Goal: Task Accomplishment & Management: Complete application form

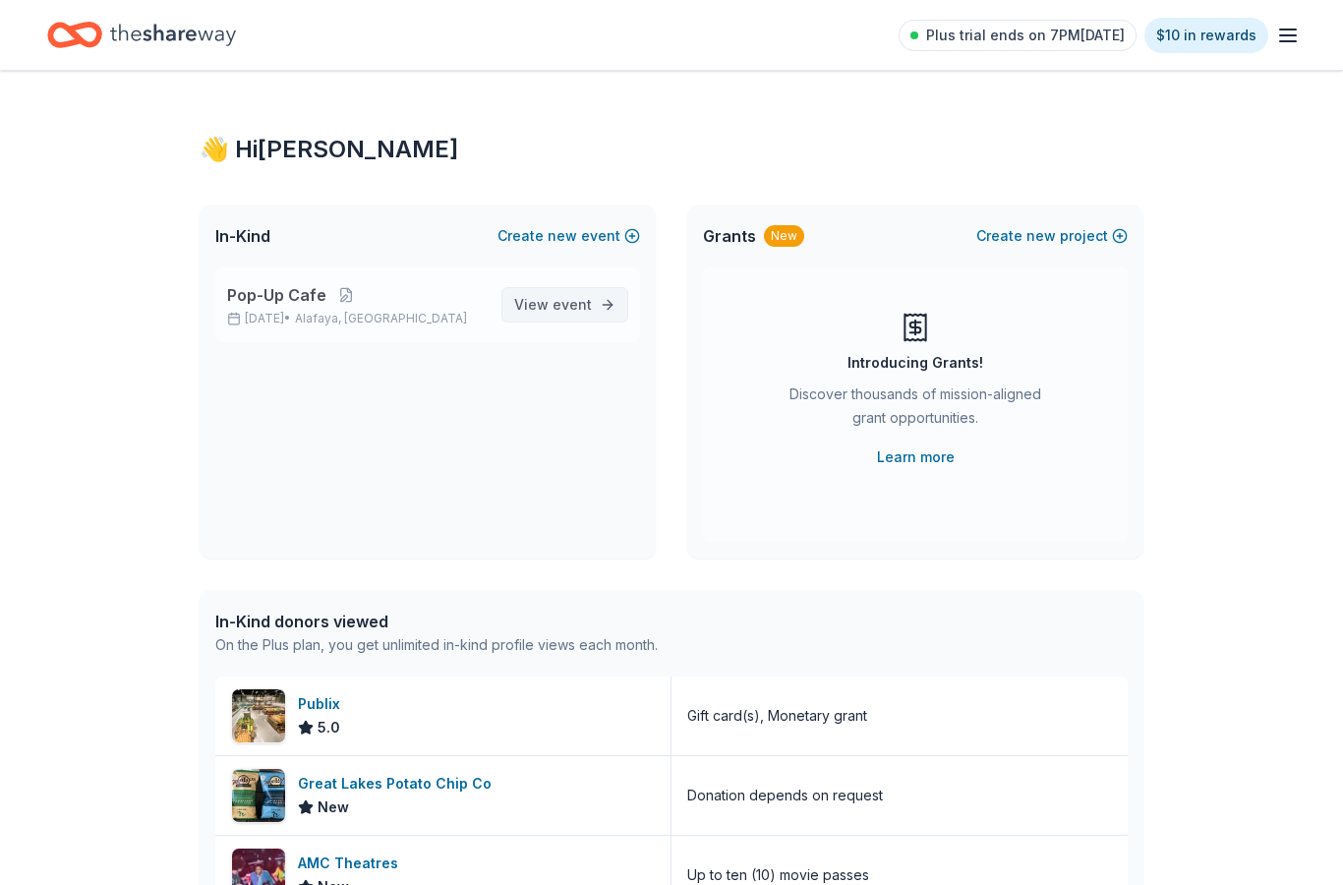
click at [579, 305] on span "event" at bounding box center [571, 304] width 39 height 17
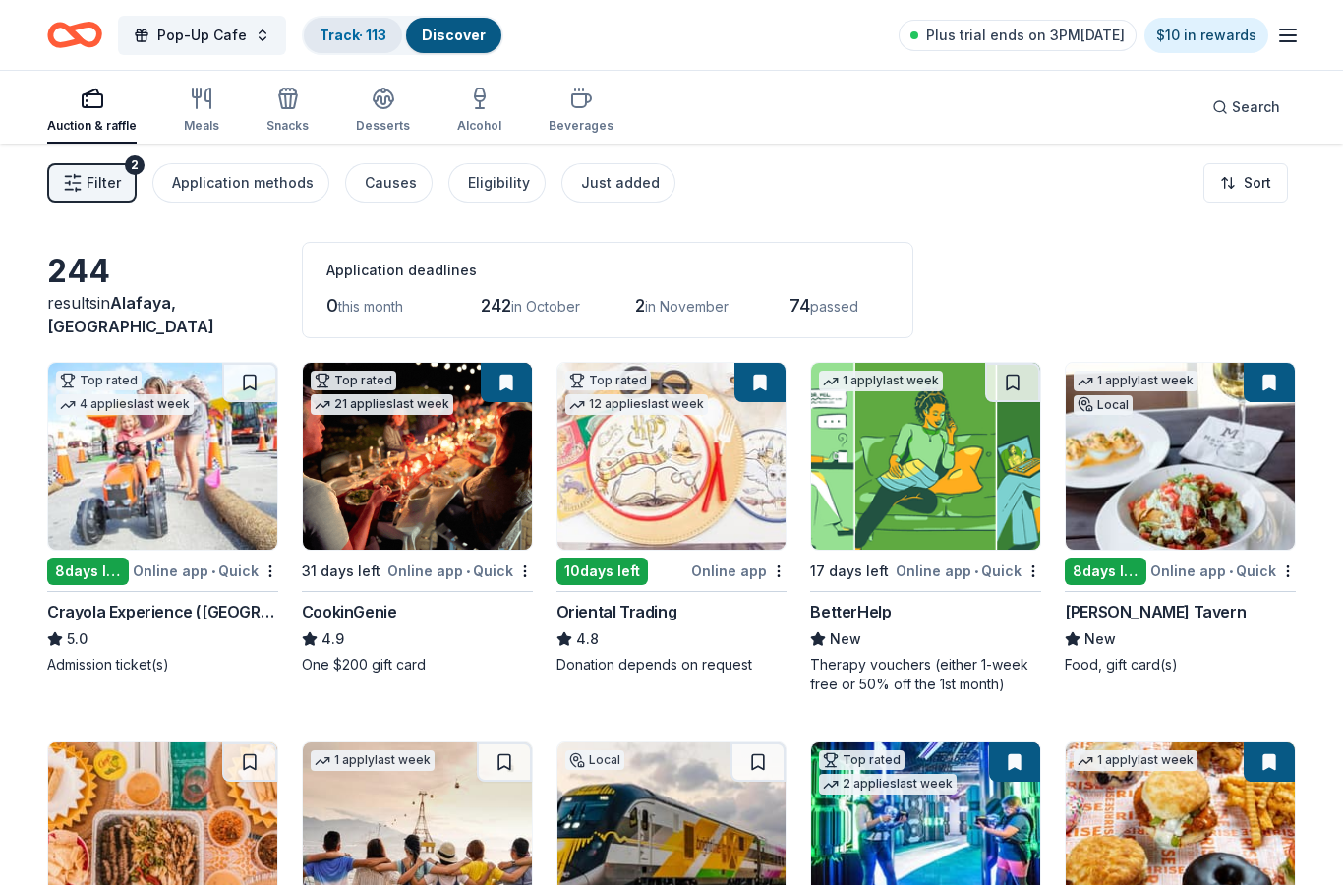
click at [369, 39] on link "Track · 113" at bounding box center [352, 35] width 67 height 17
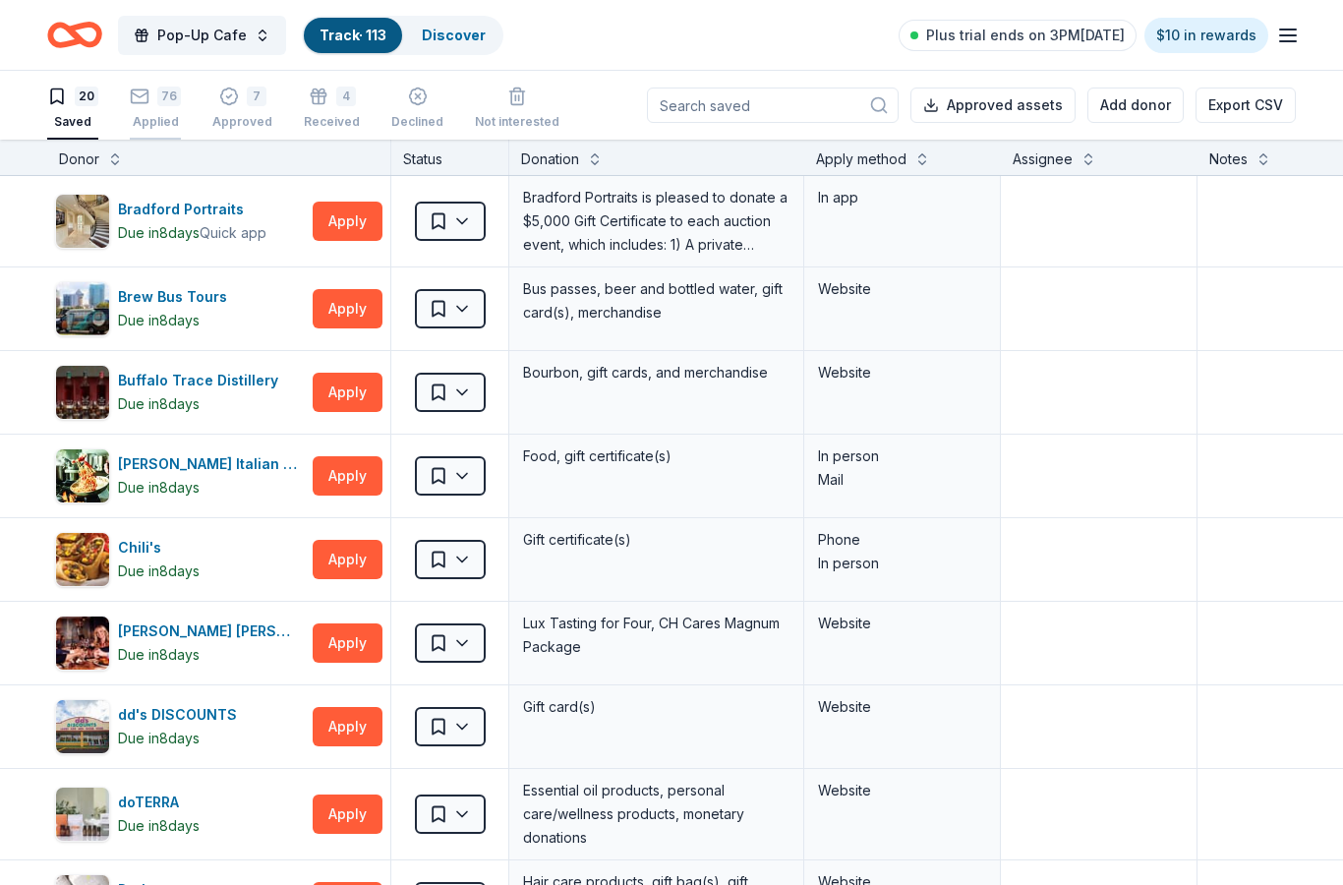
click at [166, 119] on div "Applied" at bounding box center [155, 122] width 51 height 16
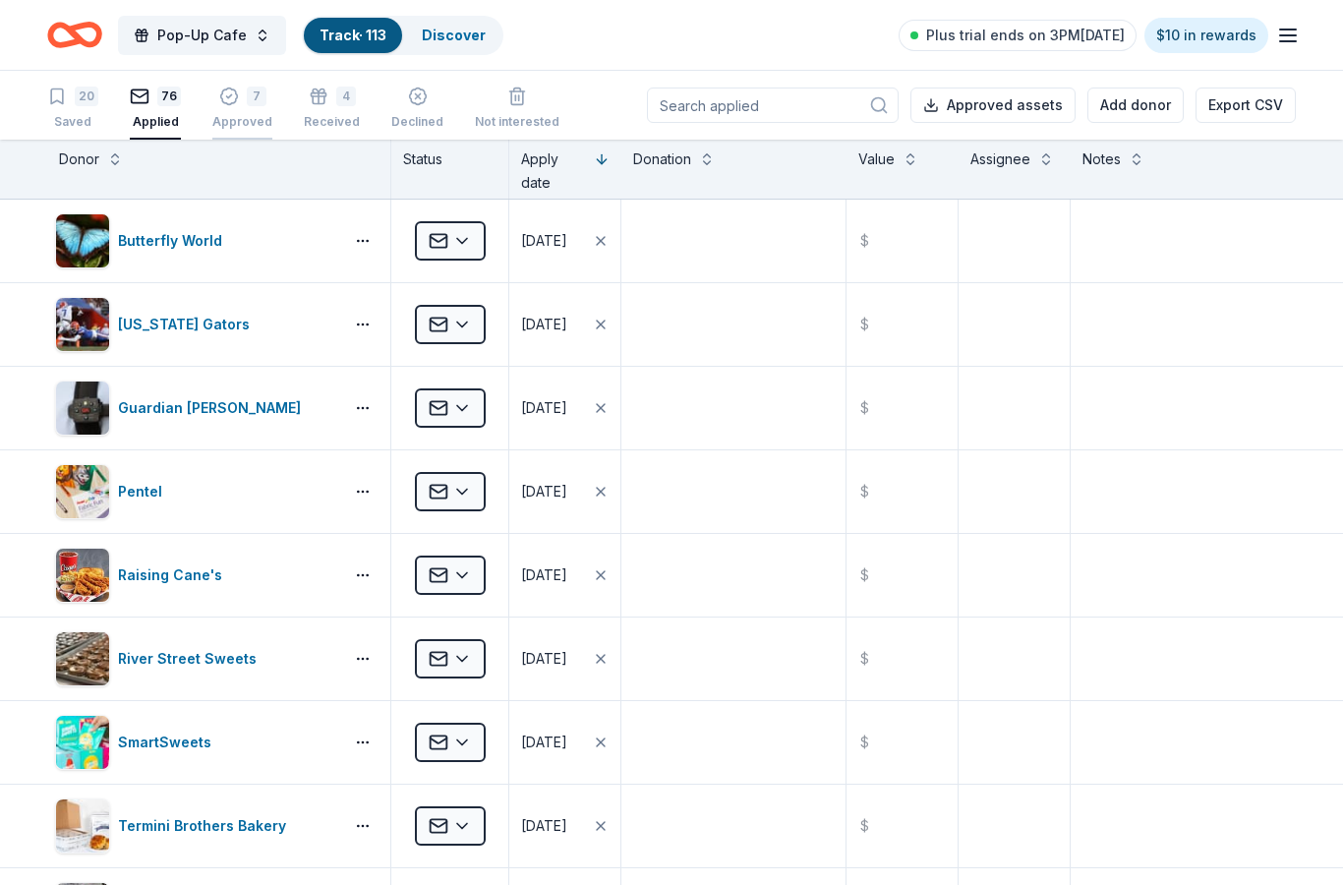
click at [240, 113] on div "7 Approved" at bounding box center [242, 108] width 60 height 43
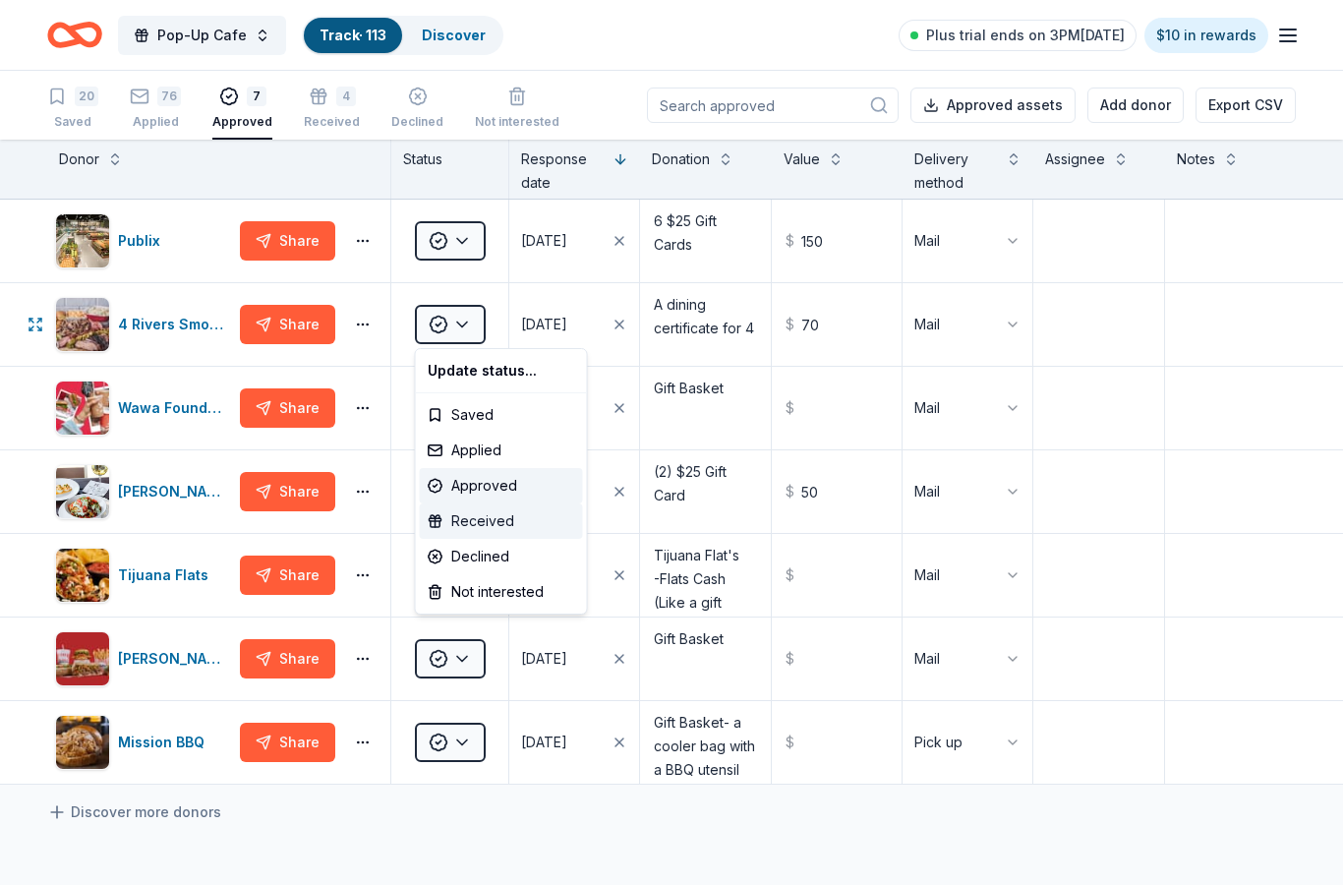
click at [500, 529] on div "Received" at bounding box center [501, 520] width 163 height 35
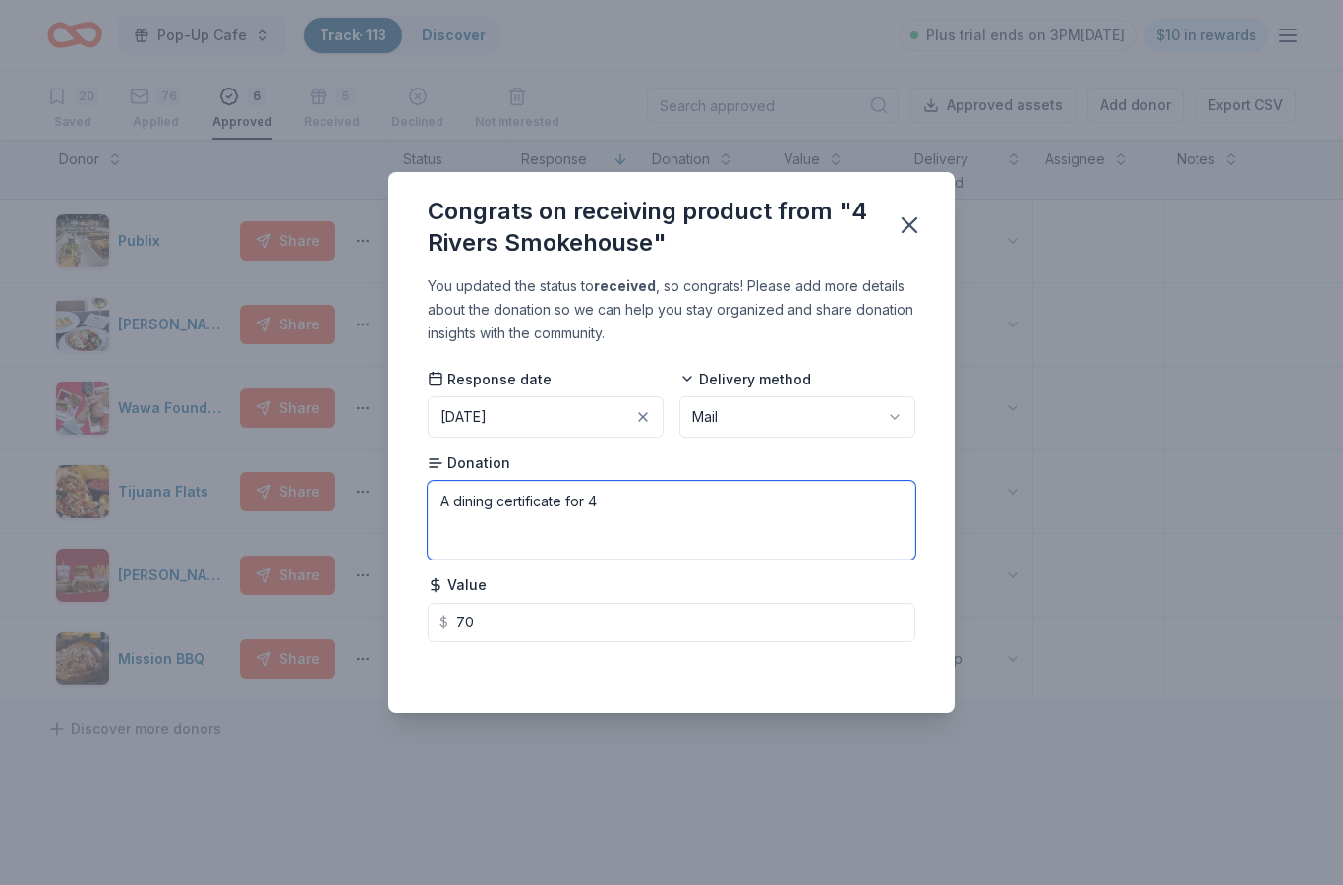
click at [501, 527] on textarea "A dining certificate for 4" at bounding box center [672, 520] width 488 height 79
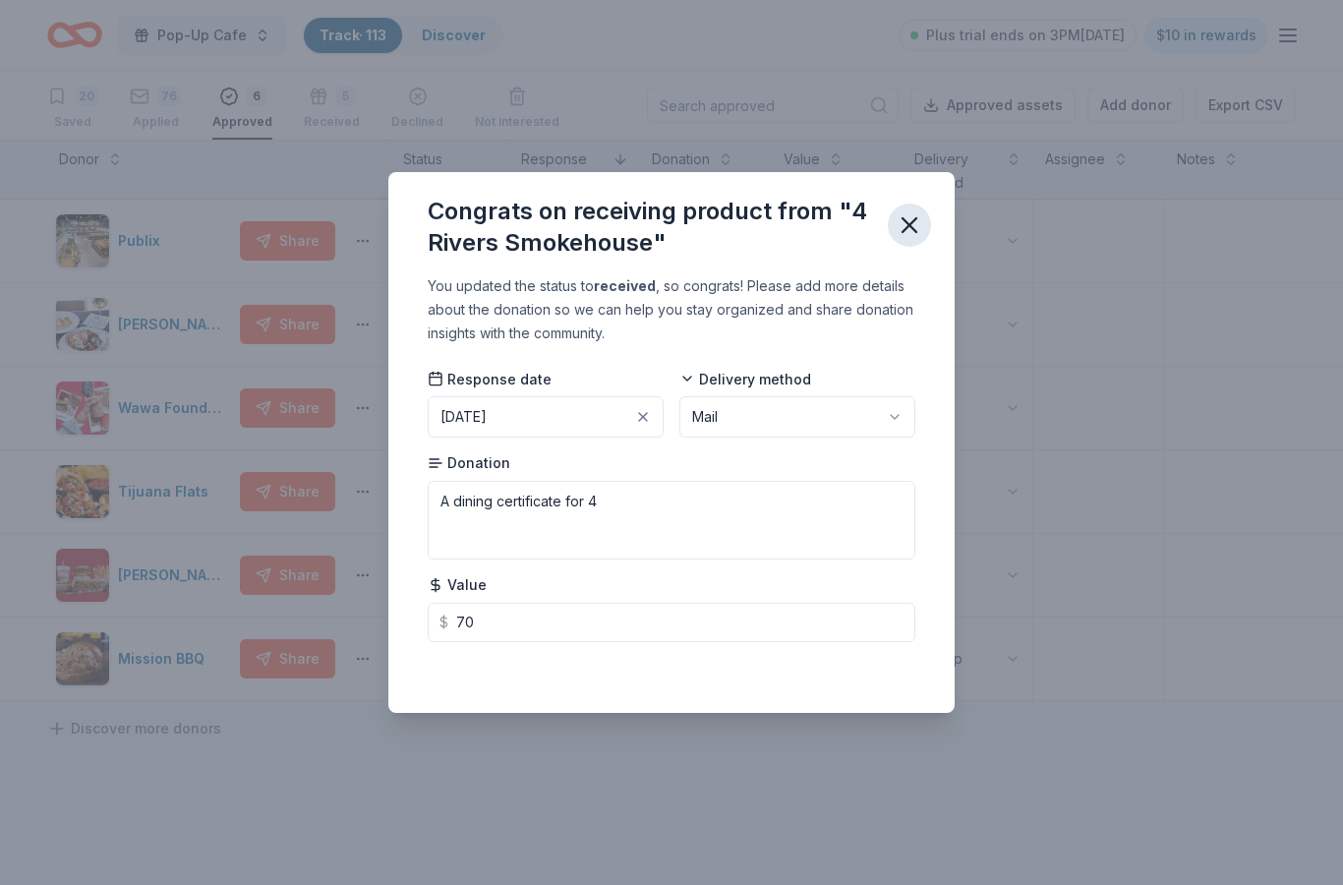
click at [907, 228] on icon "button" at bounding box center [909, 225] width 14 height 14
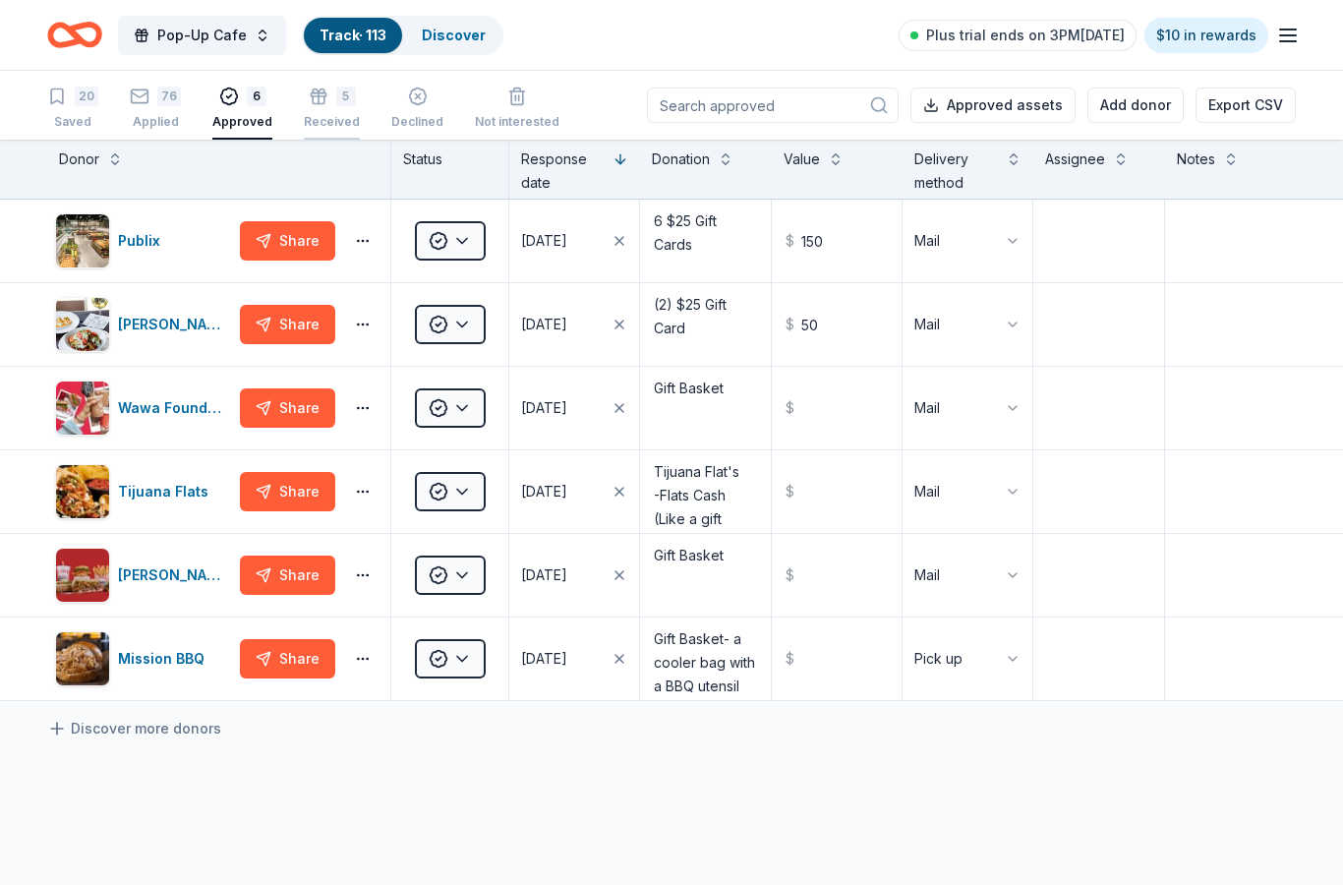
click at [314, 95] on icon "button" at bounding box center [319, 86] width 20 height 20
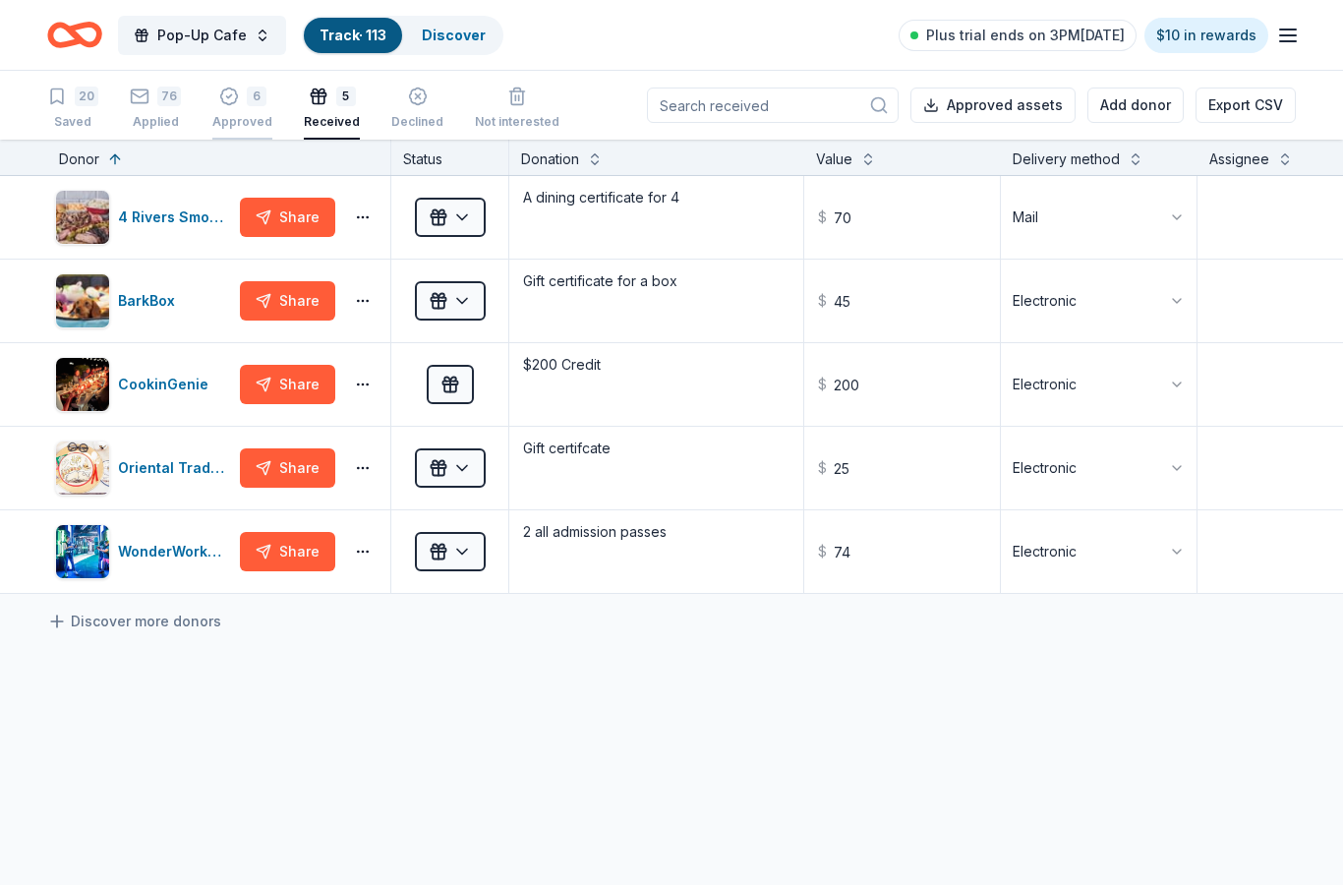
click at [238, 111] on div "6 Approved" at bounding box center [242, 108] width 60 height 43
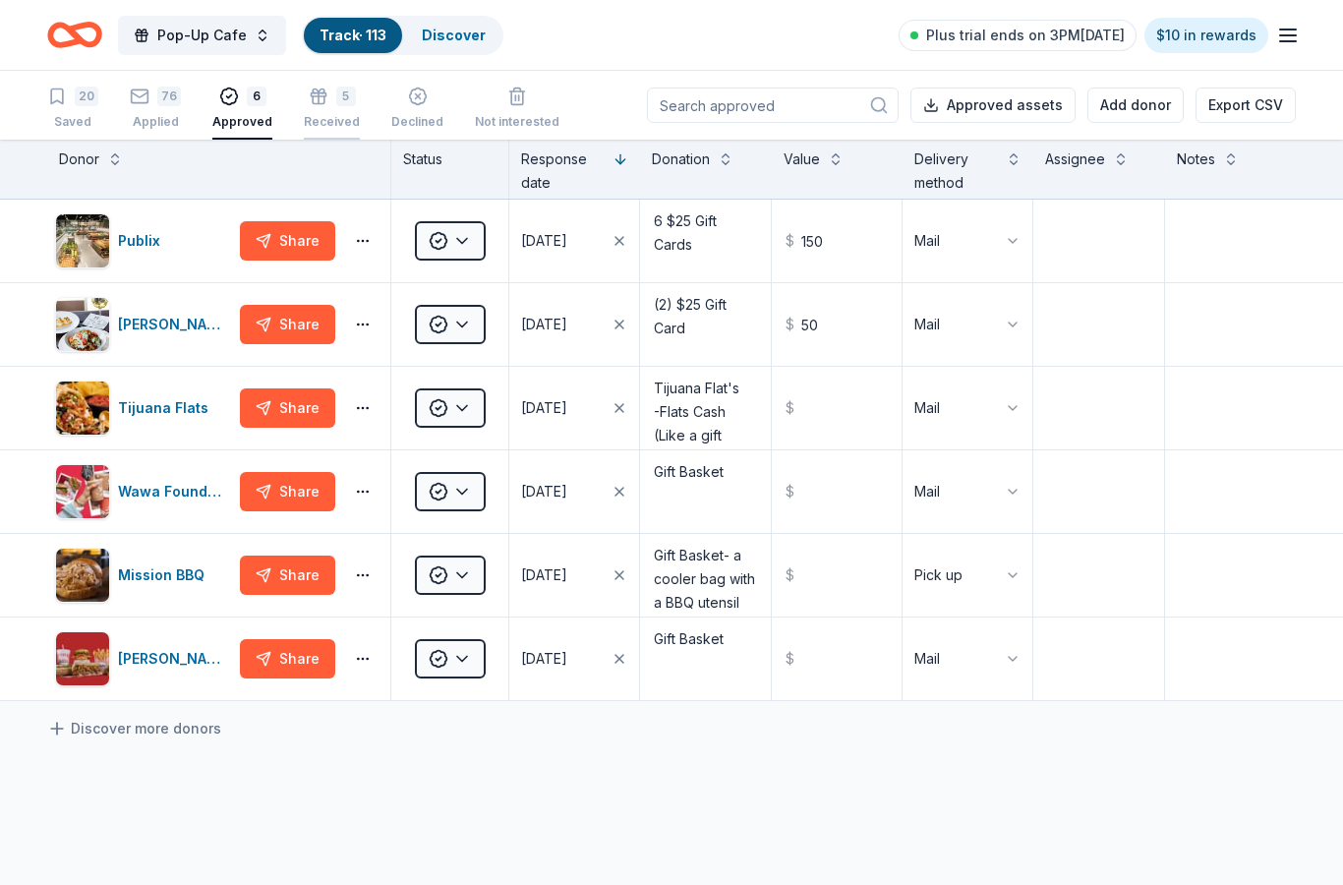
click at [331, 107] on div "5 Received" at bounding box center [332, 97] width 56 height 43
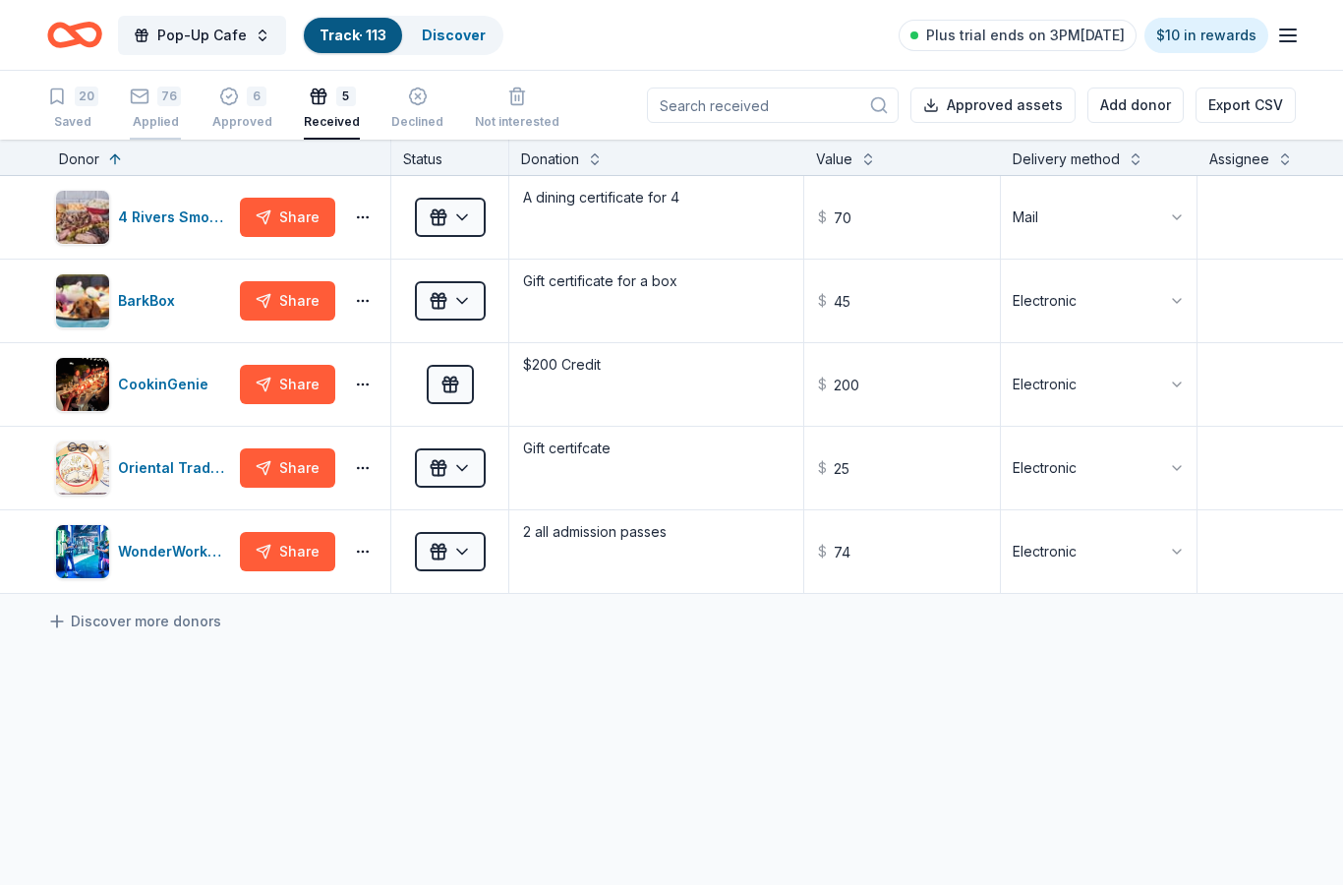
click at [136, 96] on icon "button" at bounding box center [140, 97] width 20 height 20
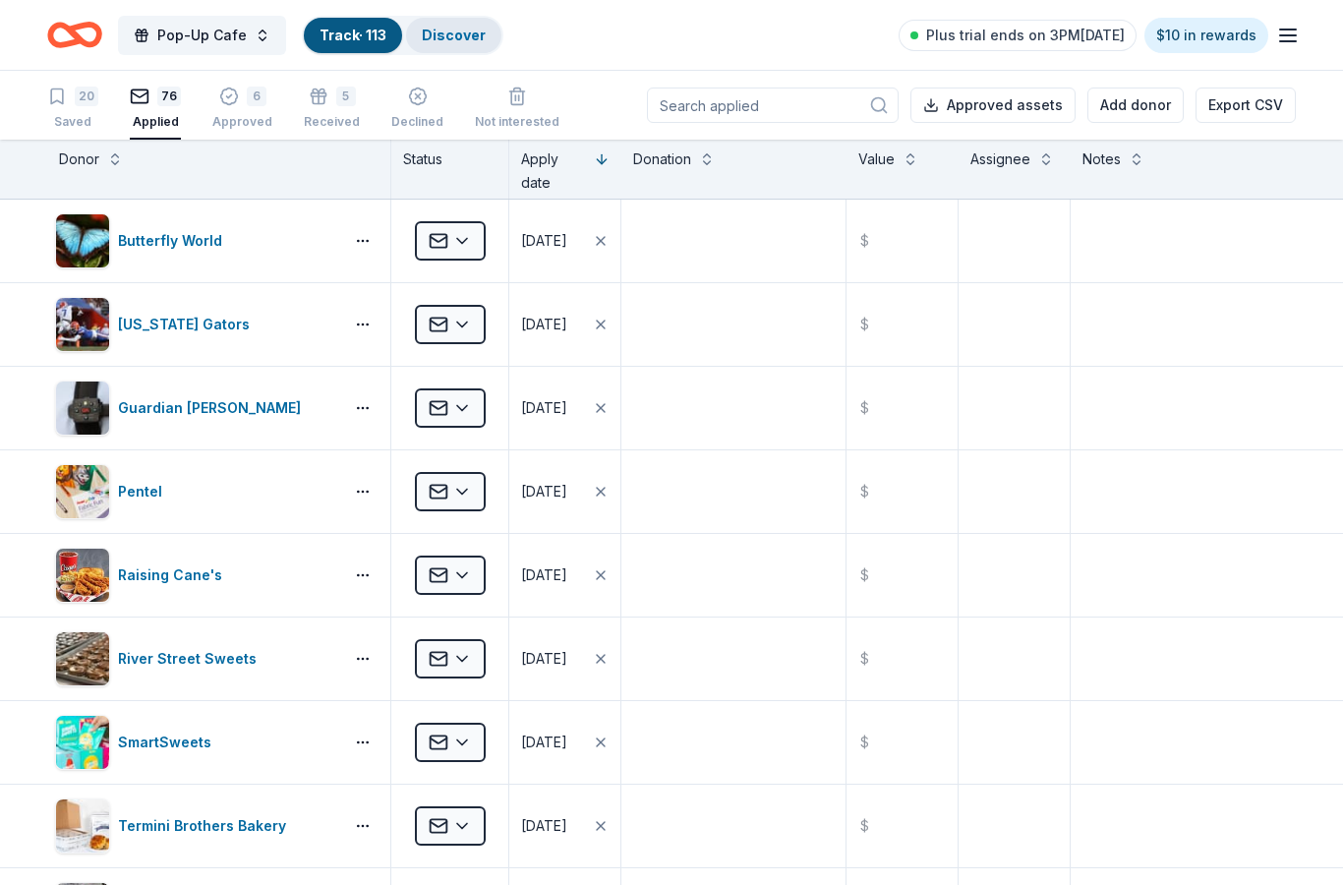
click at [454, 27] on link "Discover" at bounding box center [454, 35] width 64 height 17
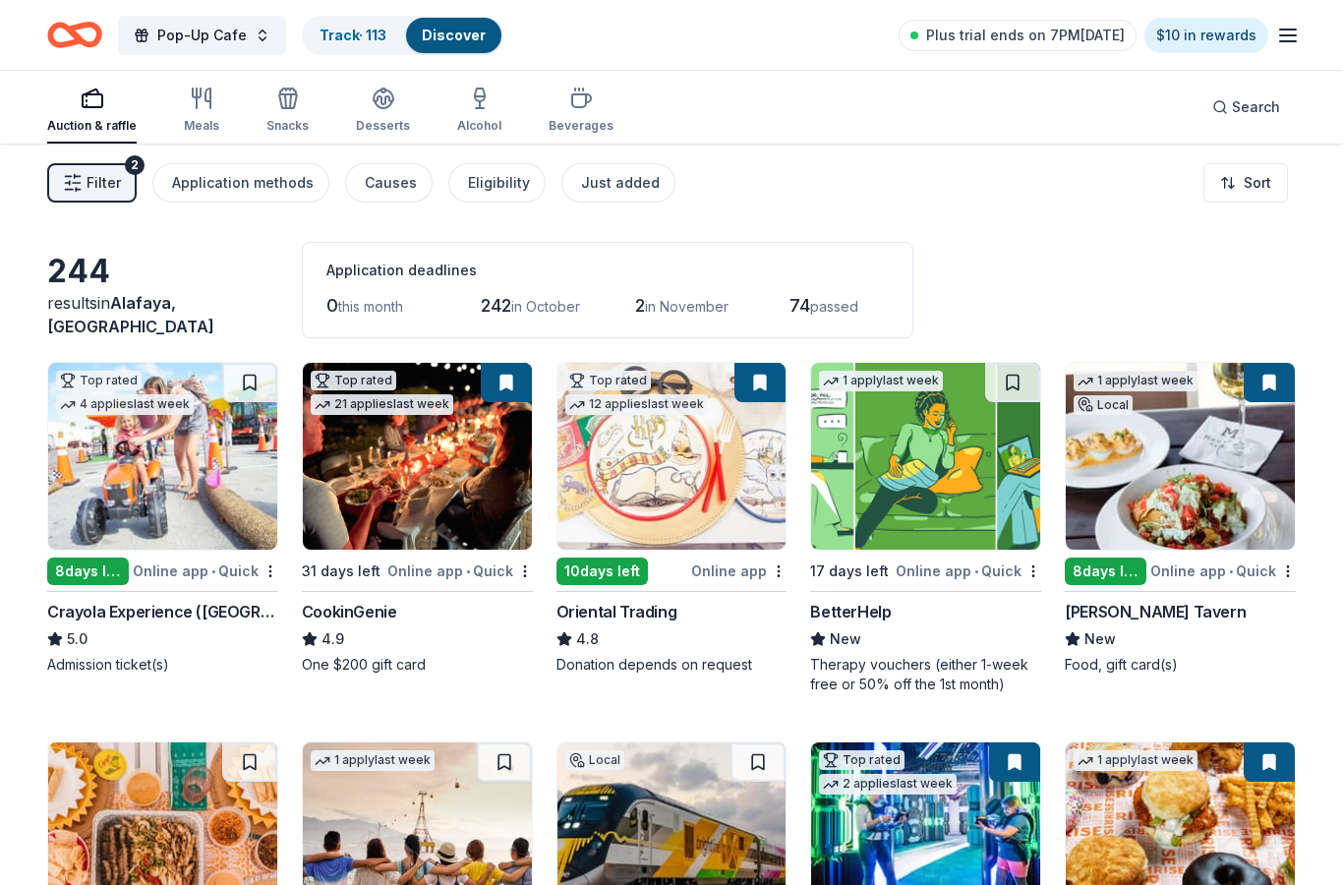
click at [98, 196] on button "Filter 2" at bounding box center [91, 182] width 89 height 39
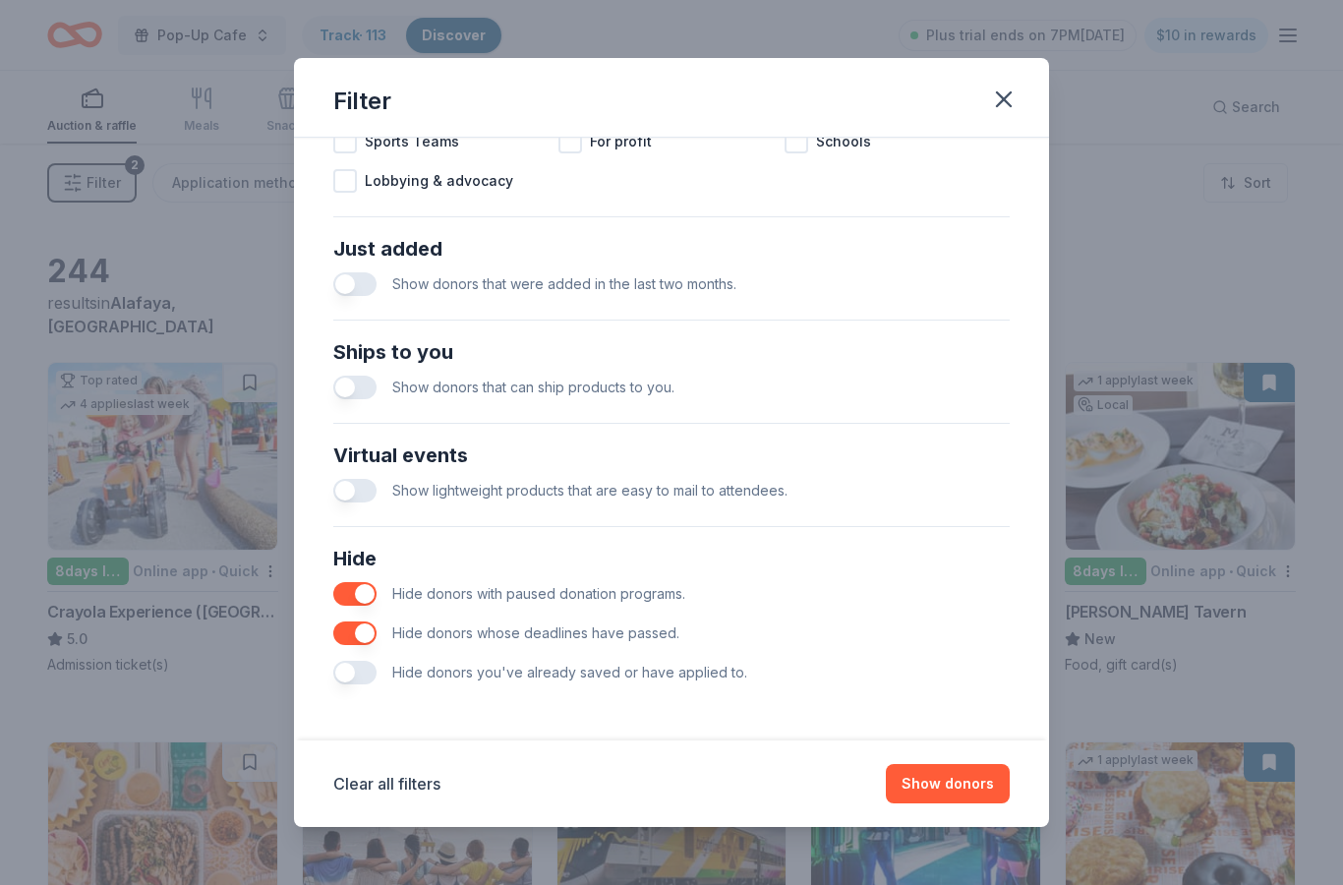
scroll to position [694, 0]
click at [370, 681] on button "button" at bounding box center [354, 673] width 43 height 24
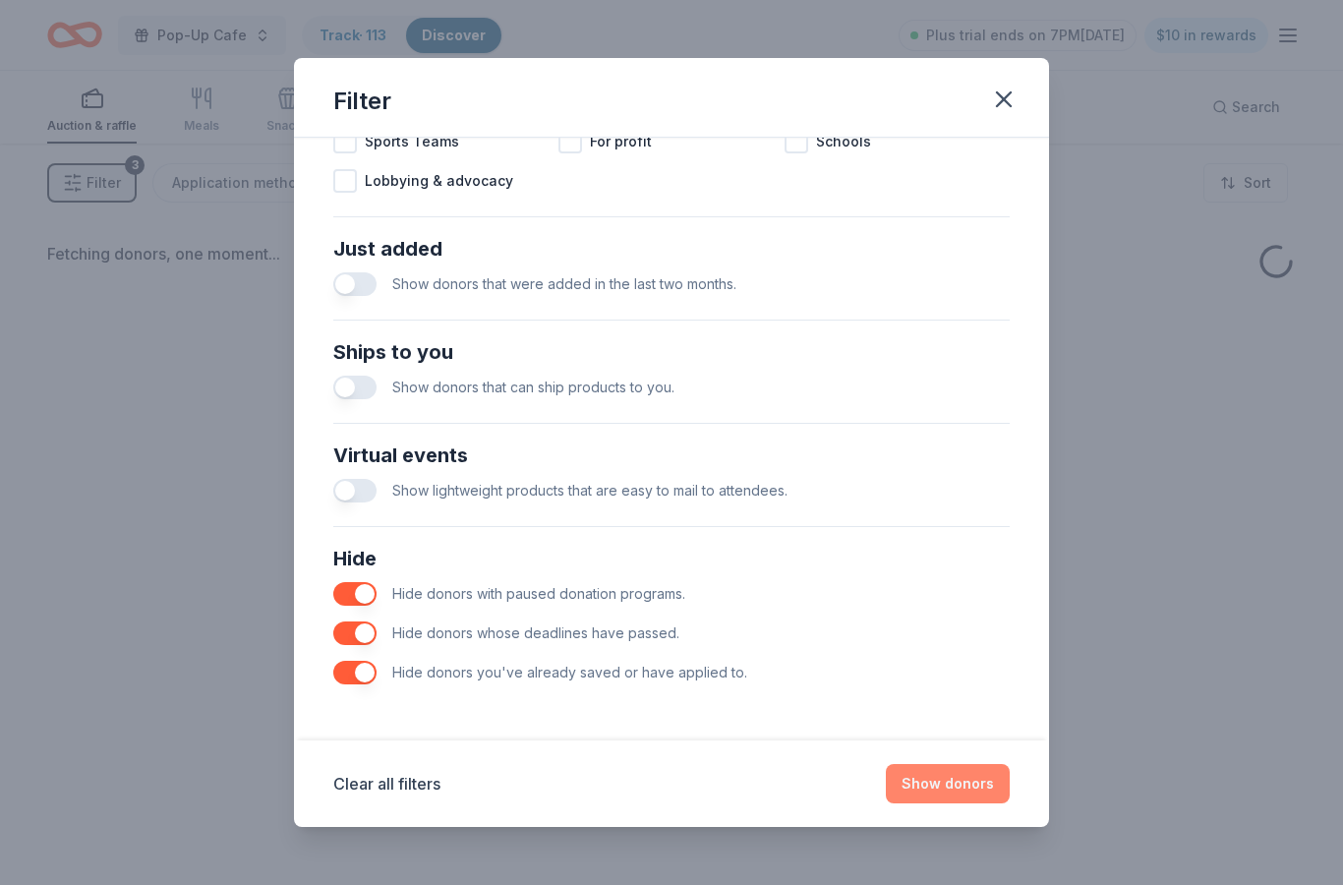
click at [949, 764] on button "Show donors" at bounding box center [948, 783] width 124 height 39
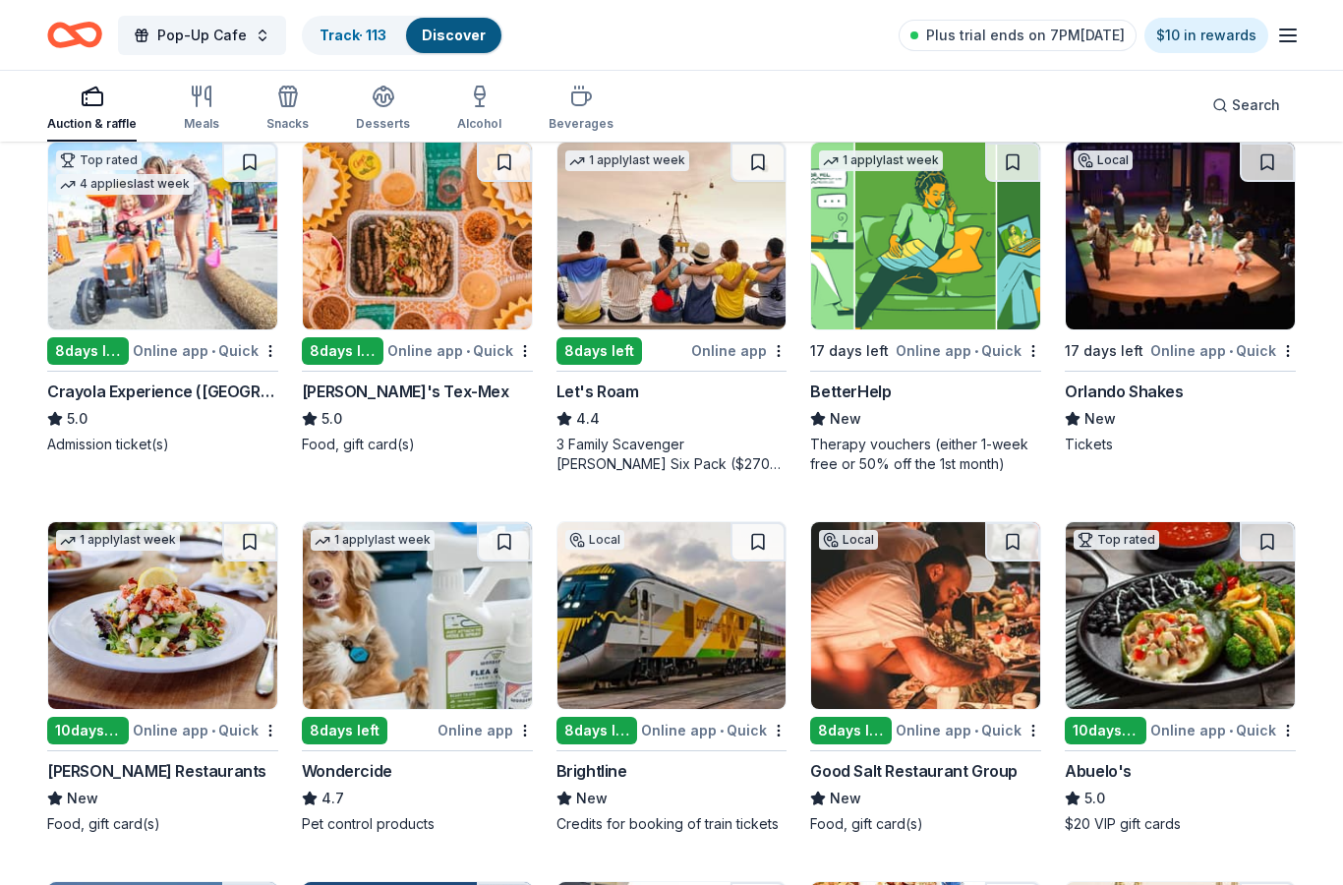
scroll to position [221, 0]
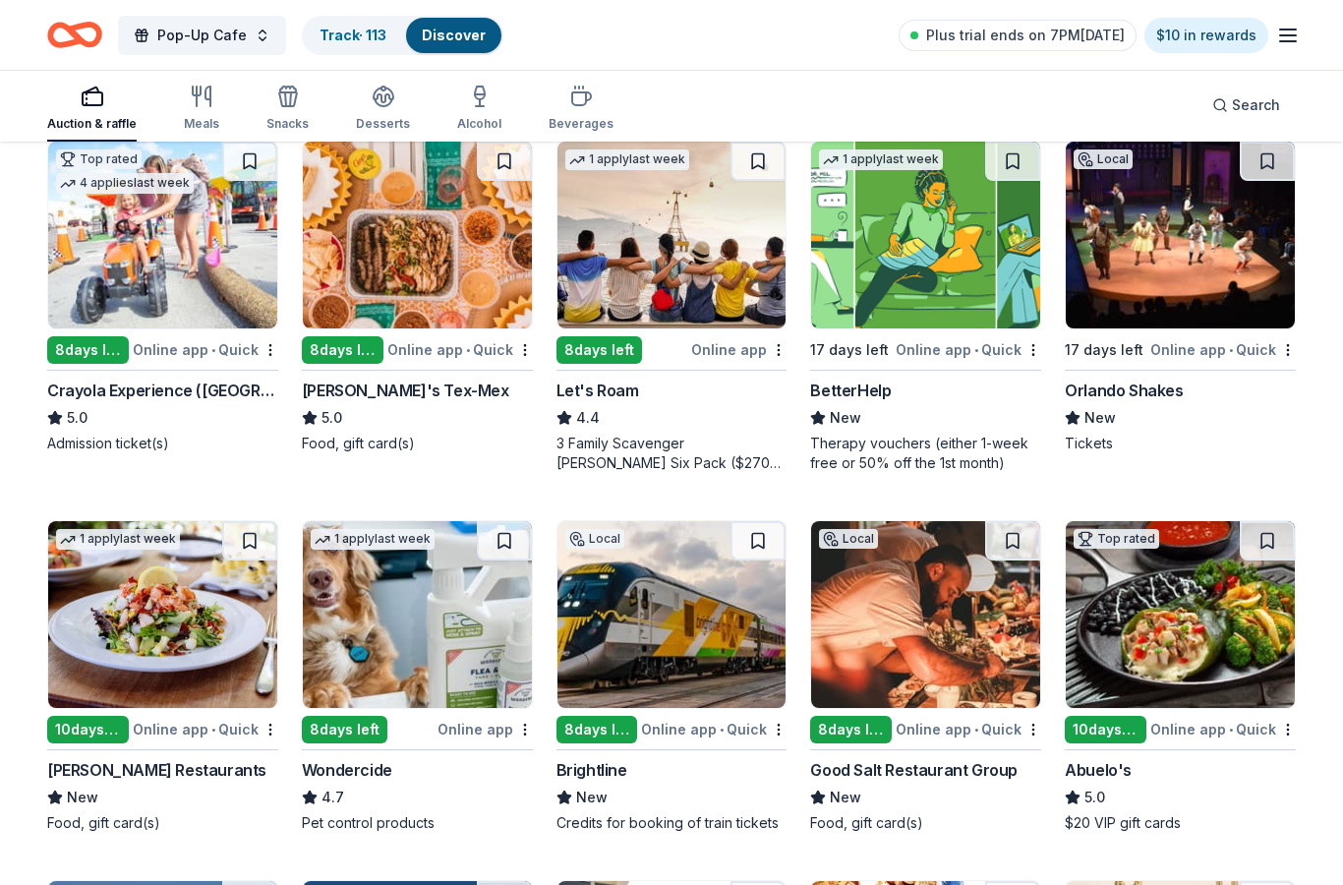
click at [1172, 283] on img at bounding box center [1180, 235] width 229 height 187
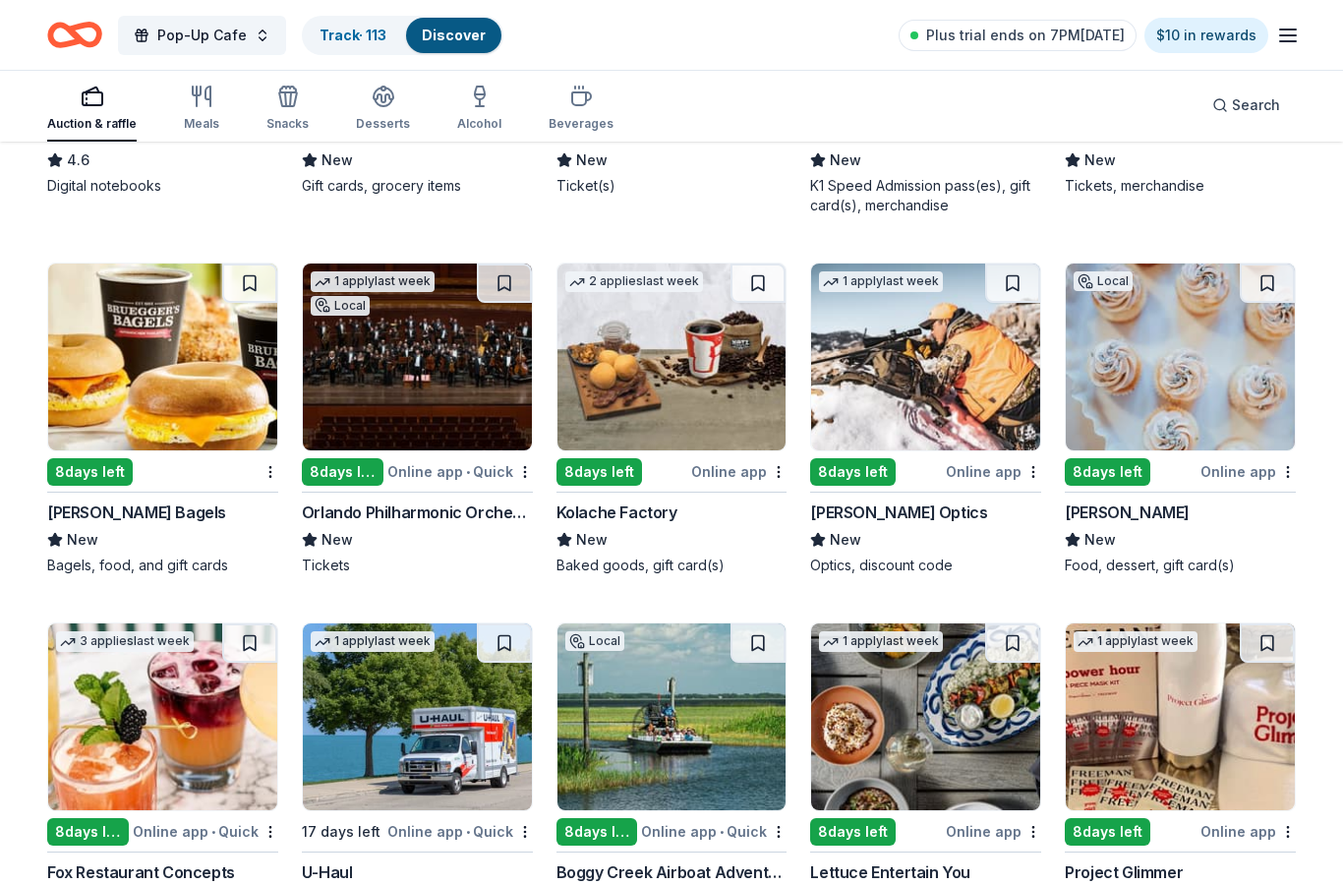
scroll to position [2736, 0]
click at [530, 415] on img at bounding box center [417, 356] width 229 height 187
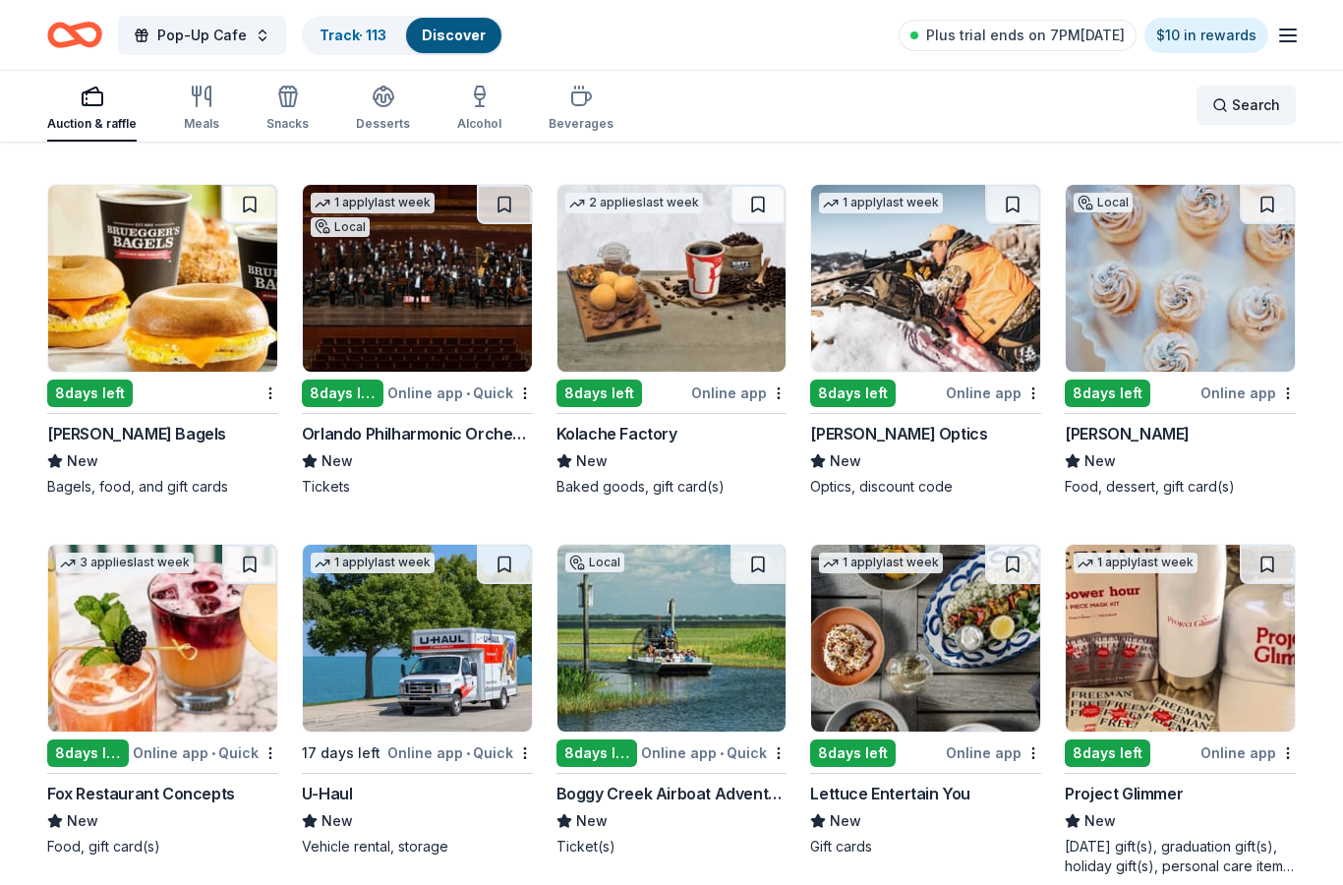
click at [1251, 104] on span "Search" at bounding box center [1256, 105] width 48 height 24
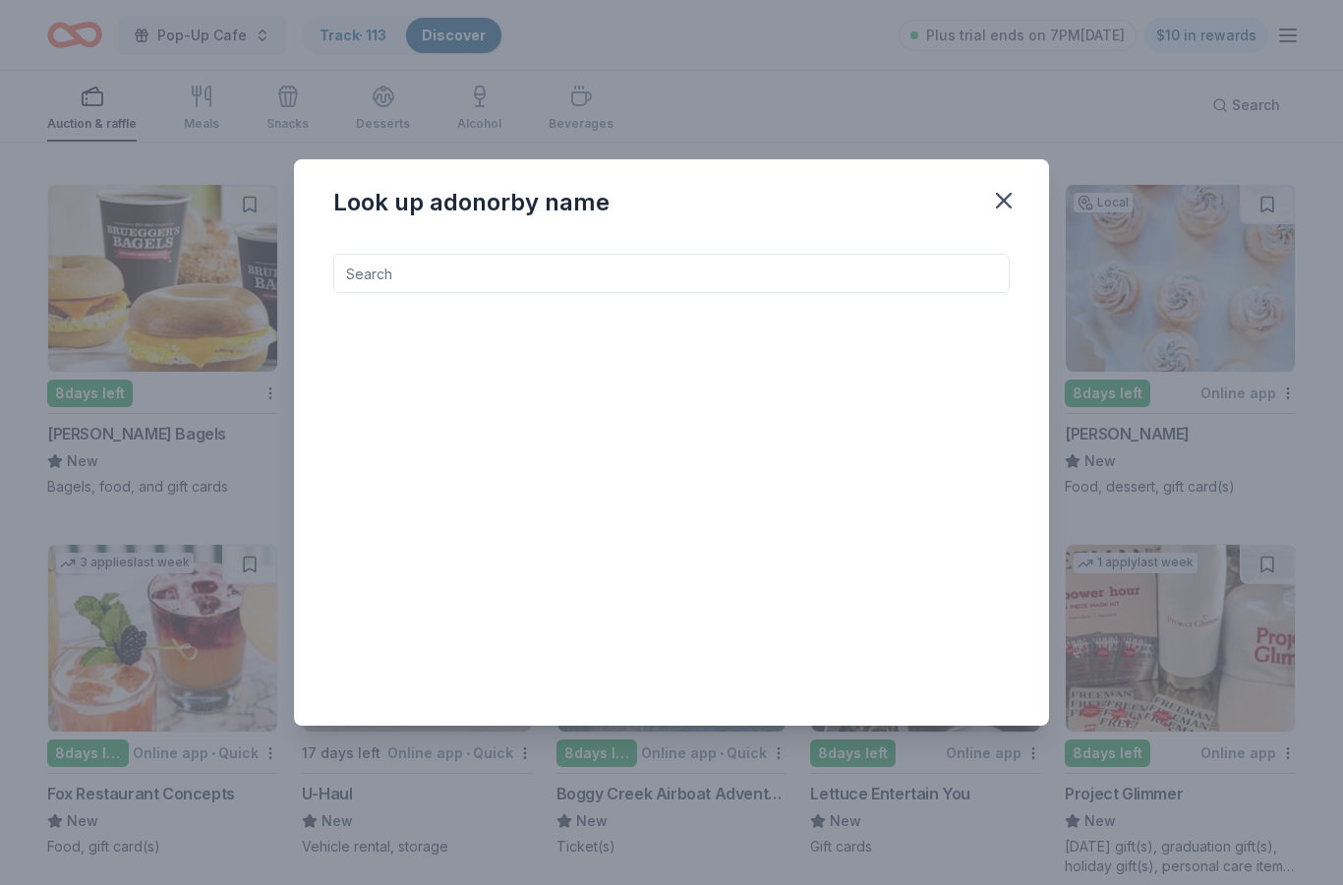
click at [882, 280] on input at bounding box center [671, 273] width 676 height 39
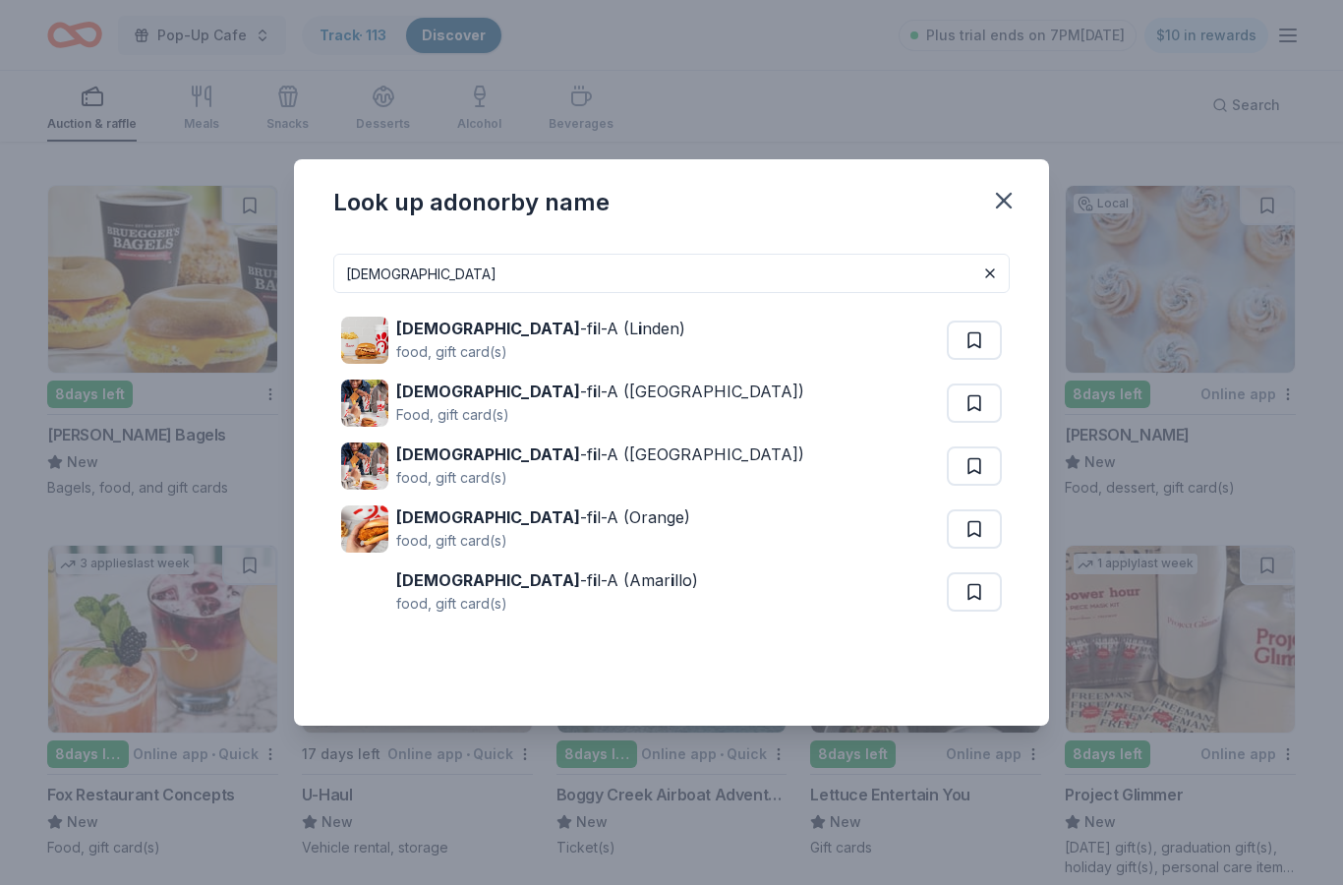
scroll to position [2738, 0]
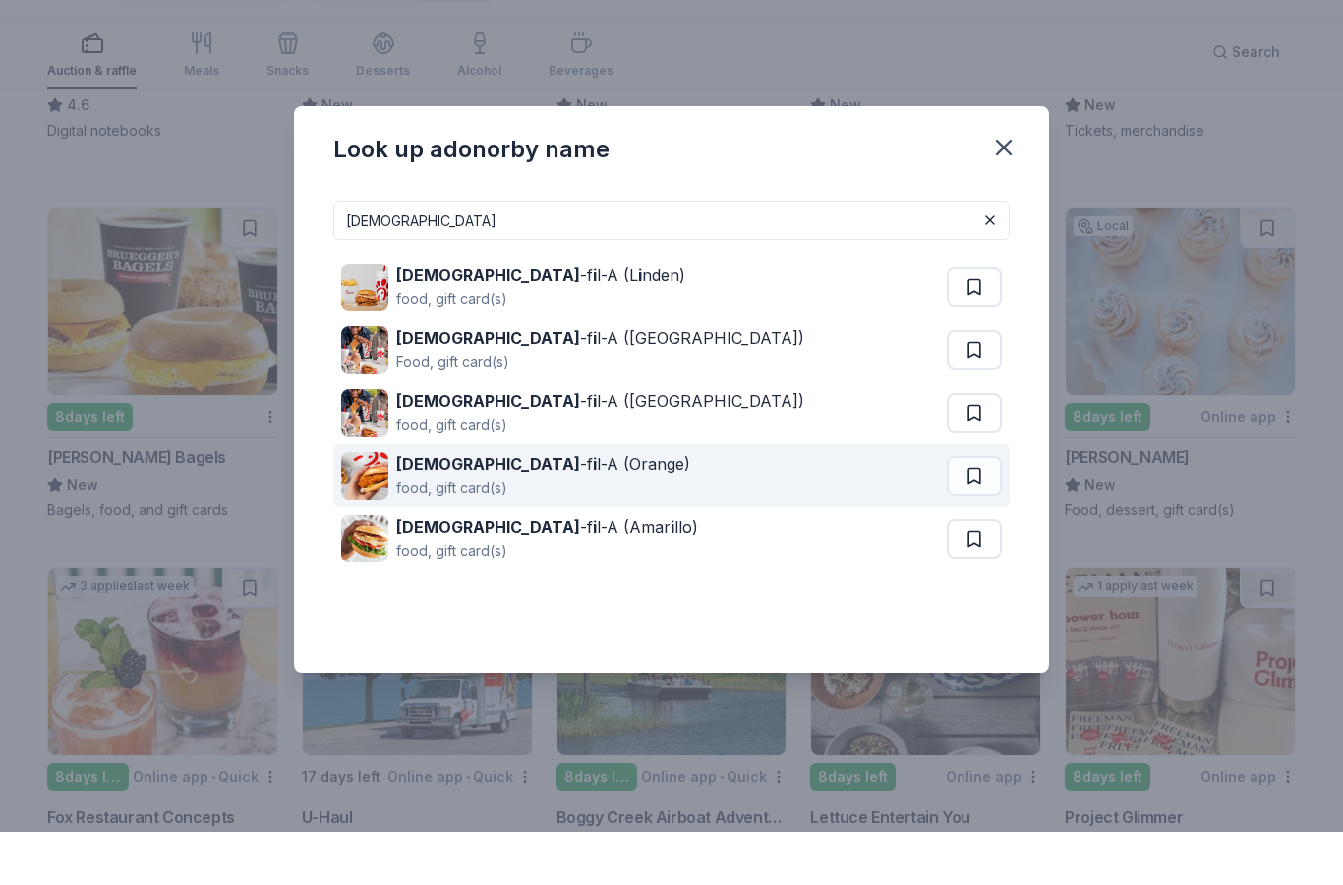
type input "Chick"
click at [822, 524] on div "Chick -f i l-A (Orange) food, gift card(s)" at bounding box center [644, 528] width 606 height 63
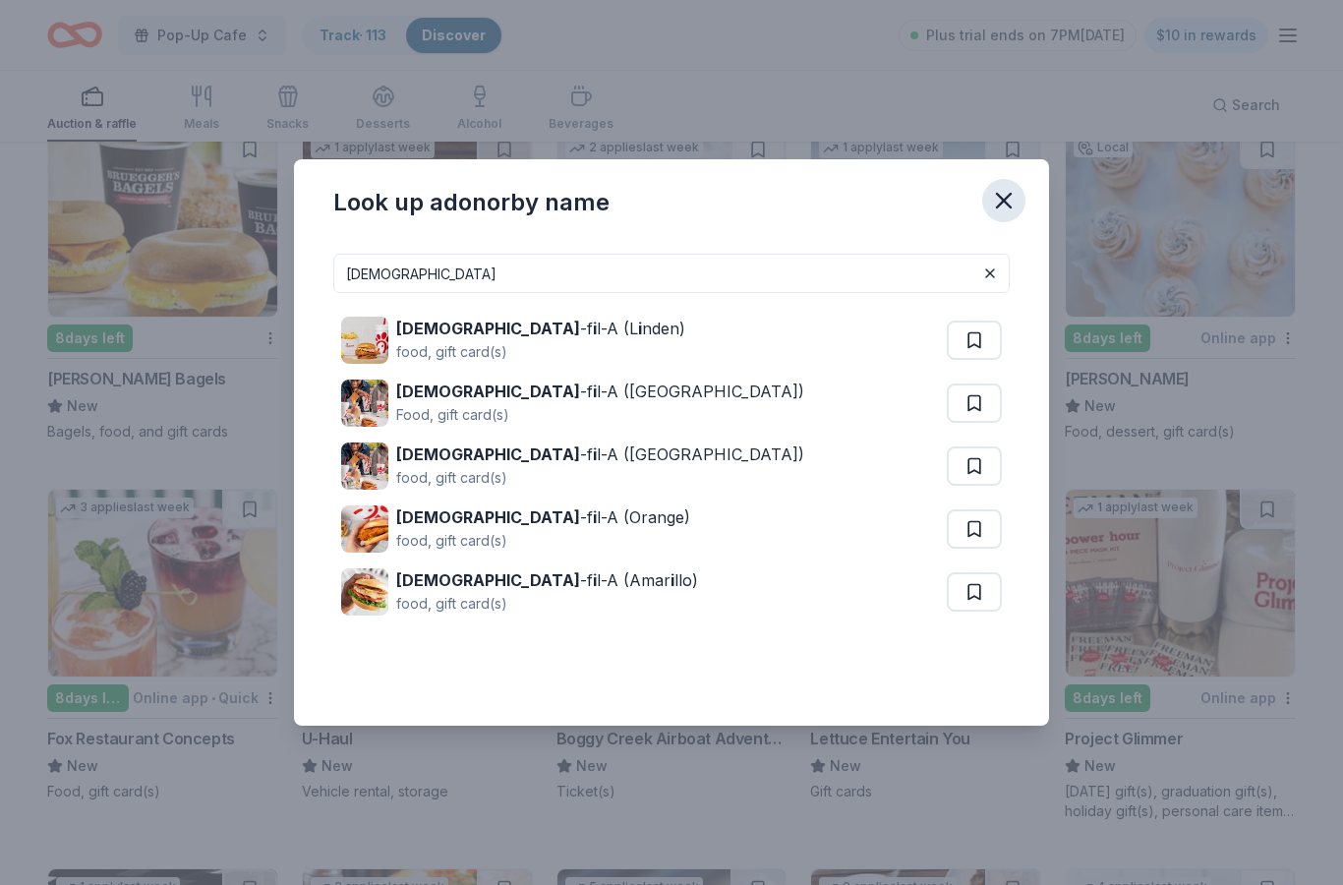
click at [1004, 196] on icon "button" at bounding box center [1004, 201] width 28 height 28
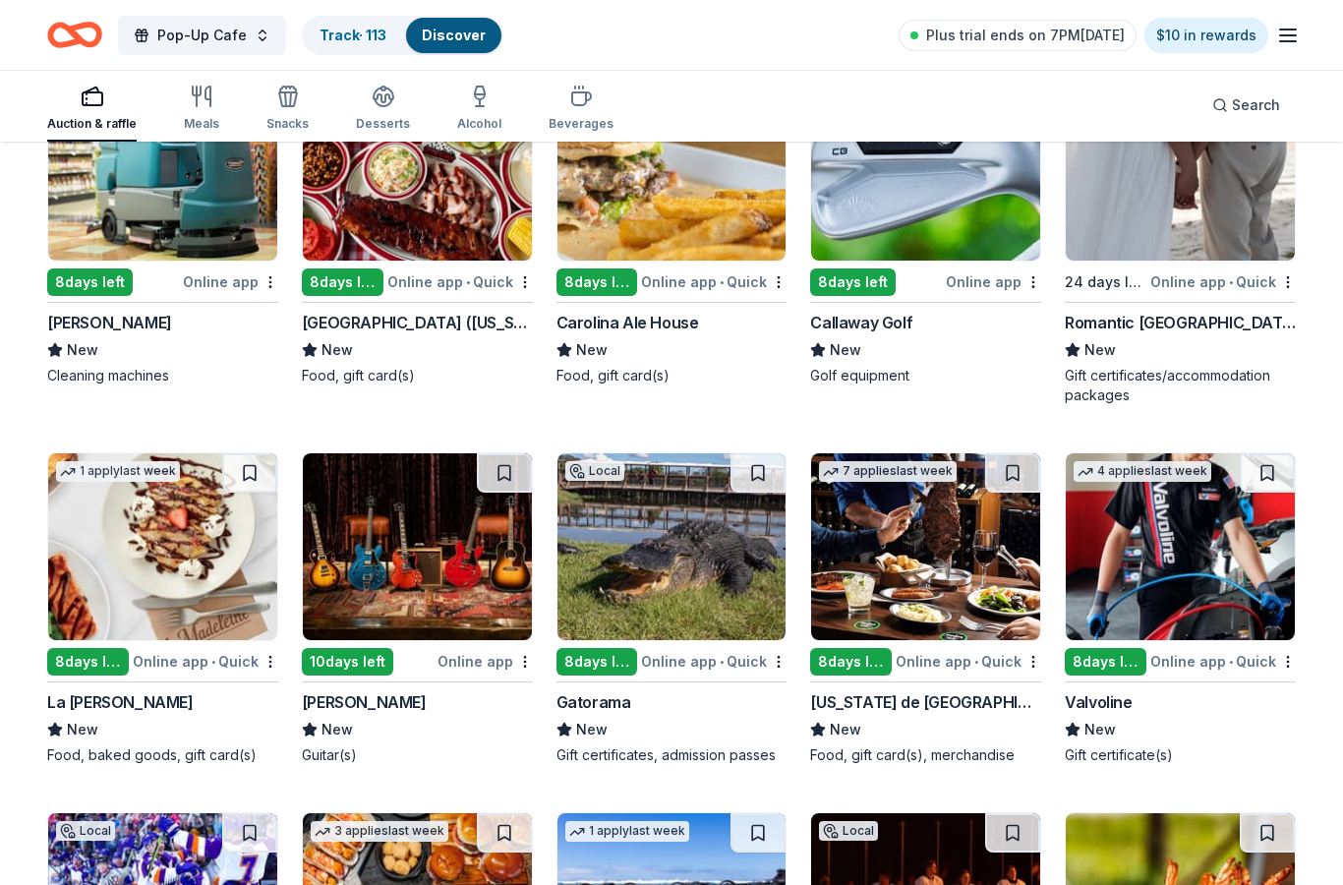
scroll to position [4007, 0]
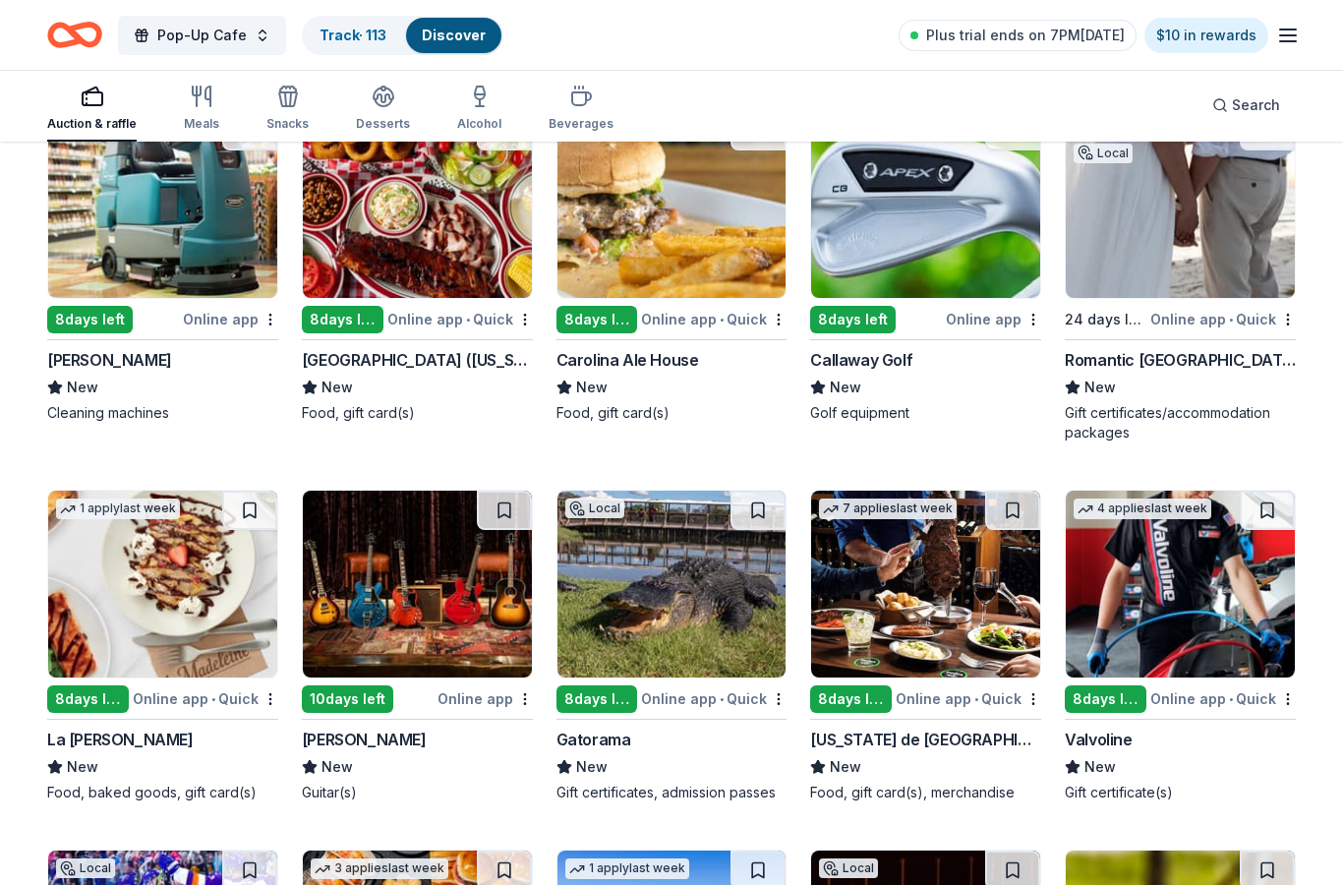
click at [738, 647] on img at bounding box center [671, 584] width 229 height 187
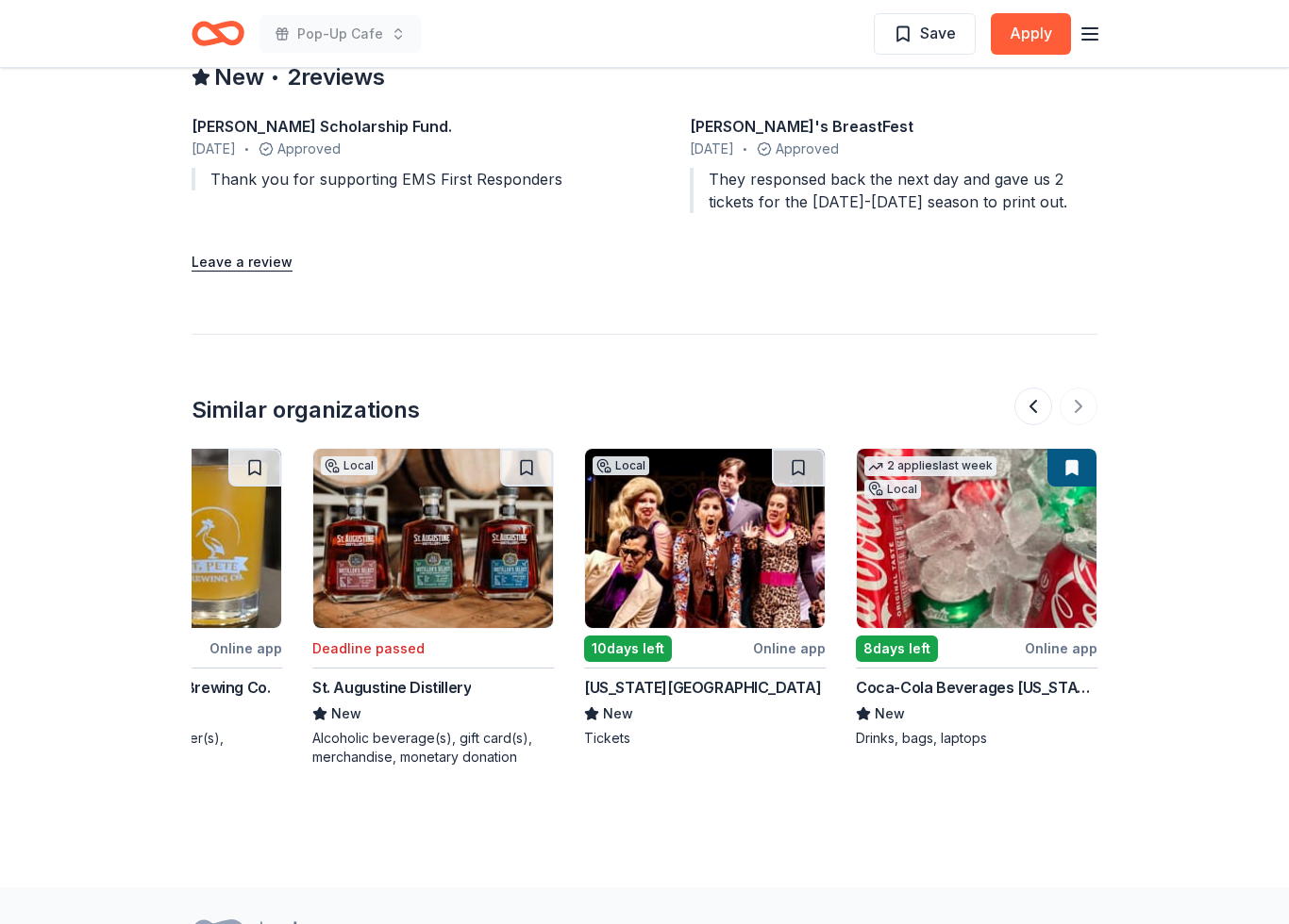
scroll to position [0, 1781]
click at [1011, 676] on div "Coca-Cola Beverages [US_STATE]" at bounding box center [977, 688] width 242 height 23
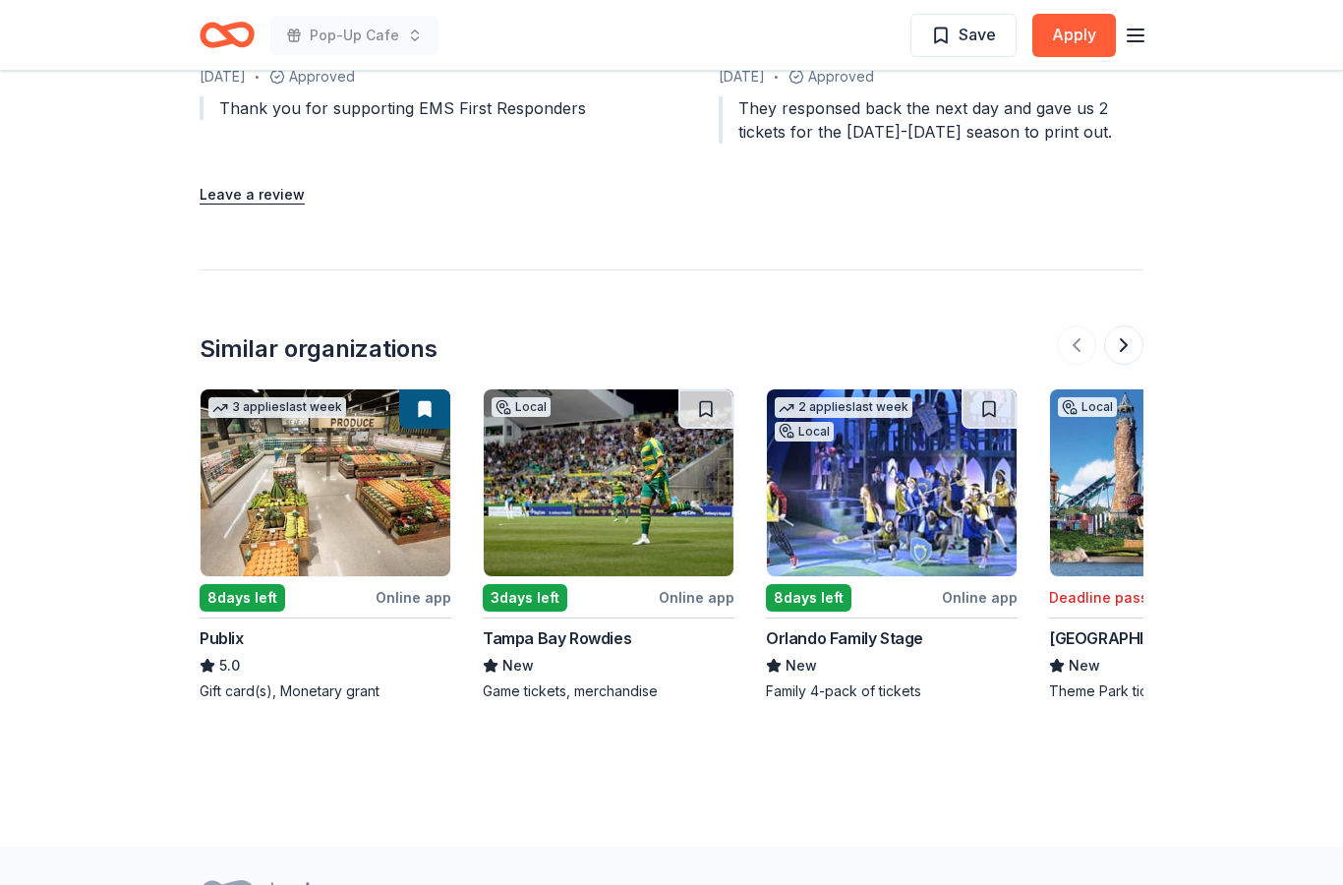
scroll to position [0, 0]
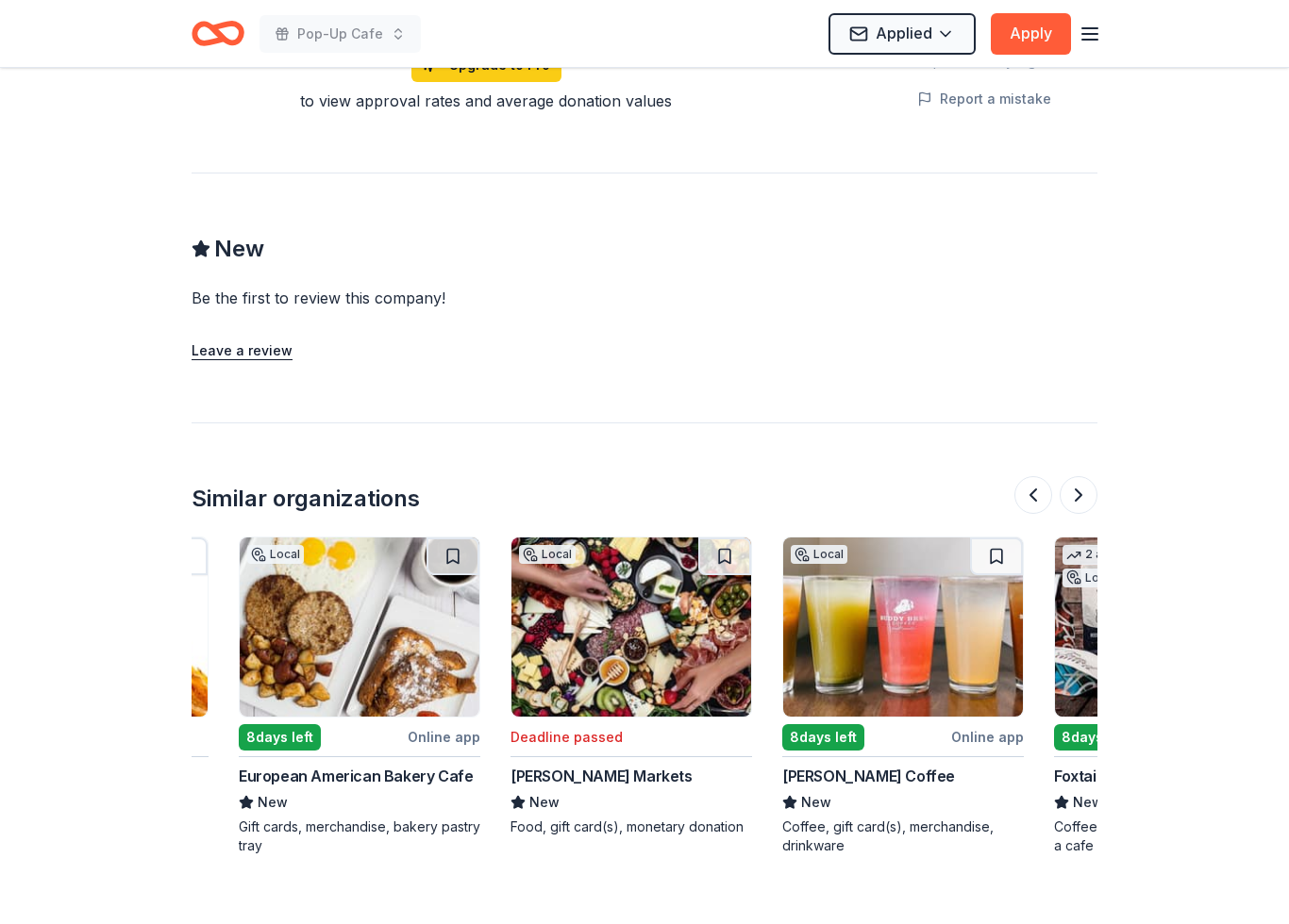
scroll to position [0, 777]
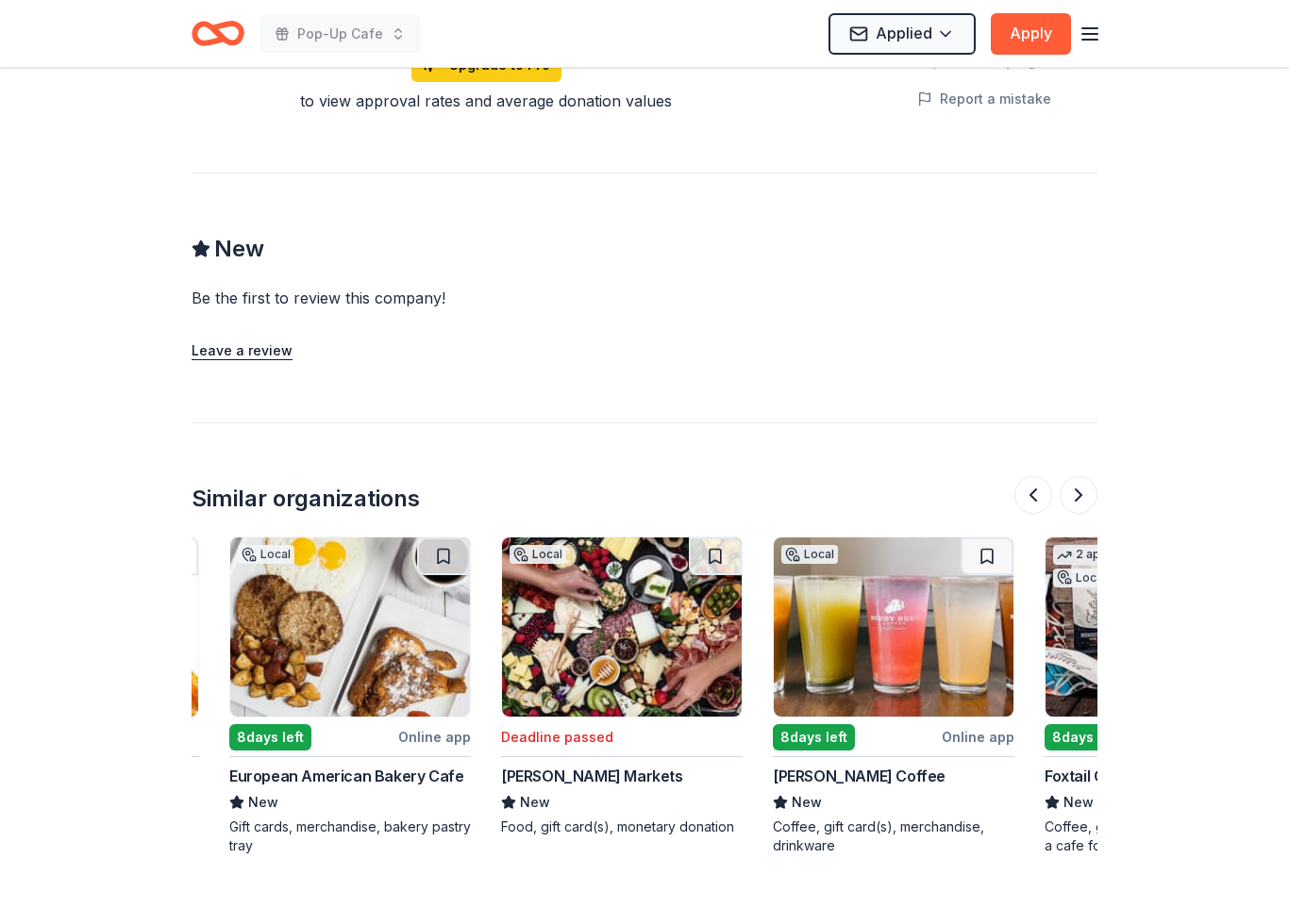
click at [932, 831] on div "Coffee, gift card(s), merchandise, drinkware" at bounding box center [894, 836] width 242 height 37
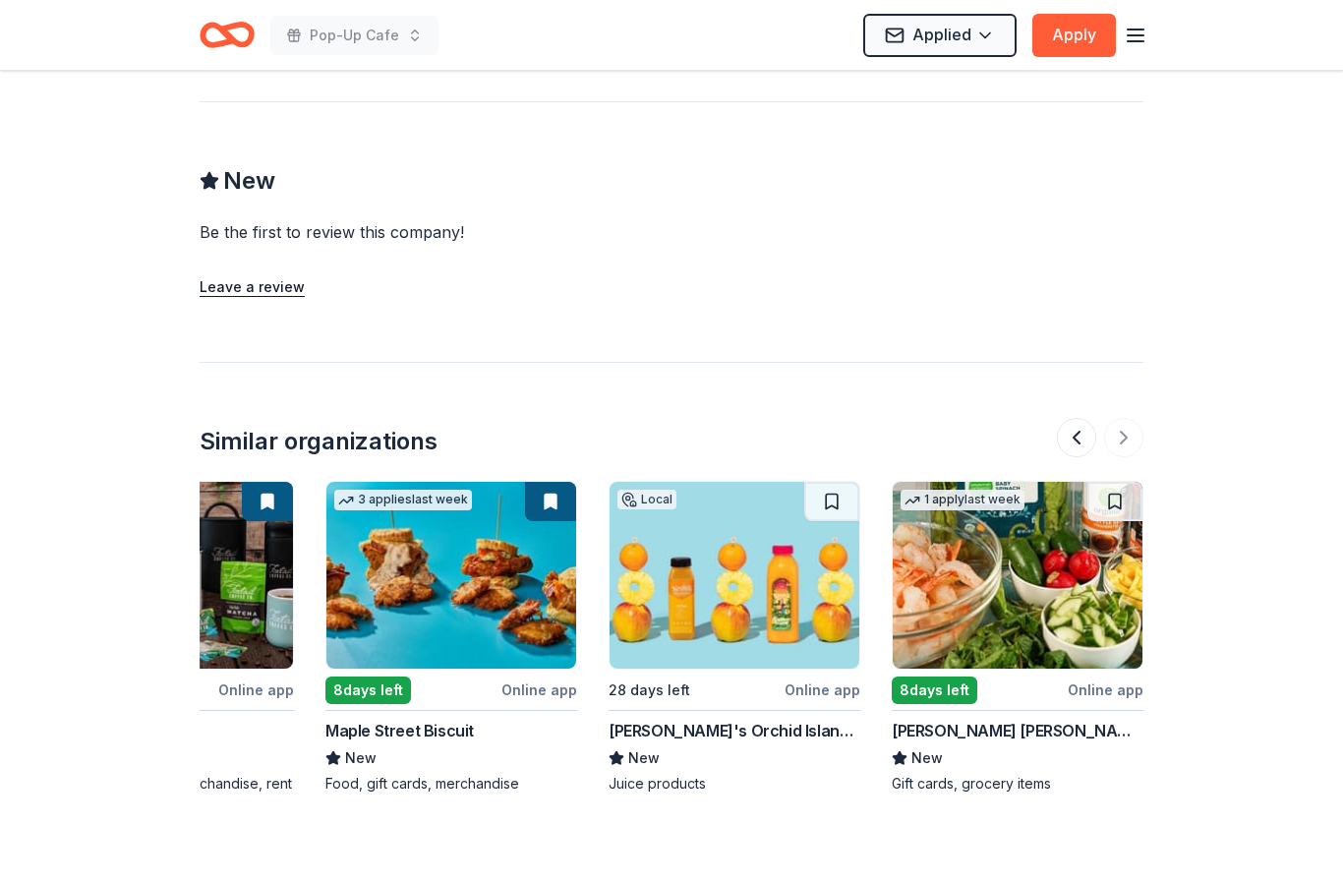
scroll to position [0, 1856]
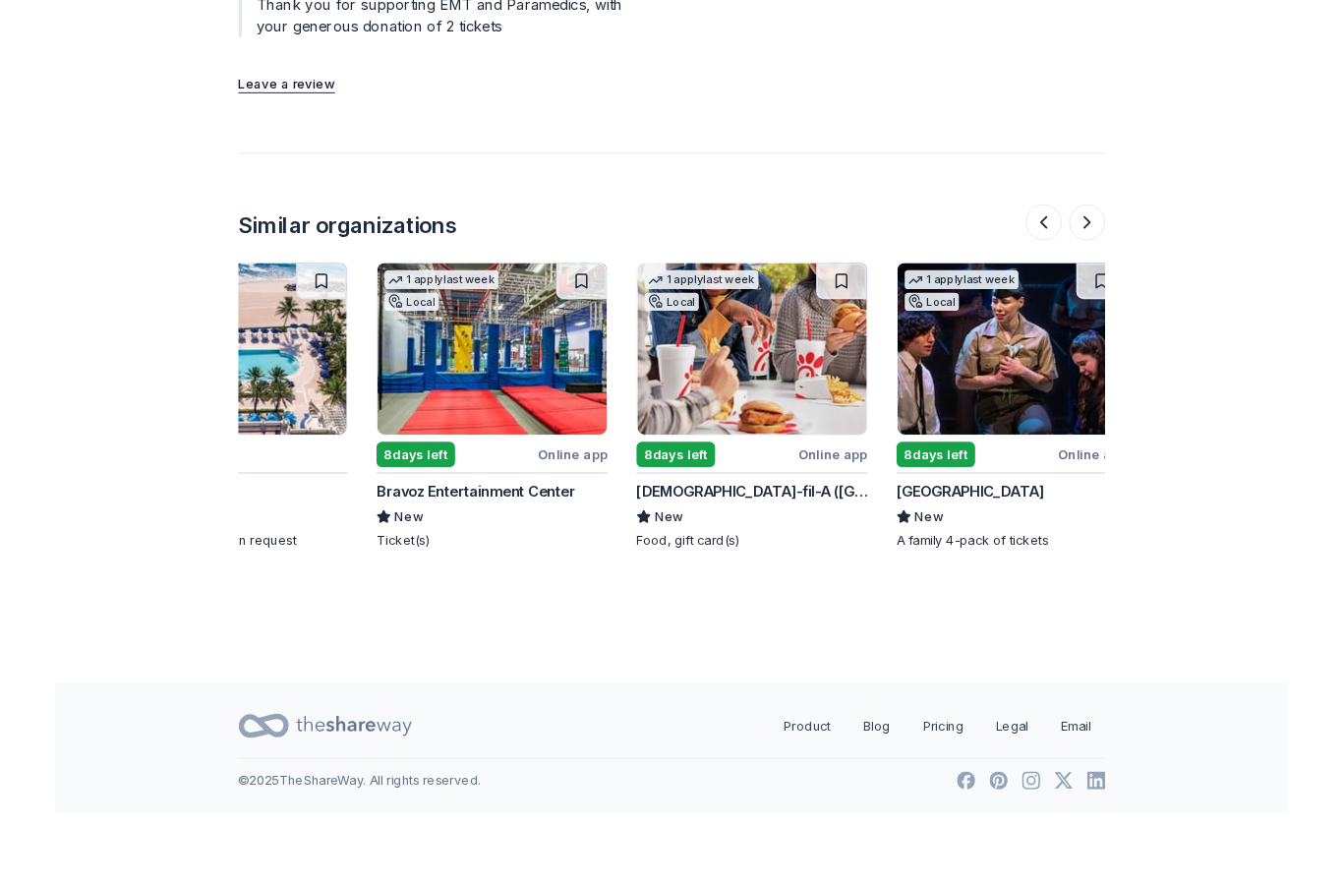
scroll to position [0, 973]
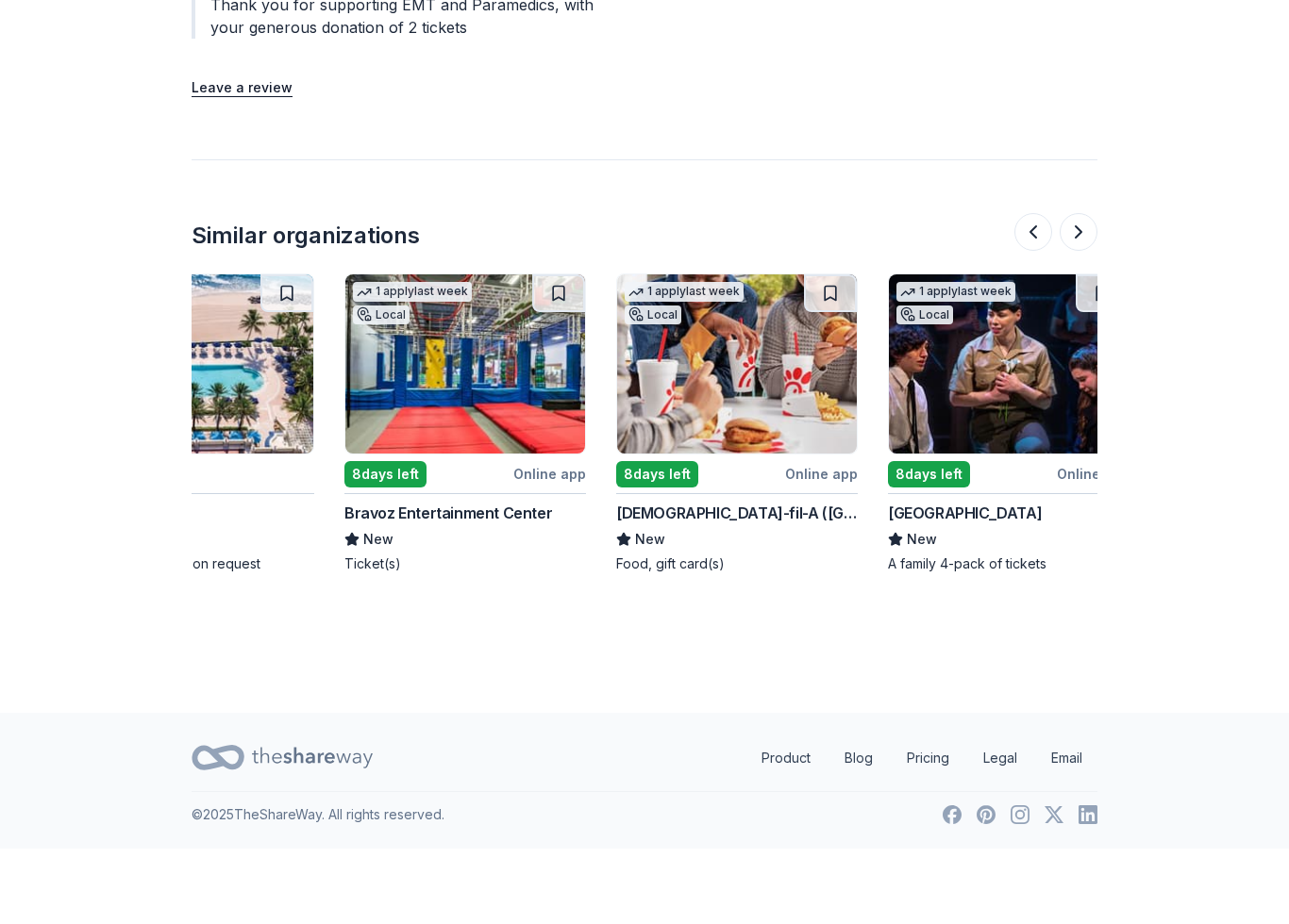
click at [509, 406] on img at bounding box center [465, 439] width 240 height 179
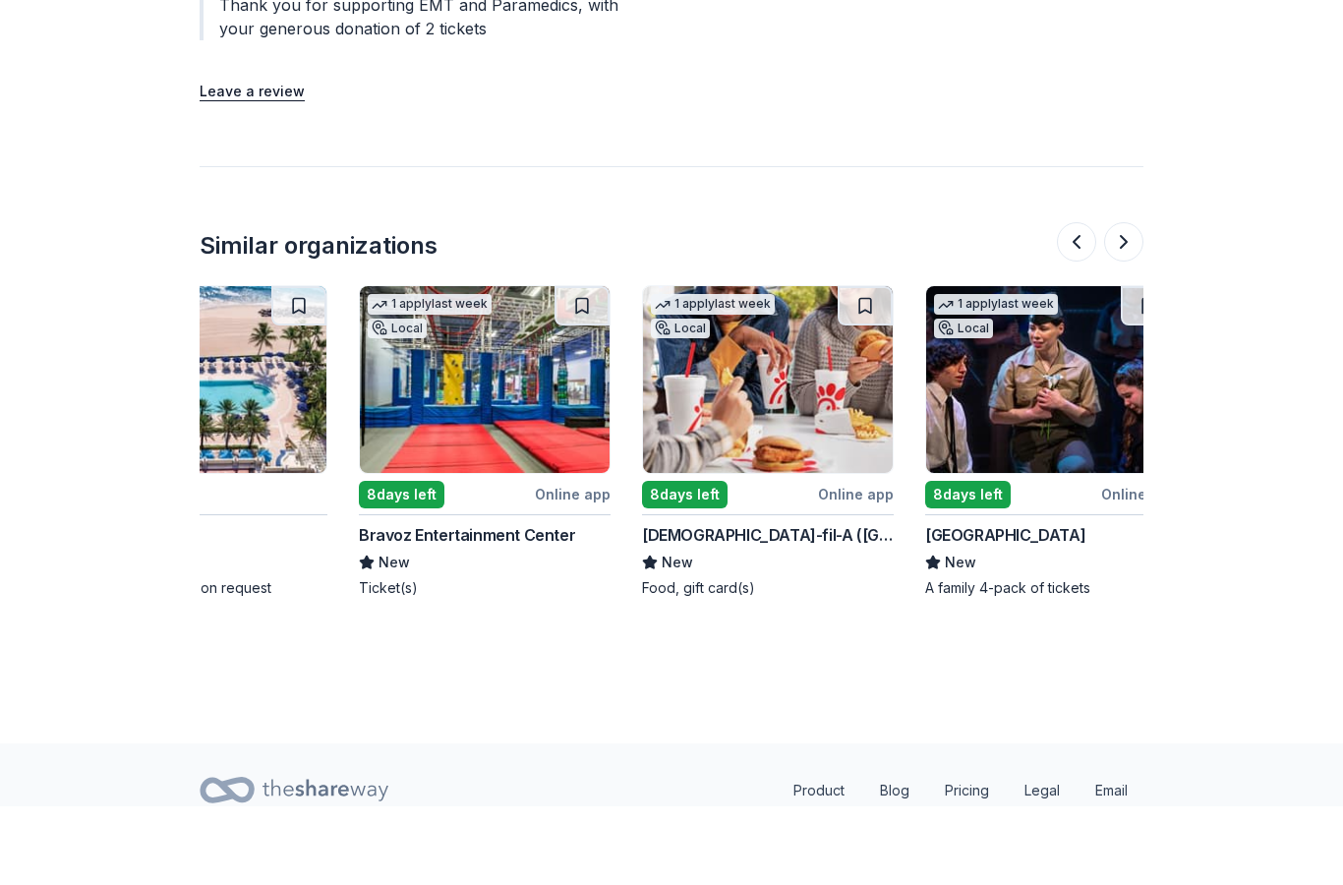
scroll to position [2093, 0]
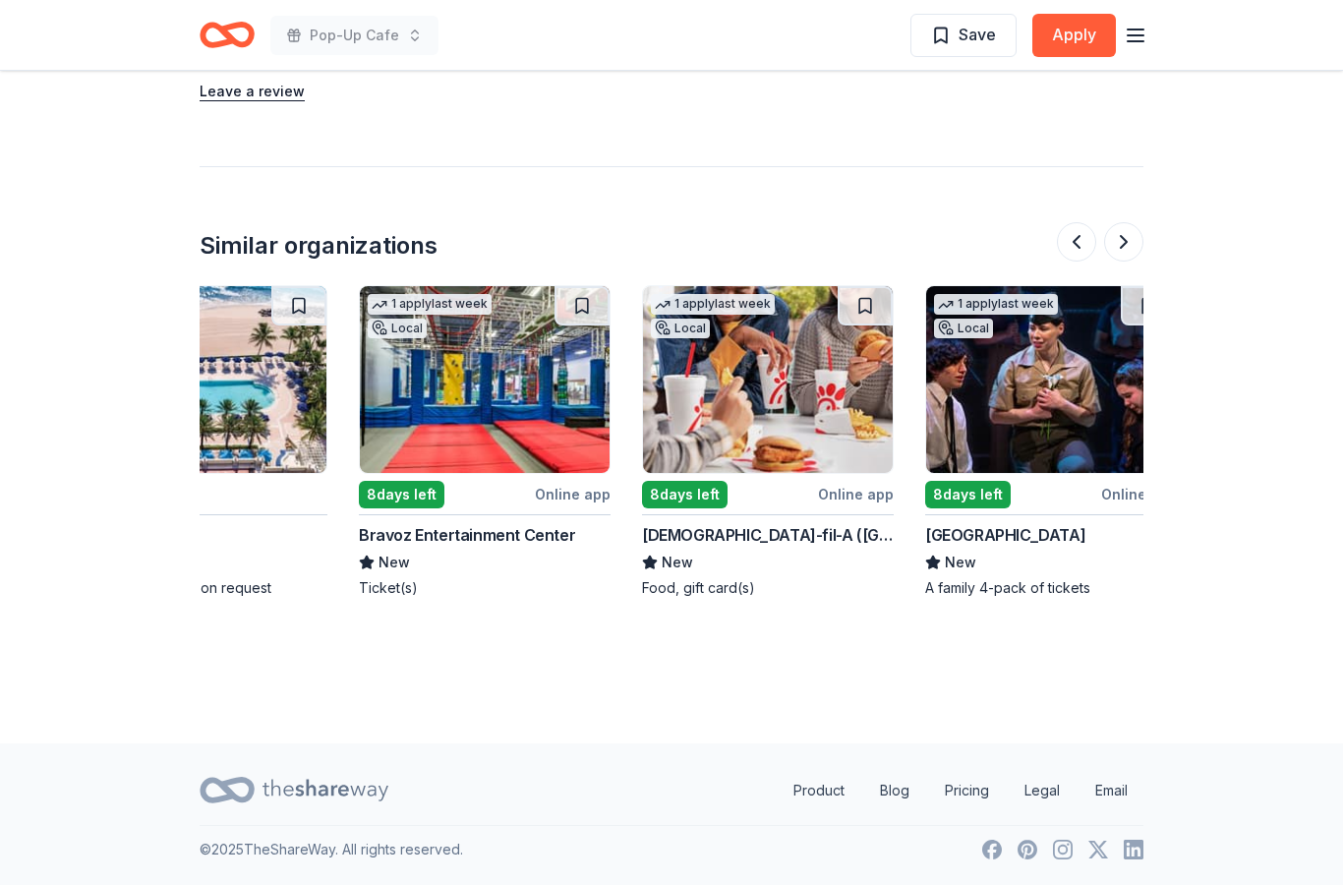
click at [827, 420] on img at bounding box center [768, 379] width 250 height 187
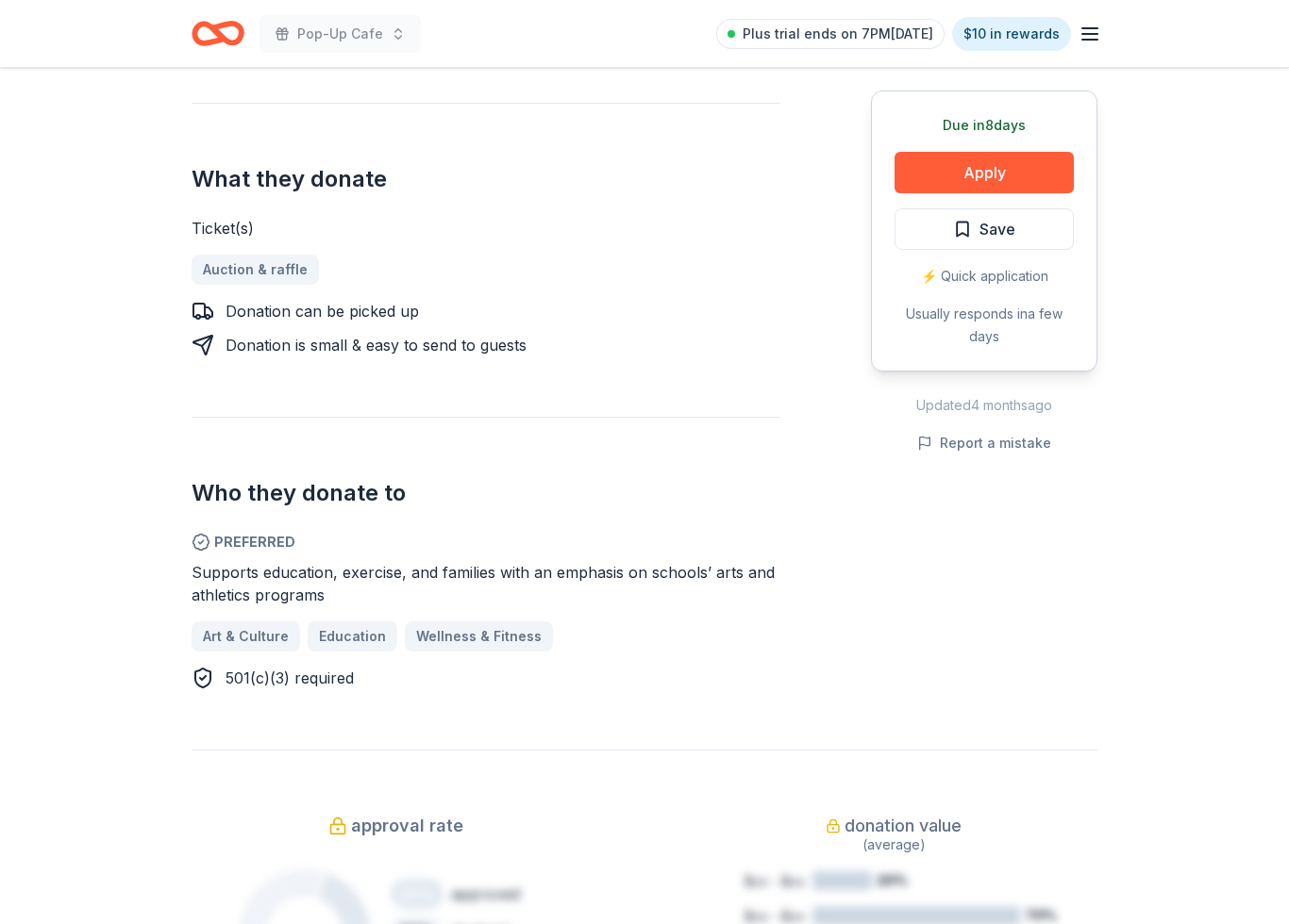
scroll to position [682, 0]
click at [1062, 174] on button "Apply" at bounding box center [984, 172] width 179 height 41
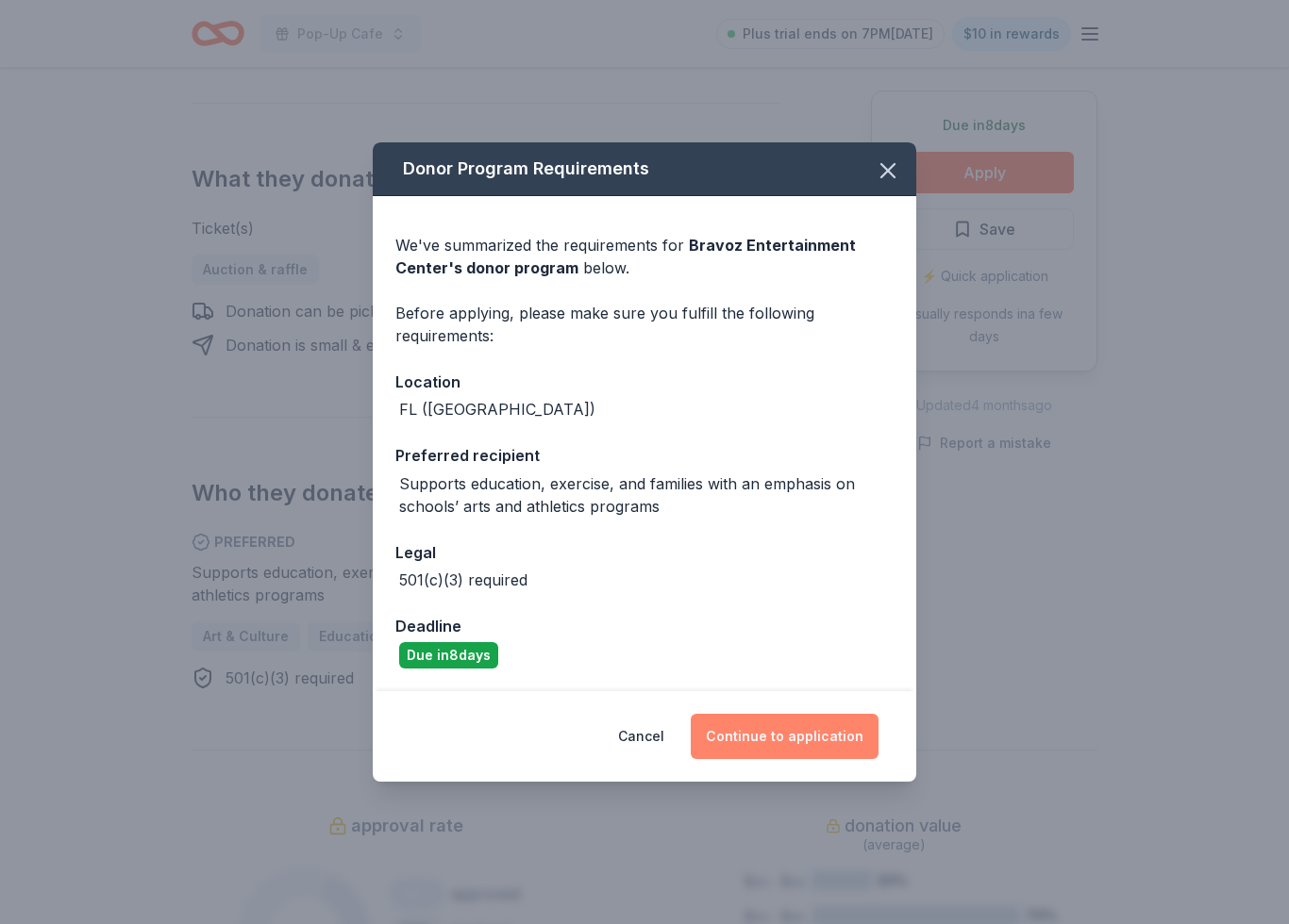
click at [822, 743] on button "Continue to application" at bounding box center [785, 736] width 188 height 45
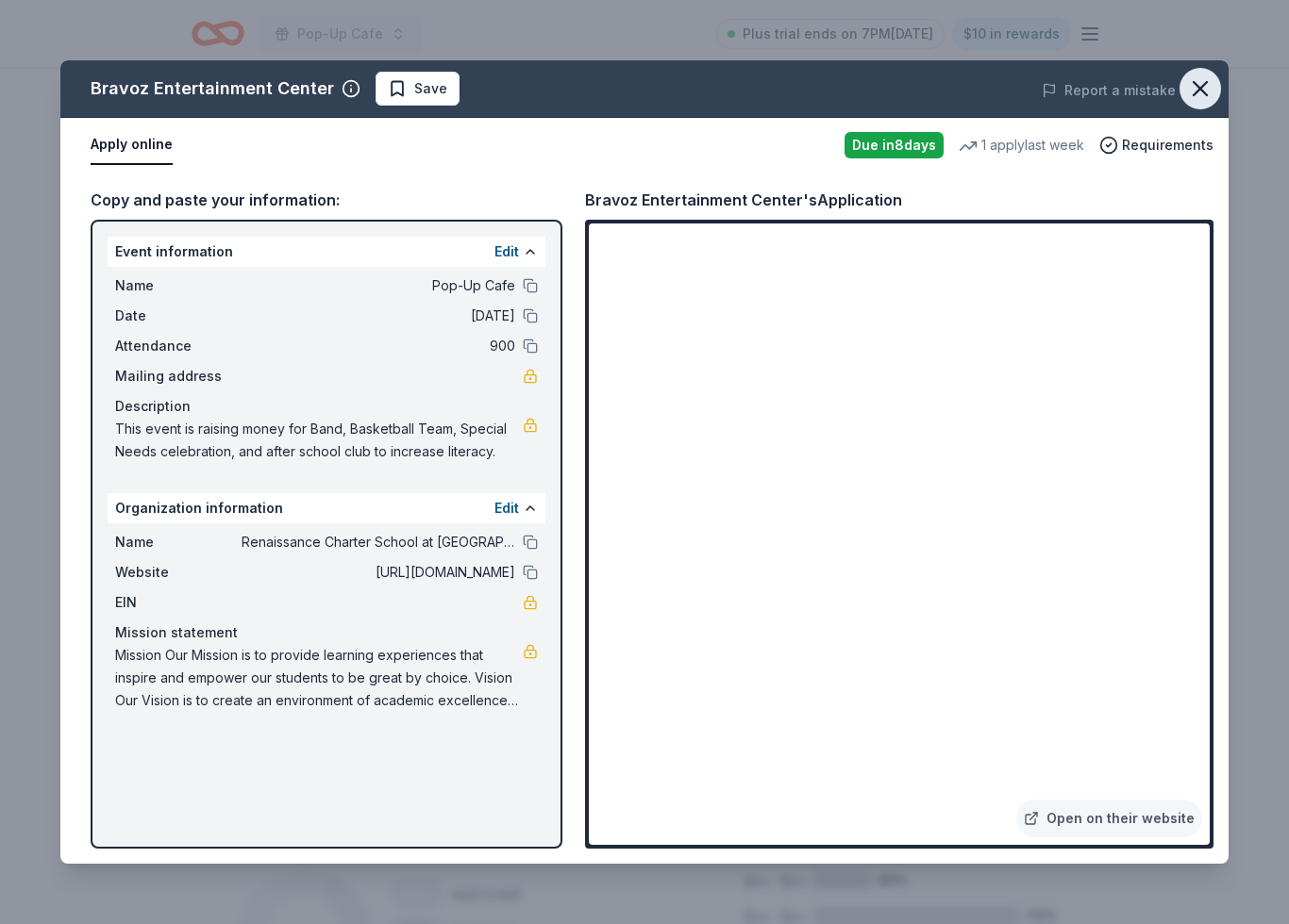
click at [1208, 74] on button "button" at bounding box center [1200, 88] width 41 height 41
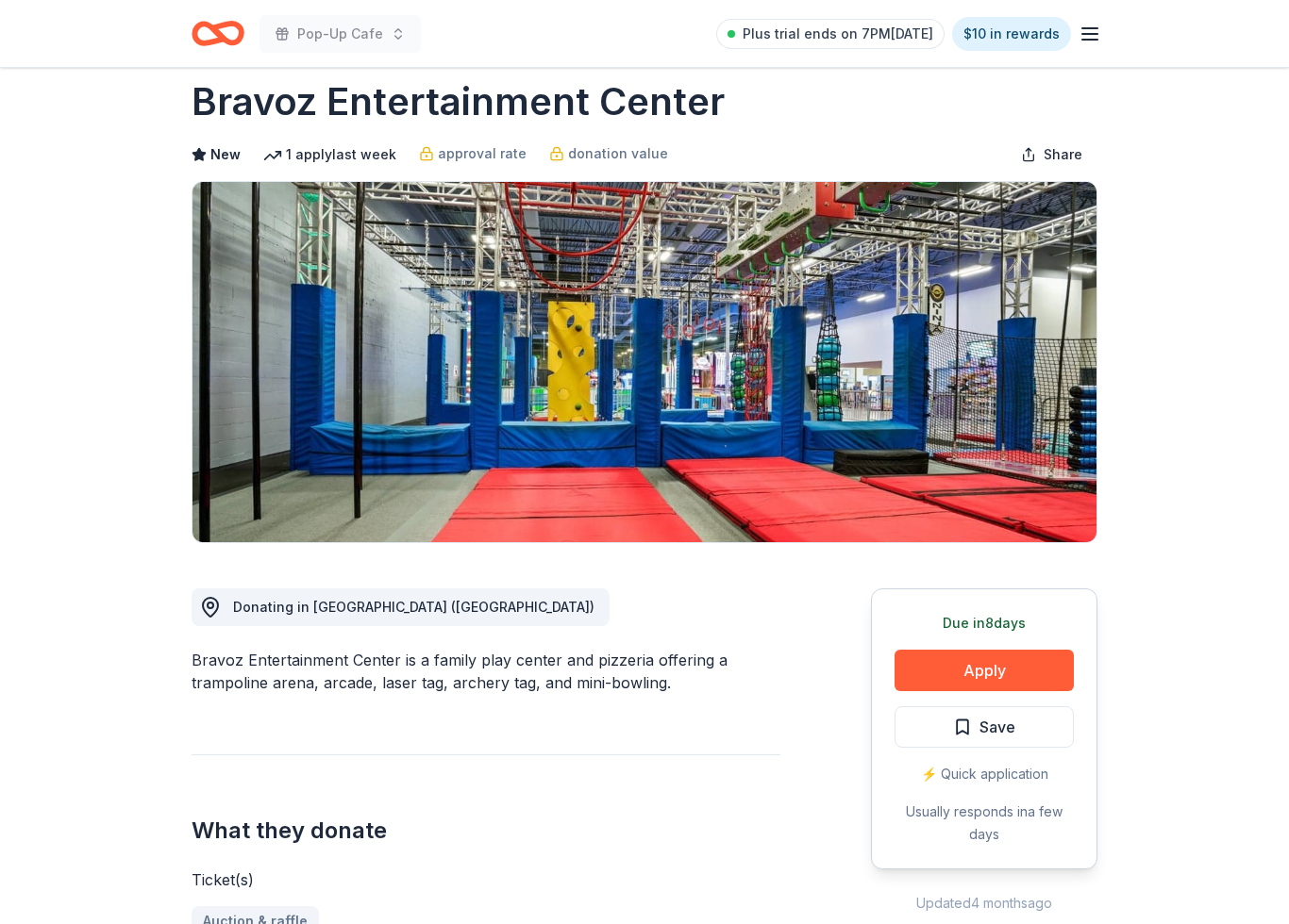
scroll to position [0, 0]
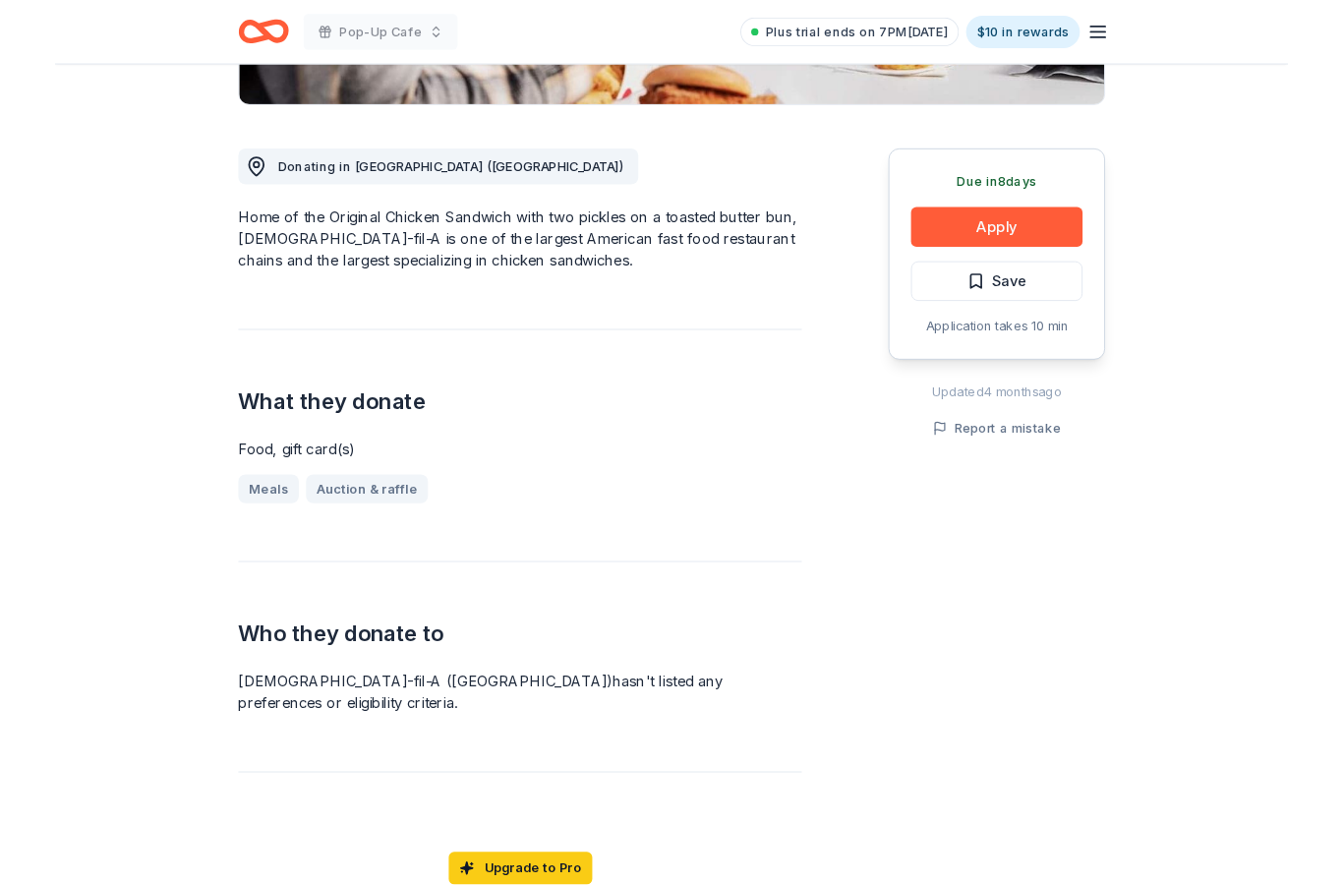
scroll to position [509, 0]
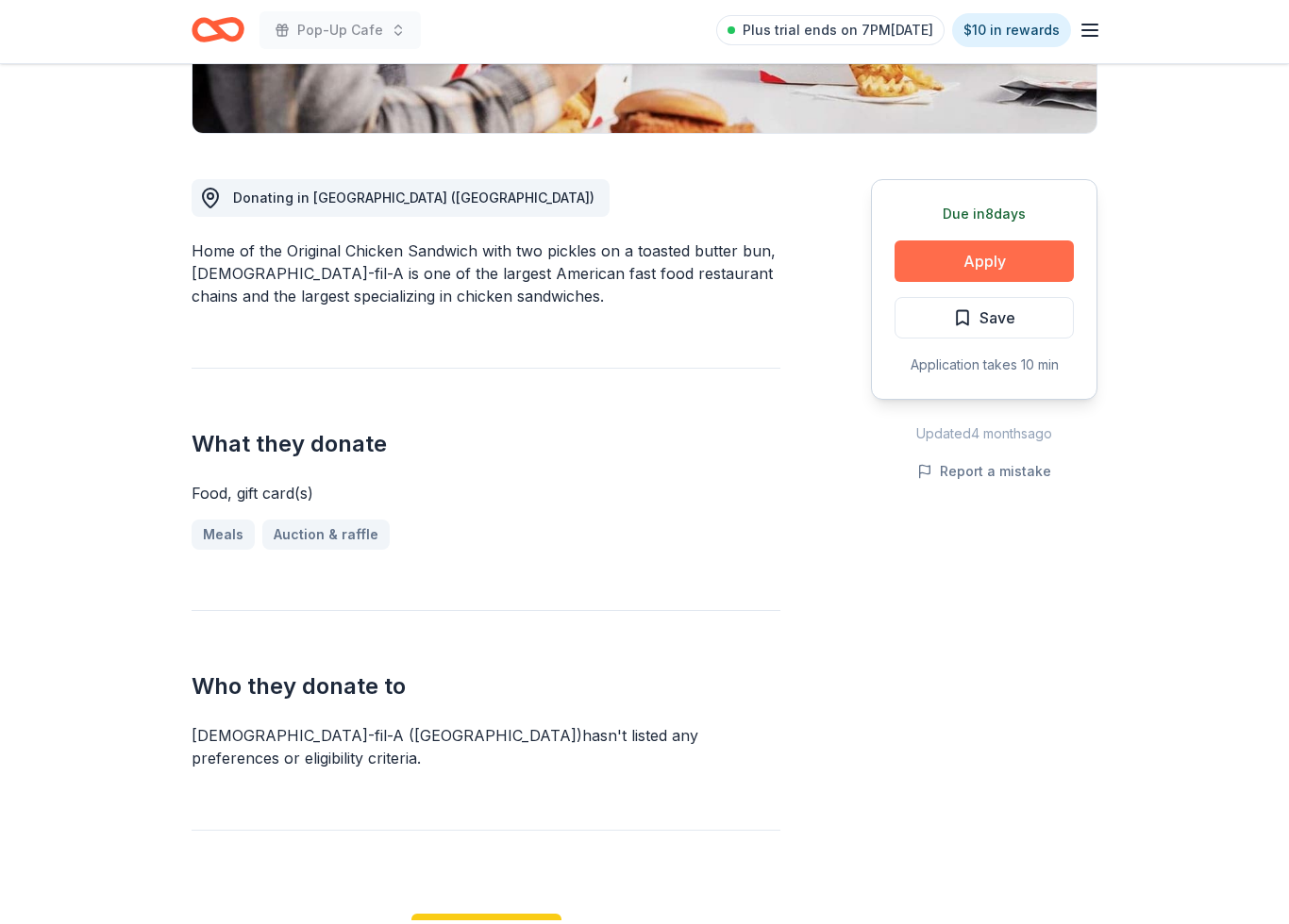
click at [1023, 245] on button "Apply" at bounding box center [984, 265] width 179 height 41
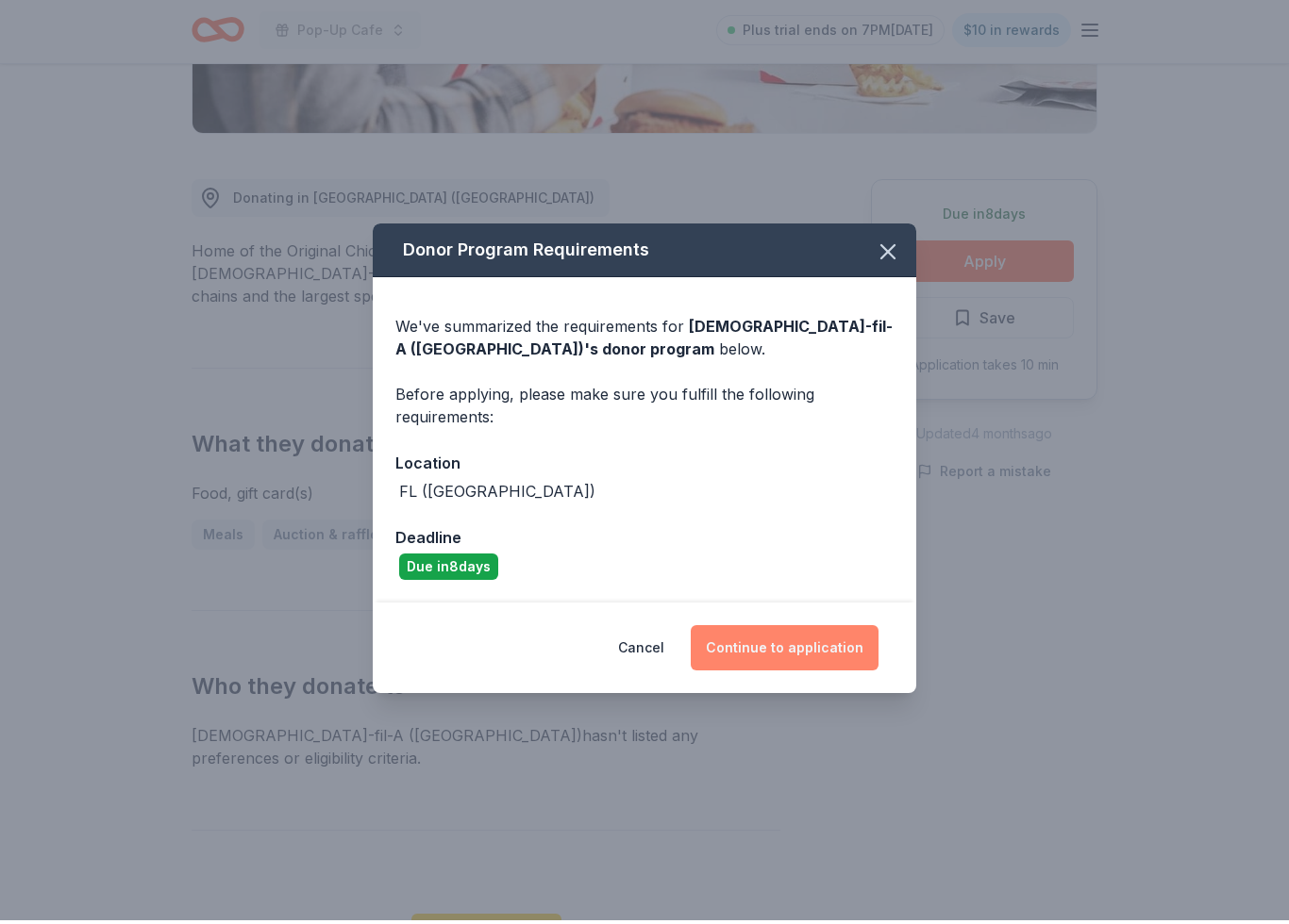
click at [802, 645] on button "Continue to application" at bounding box center [785, 652] width 188 height 45
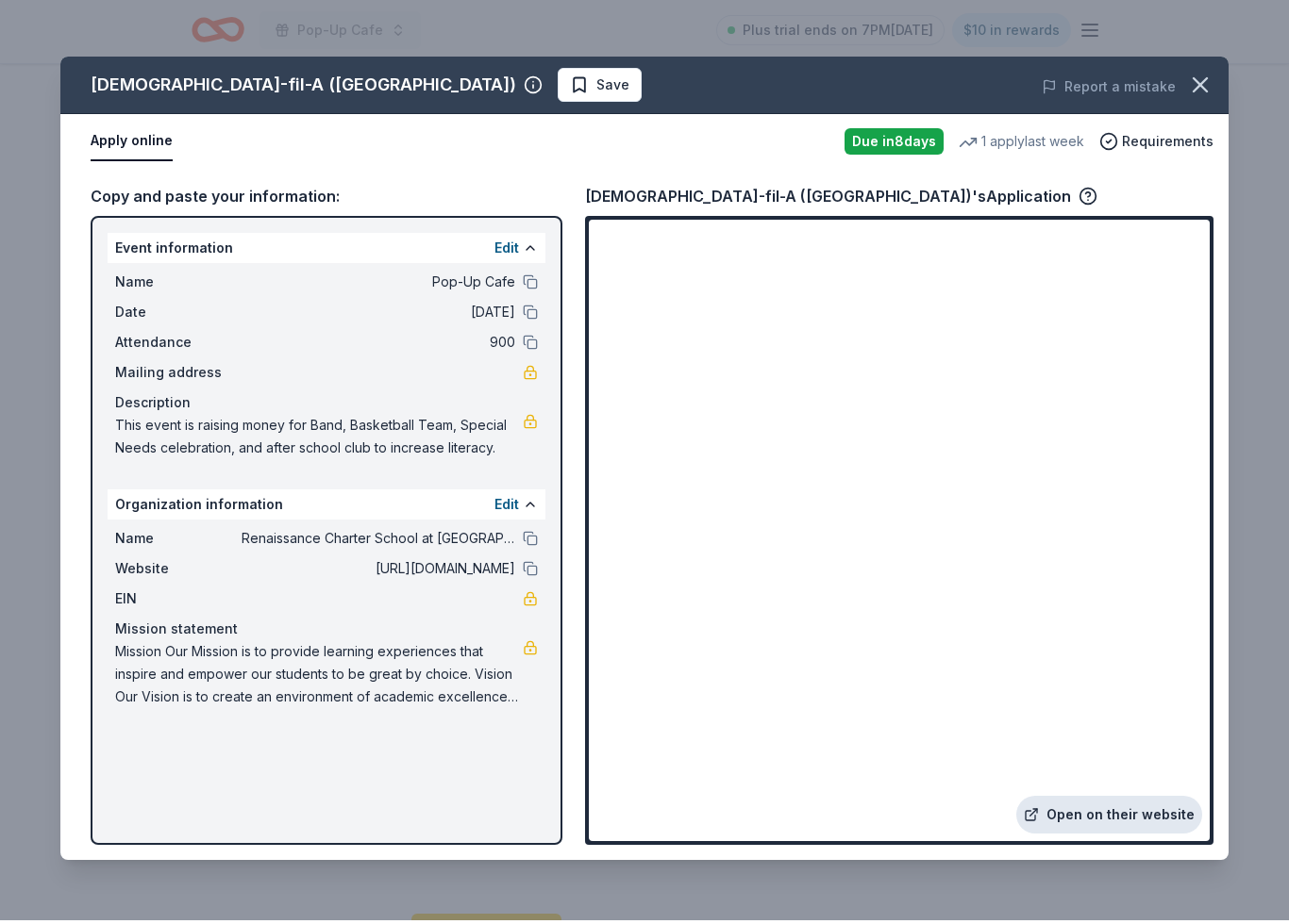
click at [1103, 813] on link "Open on their website" at bounding box center [1110, 818] width 186 height 37
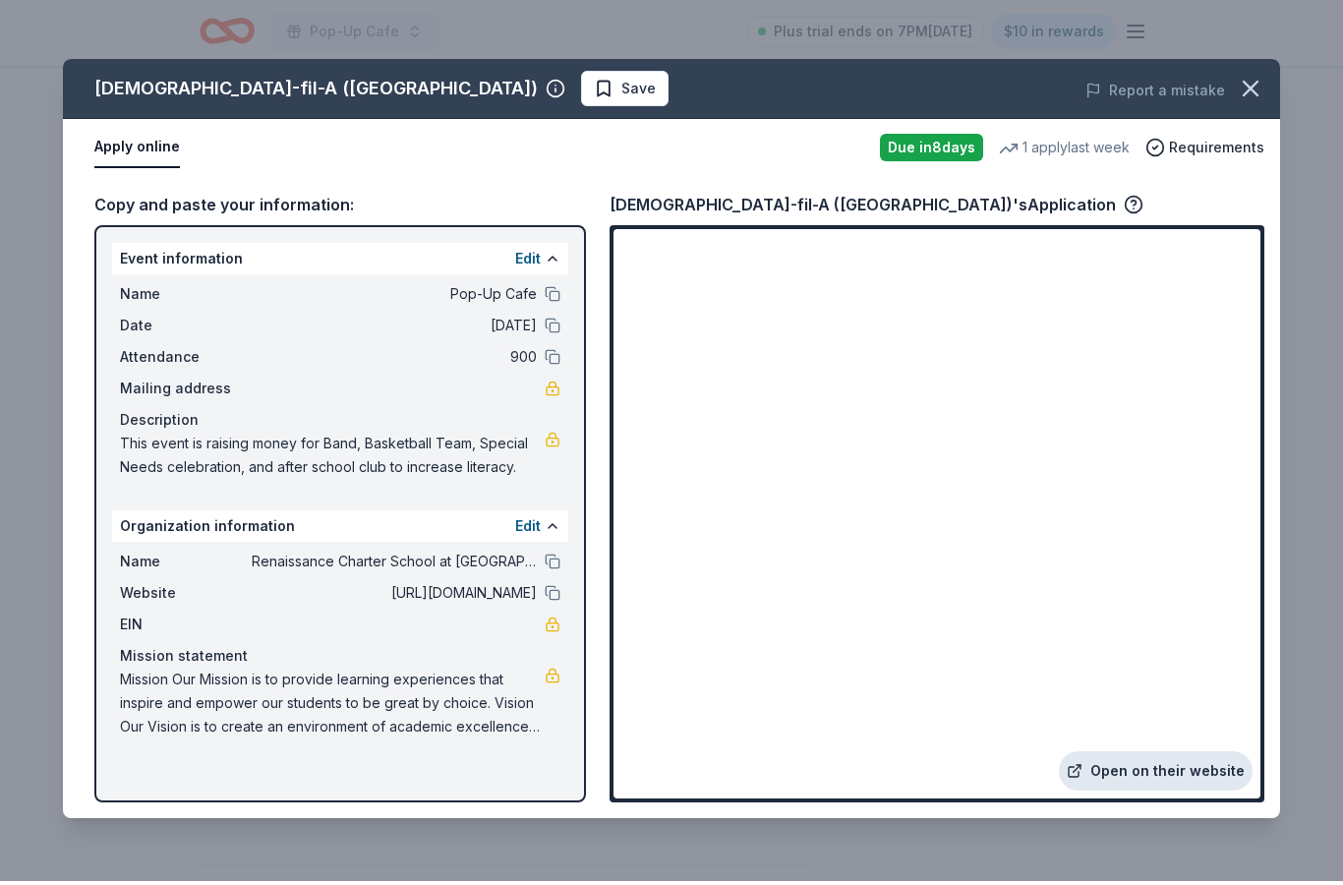
scroll to position [513, 0]
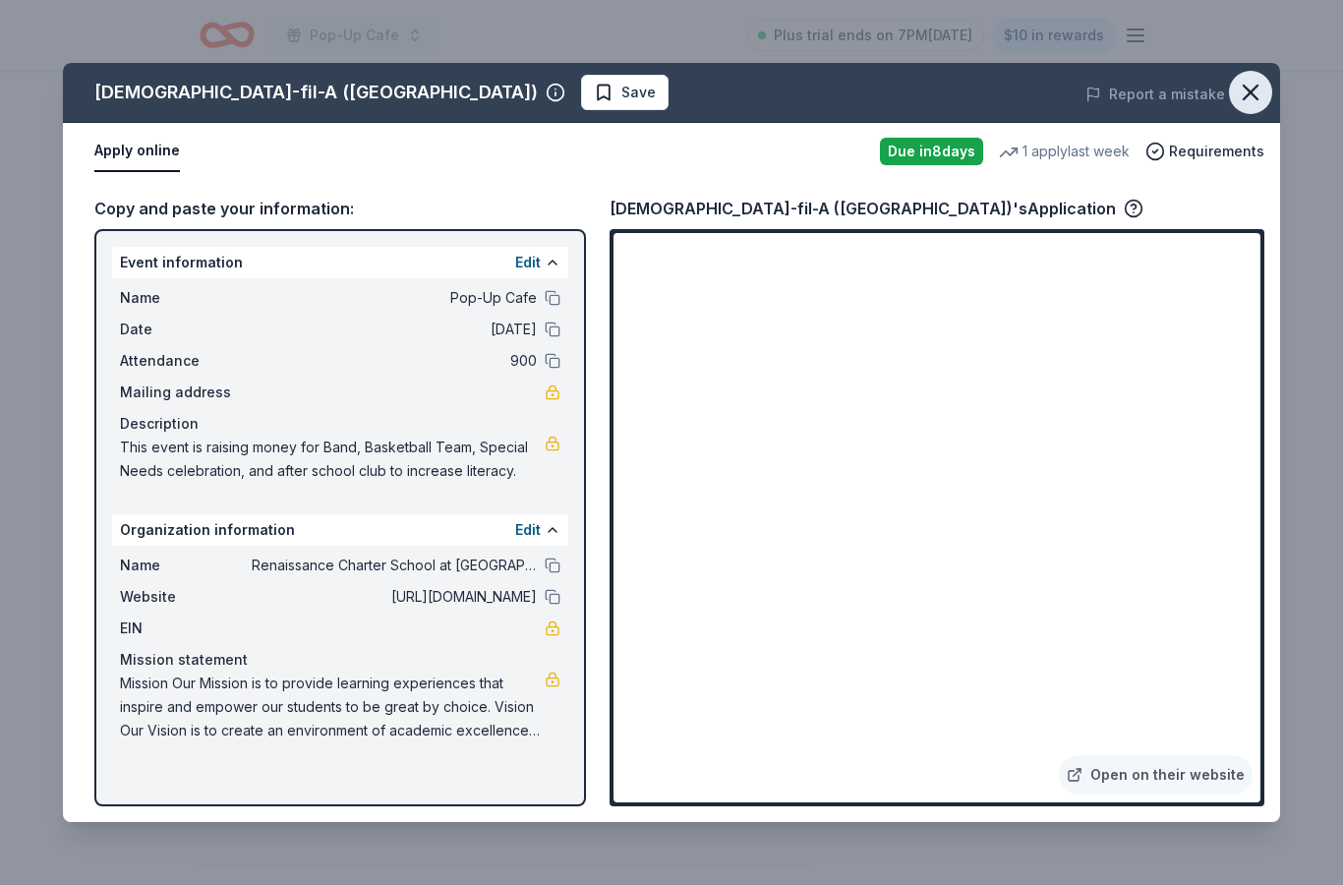
click at [1250, 111] on button "button" at bounding box center [1250, 92] width 43 height 43
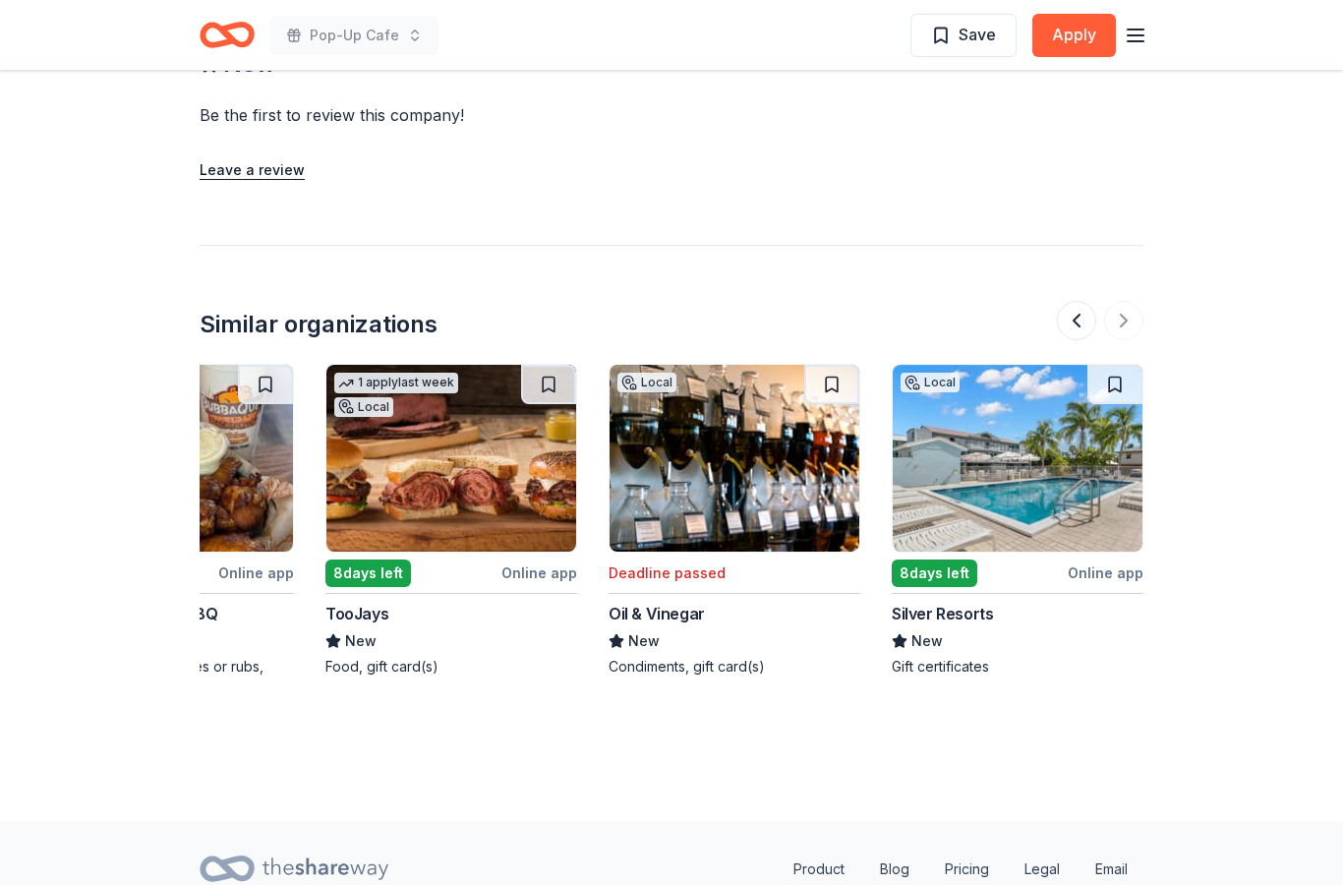
scroll to position [0, 1859]
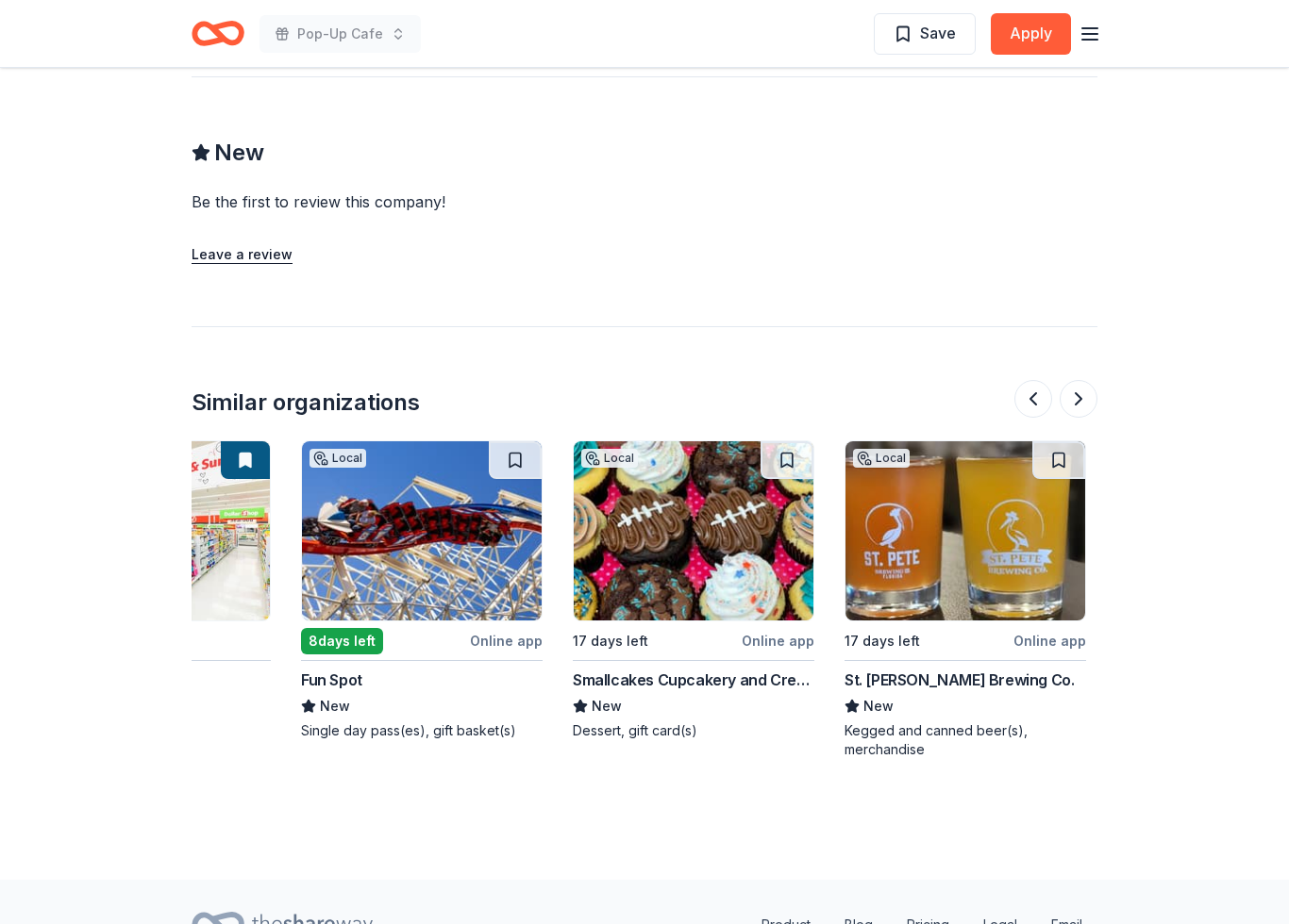
scroll to position [0, 163]
click at [504, 521] on img at bounding box center [421, 531] width 240 height 179
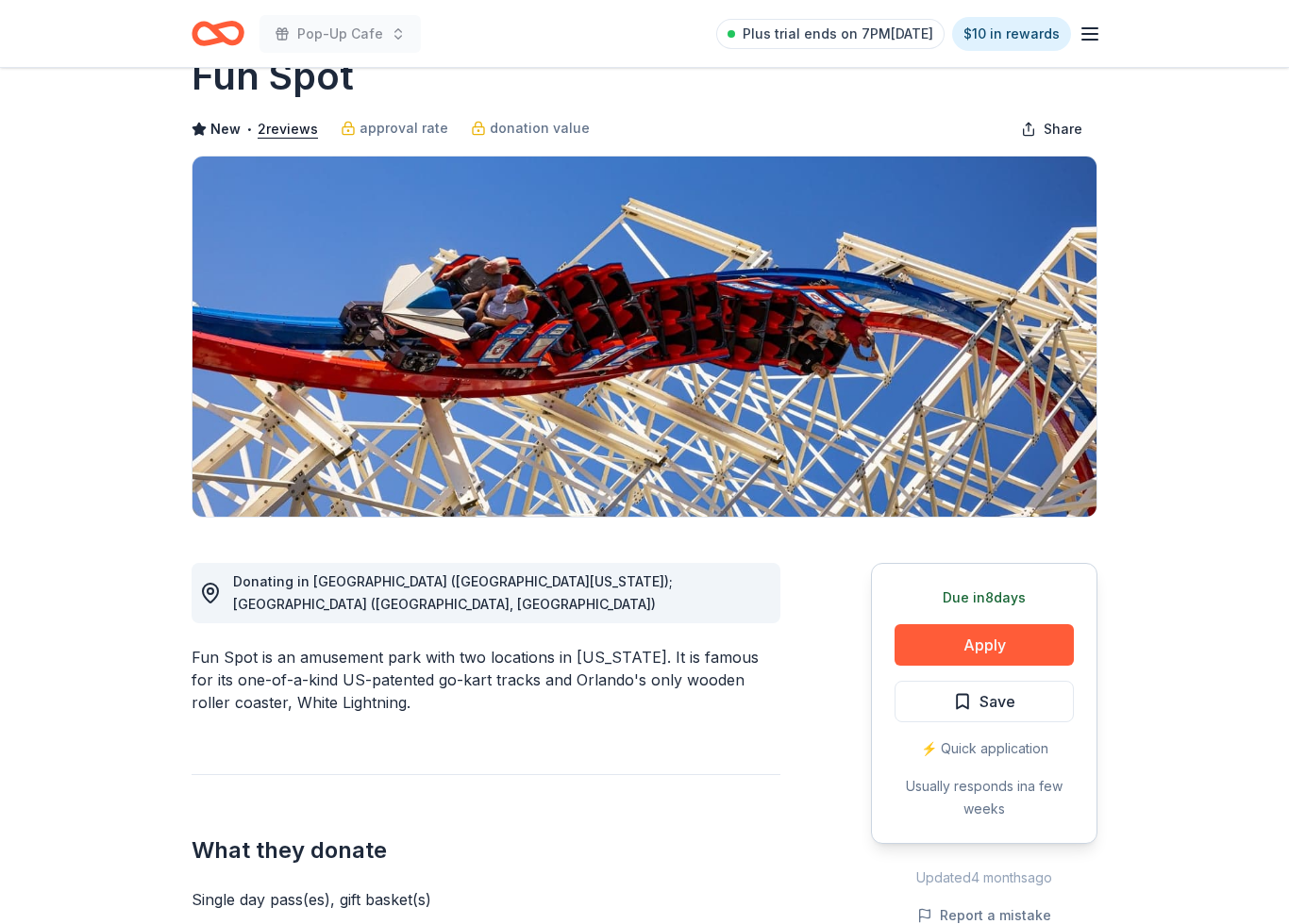
scroll to position [75, 0]
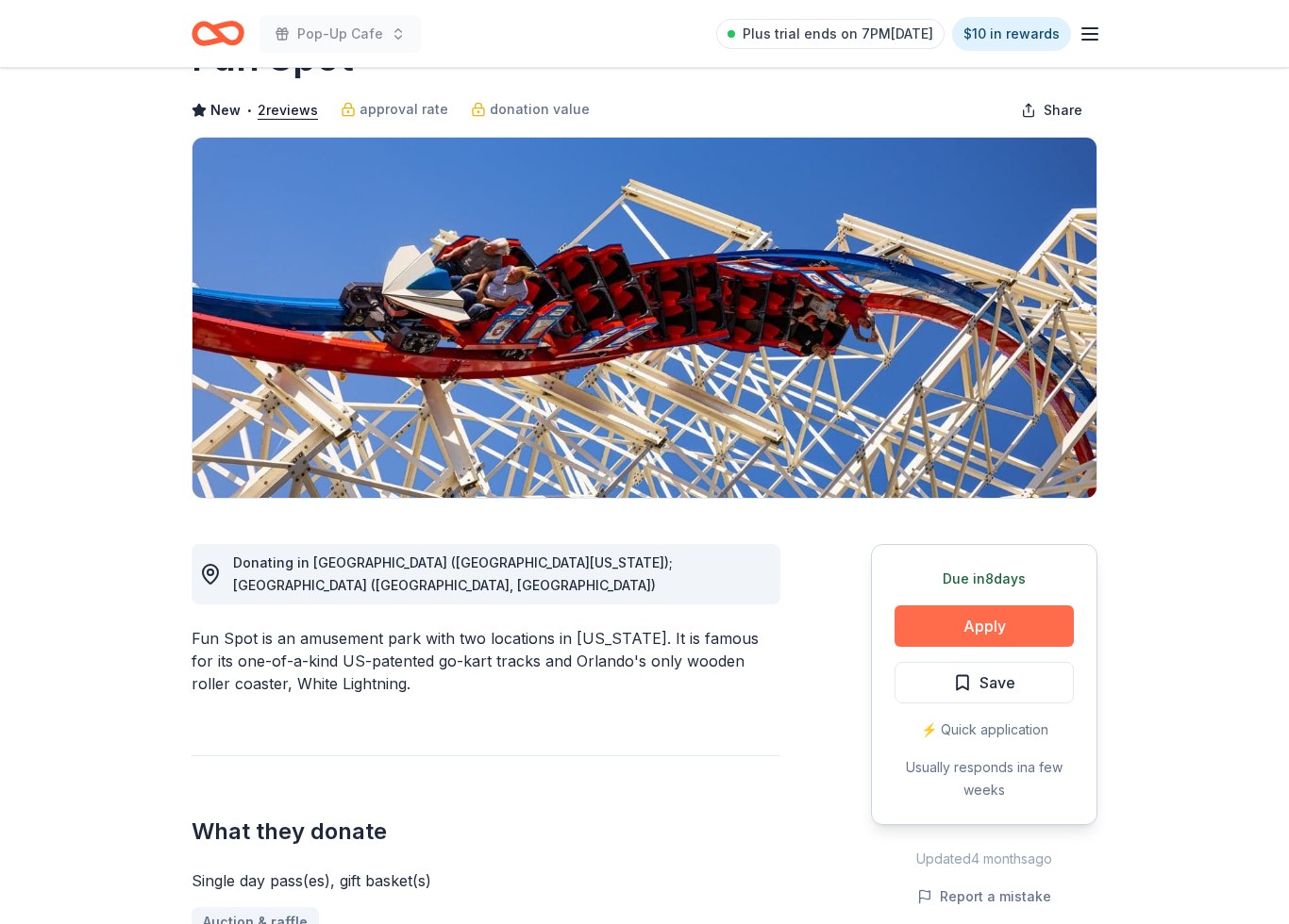
click at [1042, 632] on button "Apply" at bounding box center [984, 626] width 179 height 41
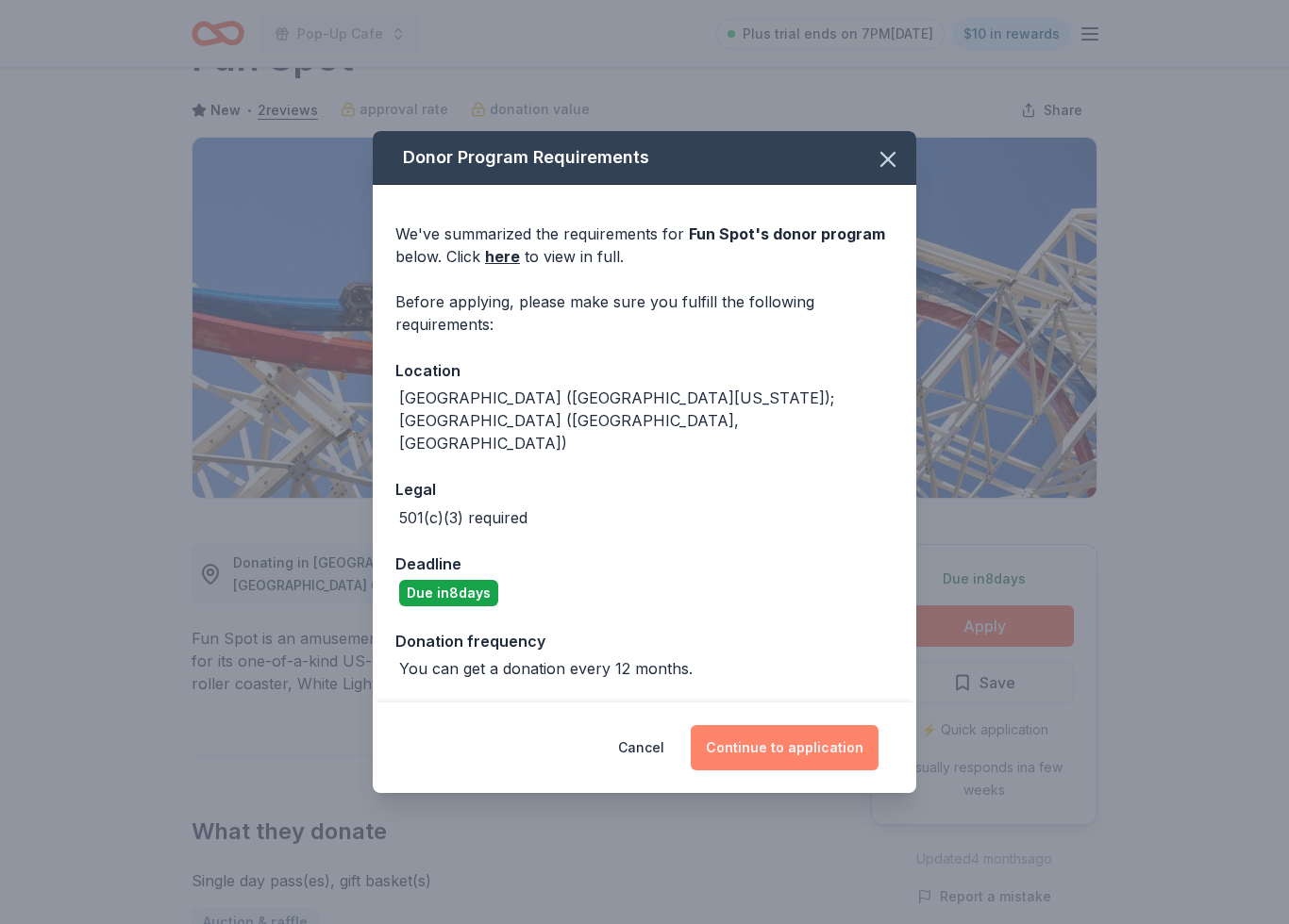
click at [829, 735] on button "Continue to application" at bounding box center [785, 747] width 188 height 45
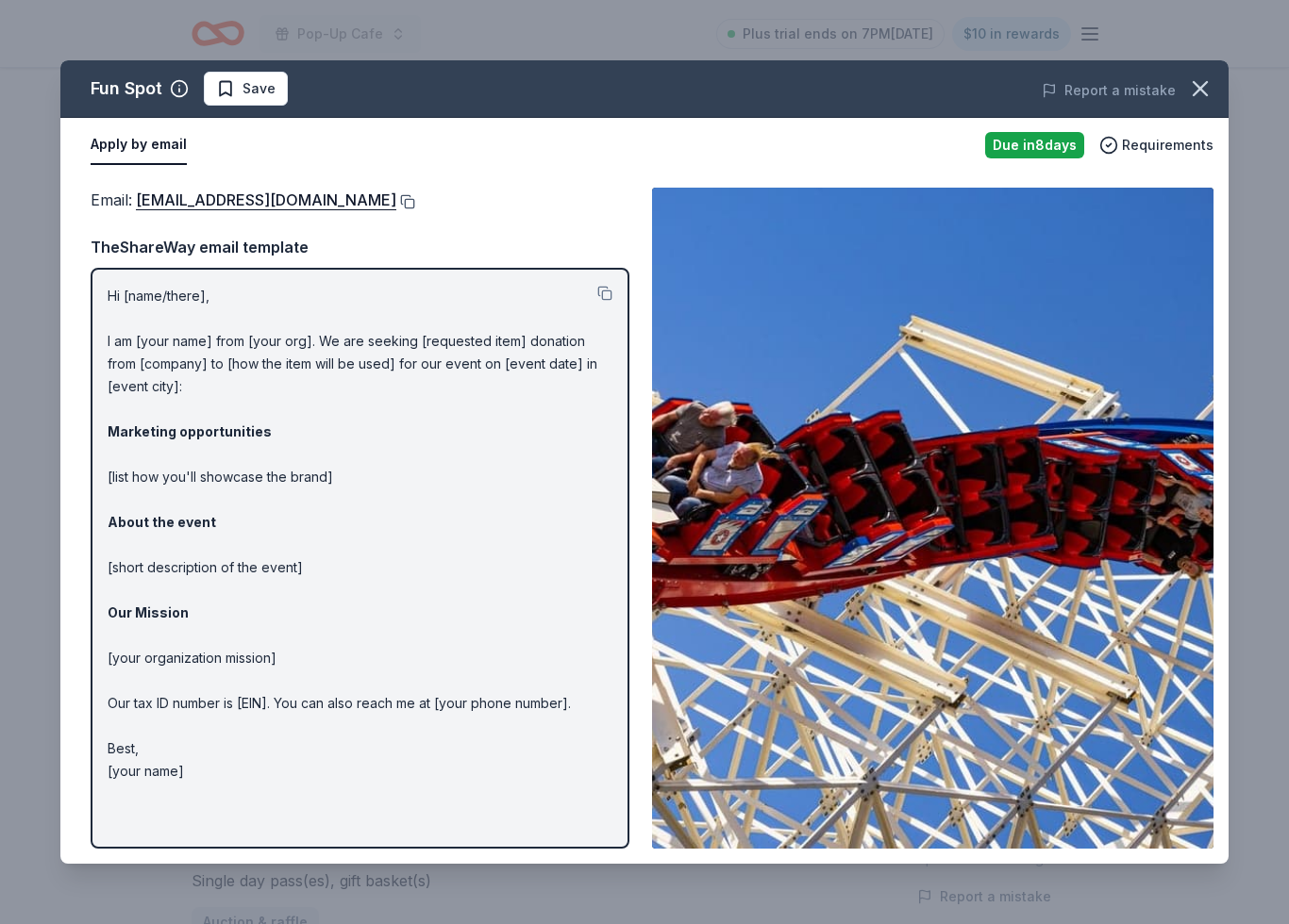
click at [396, 206] on button at bounding box center [406, 202] width 19 height 15
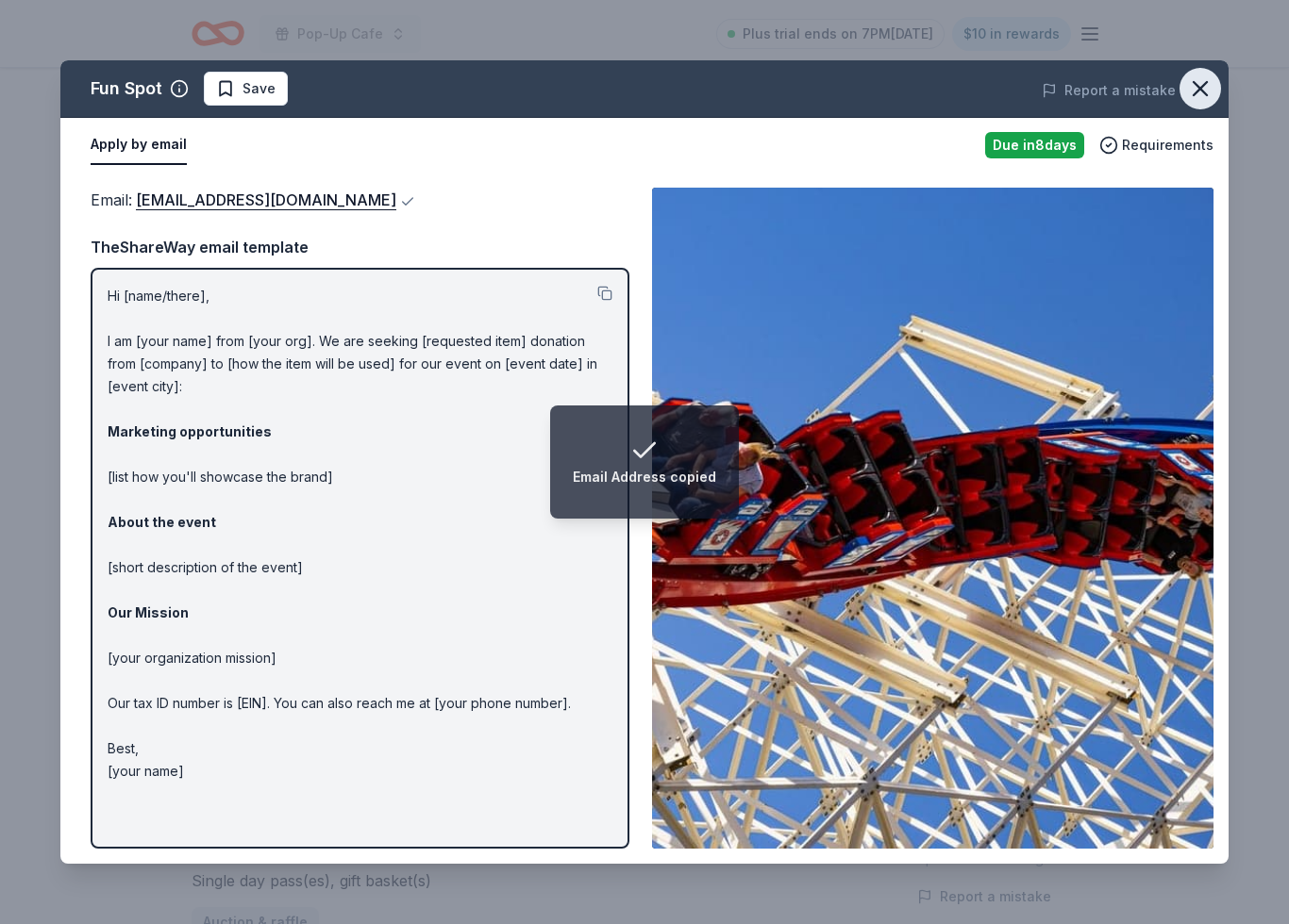
click at [1206, 92] on icon "button" at bounding box center [1201, 89] width 27 height 27
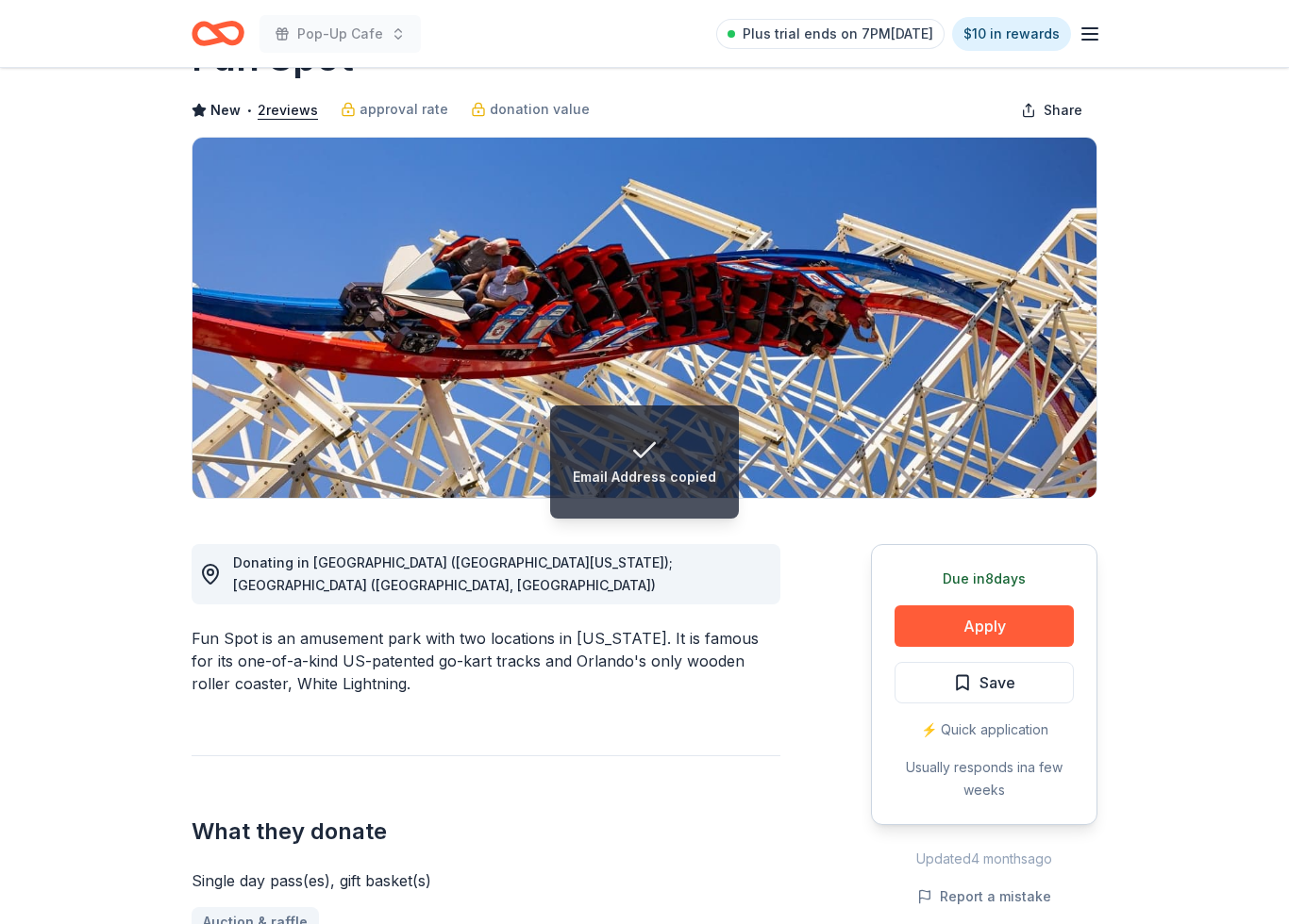
scroll to position [0, 0]
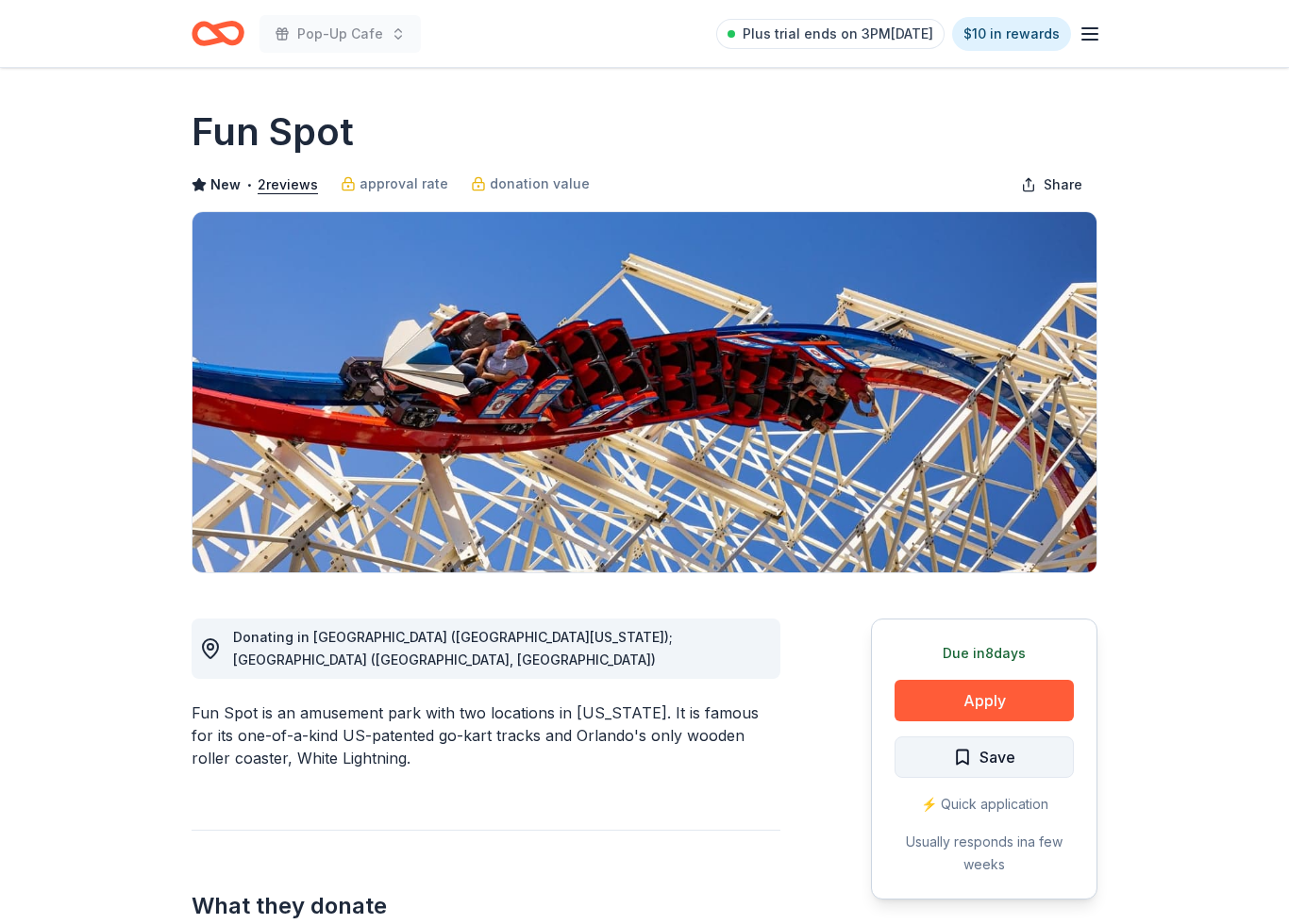
click at [1019, 739] on button "Save" at bounding box center [984, 757] width 179 height 41
click at [1019, 693] on button "Apply" at bounding box center [984, 700] width 179 height 41
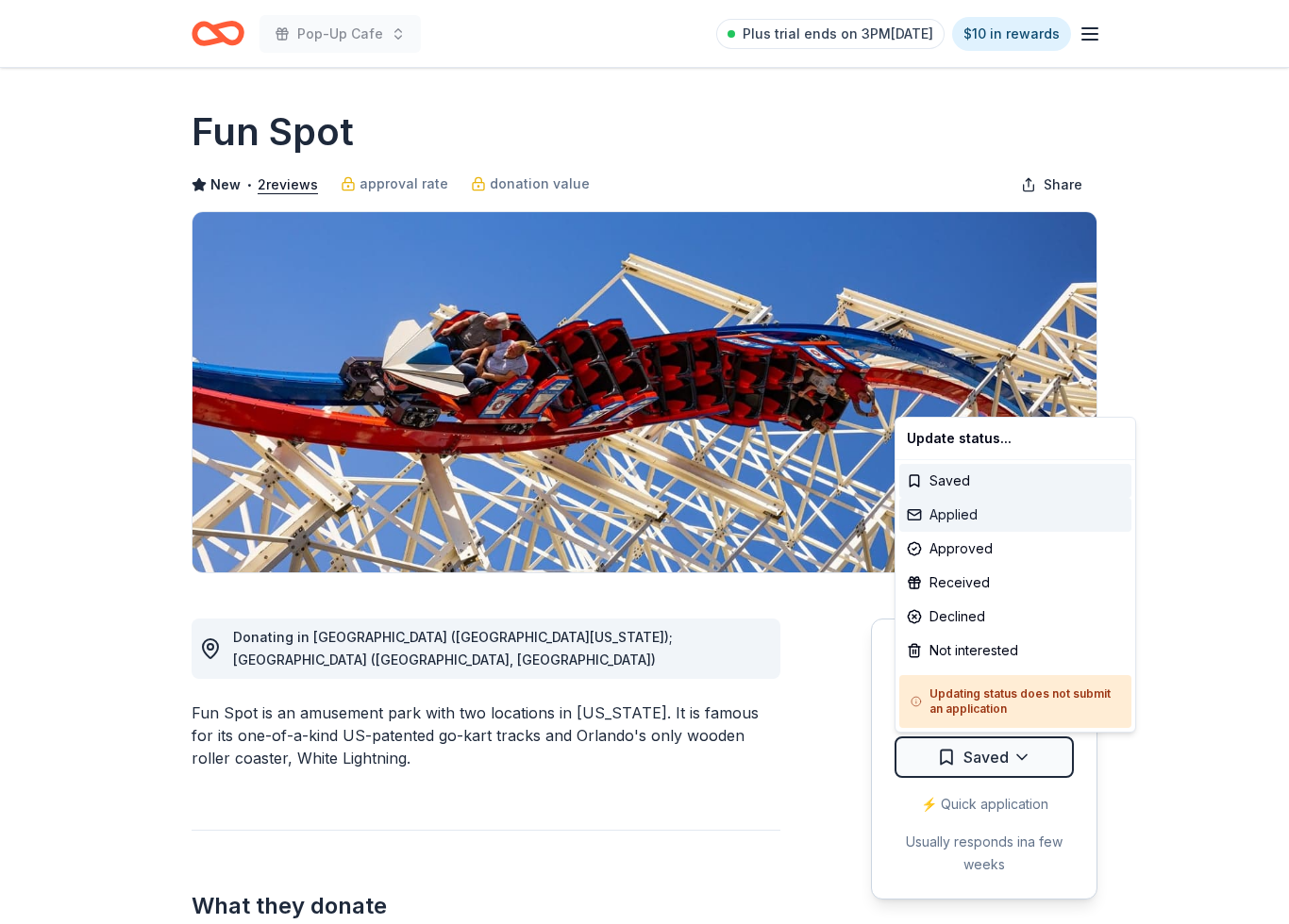
click at [986, 513] on div "Applied" at bounding box center [1015, 514] width 232 height 34
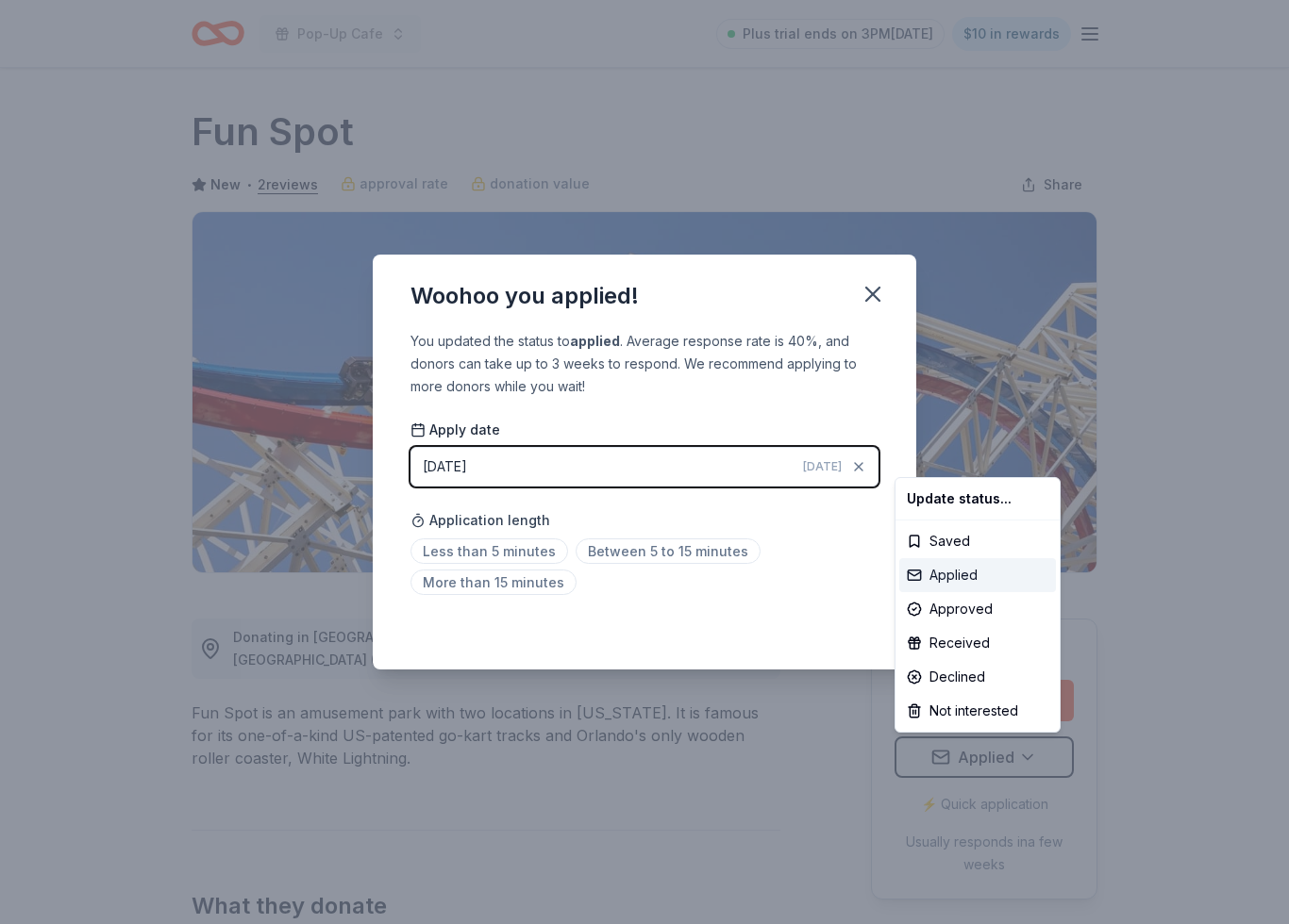
click at [982, 574] on div "Applied" at bounding box center [977, 575] width 156 height 34
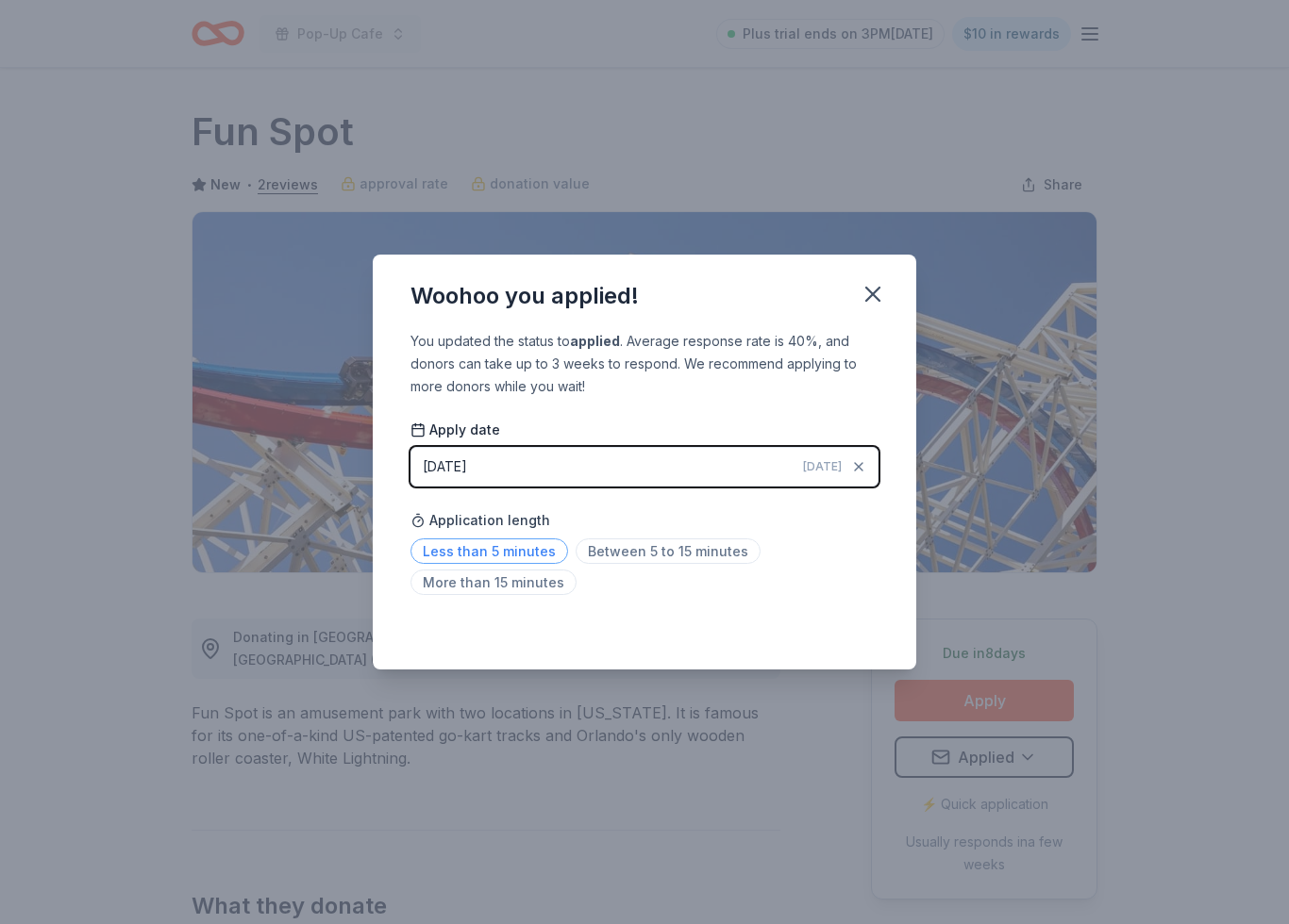
click at [512, 555] on span "Less than 5 minutes" at bounding box center [489, 551] width 157 height 26
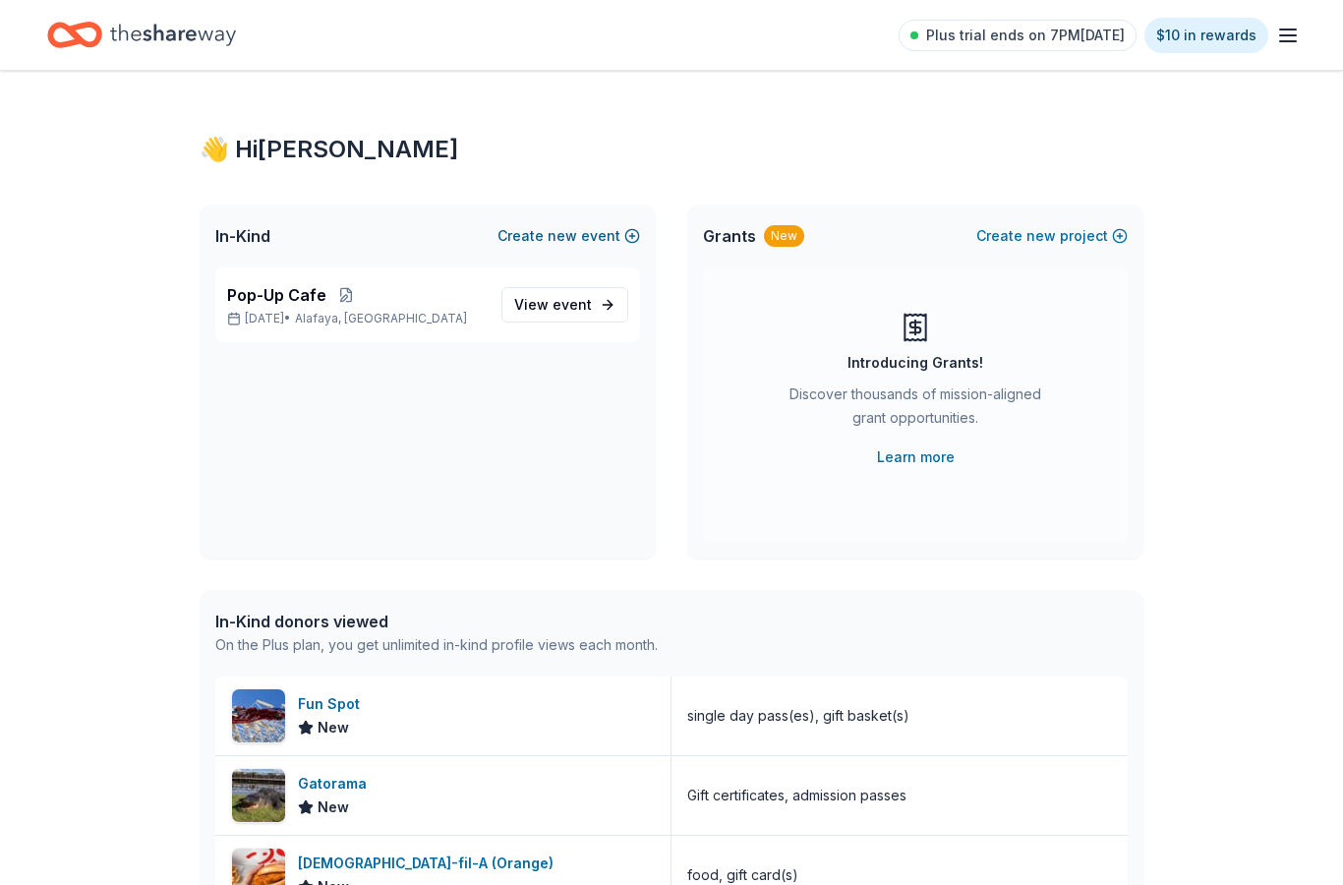
click at [608, 245] on button "Create new event" at bounding box center [568, 236] width 143 height 24
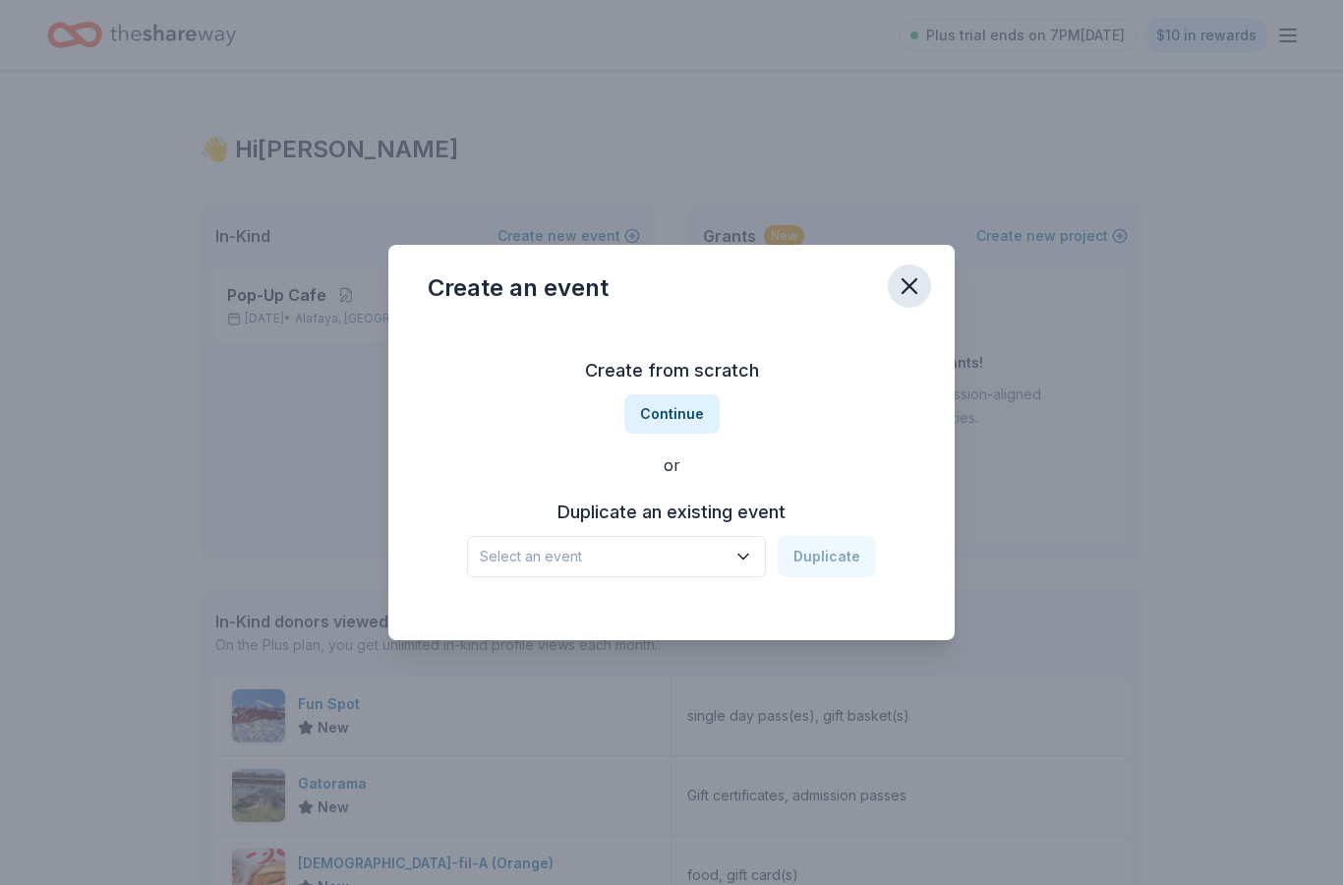
click at [920, 287] on icon "button" at bounding box center [910, 286] width 28 height 28
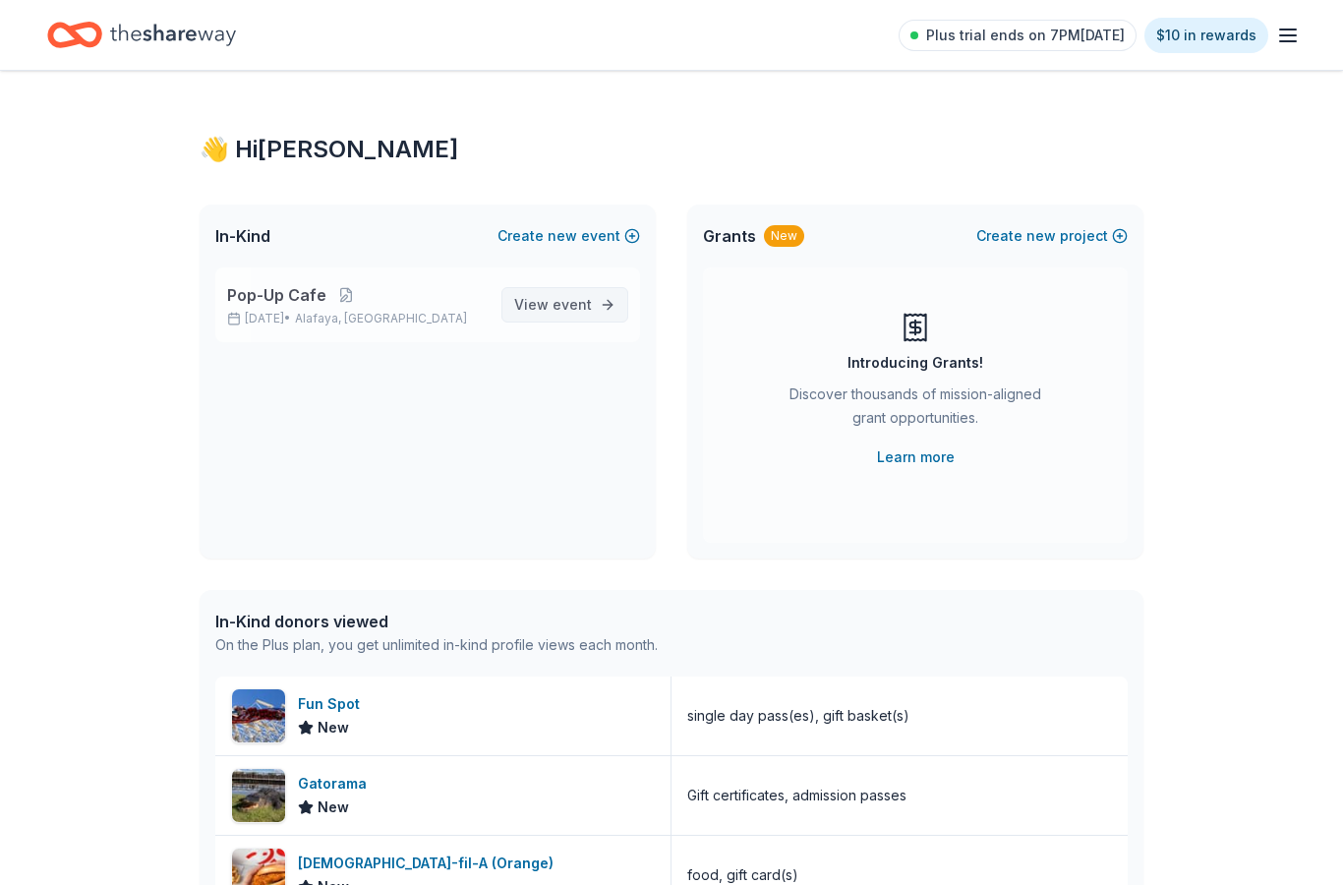
click at [599, 292] on link "View event" at bounding box center [564, 304] width 127 height 35
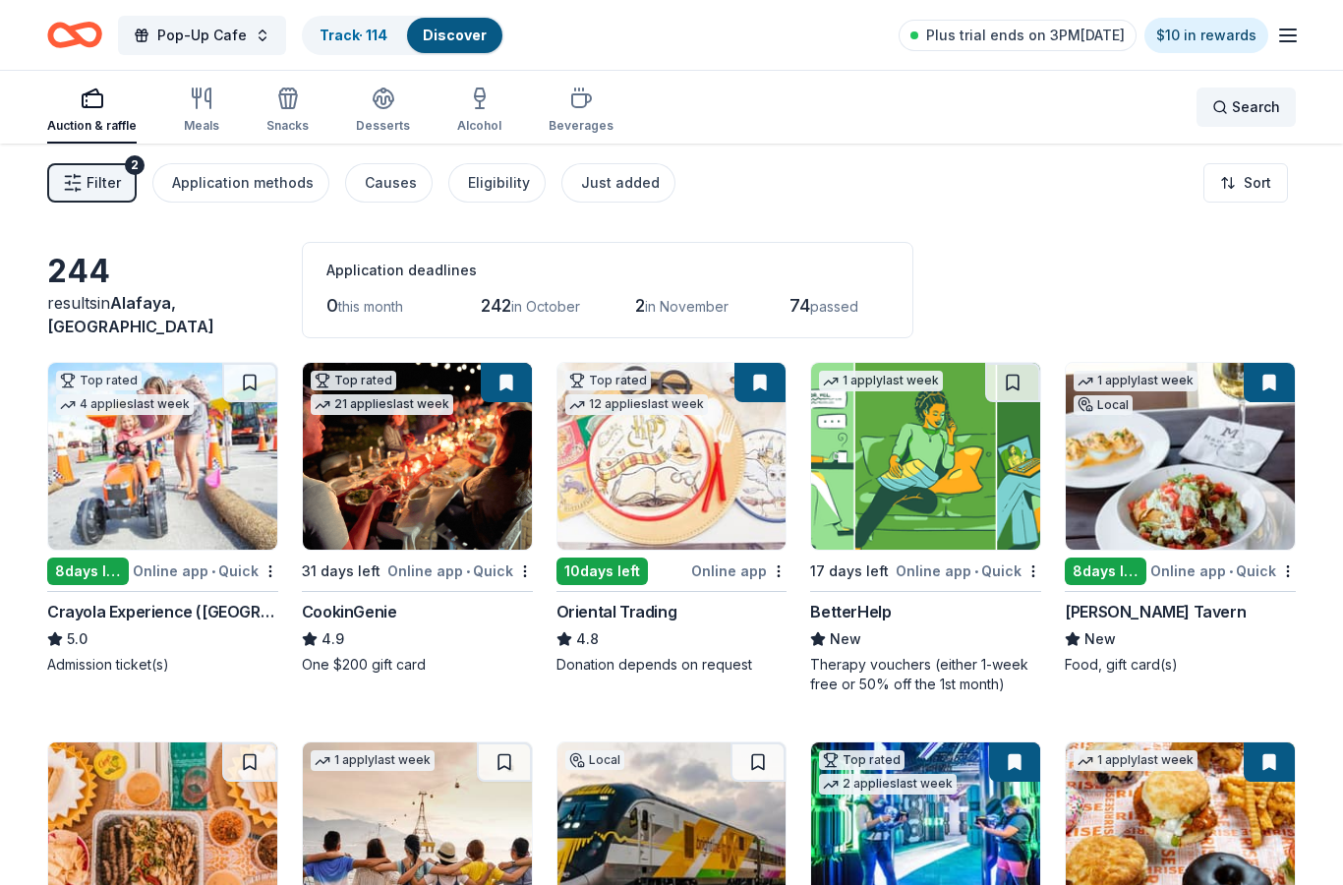
click at [1219, 108] on div "Search" at bounding box center [1246, 107] width 68 height 24
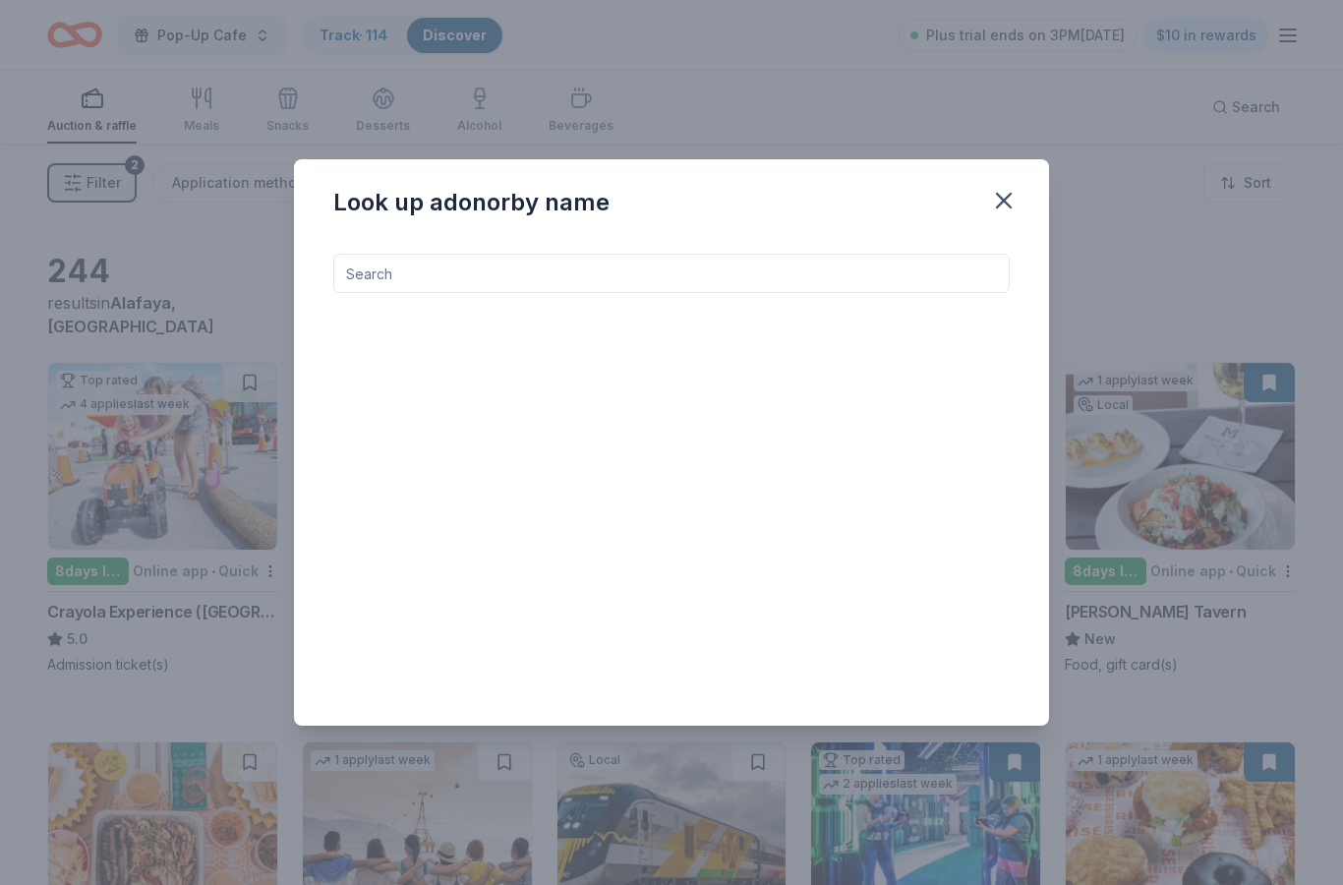
click at [898, 273] on input at bounding box center [671, 273] width 676 height 39
type input "Rais"
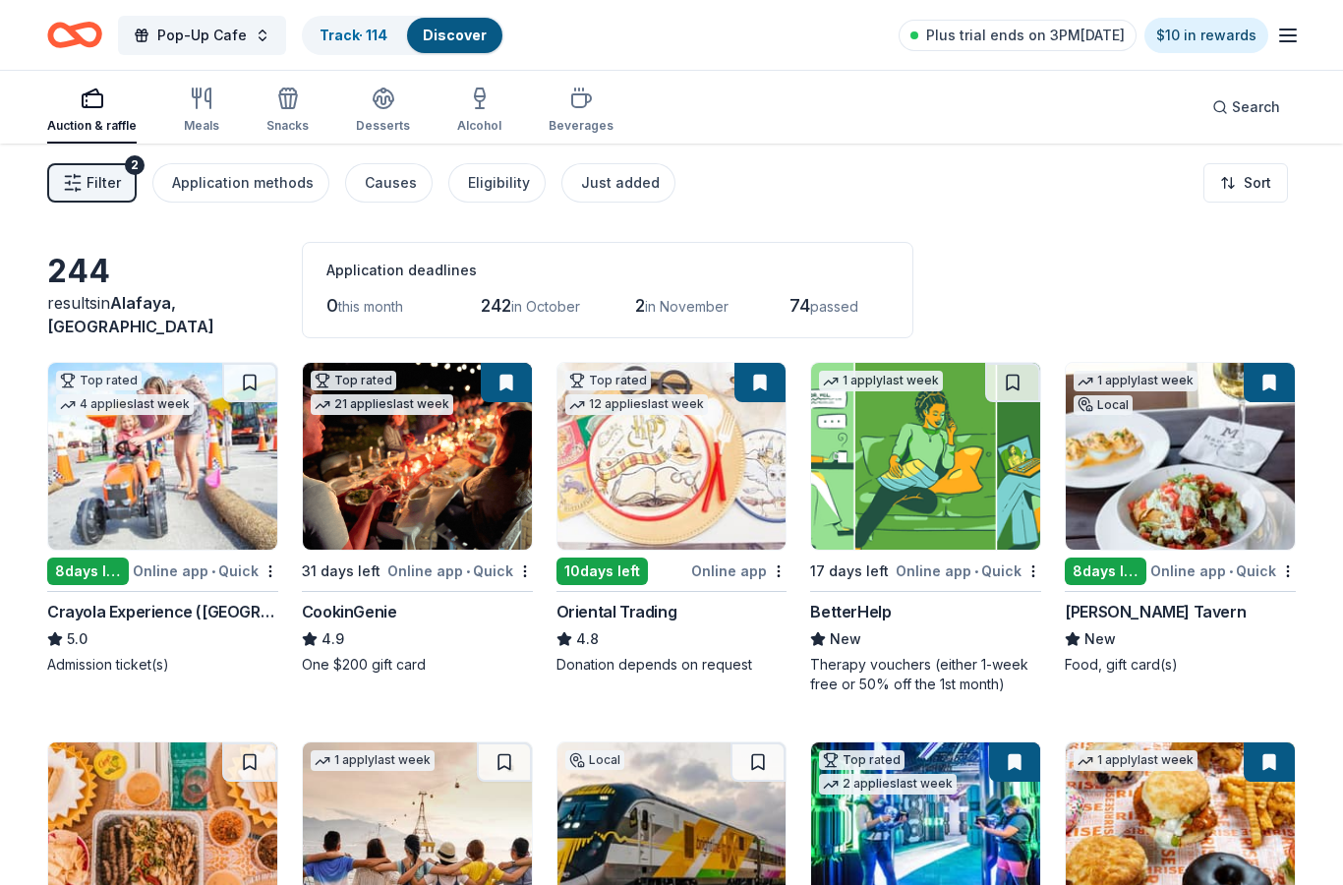
click at [100, 187] on span "Filter" at bounding box center [104, 183] width 34 height 24
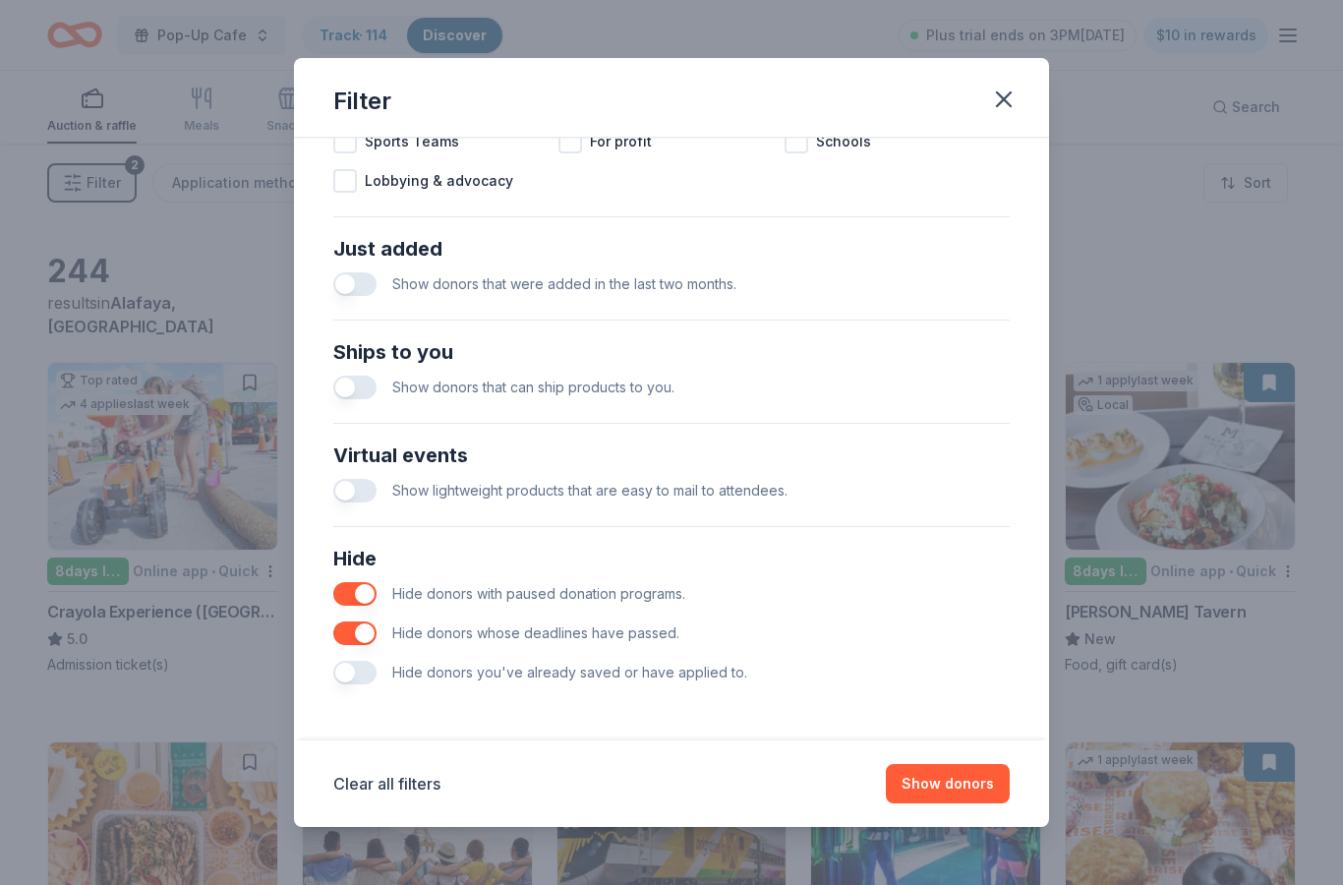
scroll to position [694, 0]
click at [365, 670] on button "button" at bounding box center [354, 673] width 43 height 24
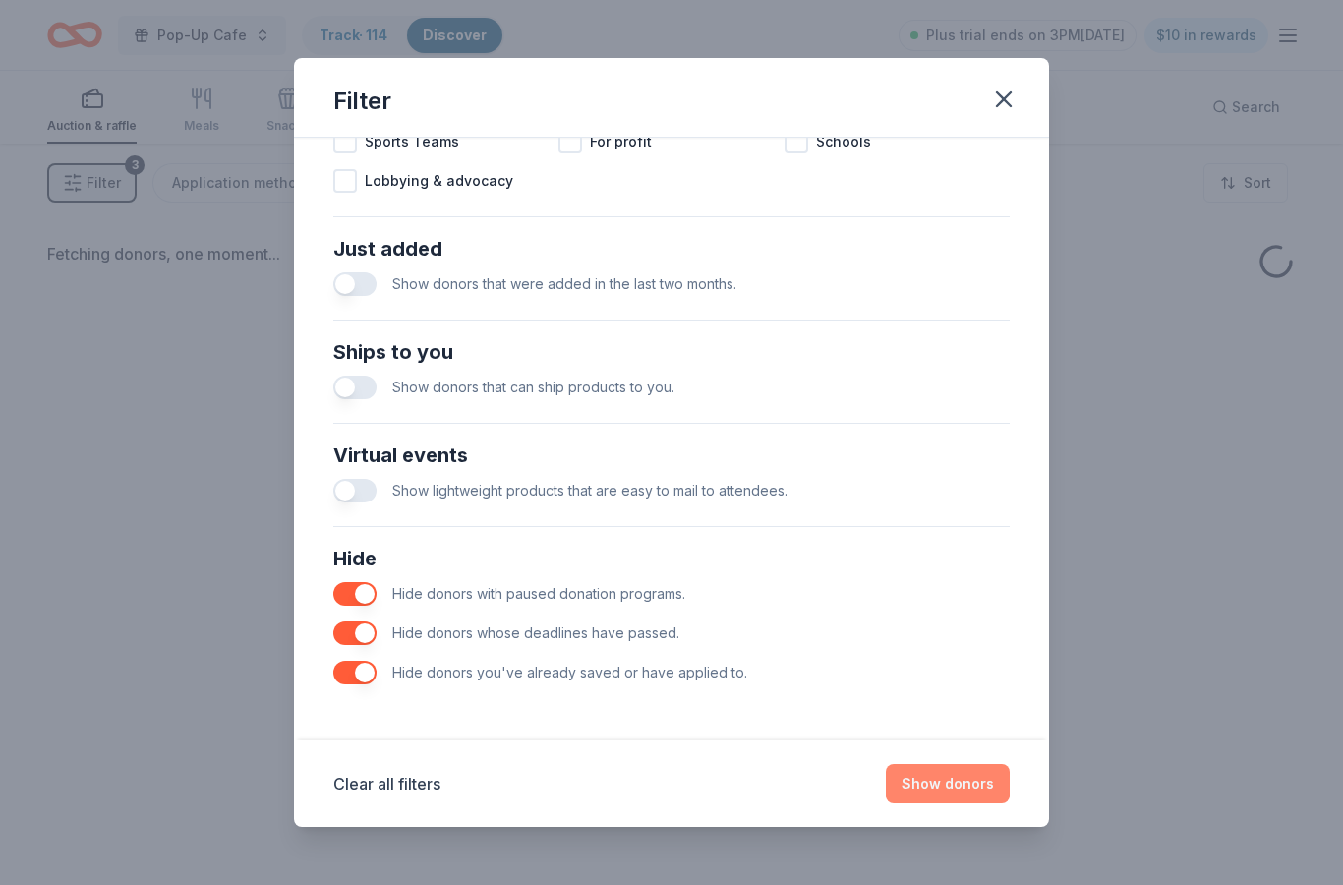
click at [952, 802] on button "Show donors" at bounding box center [948, 783] width 124 height 39
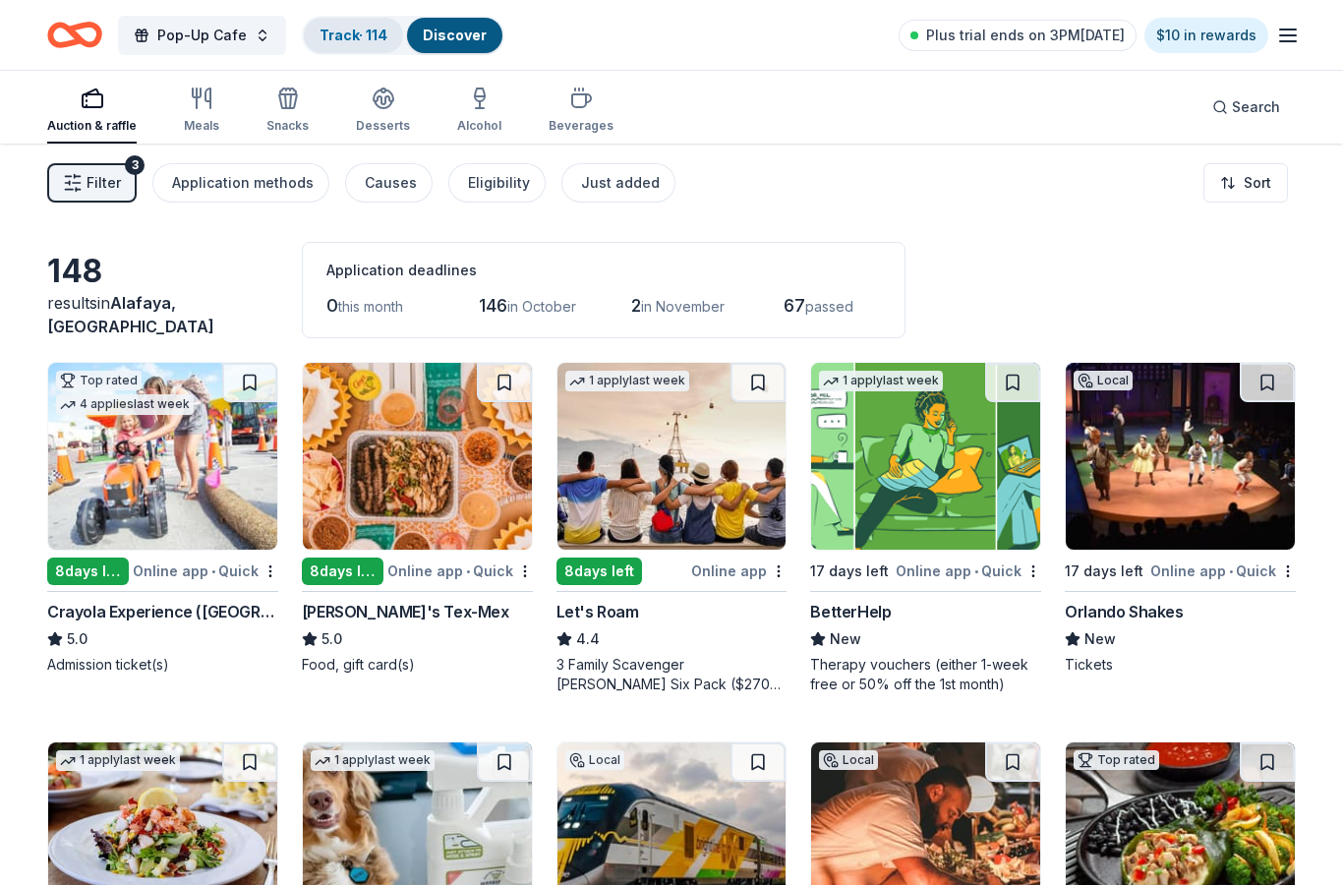
click at [327, 37] on link "Track · 114" at bounding box center [353, 35] width 68 height 17
click at [346, 42] on link "Track · 114" at bounding box center [353, 35] width 68 height 17
click at [340, 11] on div "Pop-Up Cafe Track · 114 Discover Plus trial ends on 3PM, 10/1 $10 in rewards" at bounding box center [671, 35] width 1343 height 70
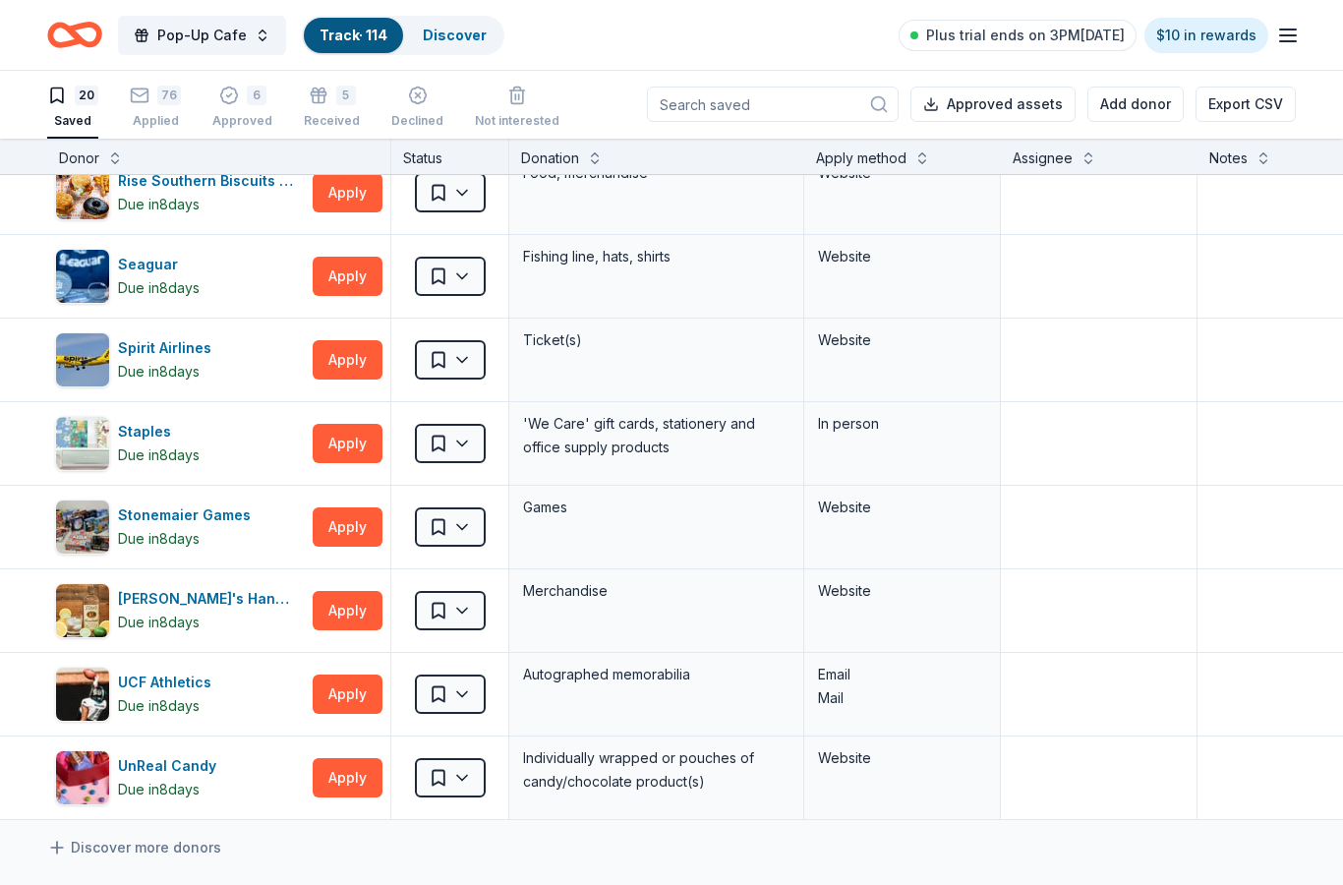
scroll to position [1066, 0]
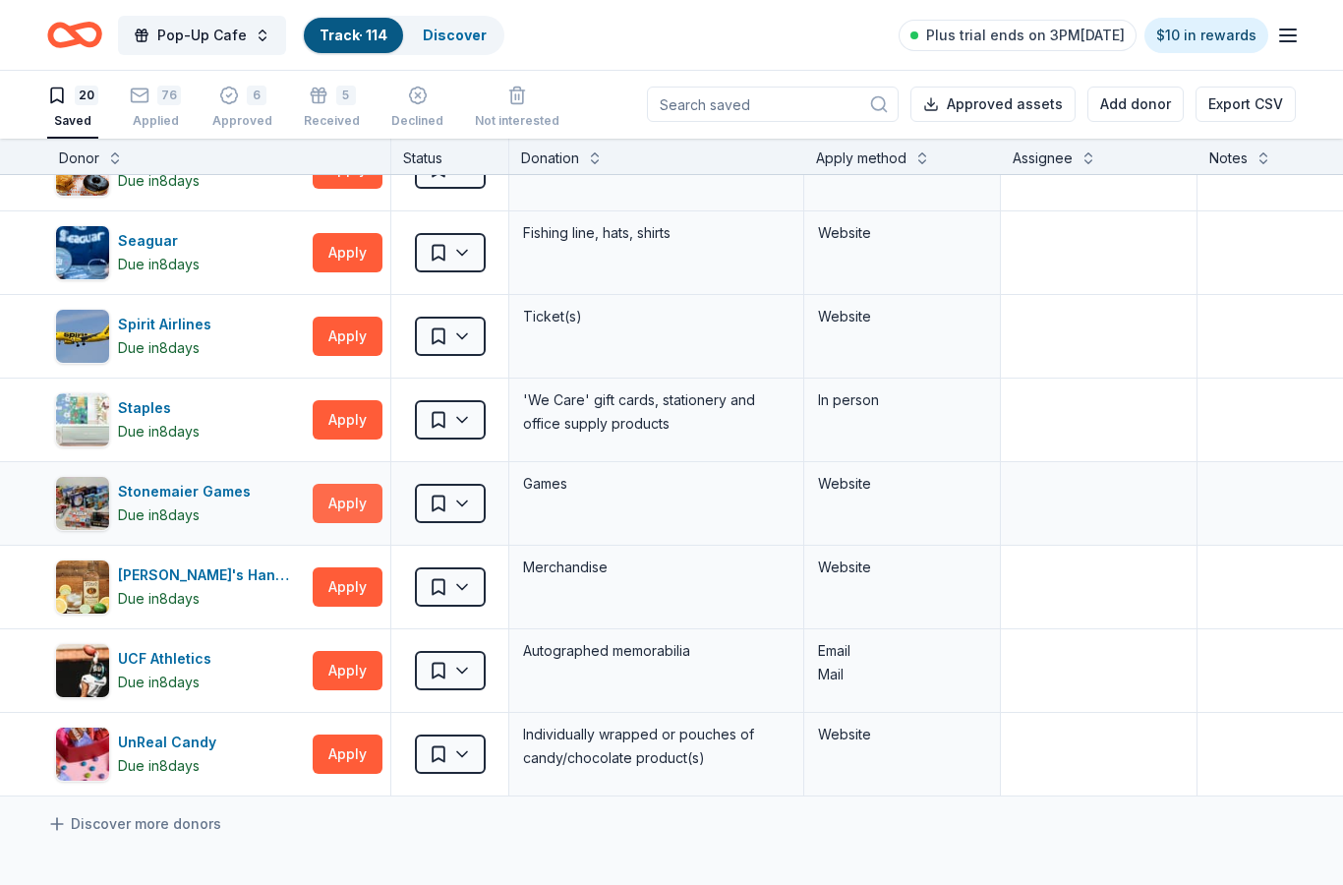
click at [342, 484] on button "Apply" at bounding box center [348, 503] width 70 height 39
click at [351, 484] on button "Apply" at bounding box center [348, 503] width 70 height 39
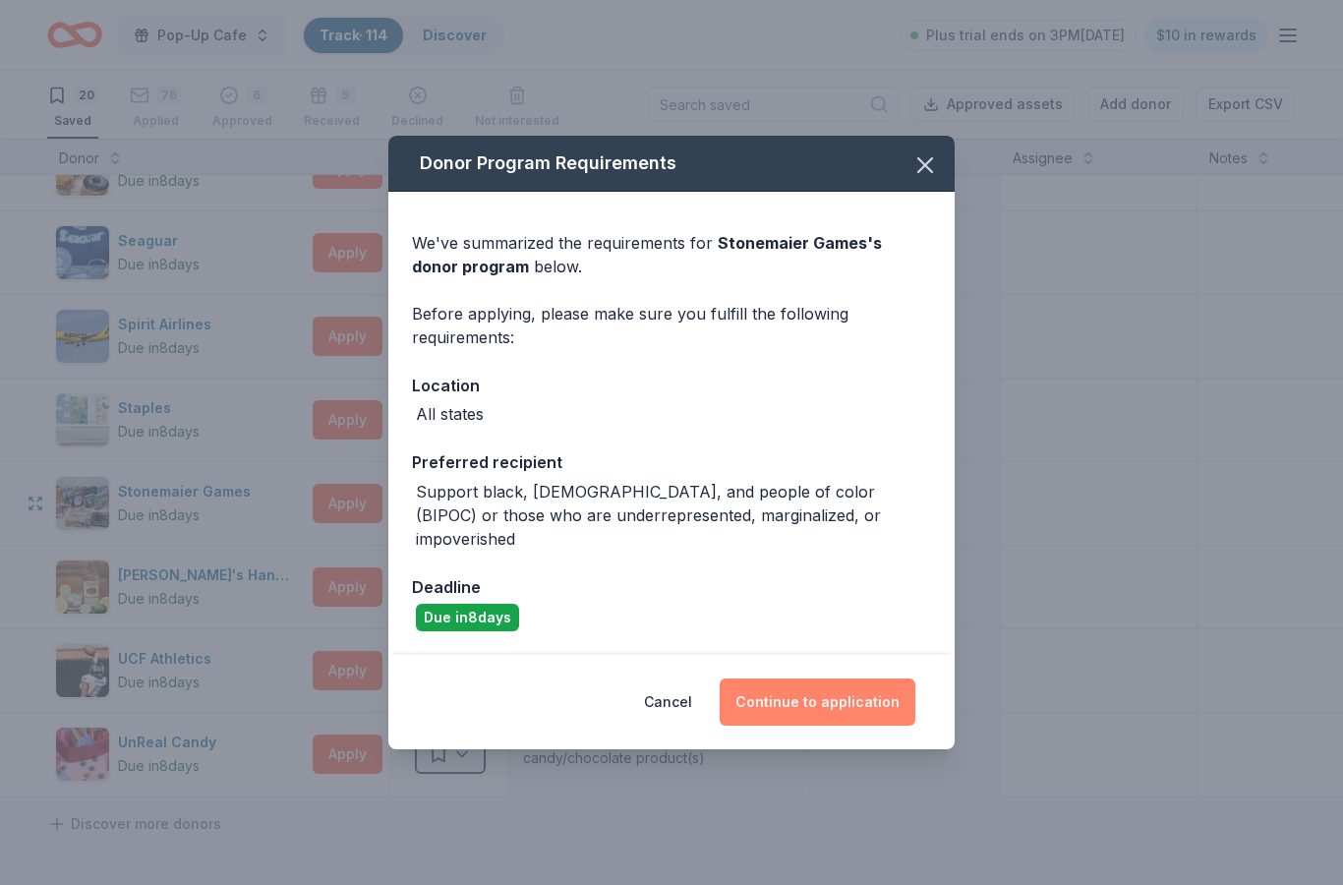
click at [870, 688] on button "Continue to application" at bounding box center [818, 701] width 196 height 47
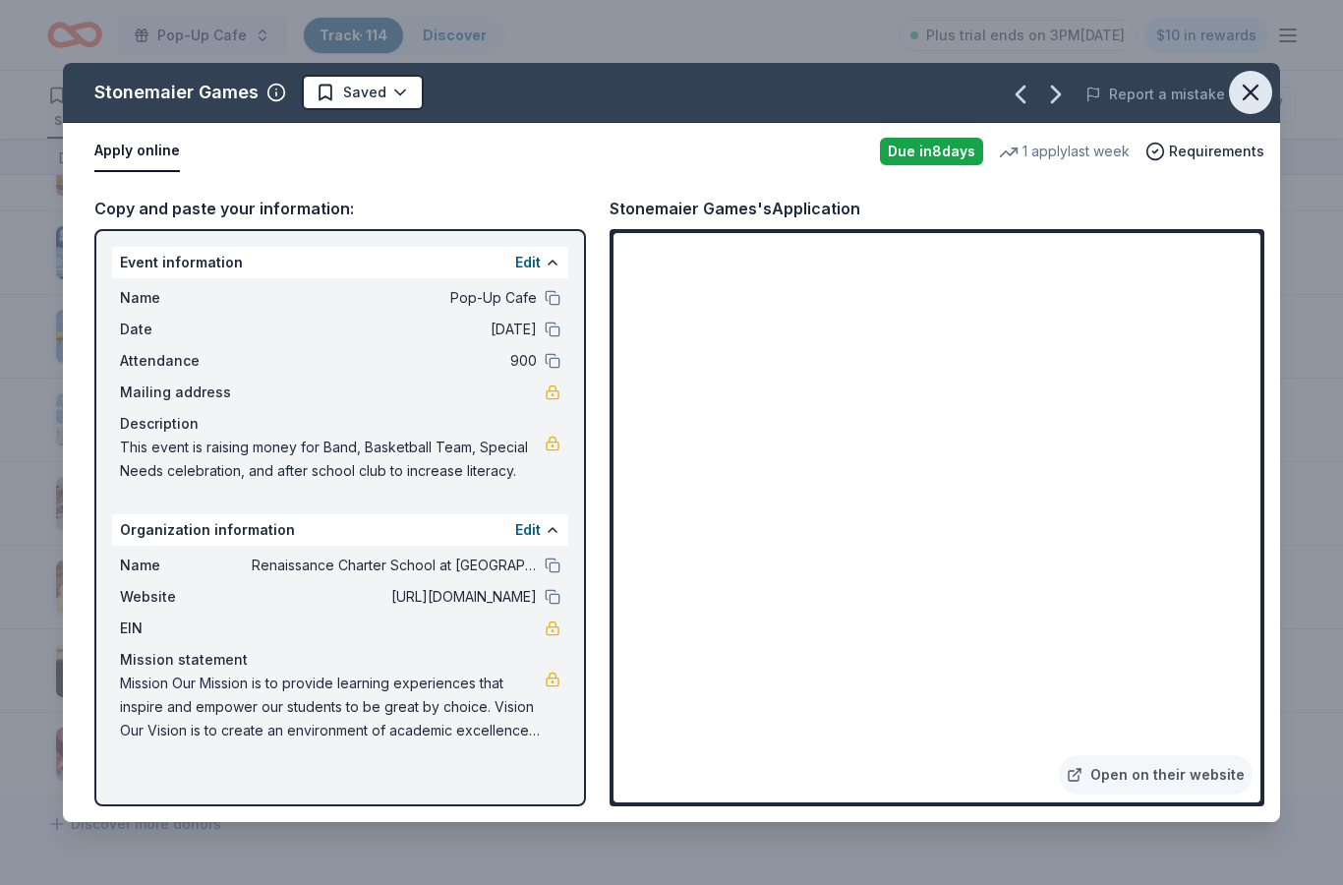
click at [1240, 104] on icon "button" at bounding box center [1251, 93] width 28 height 28
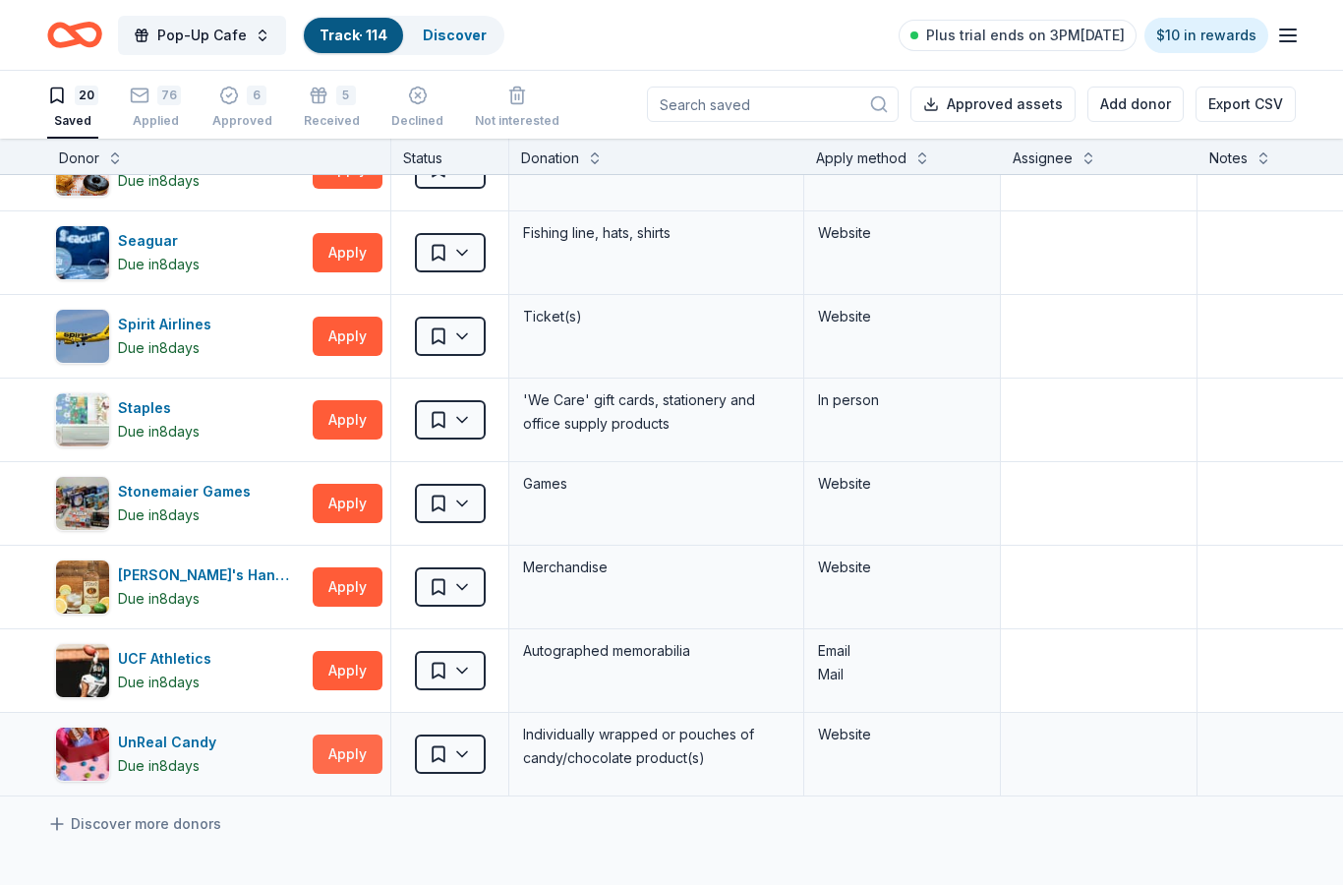
click at [348, 734] on button "Apply" at bounding box center [348, 753] width 70 height 39
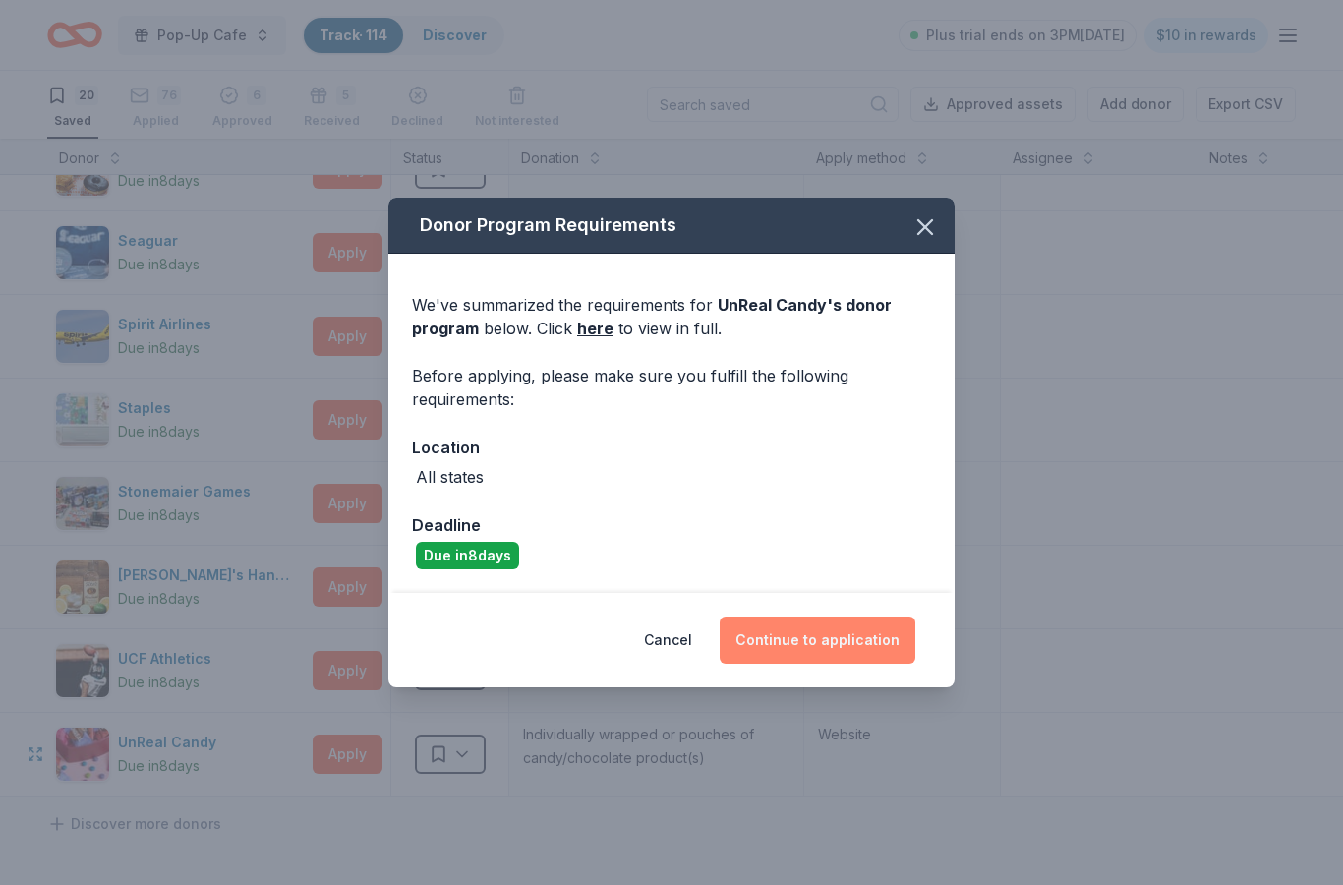
click at [808, 644] on button "Continue to application" at bounding box center [818, 639] width 196 height 47
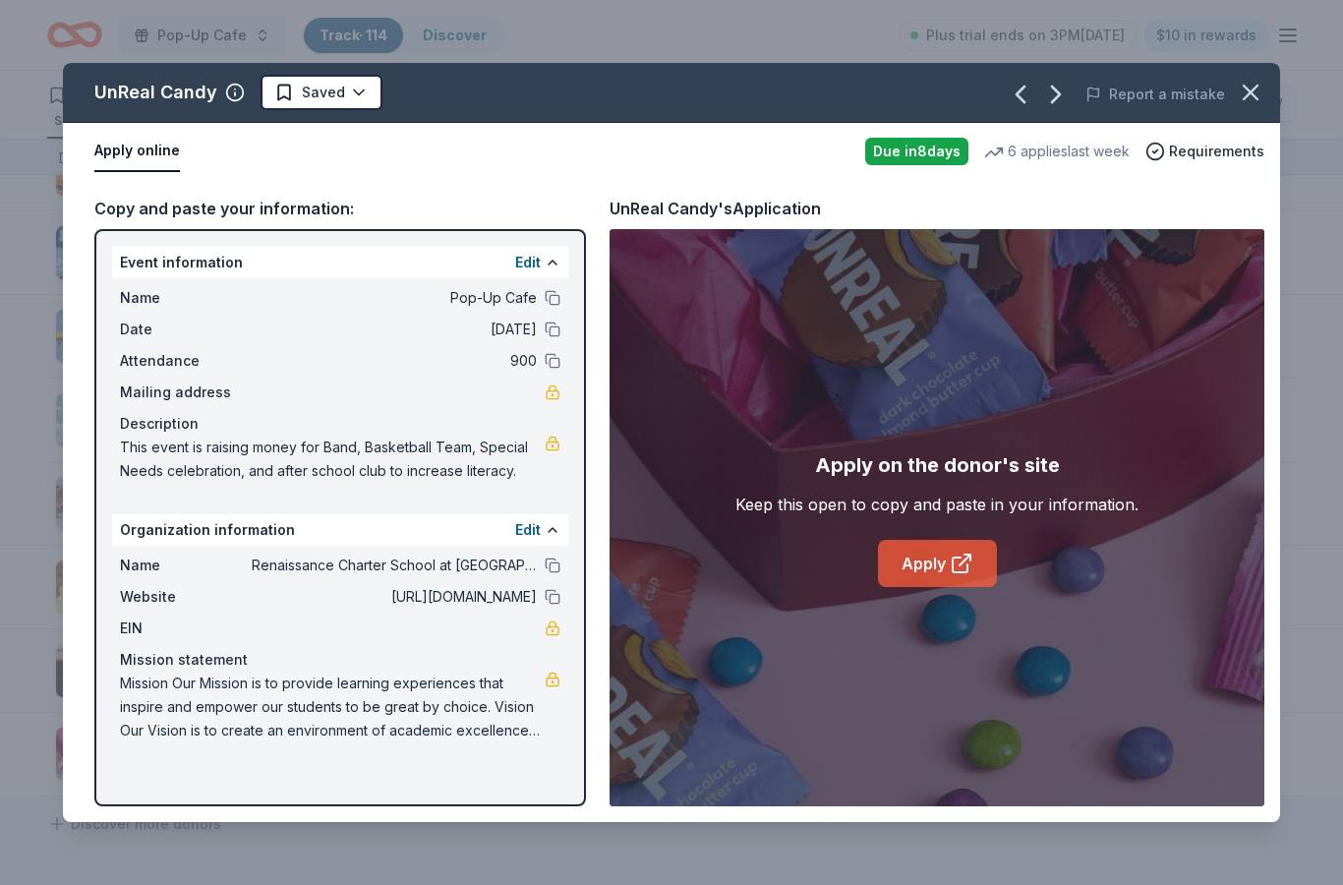
click at [940, 572] on link "Apply" at bounding box center [937, 563] width 119 height 47
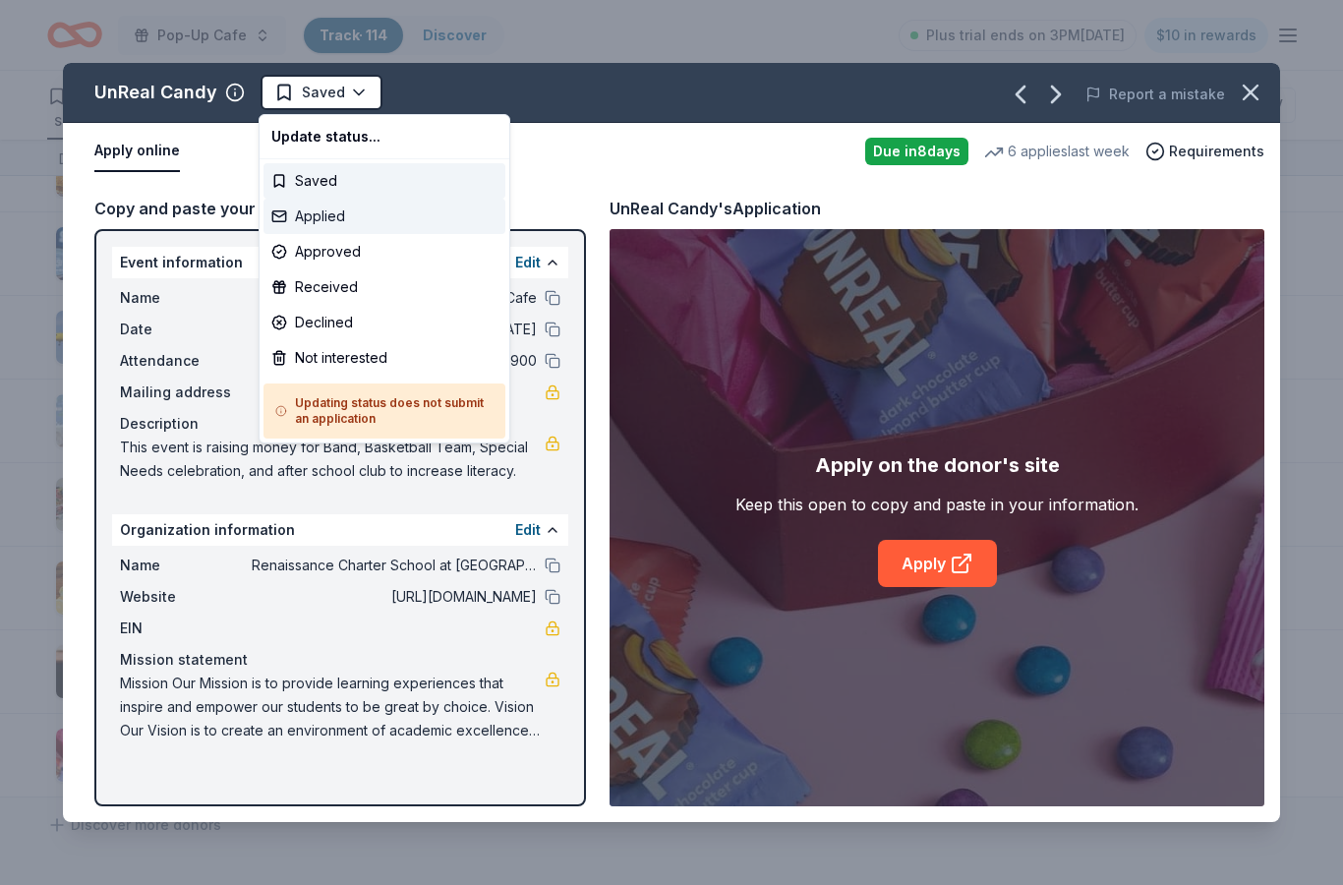
click at [410, 210] on div "Applied" at bounding box center [384, 216] width 242 height 35
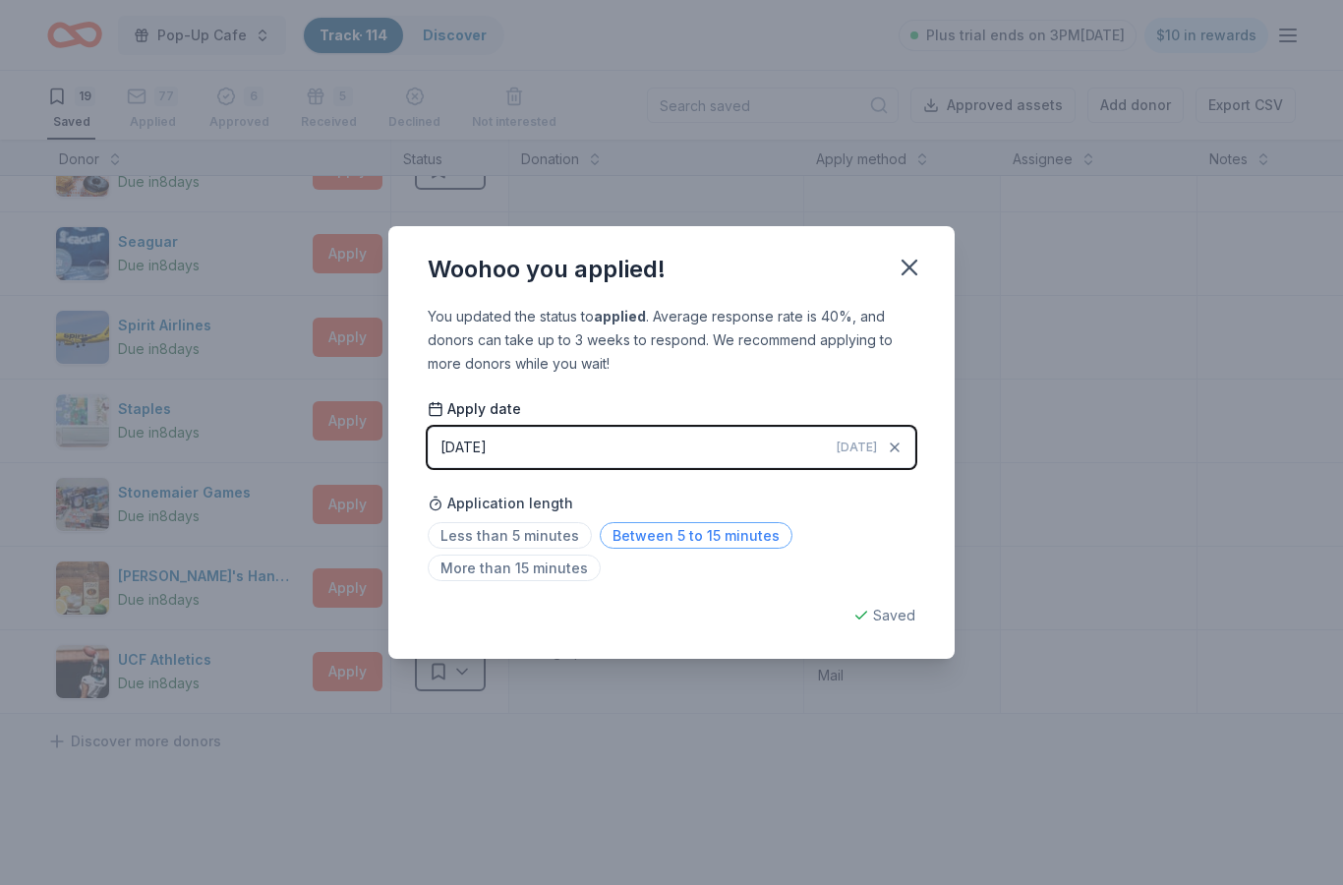
click at [696, 530] on span "Between 5 to 15 minutes" at bounding box center [696, 535] width 193 height 27
click at [905, 263] on icon "button" at bounding box center [909, 268] width 14 height 14
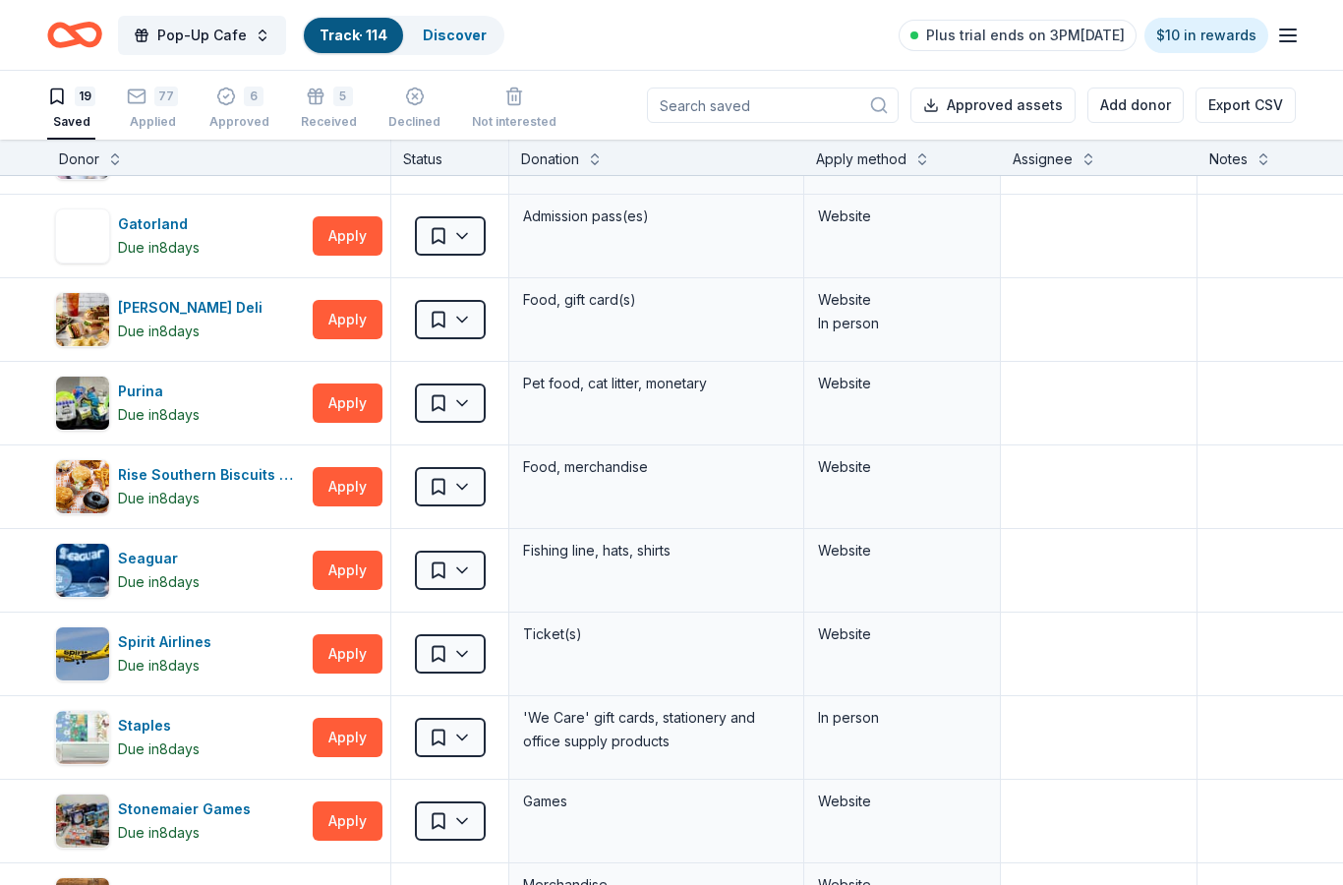
scroll to position [748, 0]
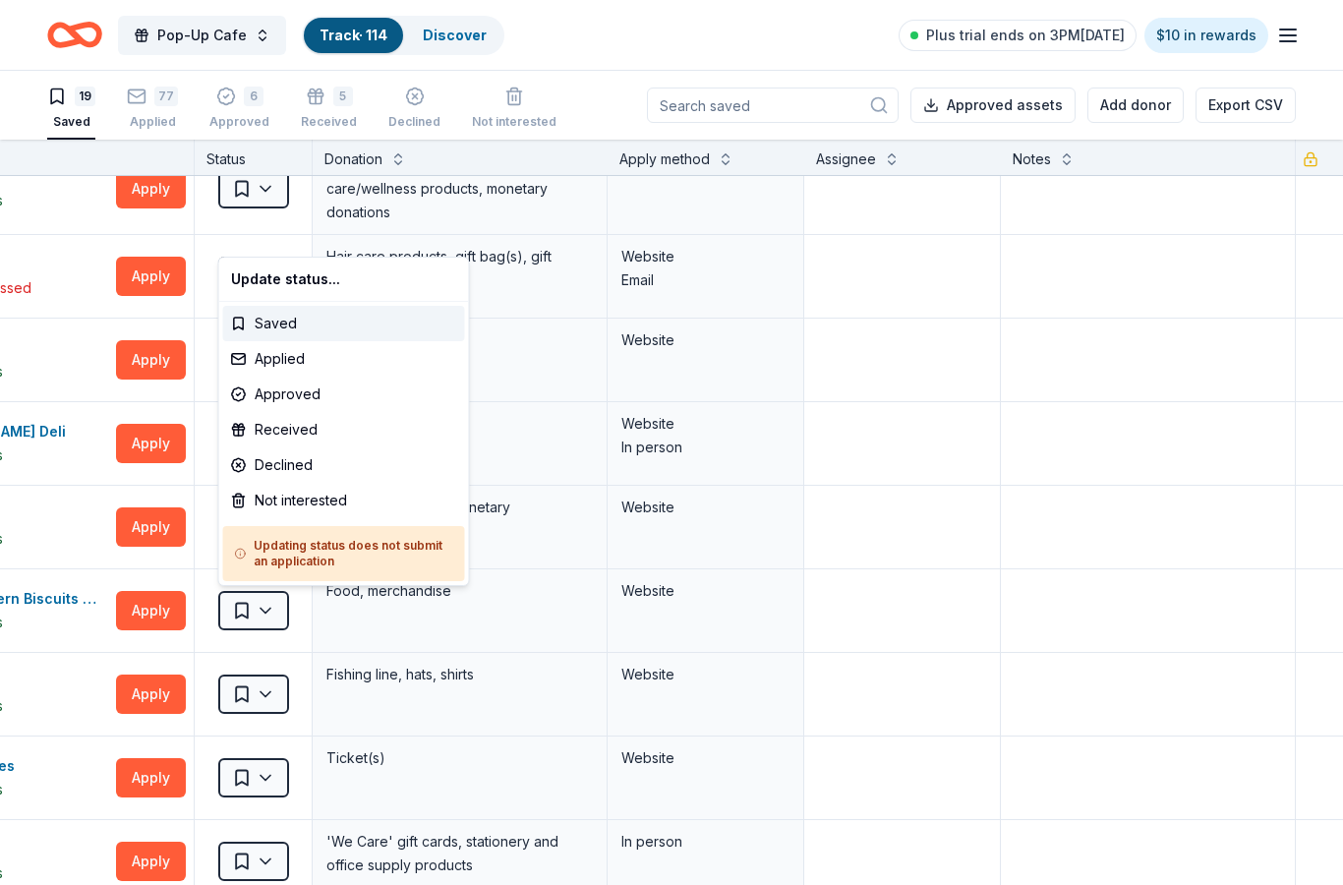
click at [691, 664] on html "Pop-Up Cafe Track · 114 Discover Plus trial ends on 3PM, 10/1 $10 in rewards 19…" at bounding box center [671, 442] width 1343 height 885
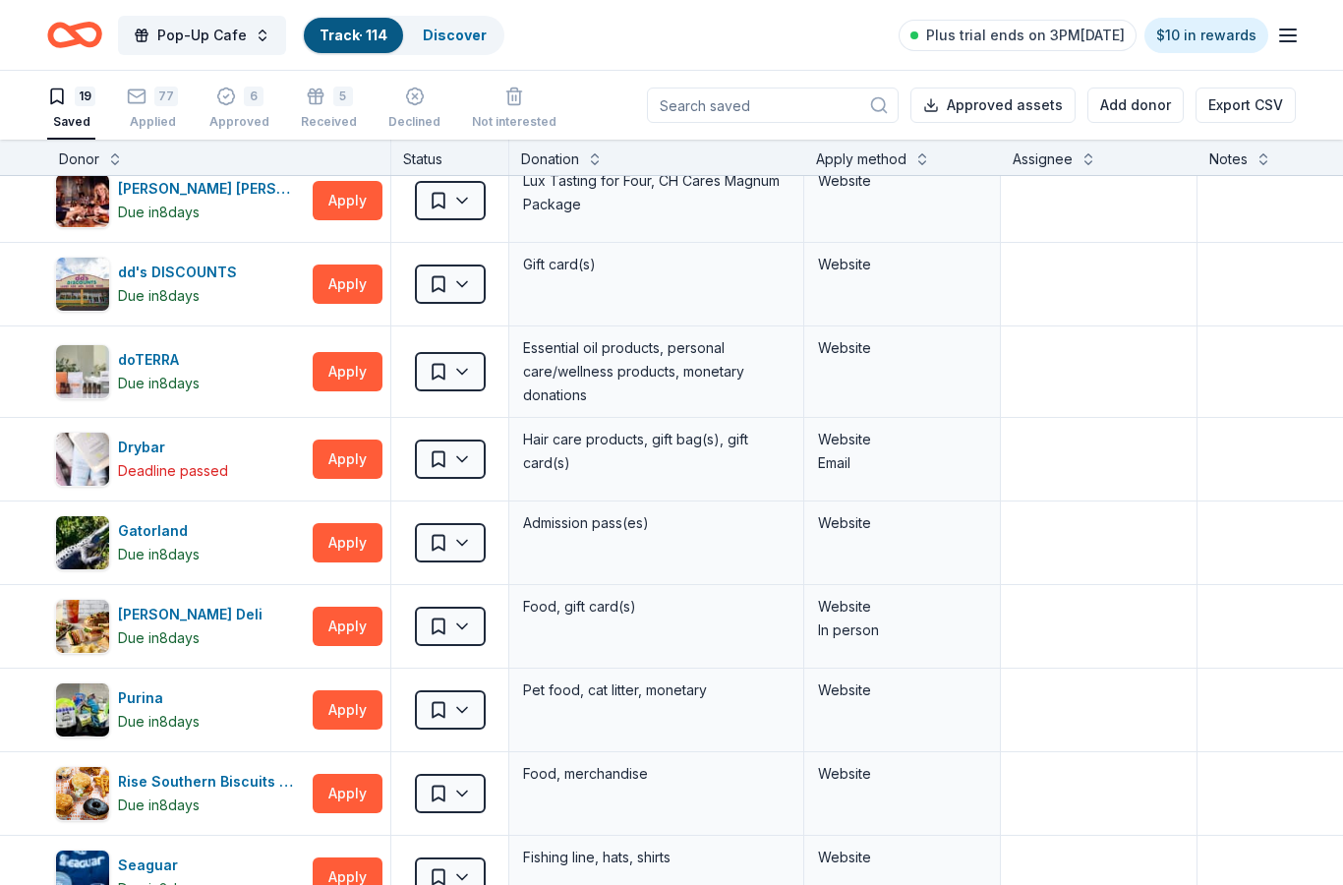
scroll to position [441, 0]
click at [357, 713] on button "Apply" at bounding box center [348, 710] width 70 height 39
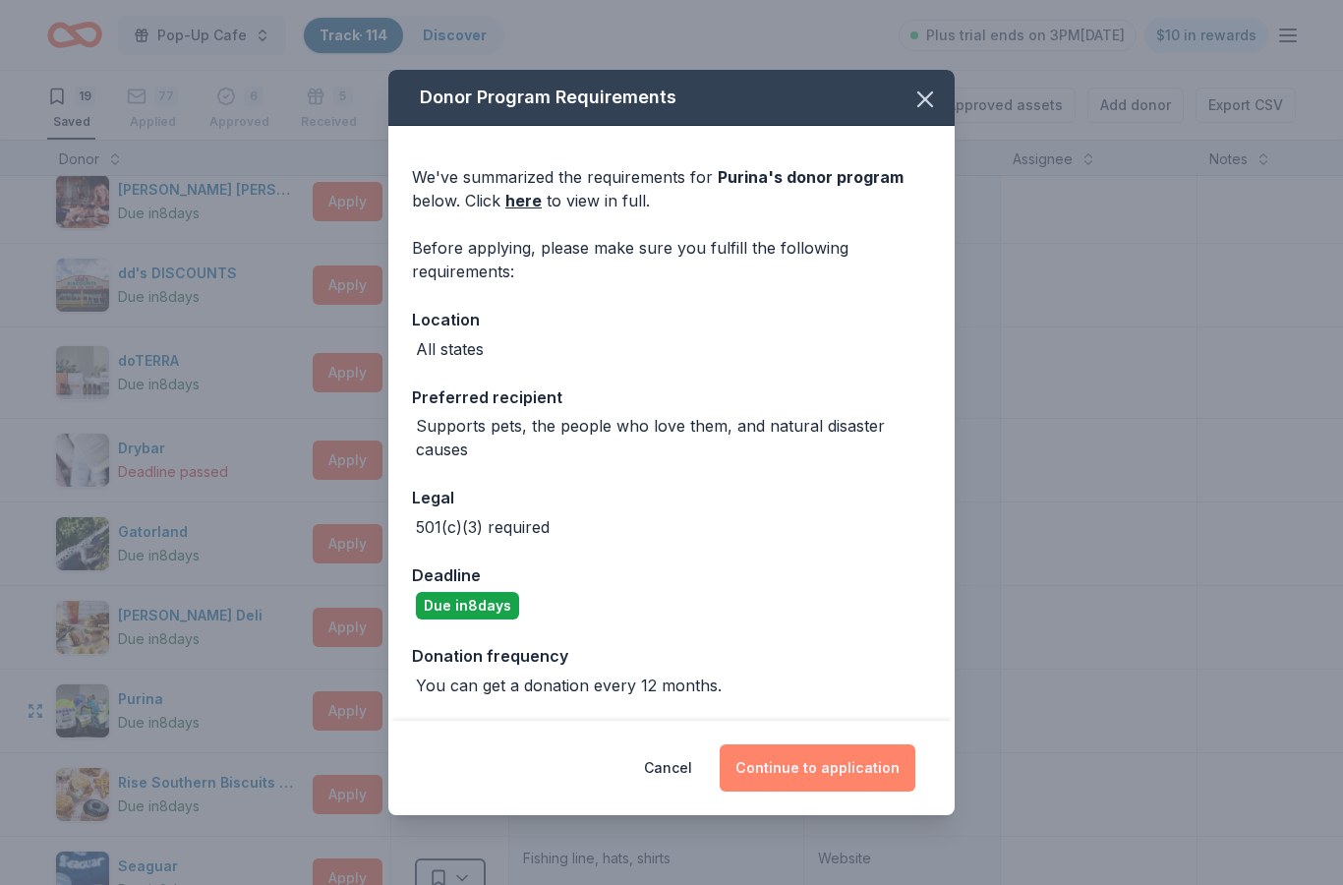
click at [849, 773] on button "Continue to application" at bounding box center [818, 767] width 196 height 47
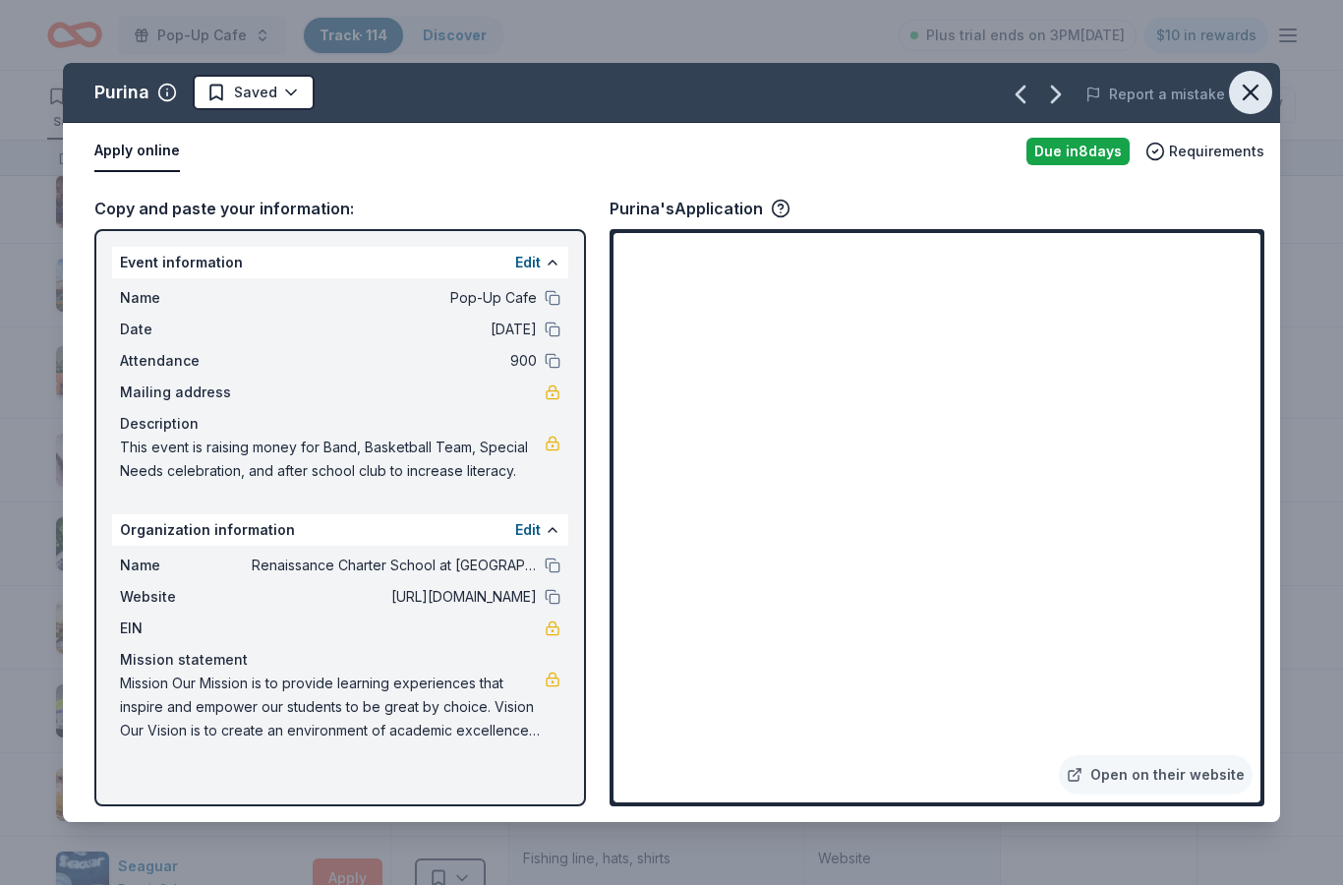
click at [1249, 94] on icon "button" at bounding box center [1251, 93] width 14 height 14
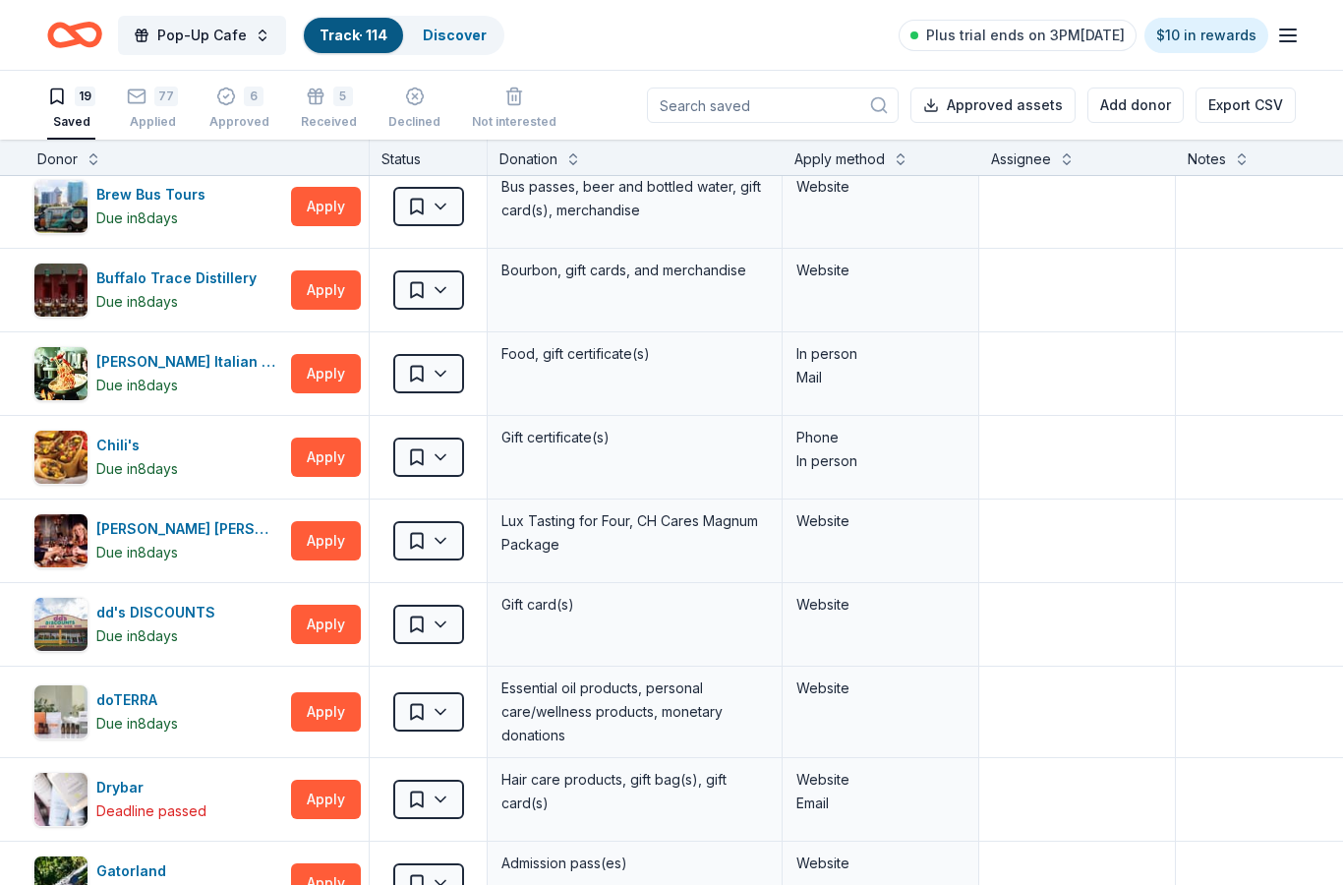
scroll to position [85, 17]
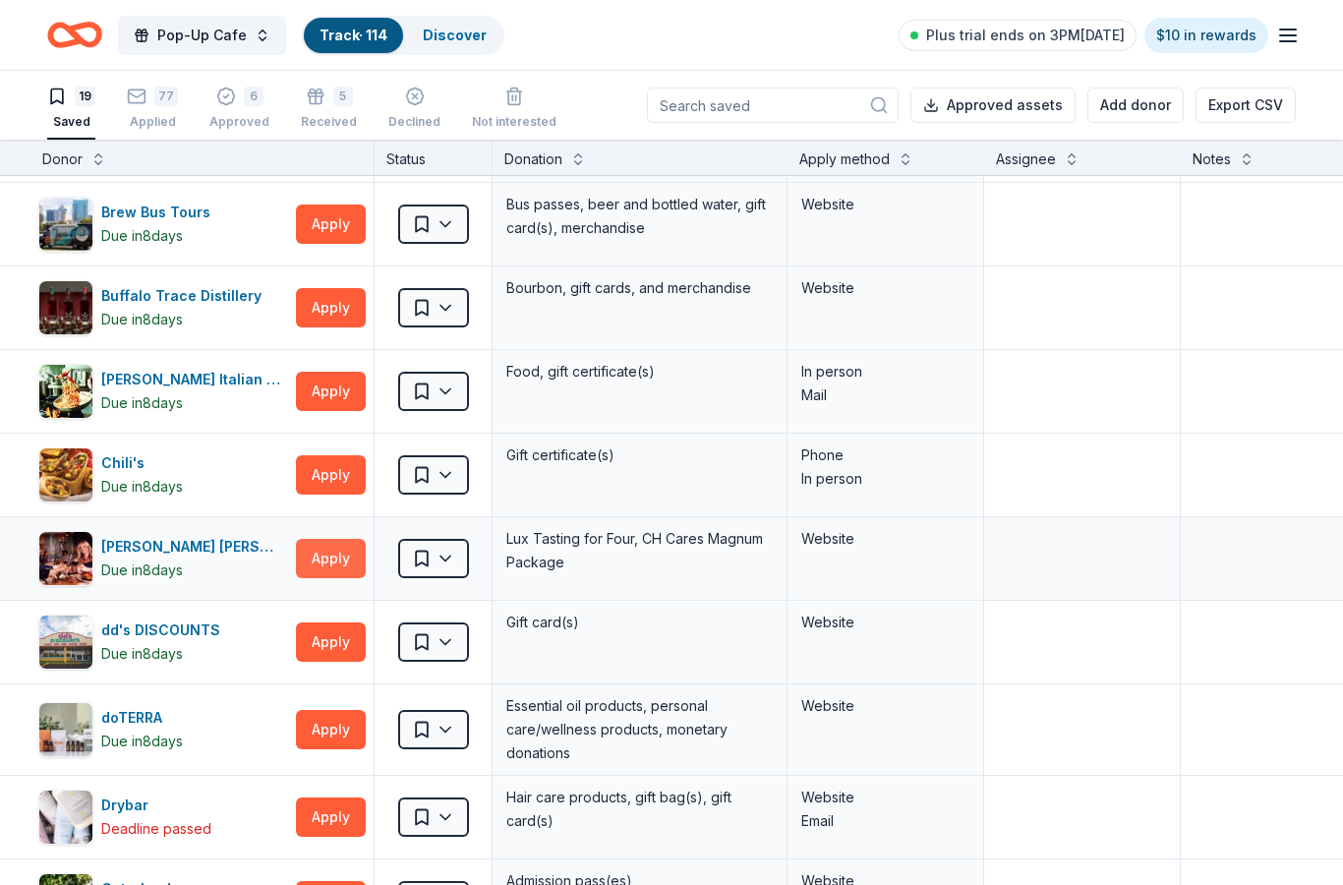
click at [341, 551] on button "Apply" at bounding box center [331, 558] width 70 height 39
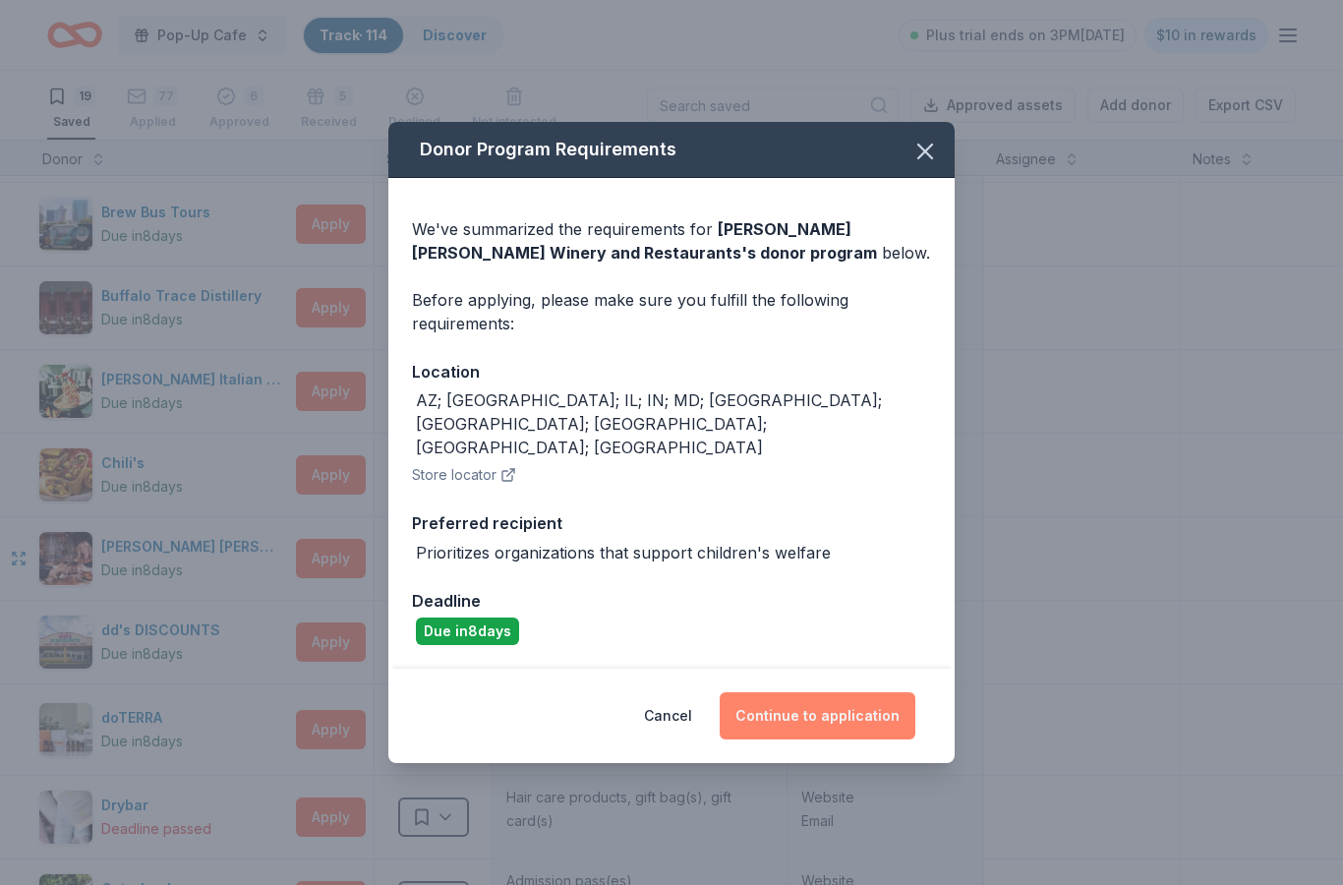
click at [843, 700] on button "Continue to application" at bounding box center [818, 715] width 196 height 47
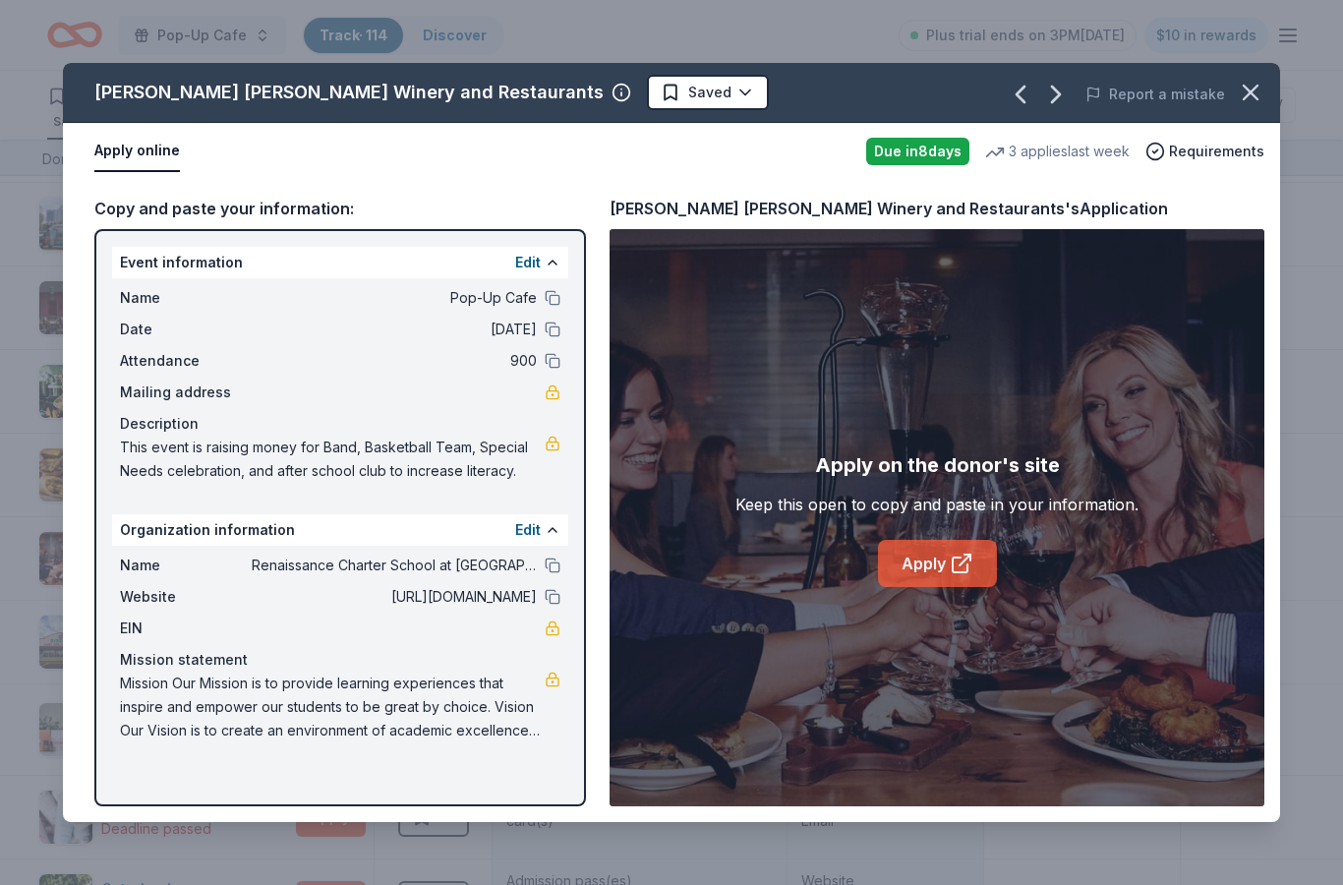
click at [955, 574] on icon at bounding box center [962, 563] width 24 height 24
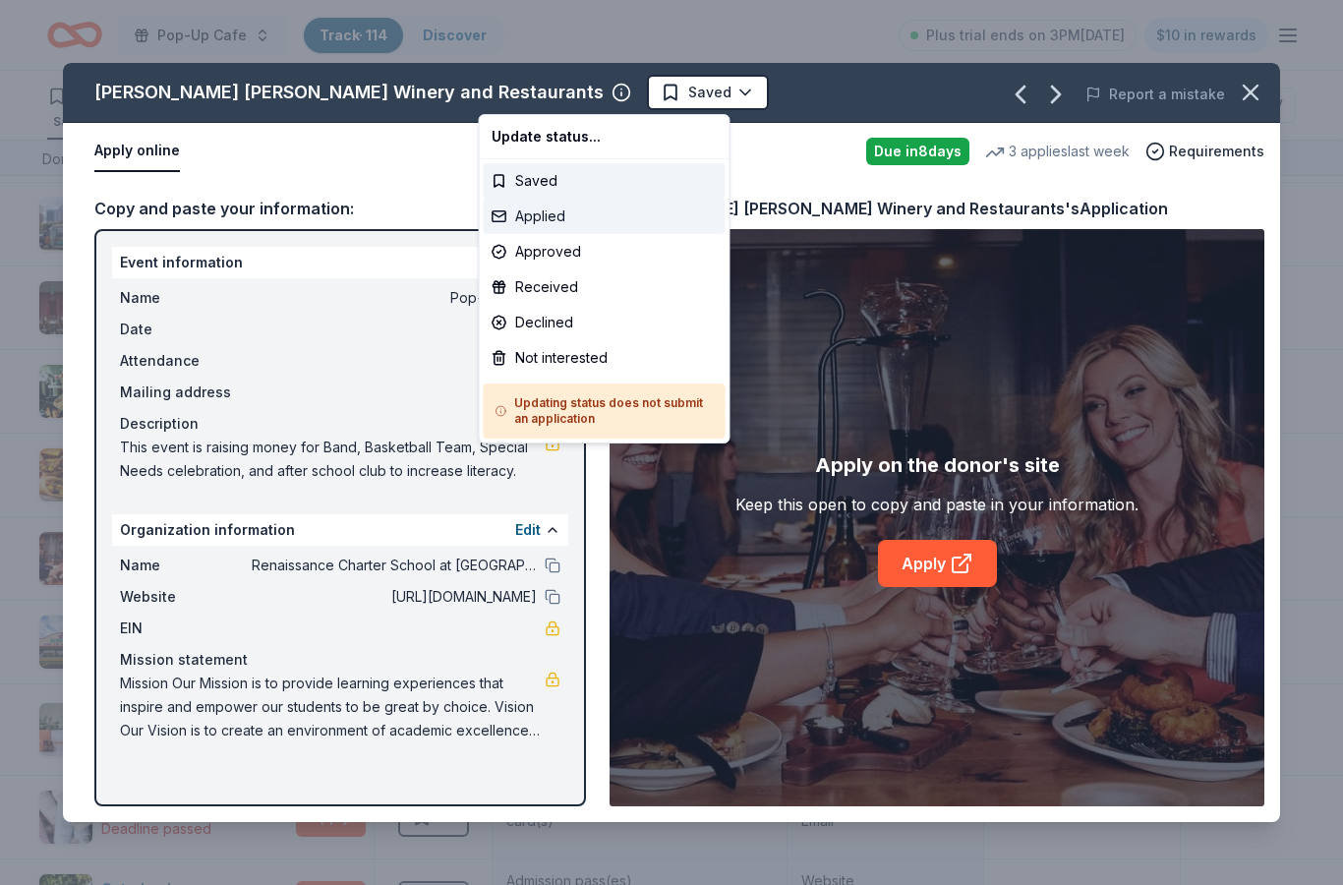
click at [579, 219] on div "Applied" at bounding box center [605, 216] width 242 height 35
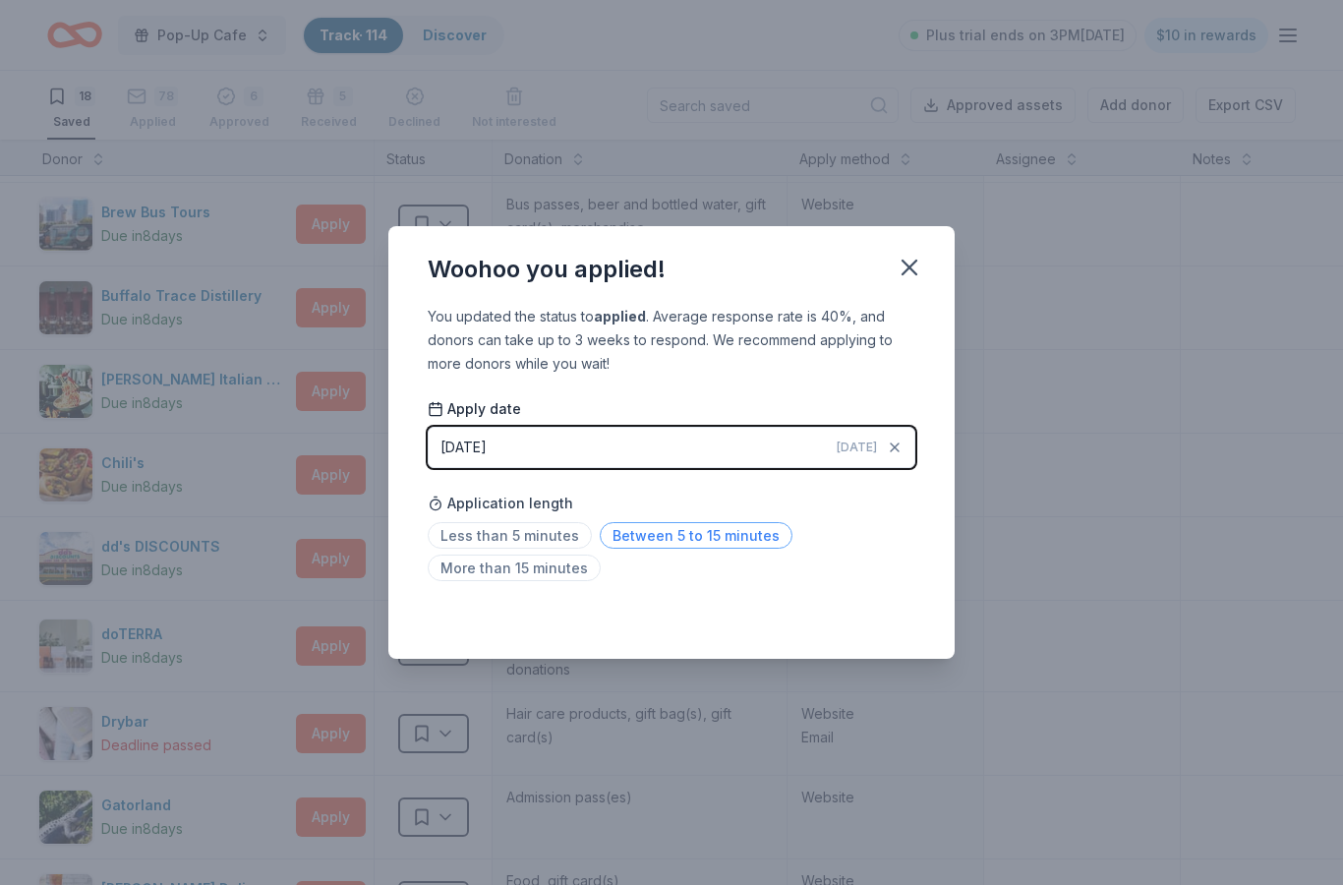
click at [682, 533] on span "Between 5 to 15 minutes" at bounding box center [696, 535] width 193 height 27
click at [916, 273] on icon "button" at bounding box center [909, 268] width 14 height 14
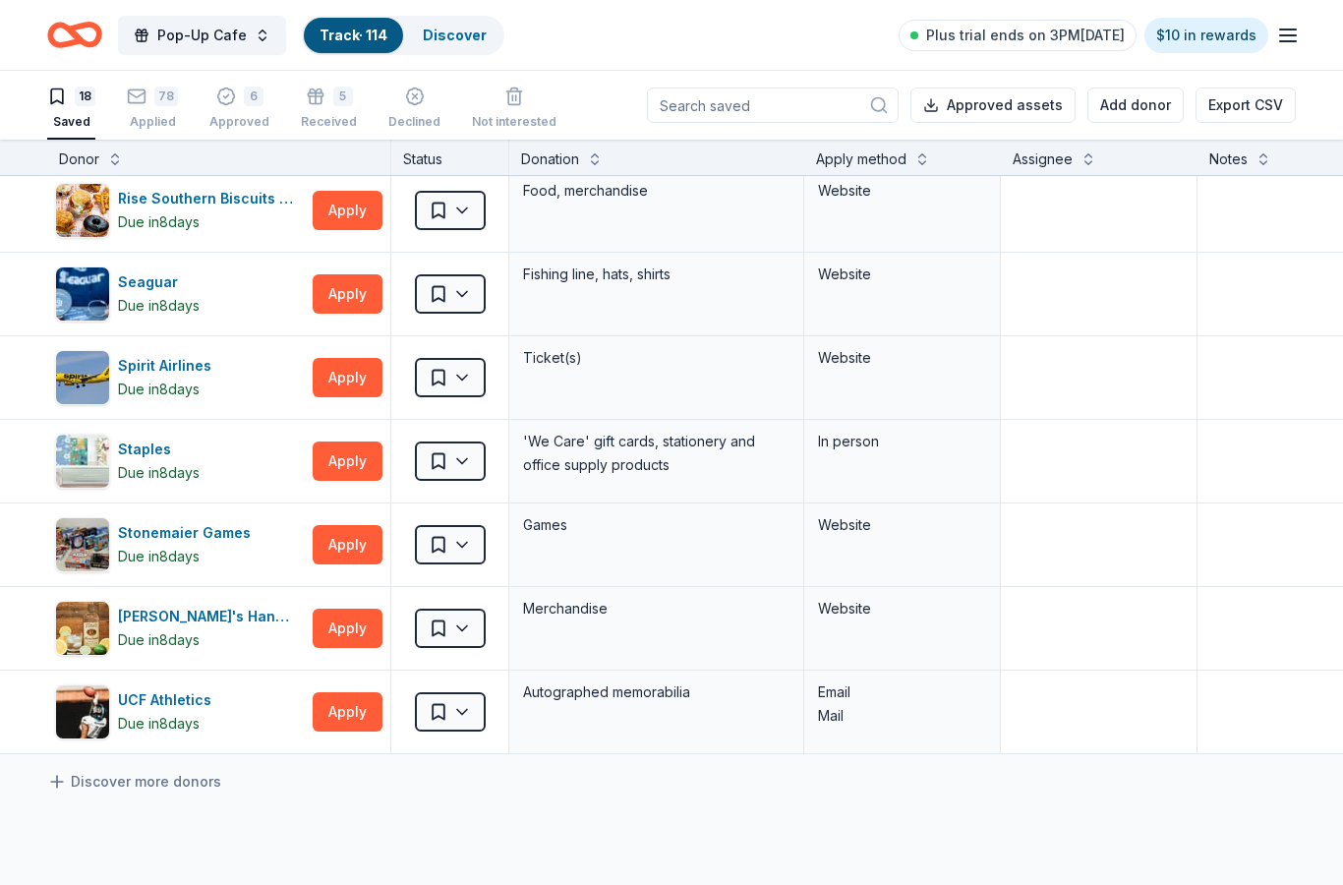
scroll to position [940, 0]
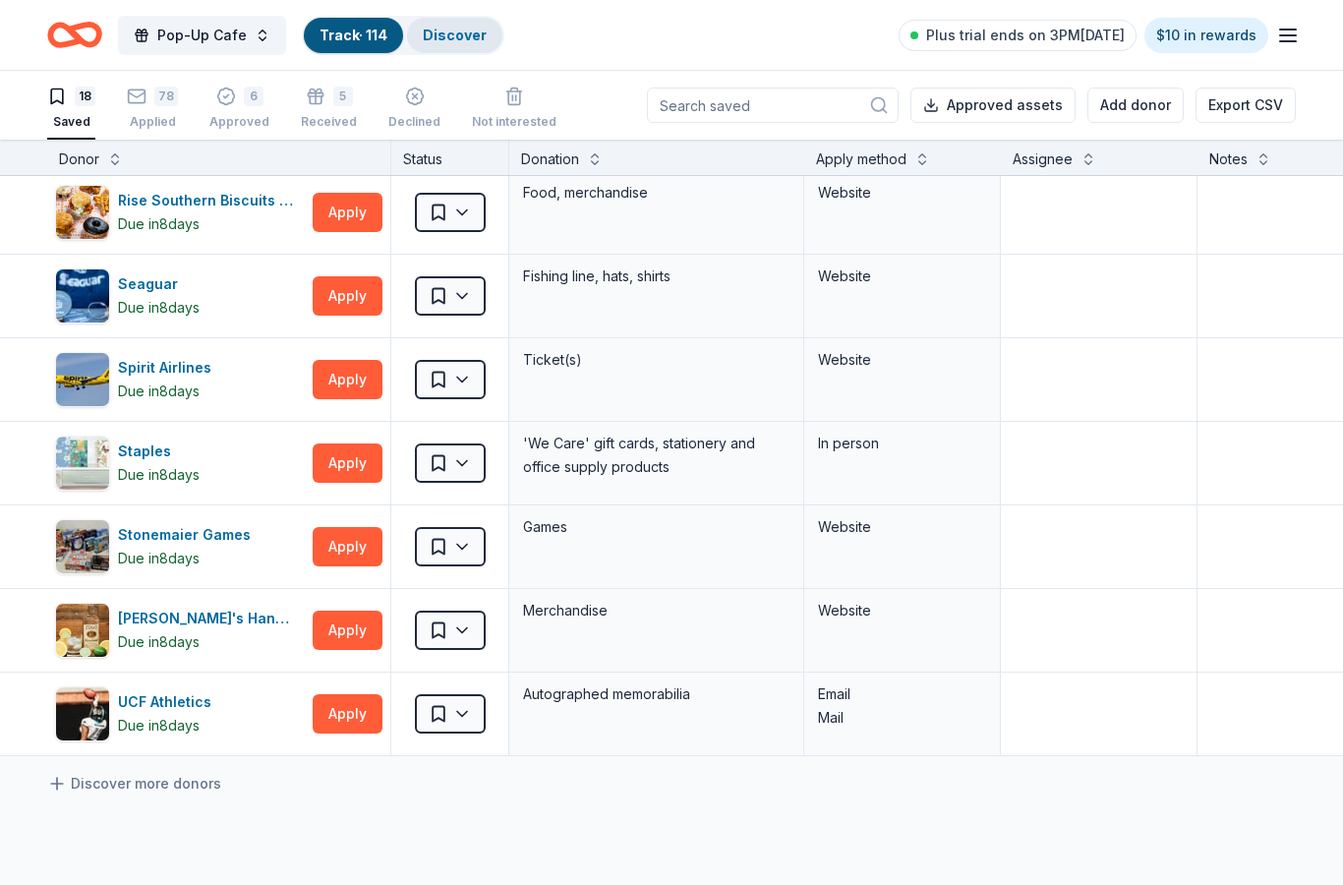
click at [455, 30] on link "Discover" at bounding box center [455, 35] width 64 height 17
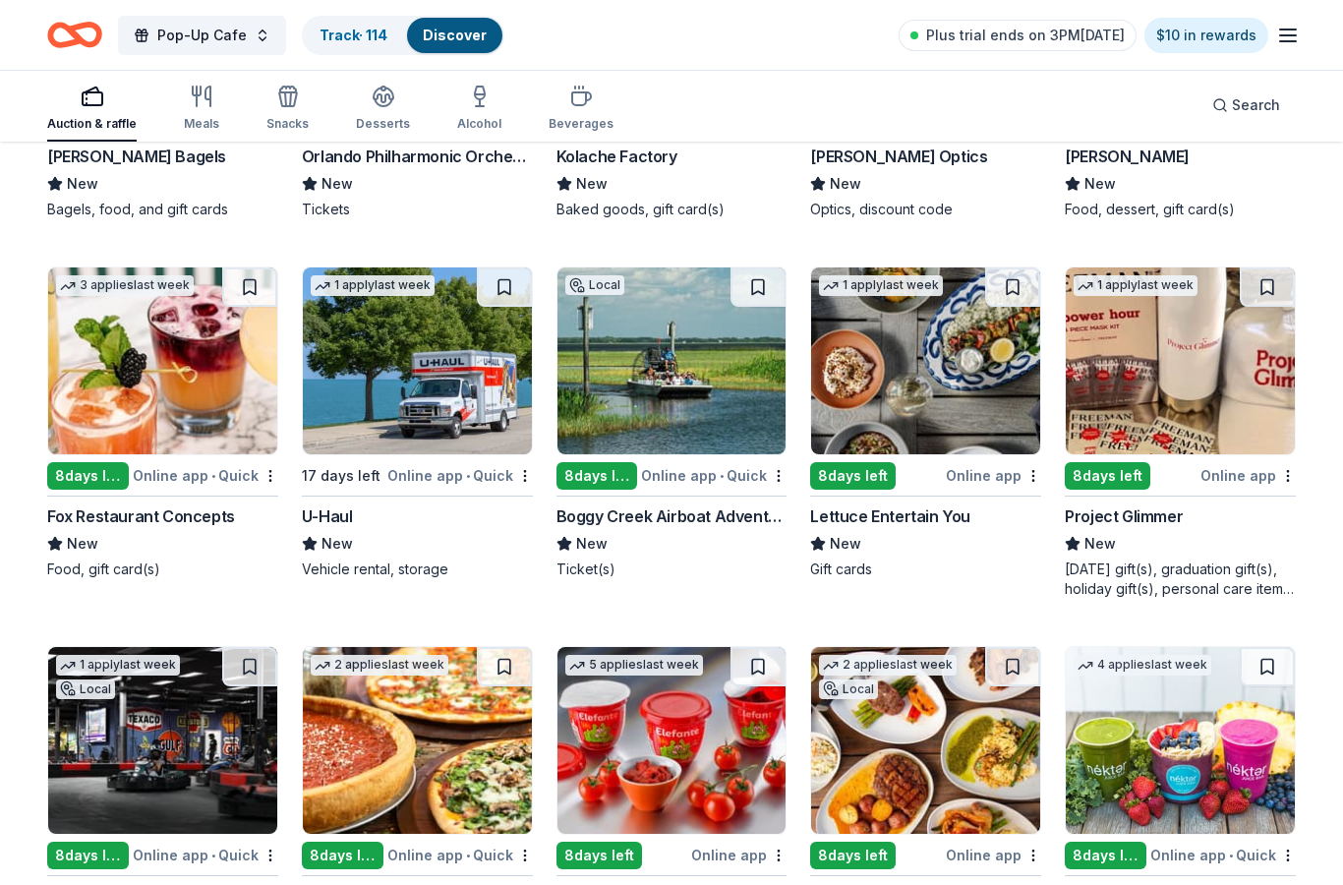
scroll to position [3098, 0]
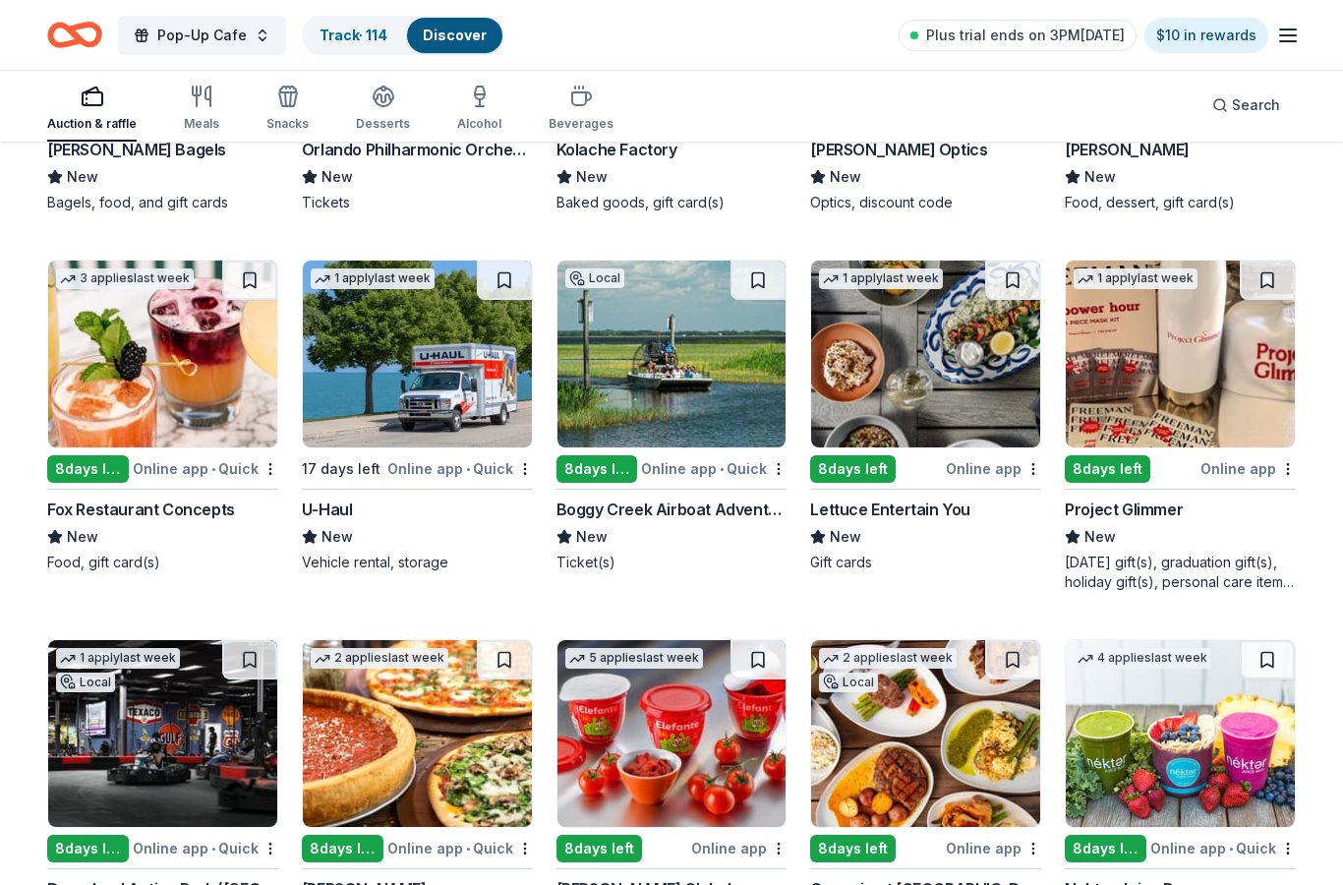
click at [1270, 414] on img at bounding box center [1180, 354] width 229 height 187
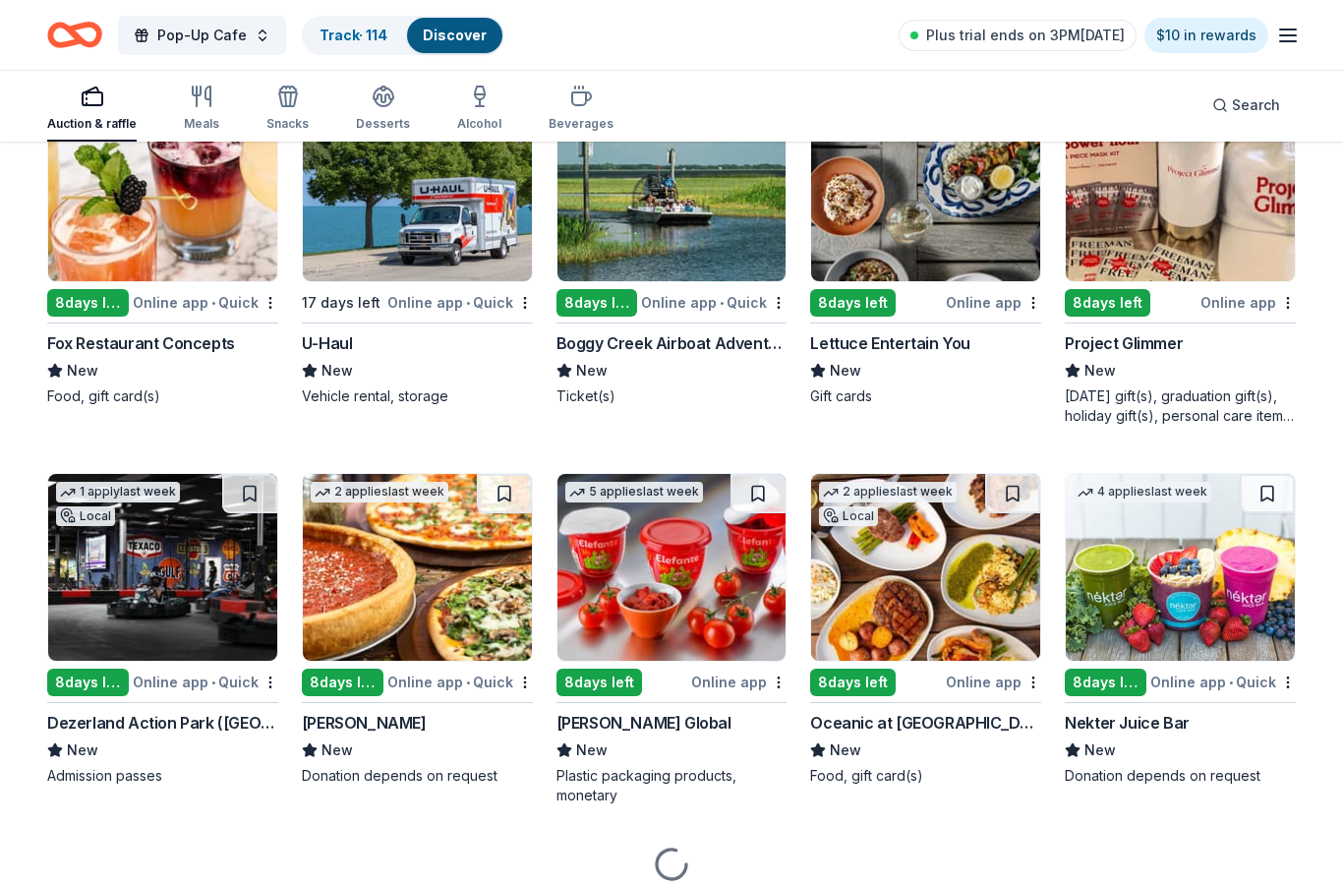
scroll to position [3264, 0]
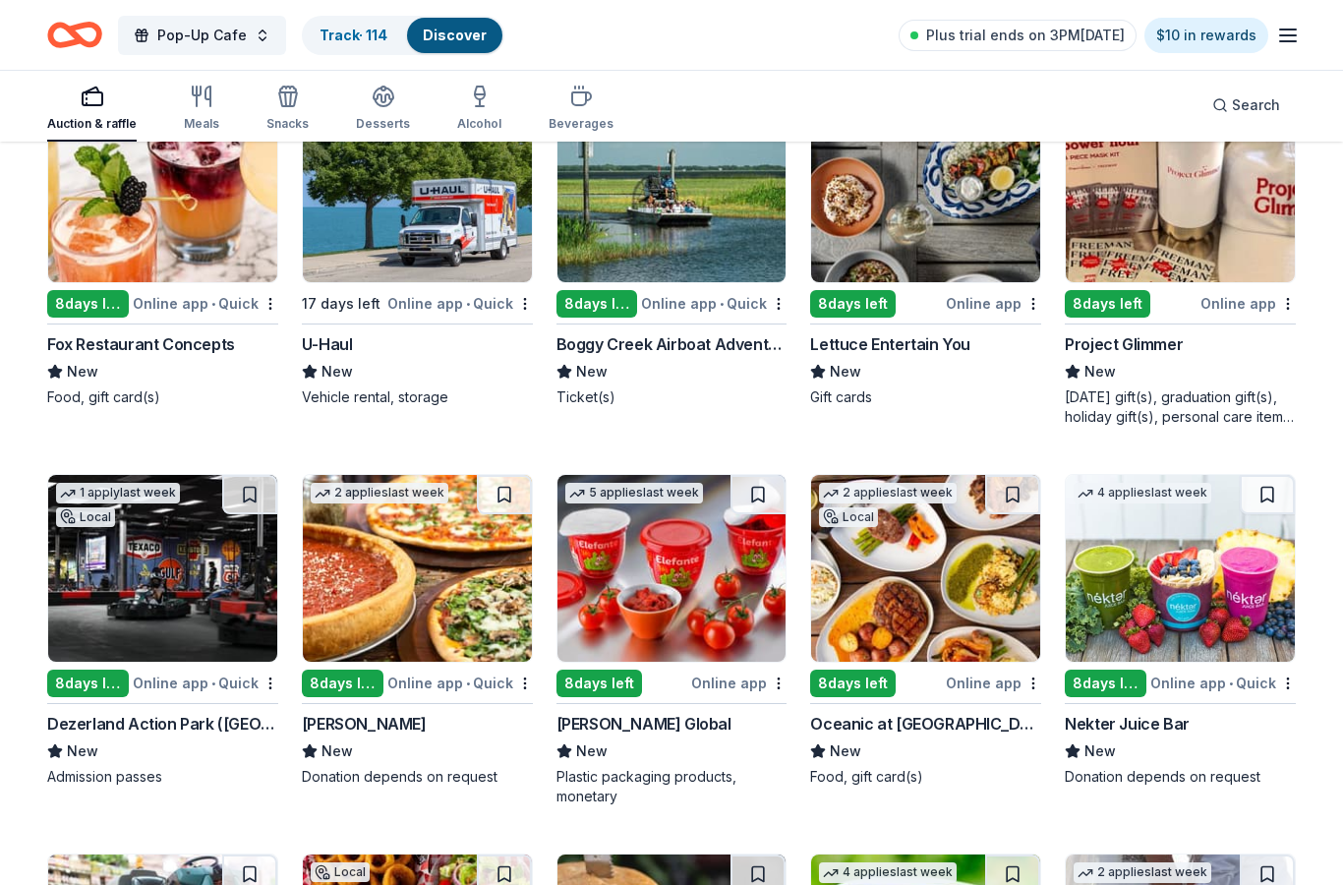
click at [145, 597] on img at bounding box center [162, 568] width 229 height 187
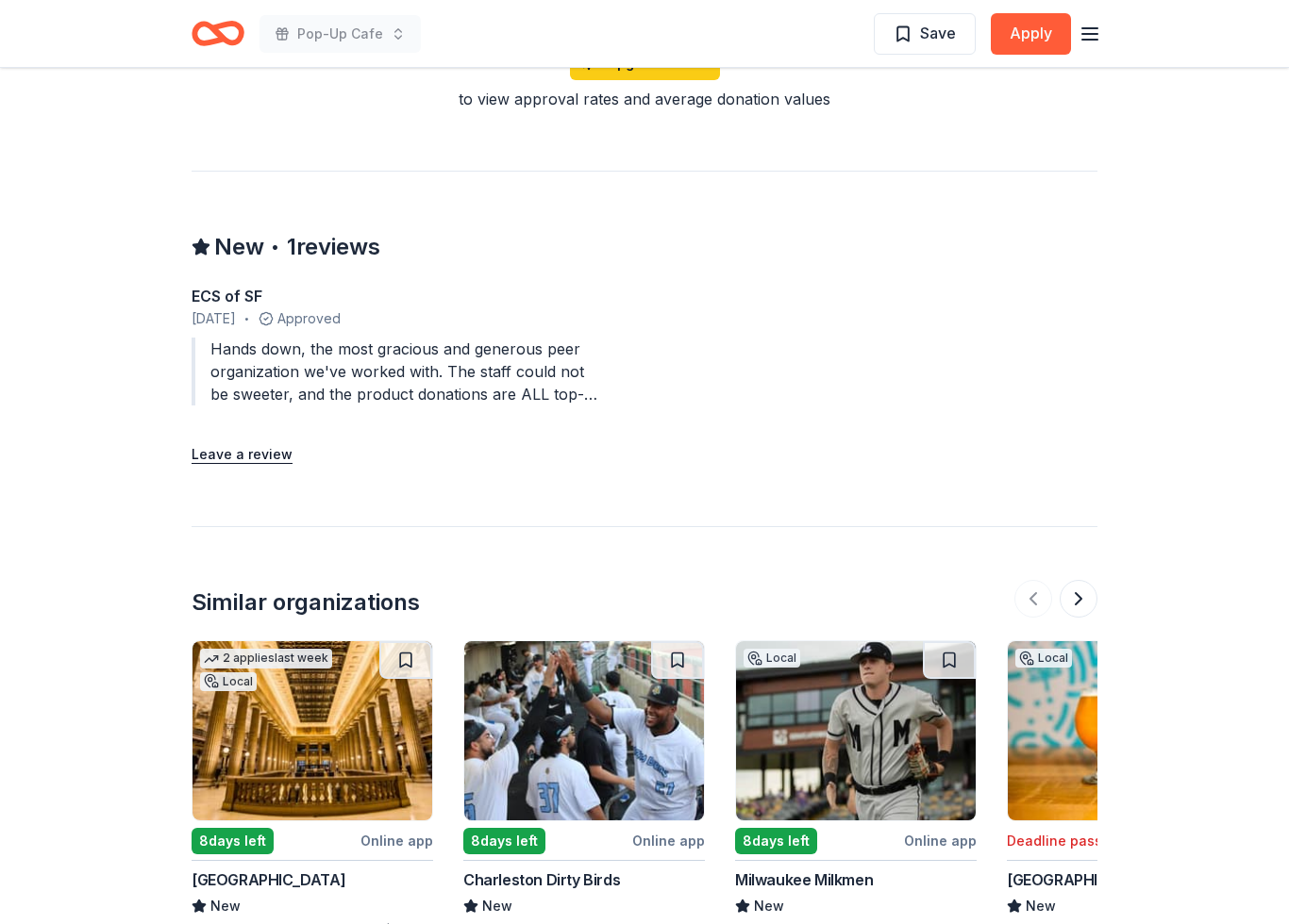
scroll to position [1801, 0]
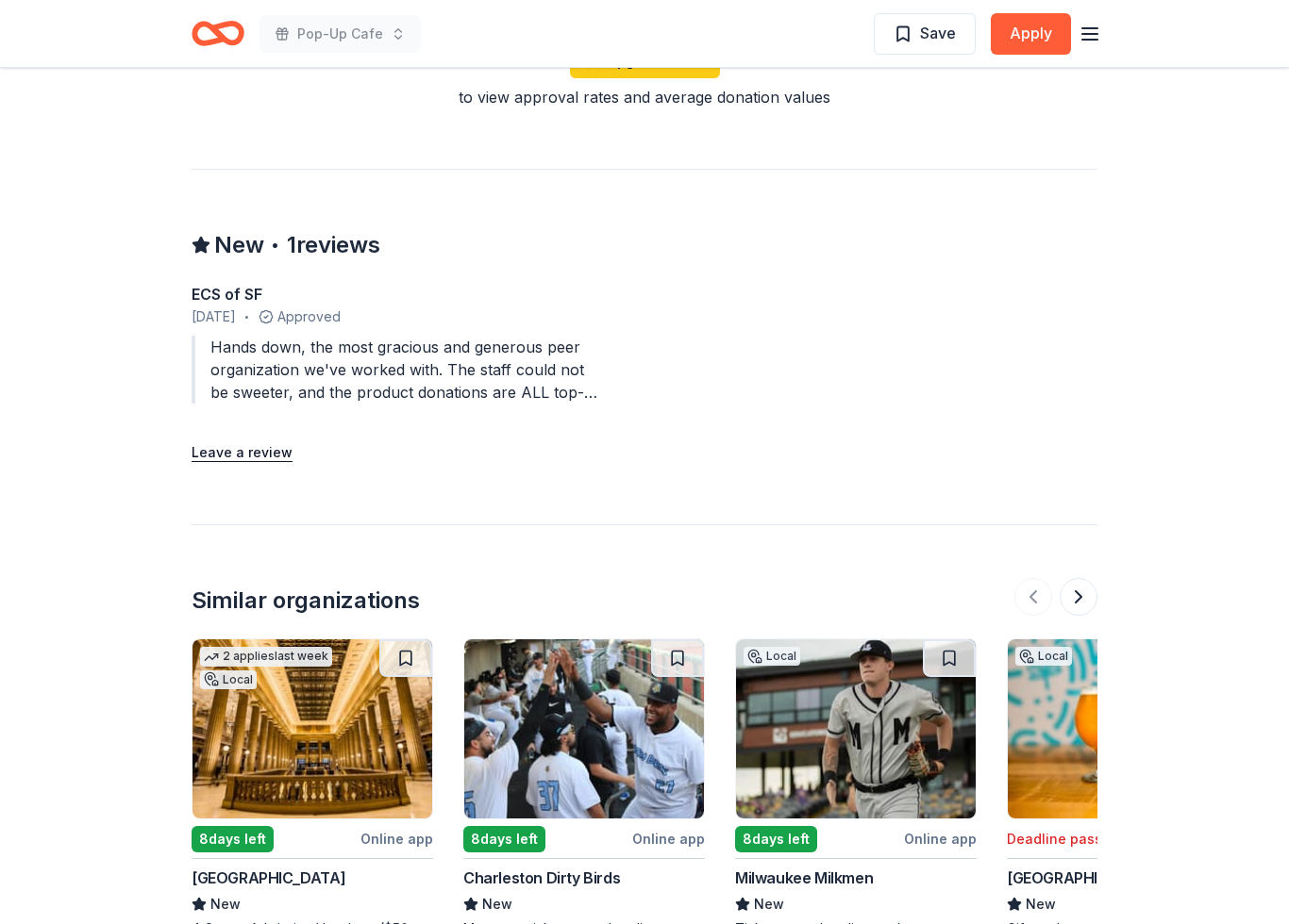
click at [486, 406] on div "ECS of SF [DATE] • Approved Hands down, the most gracious and generous peer org…" at bounding box center [395, 348] width 408 height 129
click at [486, 405] on div "ECS of SF [DATE] • Approved Hands down, the most gracious and generous peer org…" at bounding box center [395, 348] width 408 height 129
click at [533, 366] on div "Hands down, the most gracious and generous peer organization we've worked with.…" at bounding box center [395, 370] width 408 height 68
click at [532, 366] on div "Hands down, the most gracious and generous peer organization we've worked with.…" at bounding box center [395, 370] width 408 height 68
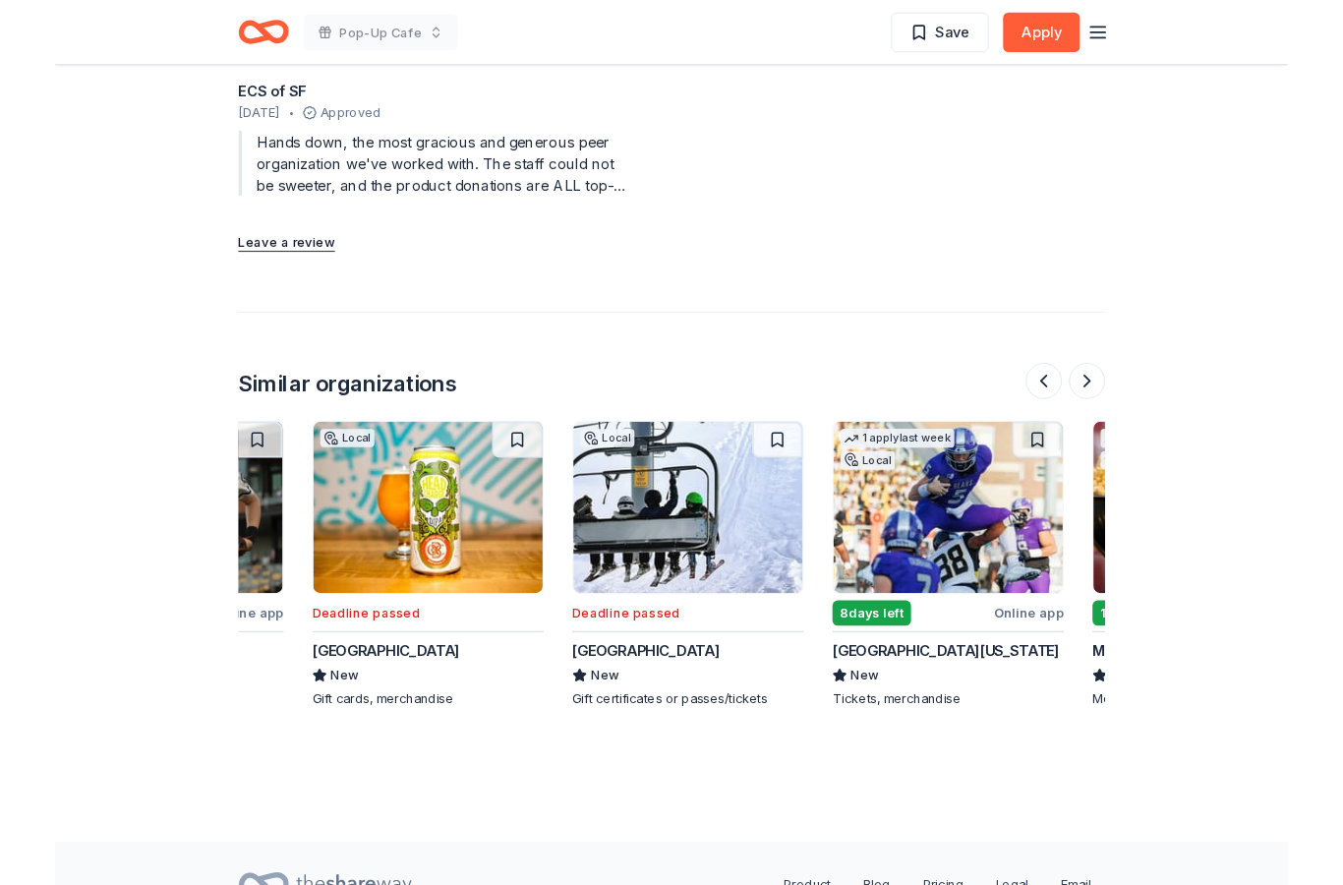
scroll to position [0, 805]
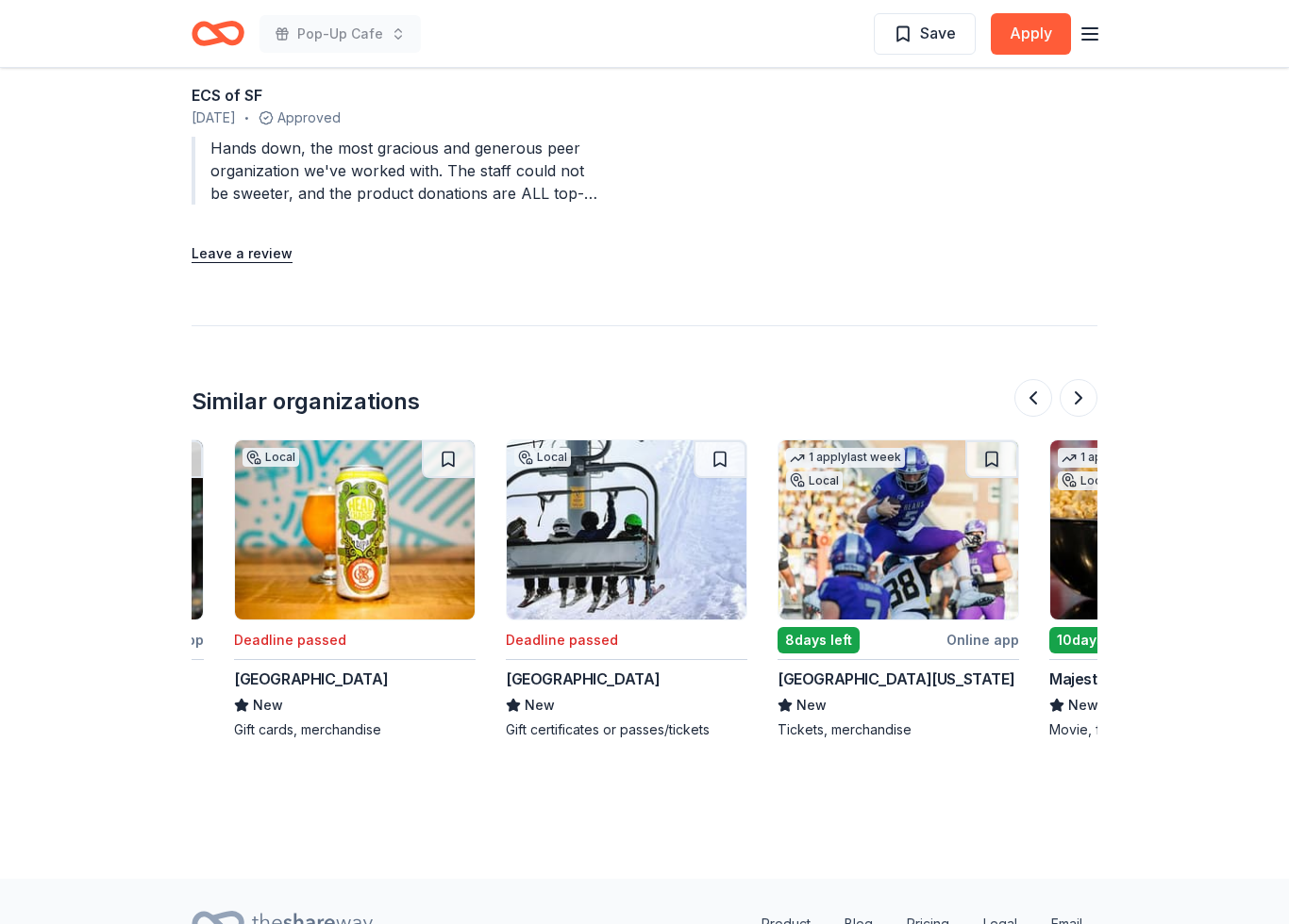
click at [1079, 689] on div "Majestic Neighborhood Cinema Grill" at bounding box center [1170, 679] width 242 height 23
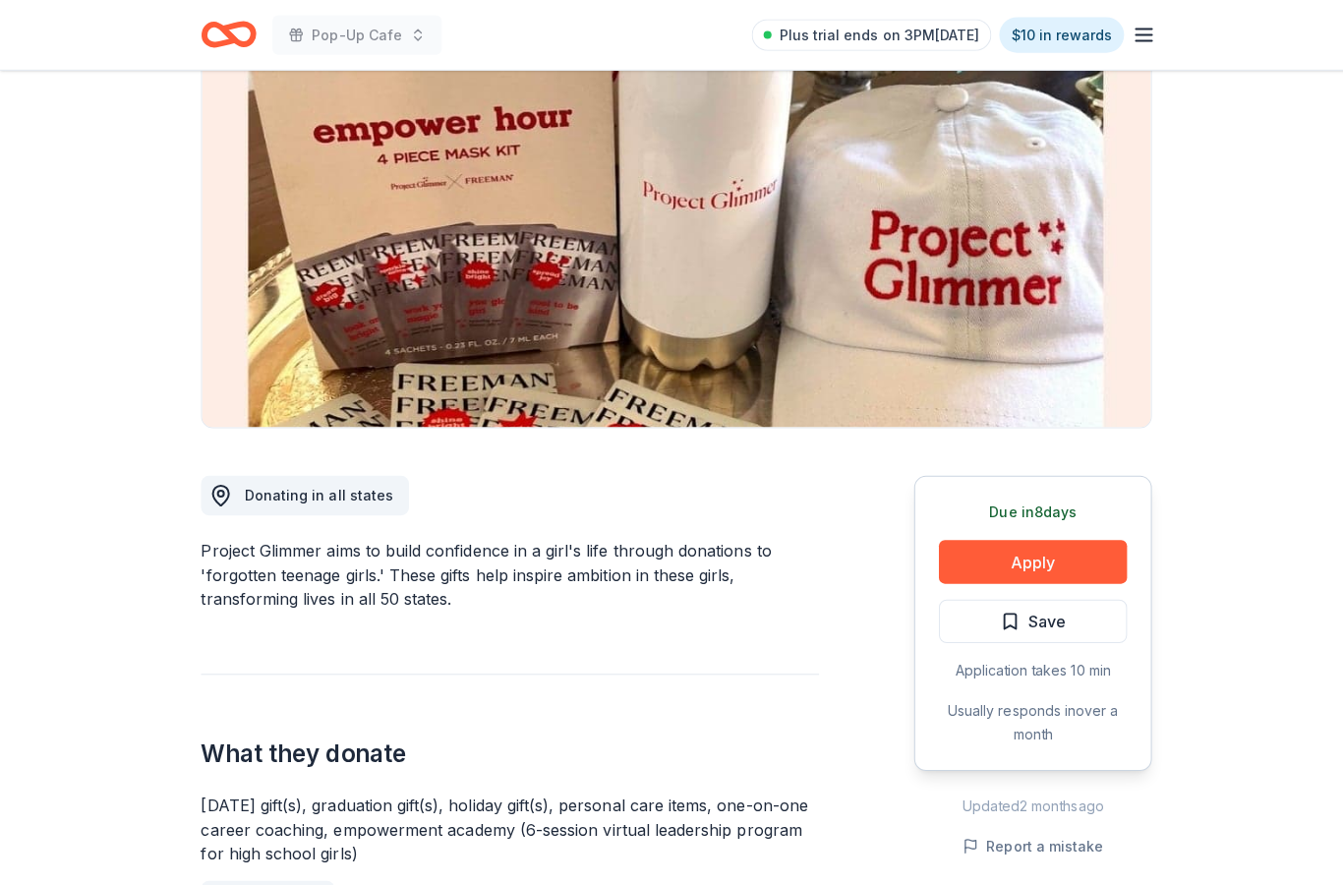
scroll to position [0, 0]
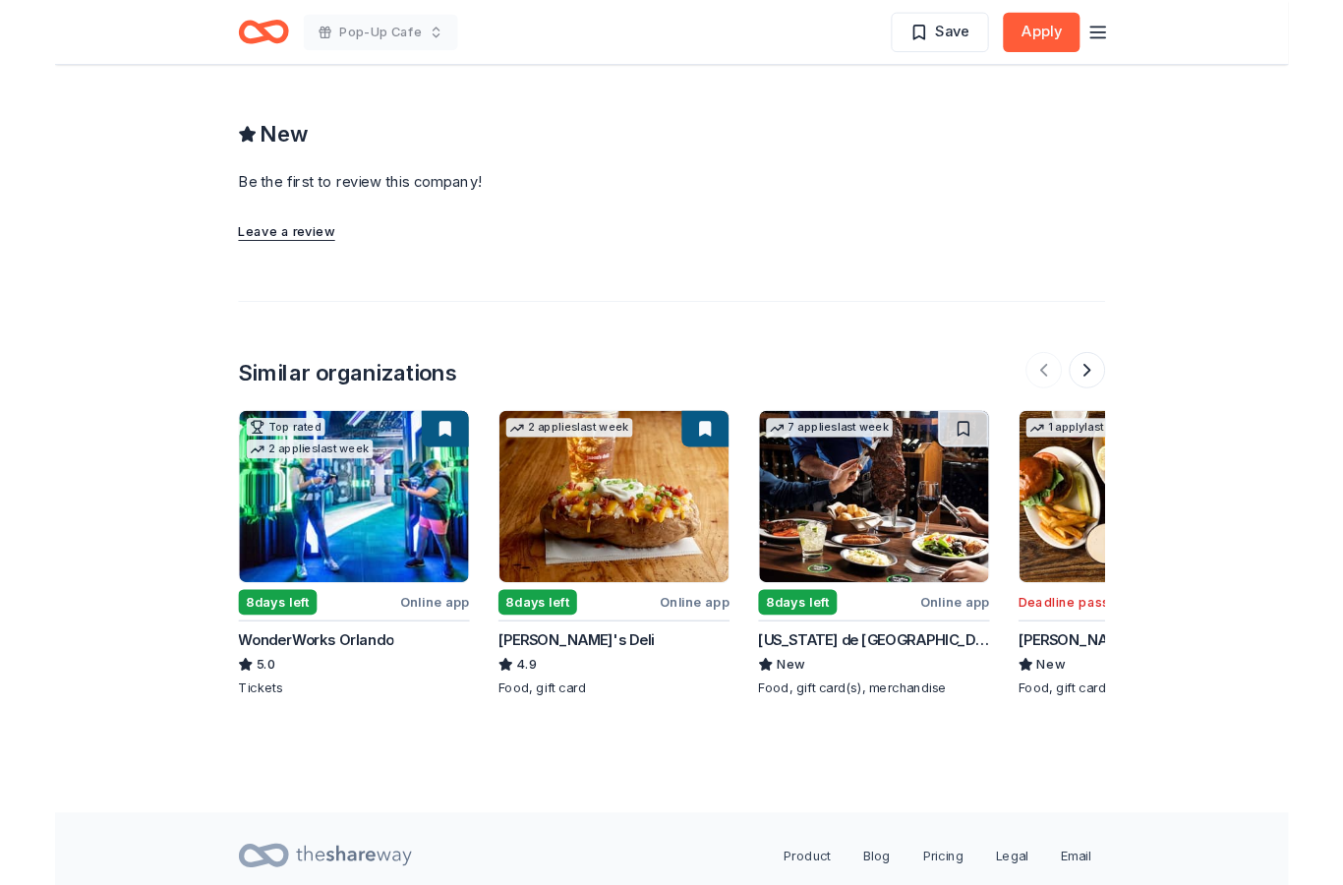
scroll to position [1615, 0]
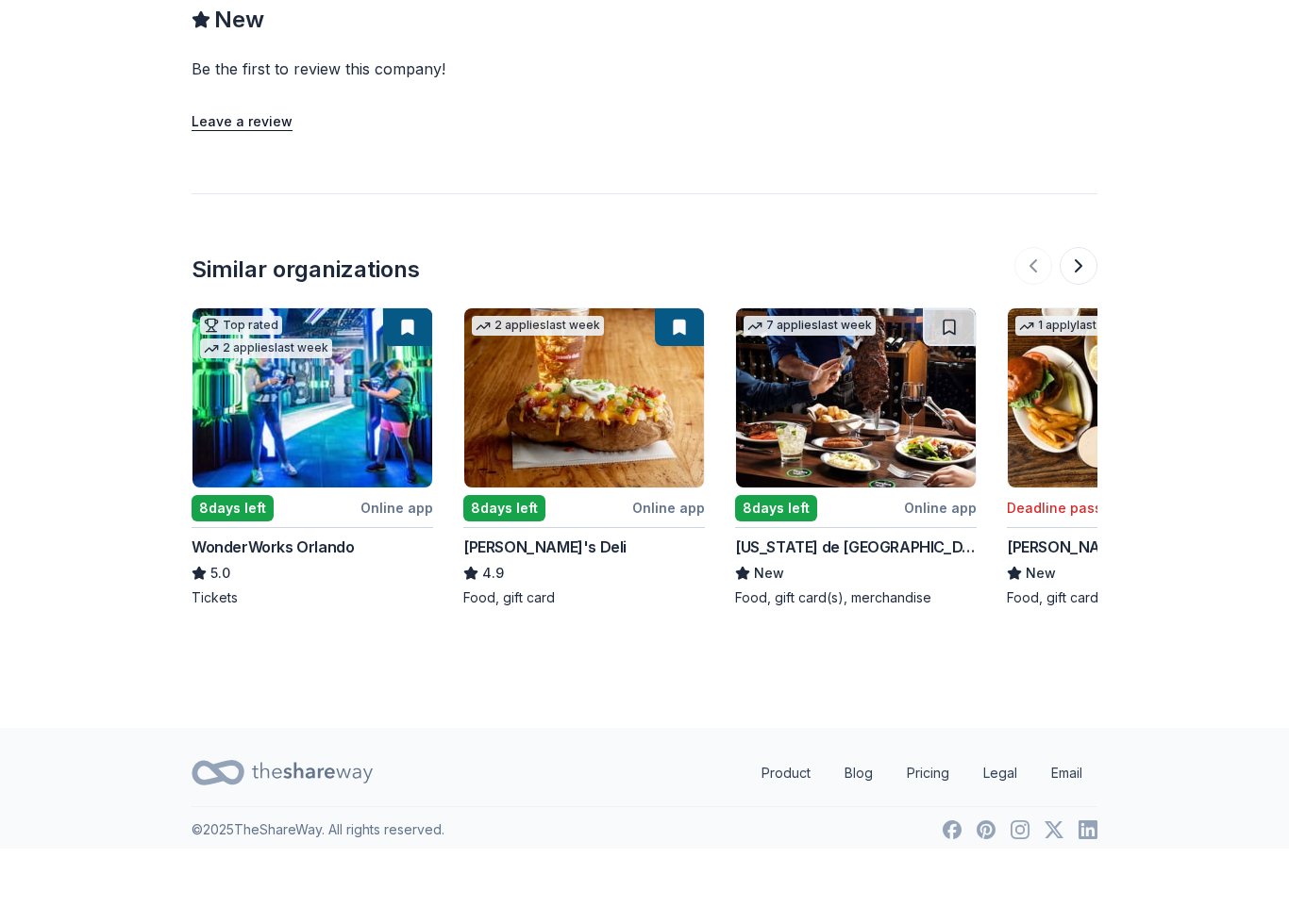
click at [1061, 611] on div "Ted's Montana Grill" at bounding box center [1128, 623] width 242 height 23
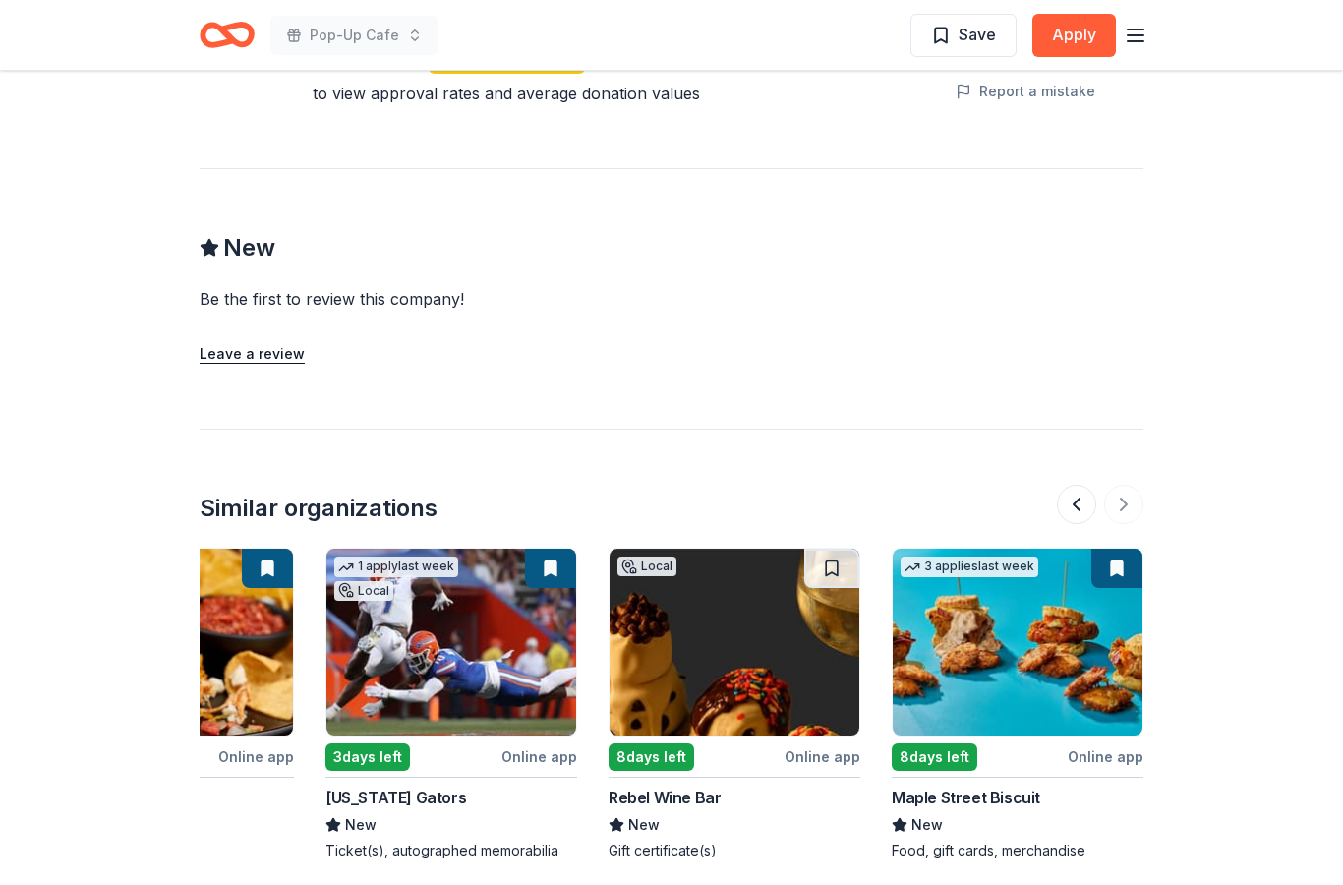
scroll to position [1455, 0]
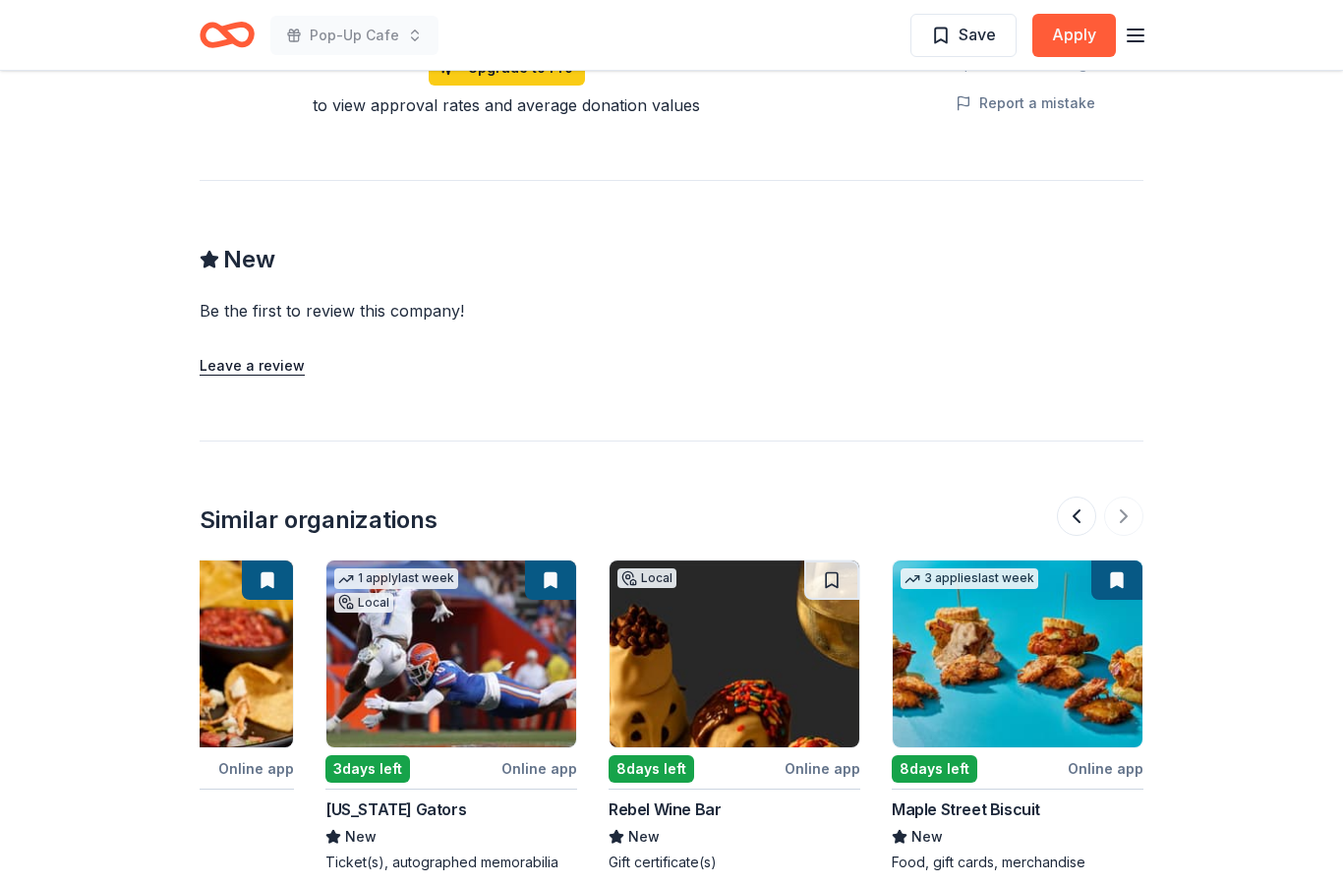
click at [1025, 691] on img at bounding box center [1018, 653] width 250 height 187
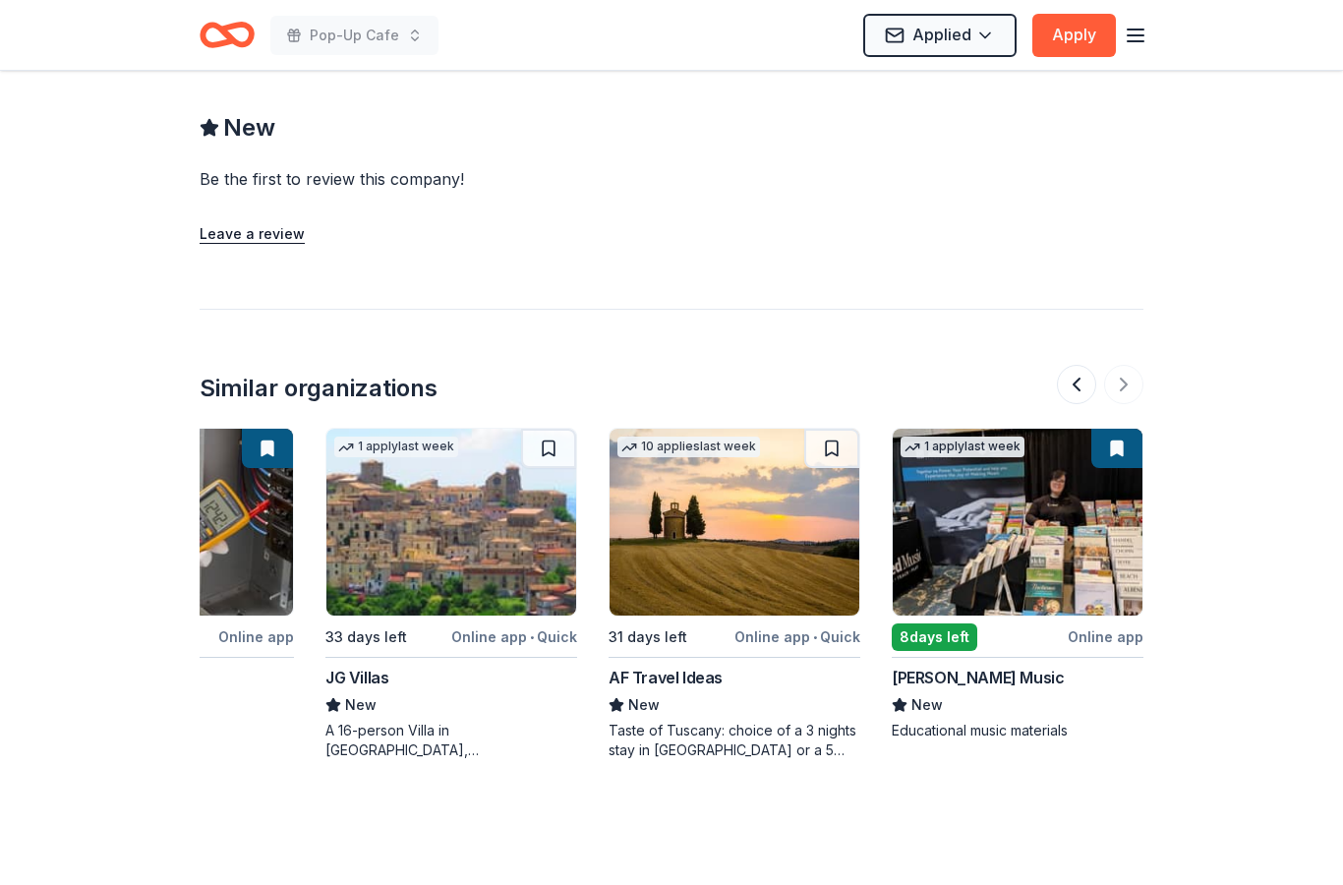
scroll to position [1544, 0]
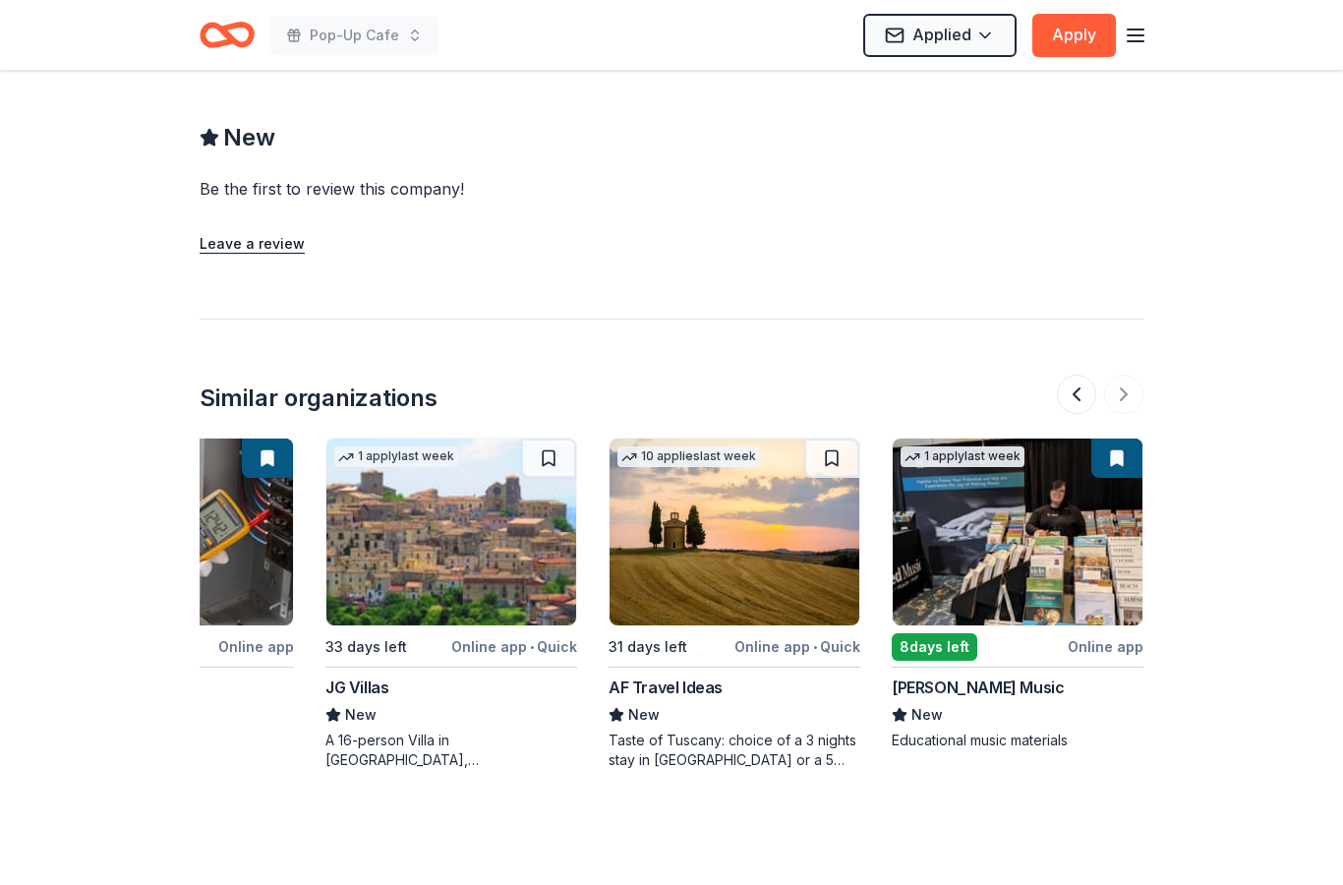
click at [1117, 579] on img at bounding box center [1018, 532] width 250 height 187
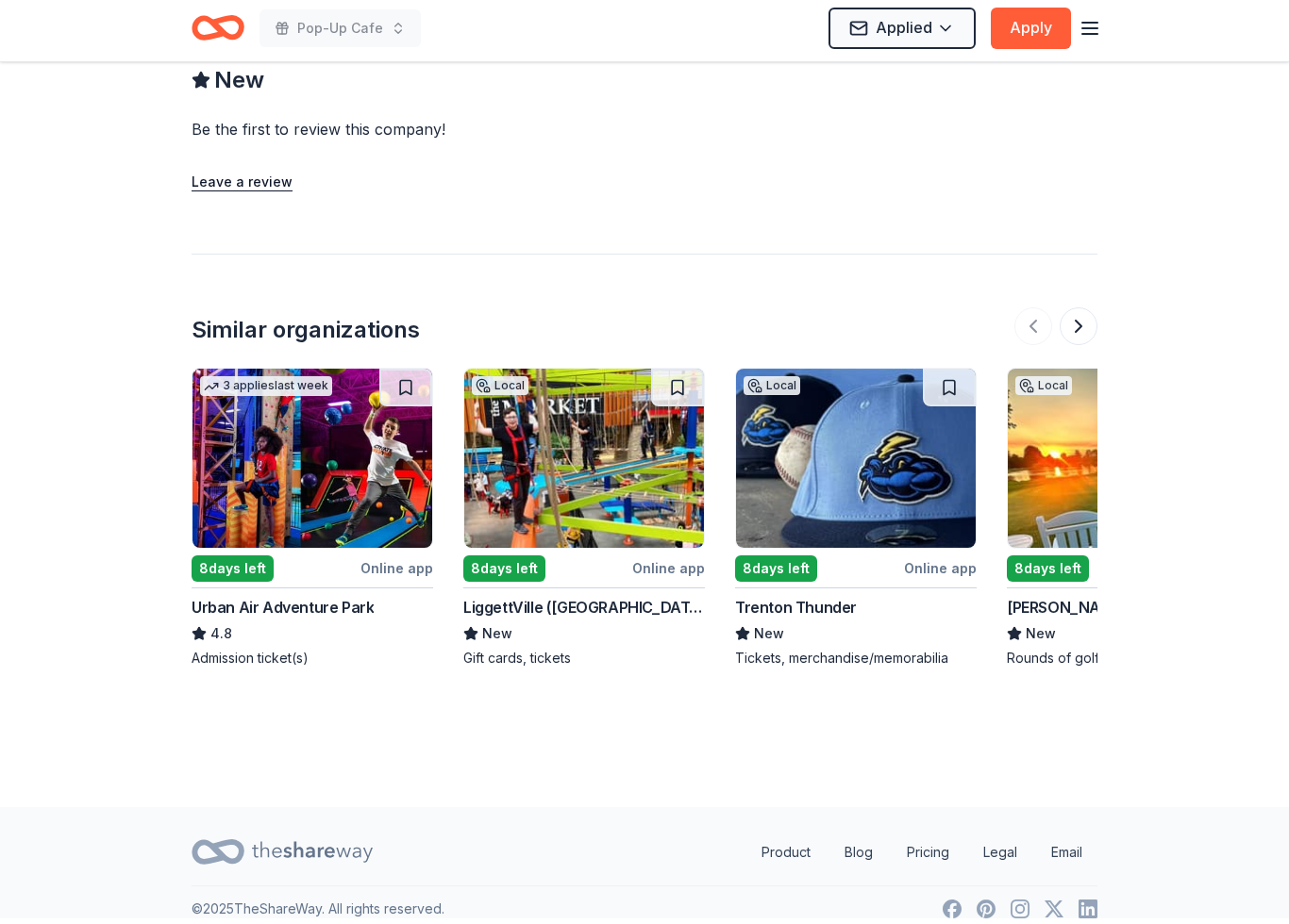
click at [292, 487] on img at bounding box center [313, 463] width 240 height 179
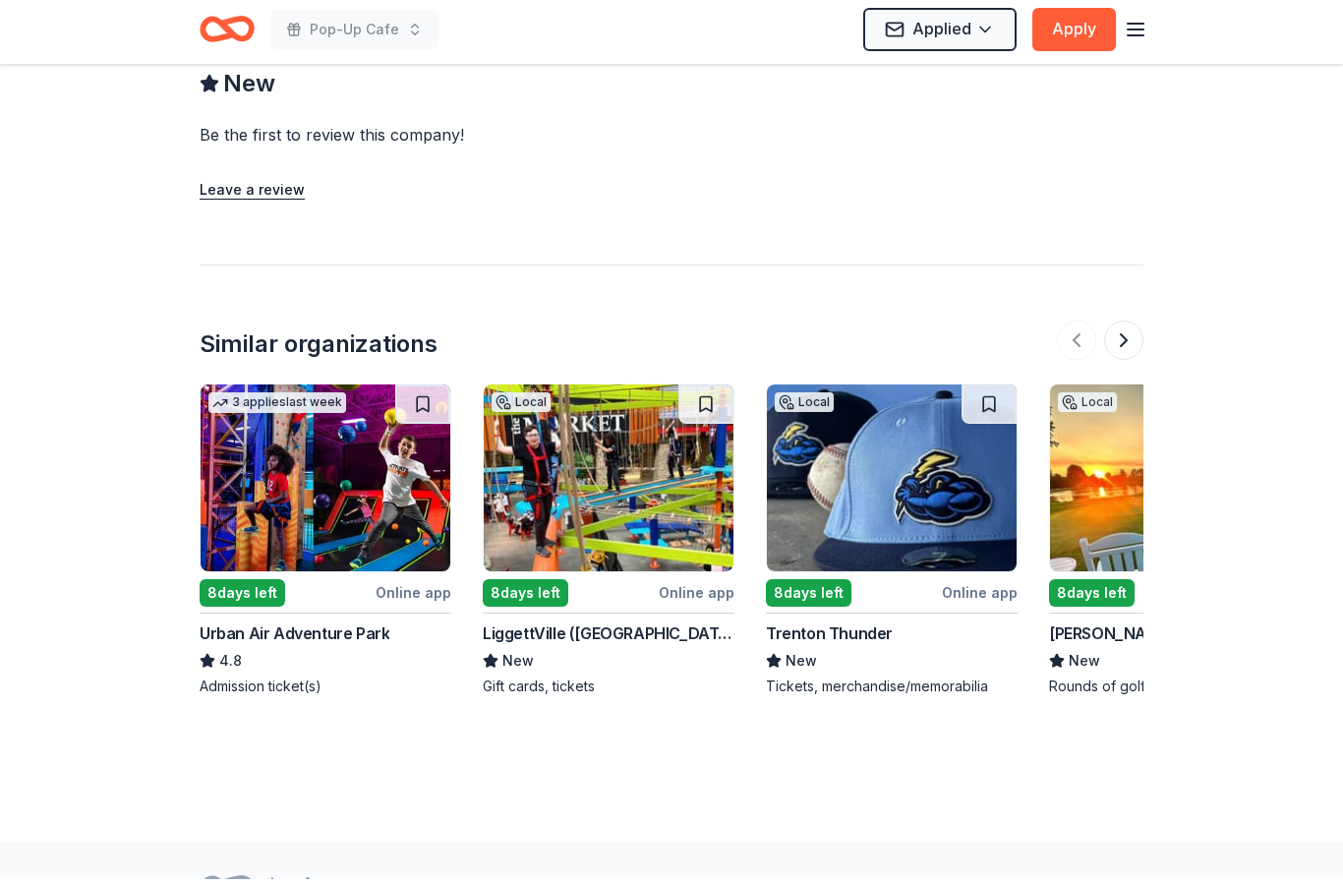
scroll to position [1654, 0]
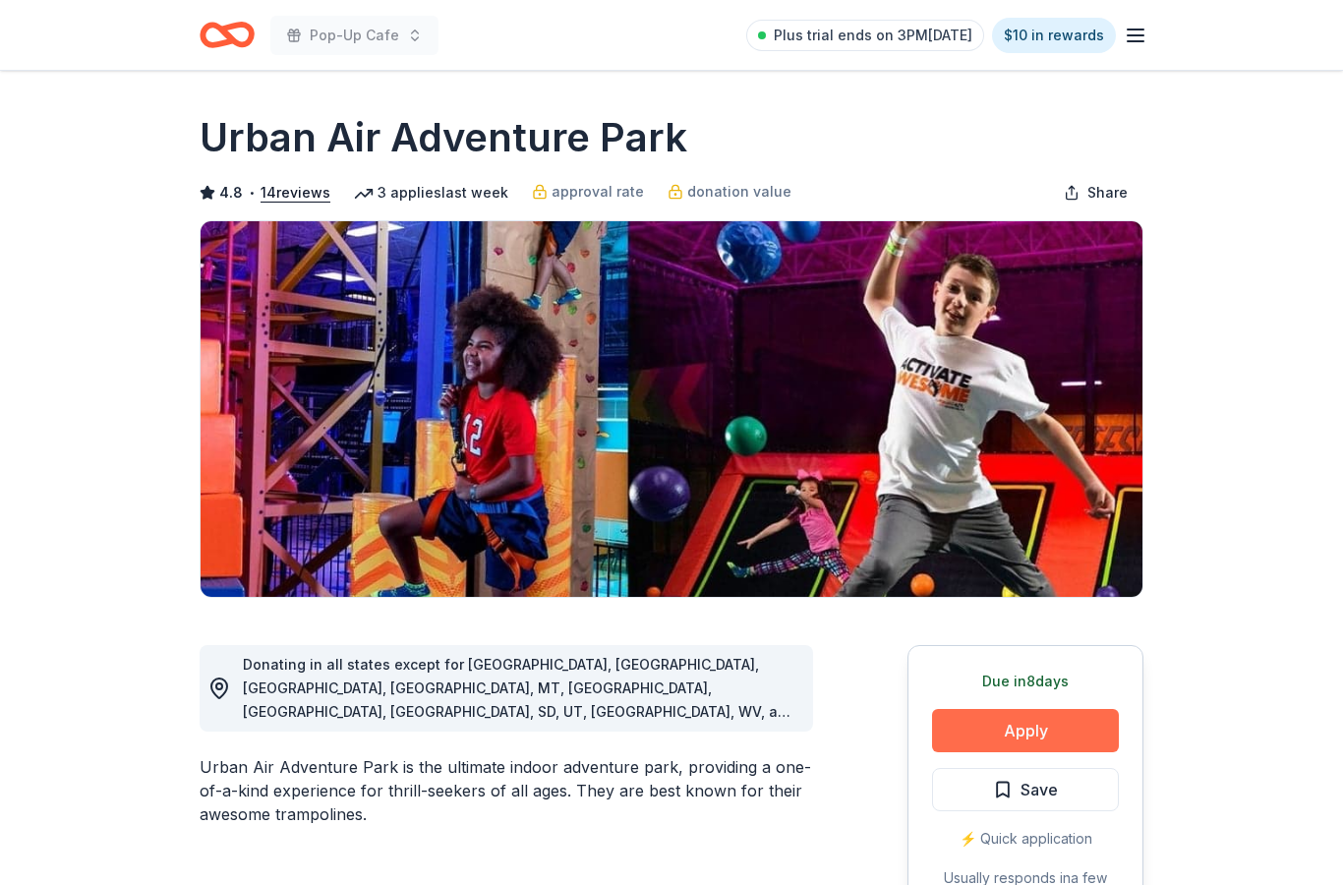
click at [1056, 715] on button "Apply" at bounding box center [1025, 730] width 187 height 43
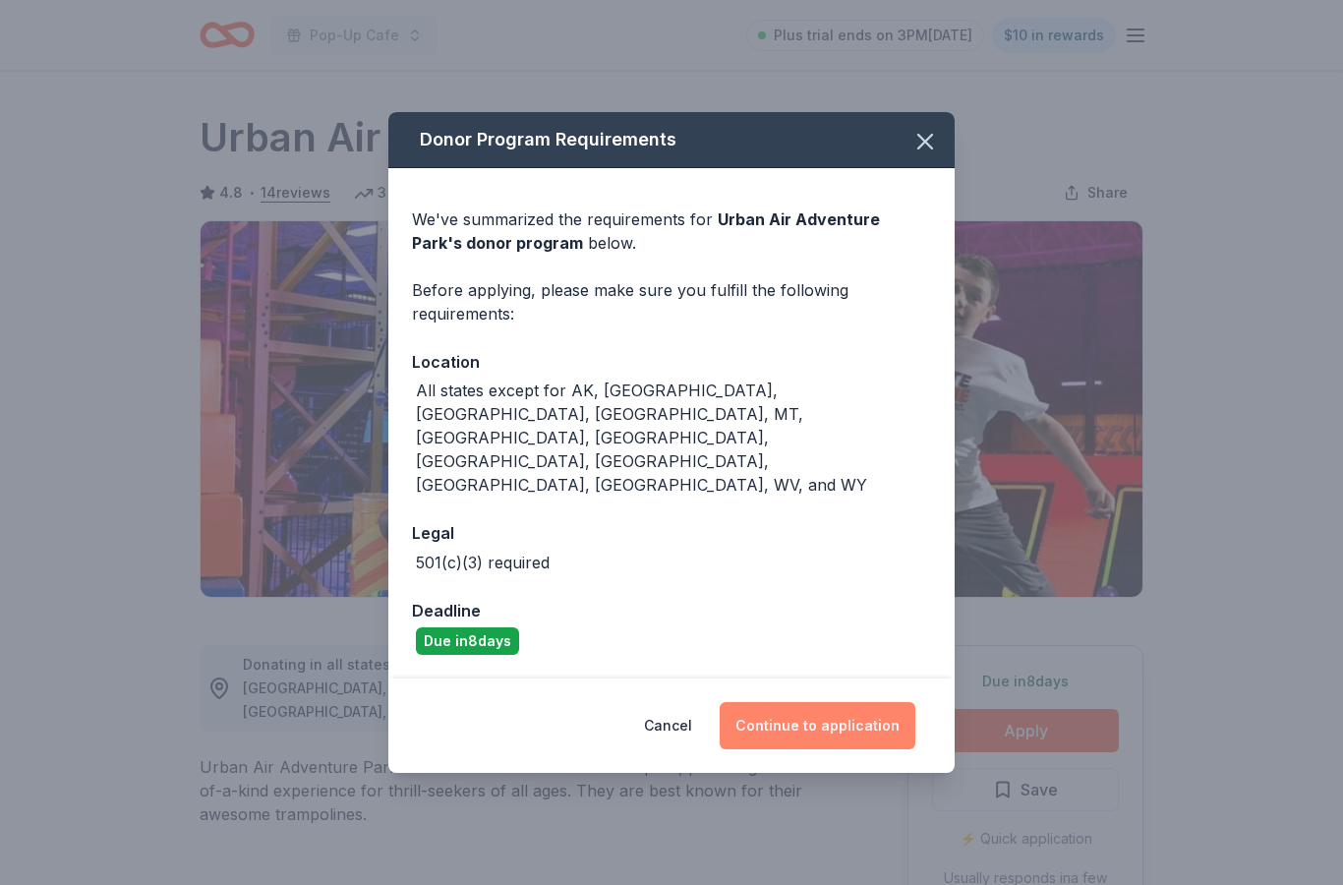
click at [845, 708] on button "Continue to application" at bounding box center [818, 725] width 196 height 47
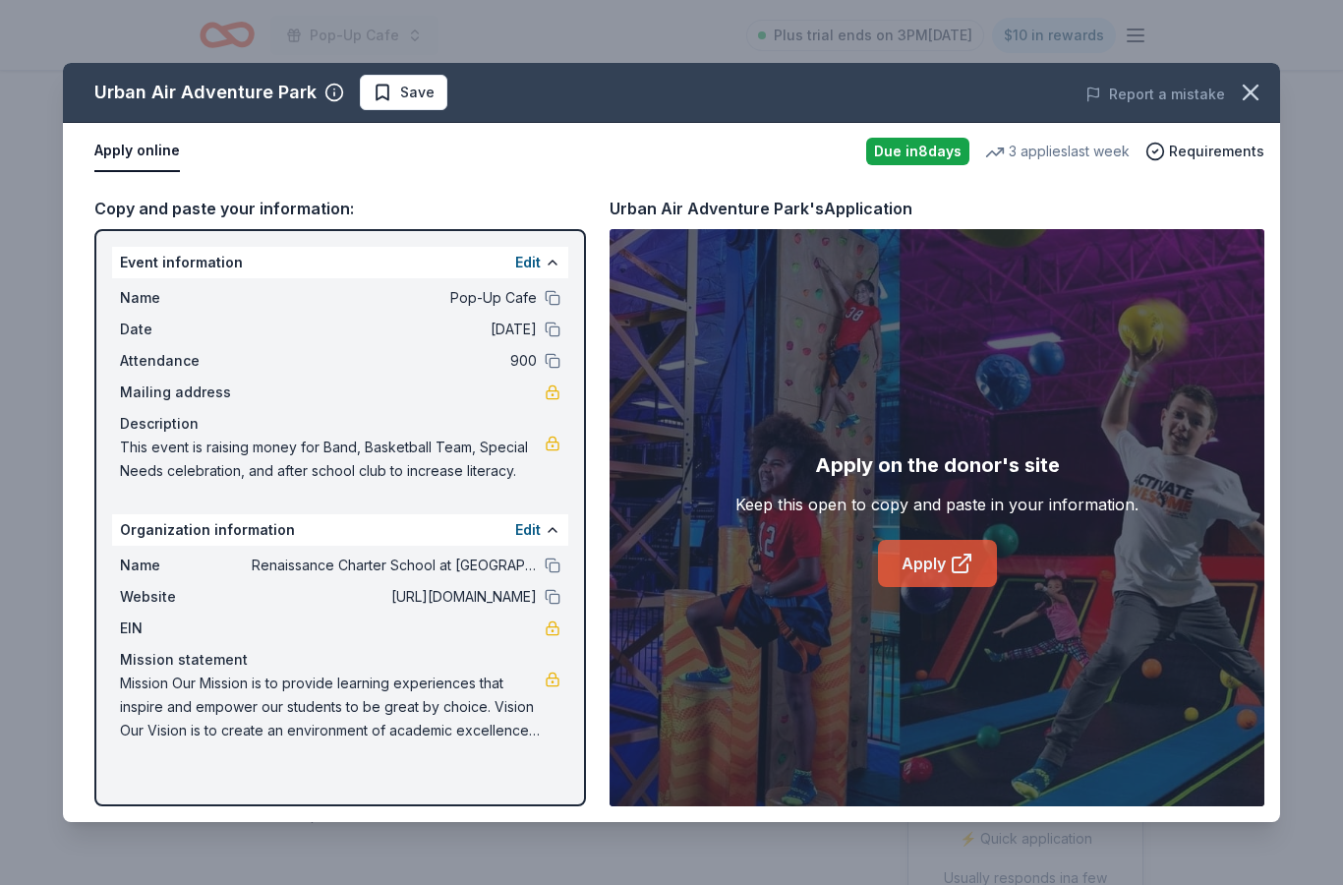
click at [977, 557] on link "Apply" at bounding box center [937, 563] width 119 height 47
click at [412, 104] on button "Save" at bounding box center [403, 92] width 87 height 35
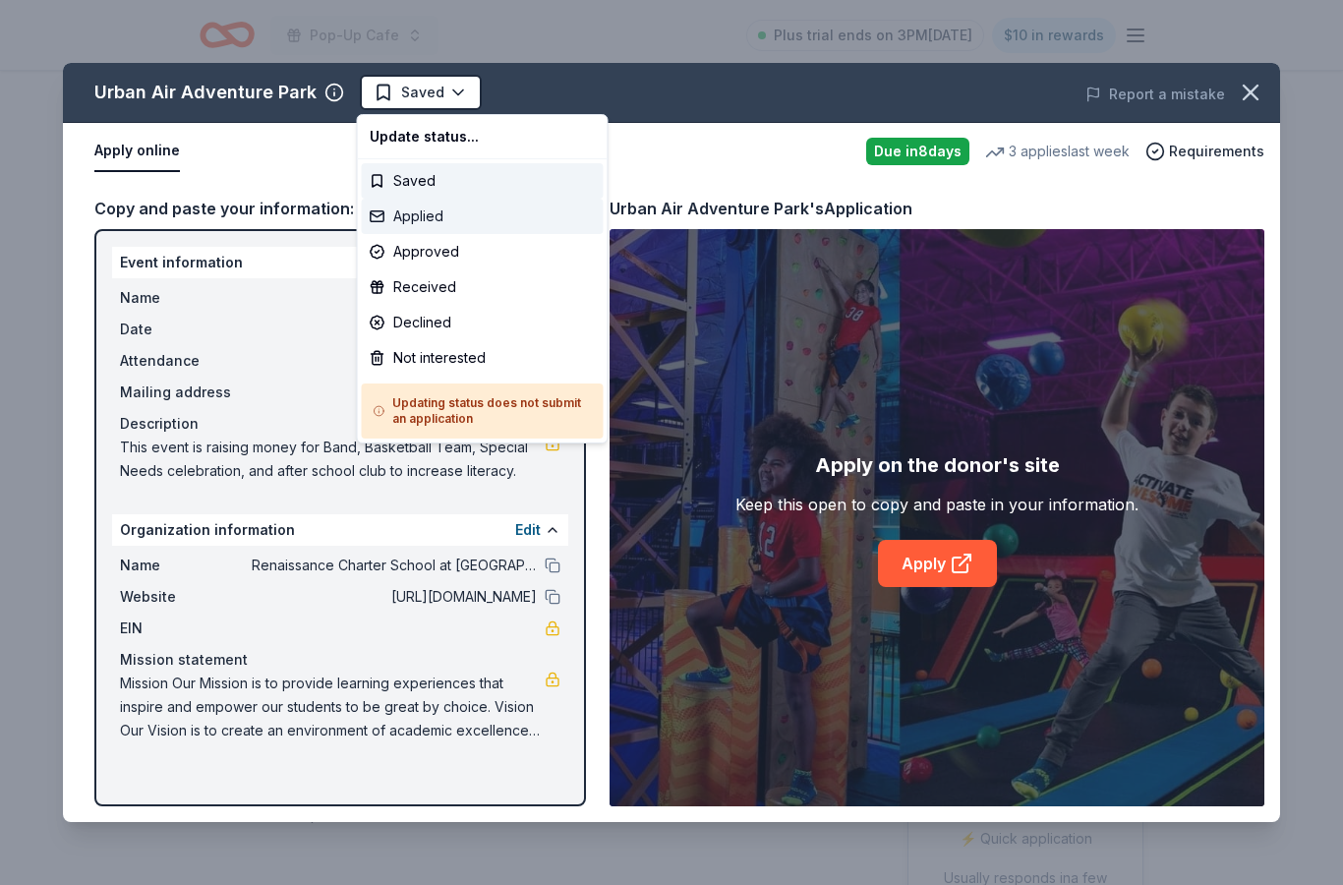
click at [490, 213] on div "Applied" at bounding box center [483, 216] width 242 height 35
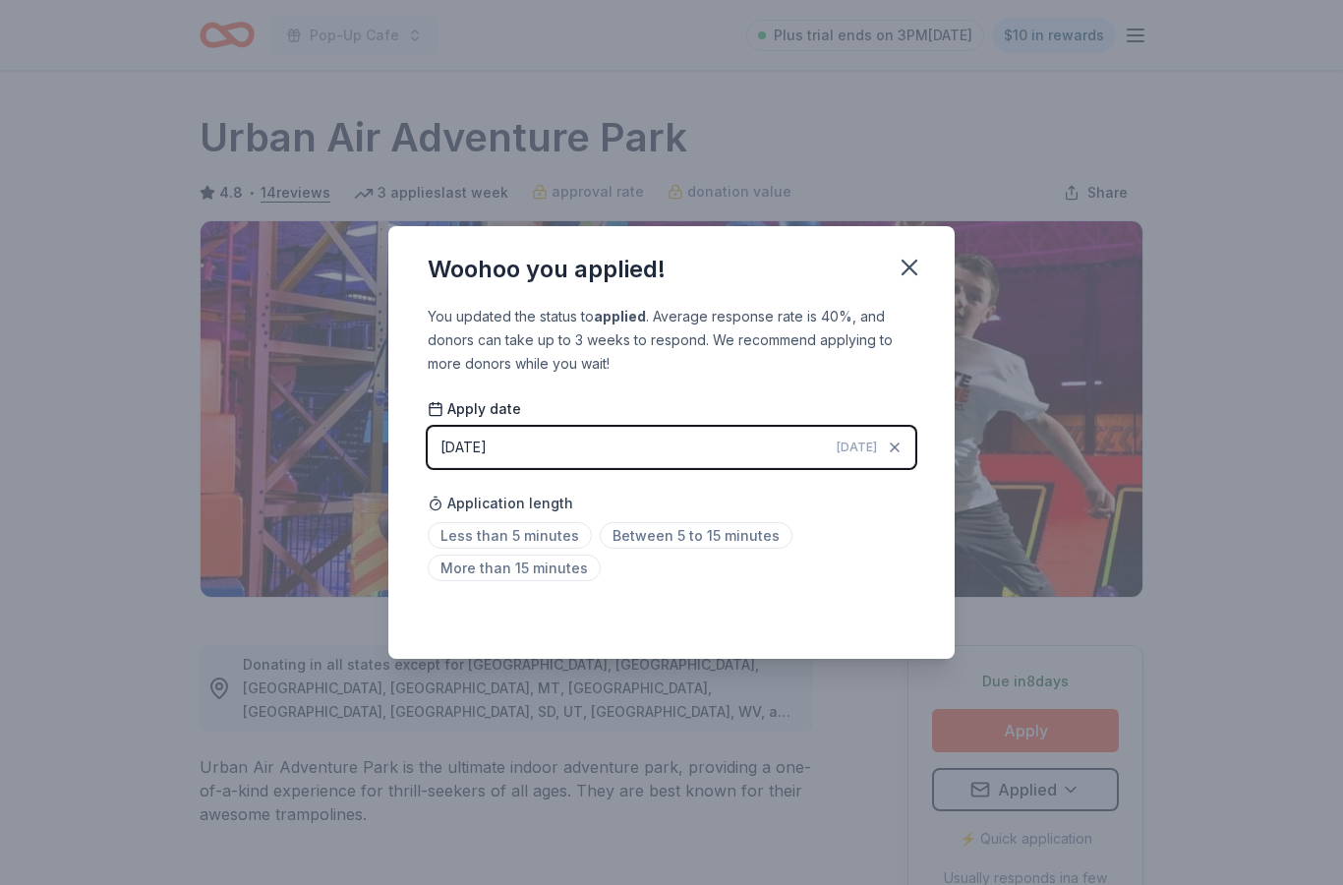
click at [521, 514] on span "Application length" at bounding box center [500, 504] width 145 height 24
click at [481, 527] on span "Less than 5 minutes" at bounding box center [510, 535] width 164 height 27
click at [915, 250] on button "button" at bounding box center [909, 267] width 43 height 43
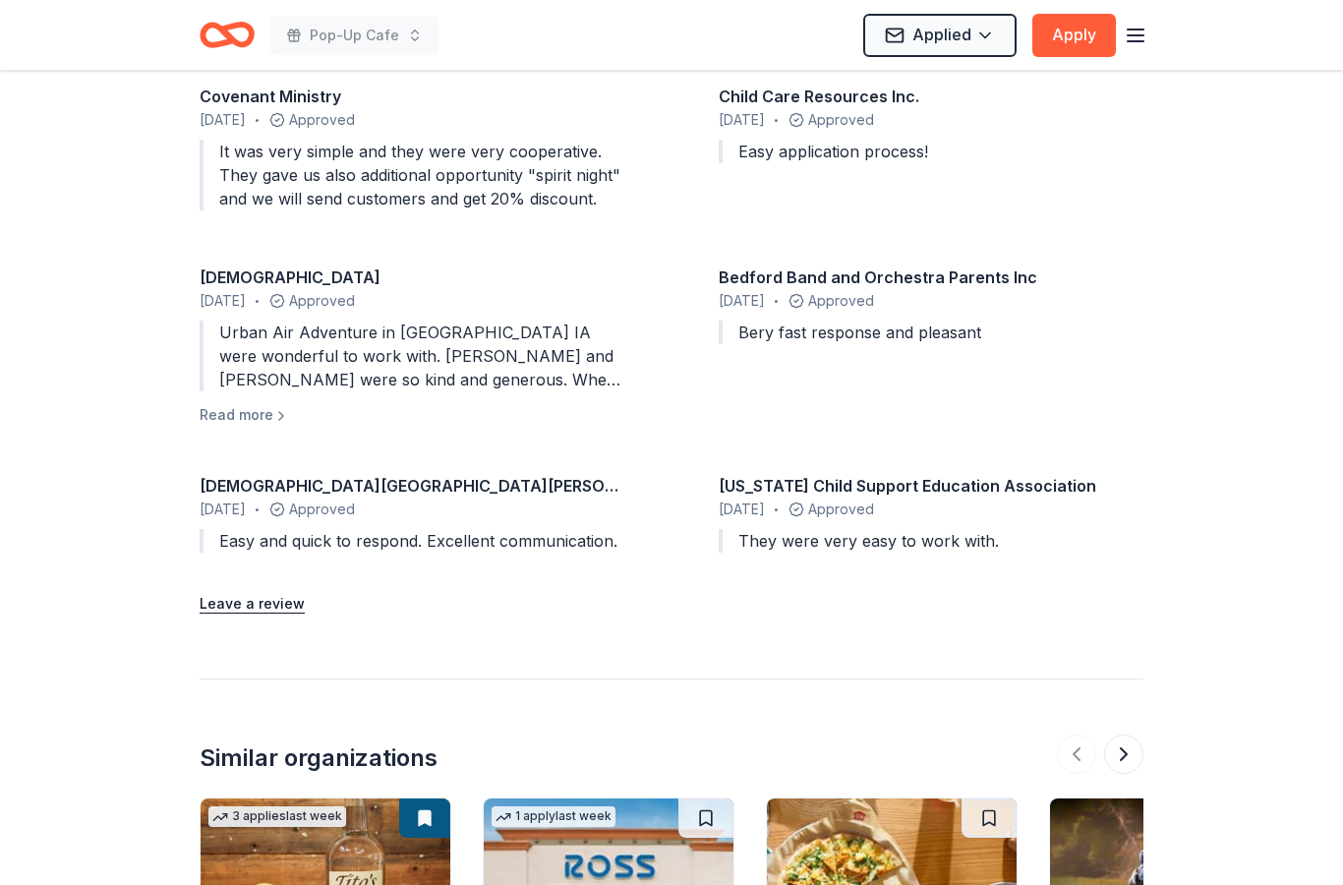
scroll to position [1928, 0]
click at [211, 342] on div "Urban Air Adventure in [GEOGRAPHIC_DATA] IA were wonderful to work with. [PERSO…" at bounding box center [412, 354] width 425 height 71
click at [241, 402] on button "Read more" at bounding box center [244, 414] width 89 height 24
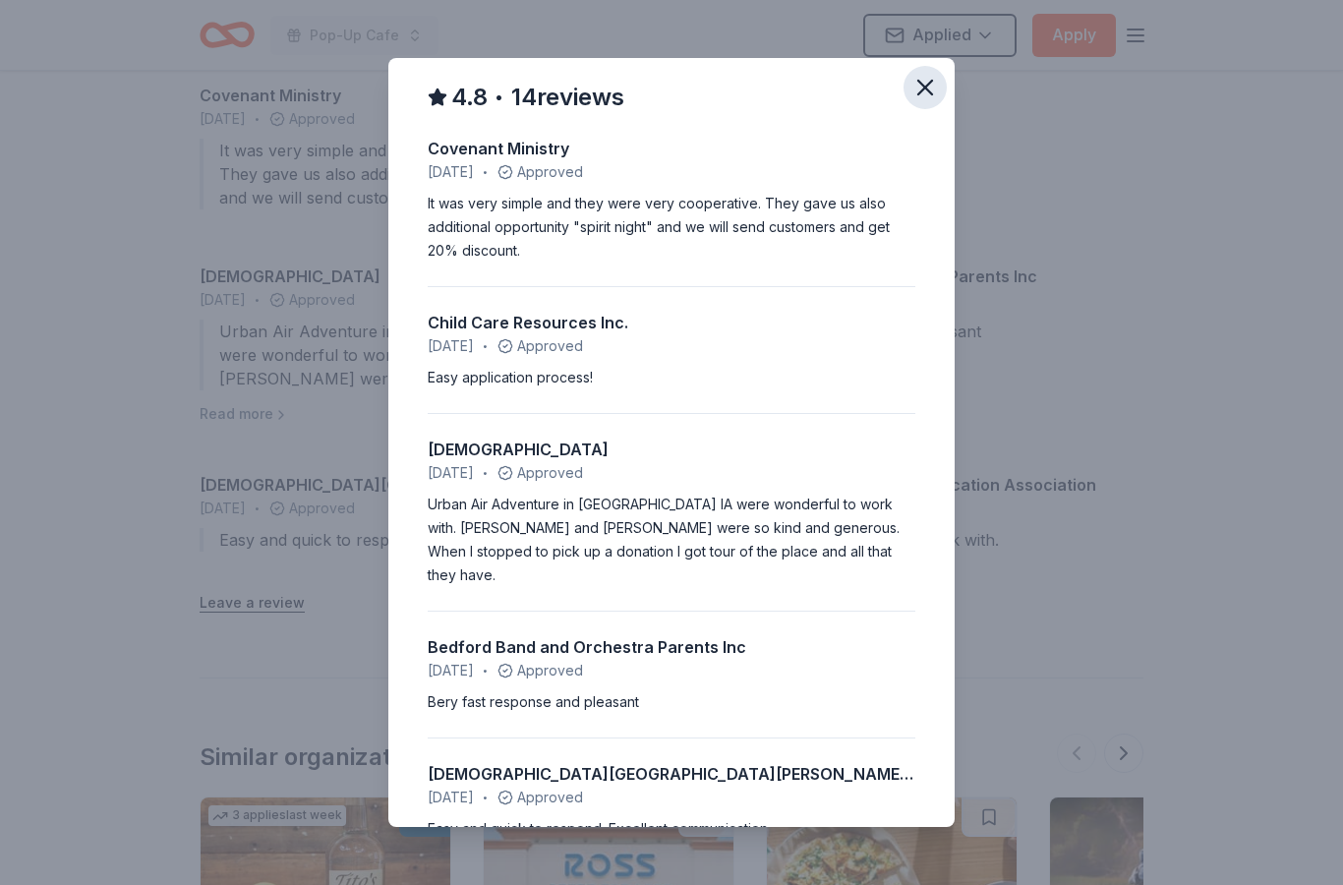
click at [932, 73] on button "button" at bounding box center [924, 87] width 43 height 43
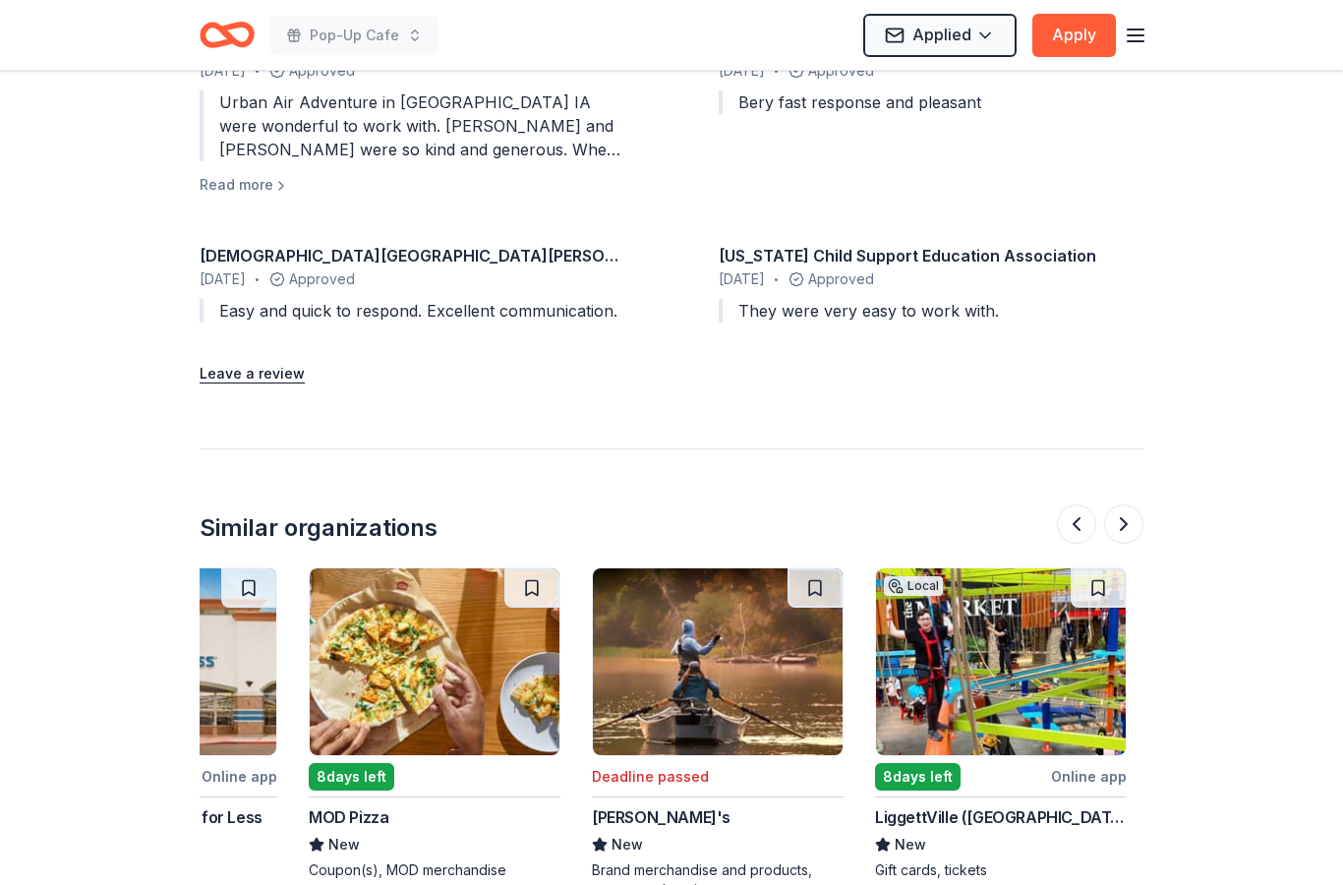
scroll to position [0, 470]
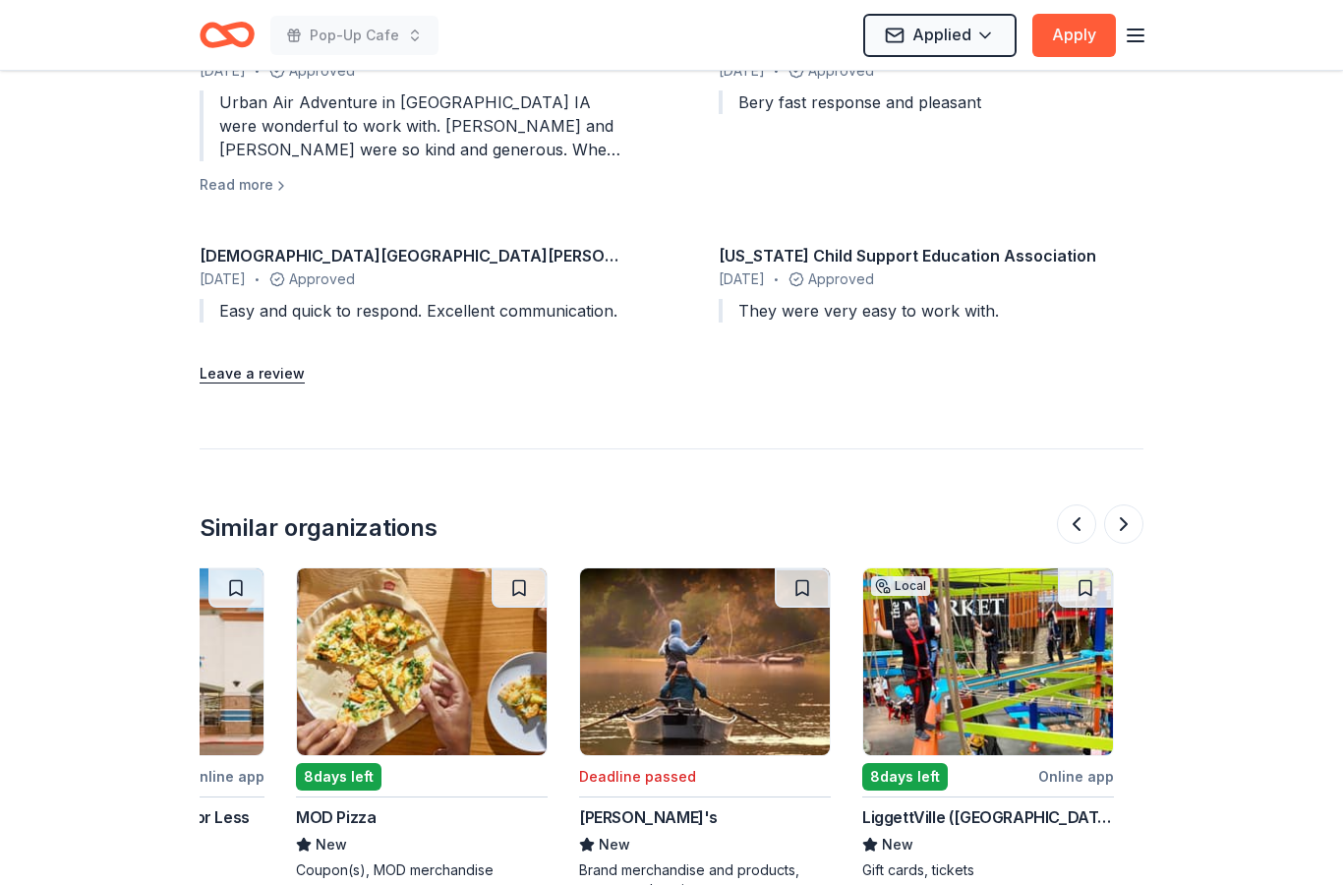
click at [363, 663] on img at bounding box center [422, 661] width 250 height 187
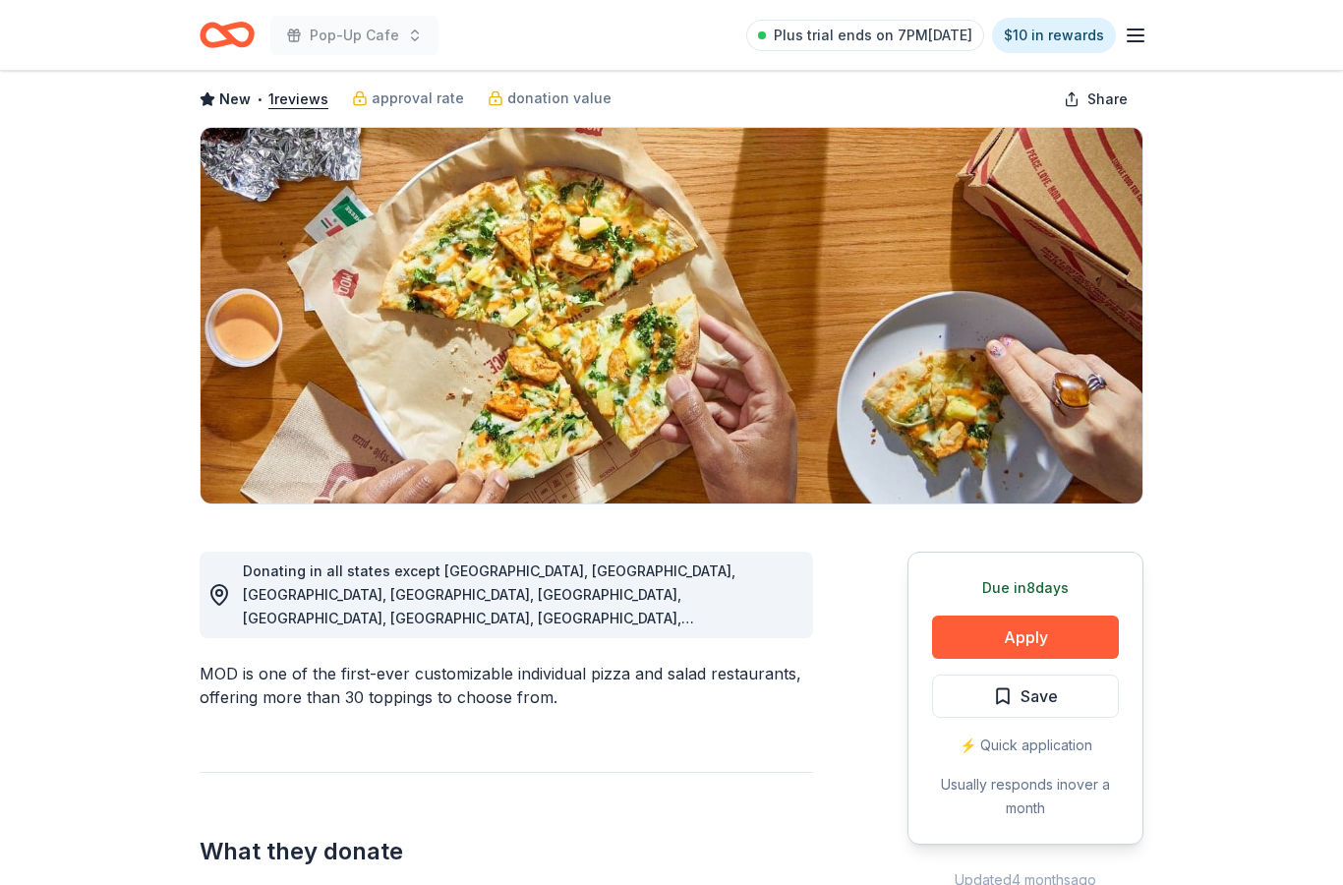
scroll to position [372, 0]
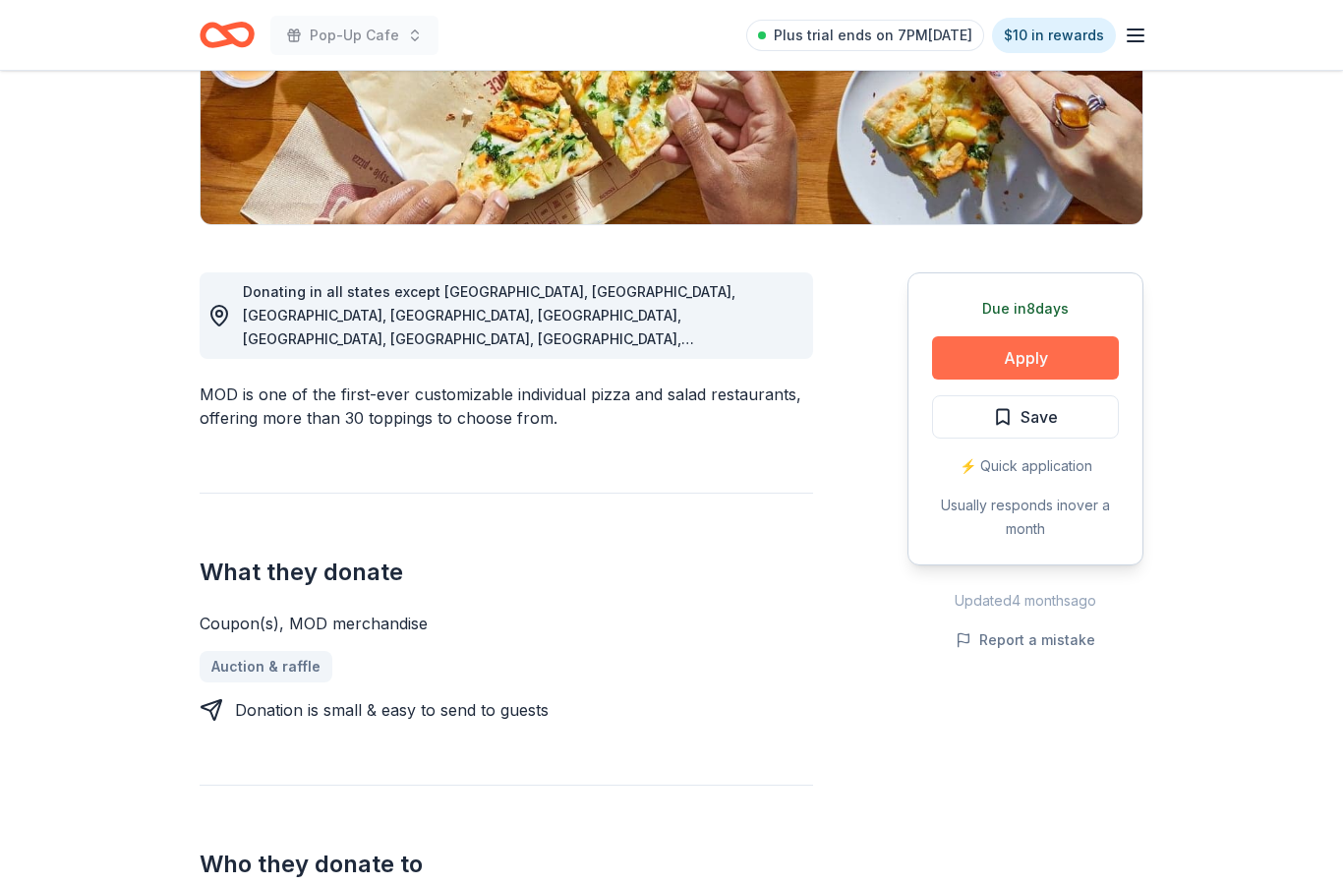
click at [1055, 354] on button "Apply" at bounding box center [1025, 358] width 187 height 43
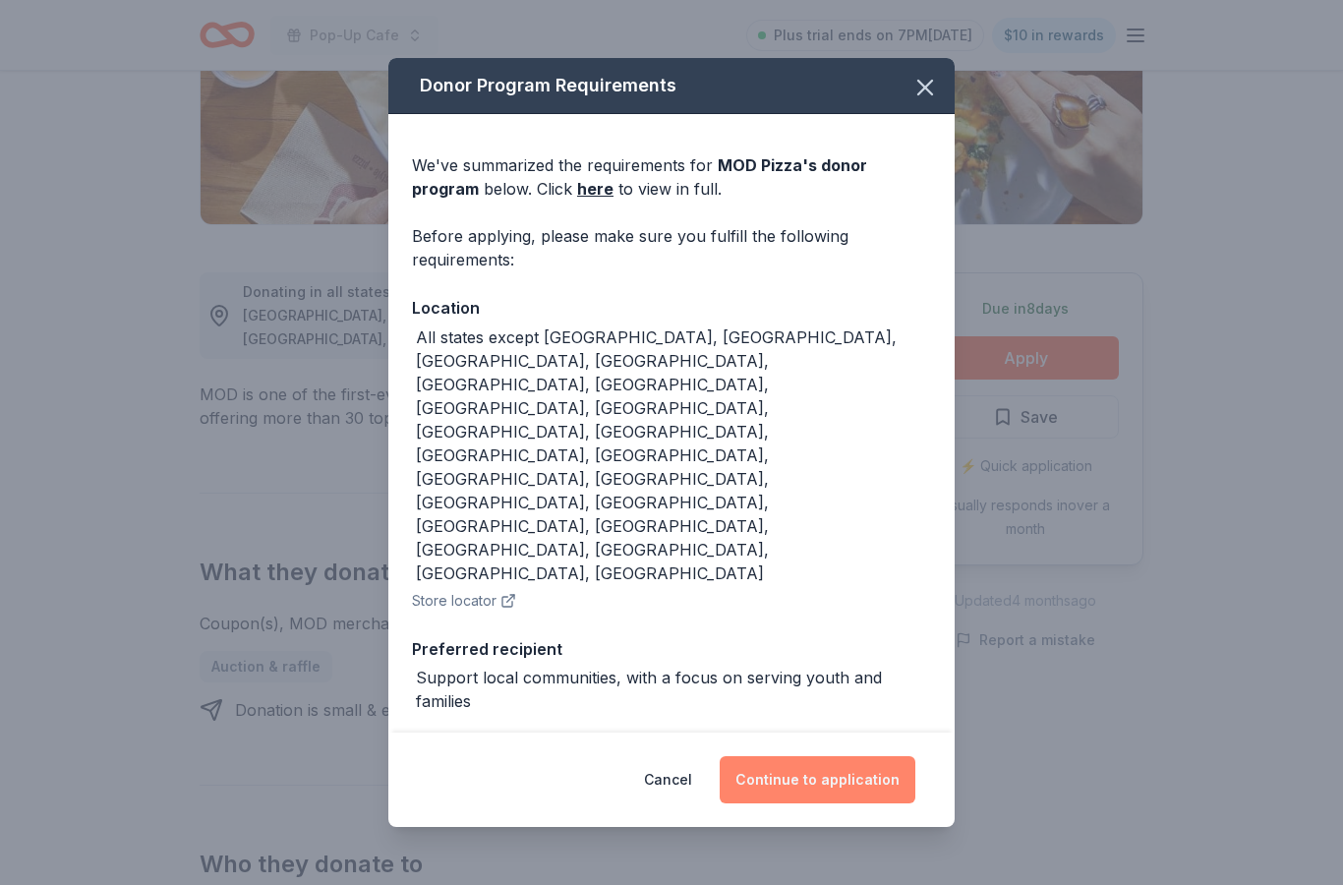
click at [834, 803] on button "Continue to application" at bounding box center [818, 779] width 196 height 47
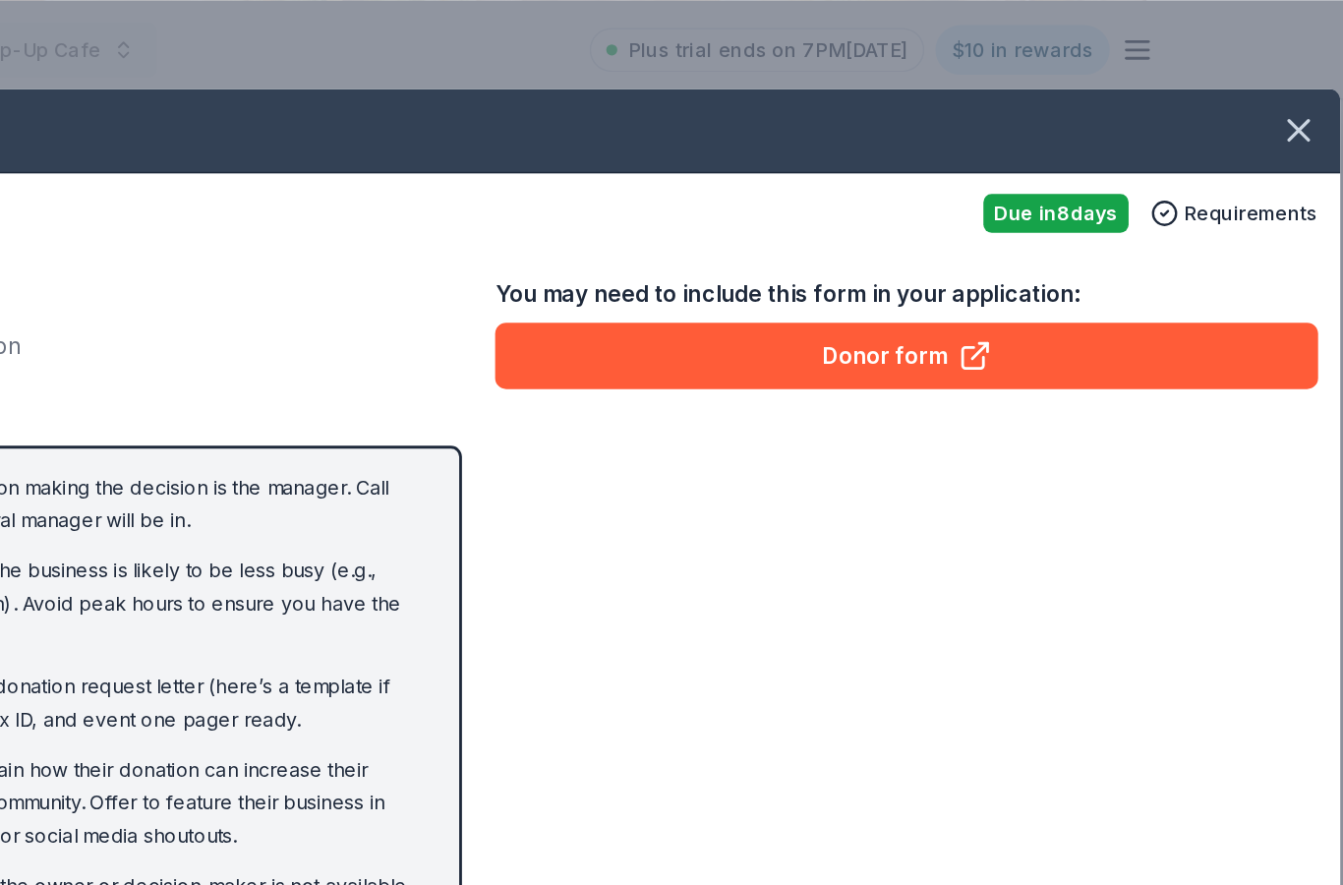
scroll to position [471, 0]
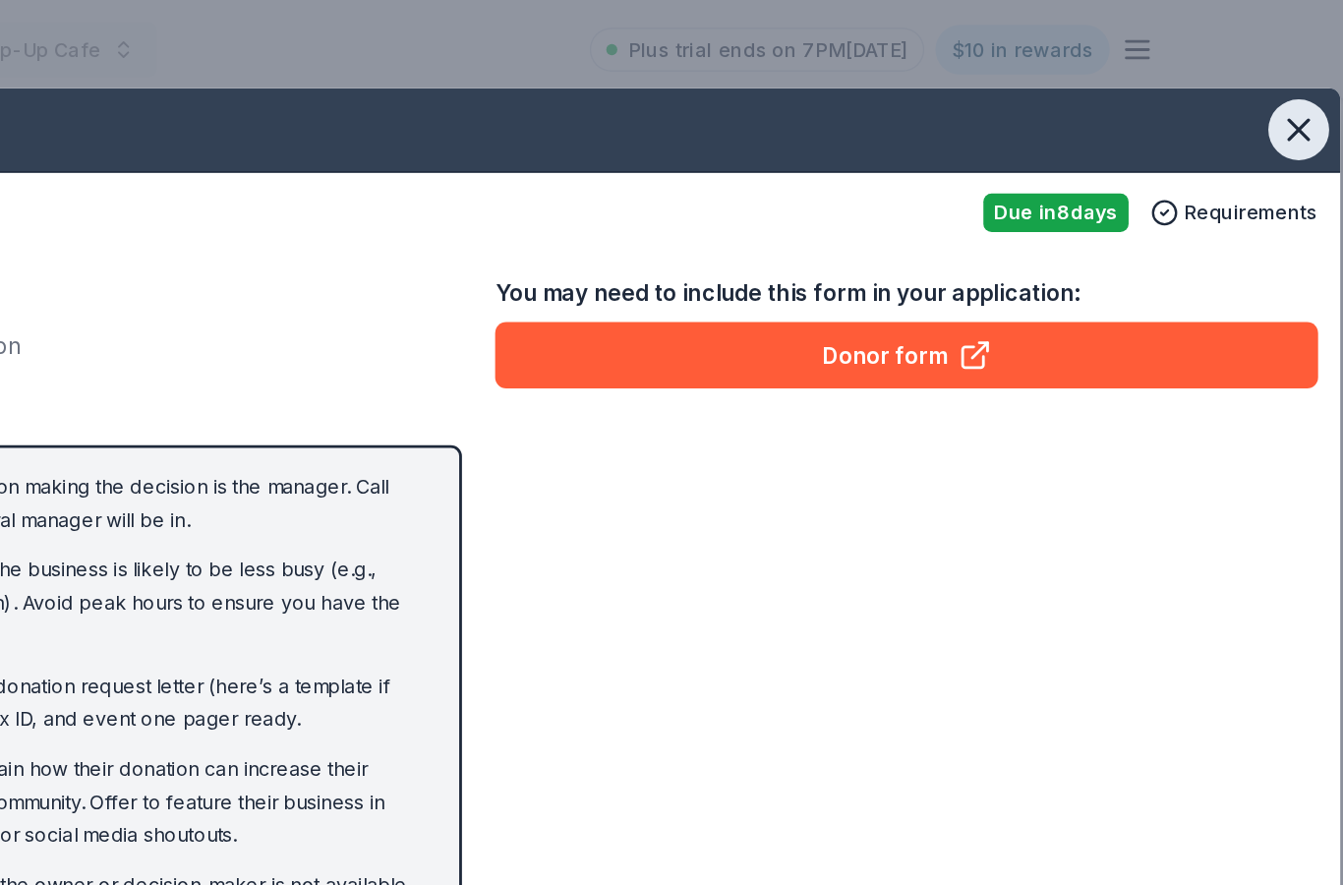
click at [1237, 91] on icon "button" at bounding box center [1251, 93] width 28 height 28
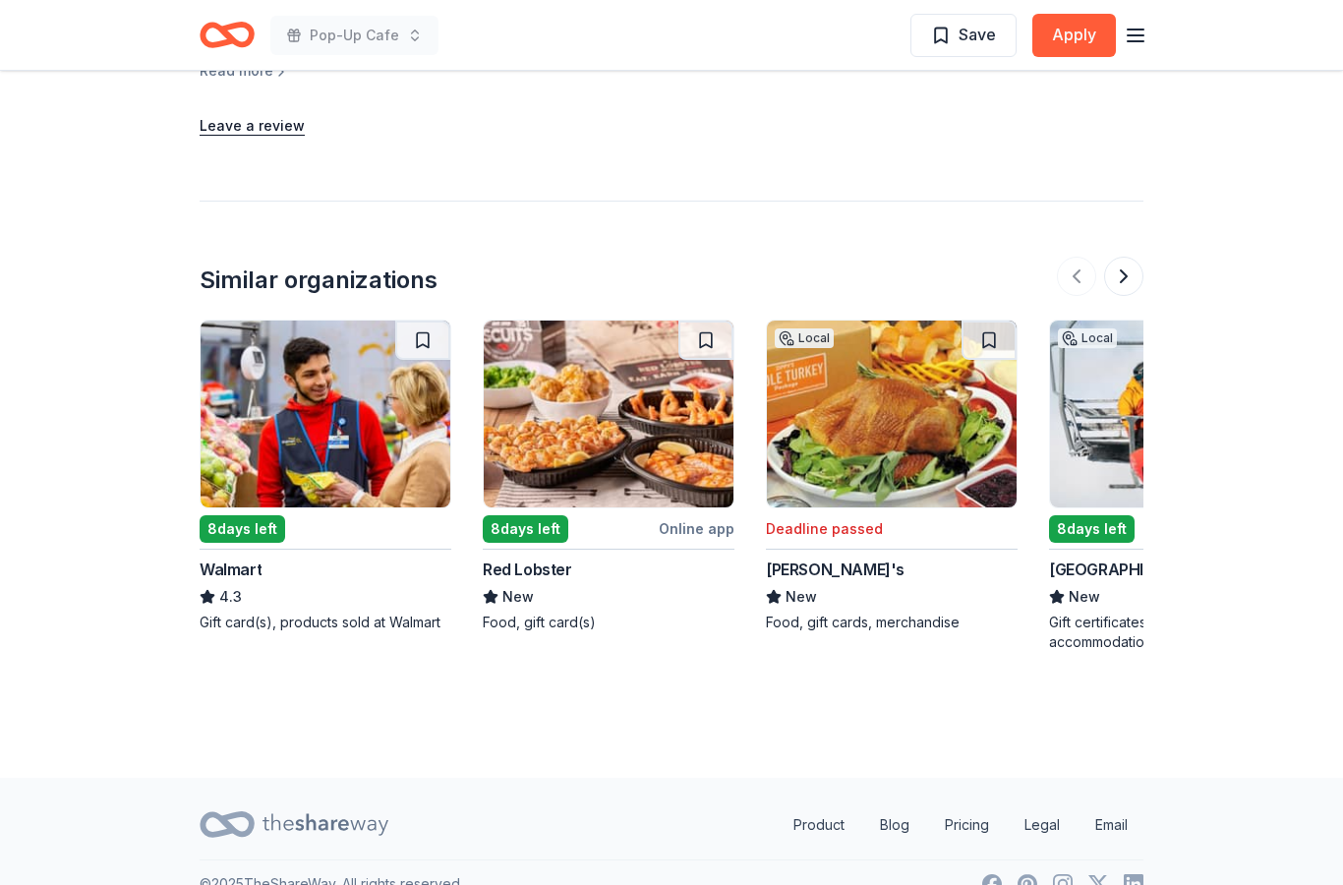
scroll to position [2132, 0]
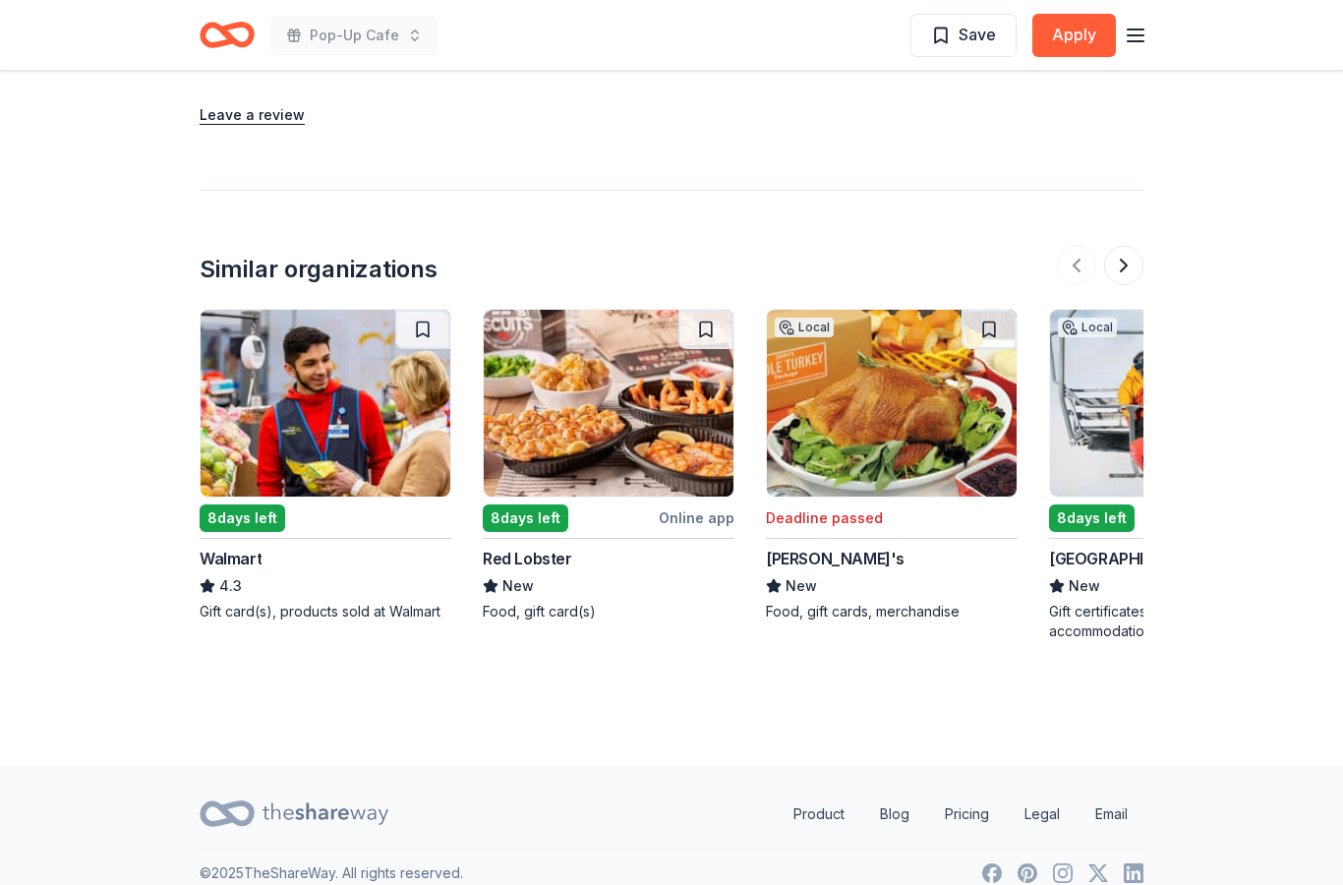
click at [674, 424] on img at bounding box center [609, 403] width 250 height 187
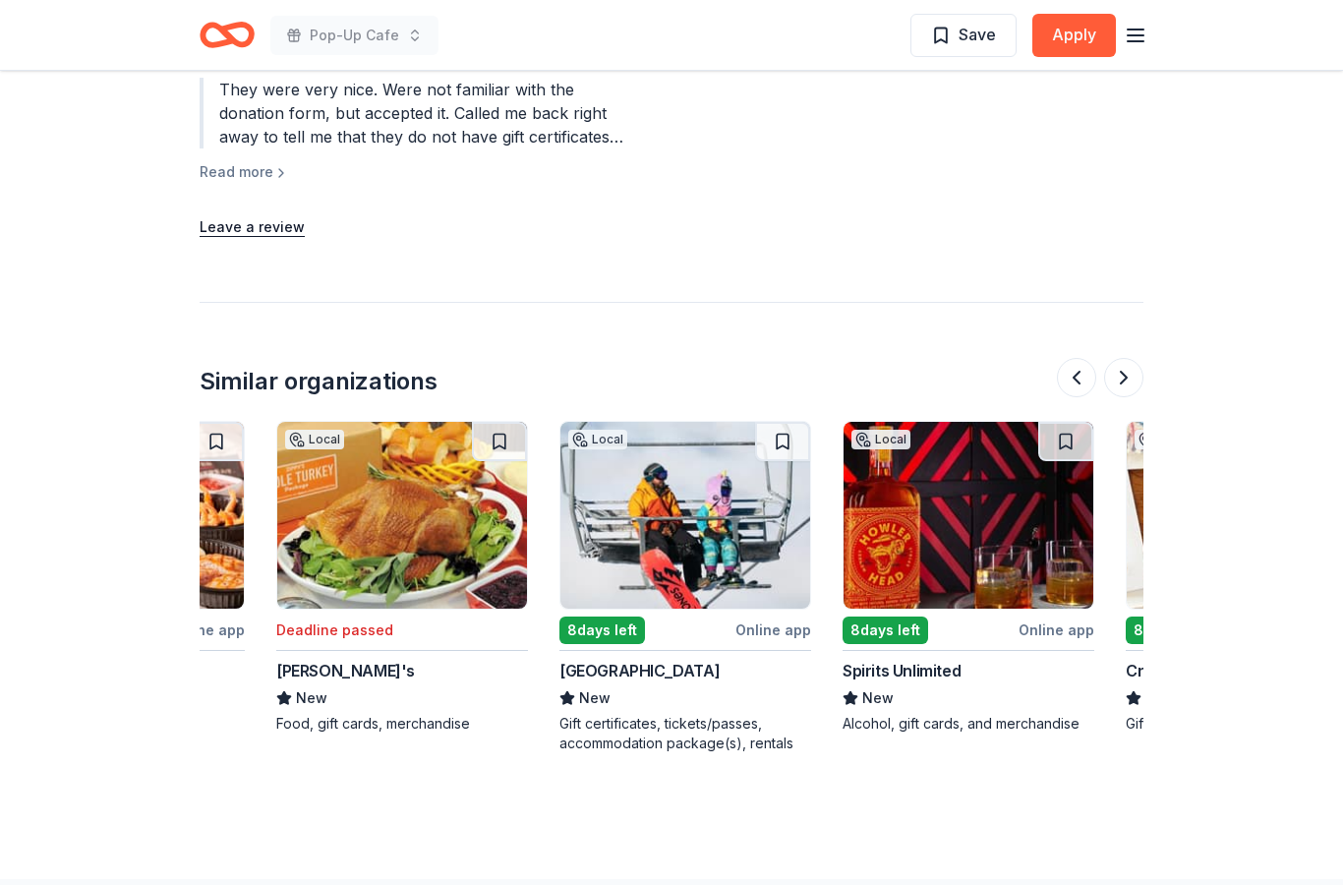
scroll to position [0, 395]
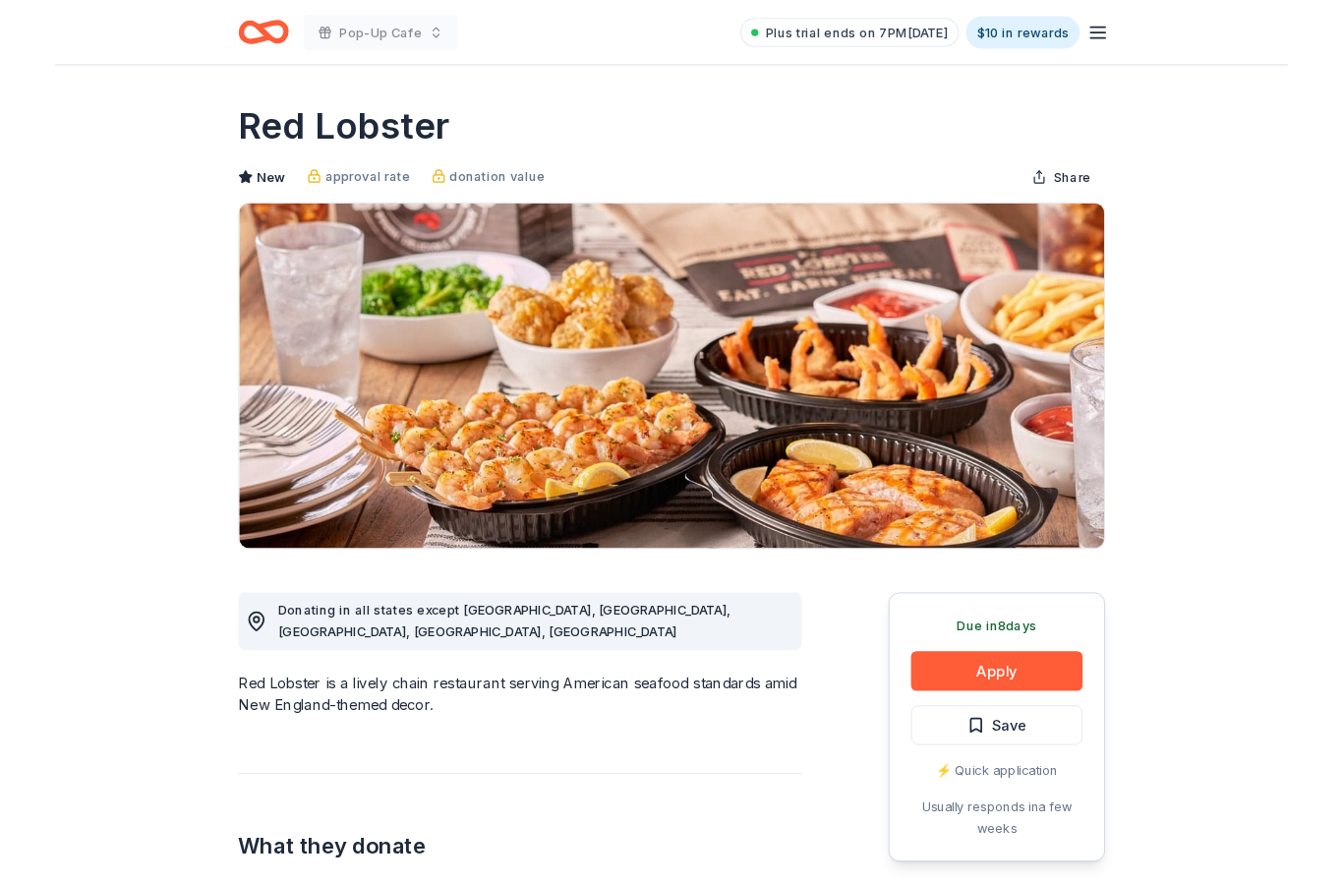
scroll to position [122, 0]
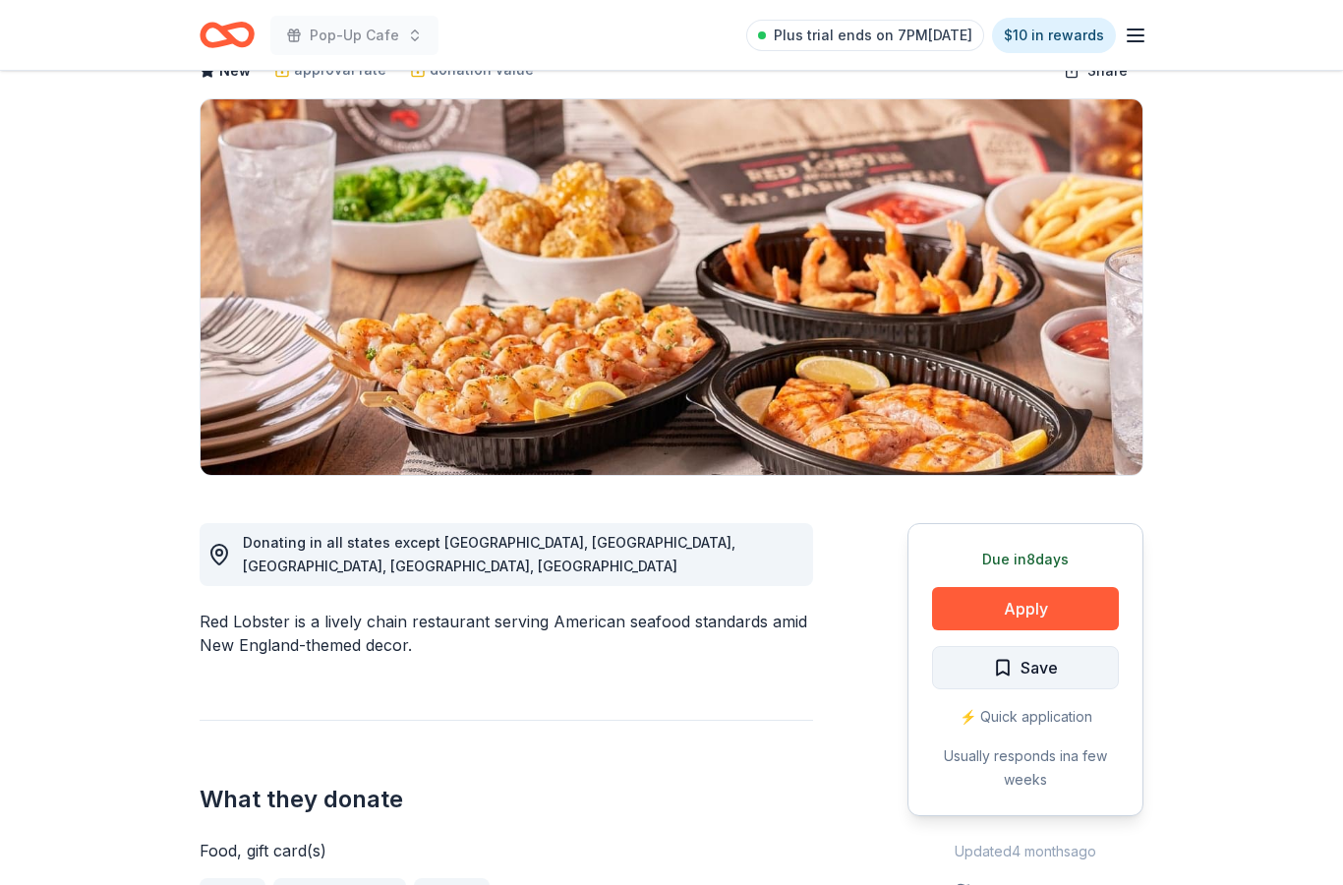
click at [1075, 646] on button "Save" at bounding box center [1025, 667] width 187 height 43
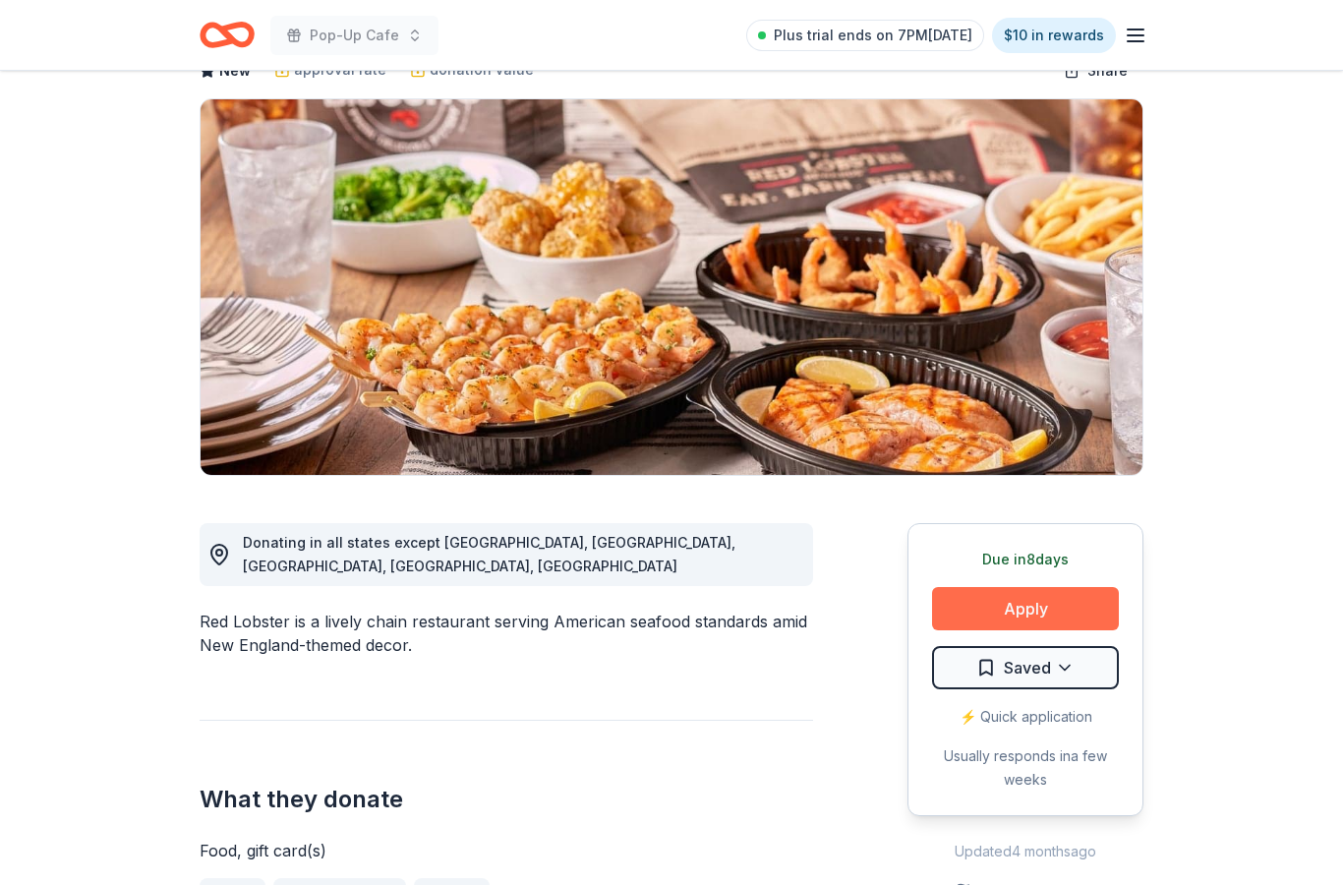
click at [1073, 610] on button "Apply" at bounding box center [1025, 608] width 187 height 43
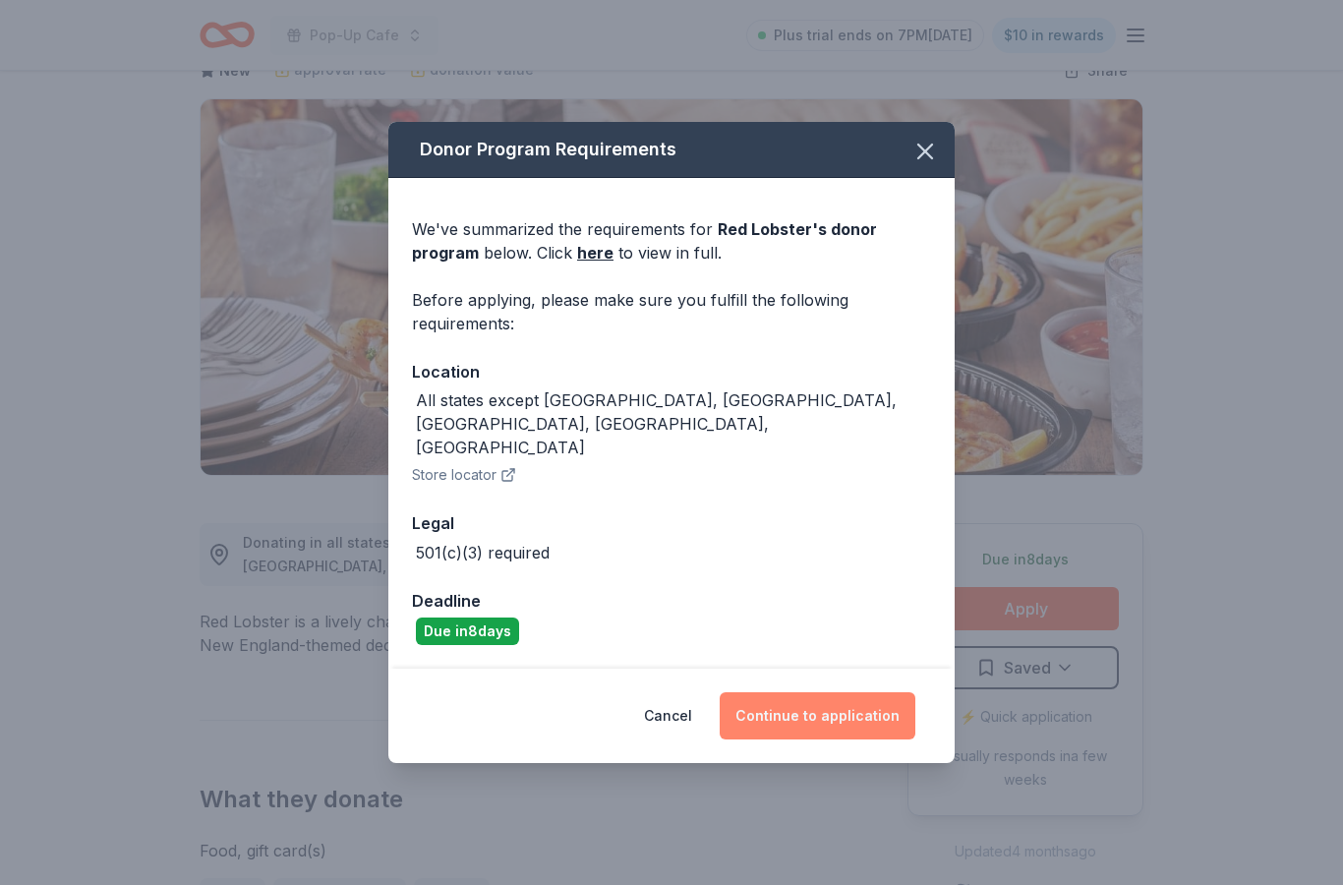
click at [898, 713] on button "Continue to application" at bounding box center [818, 715] width 196 height 47
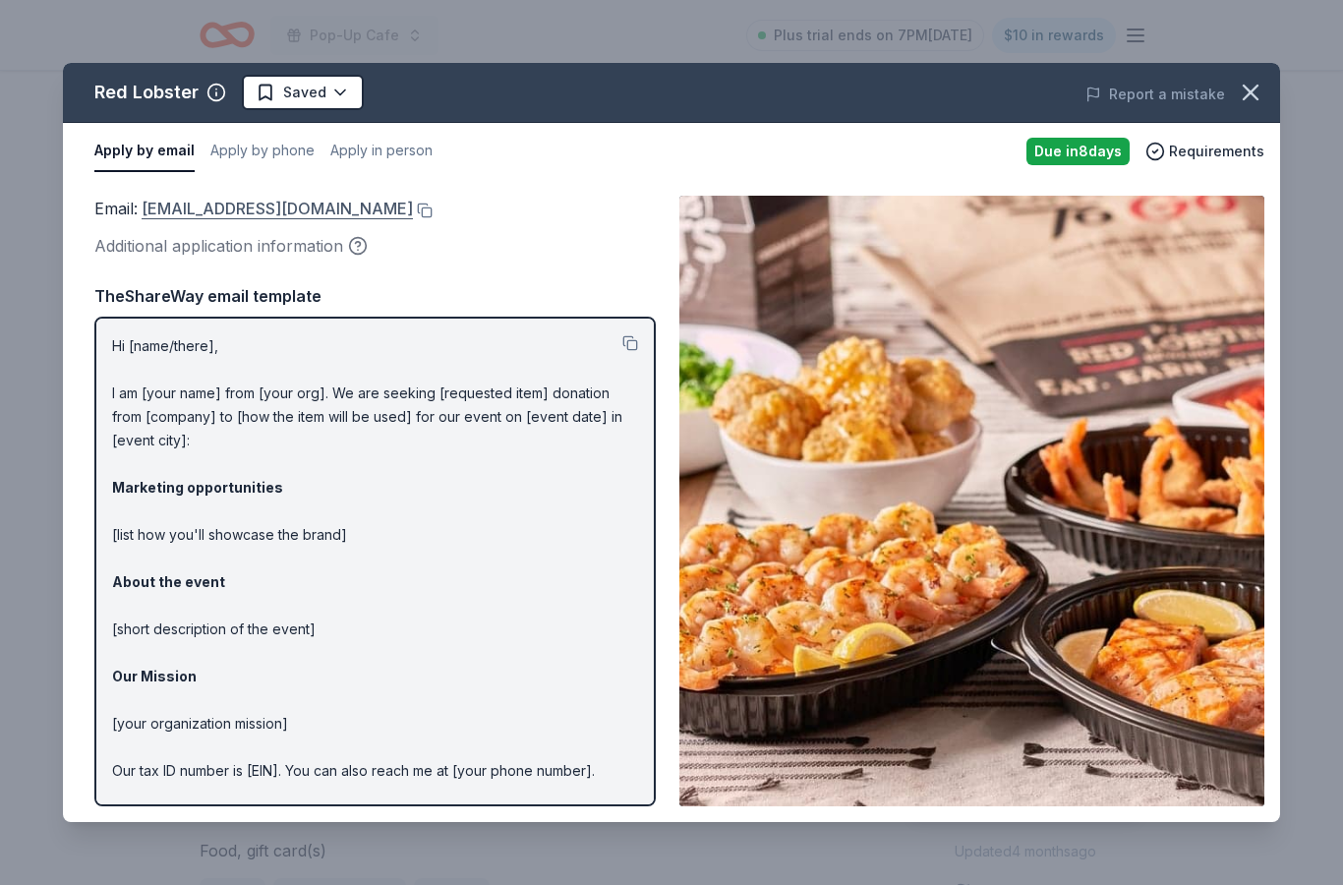
click at [413, 217] on link "[EMAIL_ADDRESS][DOMAIN_NAME]" at bounding box center [277, 209] width 271 height 26
click at [433, 206] on button at bounding box center [423, 211] width 20 height 16
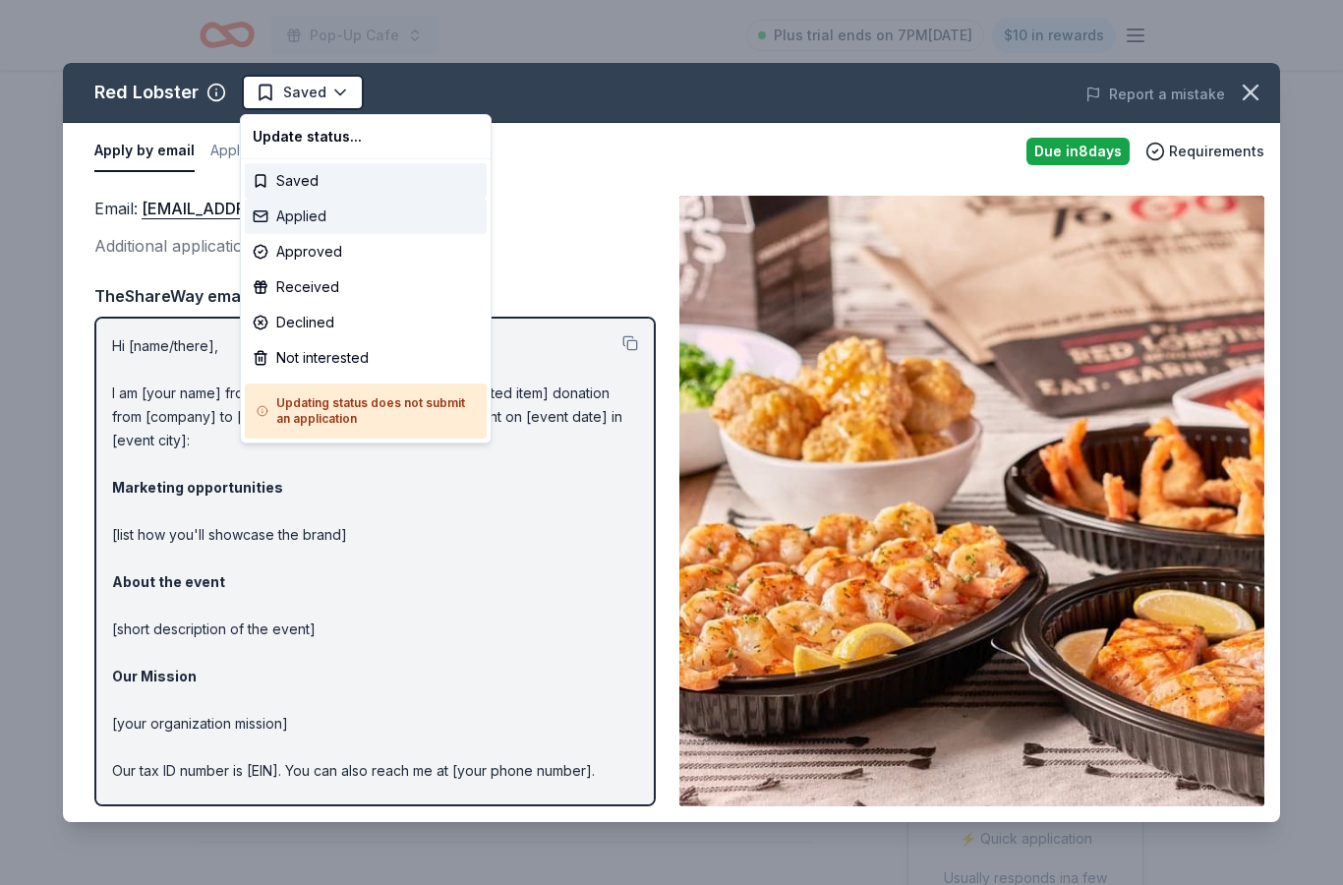
click at [372, 220] on div "Applied" at bounding box center [366, 216] width 242 height 35
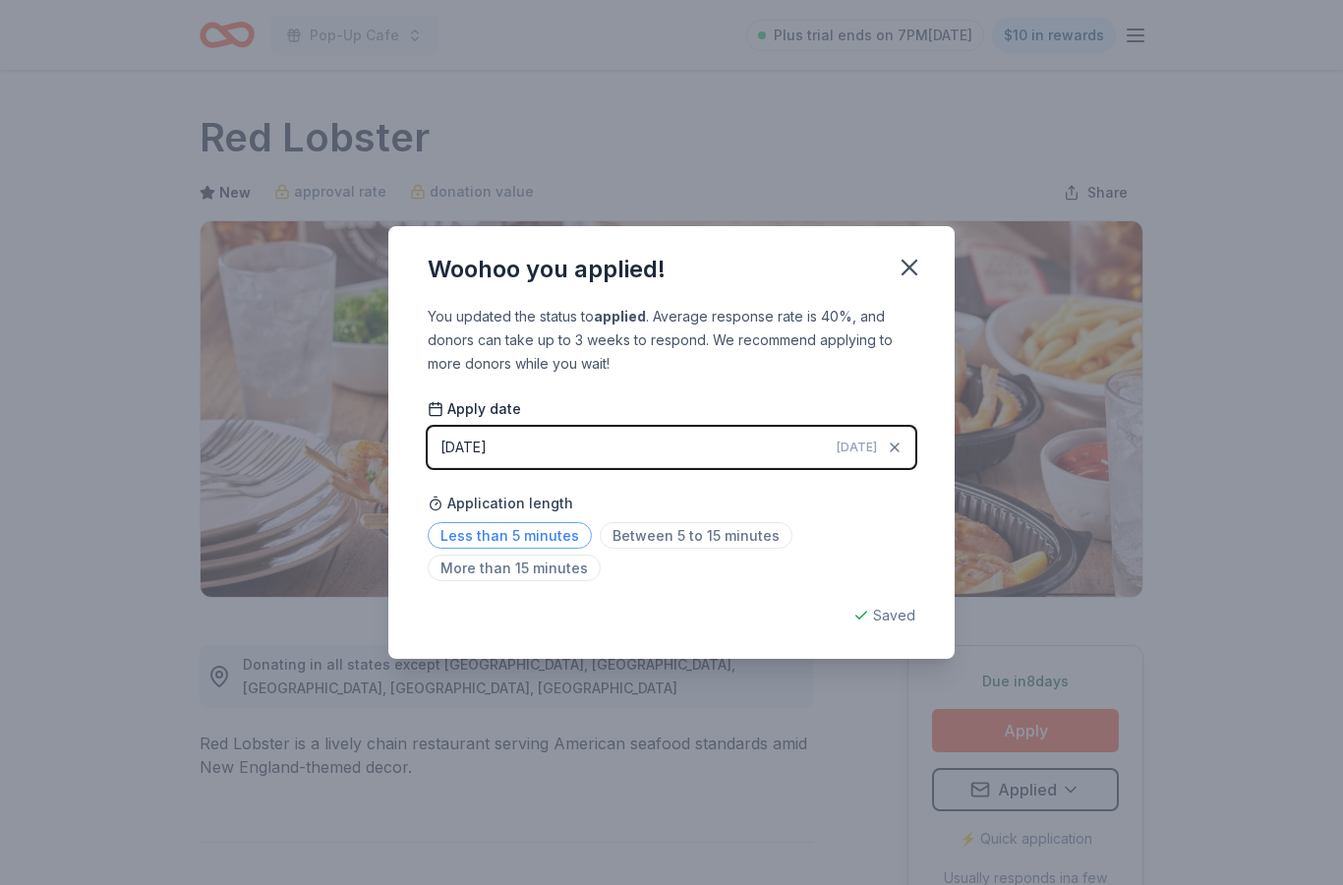
click at [543, 531] on span "Less than 5 minutes" at bounding box center [510, 535] width 164 height 27
click at [917, 263] on icon "button" at bounding box center [910, 268] width 28 height 28
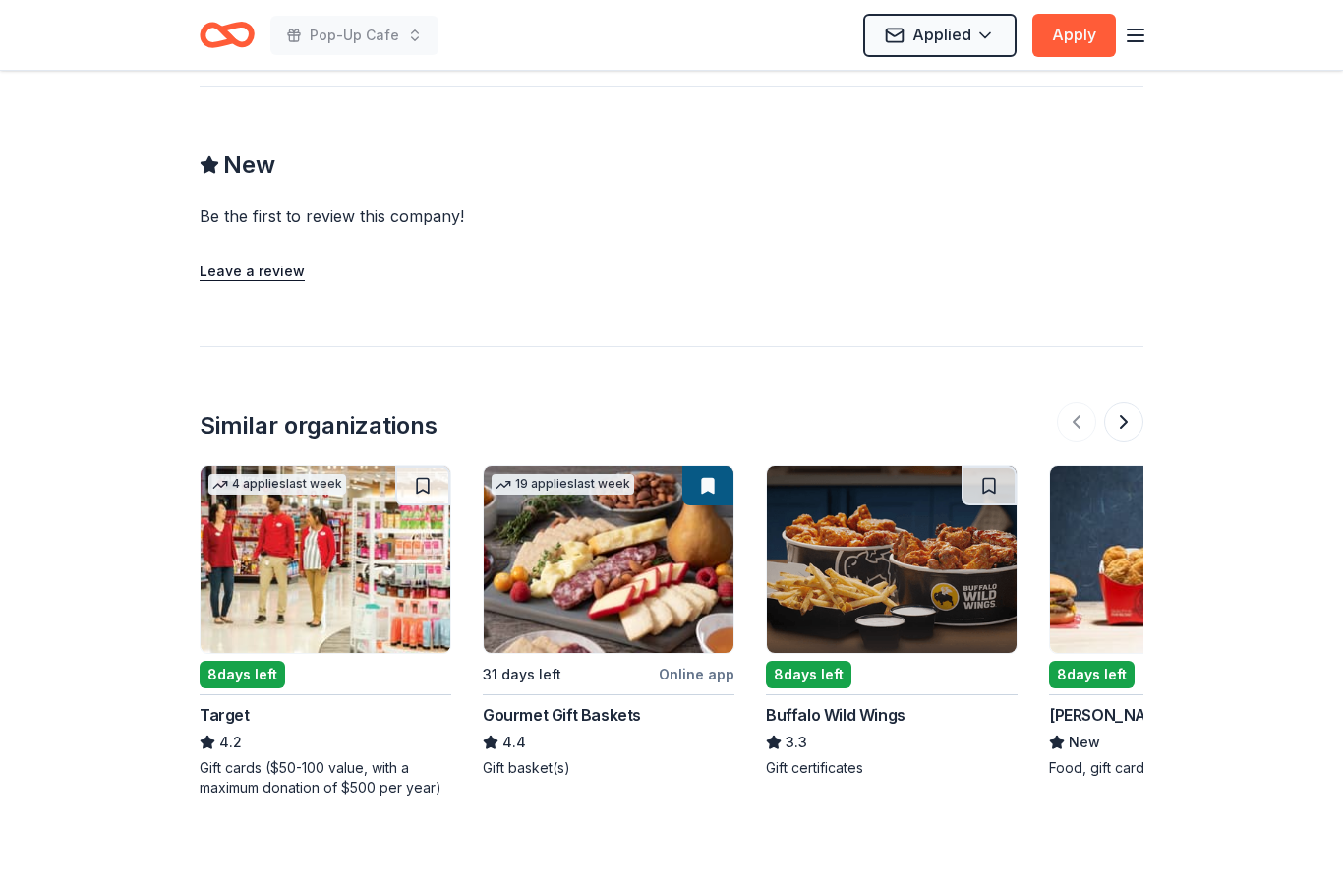
scroll to position [1785, 0]
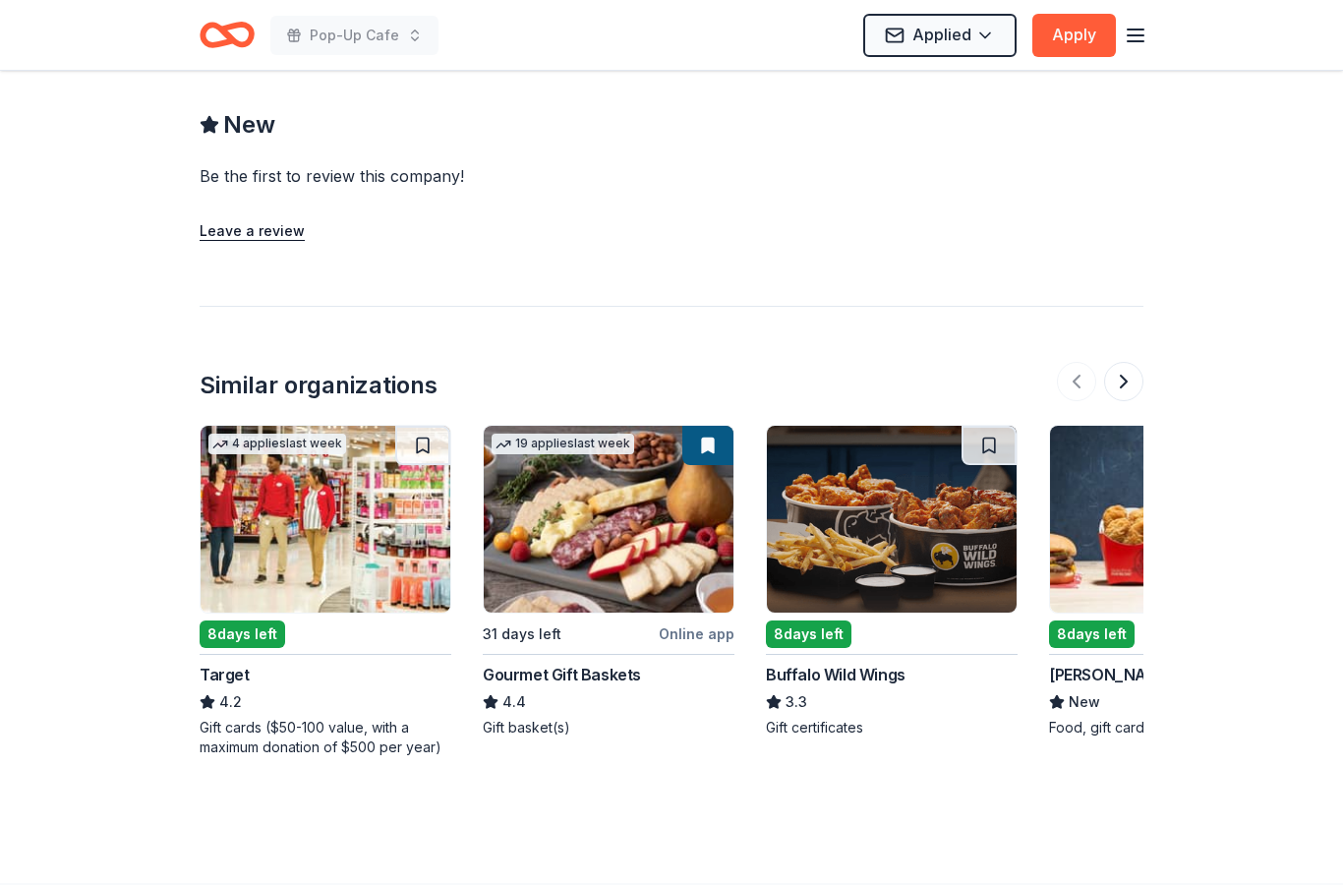
scroll to position [0, 0]
click at [659, 521] on img at bounding box center [609, 519] width 250 height 187
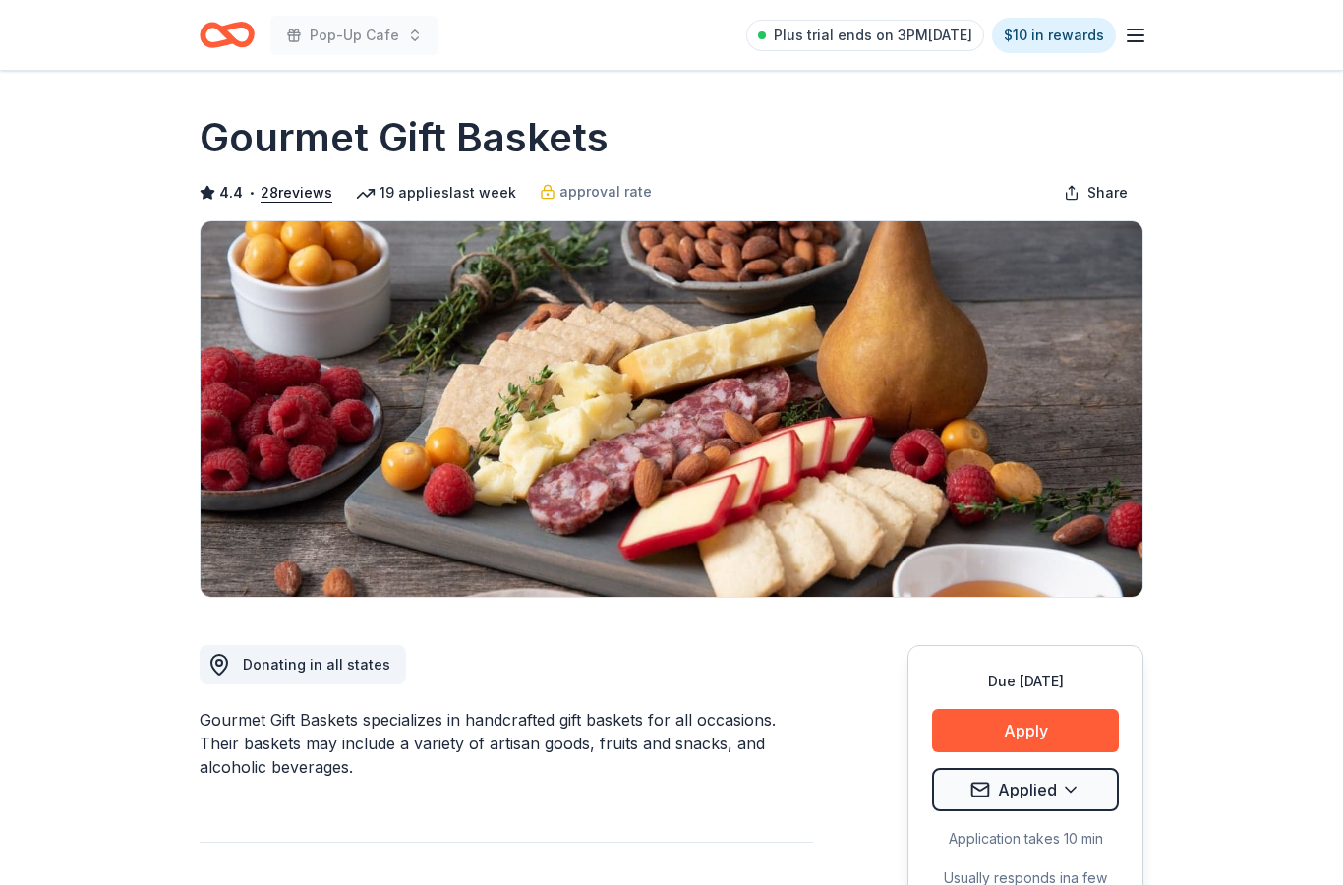
click at [217, 57] on icon "Home" at bounding box center [227, 35] width 55 height 46
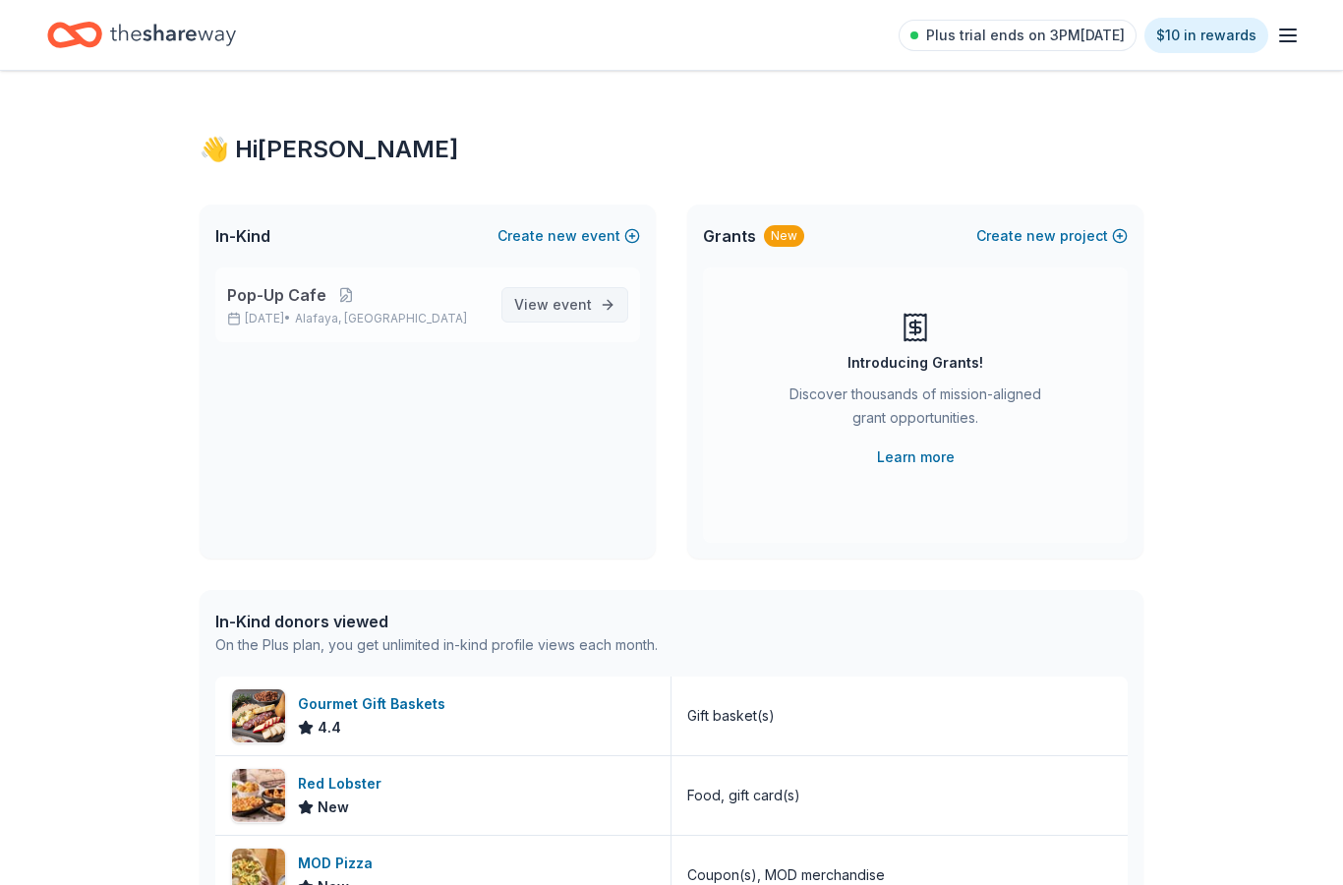
click at [613, 312] on link "View event" at bounding box center [564, 304] width 127 height 35
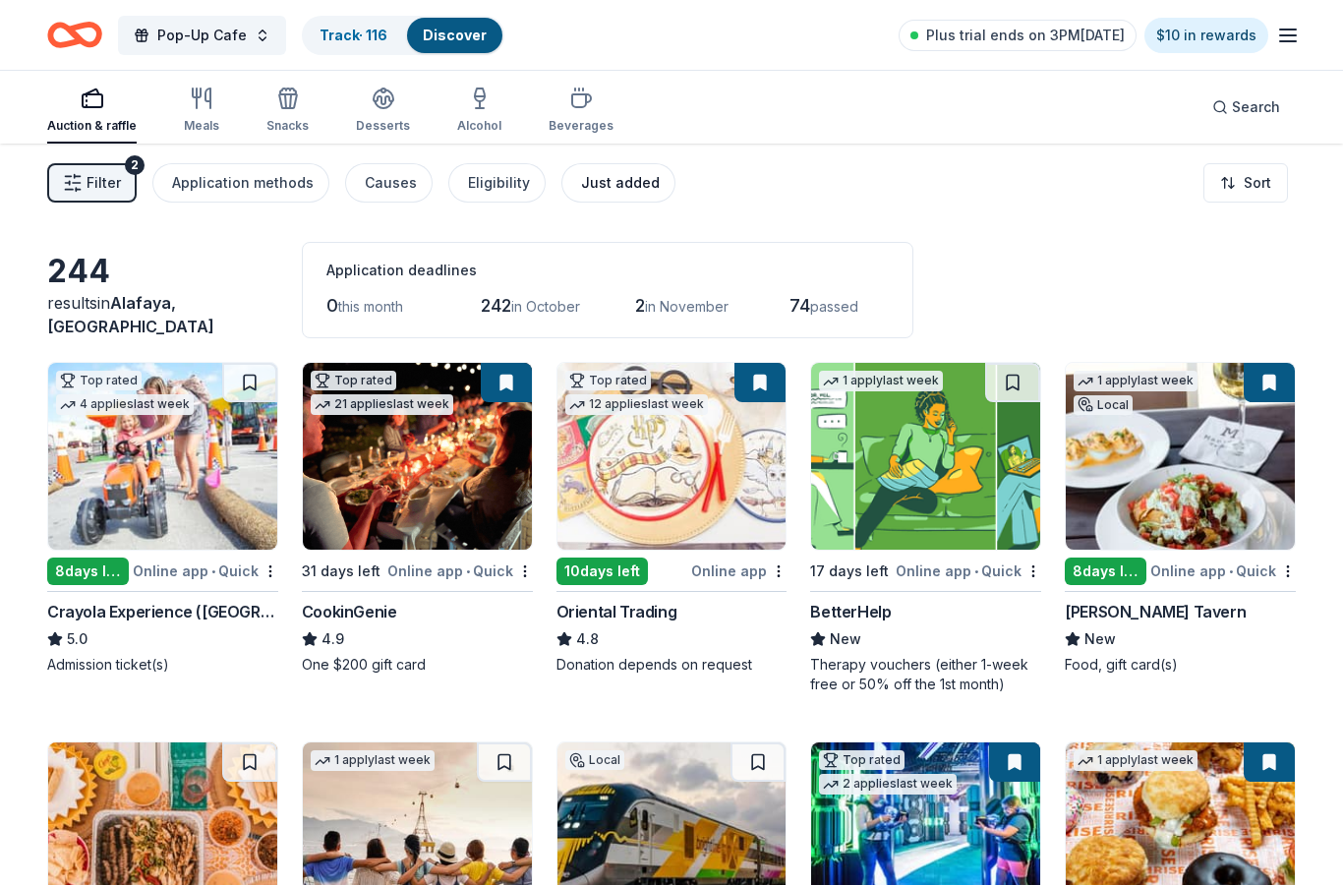
click at [590, 170] on button "Just added" at bounding box center [618, 182] width 114 height 39
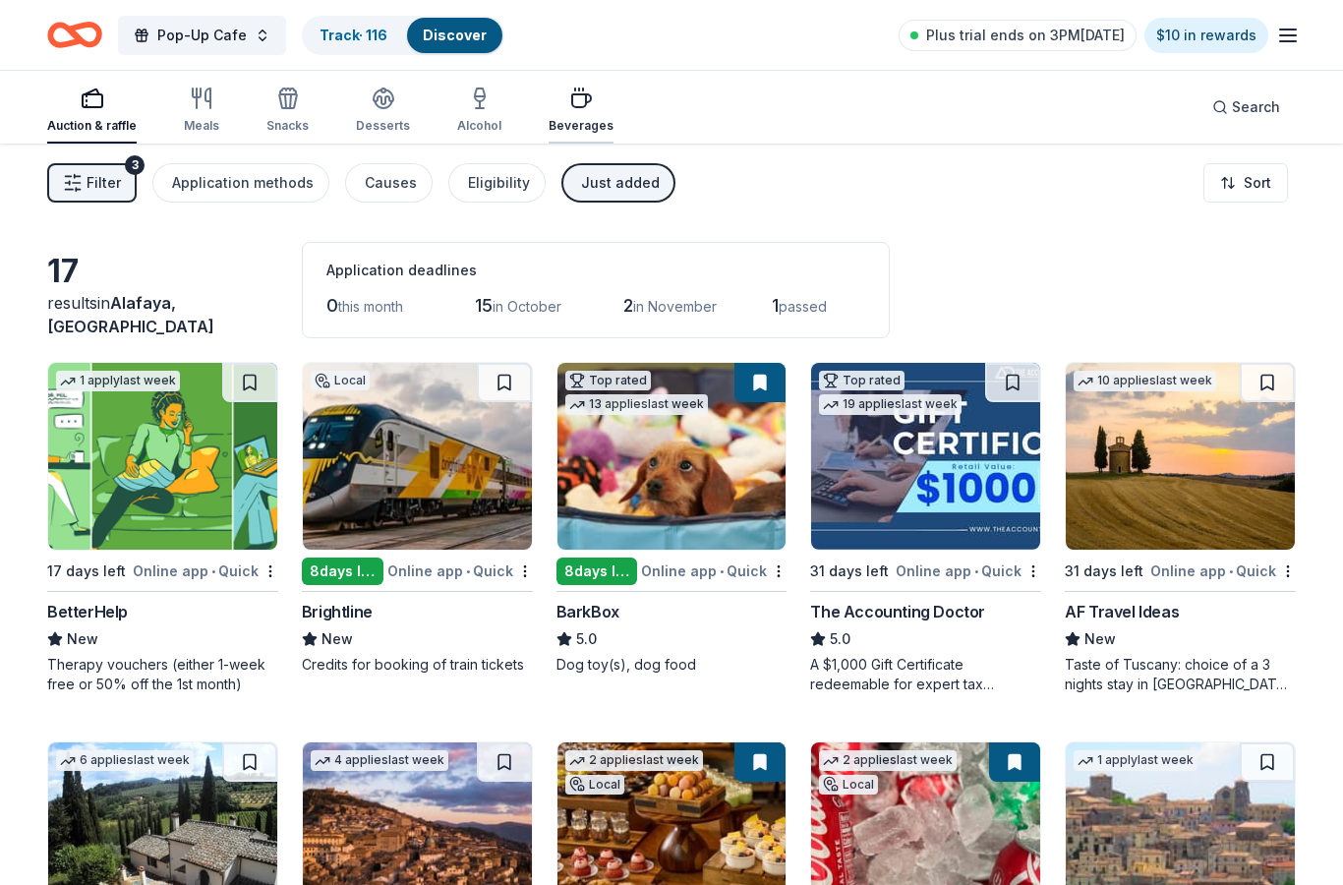
click at [577, 114] on div "Beverages" at bounding box center [581, 110] width 65 height 47
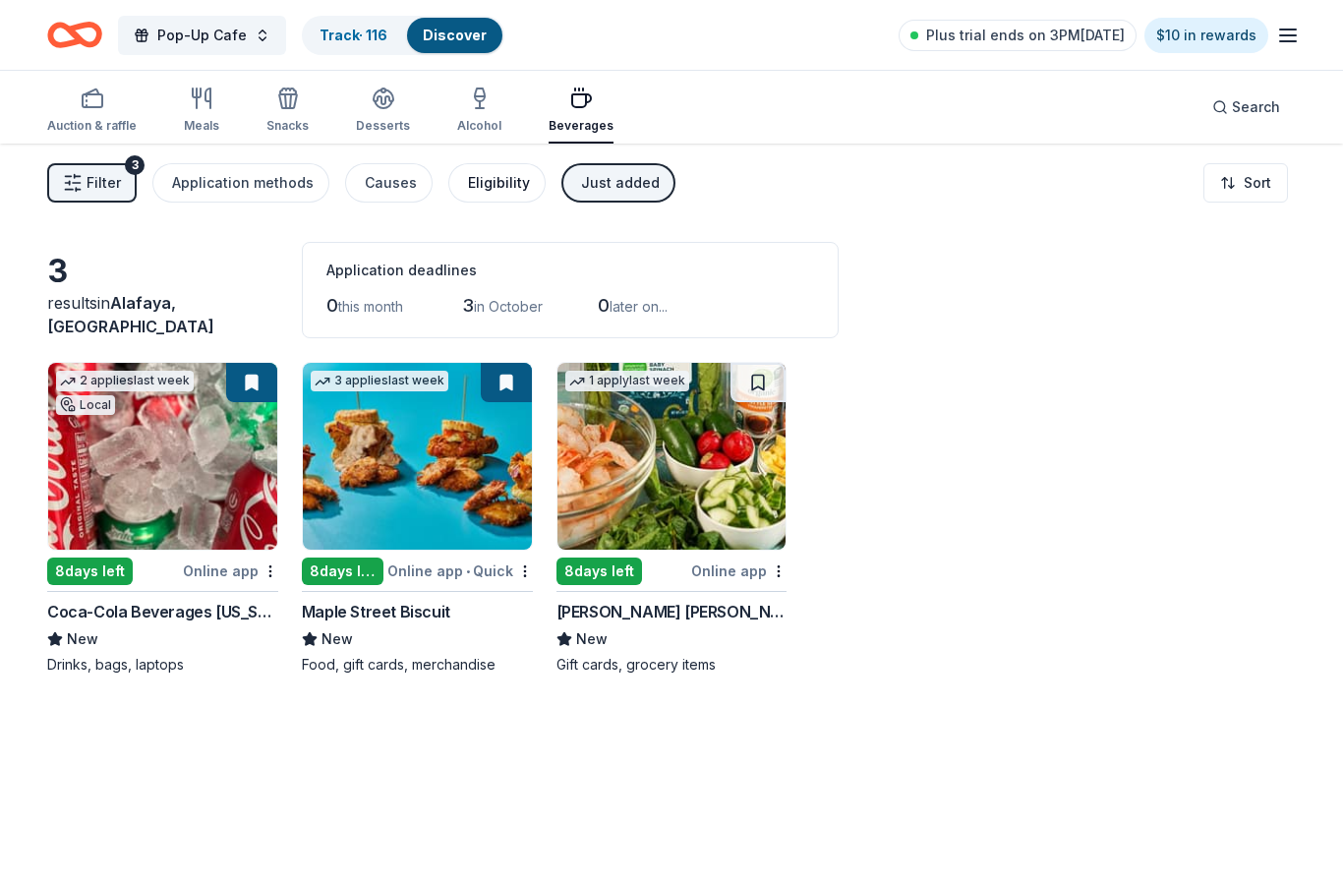
click at [468, 183] on div "Eligibility" at bounding box center [499, 183] width 62 height 24
click at [468, 107] on icon "button" at bounding box center [480, 99] width 24 height 24
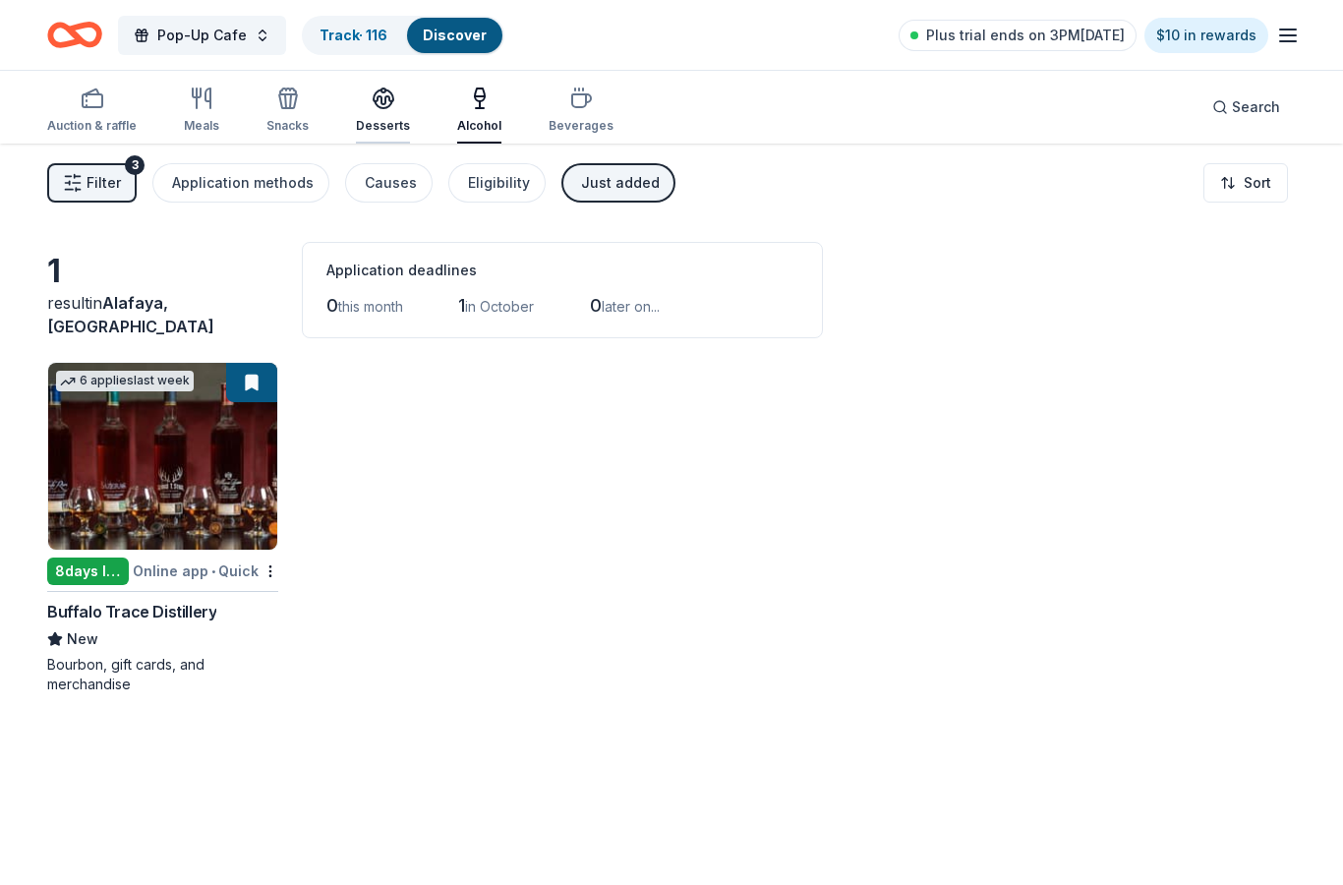
click at [398, 102] on div "button" at bounding box center [383, 99] width 54 height 24
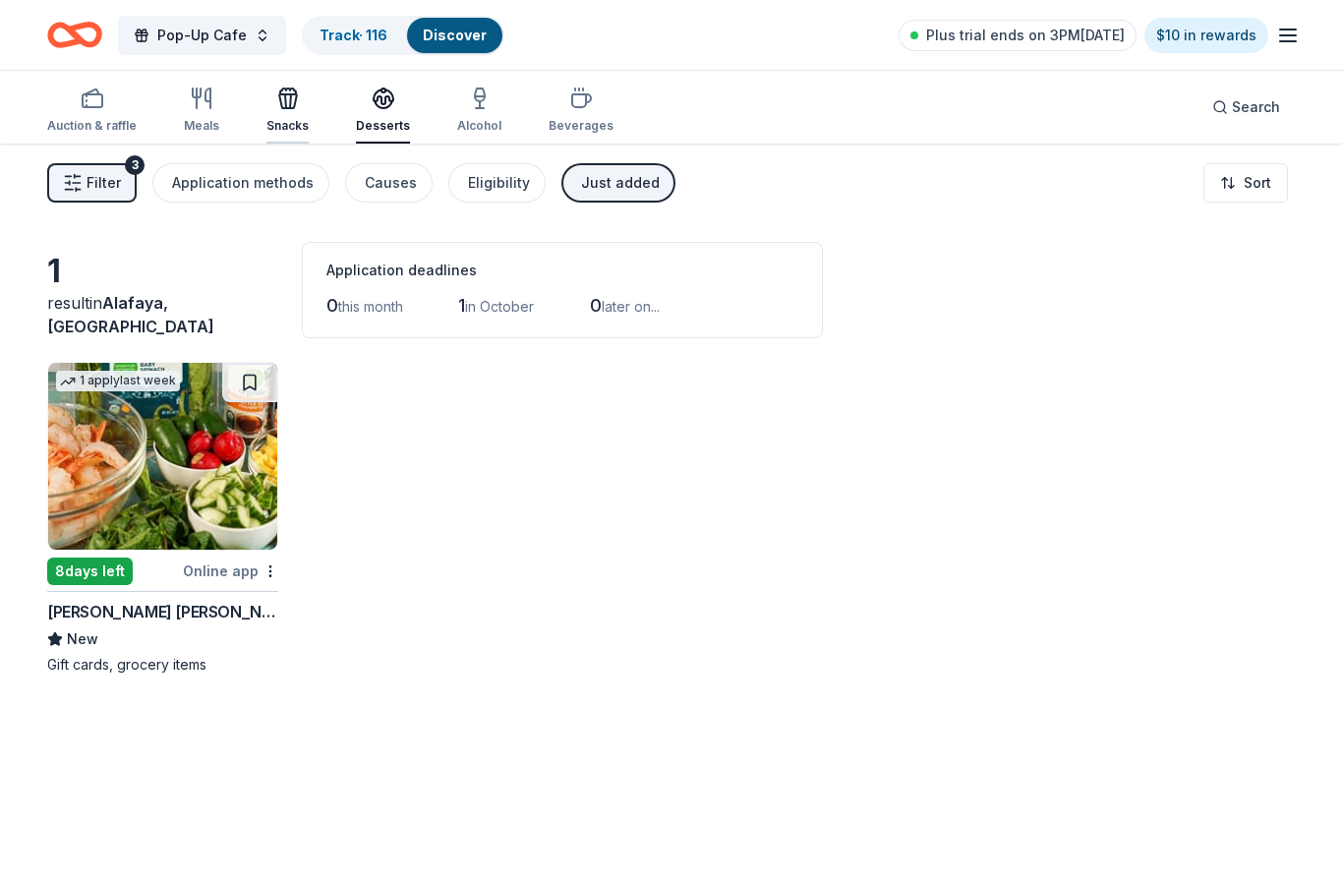
click at [297, 98] on div "button" at bounding box center [287, 99] width 42 height 24
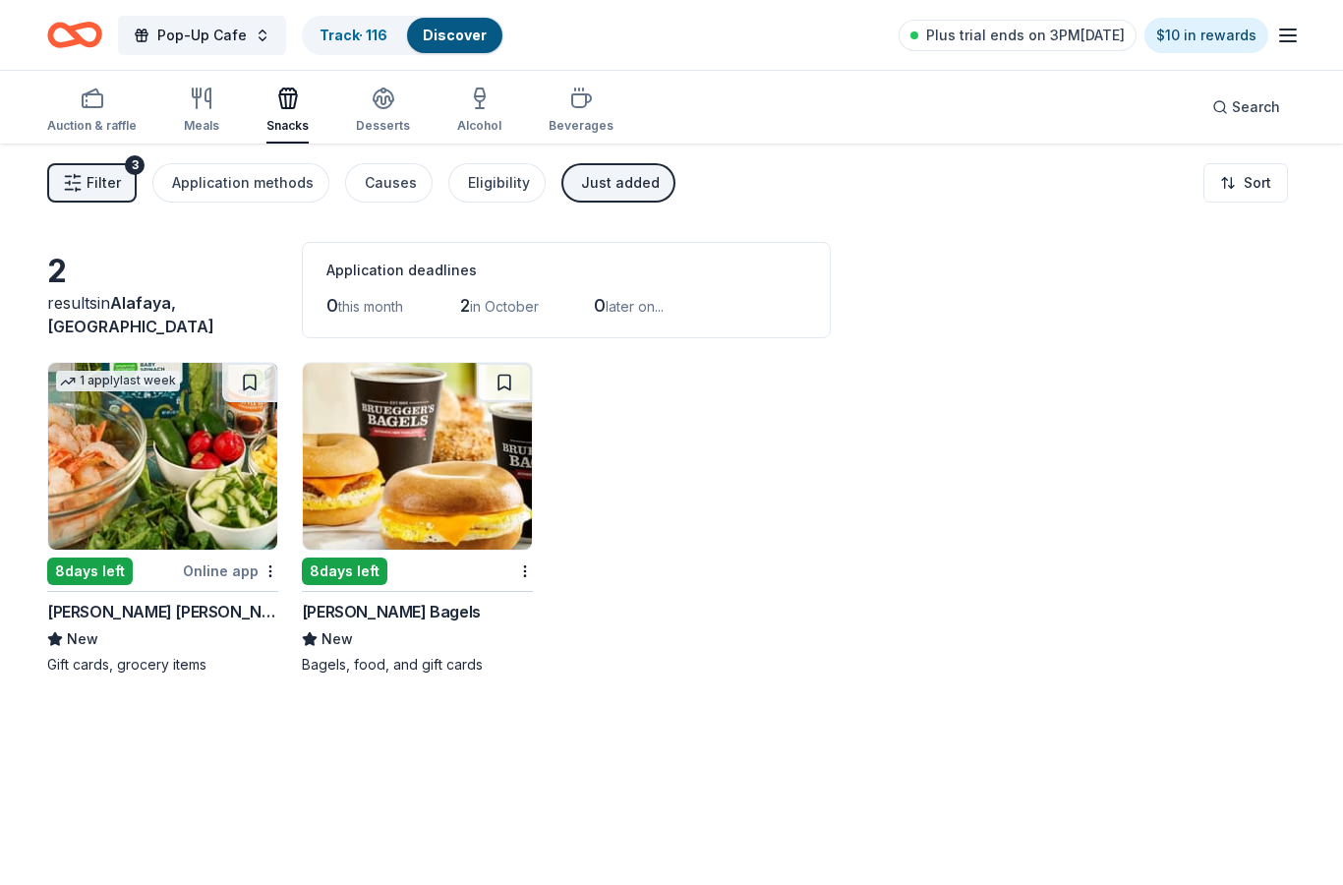
click at [240, 106] on div "Auction & raffle Meals Snacks Desserts Alcohol Beverages" at bounding box center [330, 111] width 566 height 65
click at [216, 107] on div "button" at bounding box center [201, 99] width 35 height 24
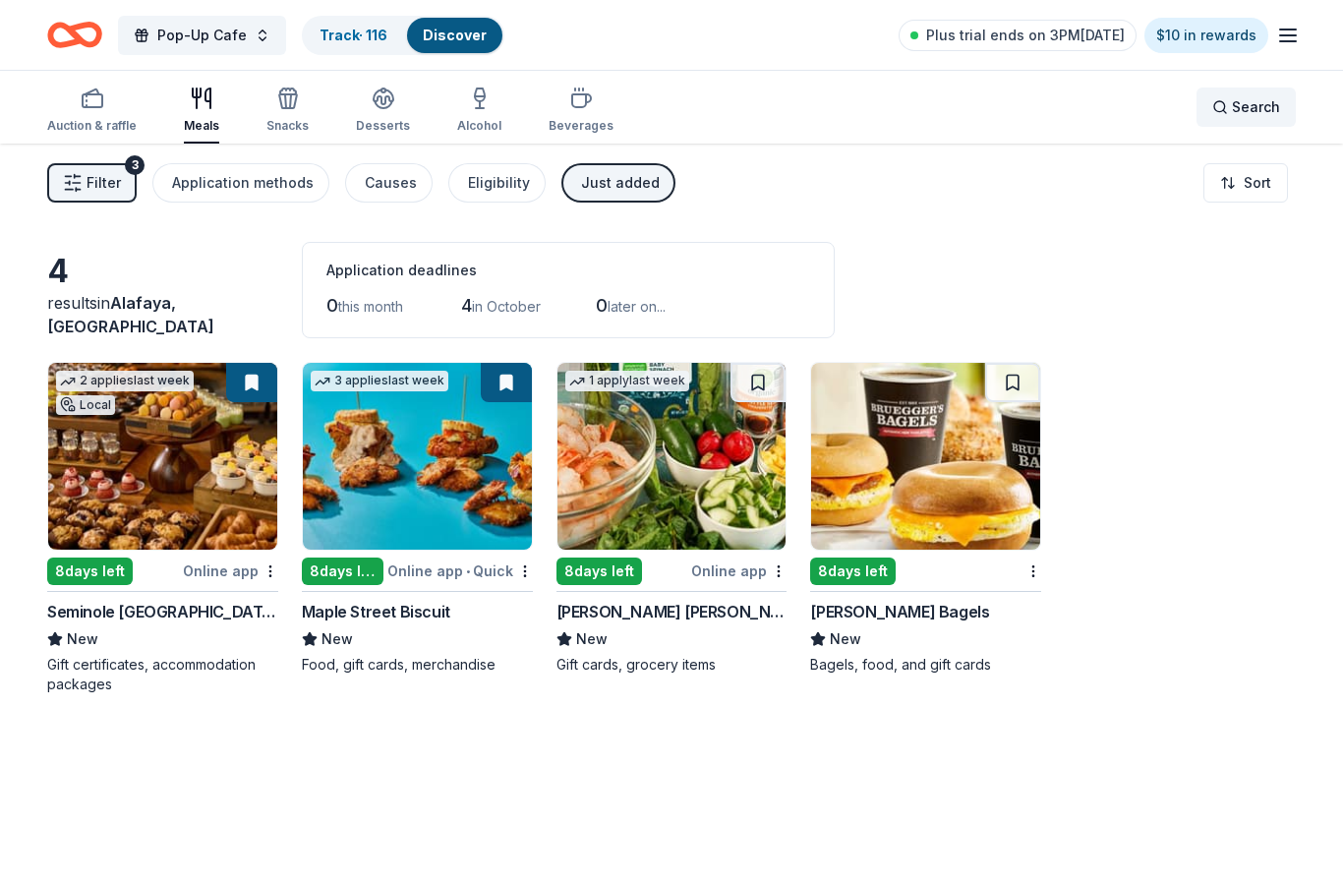
click at [1237, 113] on span "Search" at bounding box center [1256, 107] width 48 height 24
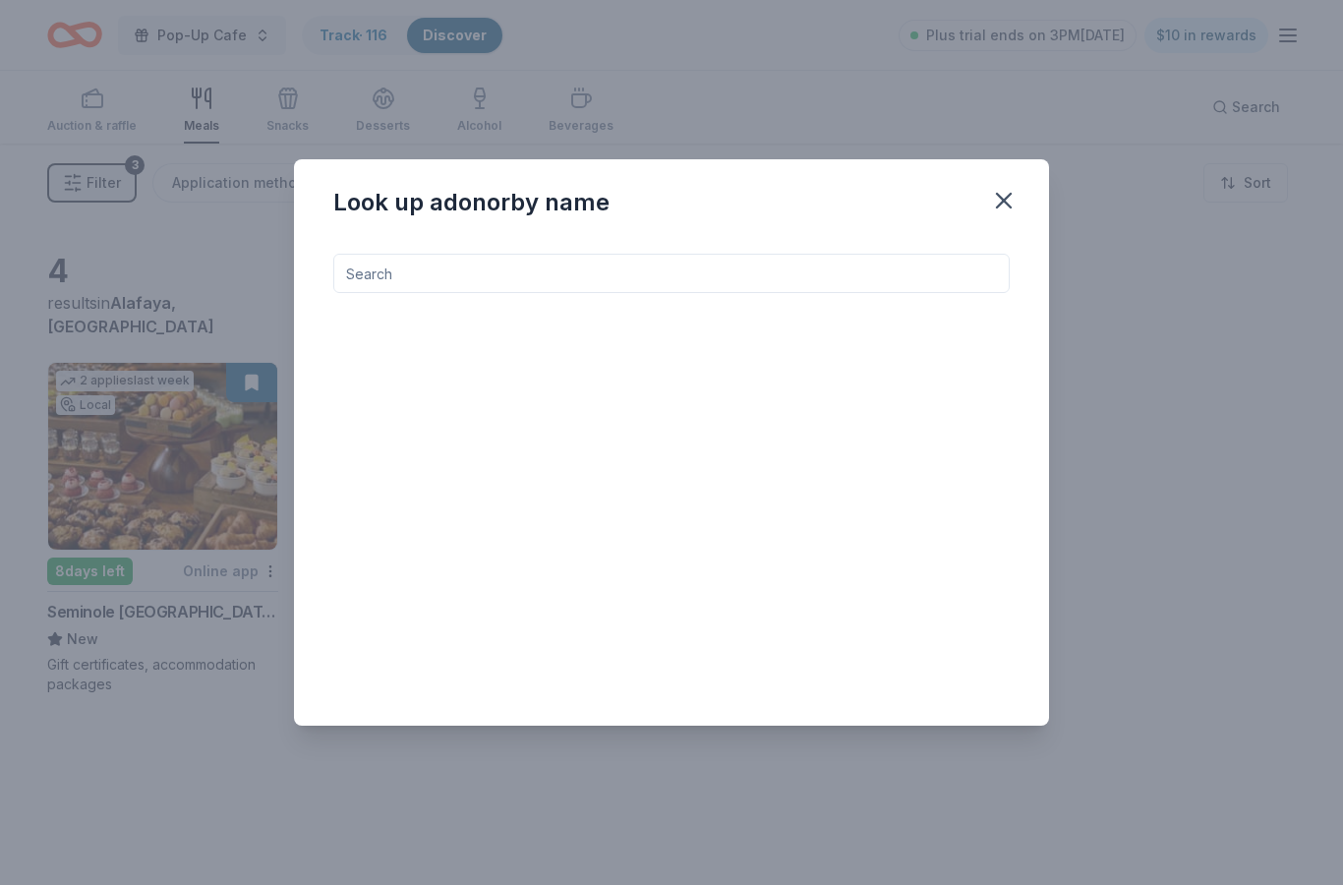
click at [760, 291] on input at bounding box center [671, 273] width 676 height 39
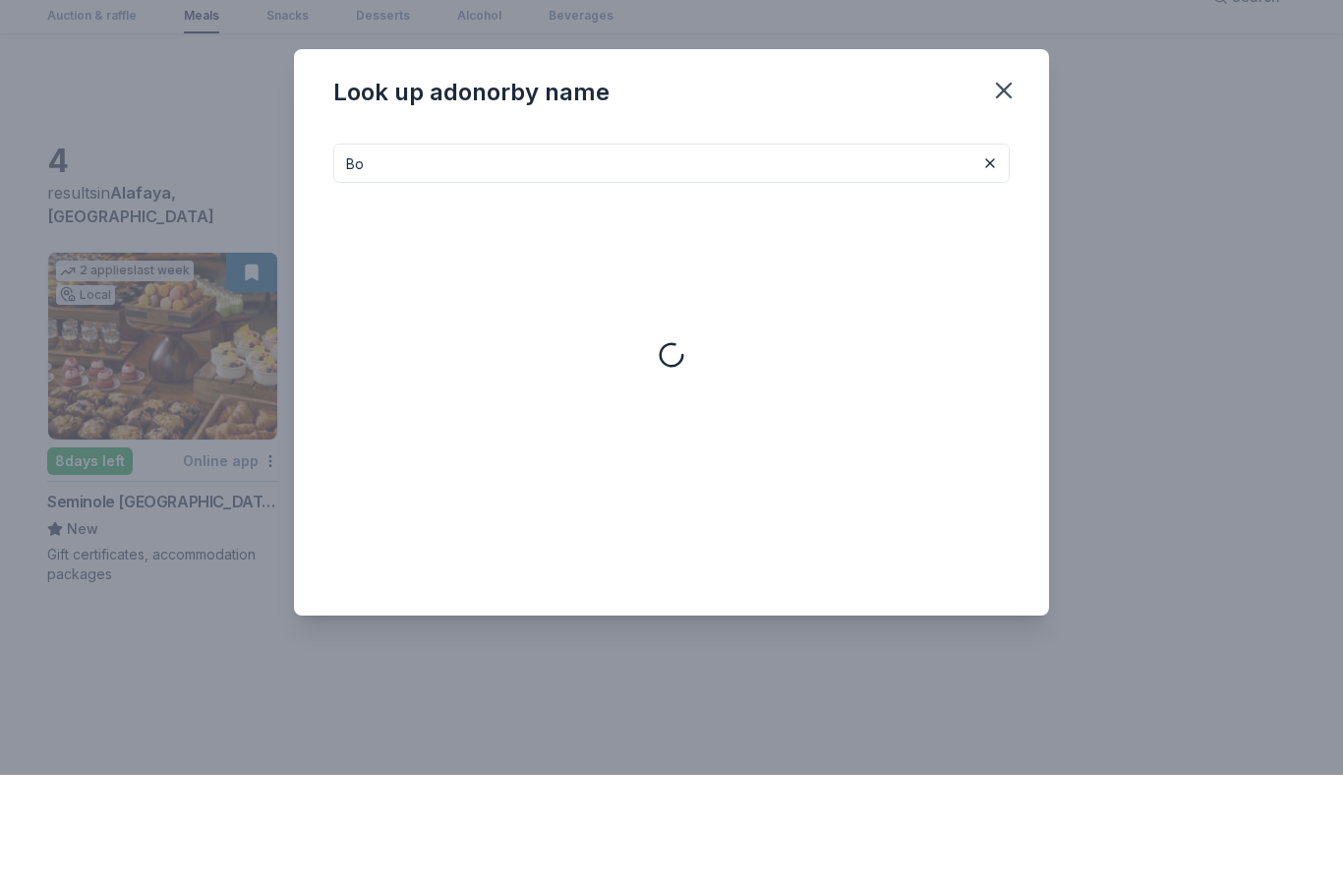
type input "B"
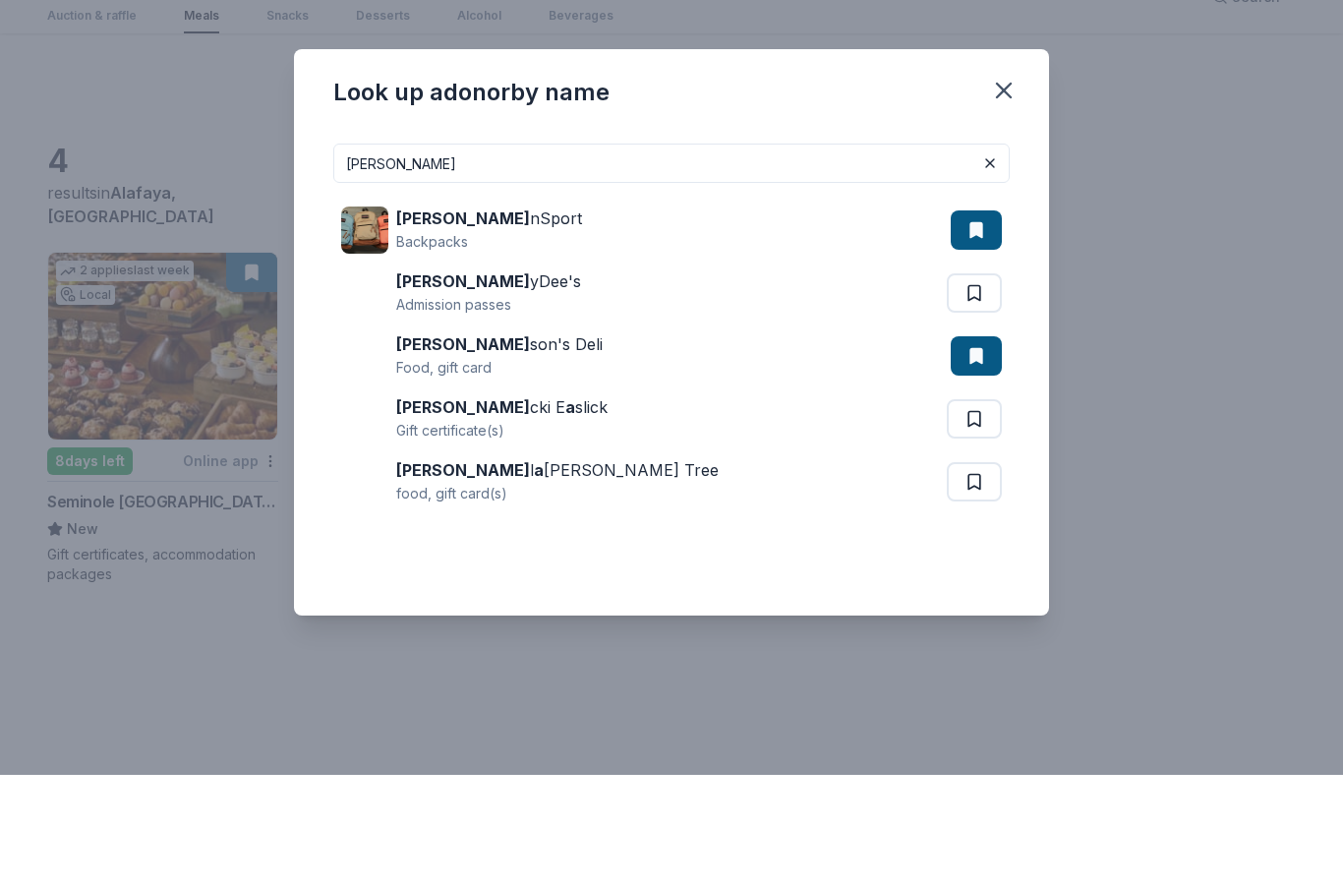
type input "J"
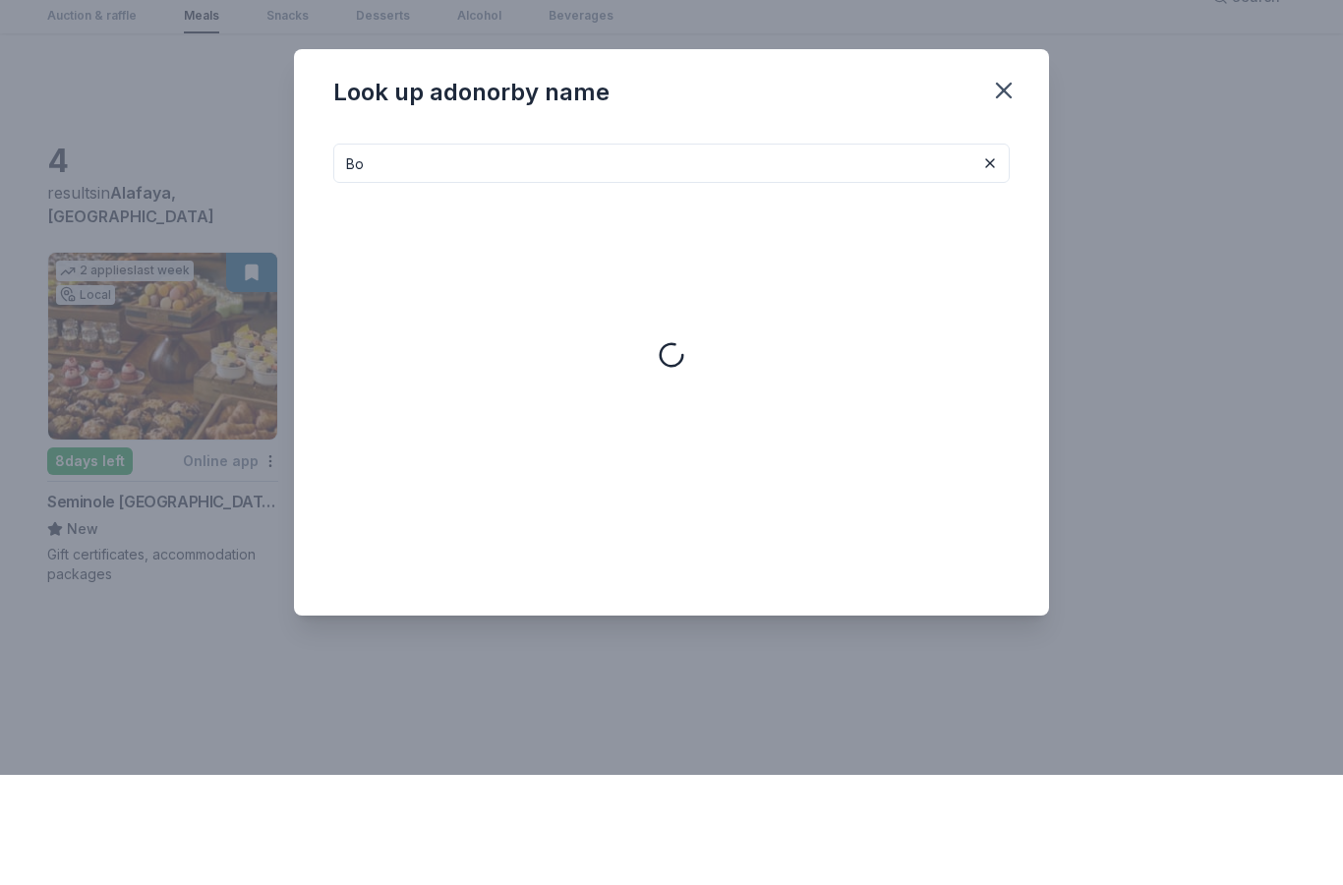
type input "B"
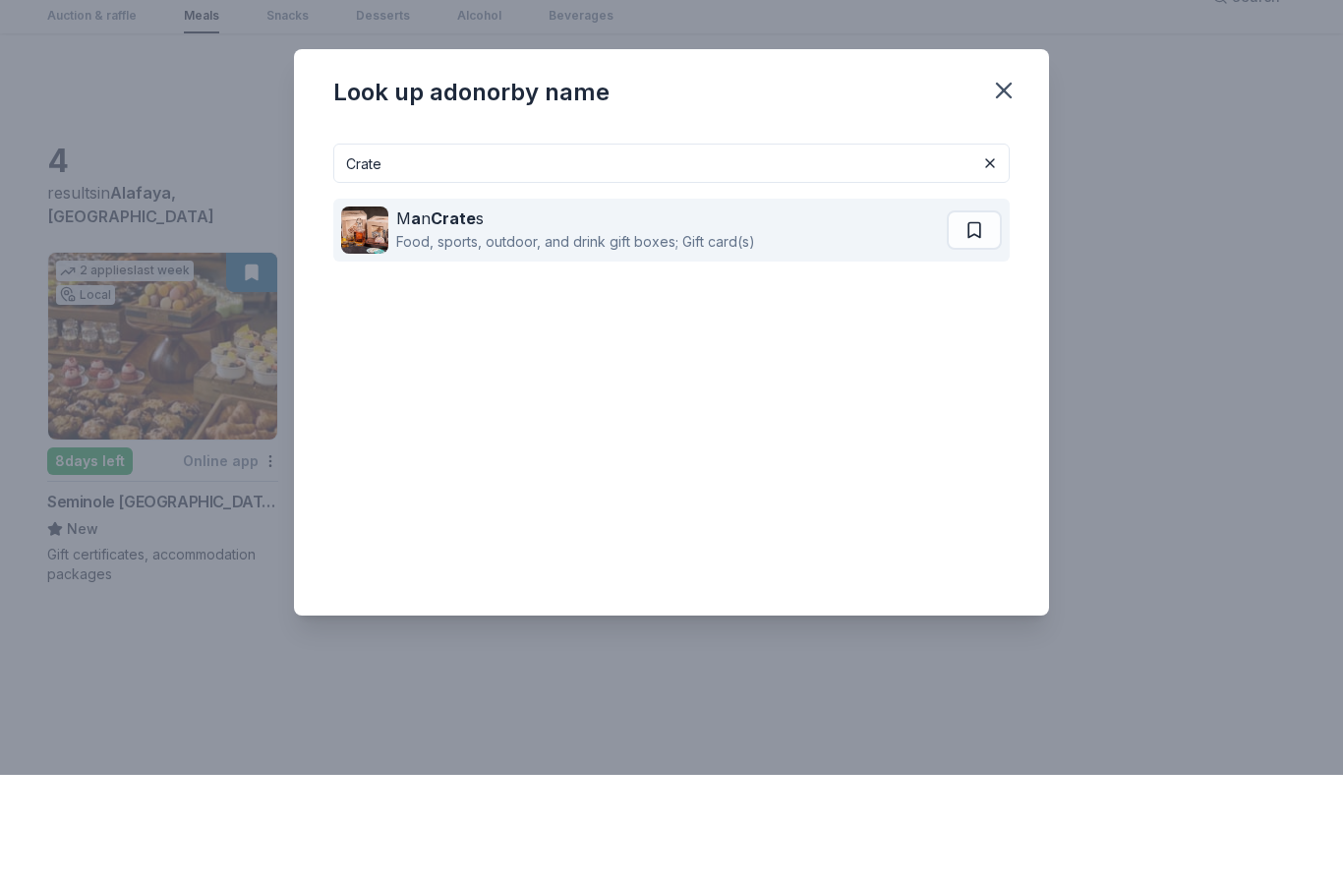
click at [727, 340] on div "Food, sports, outdoor, and drink gift boxes; Gift card(s)" at bounding box center [575, 352] width 359 height 24
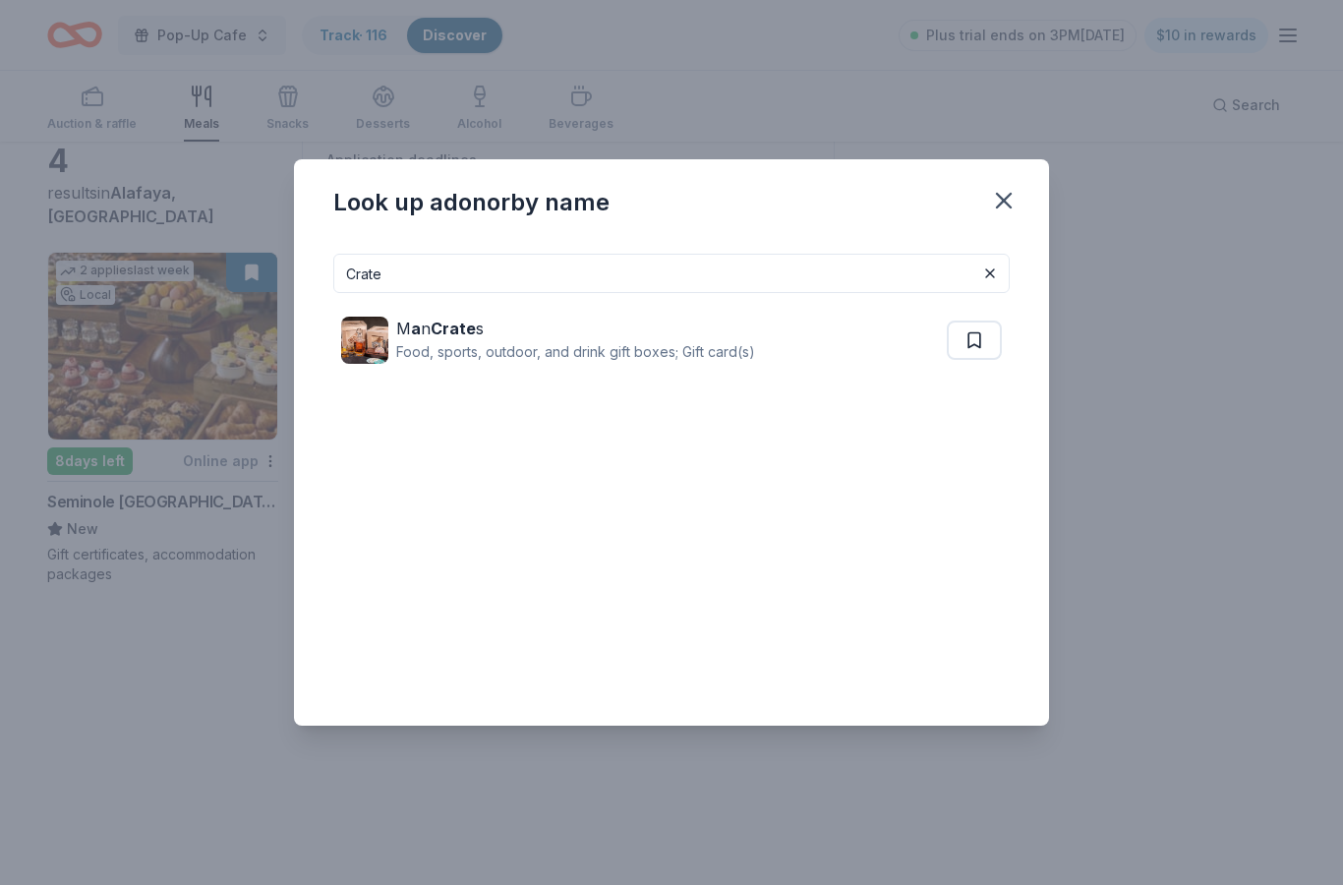
click at [880, 266] on input "Crate" at bounding box center [671, 273] width 676 height 39
type input "C"
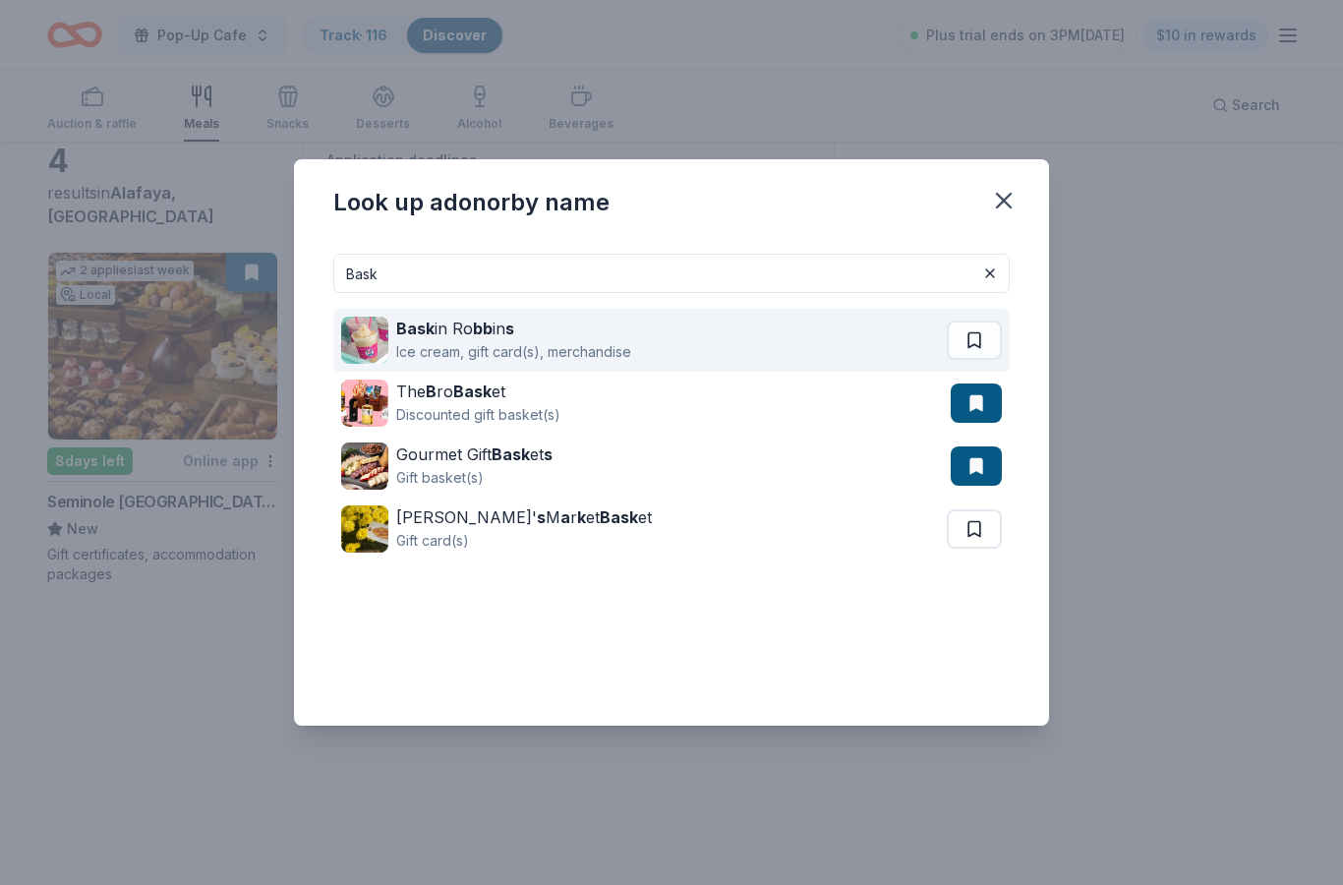
click at [762, 361] on div "Bask in Ro bb in s Ice cream, gift card(s), merchandise" at bounding box center [644, 340] width 606 height 63
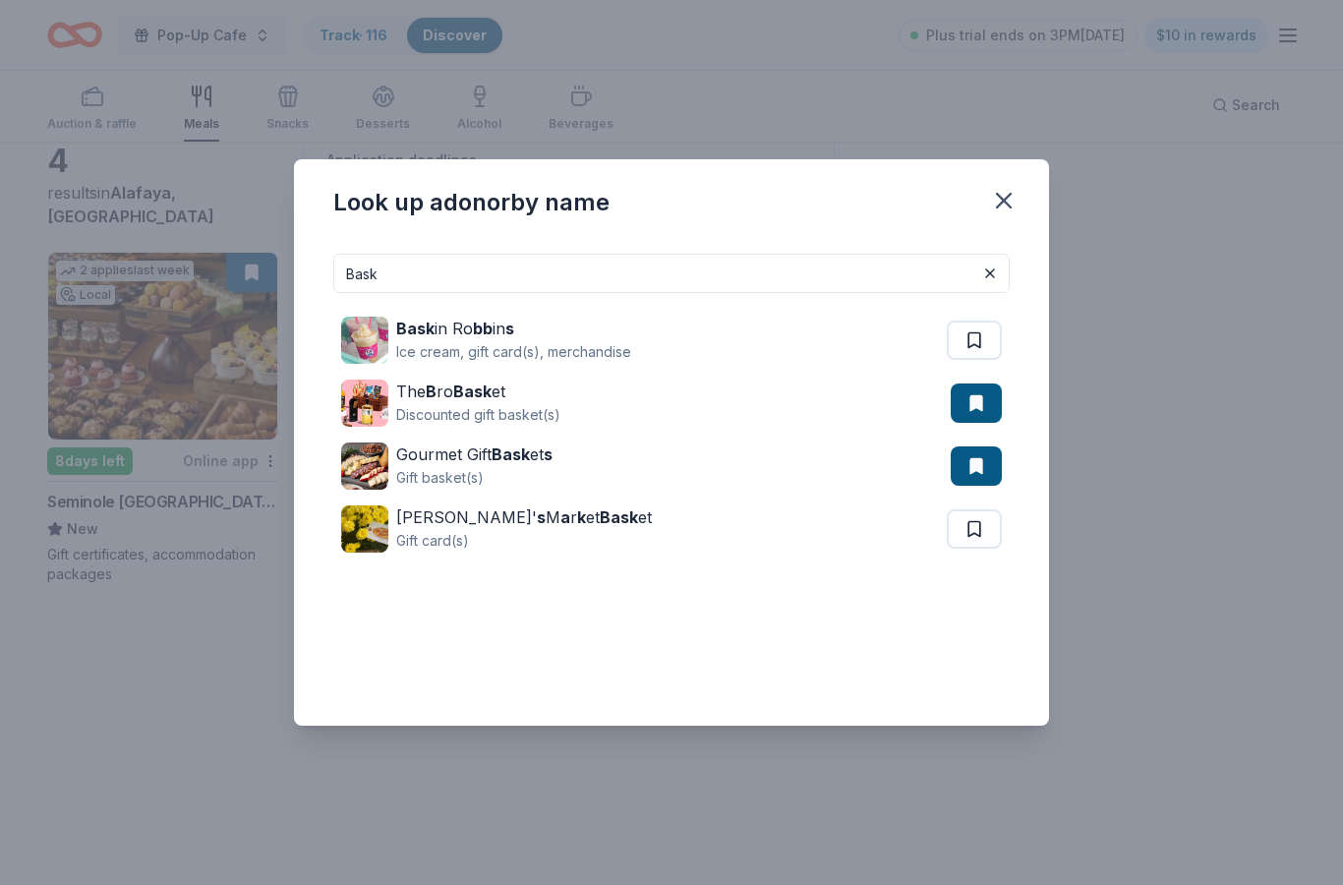
click at [814, 262] on input "Bask" at bounding box center [671, 273] width 676 height 39
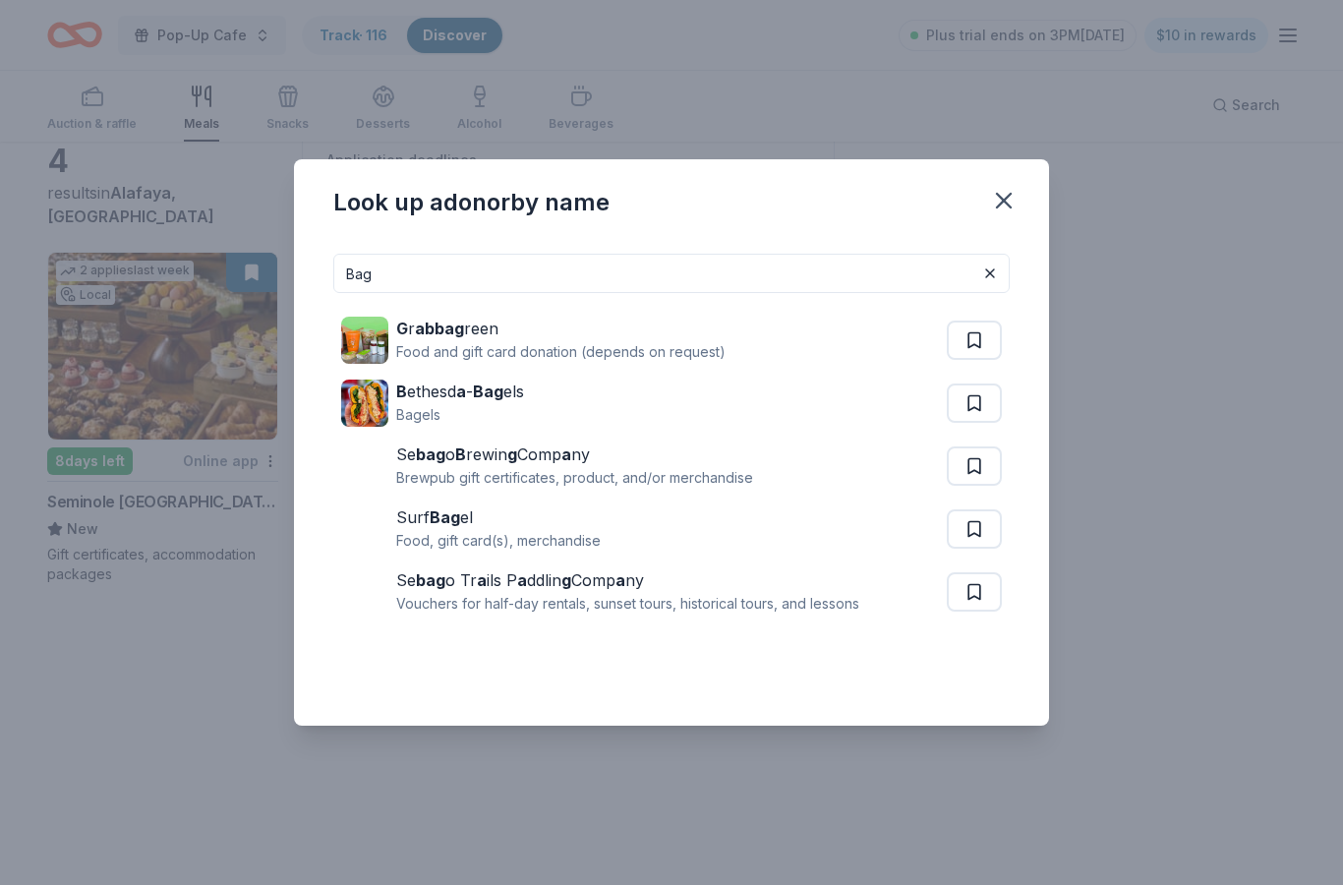
scroll to position [33, 0]
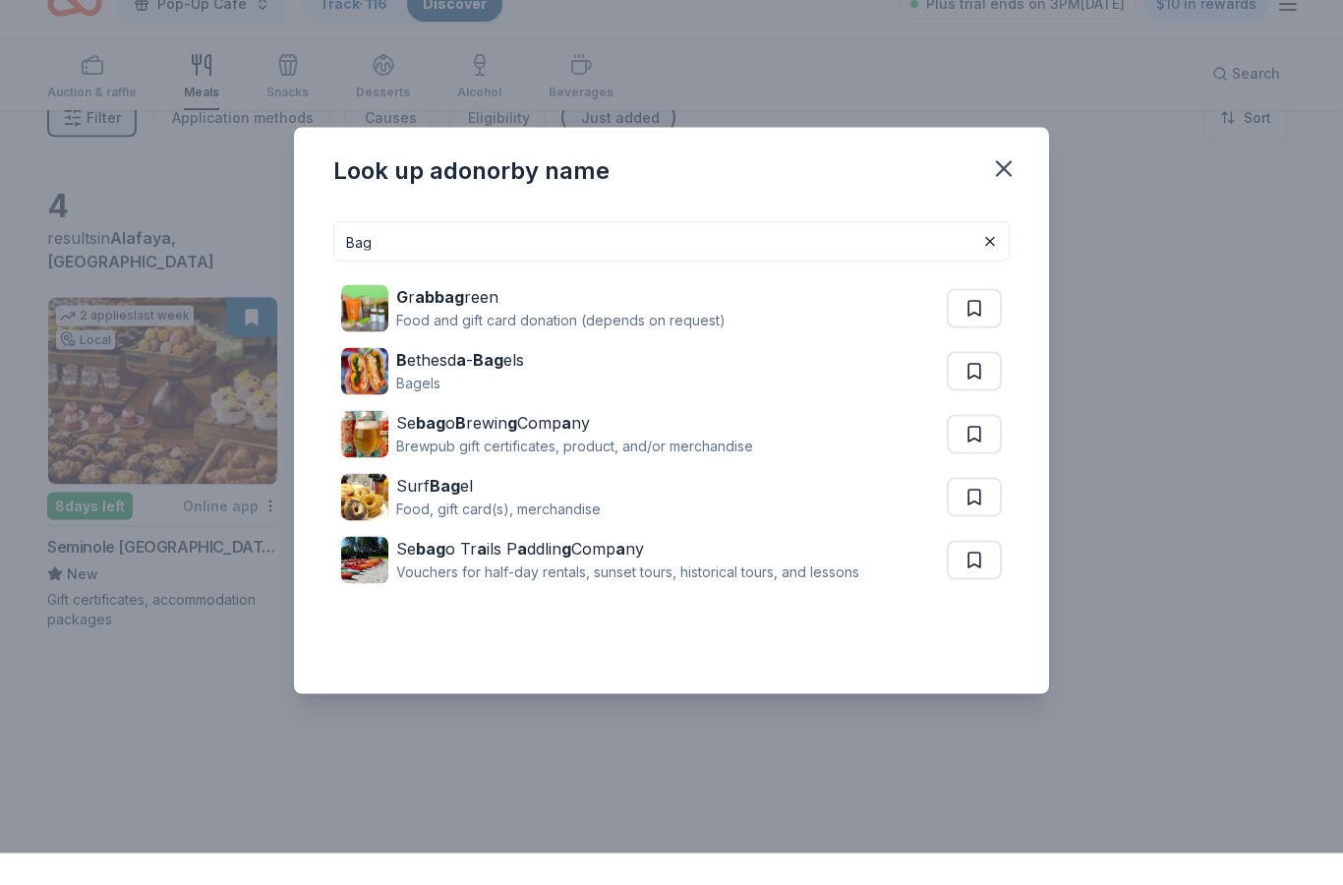
click at [888, 254] on input "Bag" at bounding box center [671, 273] width 676 height 39
click at [866, 254] on input "Bag" at bounding box center [671, 273] width 676 height 39
type input "B"
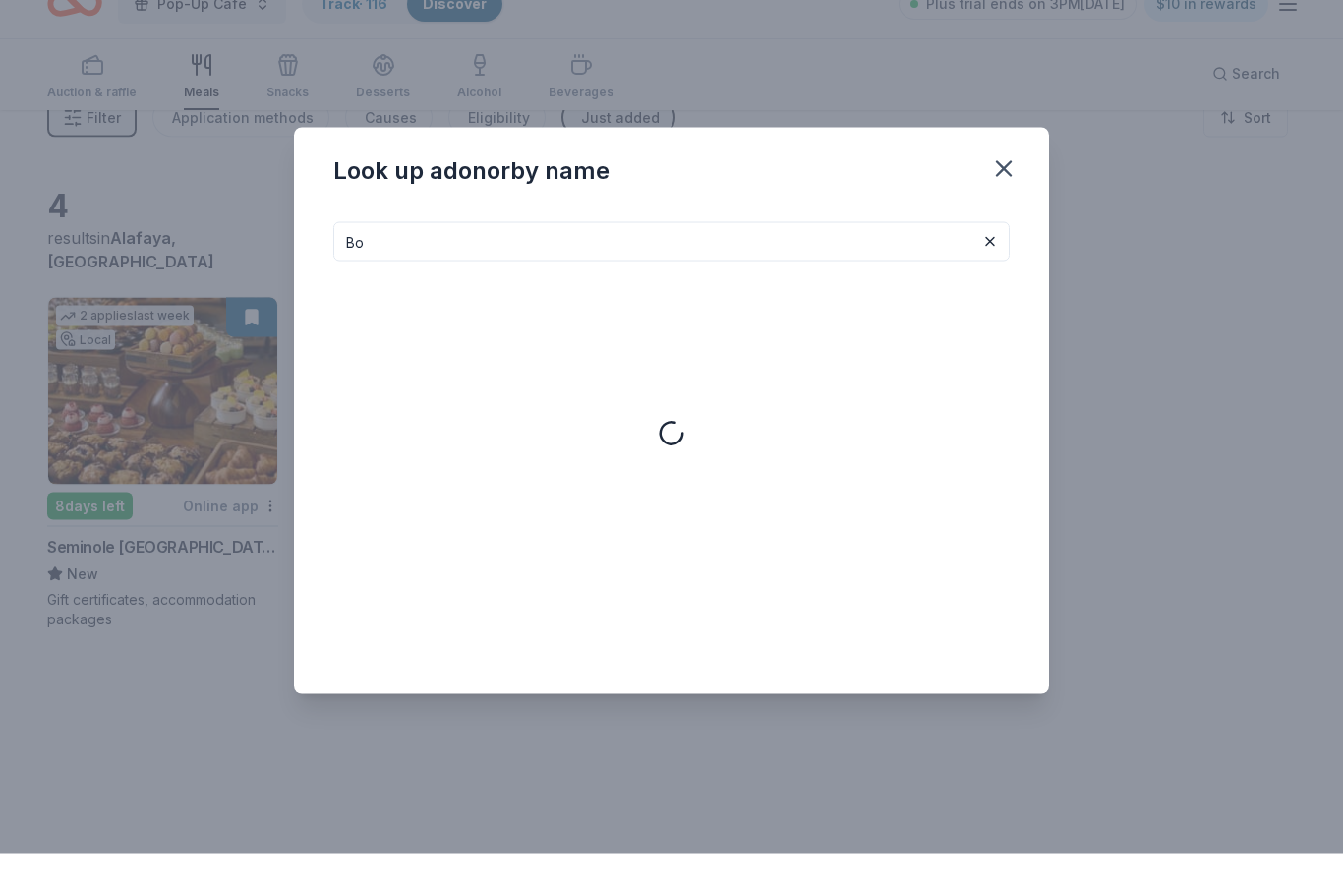
type input "B"
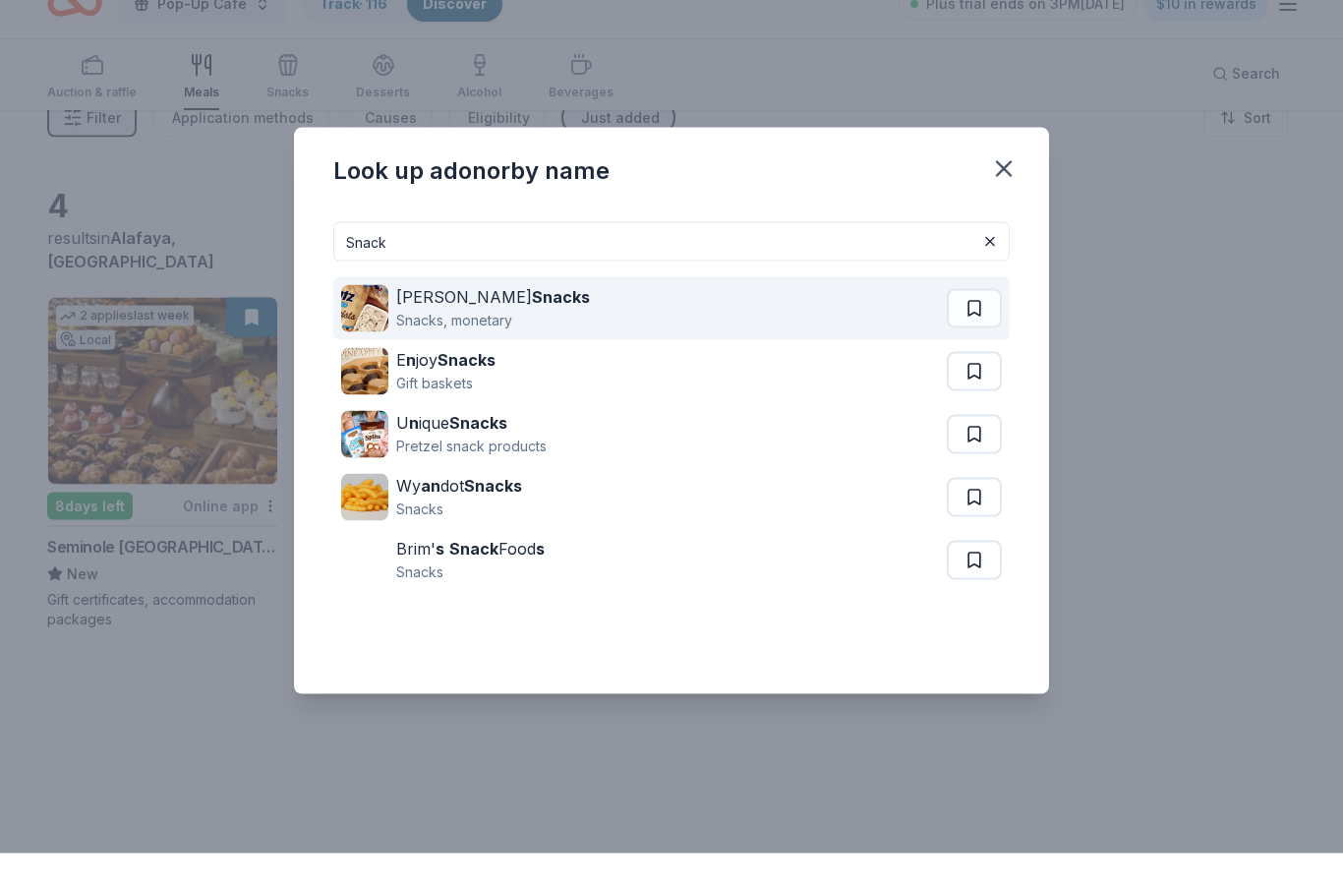
click at [387, 317] on img at bounding box center [364, 340] width 47 height 47
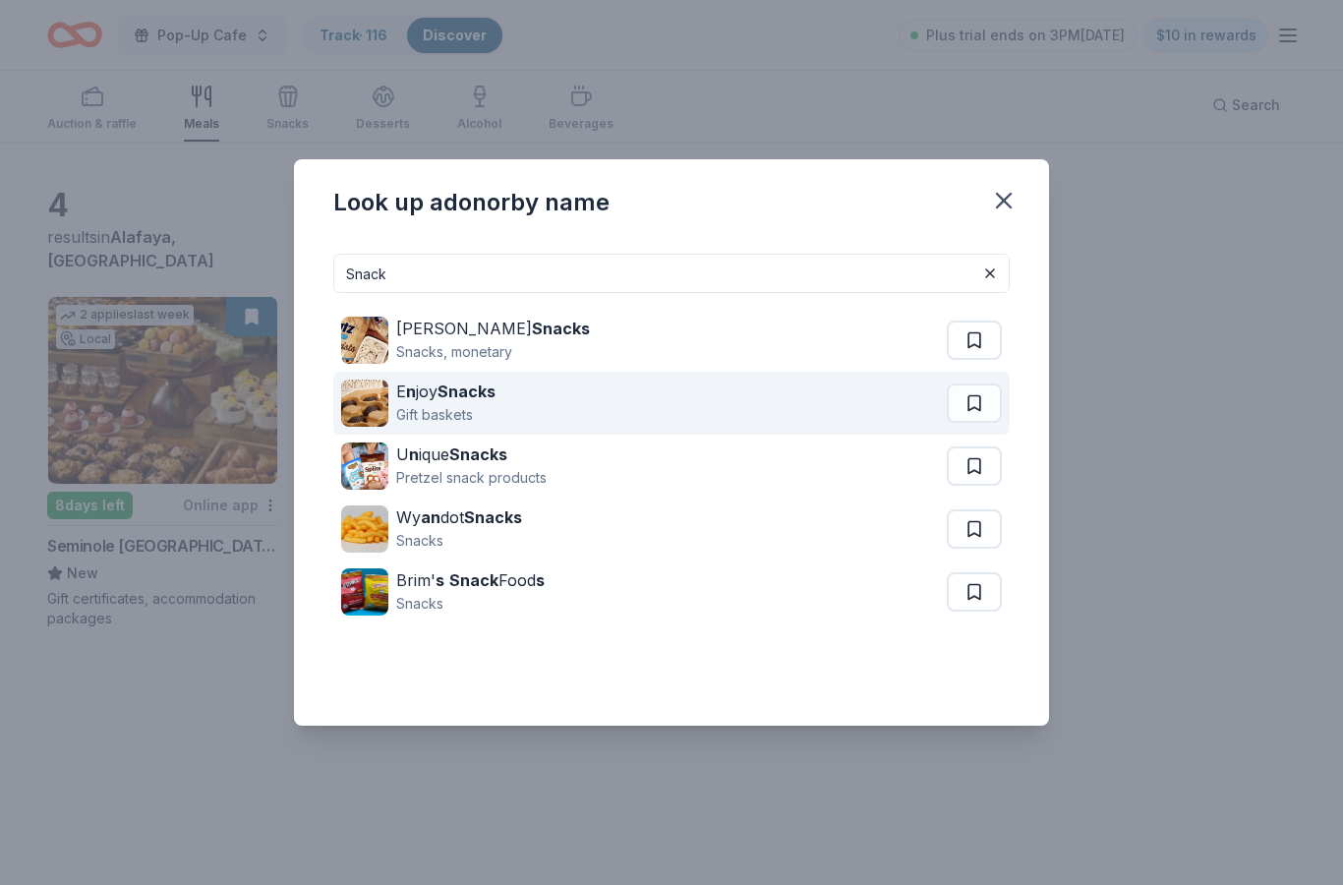
click at [415, 398] on div "E n joy Snacks" at bounding box center [445, 391] width 99 height 24
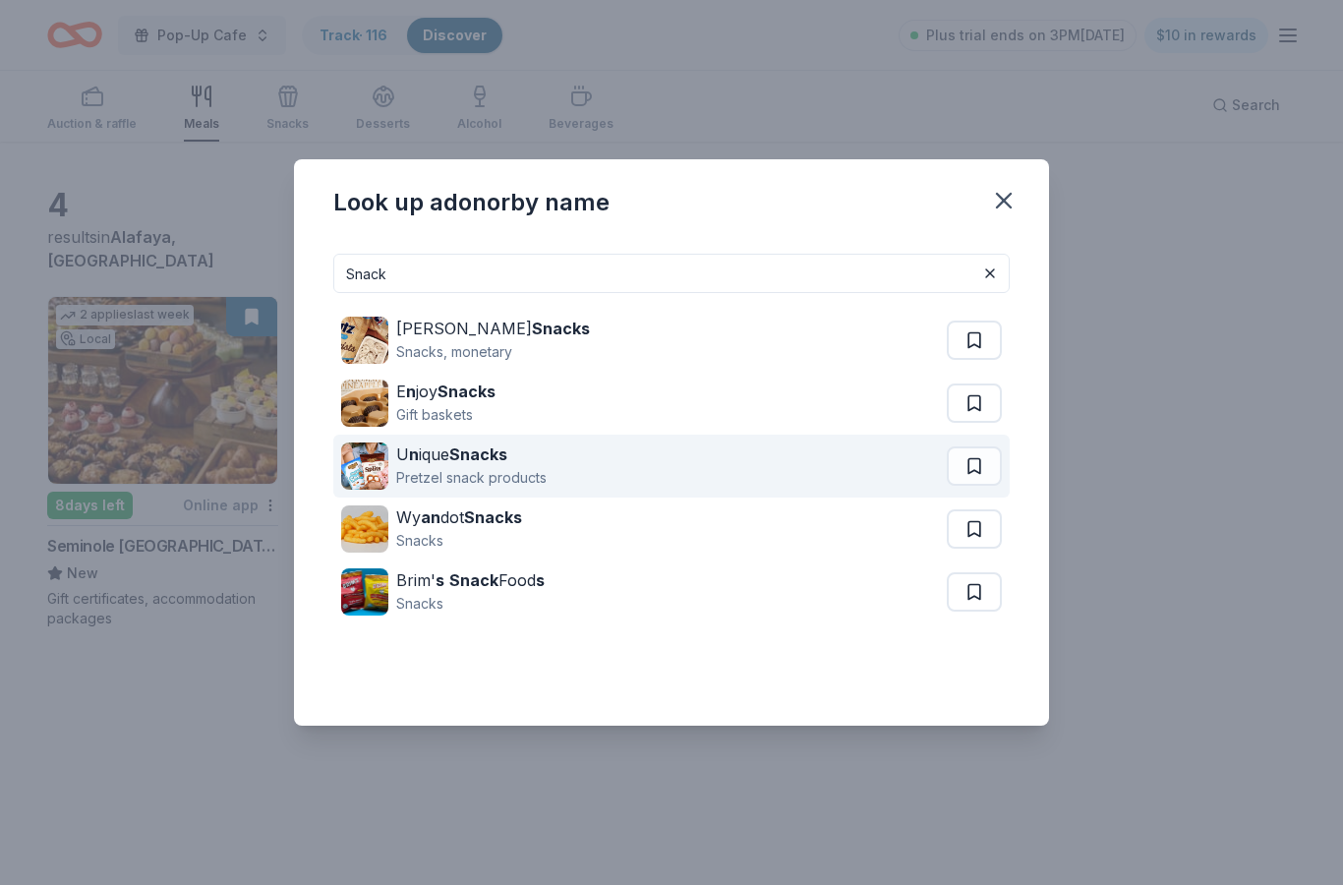
click at [418, 462] on div "U n ique Snacks" at bounding box center [471, 454] width 150 height 24
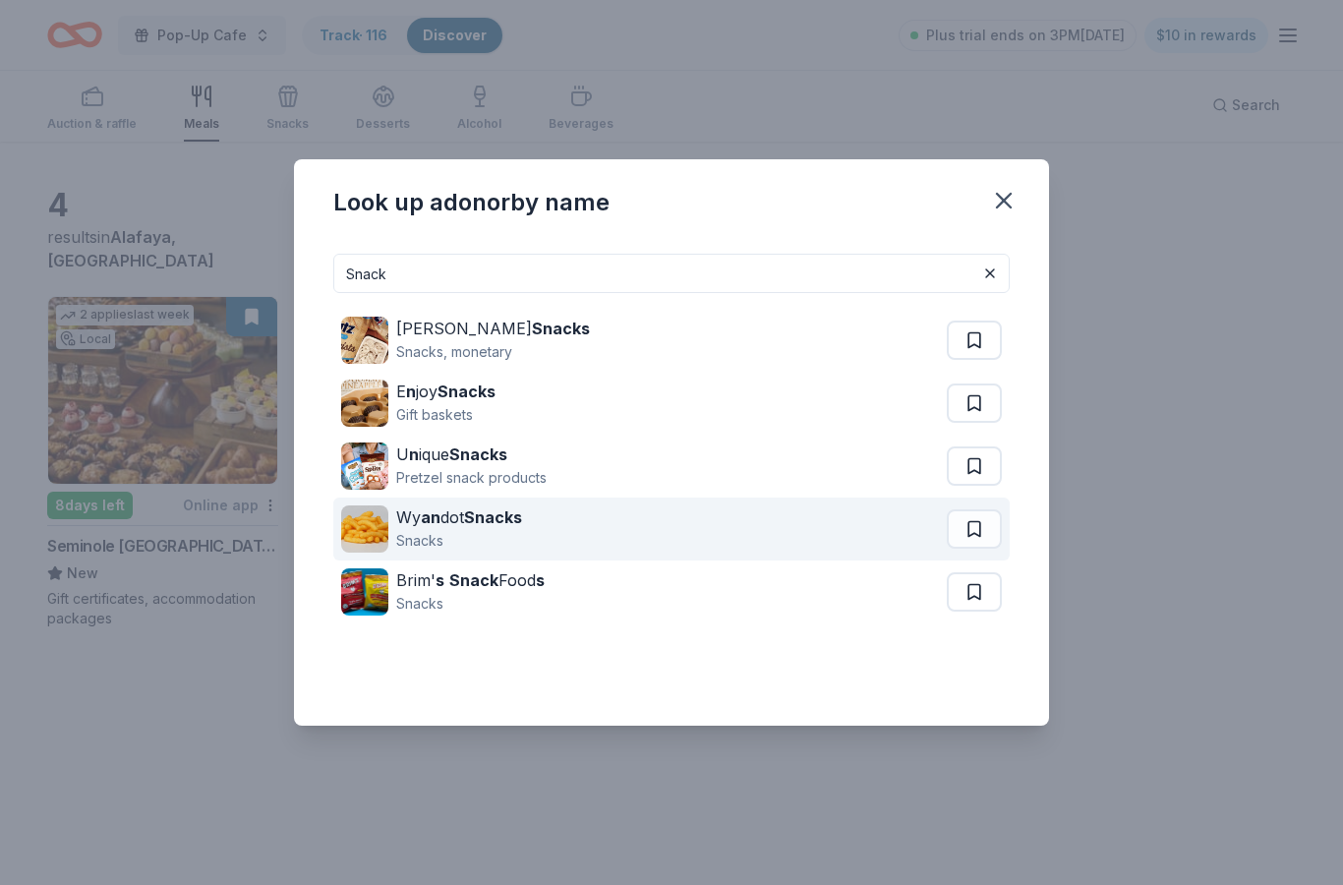
click at [434, 522] on strong "an" at bounding box center [431, 517] width 20 height 20
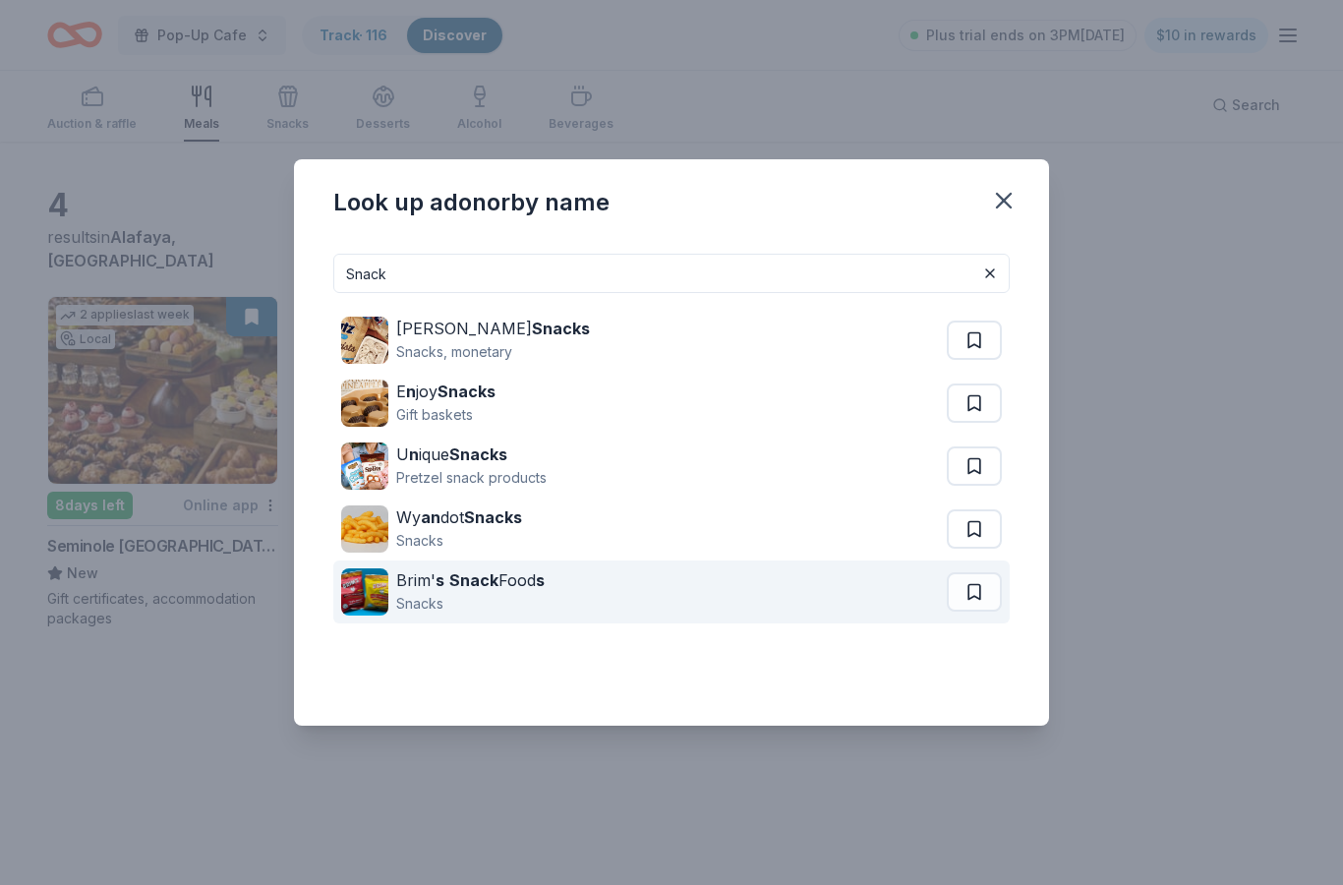
click at [430, 591] on div "Brim' s Snack Food s" at bounding box center [470, 580] width 148 height 24
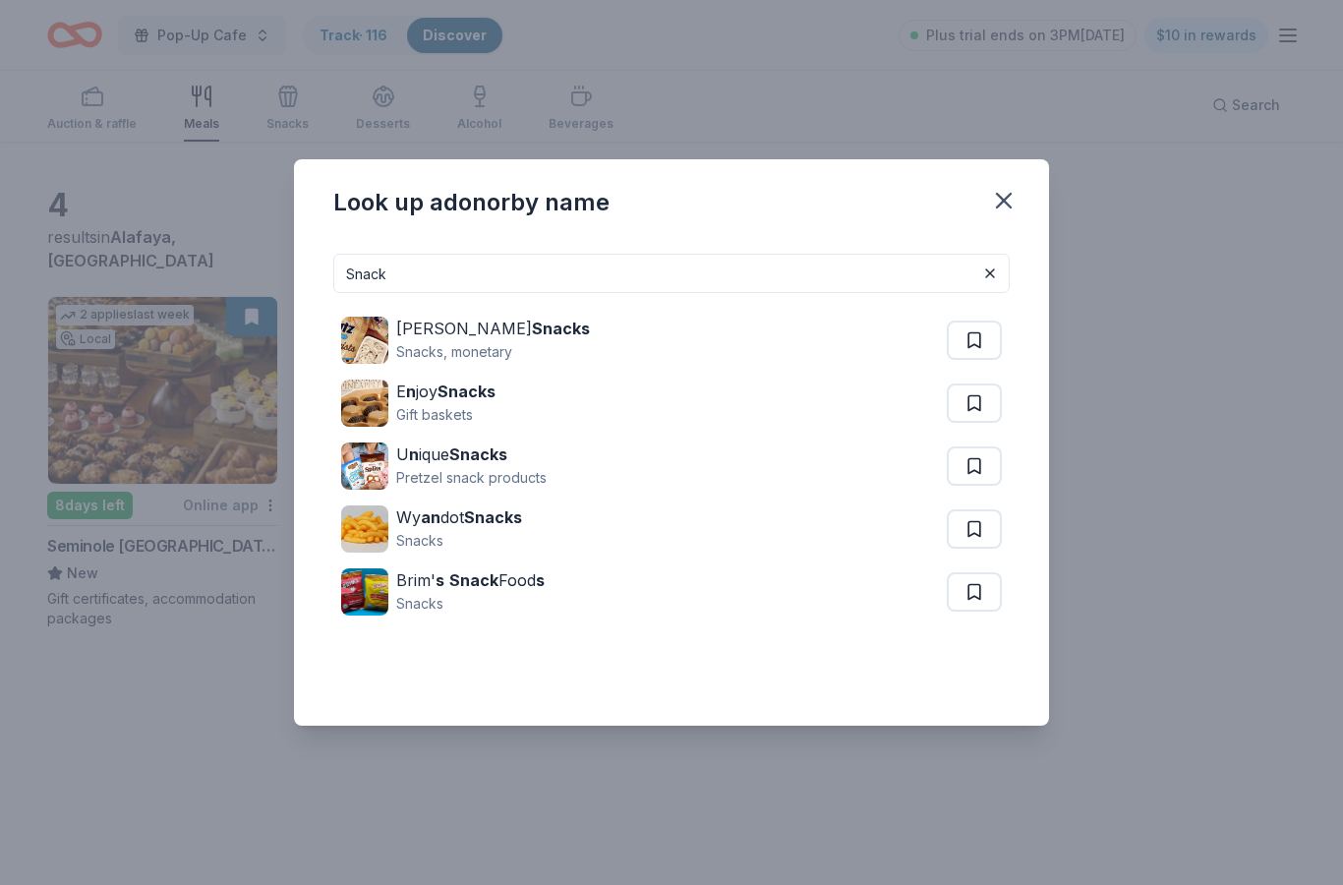
click at [462, 270] on input "Snack" at bounding box center [671, 273] width 676 height 39
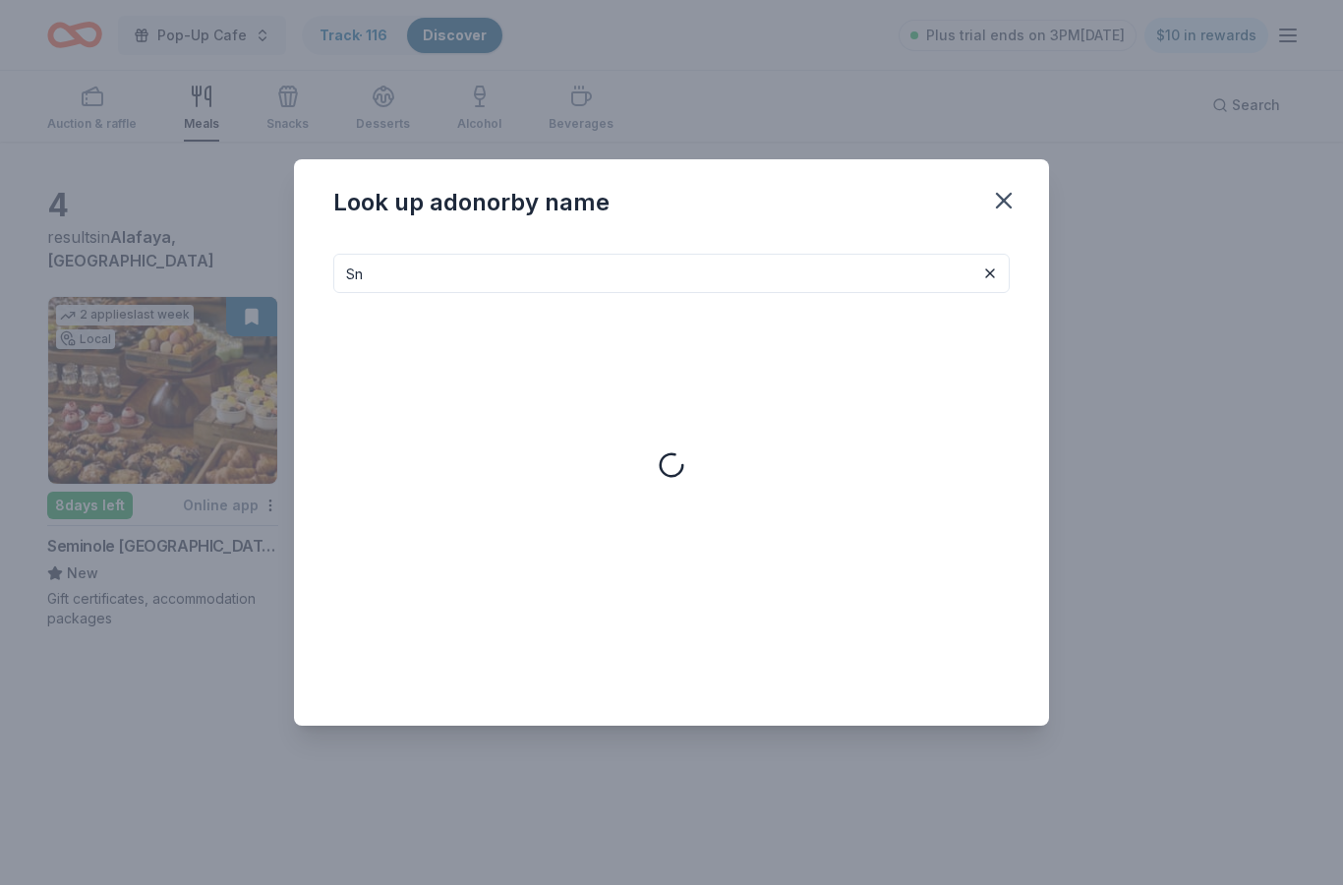
type input "S"
type input "R"
click at [937, 275] on input at bounding box center [671, 273] width 676 height 39
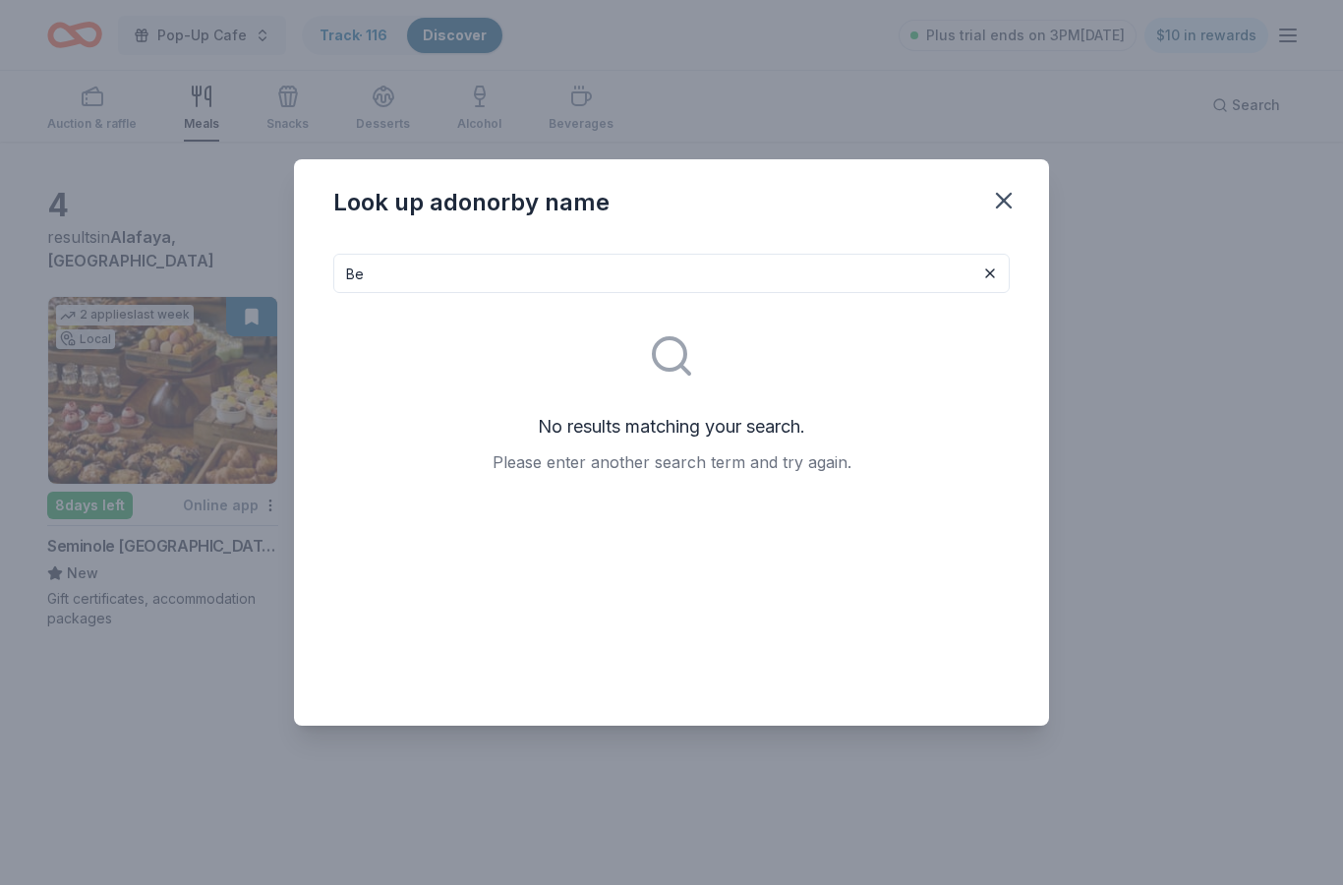
type input "B"
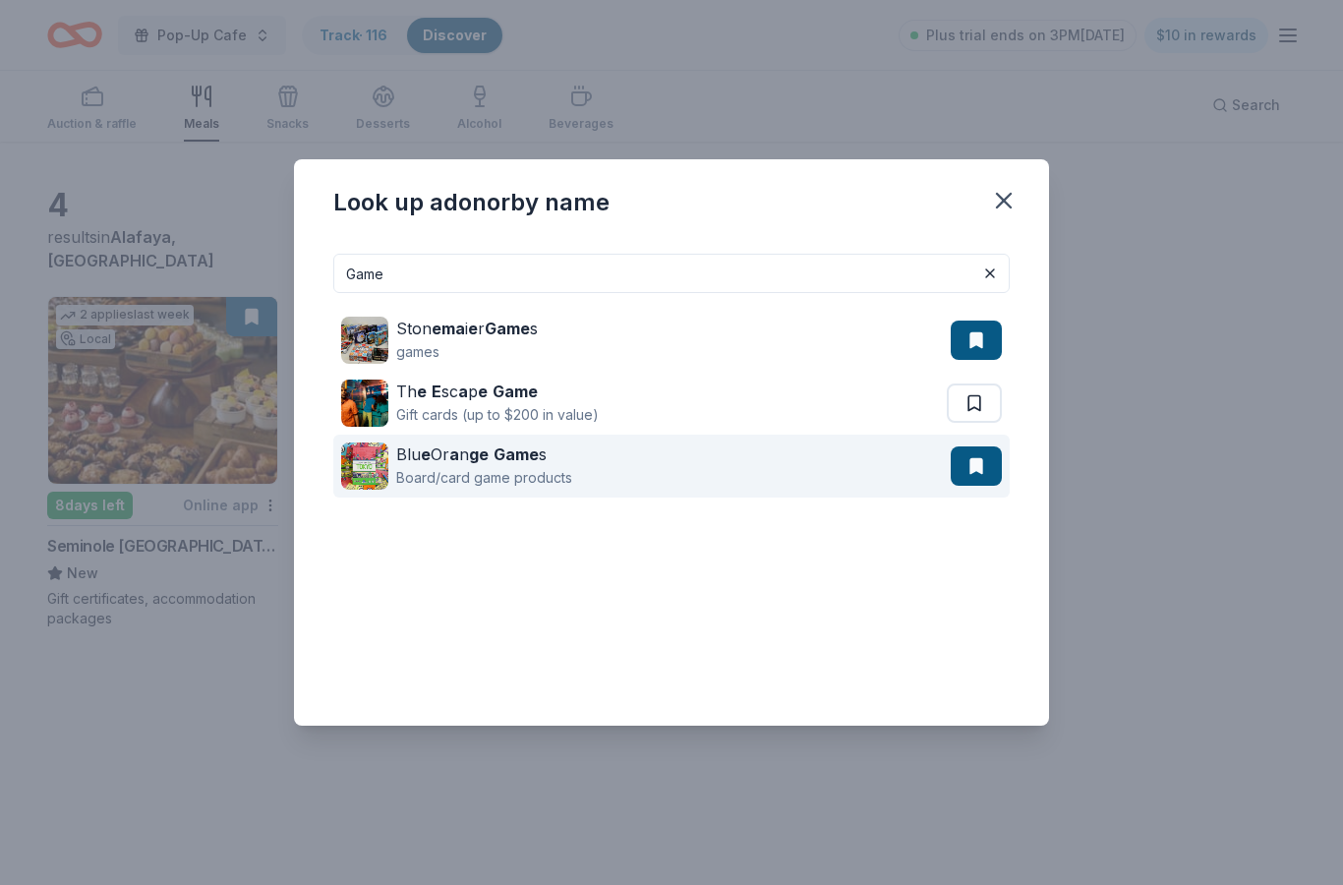
click at [554, 469] on div "Board/card game products" at bounding box center [484, 478] width 176 height 24
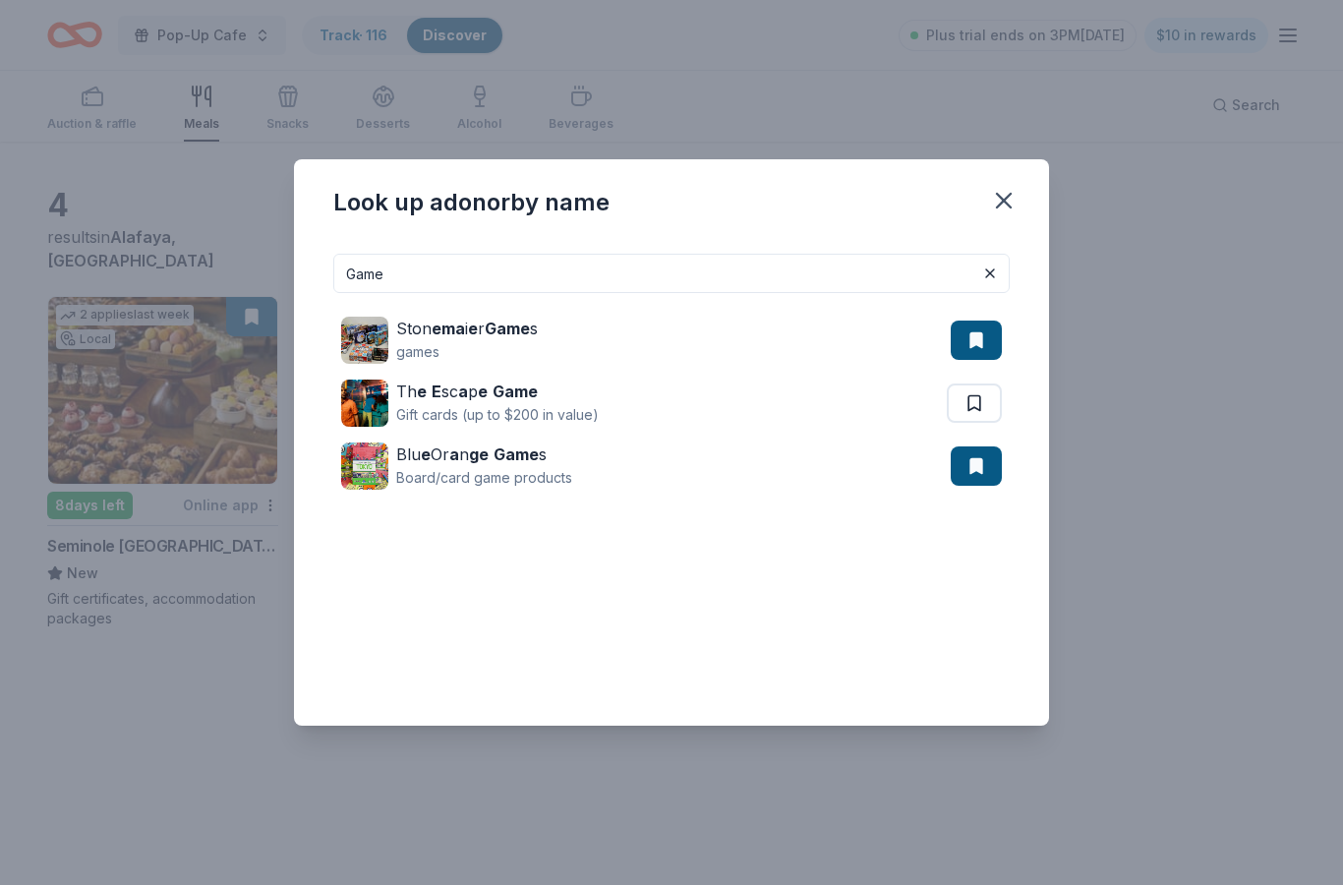
click at [841, 274] on input "Game" at bounding box center [671, 273] width 676 height 39
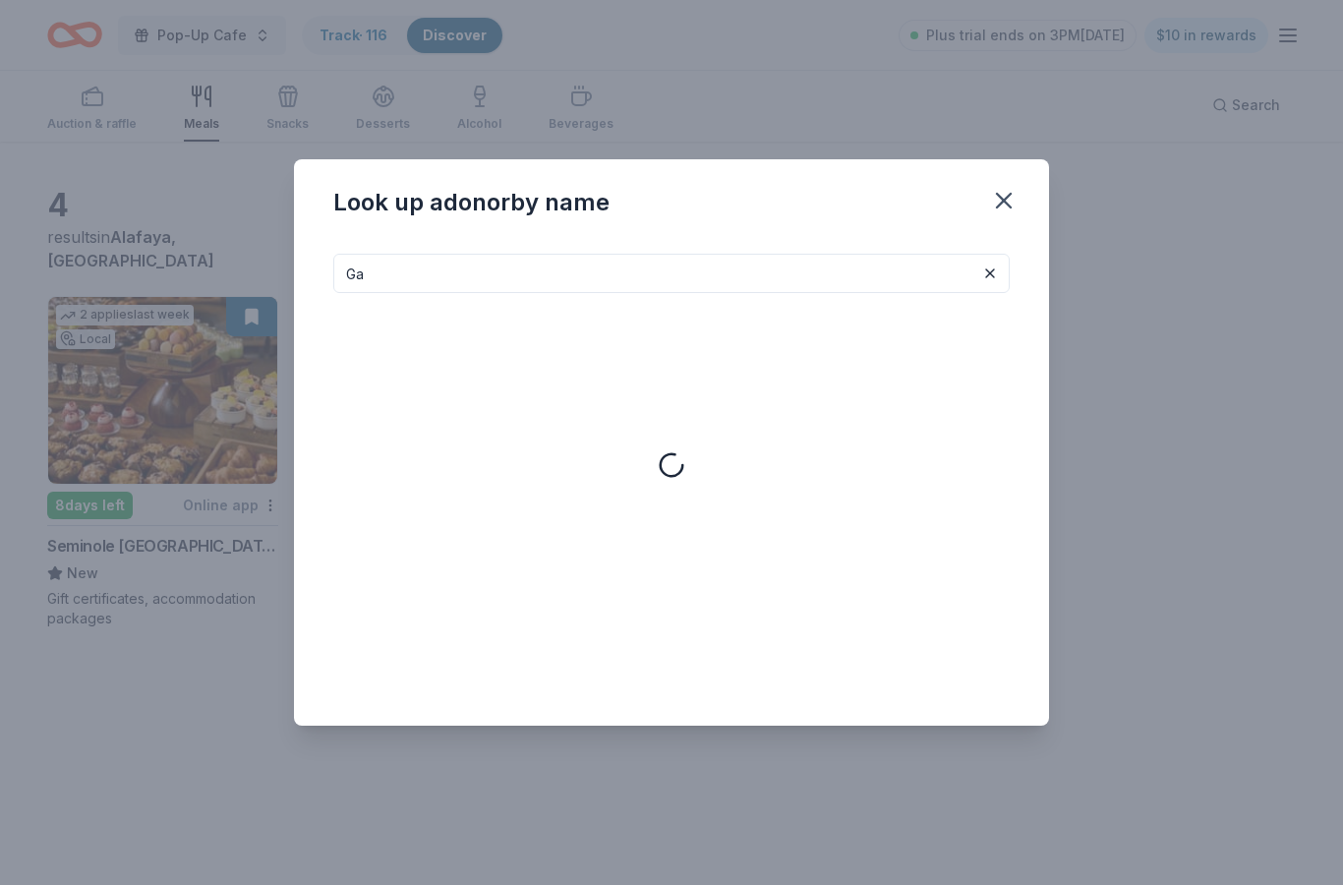
type input "G"
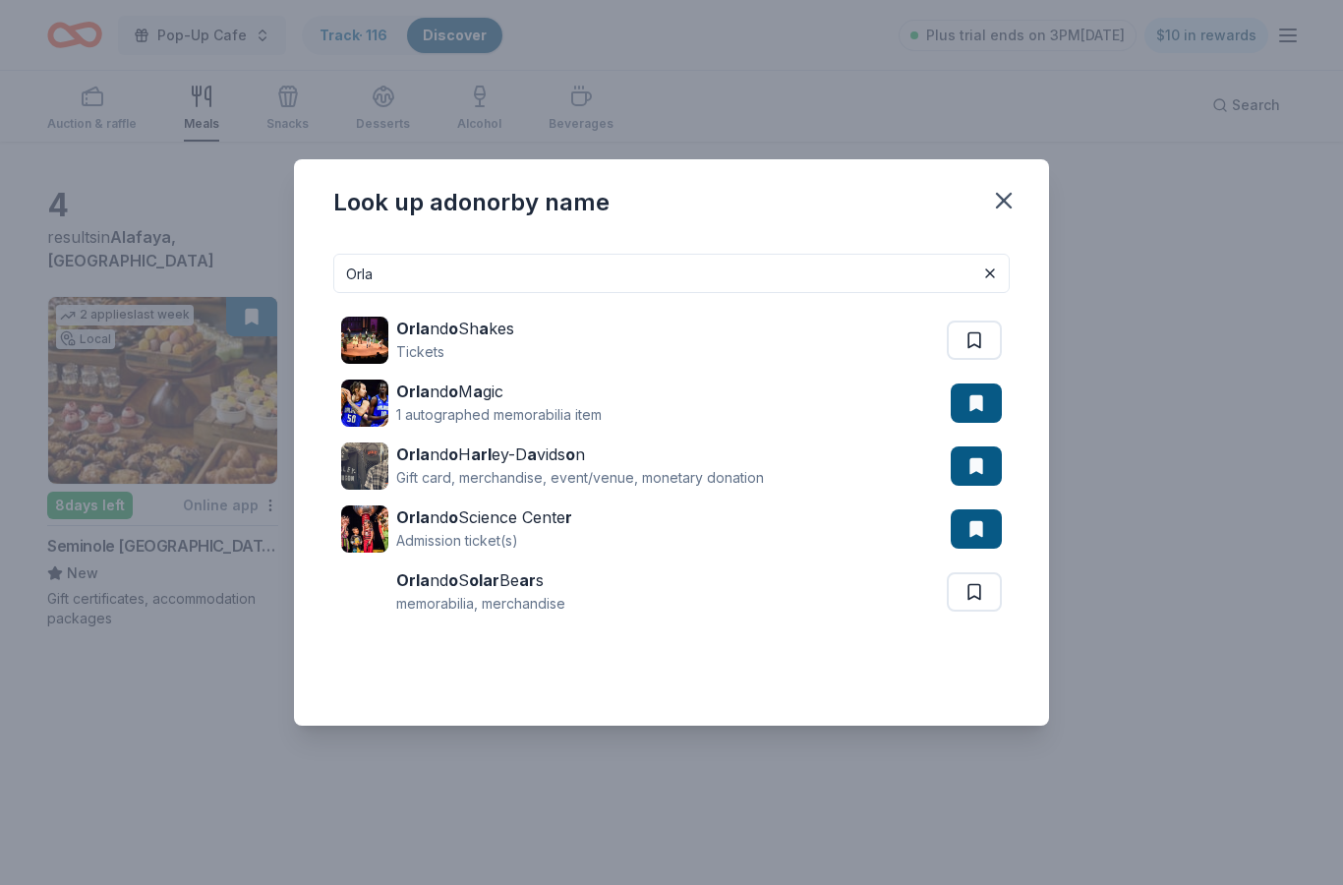
click at [932, 275] on input "Orla" at bounding box center [671, 273] width 676 height 39
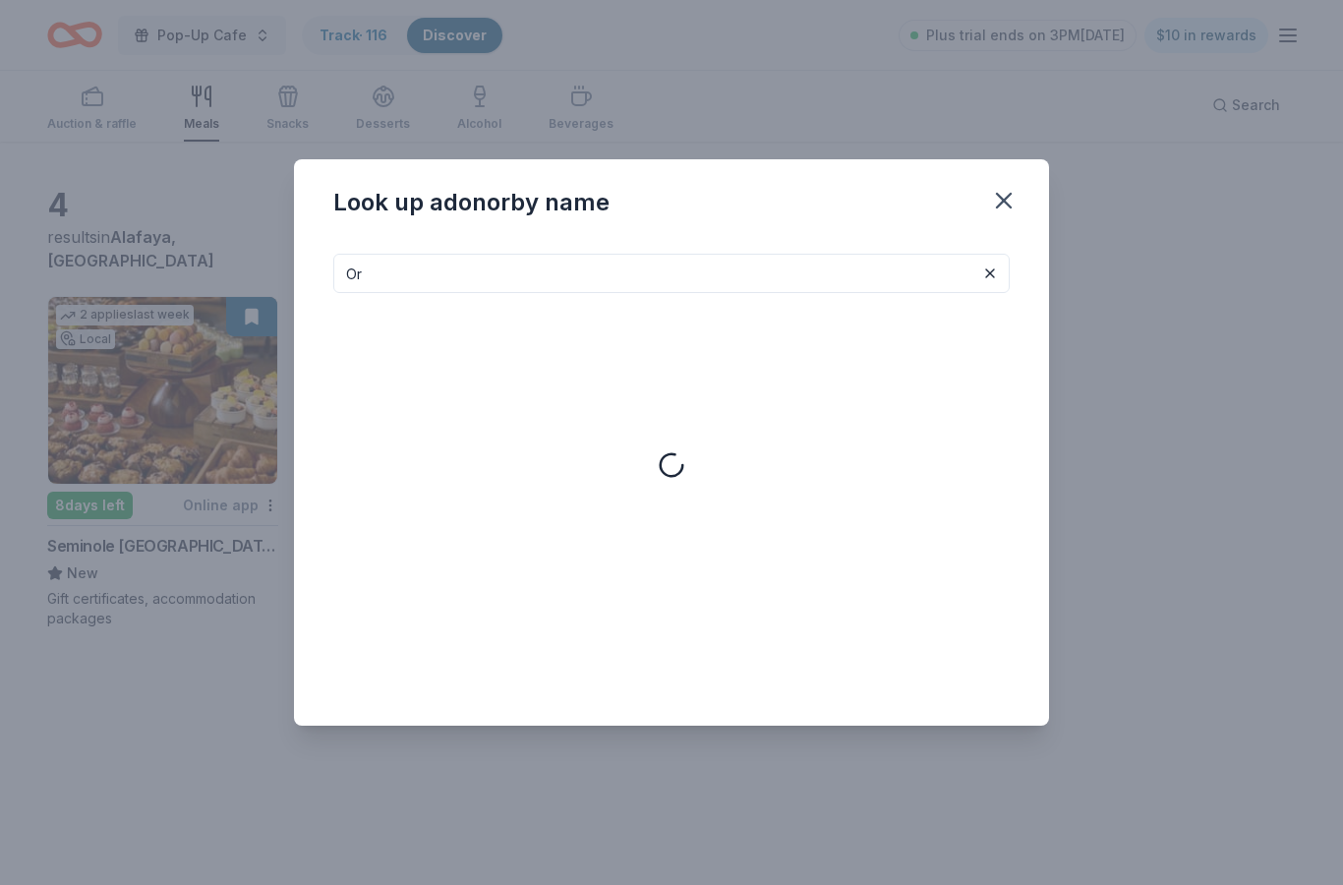
type input "O"
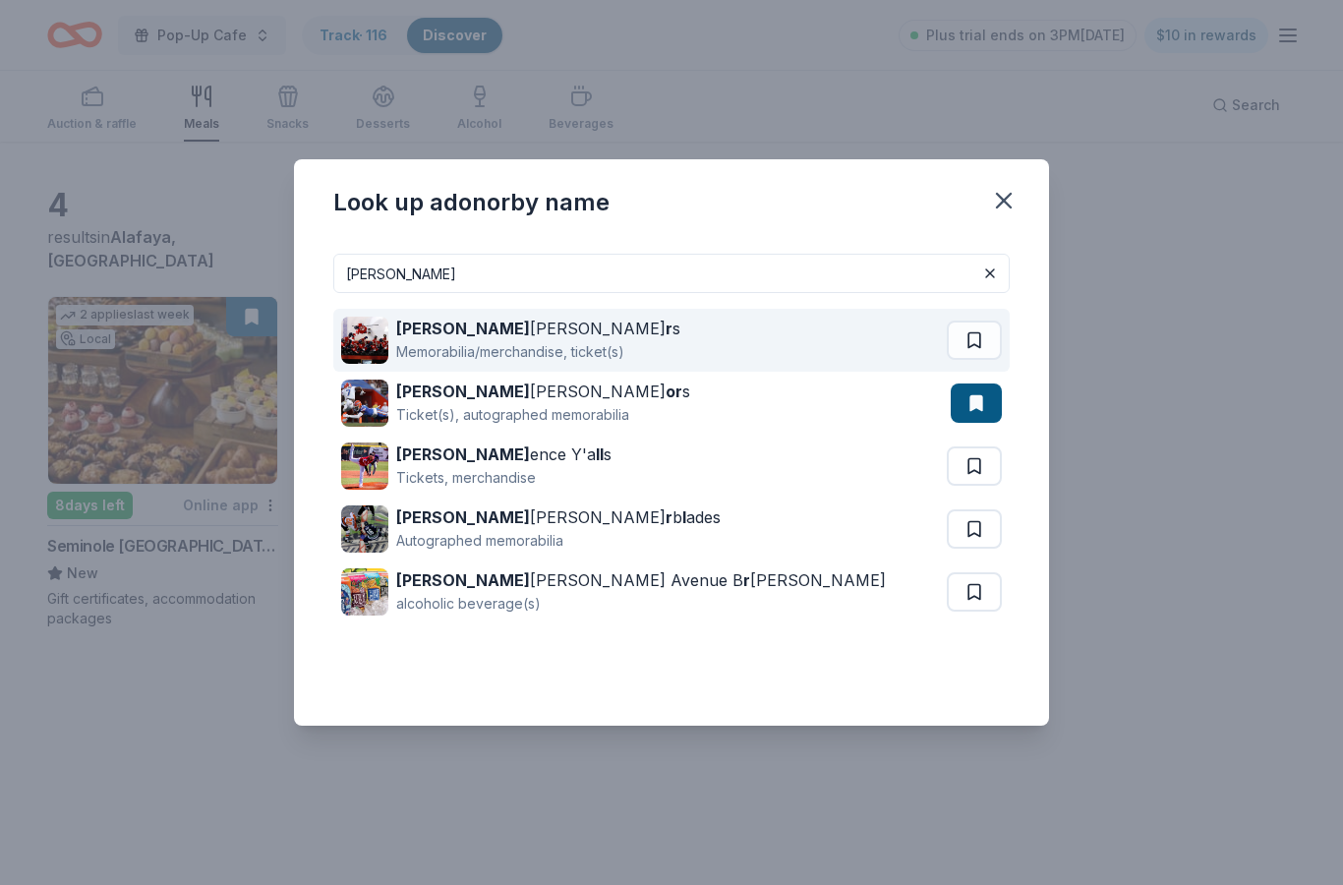
type input "Flor"
click at [797, 356] on div "Flor ida Panthe r s Memorabilia/merchandise, ticket(s)" at bounding box center [644, 340] width 606 height 63
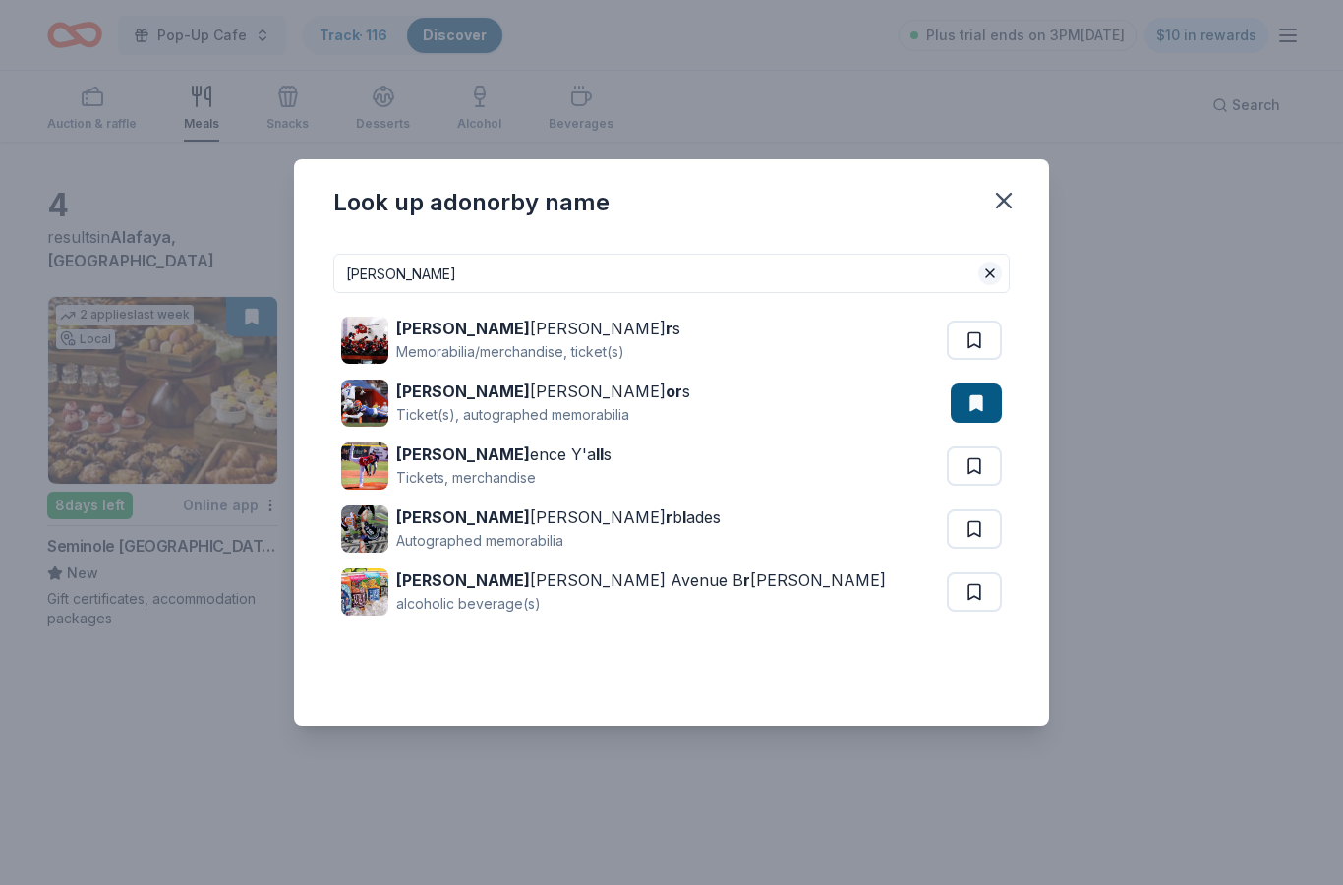
click at [995, 273] on button at bounding box center [990, 273] width 24 height 24
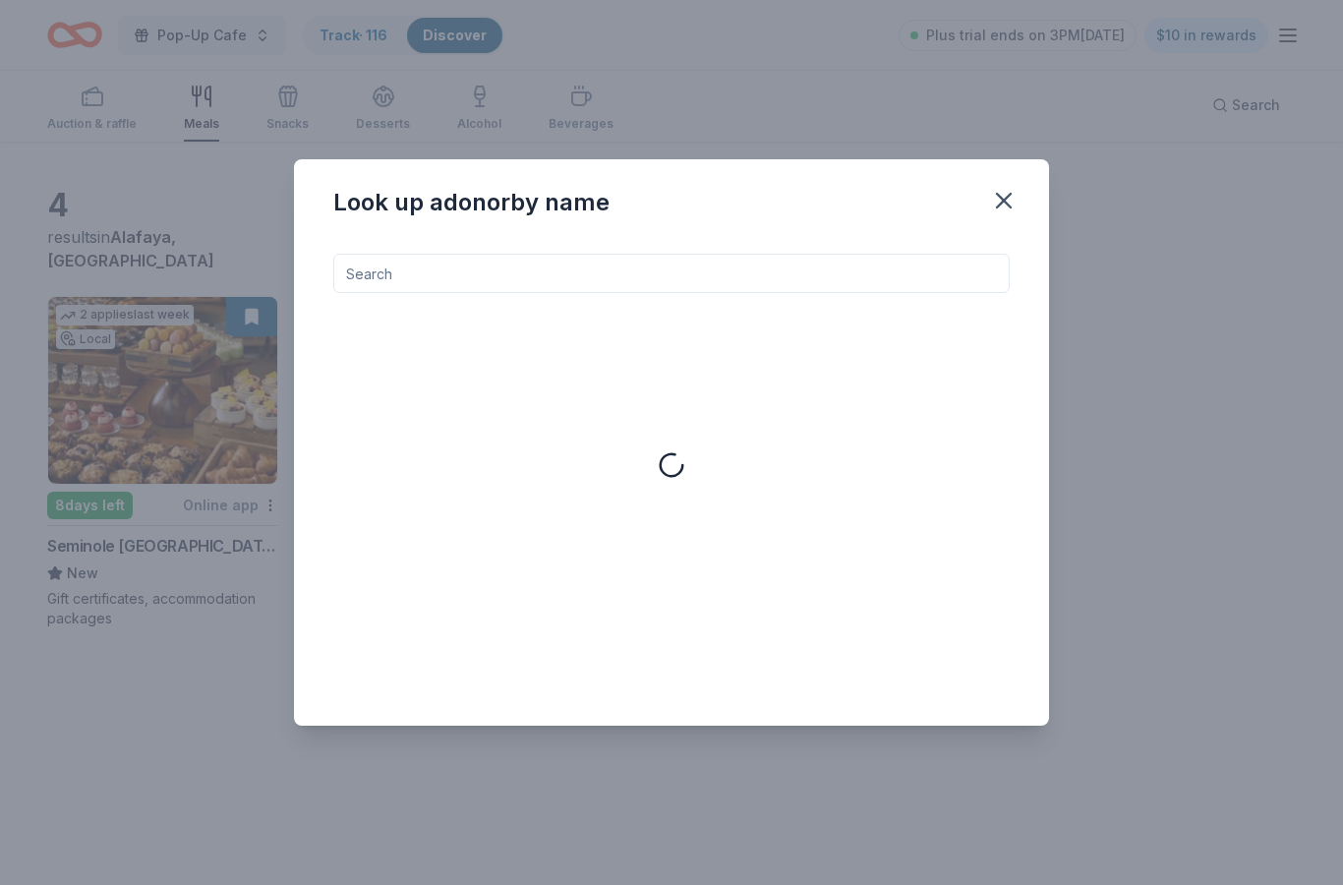
click at [865, 291] on input at bounding box center [671, 273] width 676 height 39
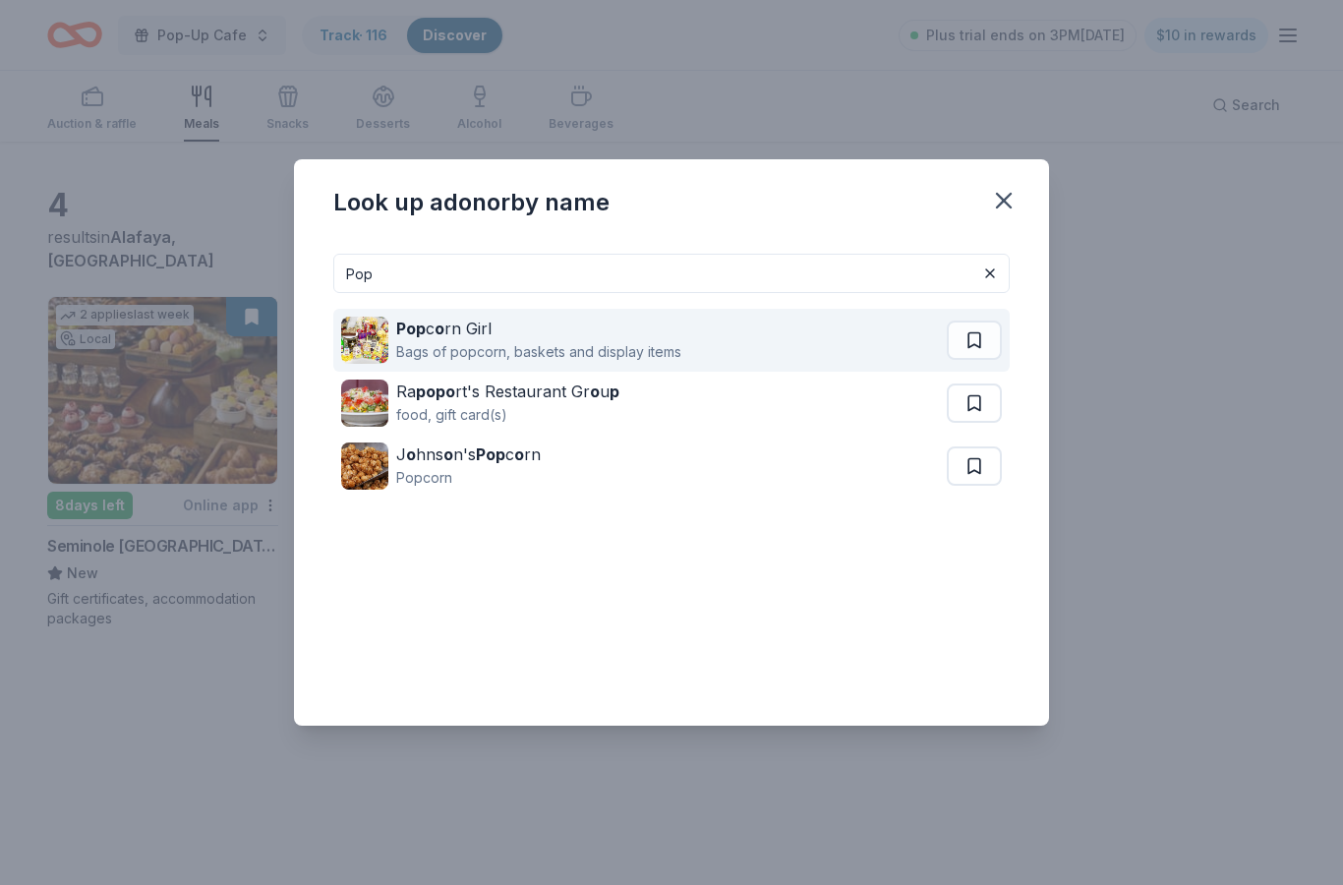
click at [745, 344] on div "Pop c o rn Girl Bags of popcorn, baskets and display items" at bounding box center [644, 340] width 606 height 63
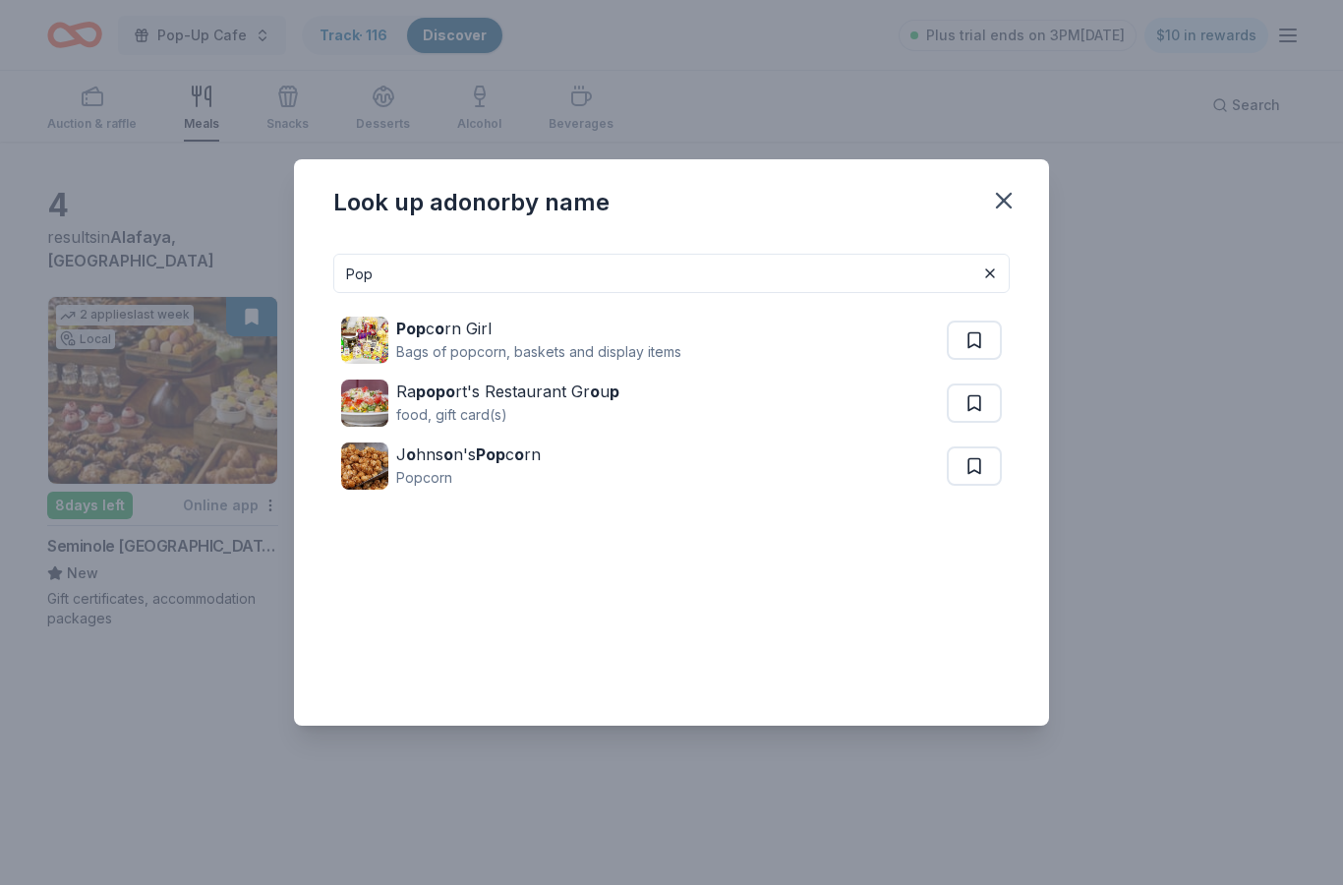
click at [737, 267] on input "Pop" at bounding box center [671, 273] width 676 height 39
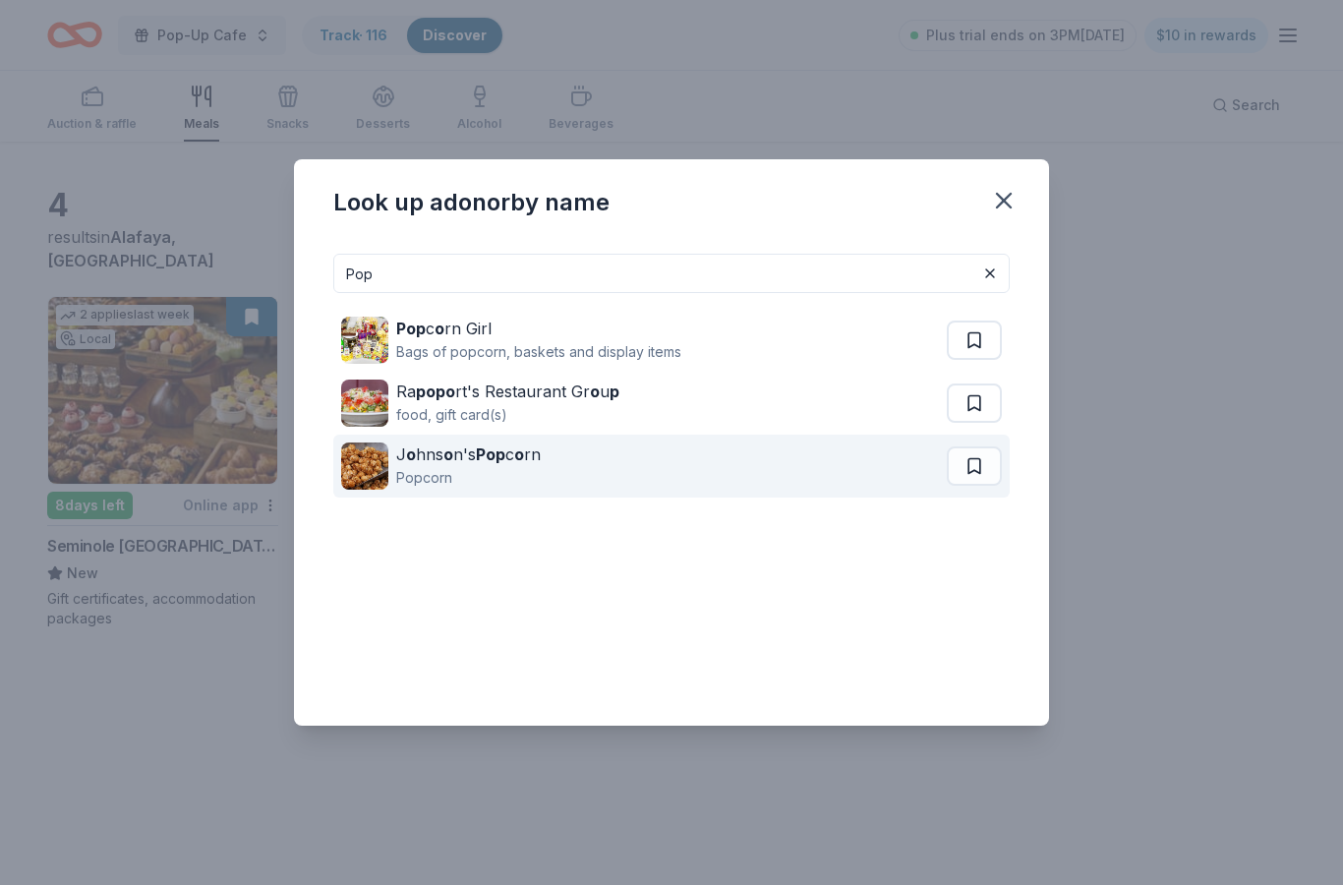
click at [807, 456] on div "J o hns o n's Pop c o rn Popcorn" at bounding box center [644, 465] width 606 height 63
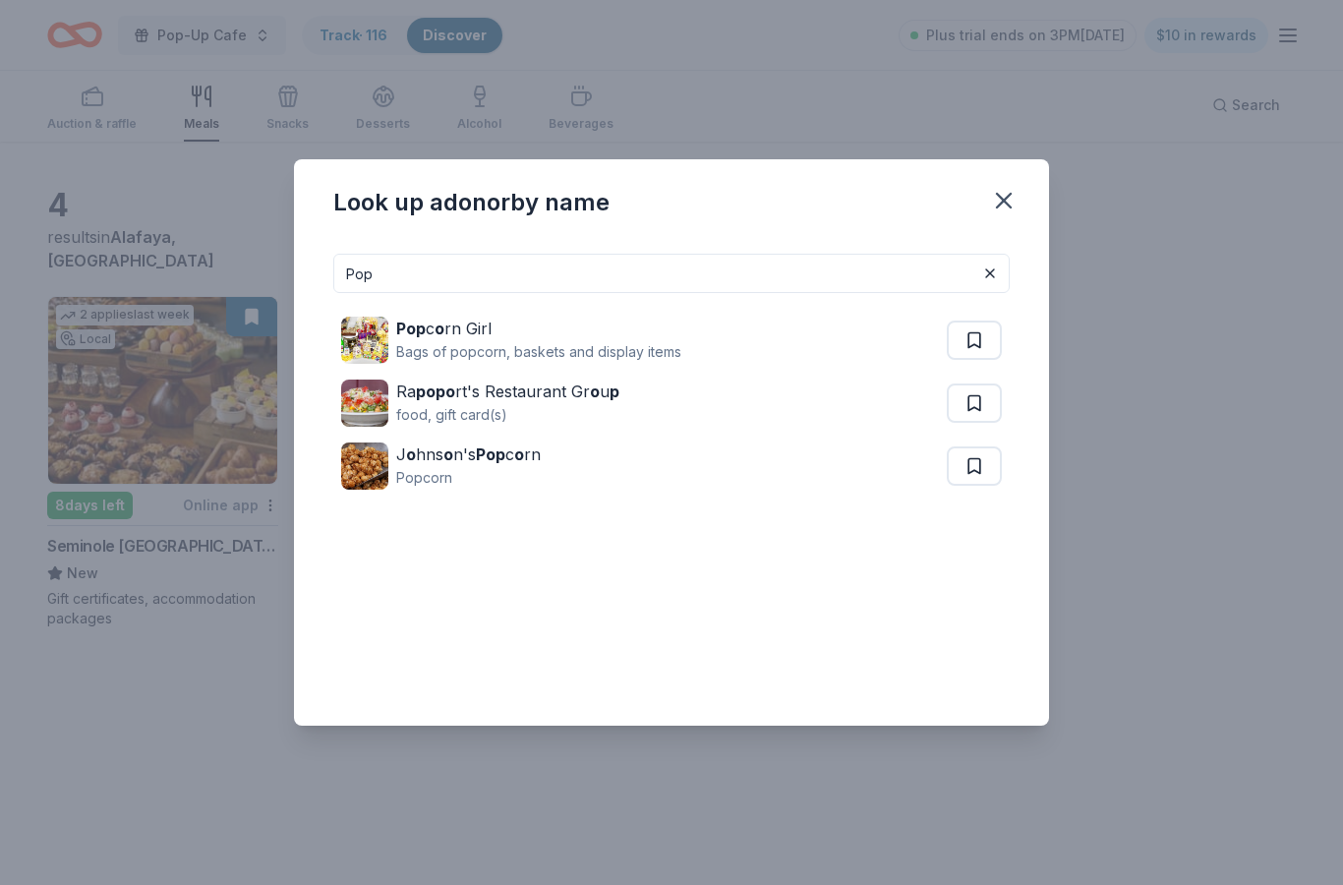
click at [812, 280] on input "Pop" at bounding box center [671, 273] width 676 height 39
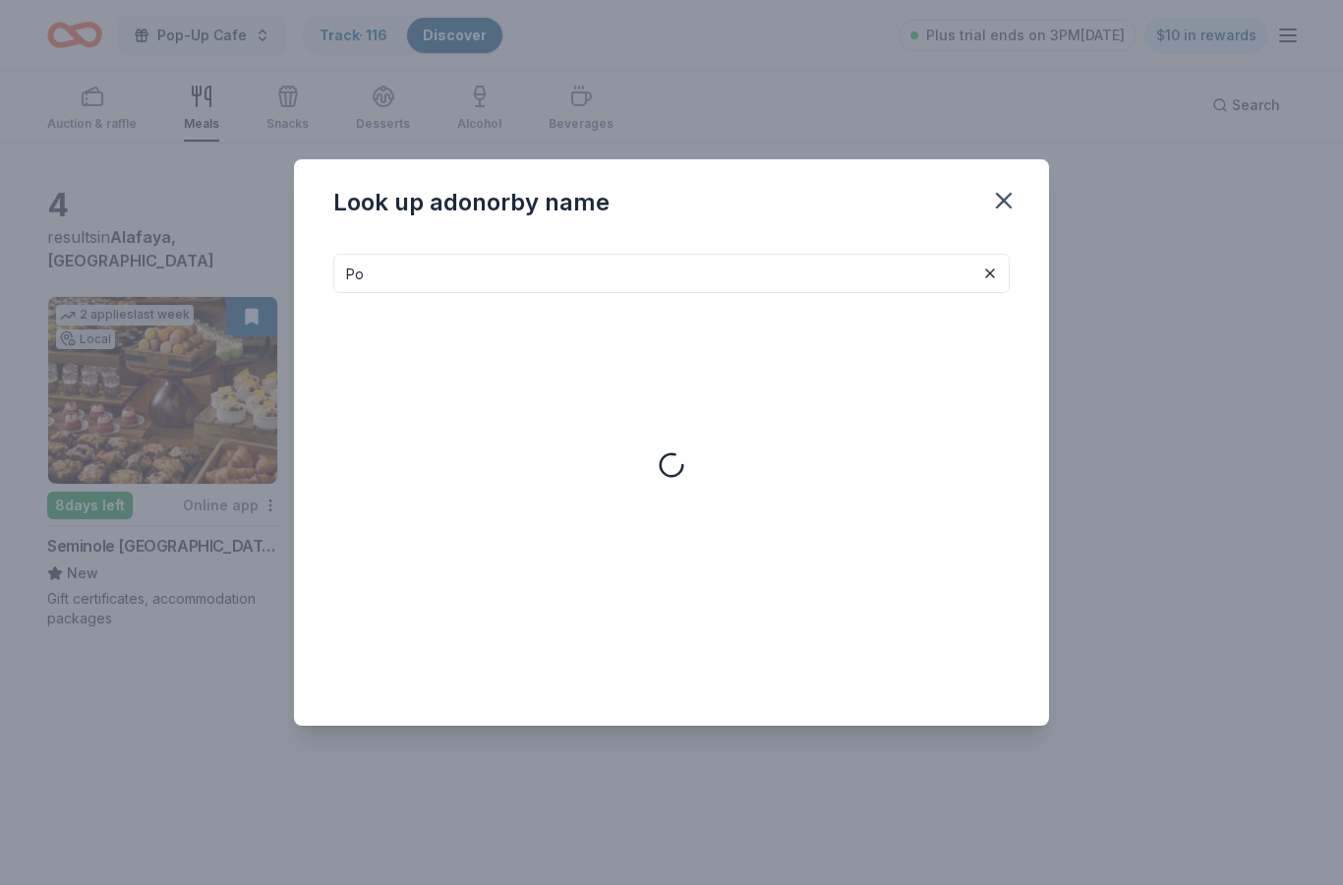
type input "P"
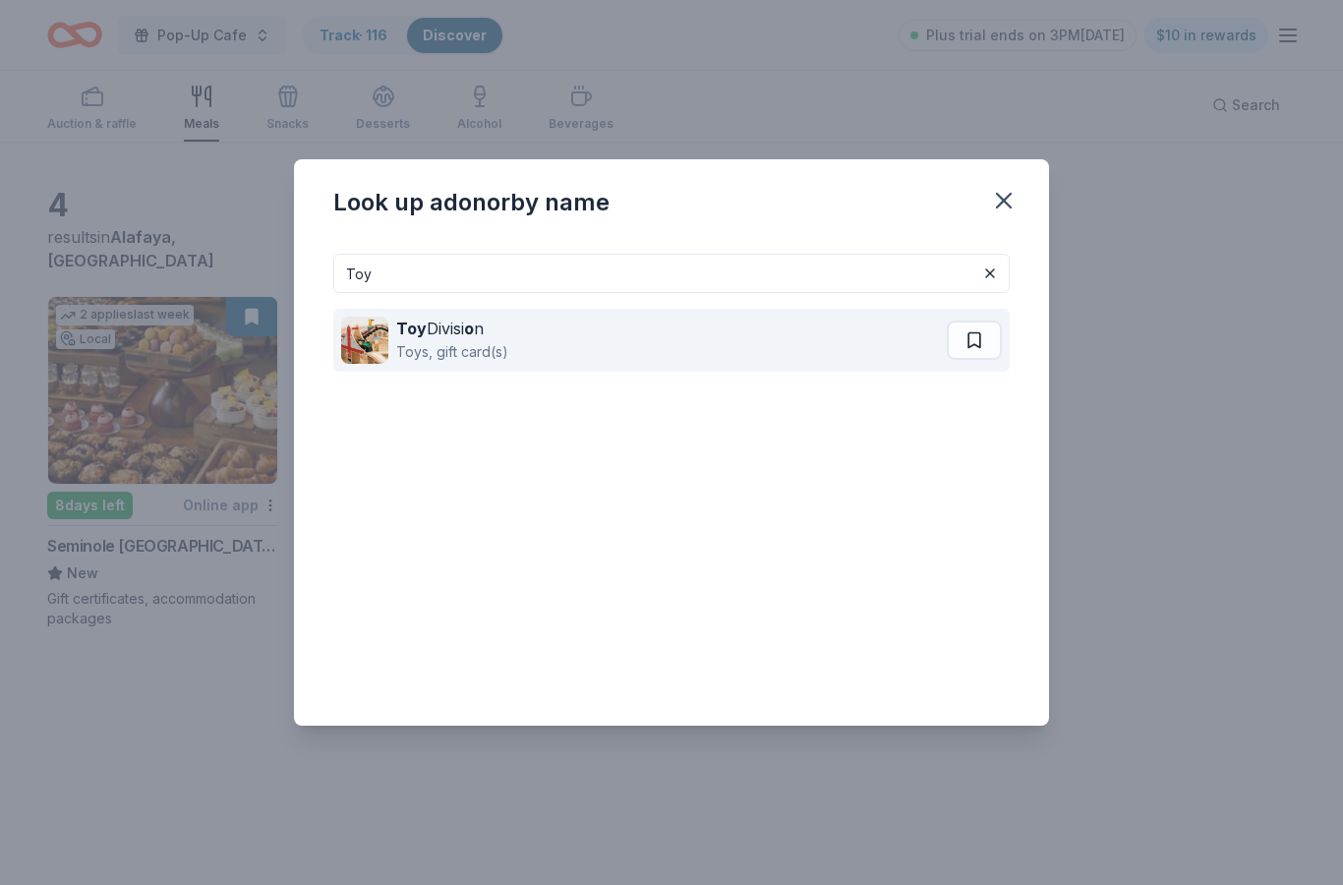
click at [787, 324] on div "Toy Divisi o n Toys, gift card(s)" at bounding box center [644, 340] width 606 height 63
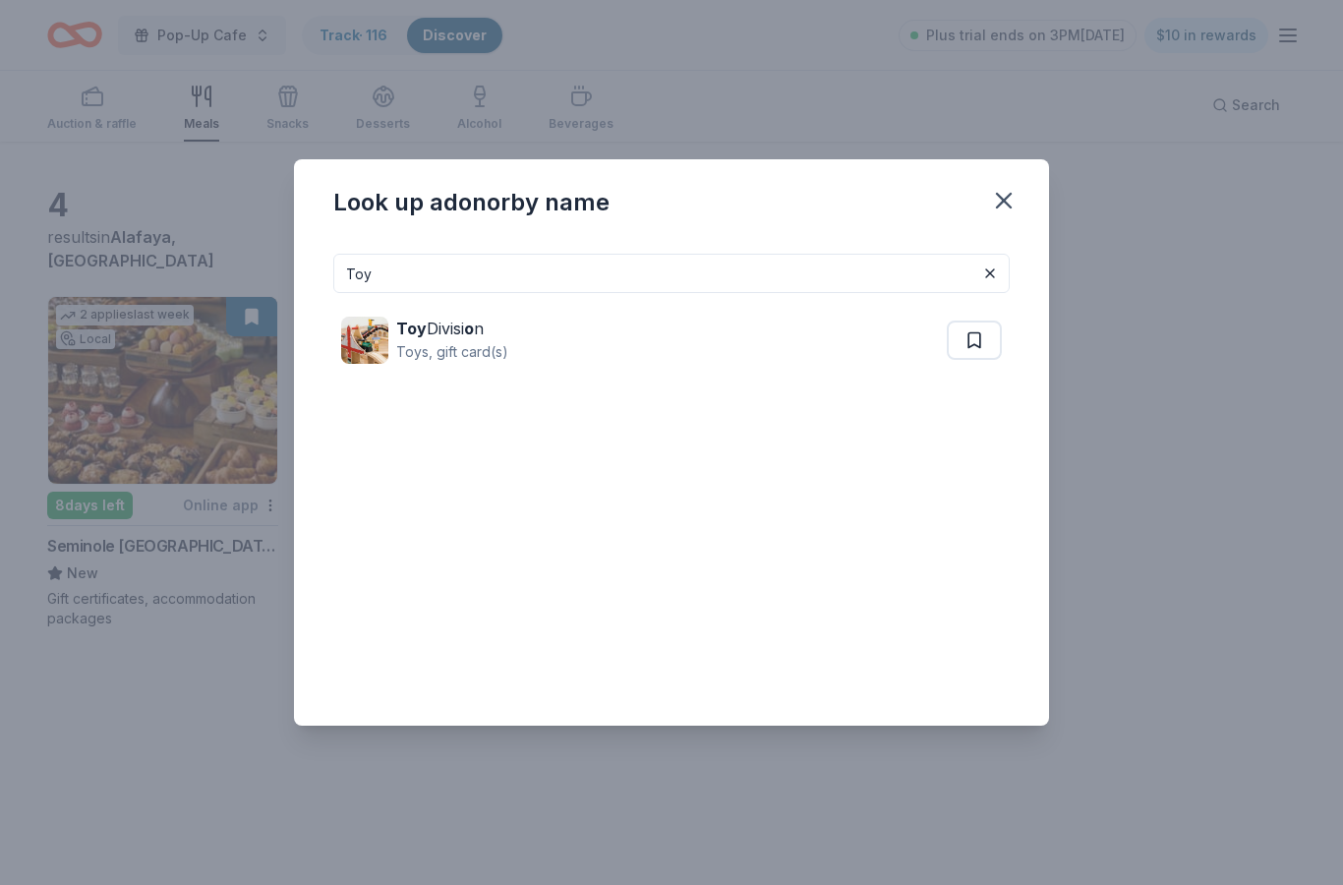
click at [705, 275] on input "Toy" at bounding box center [671, 273] width 676 height 39
type input "T"
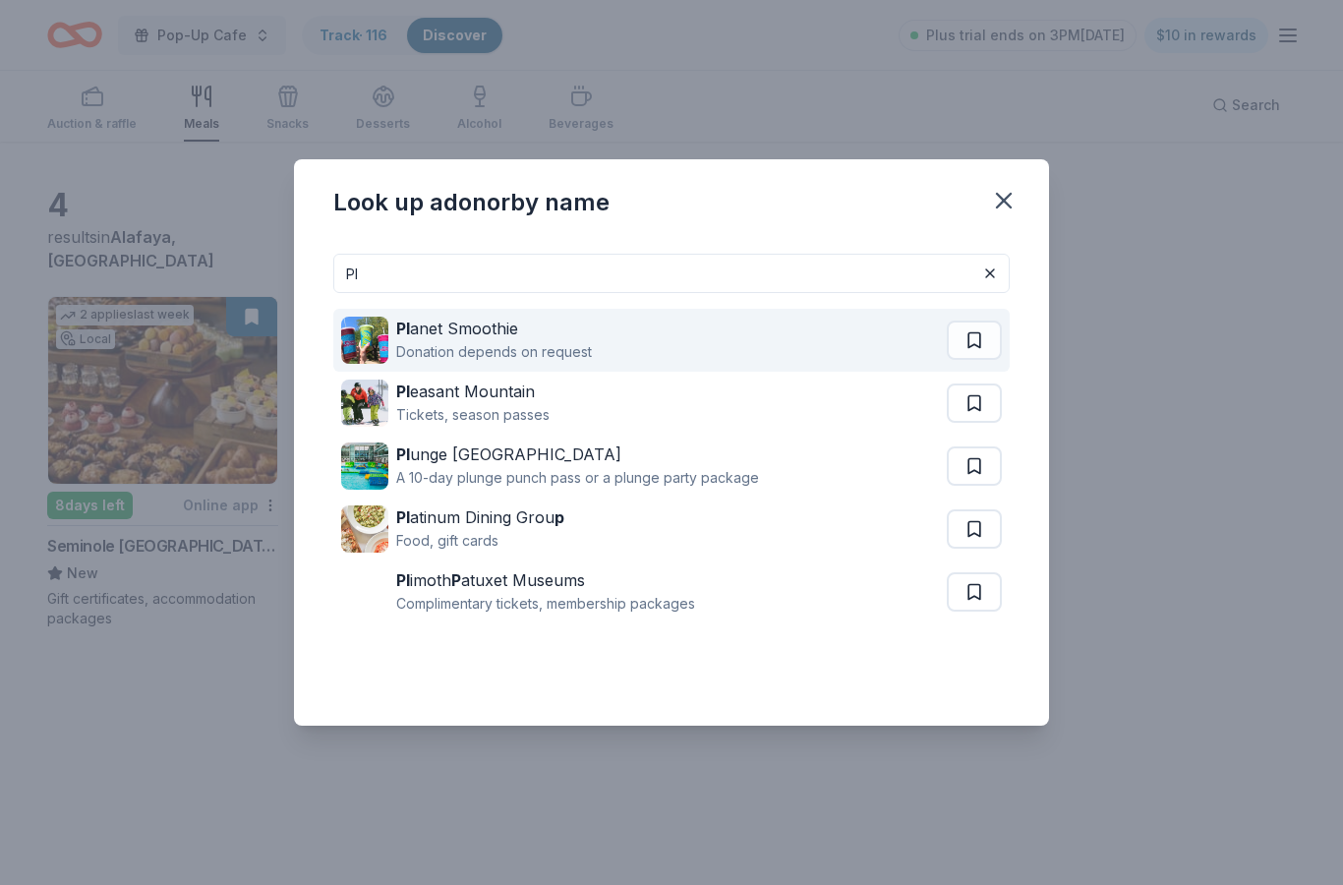
type input "Pl"
click at [743, 343] on div "Pl anet Smoothie Donation depends on request" at bounding box center [644, 340] width 606 height 63
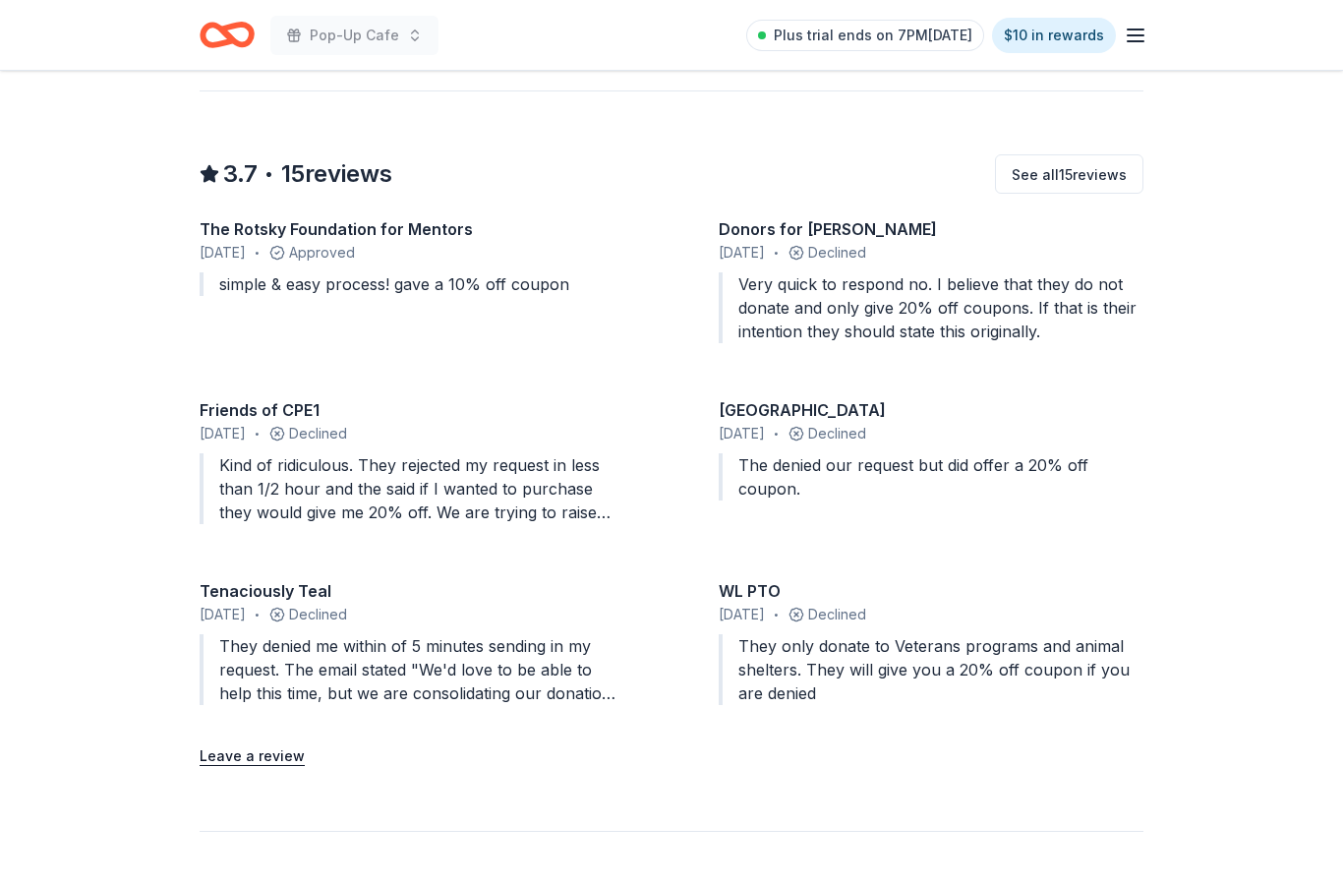
scroll to position [1749, 0]
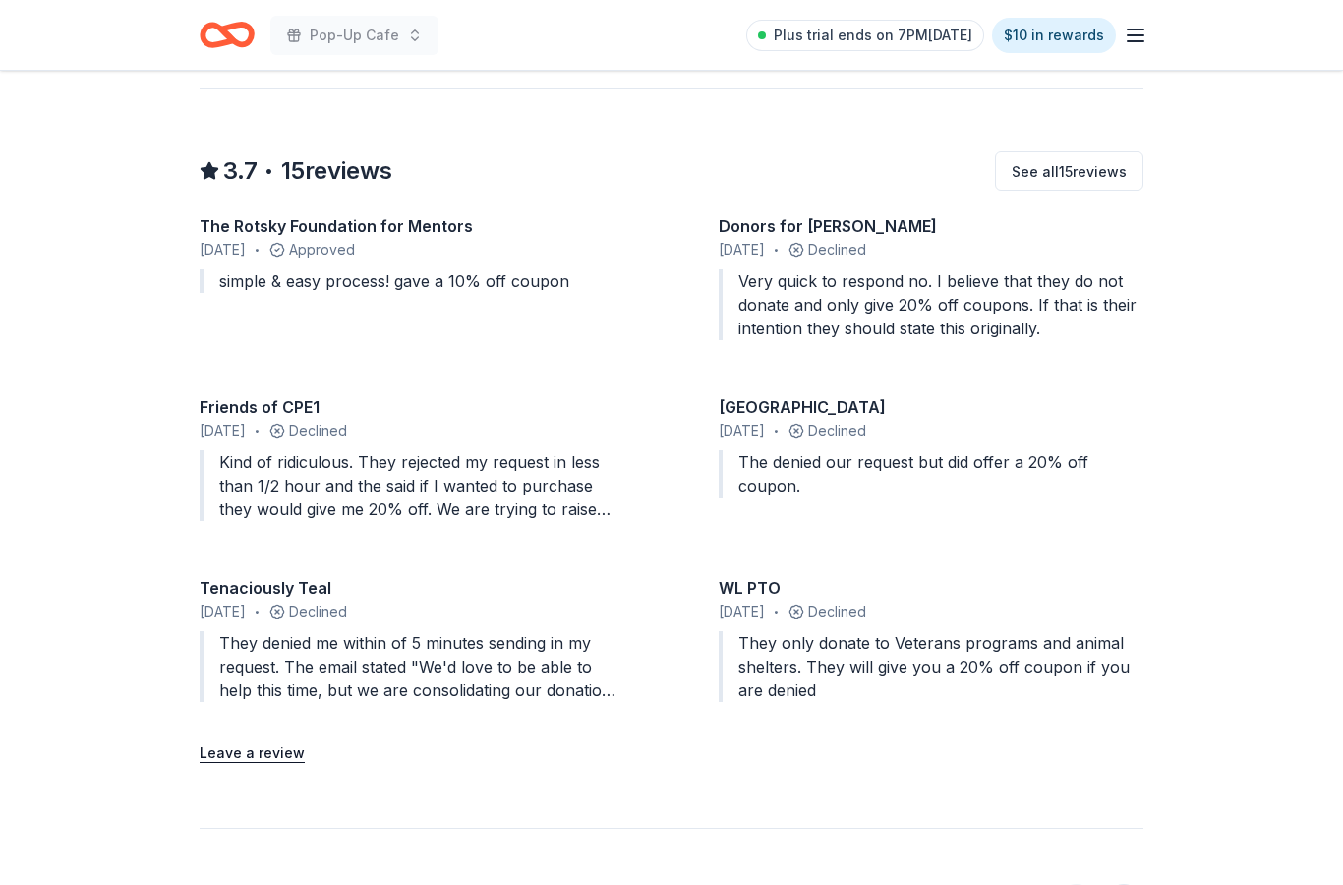
click at [445, 472] on div "Kind of ridiculous. They rejected my request in less than 1/2 hour and the said…" at bounding box center [412, 486] width 425 height 71
click at [295, 744] on button "Leave a review" at bounding box center [252, 754] width 105 height 24
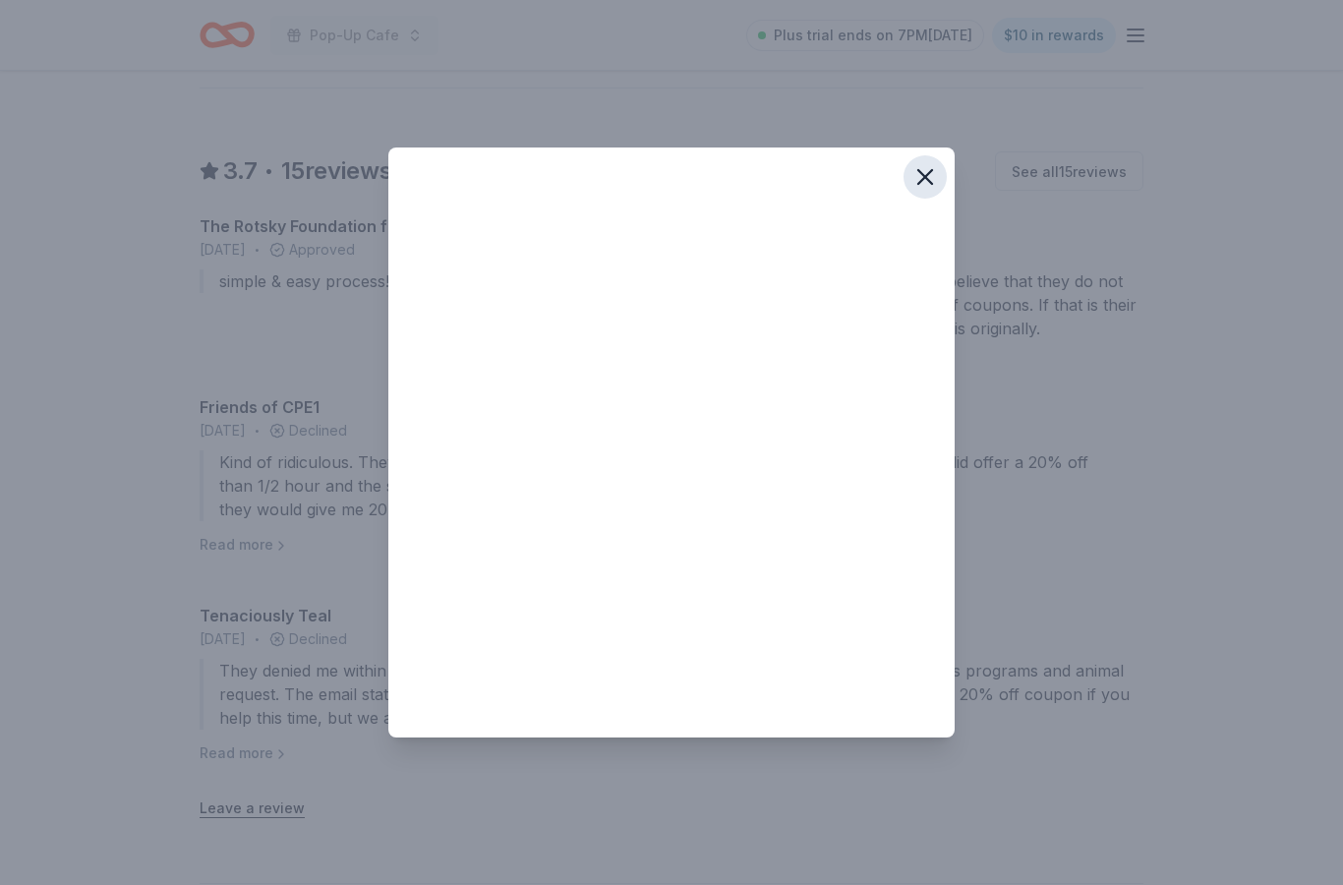
click at [923, 191] on icon "button" at bounding box center [925, 177] width 28 height 28
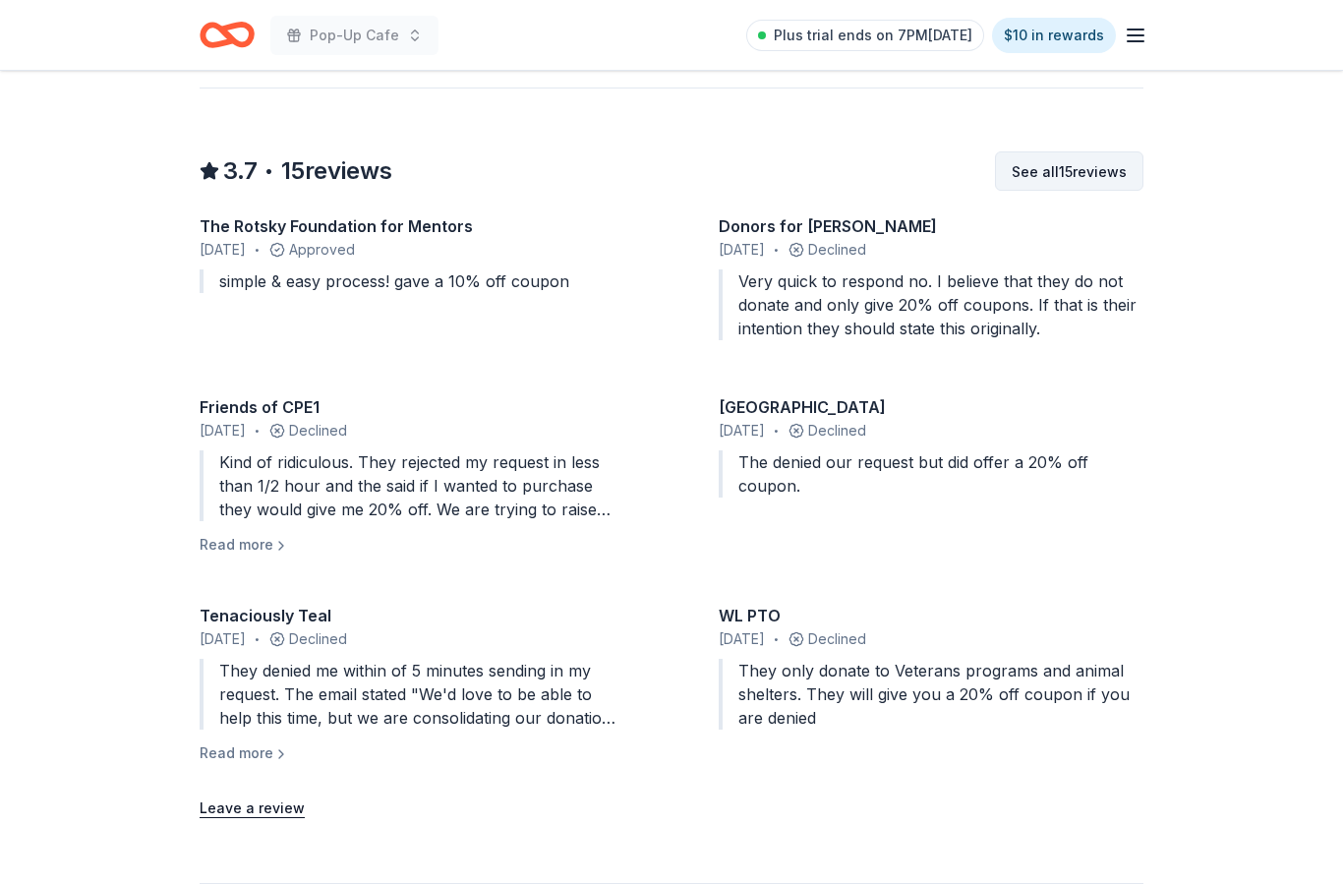
click at [1087, 179] on button "See all 15 reviews" at bounding box center [1069, 170] width 148 height 39
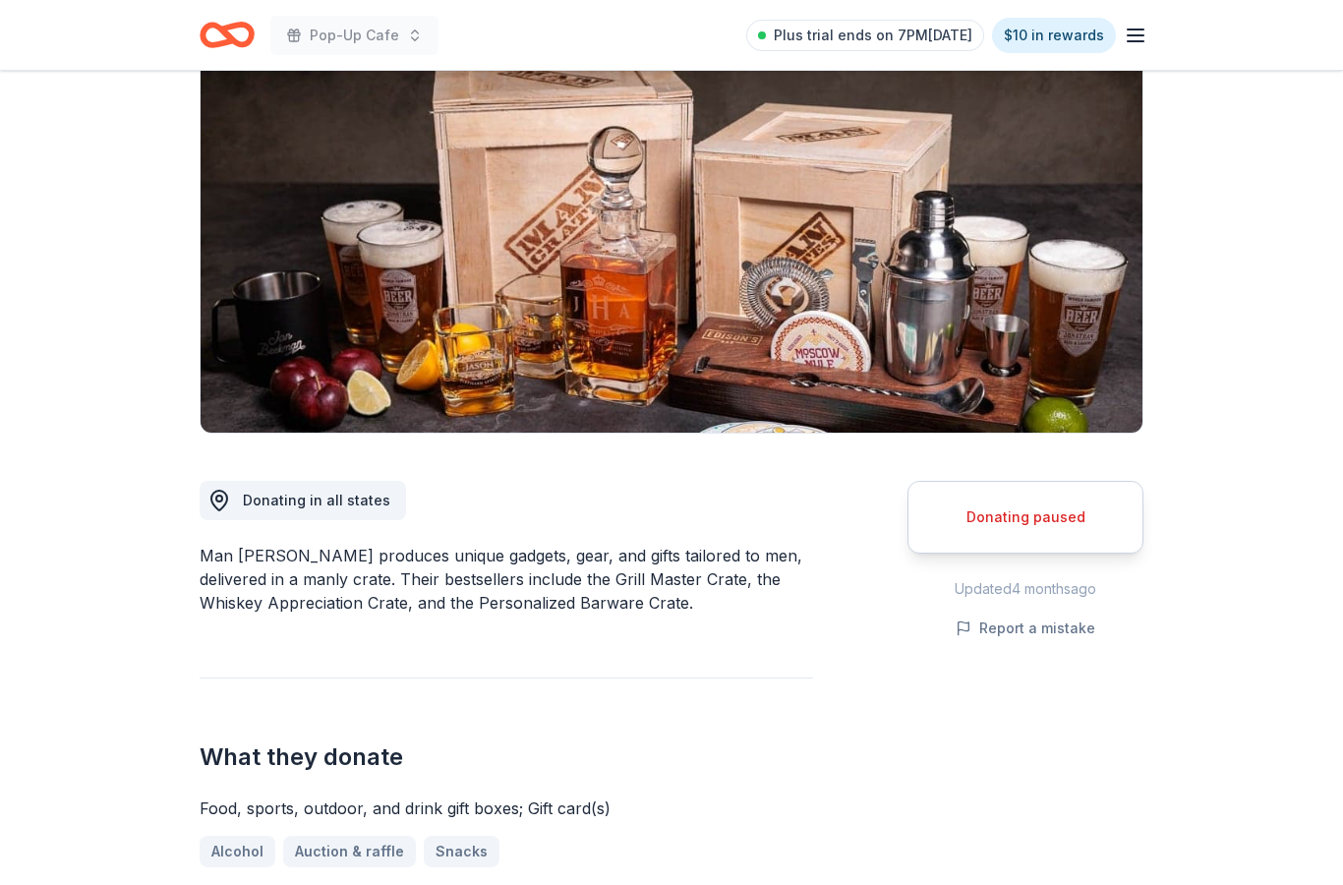
scroll to position [145, 0]
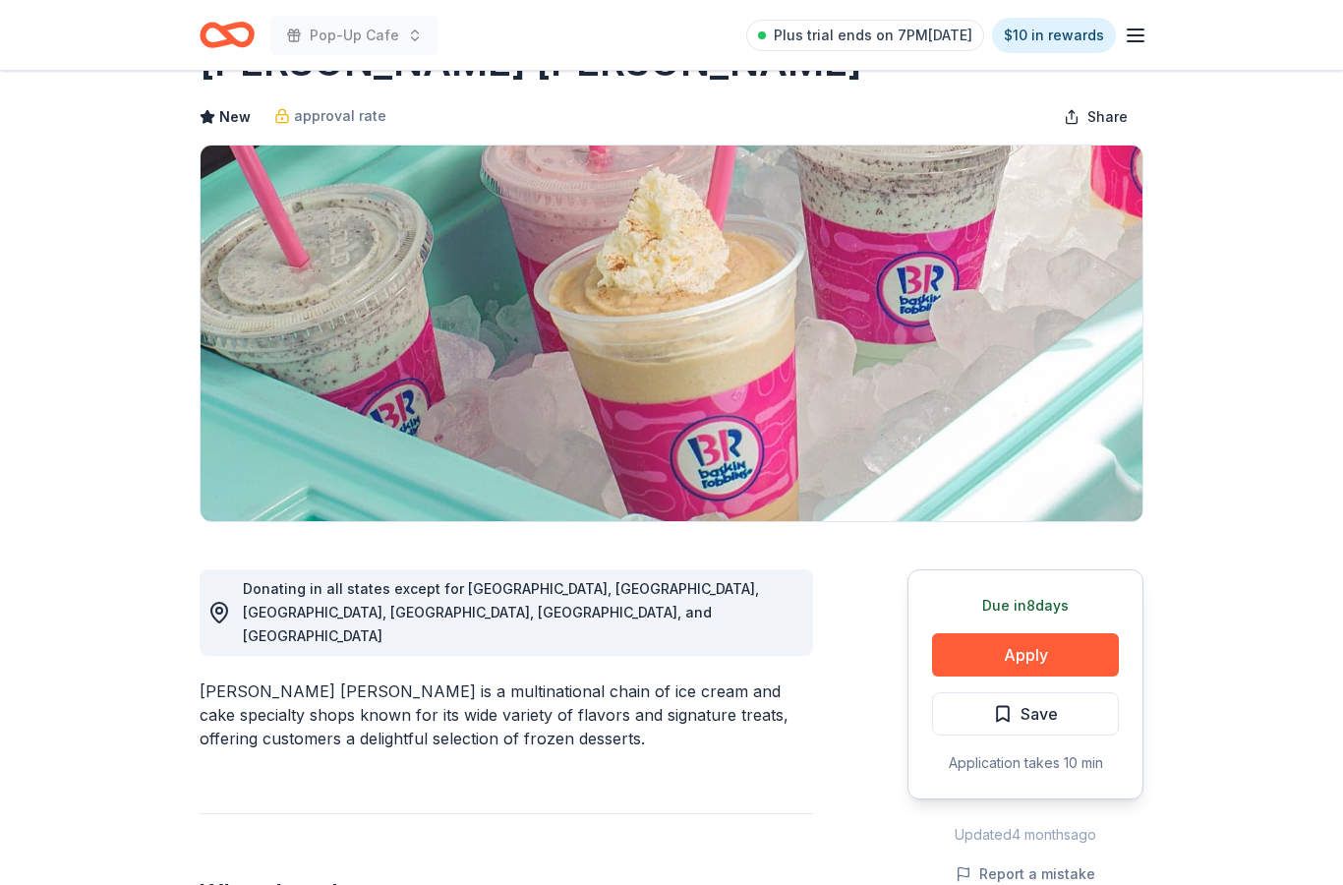
scroll to position [234, 0]
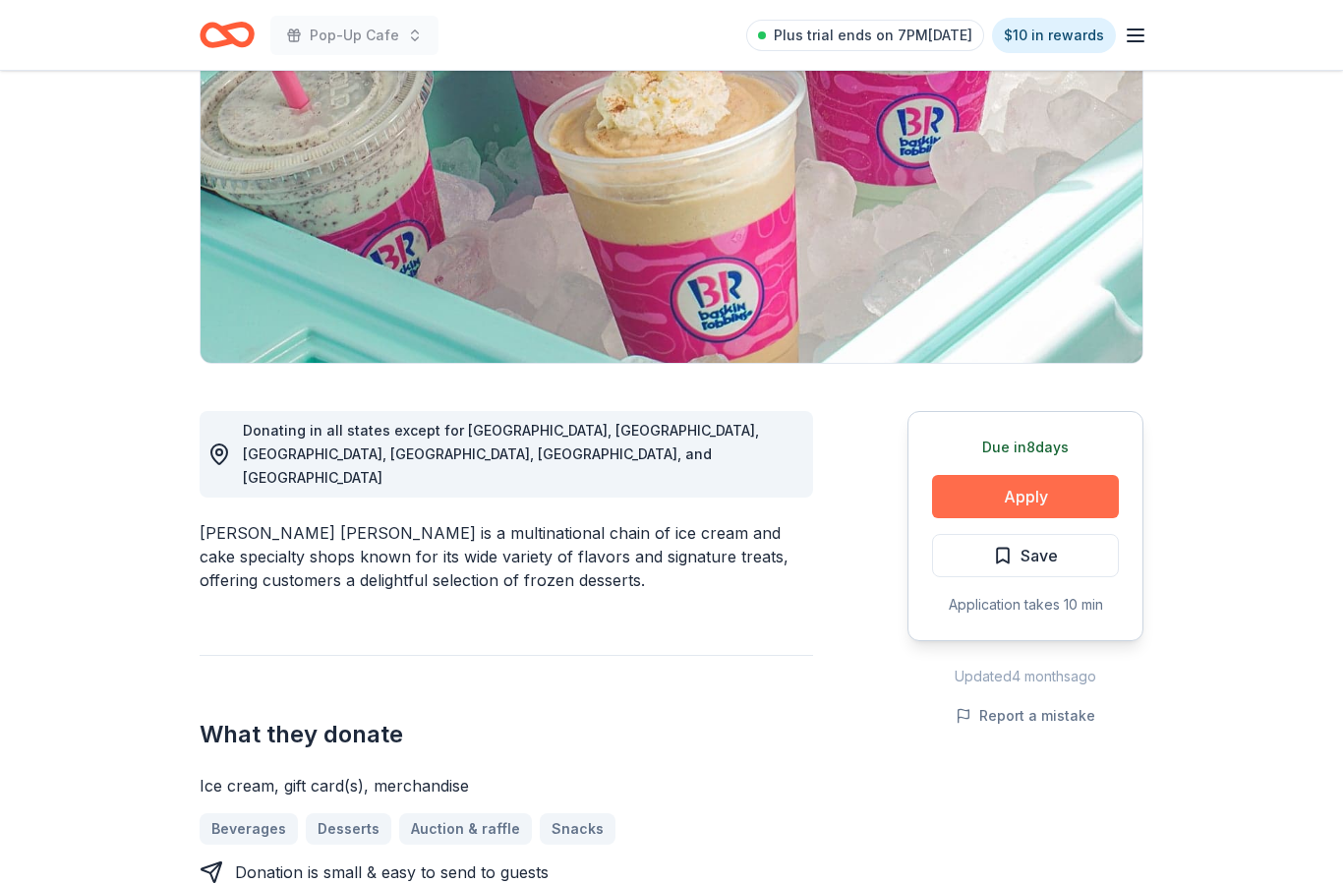
click at [1098, 502] on button "Apply" at bounding box center [1025, 496] width 187 height 43
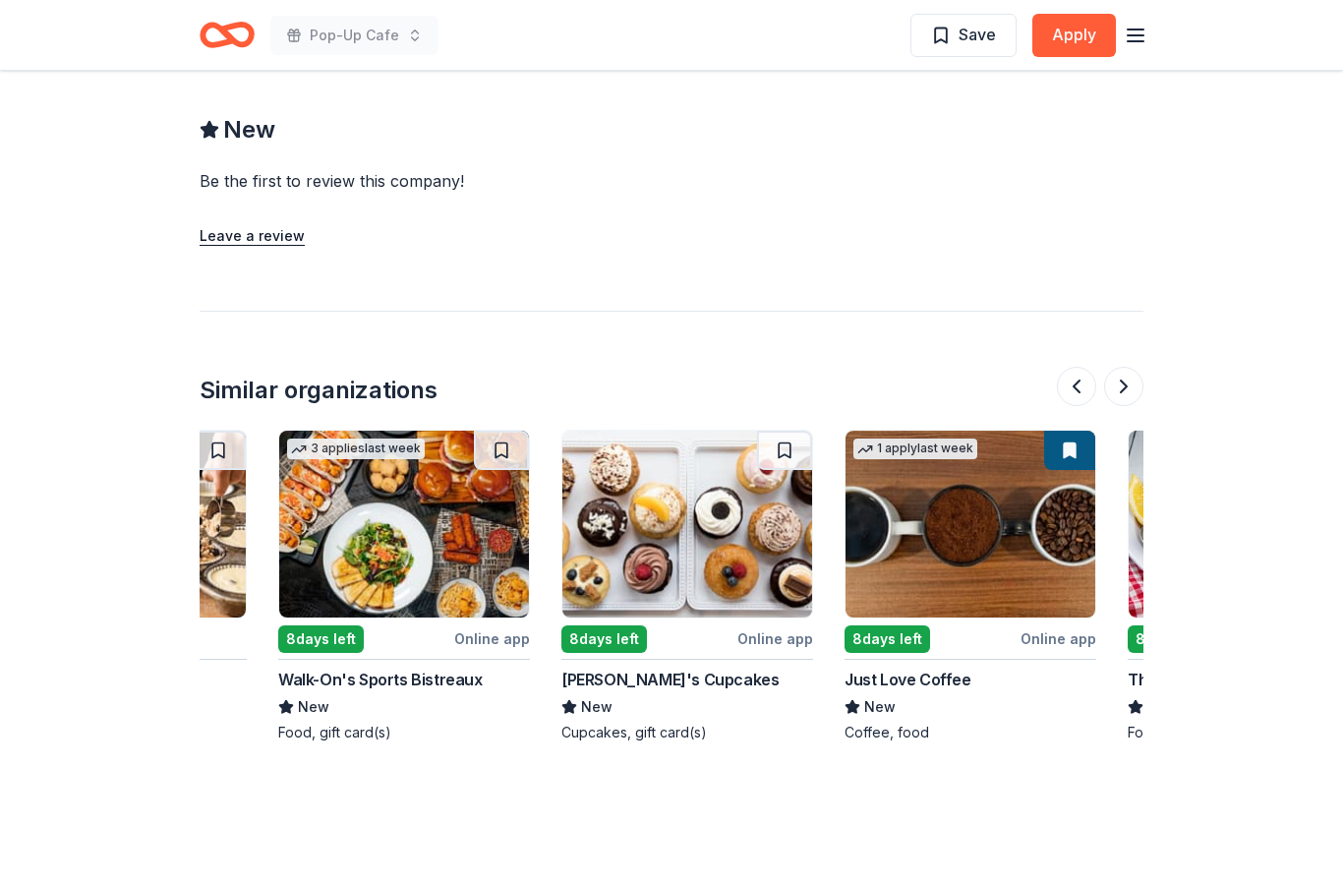
scroll to position [0, 490]
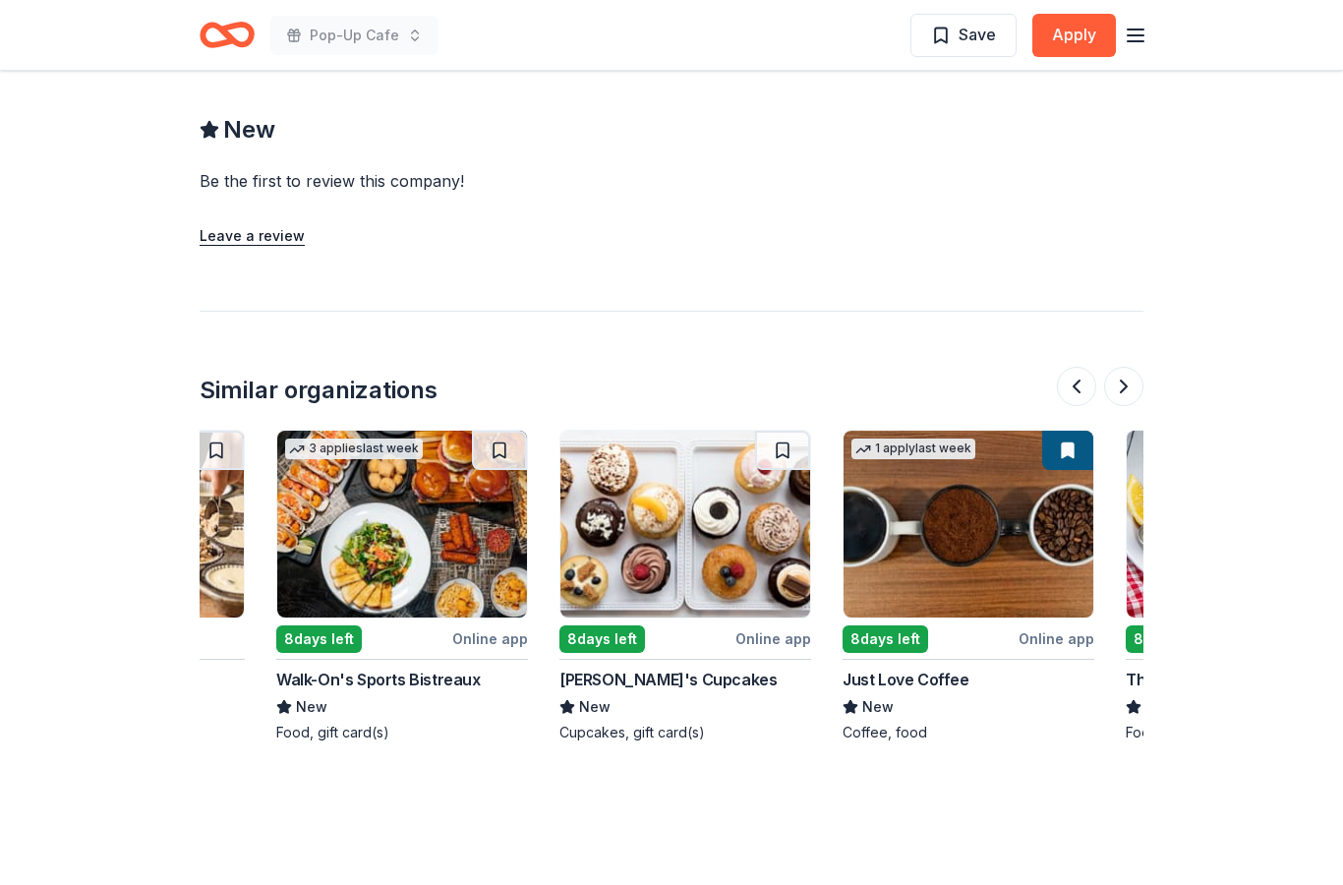
click at [755, 518] on img at bounding box center [685, 524] width 250 height 187
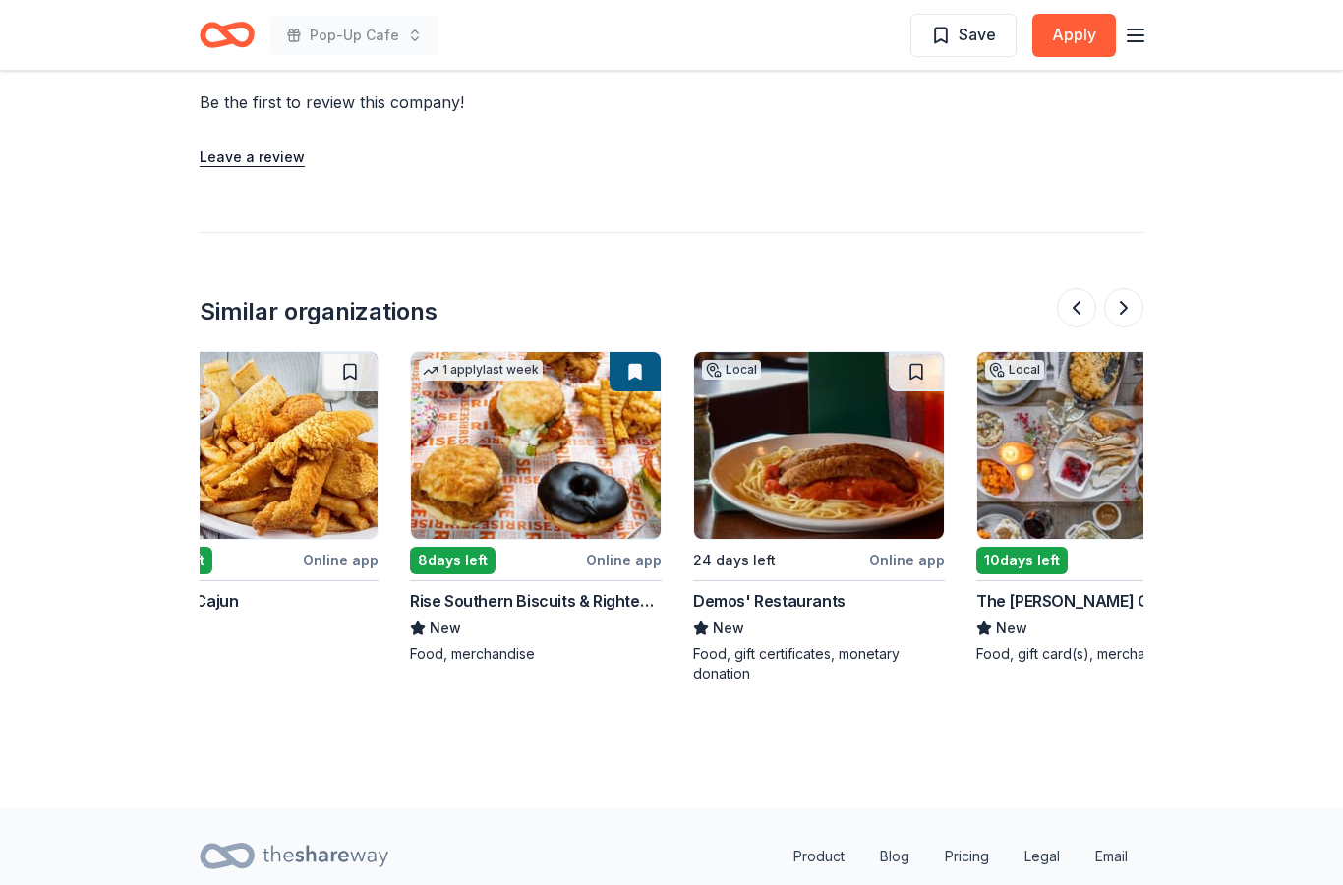
scroll to position [0, 1545]
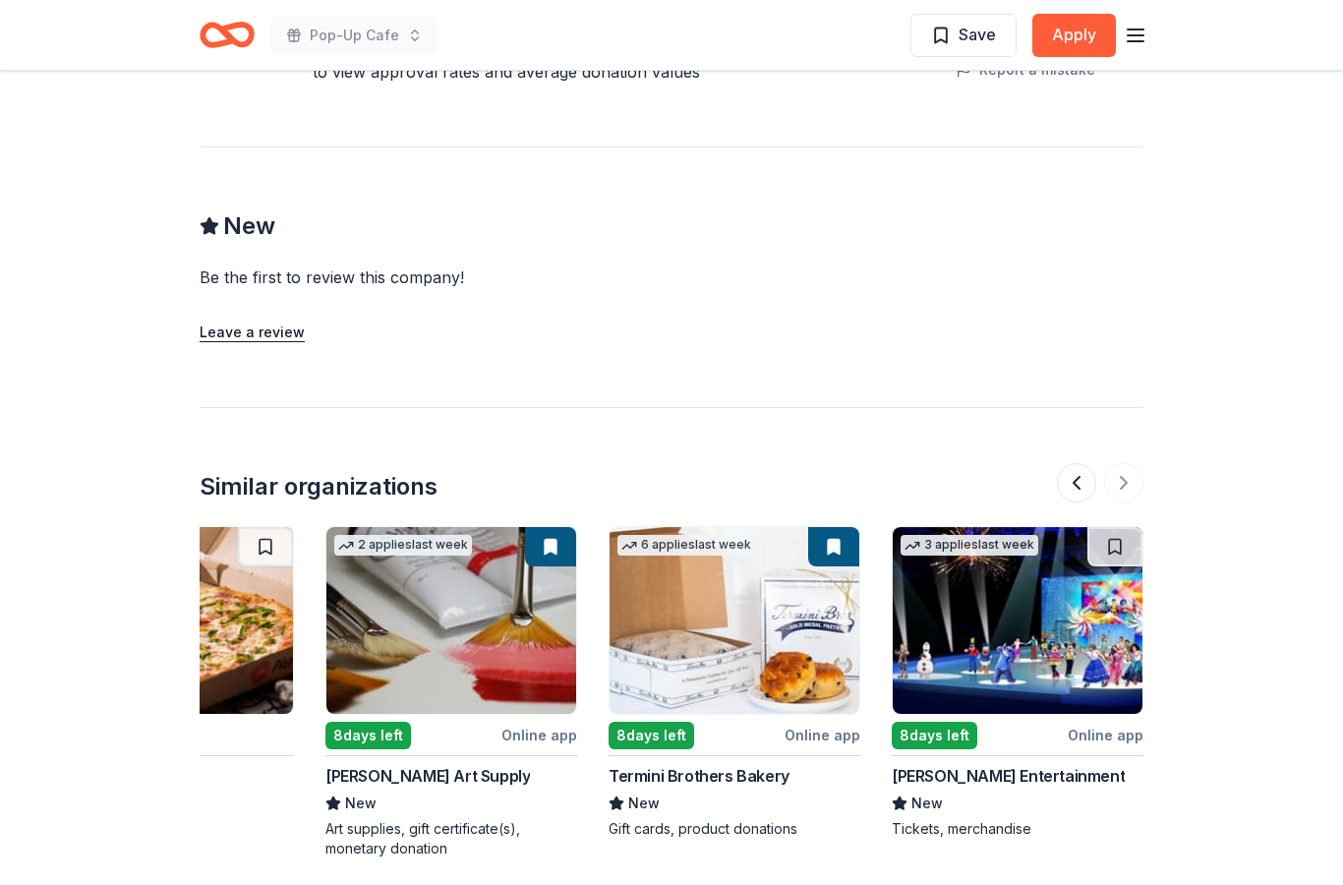
scroll to position [1717, 0]
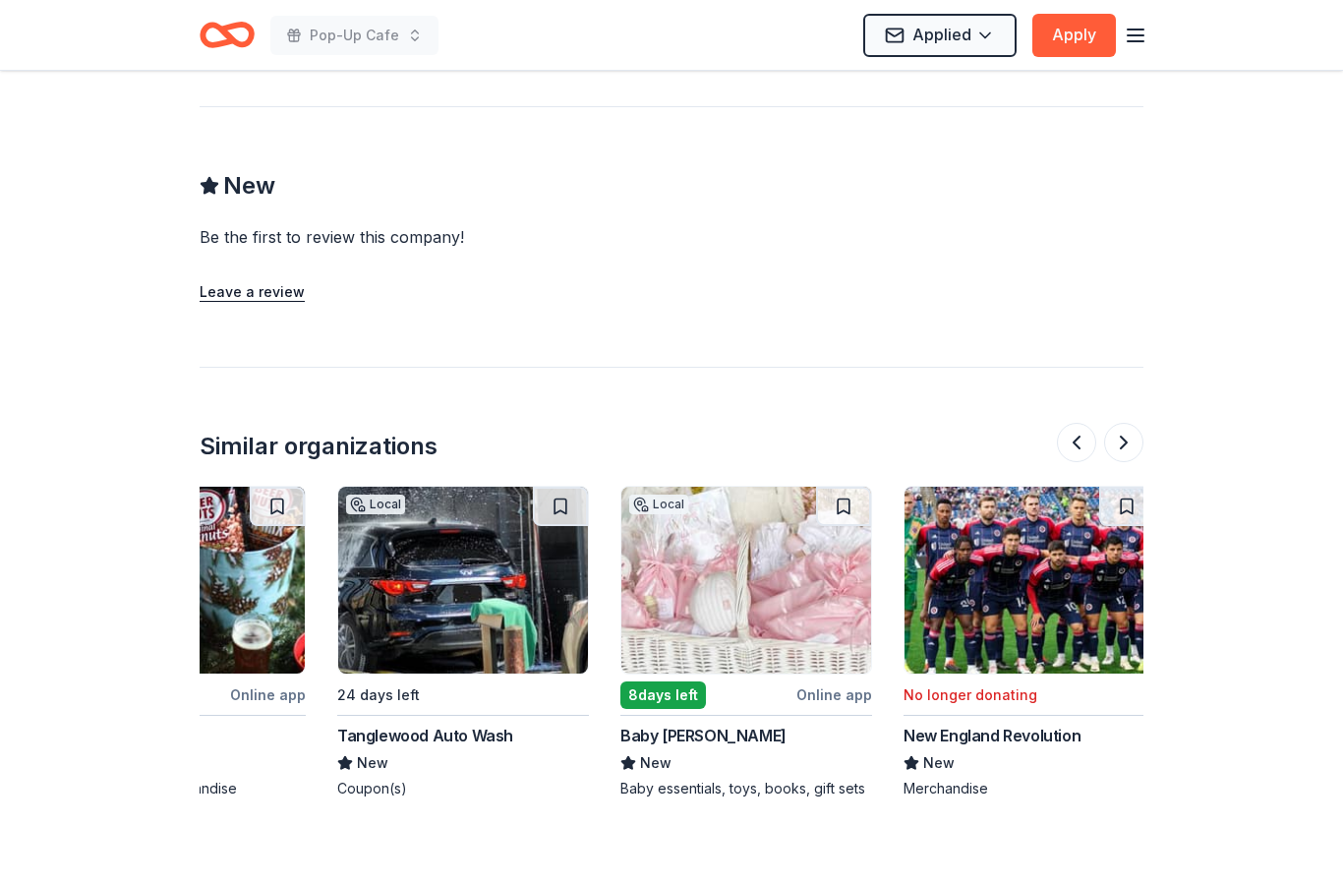
scroll to position [0, 1845]
click at [803, 576] on img at bounding box center [745, 580] width 250 height 187
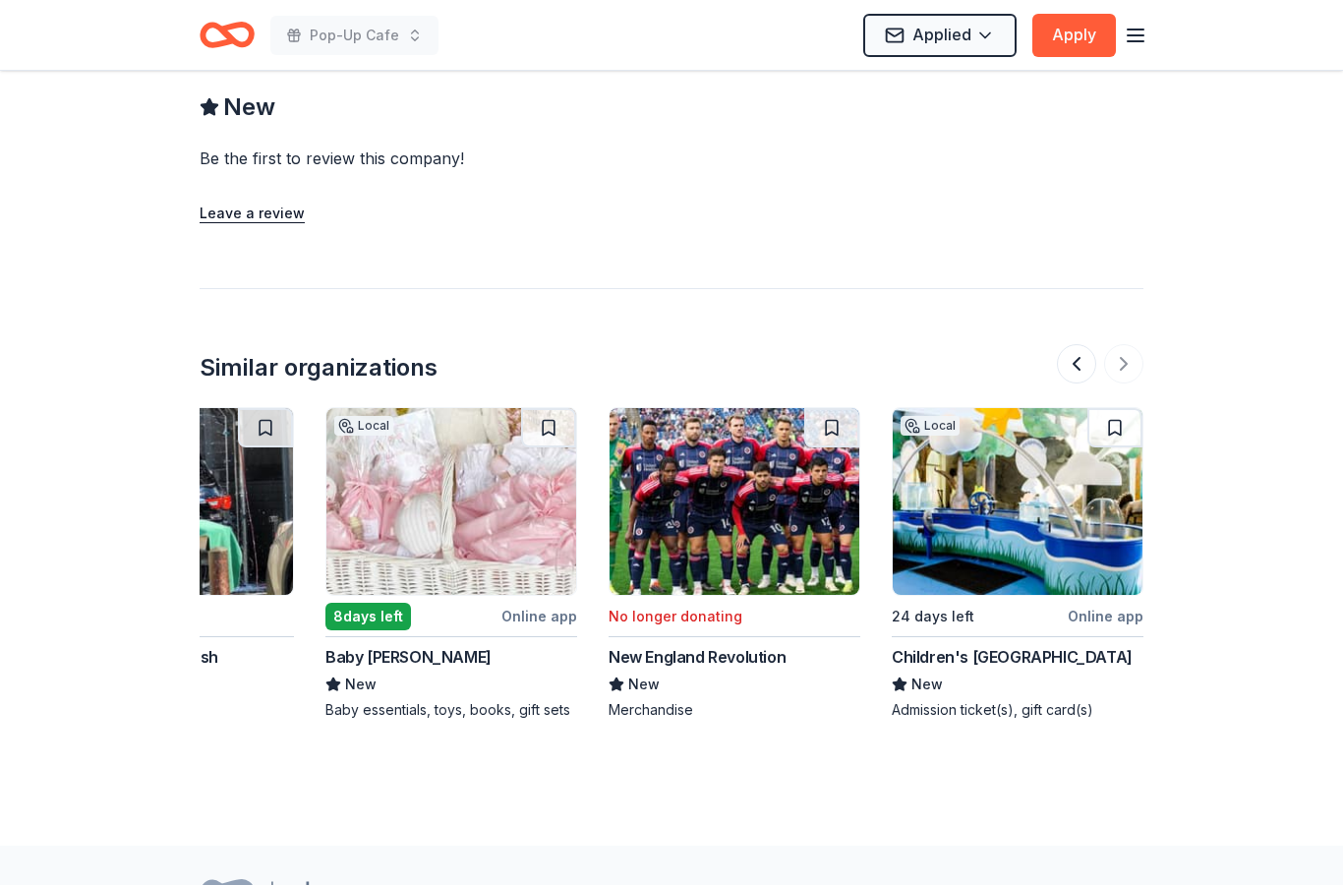
scroll to position [0, 2139]
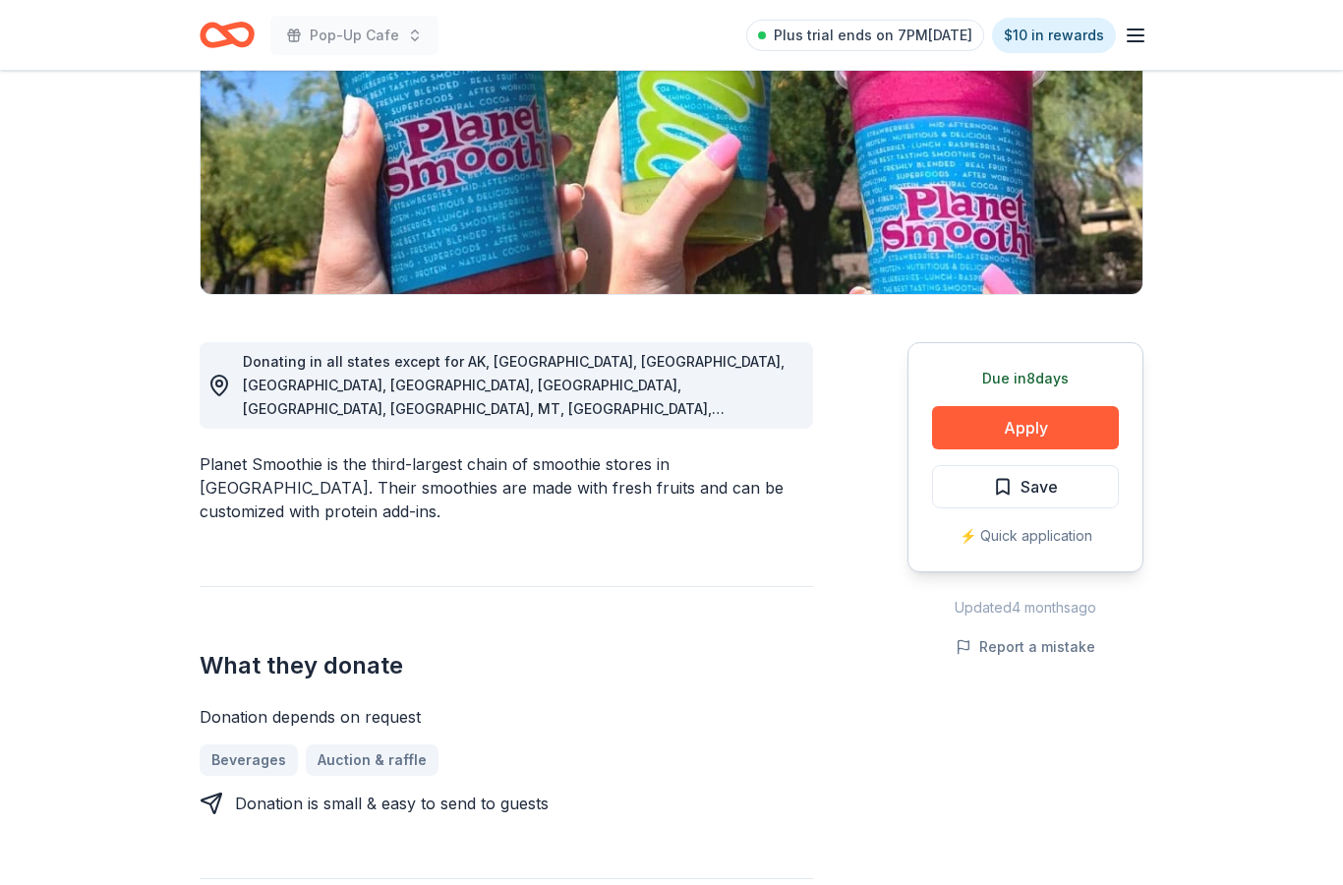
scroll to position [303, 0]
click at [1071, 447] on button "Apply" at bounding box center [1025, 427] width 187 height 43
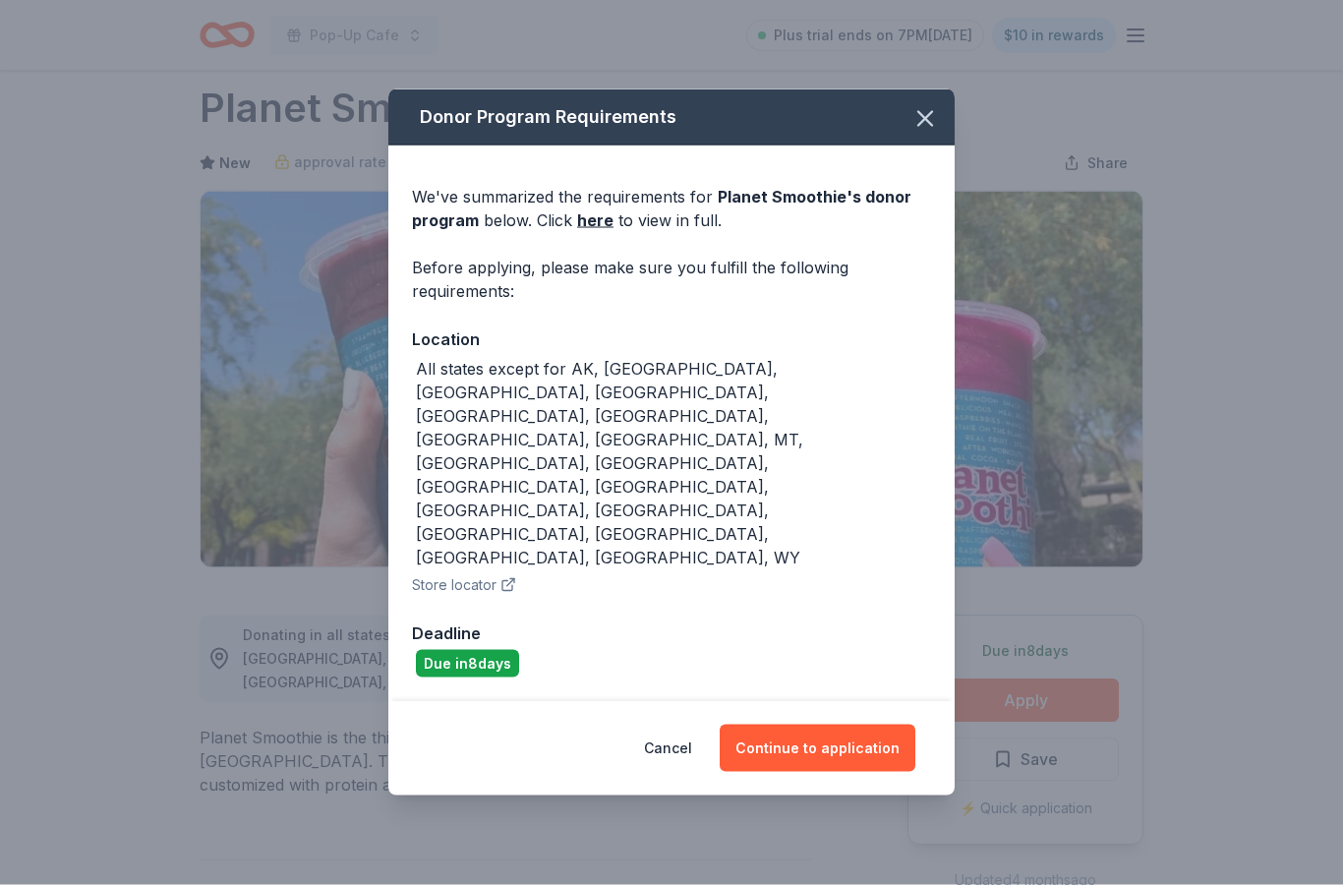
scroll to position [0, 0]
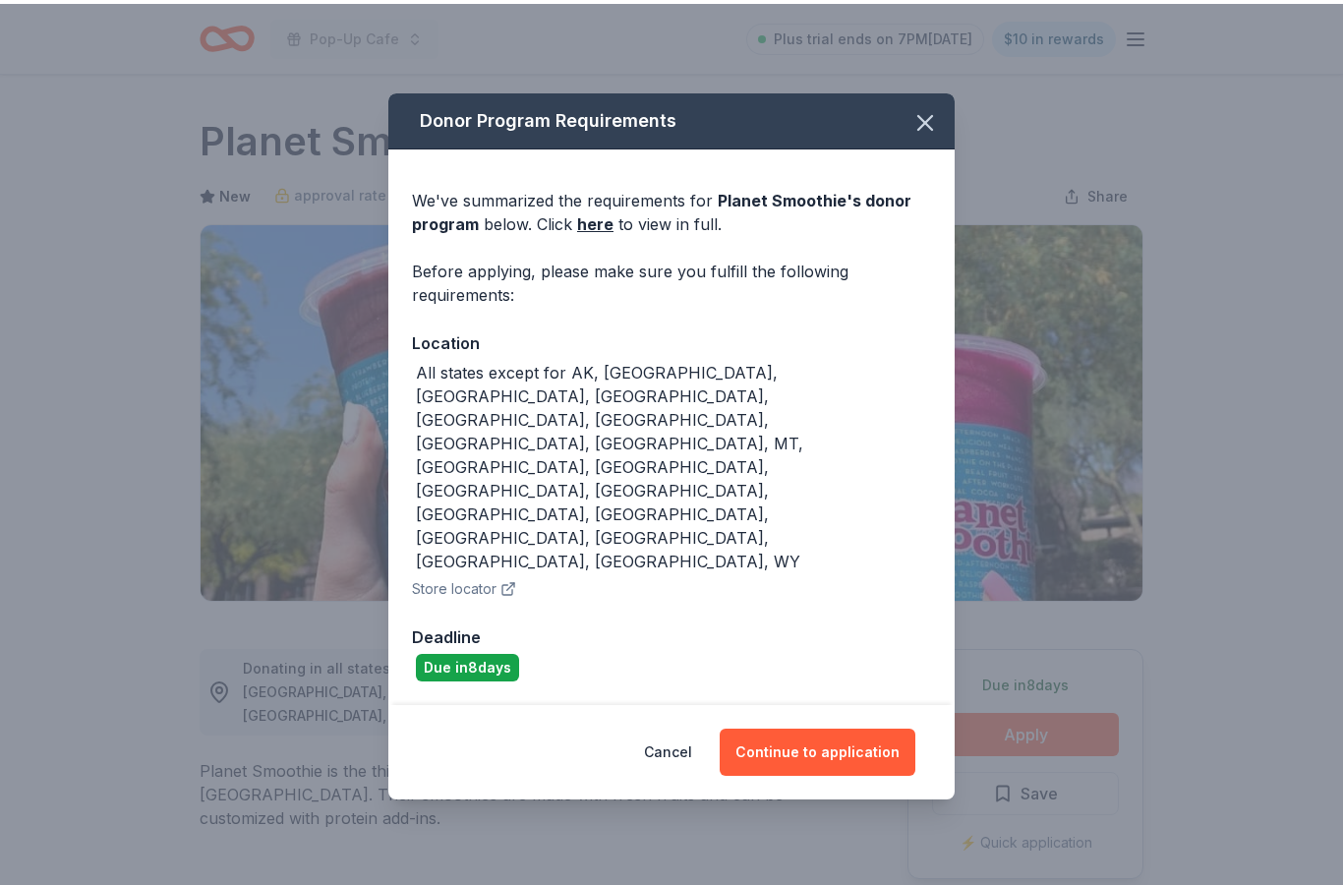
click at [877, 724] on button "Continue to application" at bounding box center [818, 747] width 196 height 47
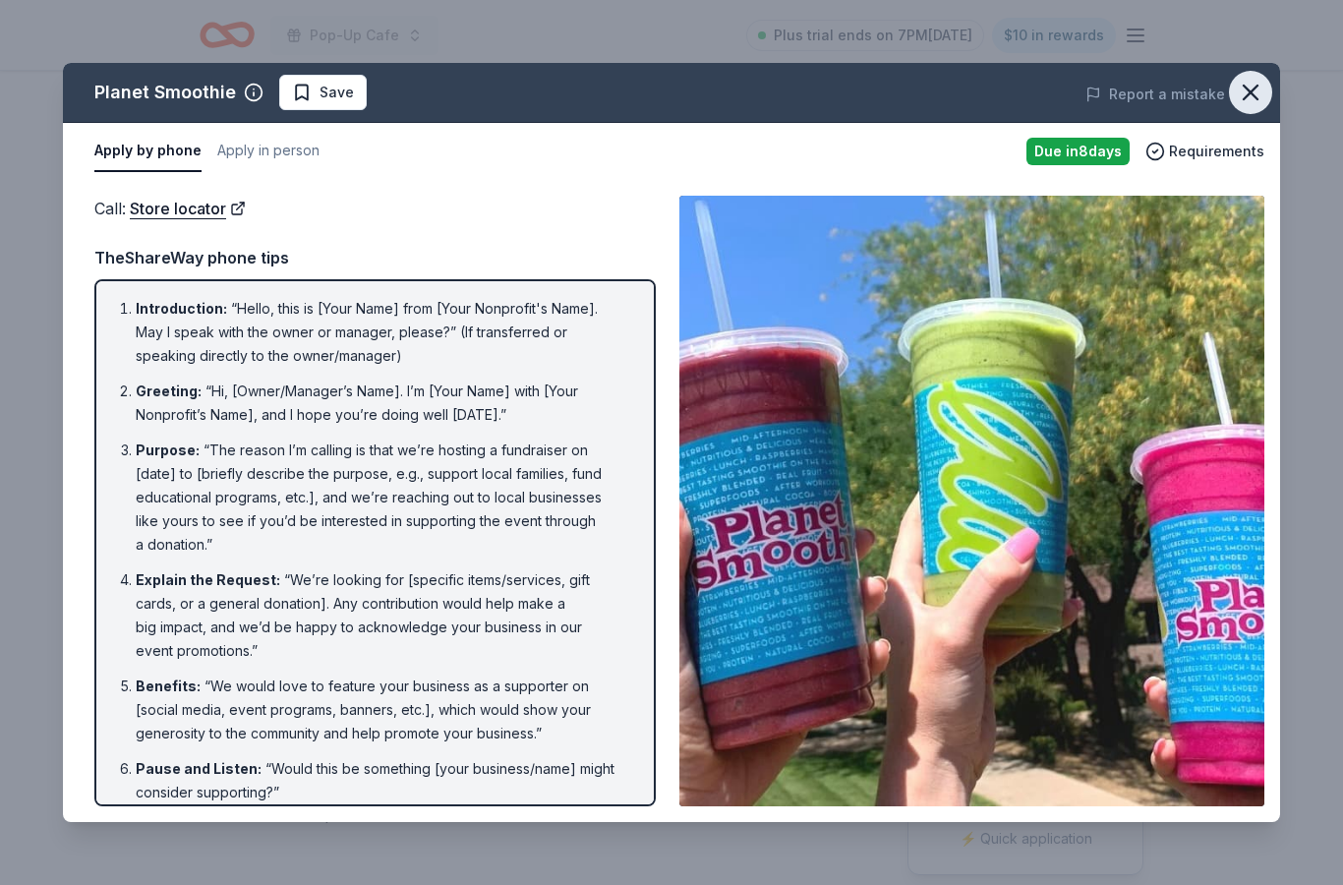
click at [1248, 91] on icon "button" at bounding box center [1251, 93] width 14 height 14
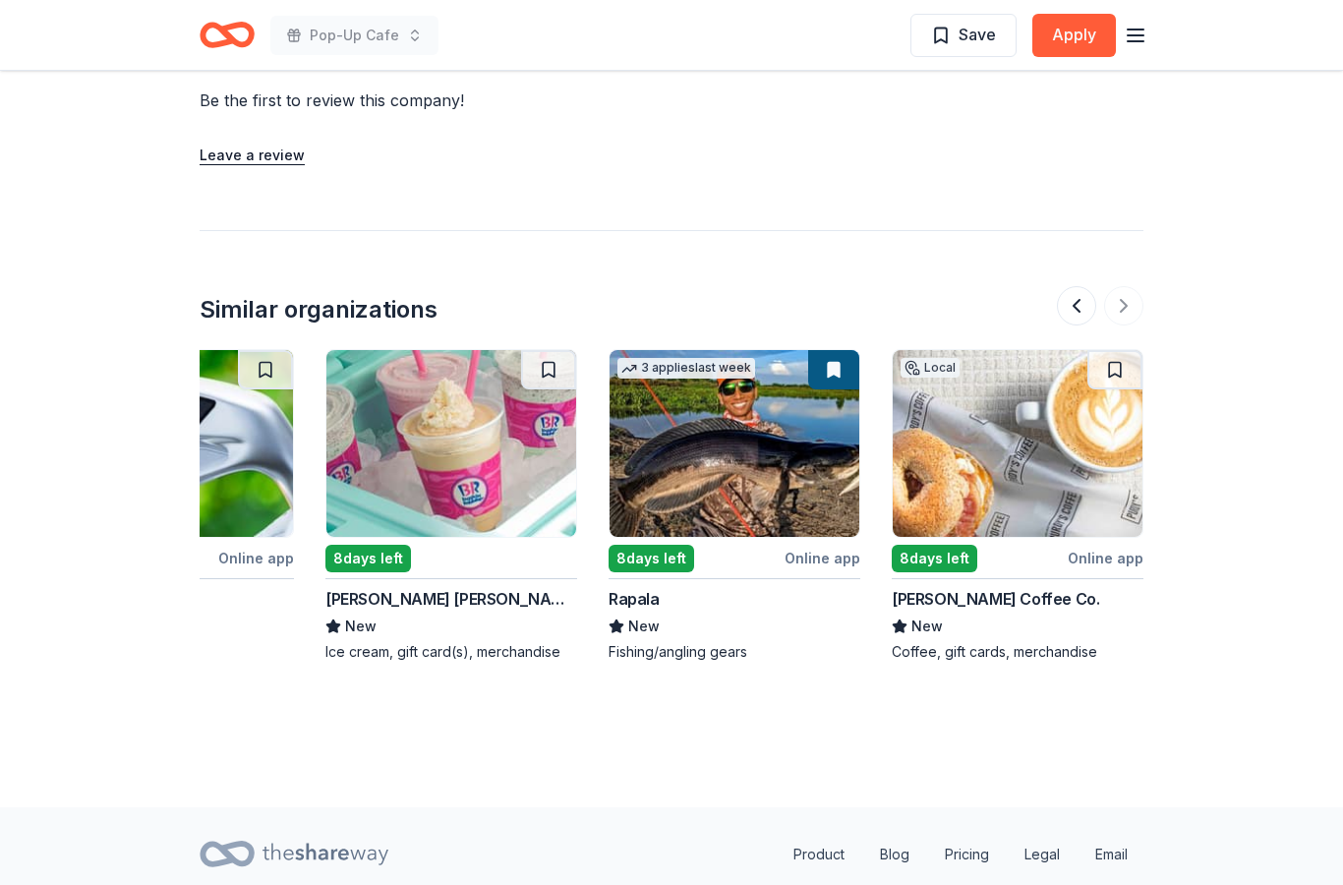
scroll to position [0, 1856]
click at [1067, 458] on img at bounding box center [1018, 443] width 250 height 187
click at [815, 447] on img at bounding box center [734, 443] width 250 height 187
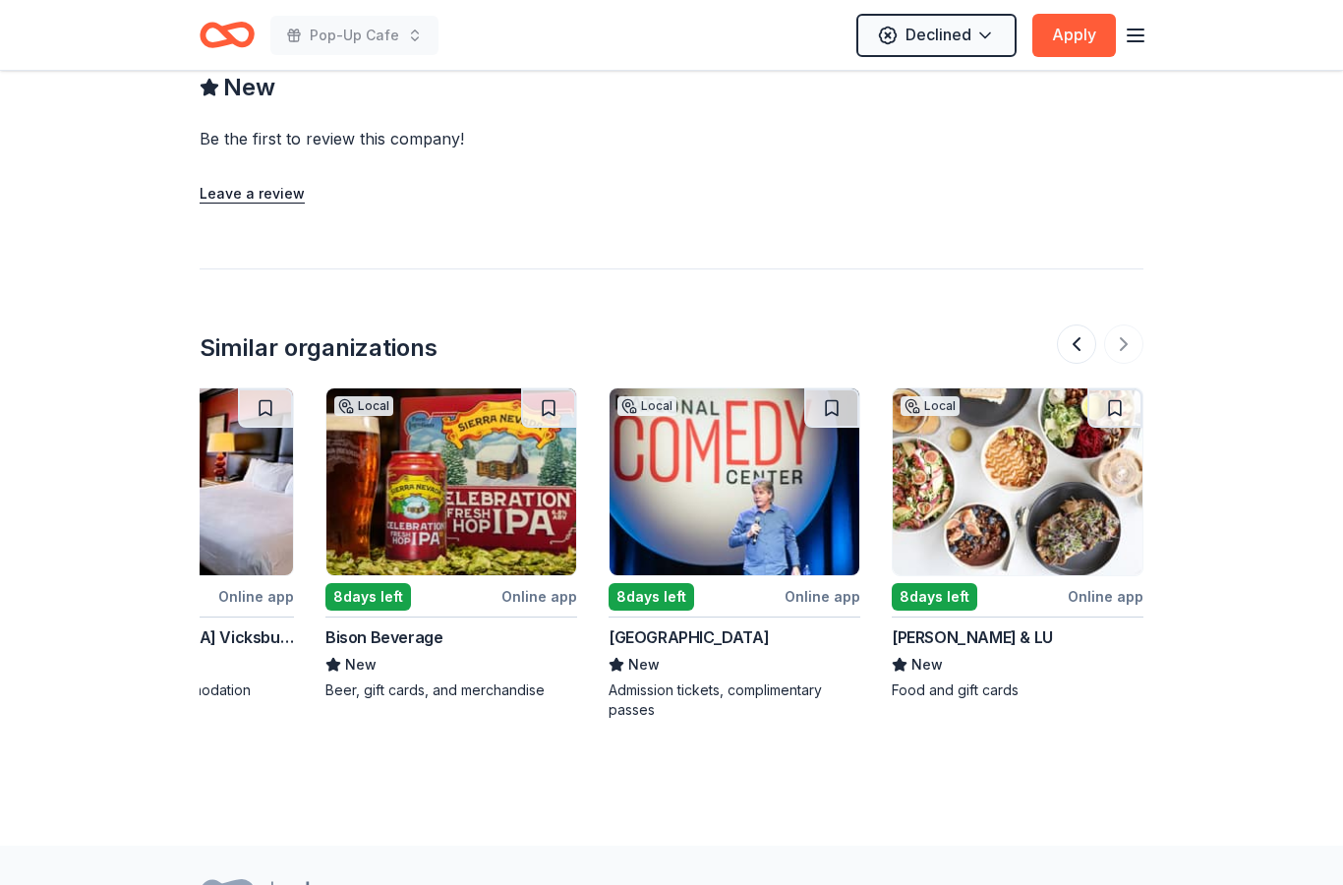
scroll to position [0, 1856]
click at [1071, 519] on img at bounding box center [1018, 481] width 250 height 187
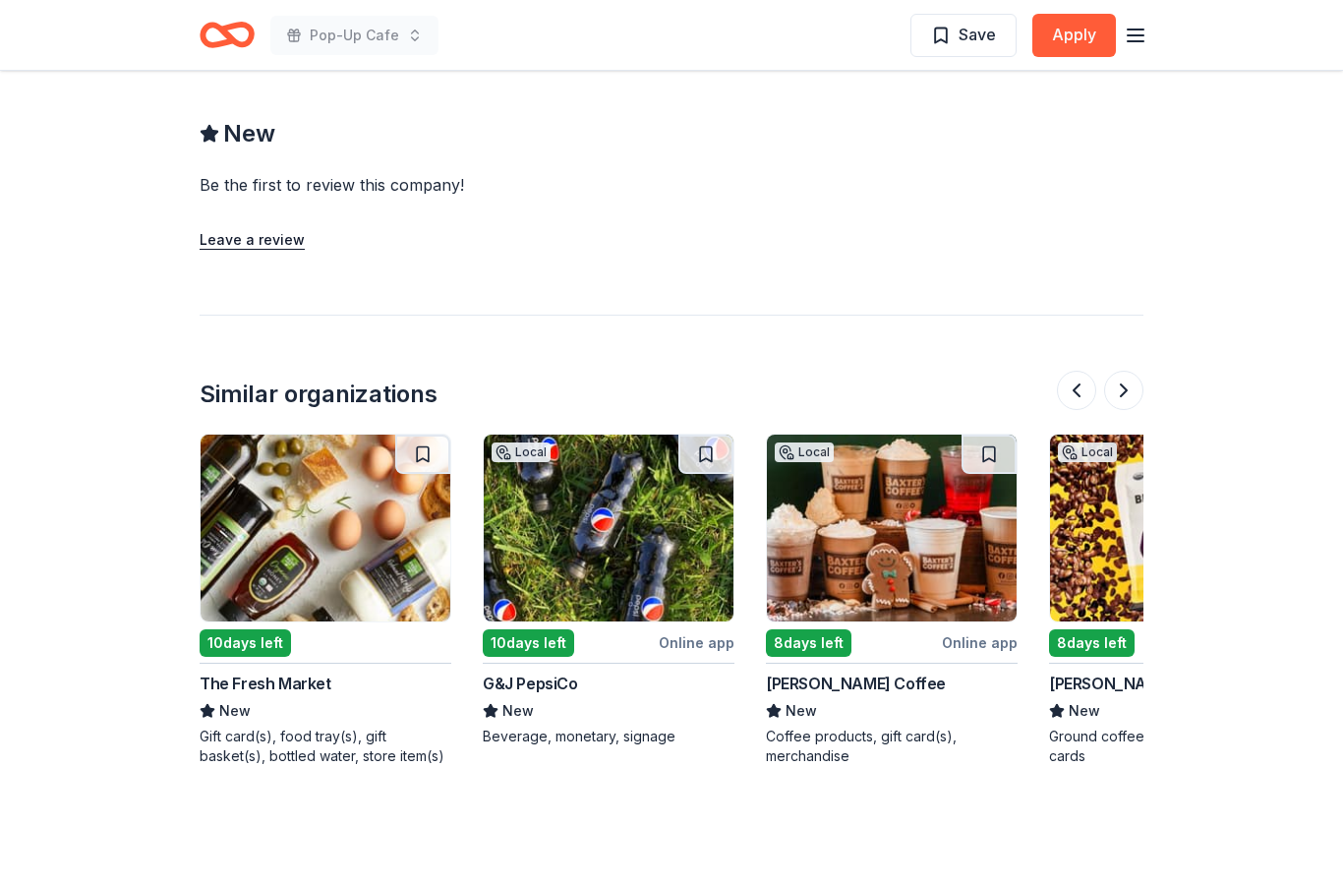
scroll to position [0, 562]
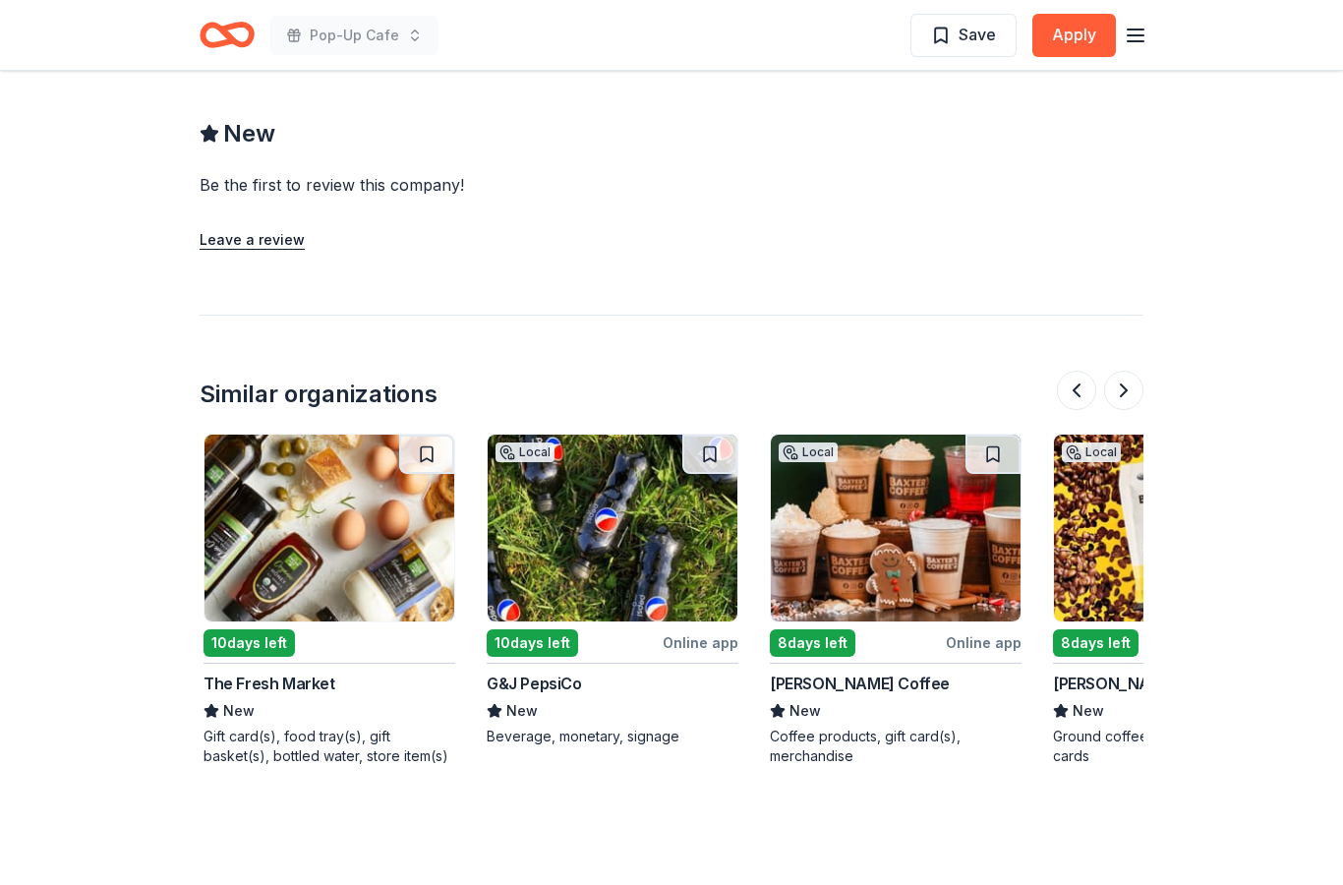
click at [682, 528] on img at bounding box center [613, 527] width 250 height 187
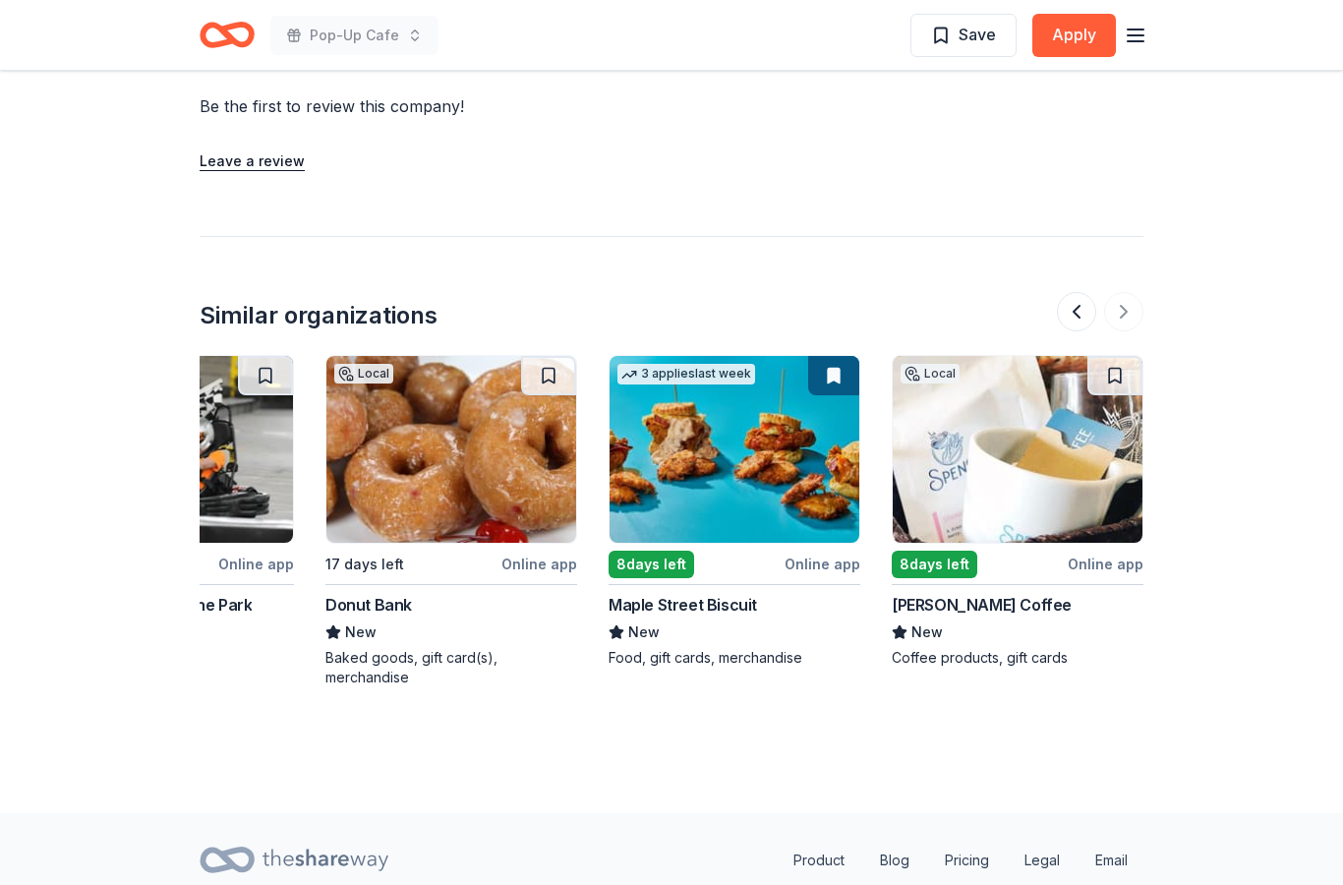
scroll to position [0, 1856]
click at [1040, 411] on img at bounding box center [1018, 449] width 250 height 187
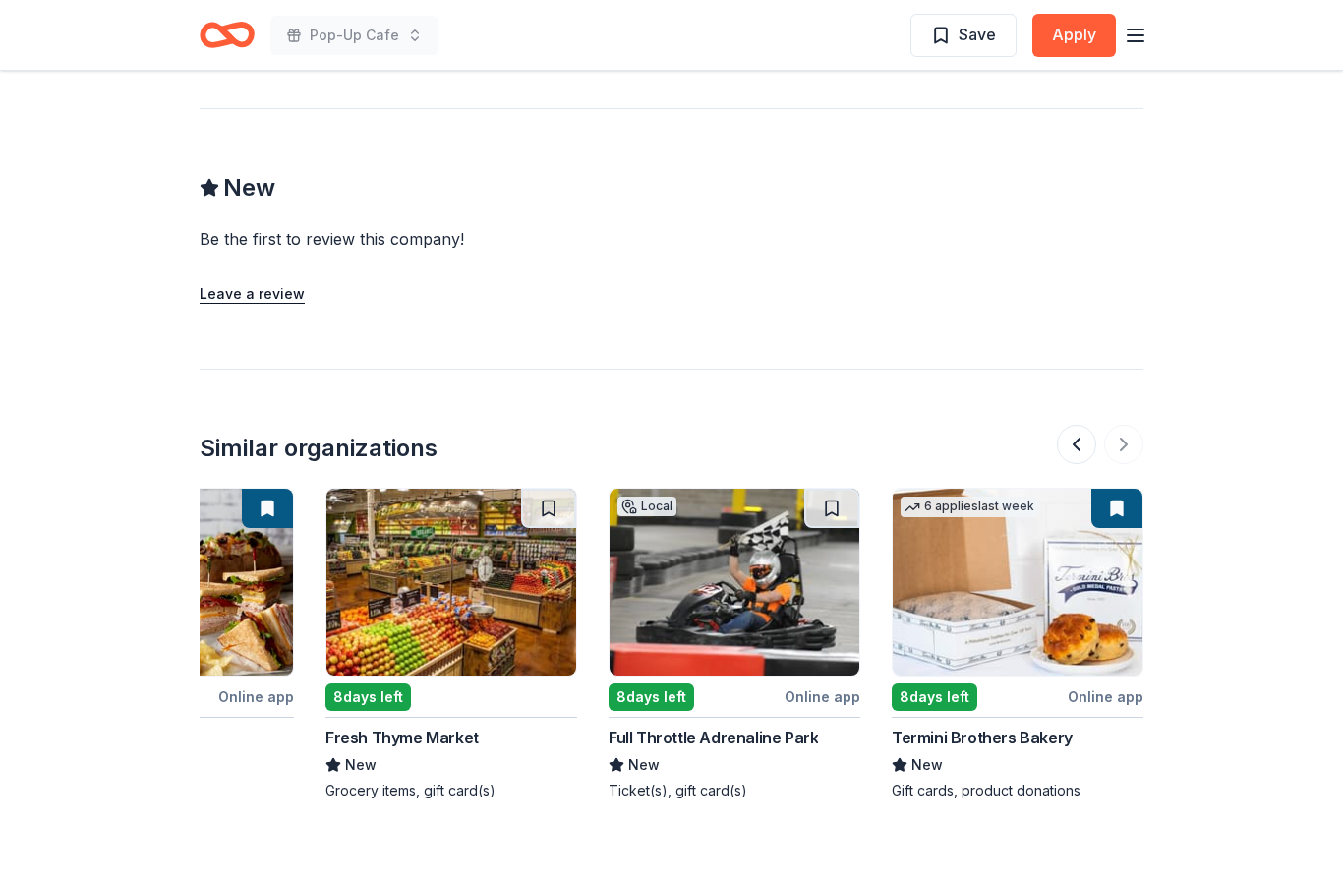
scroll to position [0, 1860]
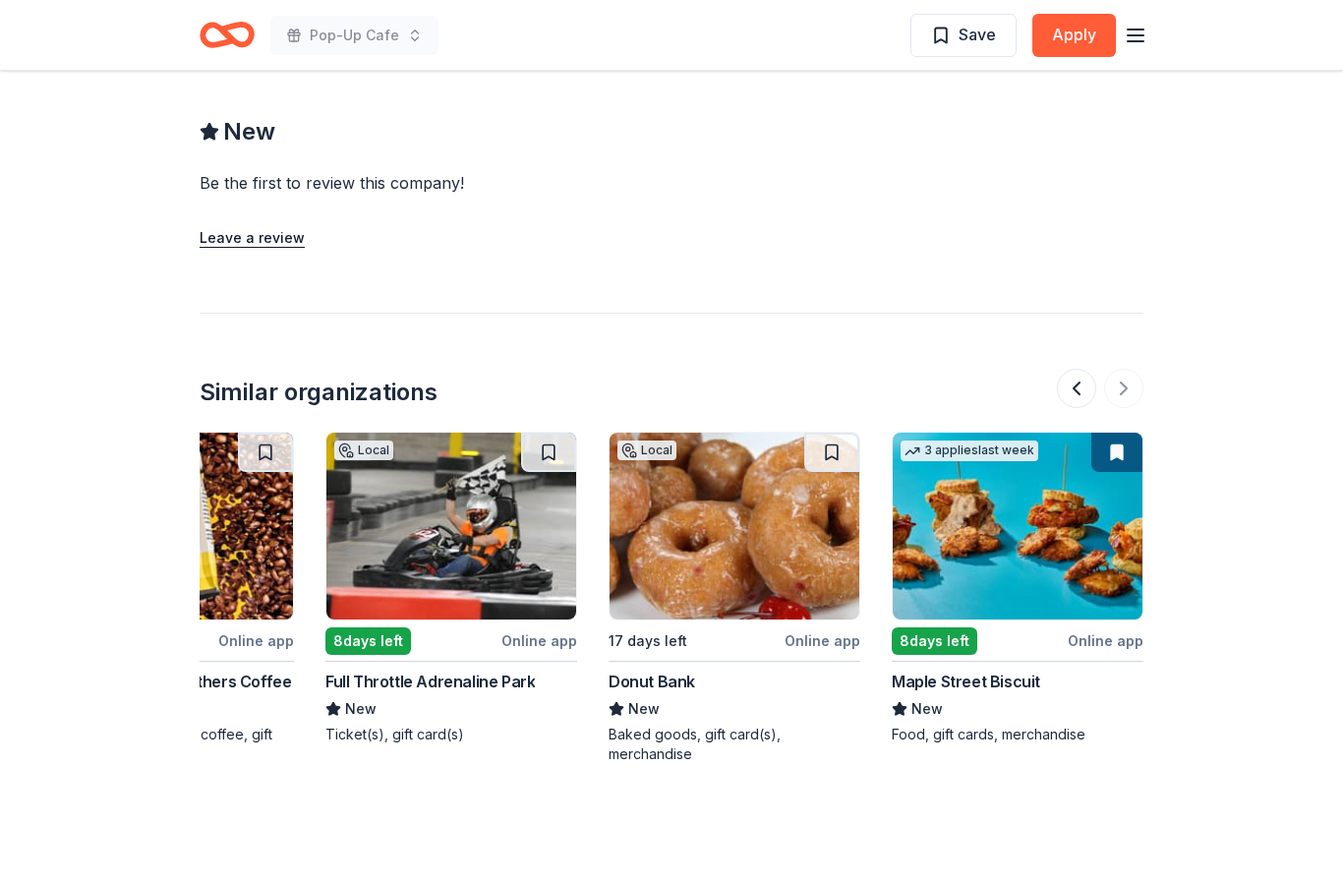
scroll to position [0, 1856]
click at [1071, 582] on img at bounding box center [1018, 526] width 250 height 187
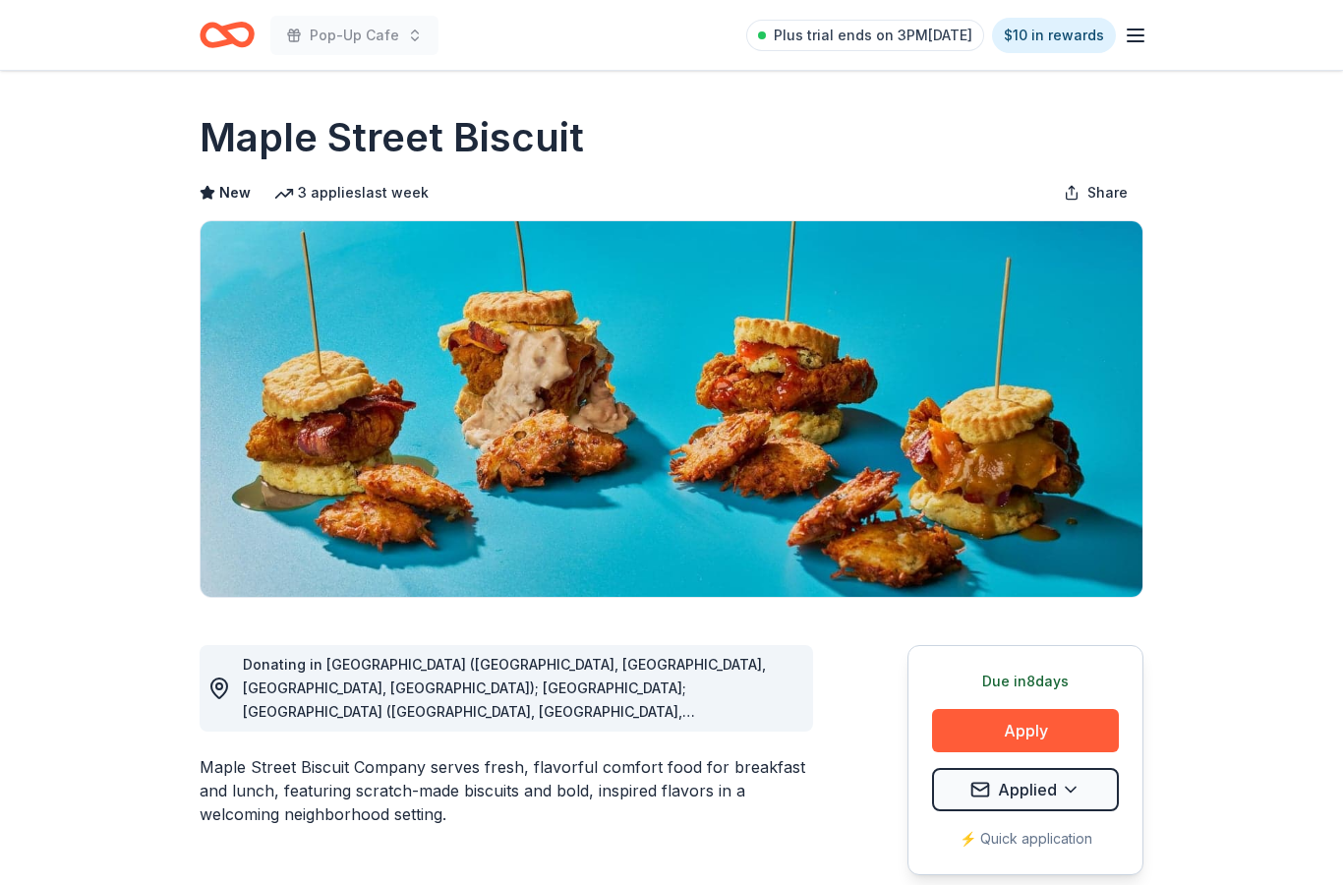
click at [228, 40] on icon "Home" at bounding box center [218, 35] width 30 height 20
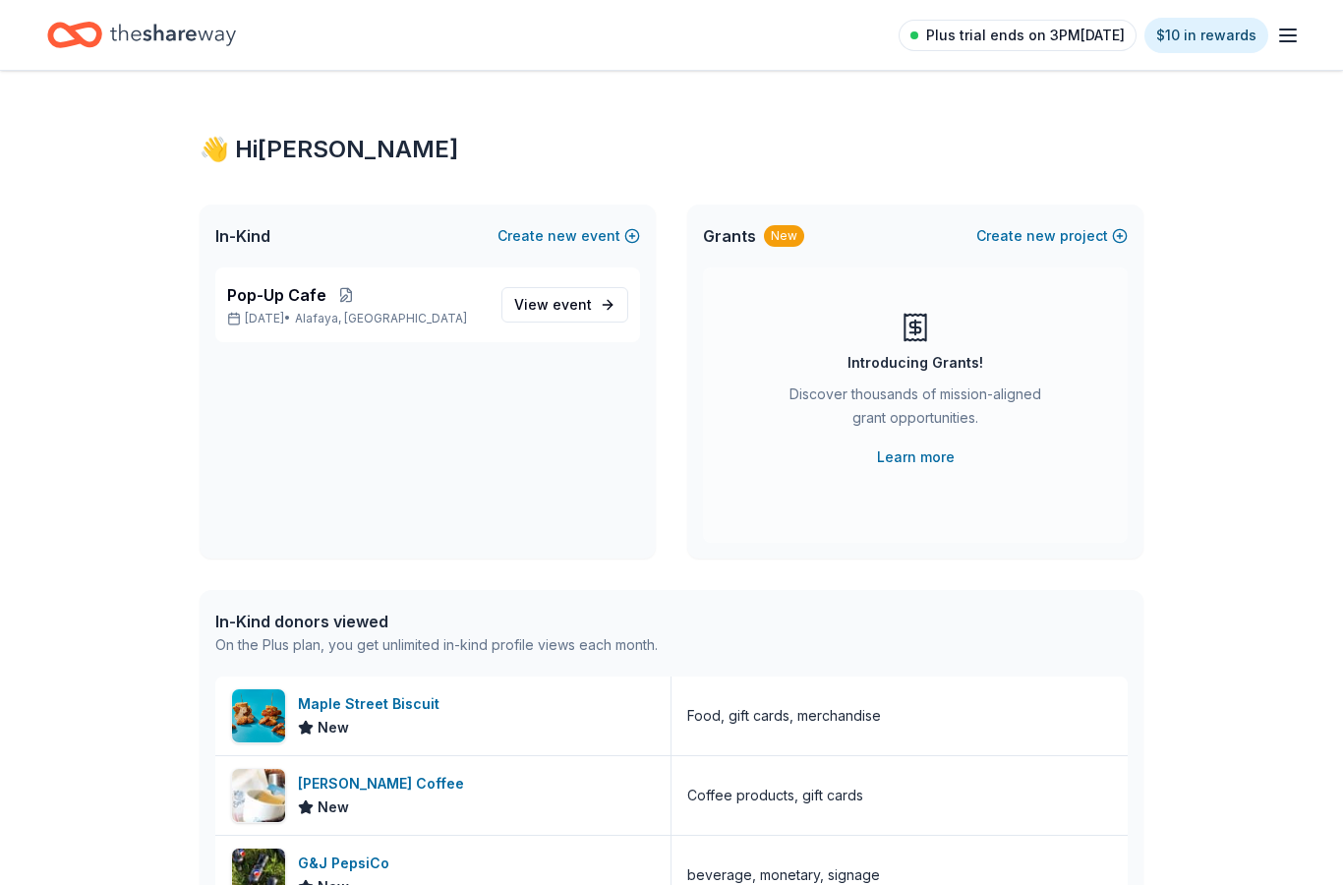
click at [1077, 24] on span "Plus trial ends on 3PM, 10/1" at bounding box center [1025, 36] width 199 height 24
click at [1050, 34] on span "Plus trial ends on 3PM[DATE]" at bounding box center [1025, 36] width 199 height 24
click at [1291, 41] on line "button" at bounding box center [1288, 41] width 16 height 0
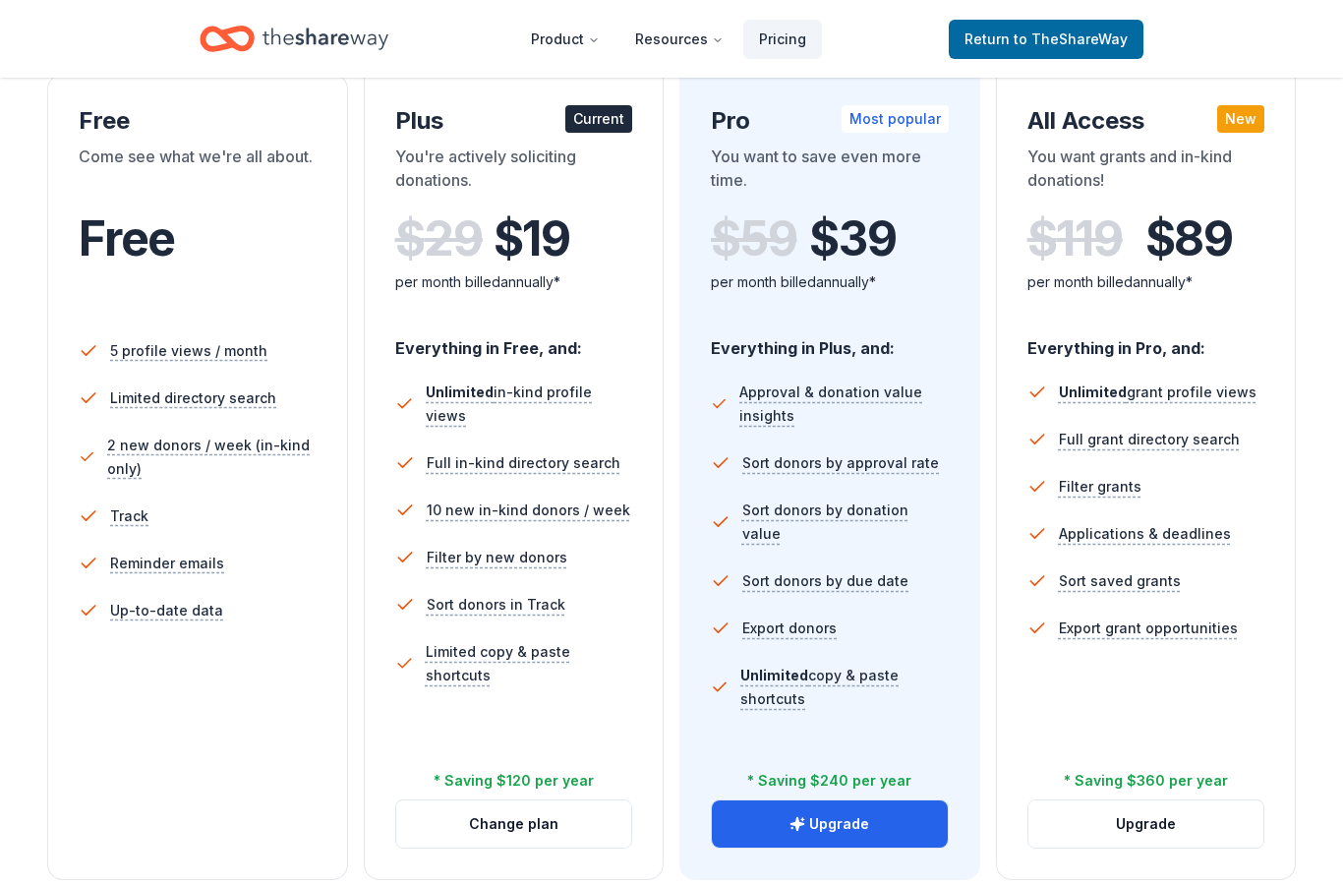
scroll to position [257, 0]
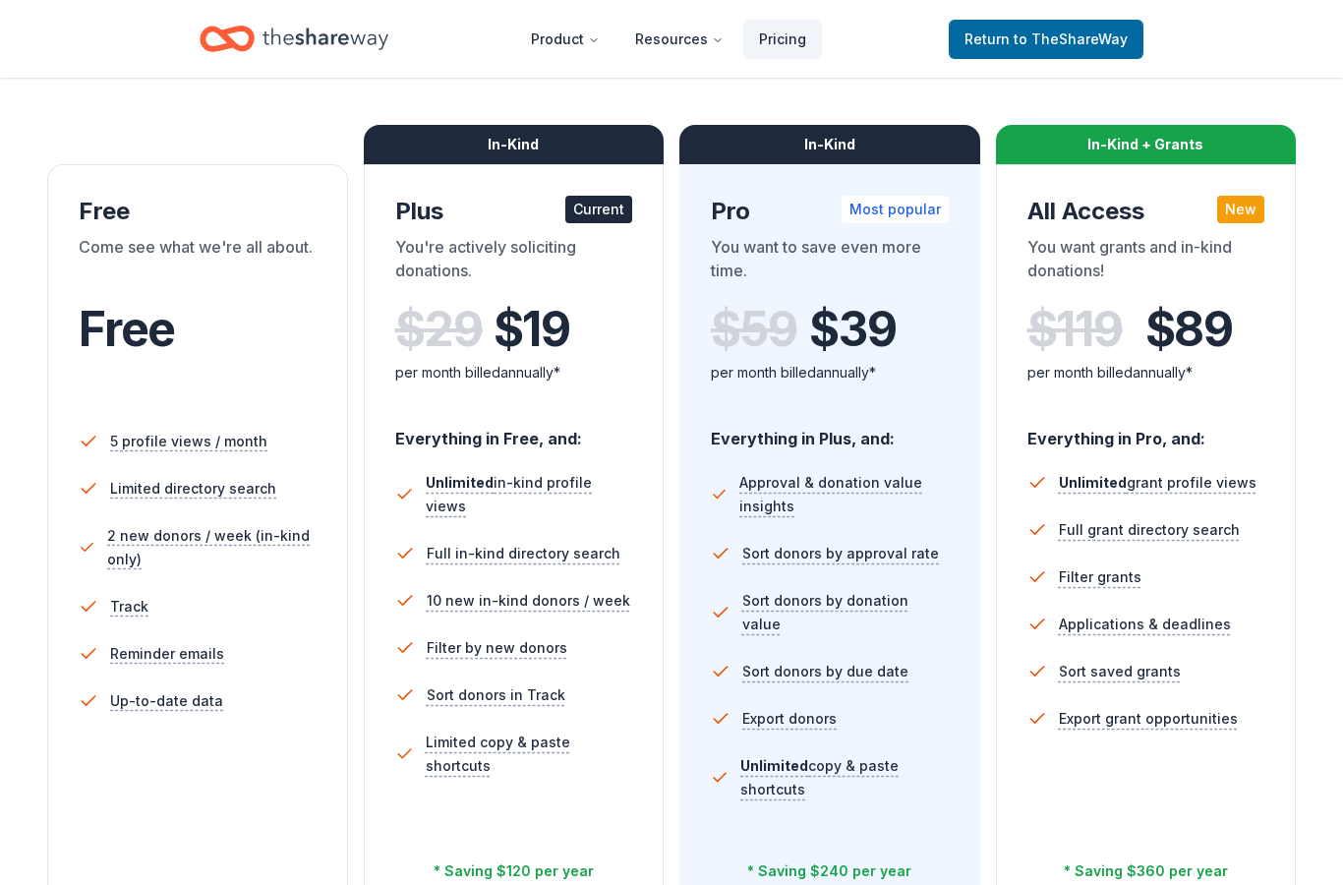
click at [906, 189] on div "In-Kind Pro Most popular You want to save even more time. $ 59 $ 39 per month b…" at bounding box center [829, 568] width 301 height 806
click at [1269, 202] on div "In-Kind + Grants All Access New You want grants and in-kind donations! $ 119 $ …" at bounding box center [1146, 568] width 301 height 806
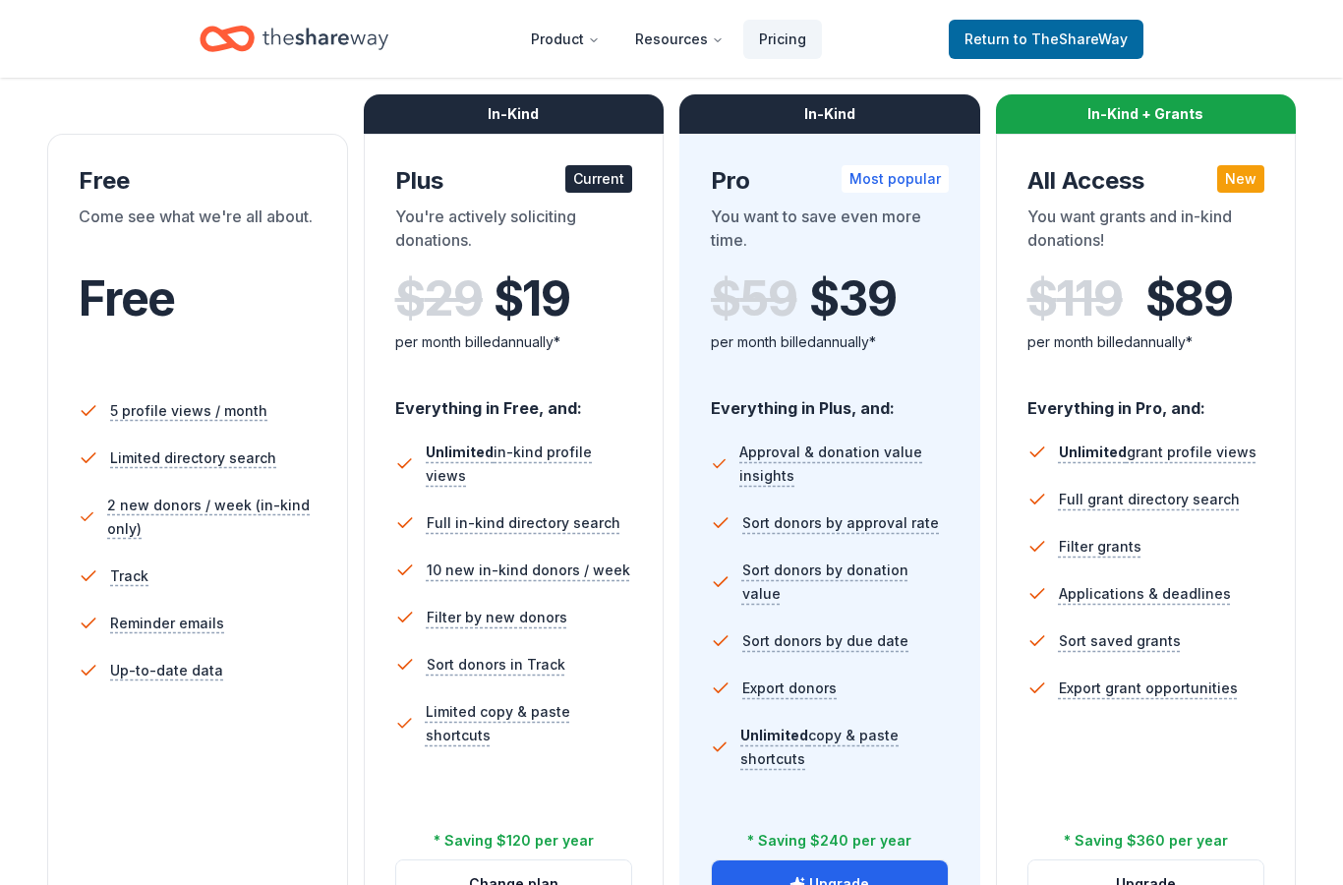
scroll to position [275, 0]
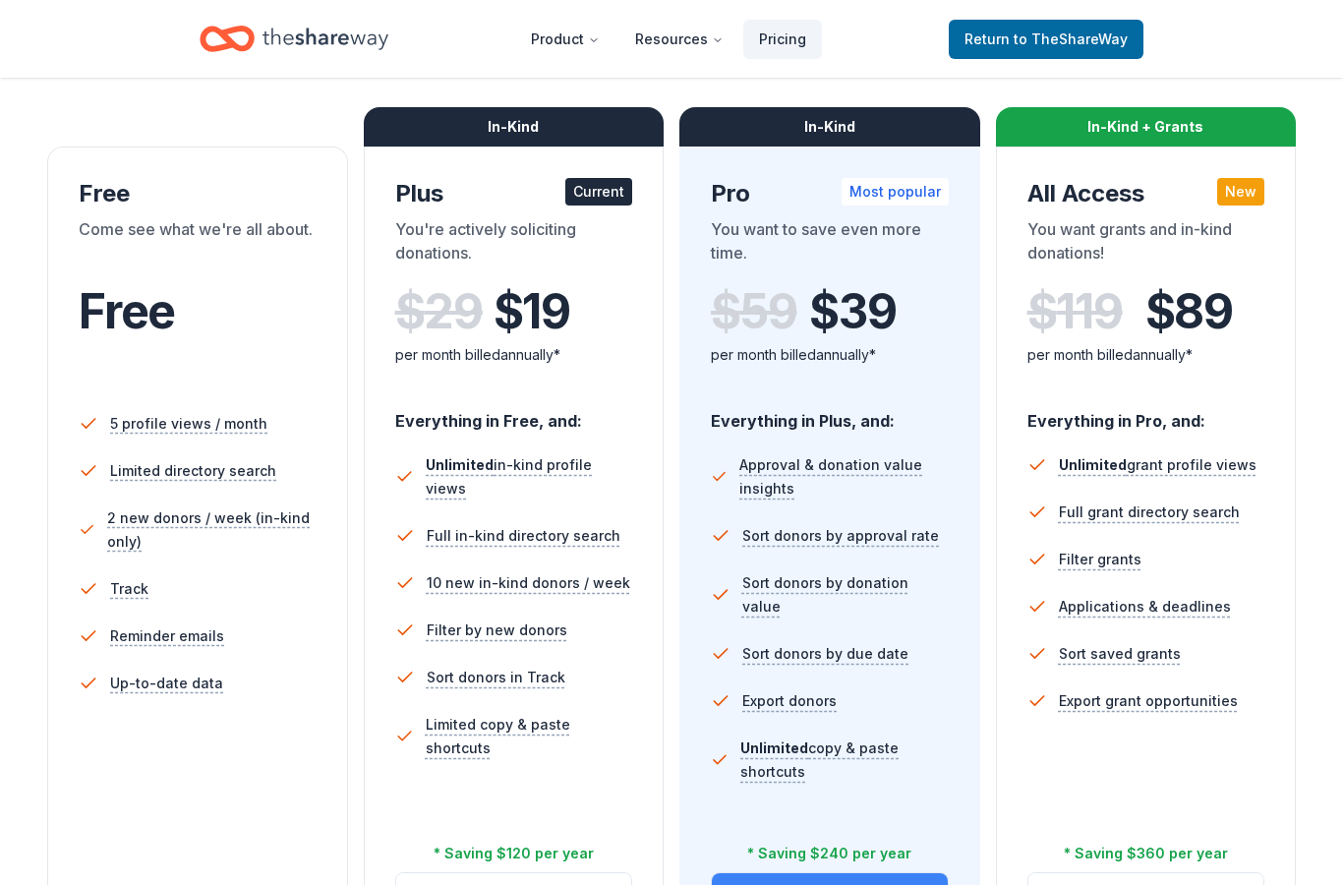
click at [931, 884] on button "Upgrade" at bounding box center [830, 896] width 236 height 47
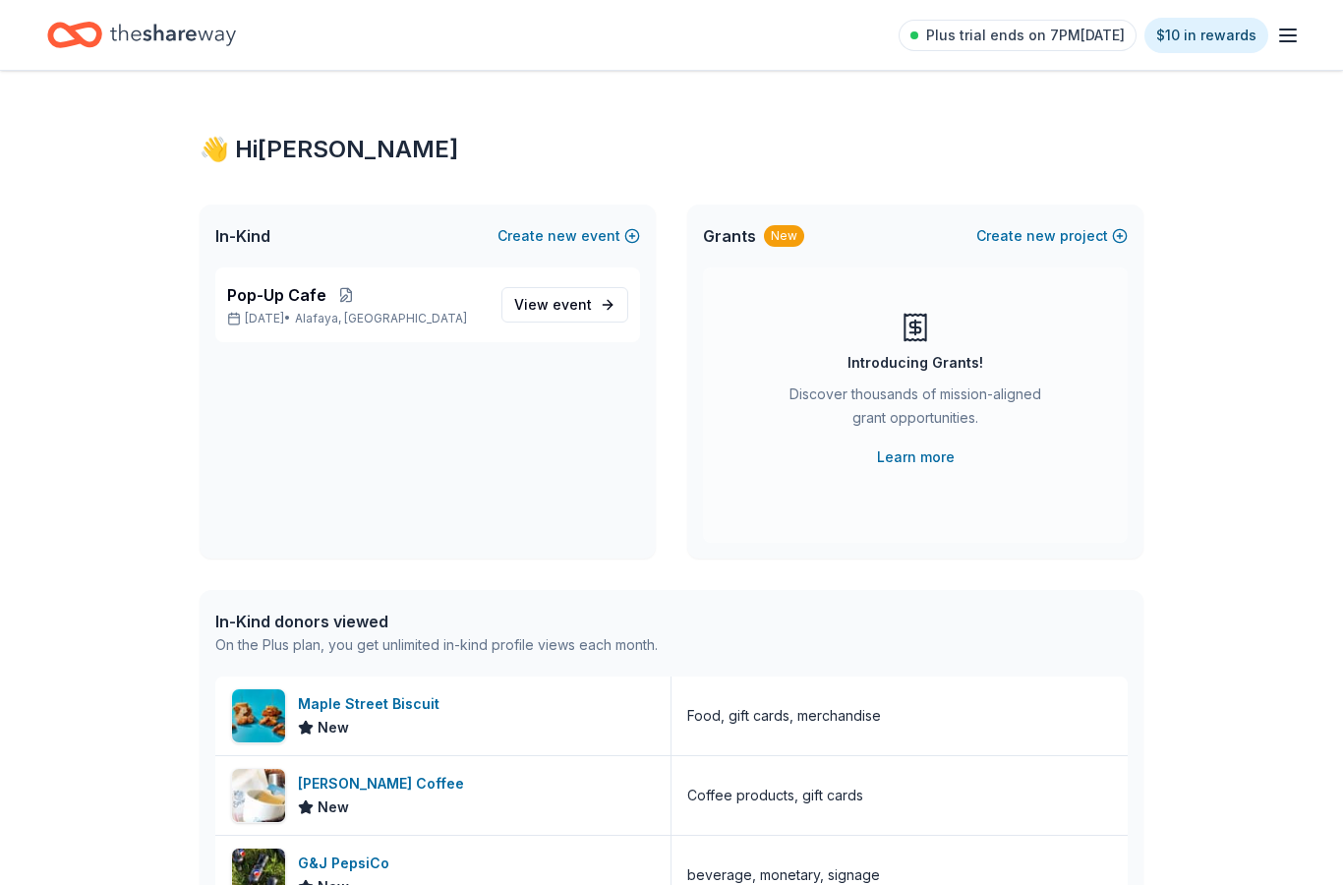
click at [965, 6] on div "Plus trial ends on 7PM[DATE] $10 in rewards" at bounding box center [671, 35] width 1343 height 70
click at [993, 45] on span "Plus trial ends on 7PM[DATE]" at bounding box center [1025, 36] width 199 height 24
click at [979, 45] on span "Plus trial ends on 7PM, 10/1" at bounding box center [1025, 36] width 199 height 24
click at [1009, 47] on link "Plus trial ends on 7PM, 10/1" at bounding box center [1017, 35] width 238 height 31
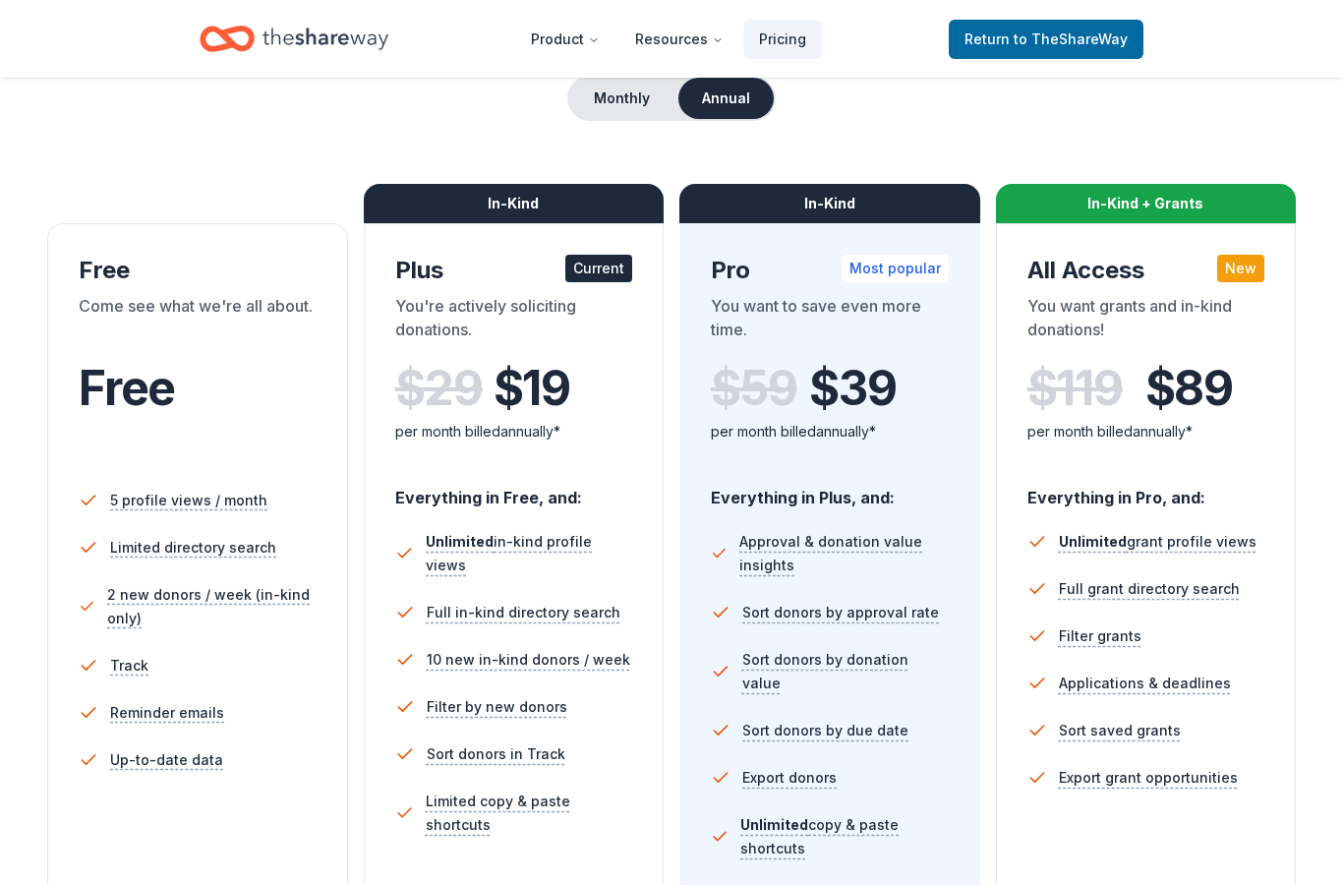
scroll to position [199, 0]
click at [179, 511] on span "5 profile views / month" at bounding box center [189, 500] width 165 height 25
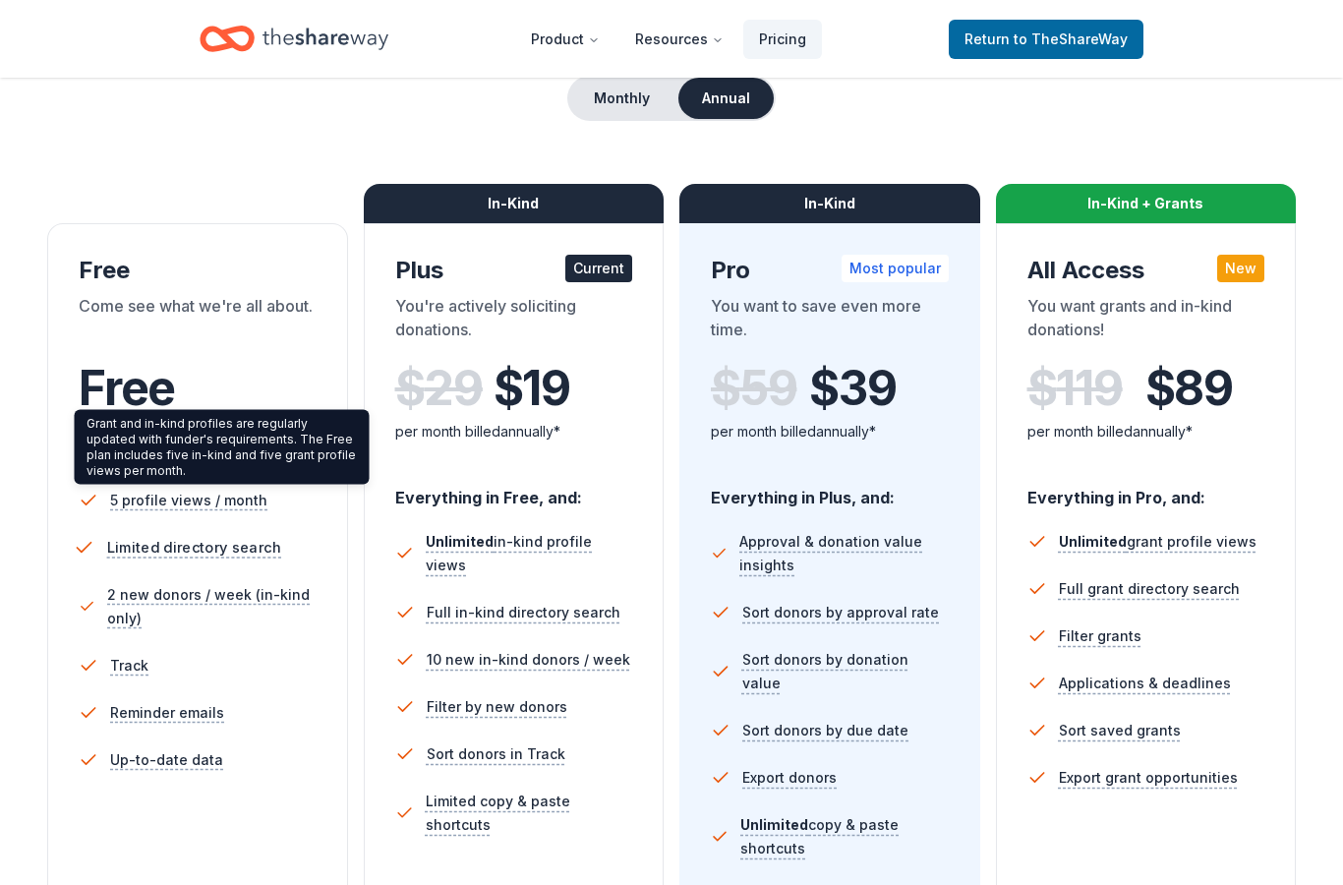
click at [162, 550] on span "Limited directory search" at bounding box center [194, 547] width 174 height 25
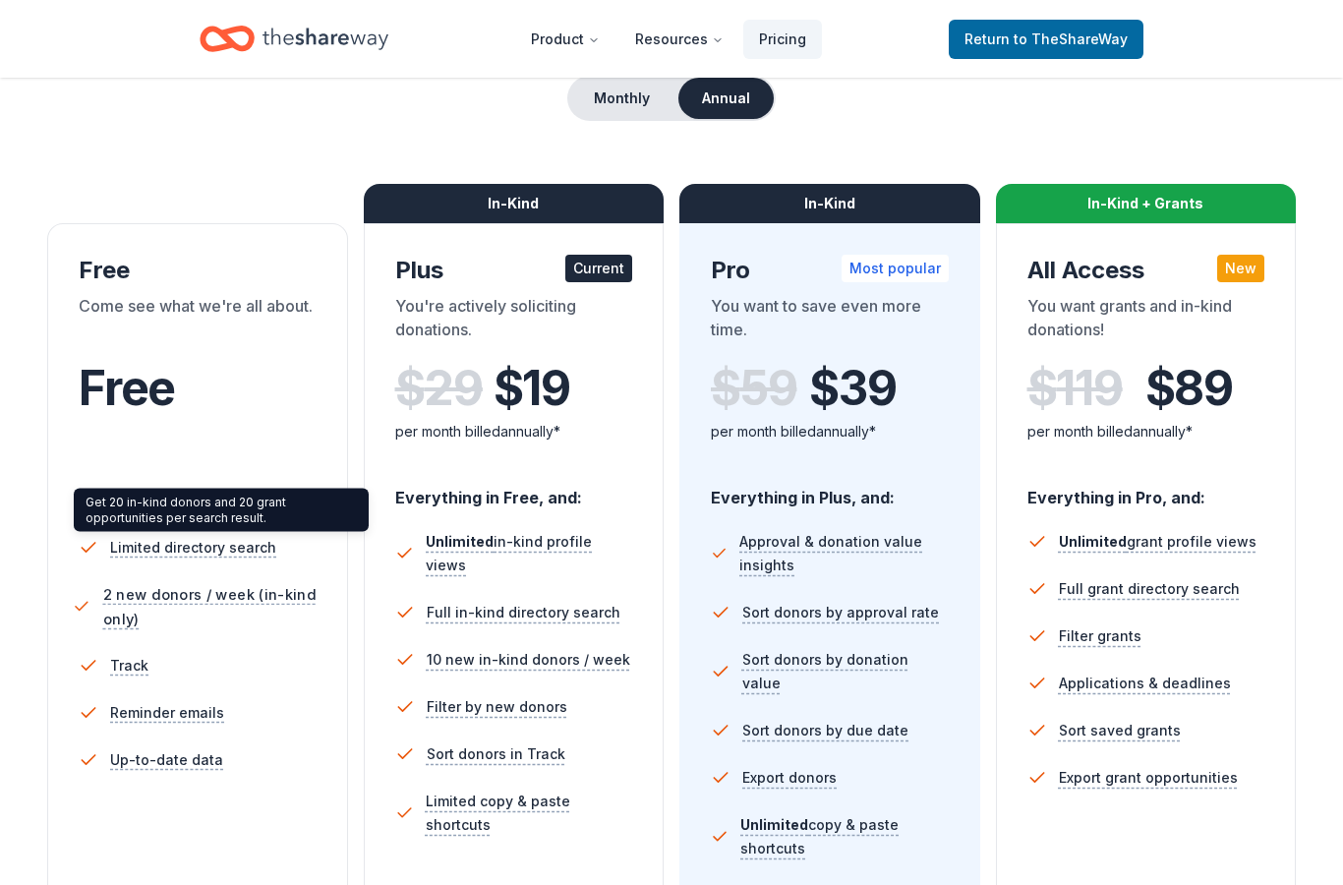
click at [143, 595] on span "2 new donors / week (in-kind only)" at bounding box center [212, 606] width 219 height 49
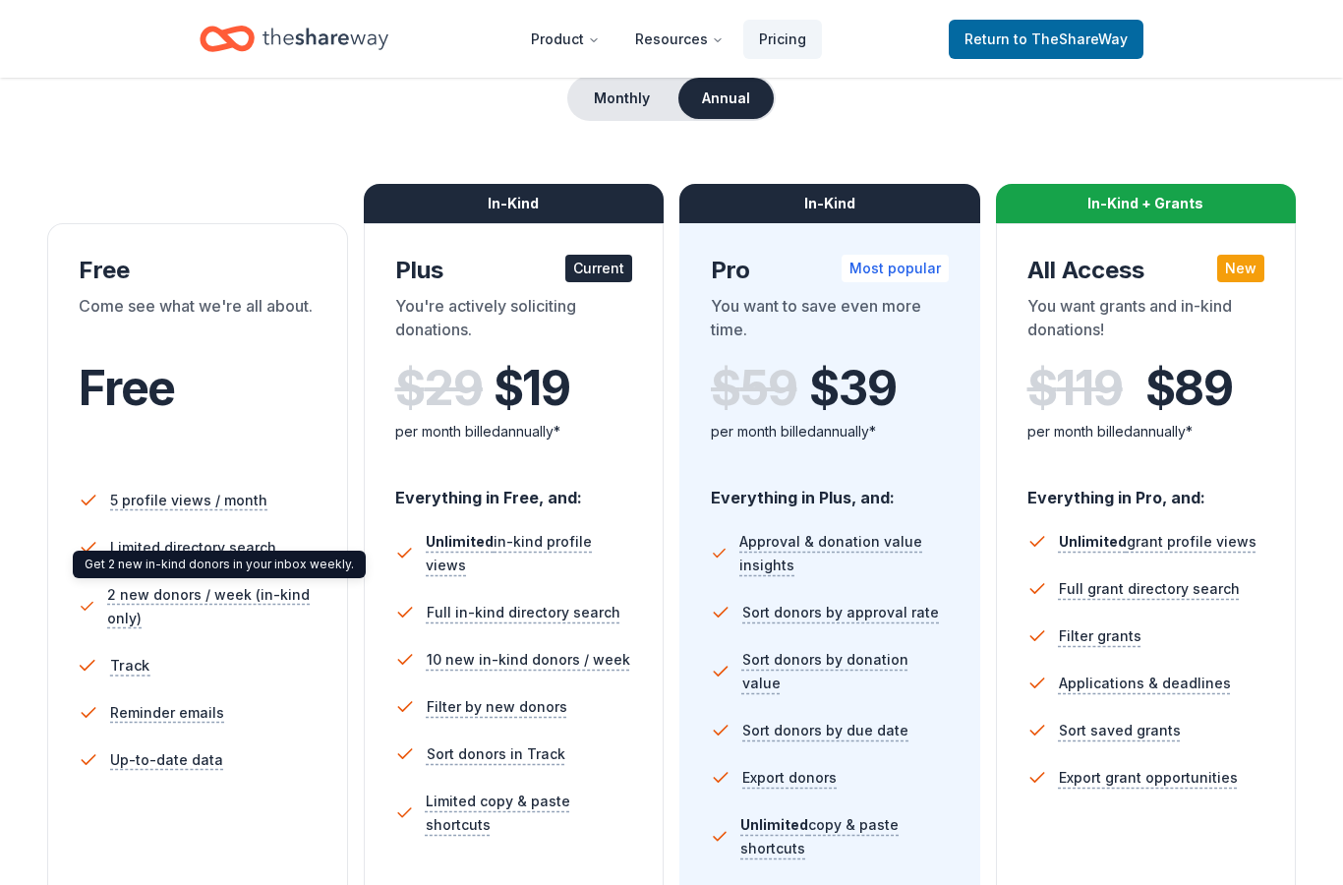
click at [129, 664] on span "Track" at bounding box center [130, 665] width 40 height 25
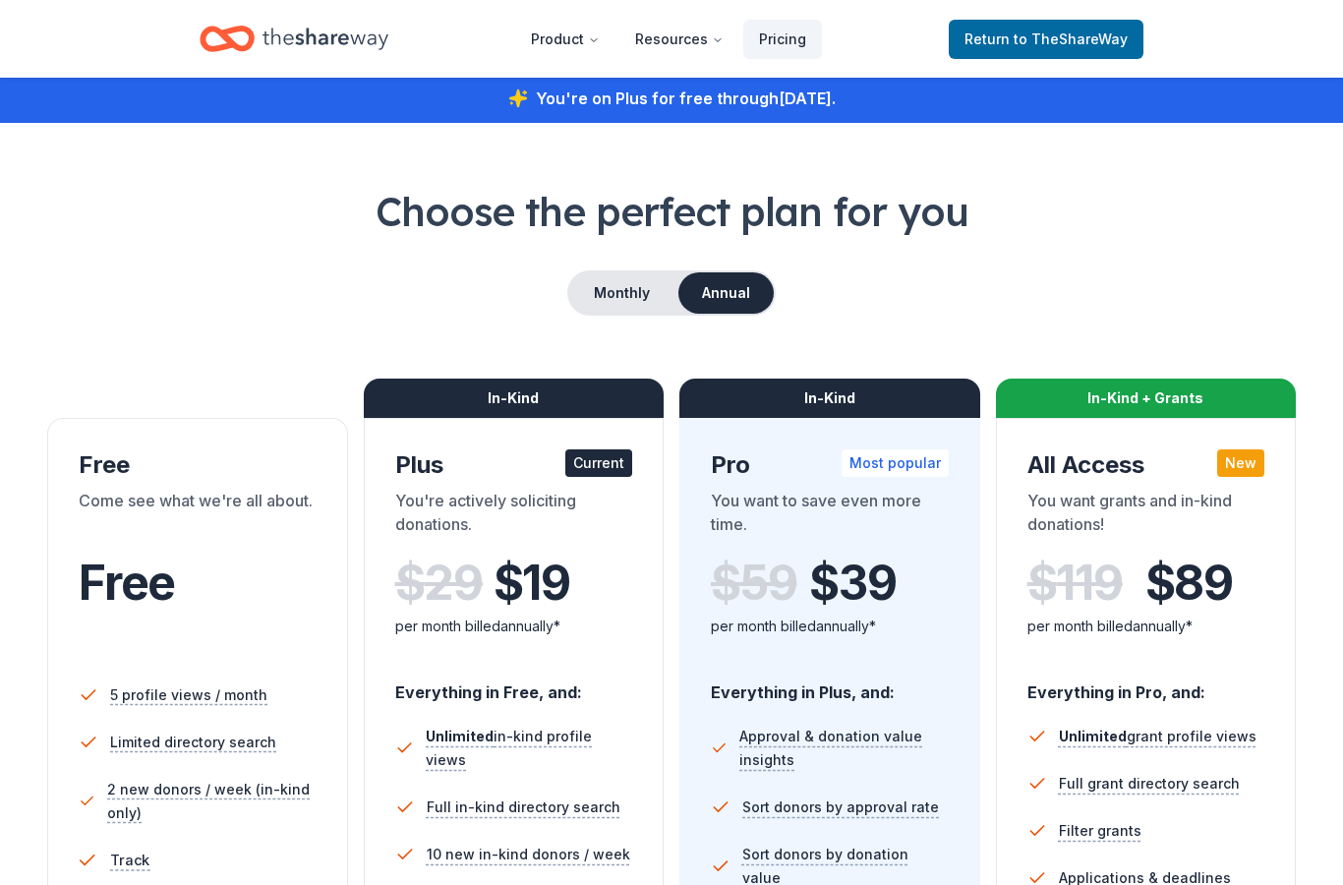
scroll to position [0, 0]
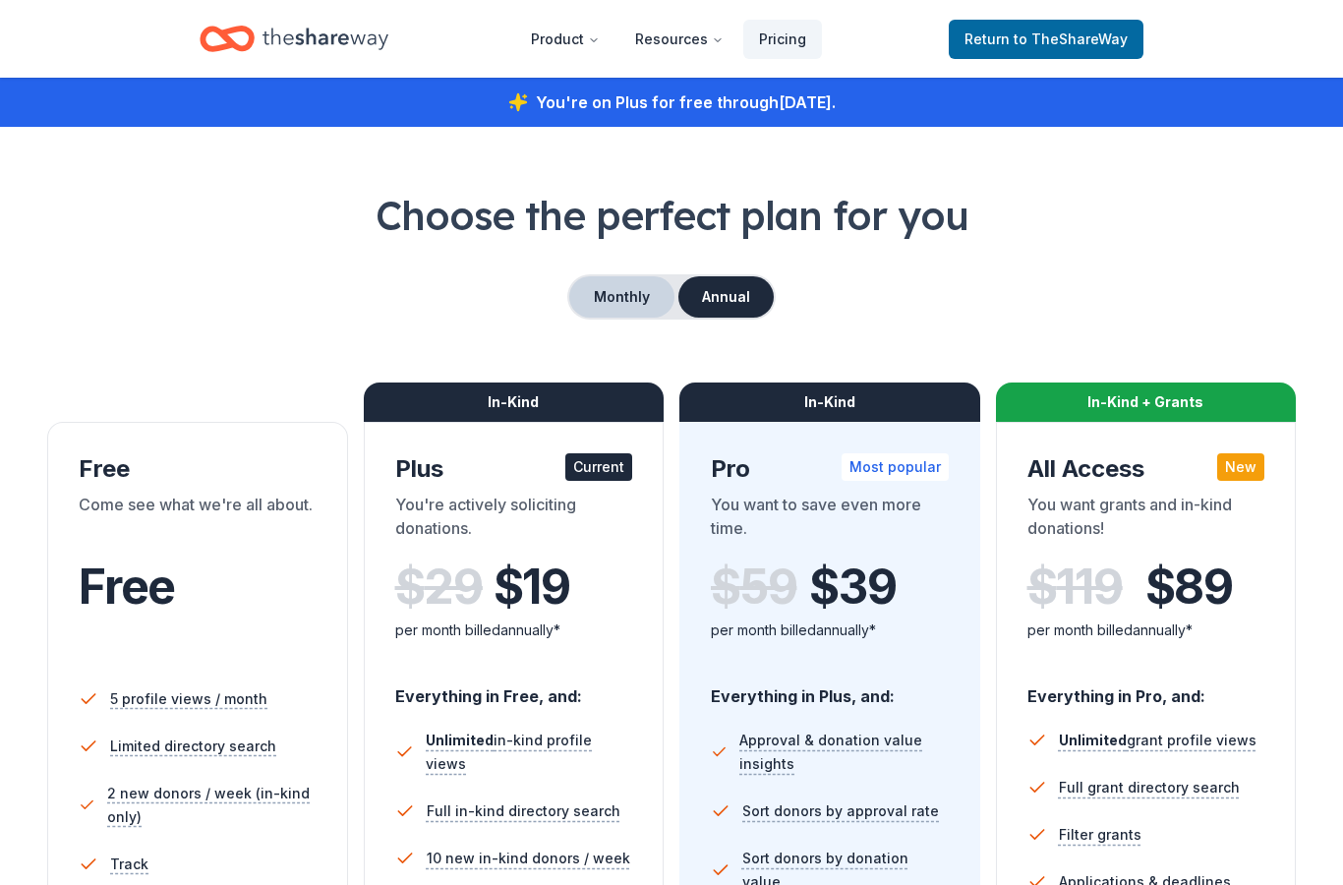
click at [606, 298] on button "Monthly" at bounding box center [621, 296] width 105 height 41
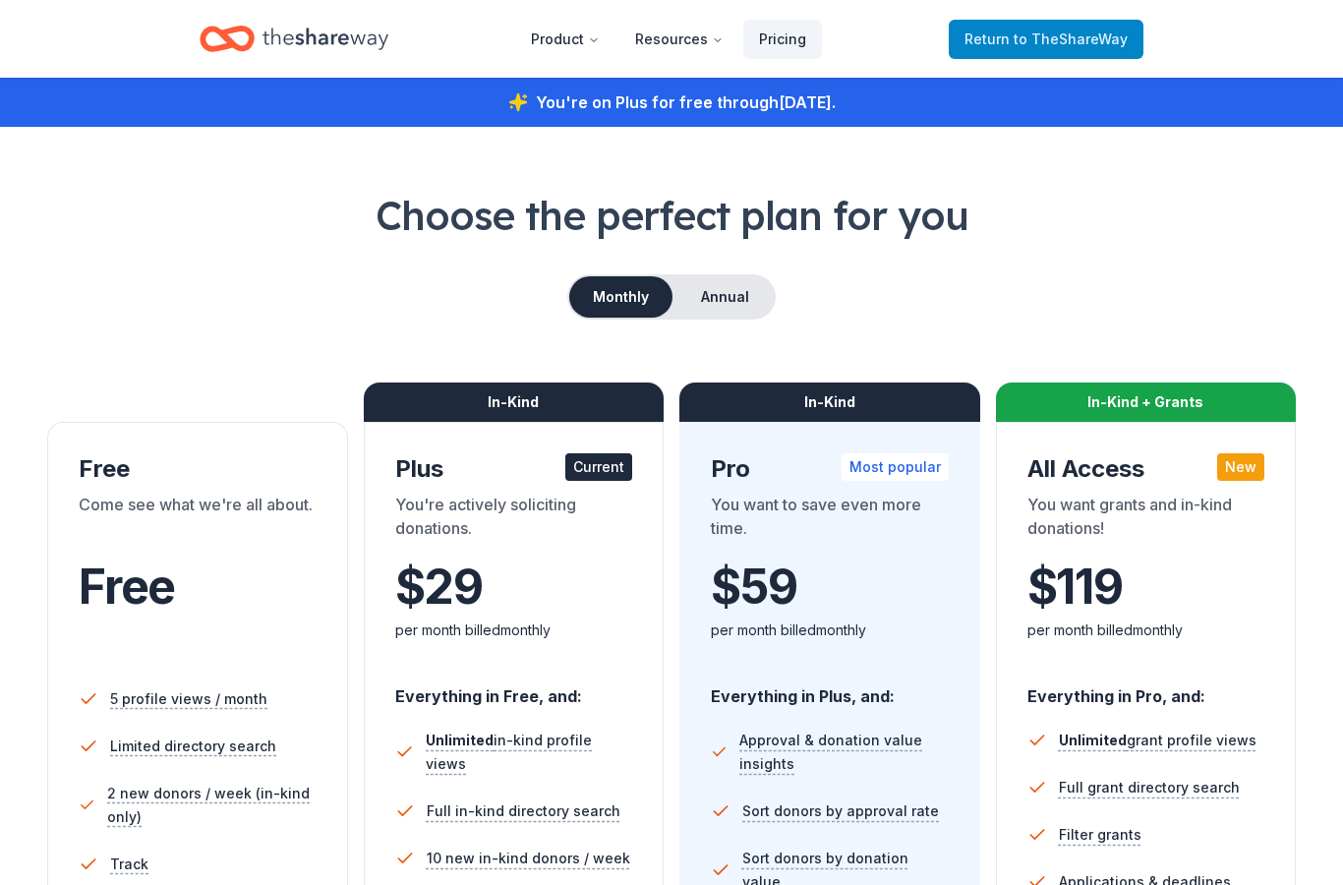
click at [1050, 36] on span "to TheShareWay" at bounding box center [1070, 38] width 114 height 17
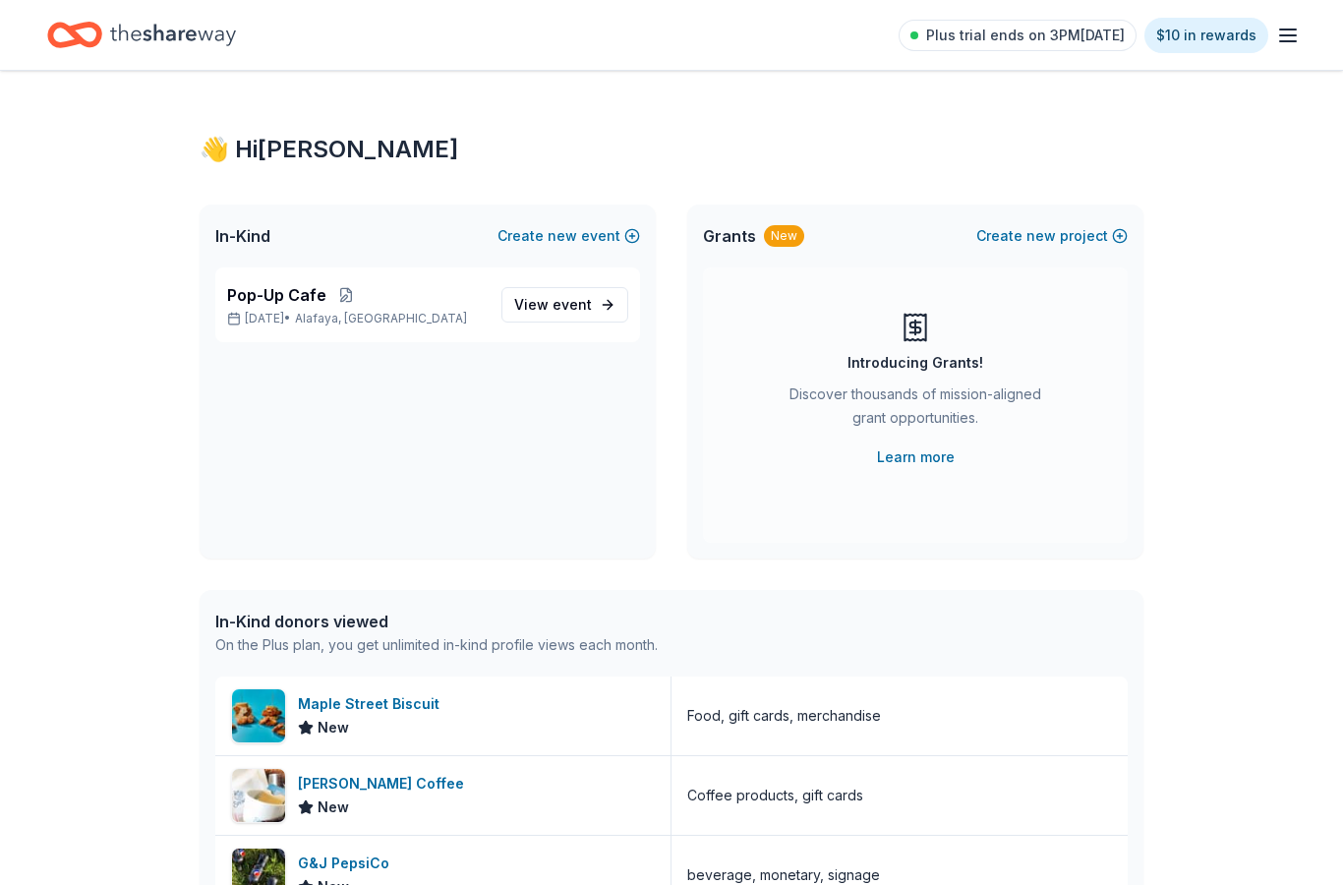
click at [220, 29] on icon "Home" at bounding box center [173, 35] width 126 height 40
click at [610, 314] on link "View event" at bounding box center [564, 304] width 127 height 35
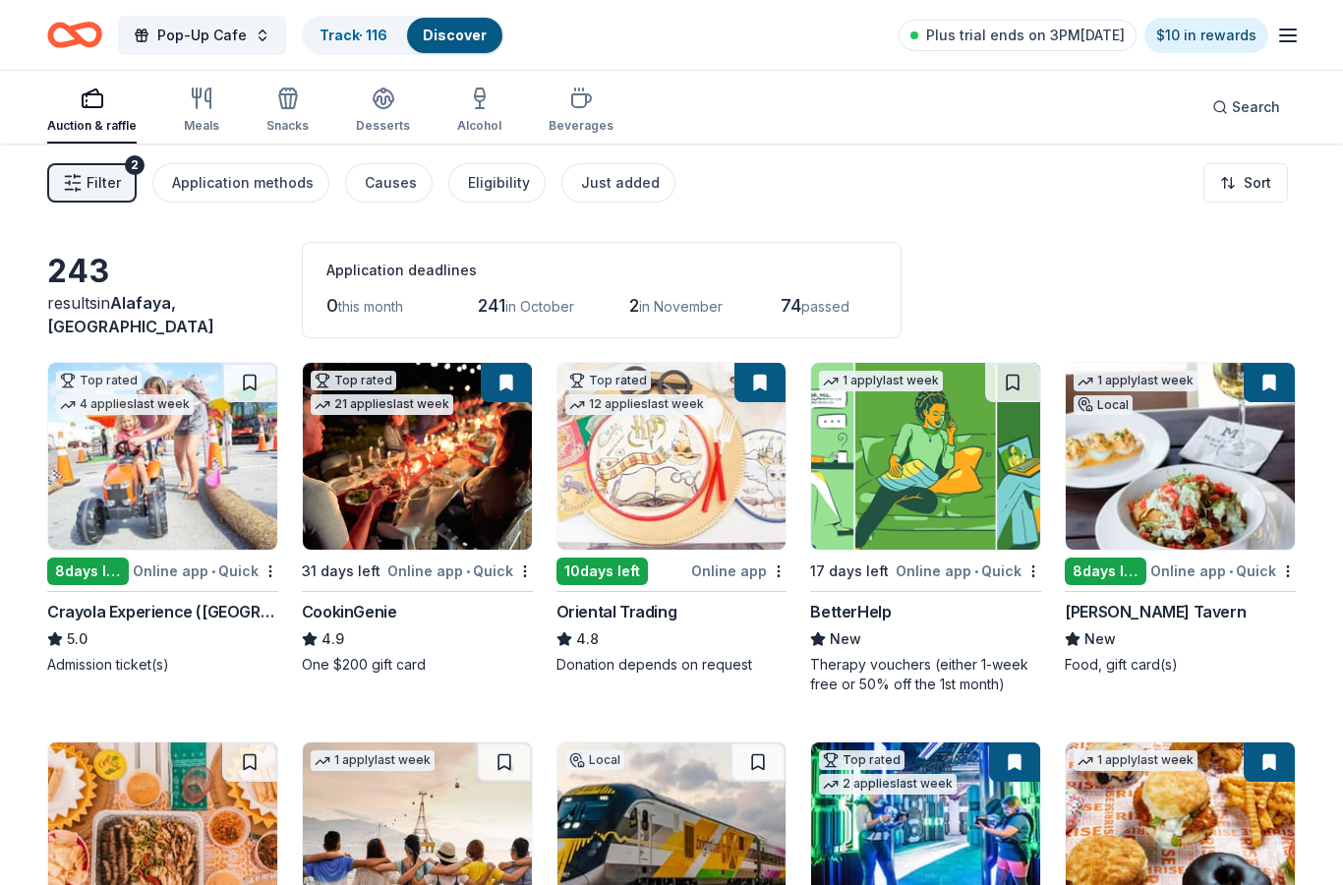
click at [97, 180] on span "Filter" at bounding box center [104, 183] width 34 height 24
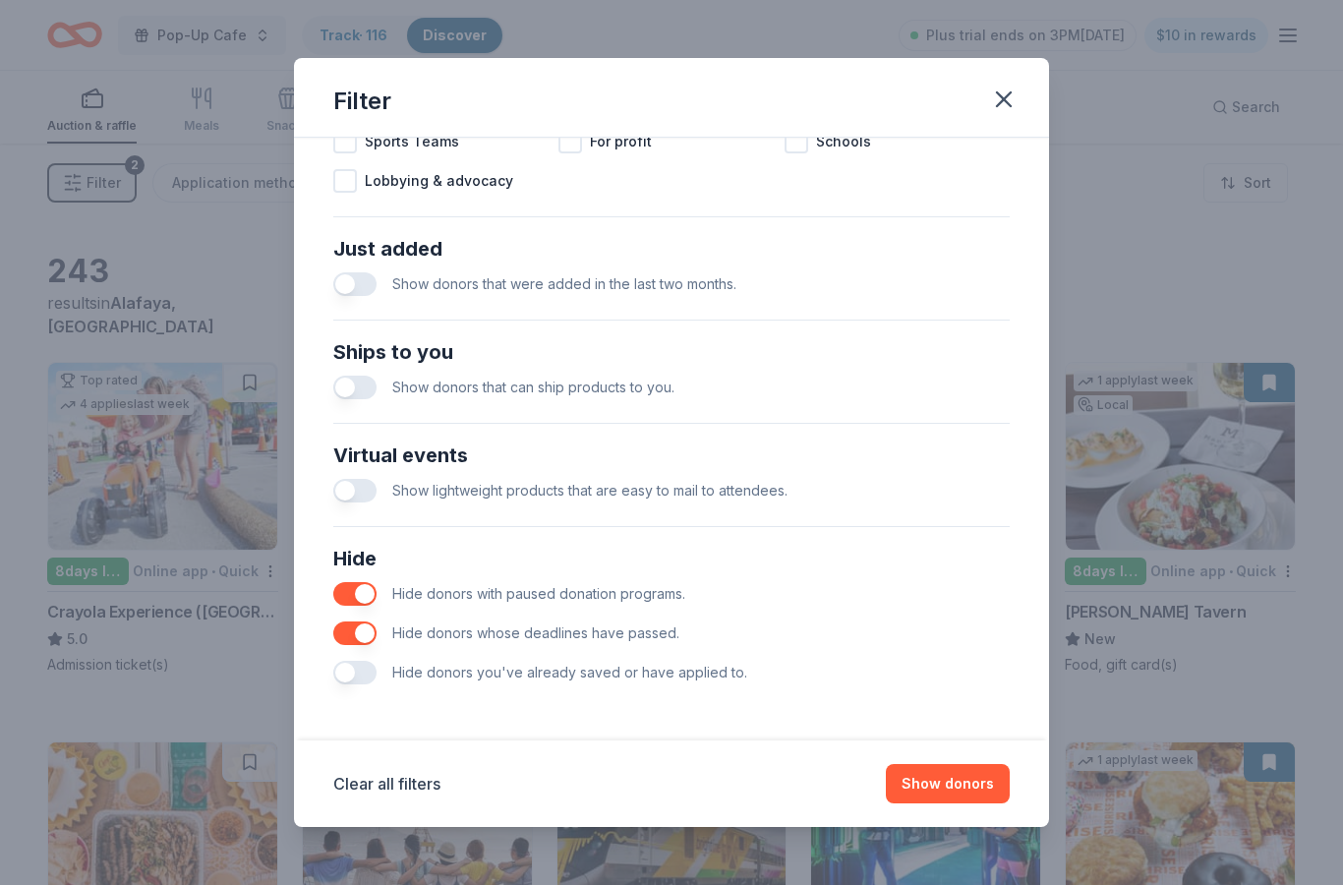
scroll to position [694, 0]
click at [351, 684] on button "button" at bounding box center [354, 673] width 43 height 24
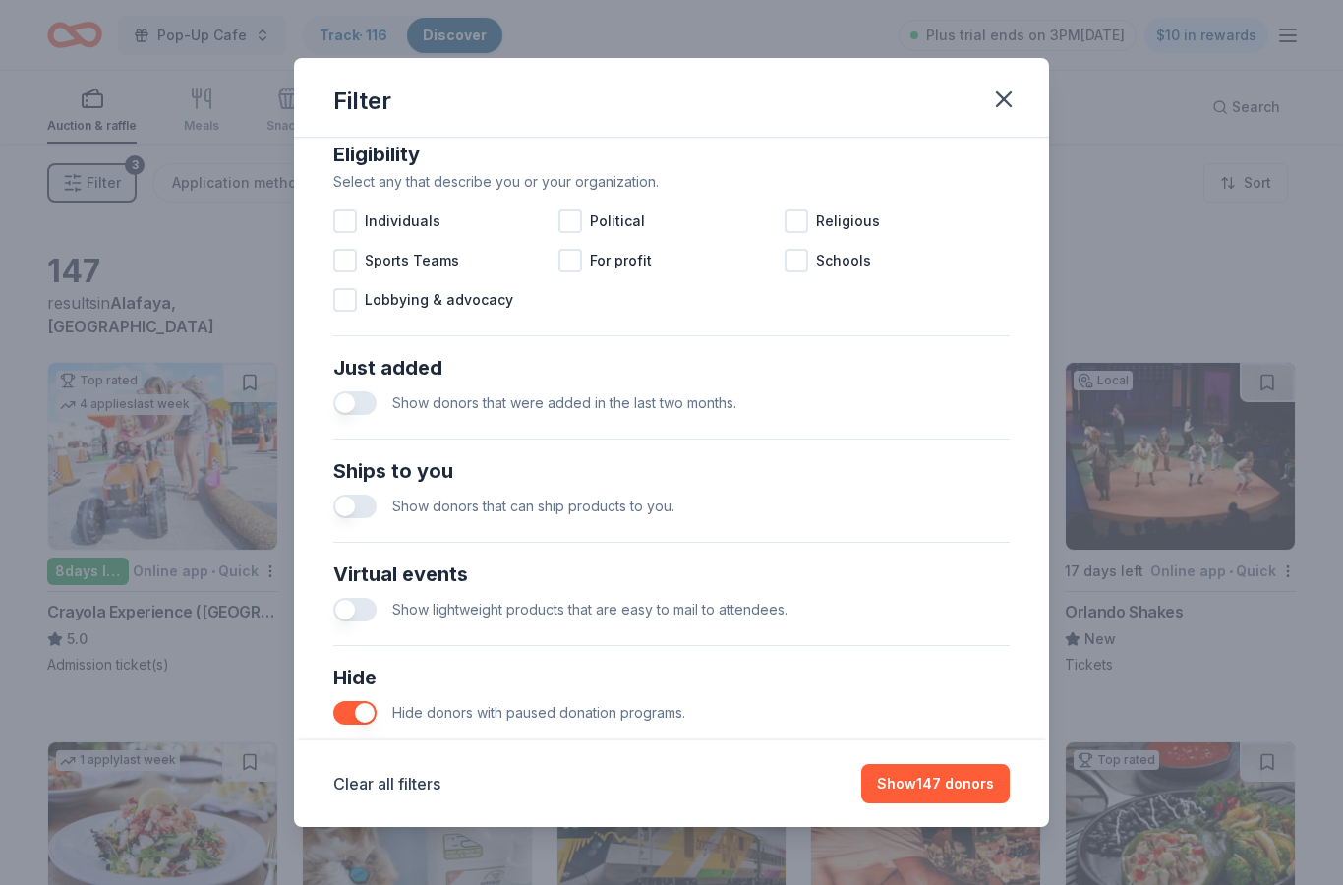
scroll to position [581, 0]
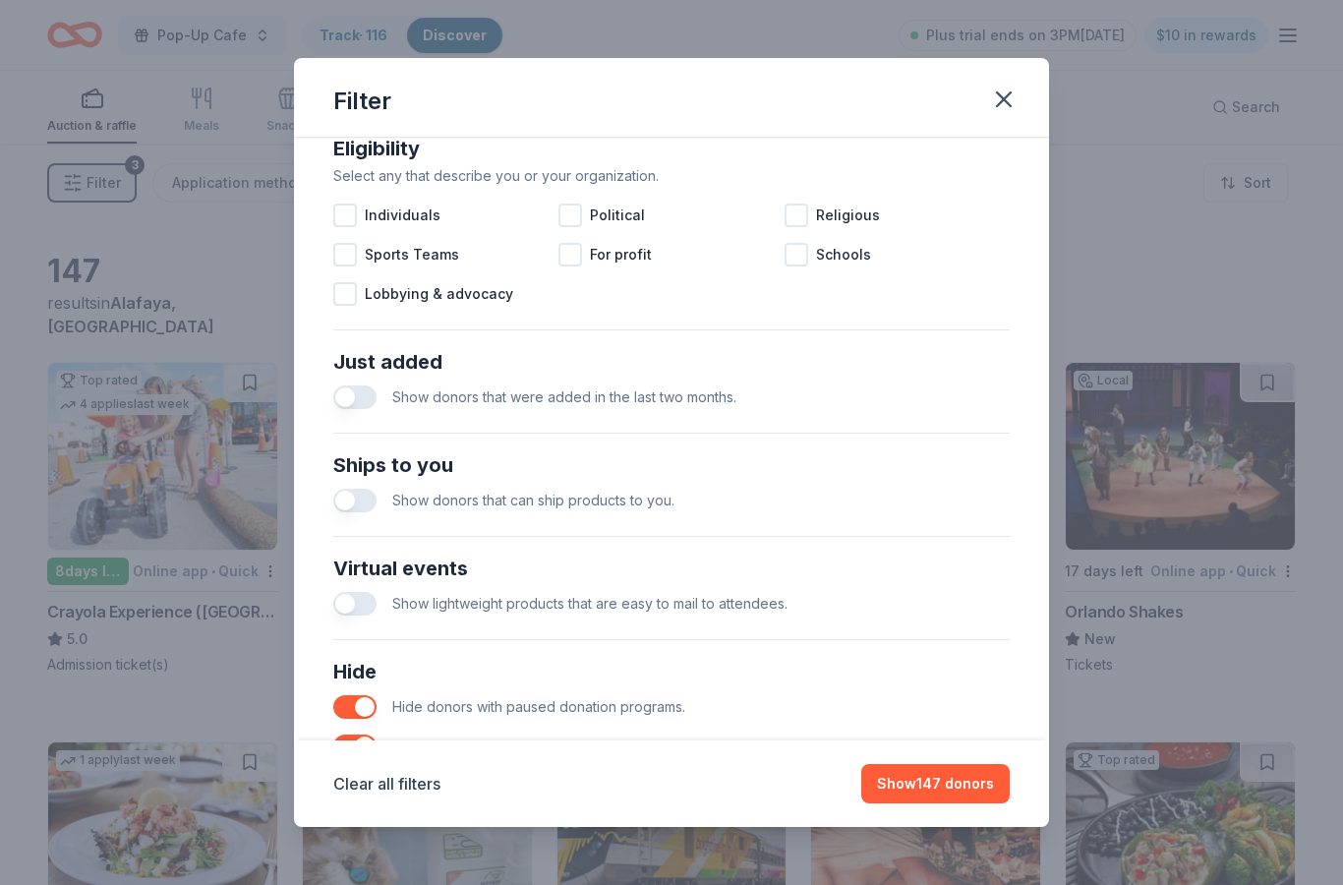
click at [337, 485] on div "Show donors that can ship products to you." at bounding box center [671, 500] width 676 height 39
click at [358, 496] on button "button" at bounding box center [354, 501] width 43 height 24
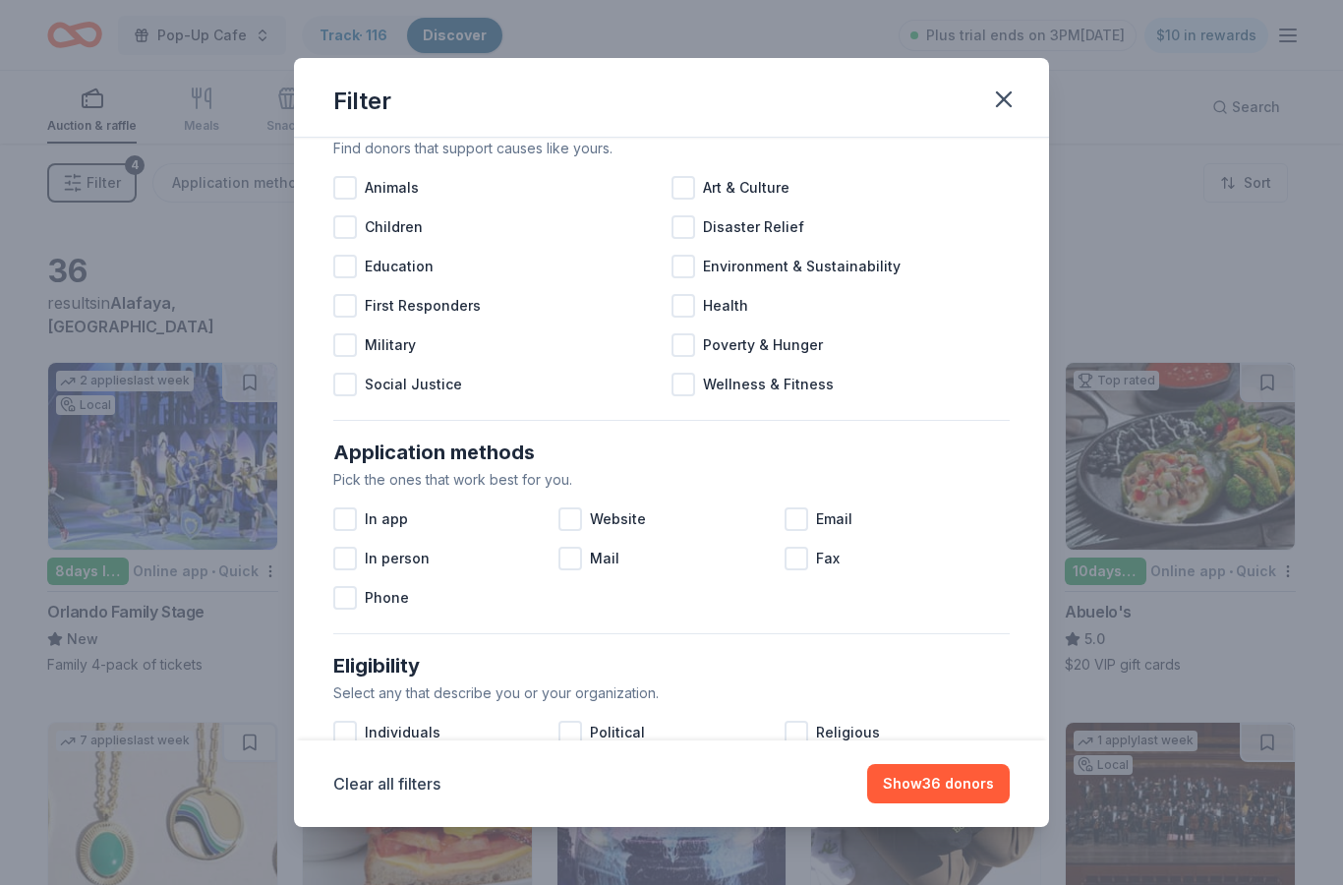
scroll to position [68, 0]
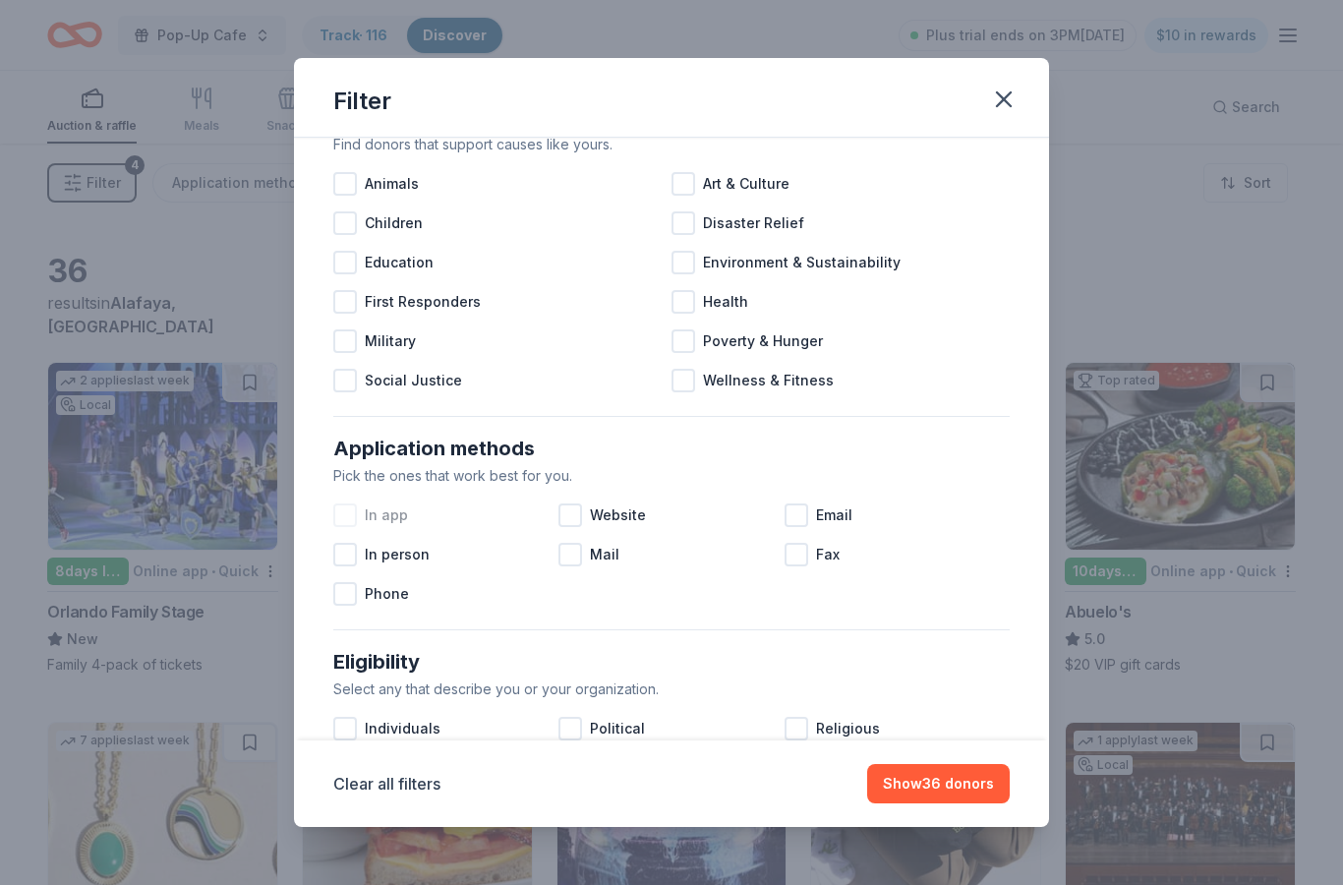
click at [557, 511] on div "In app" at bounding box center [445, 514] width 225 height 39
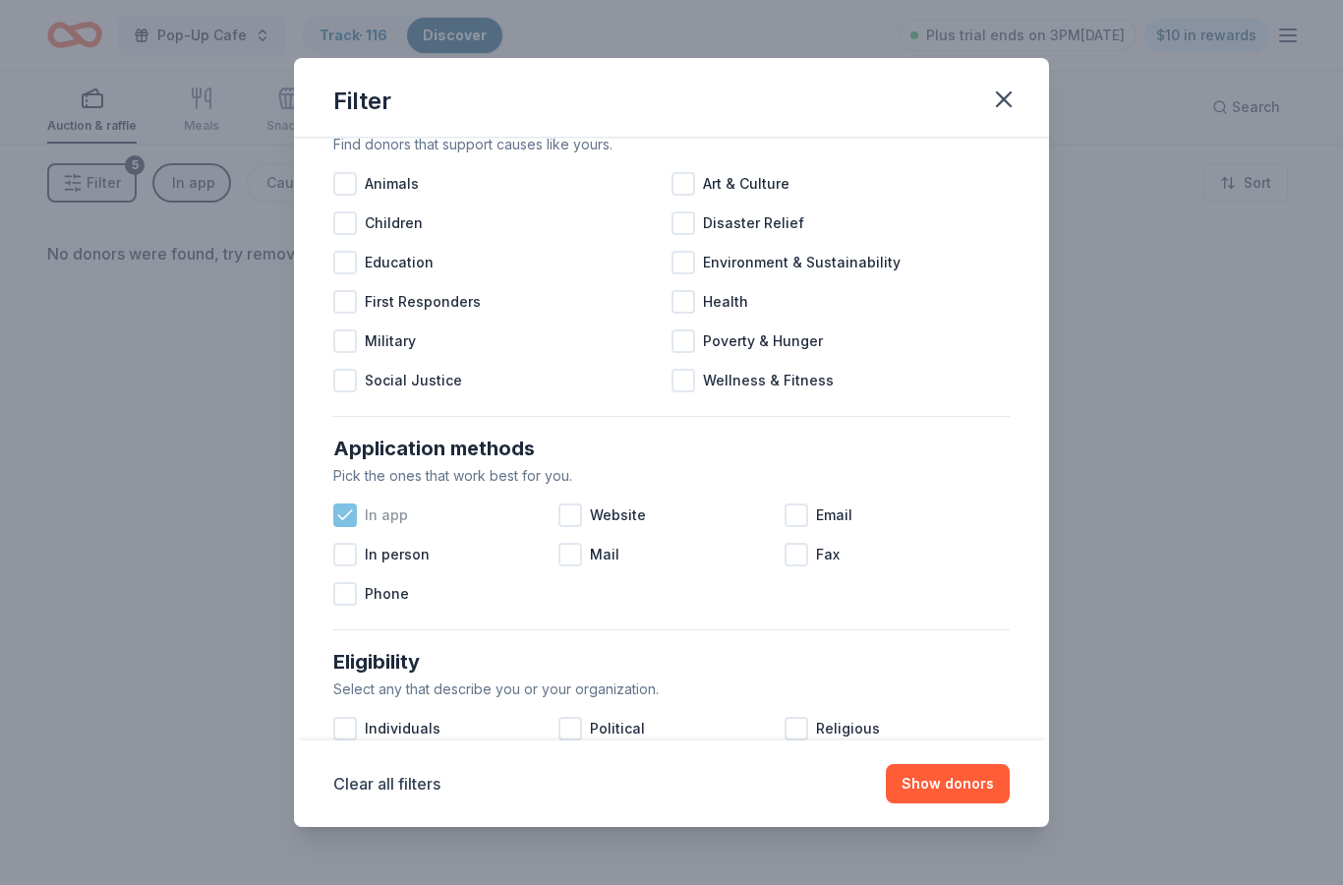
click at [356, 507] on div at bounding box center [345, 515] width 24 height 24
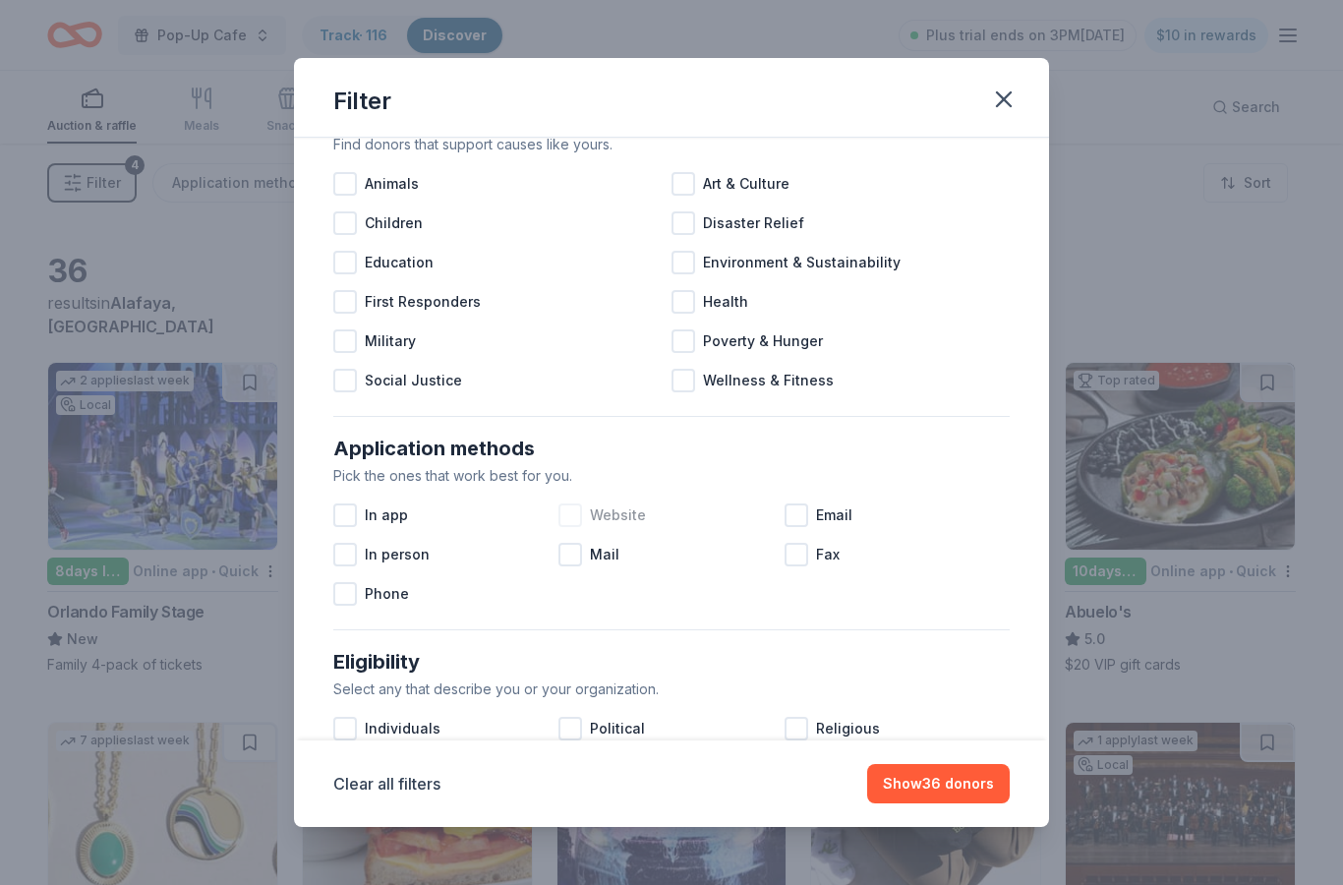
click at [599, 515] on span "Website" at bounding box center [618, 515] width 56 height 24
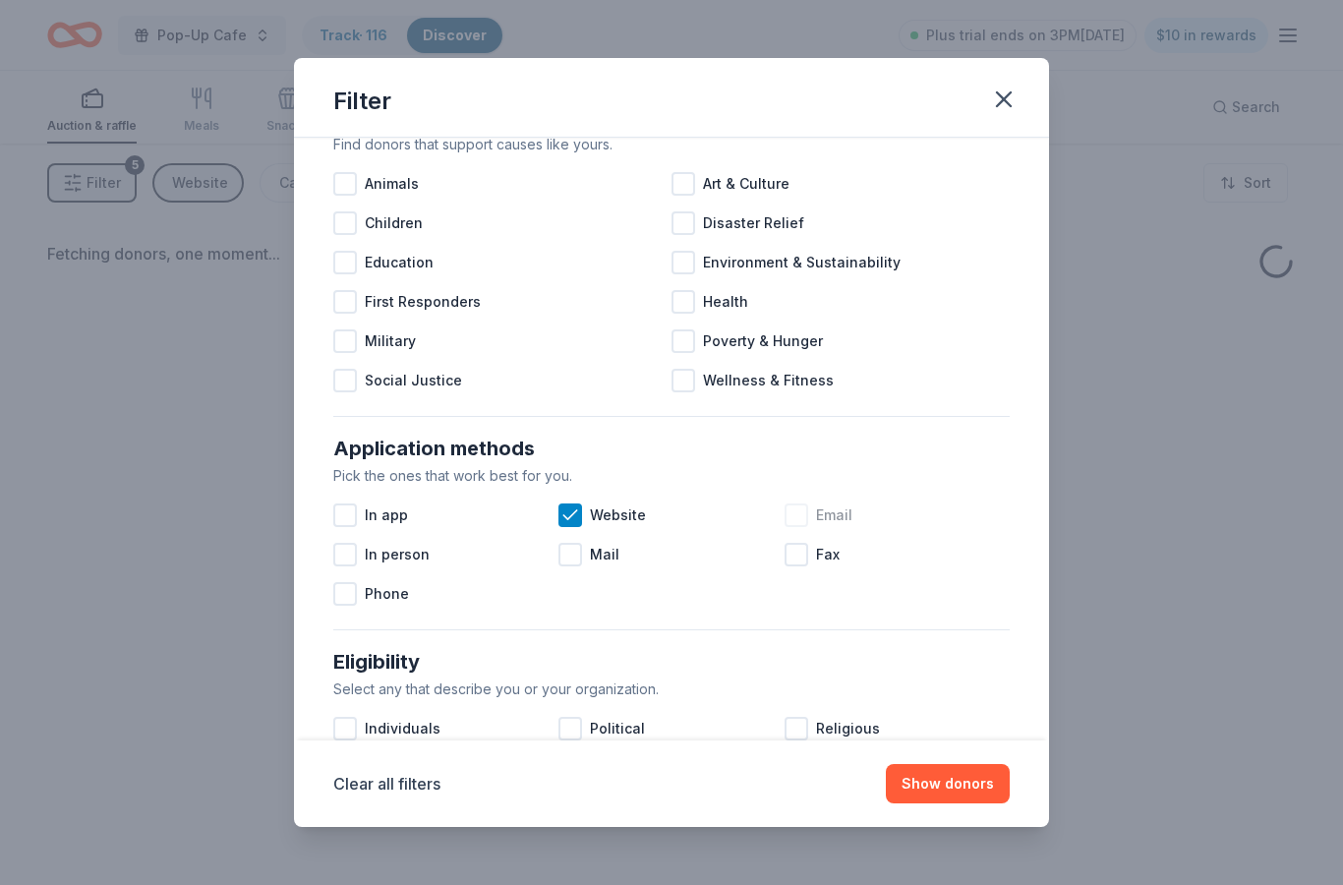
click at [814, 518] on div "Email" at bounding box center [896, 514] width 225 height 39
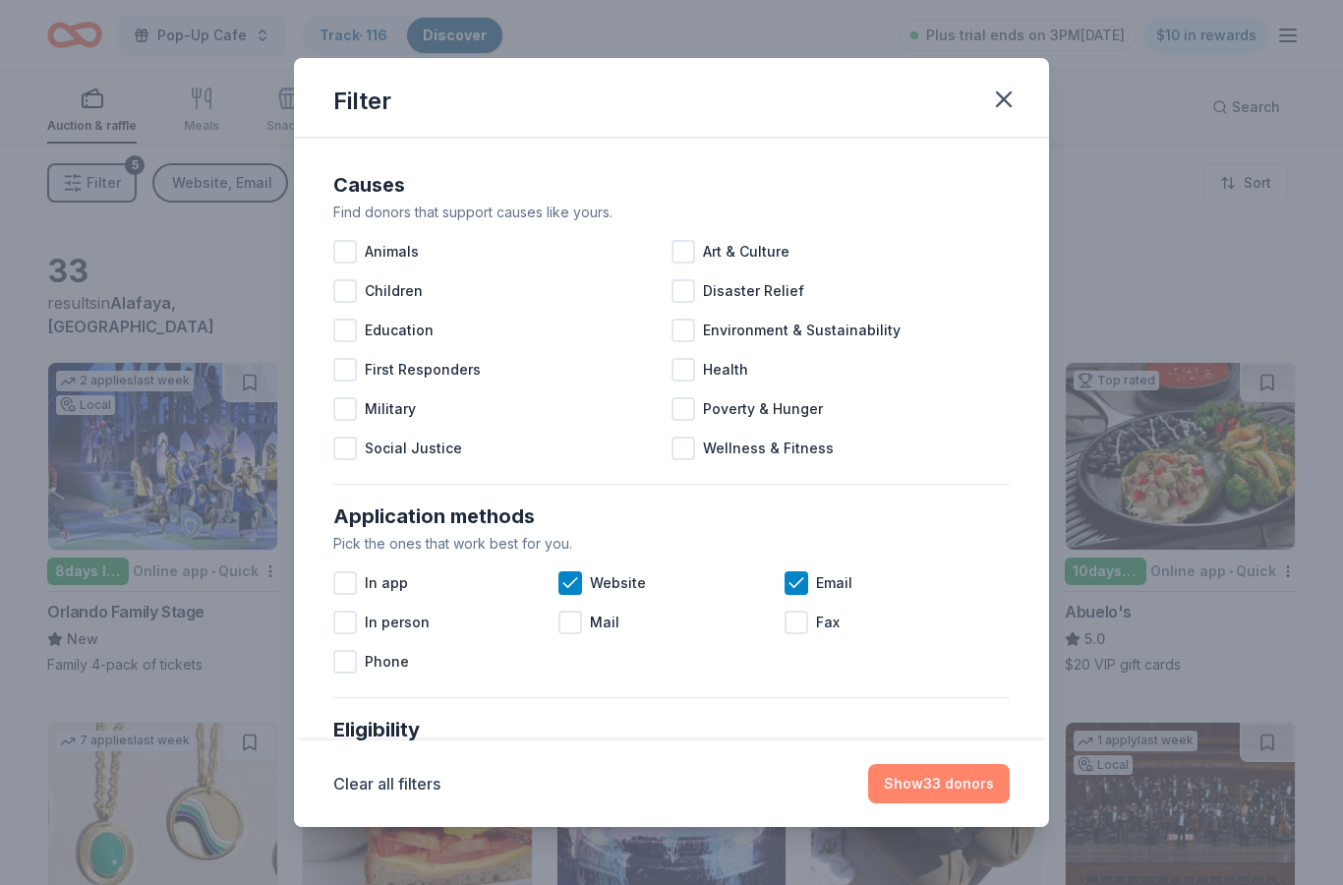
click at [988, 792] on button "Show 33 donors" at bounding box center [939, 783] width 142 height 39
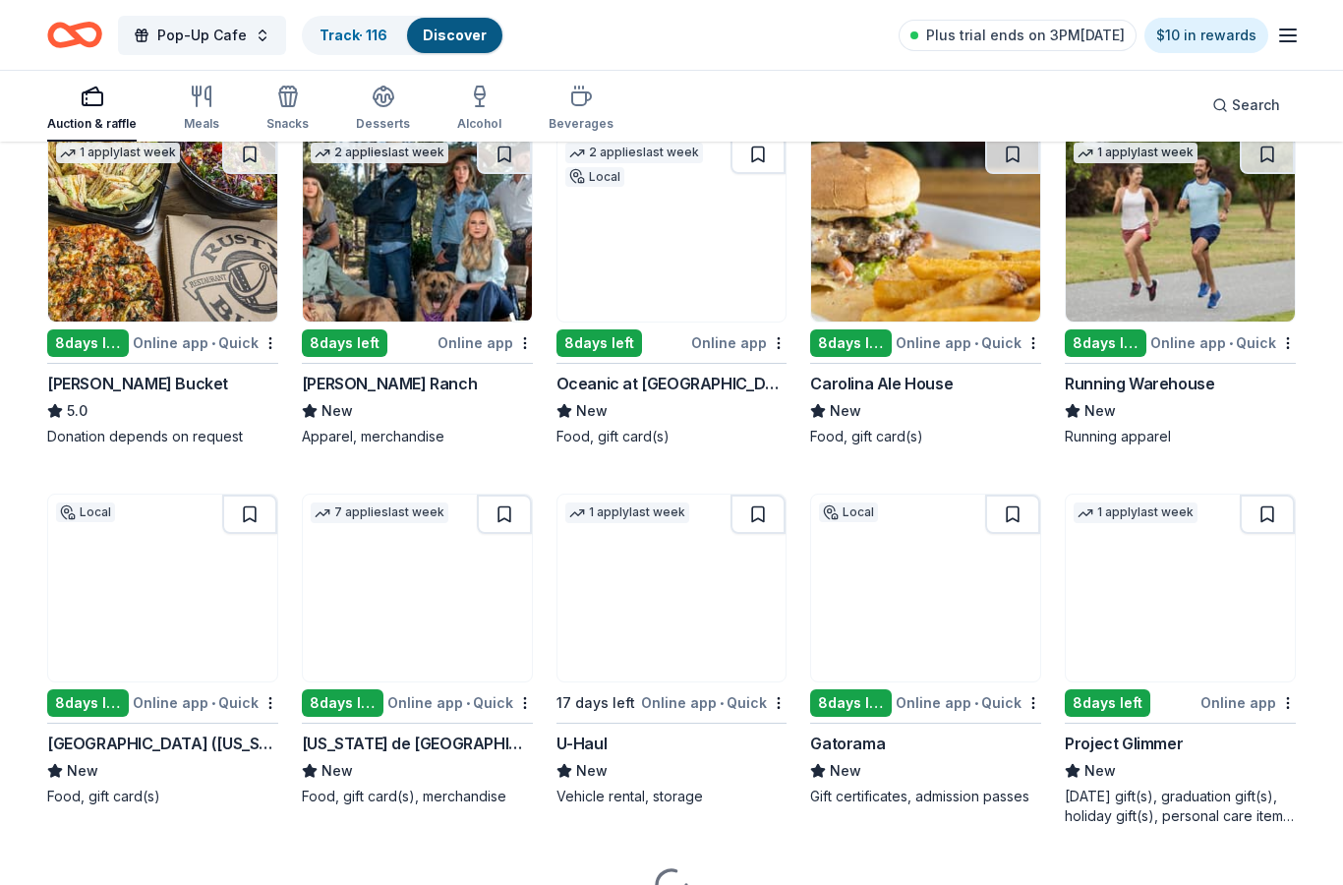
scroll to position [967, 0]
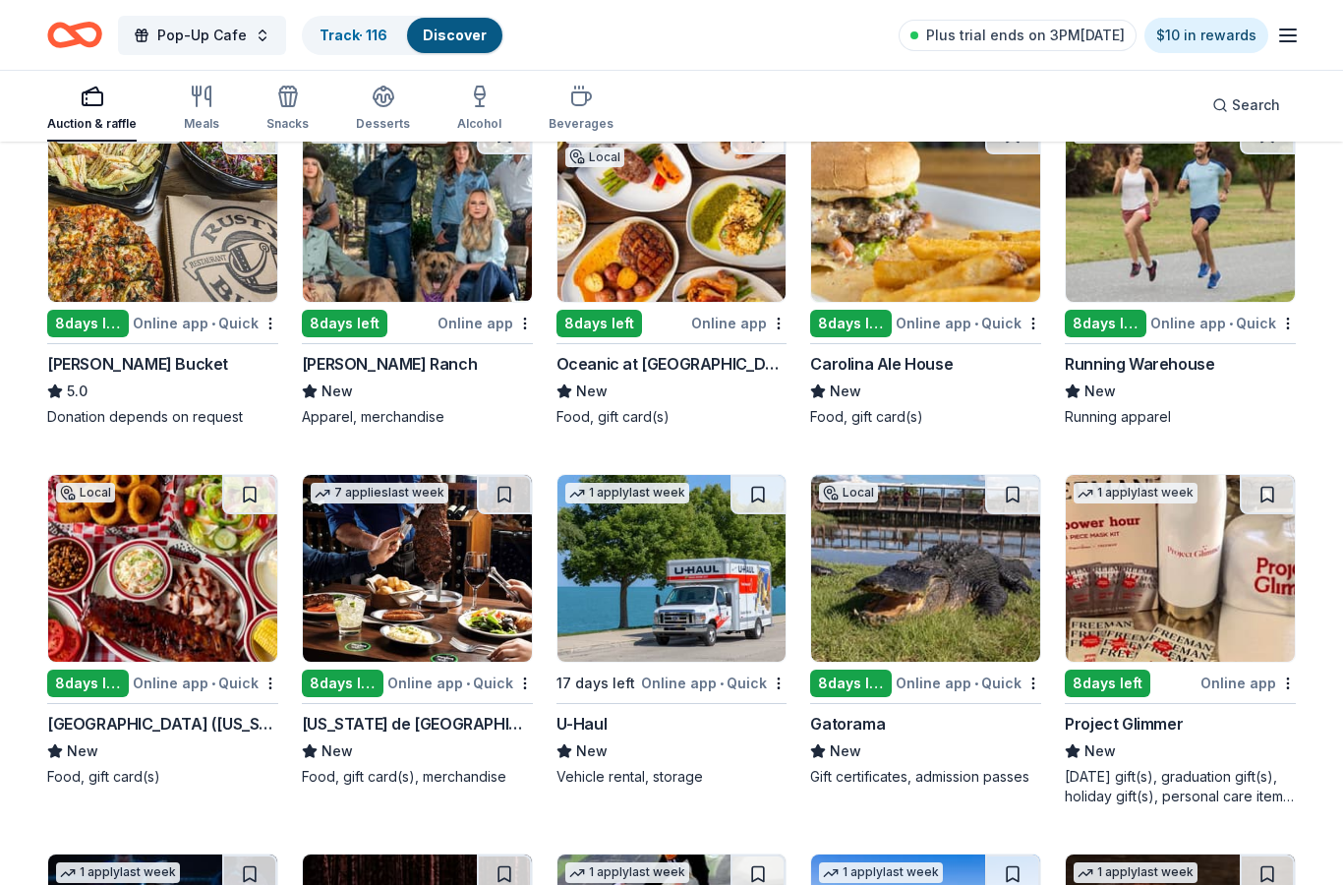
click at [1155, 206] on img at bounding box center [1180, 208] width 229 height 187
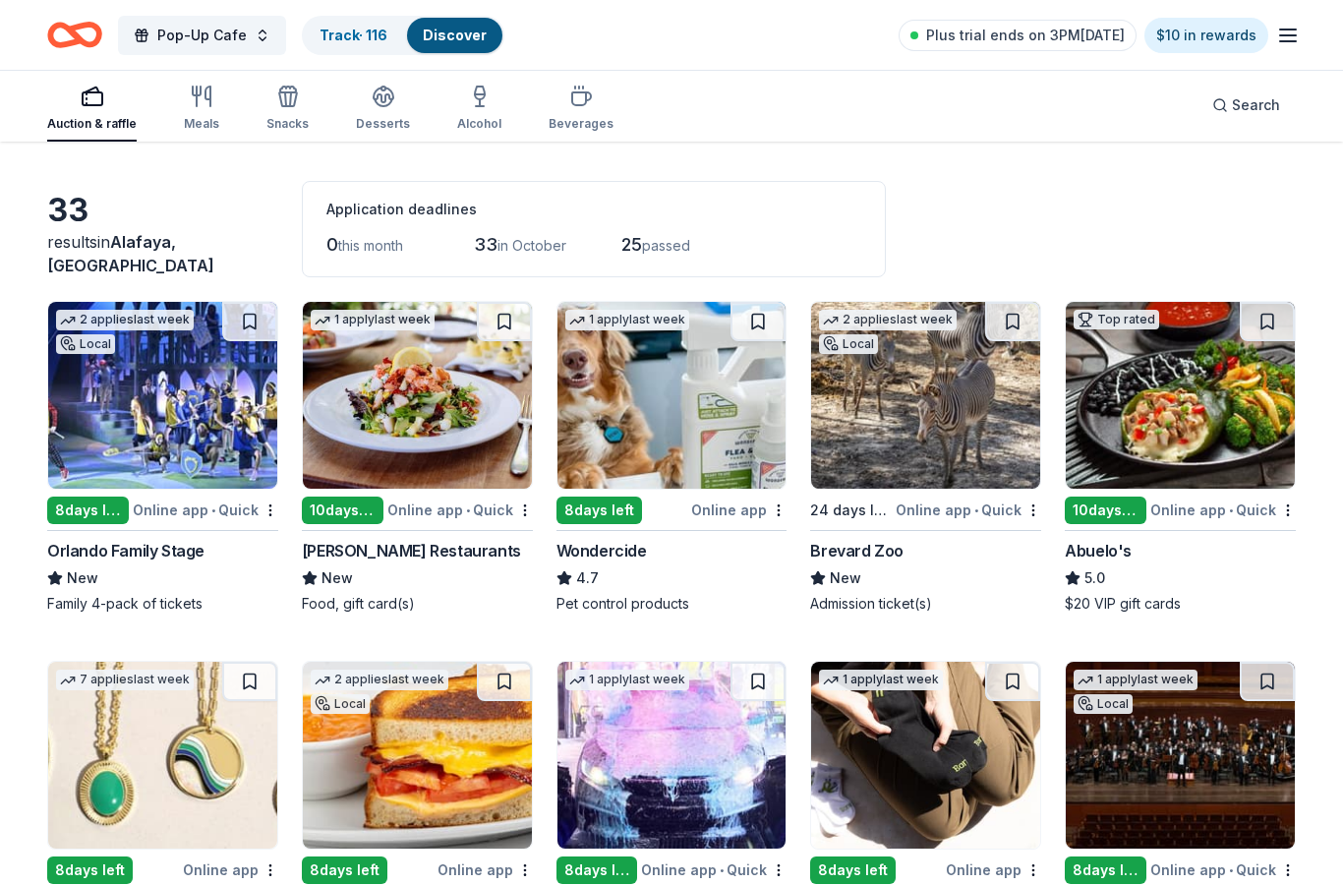
scroll to position [0, 0]
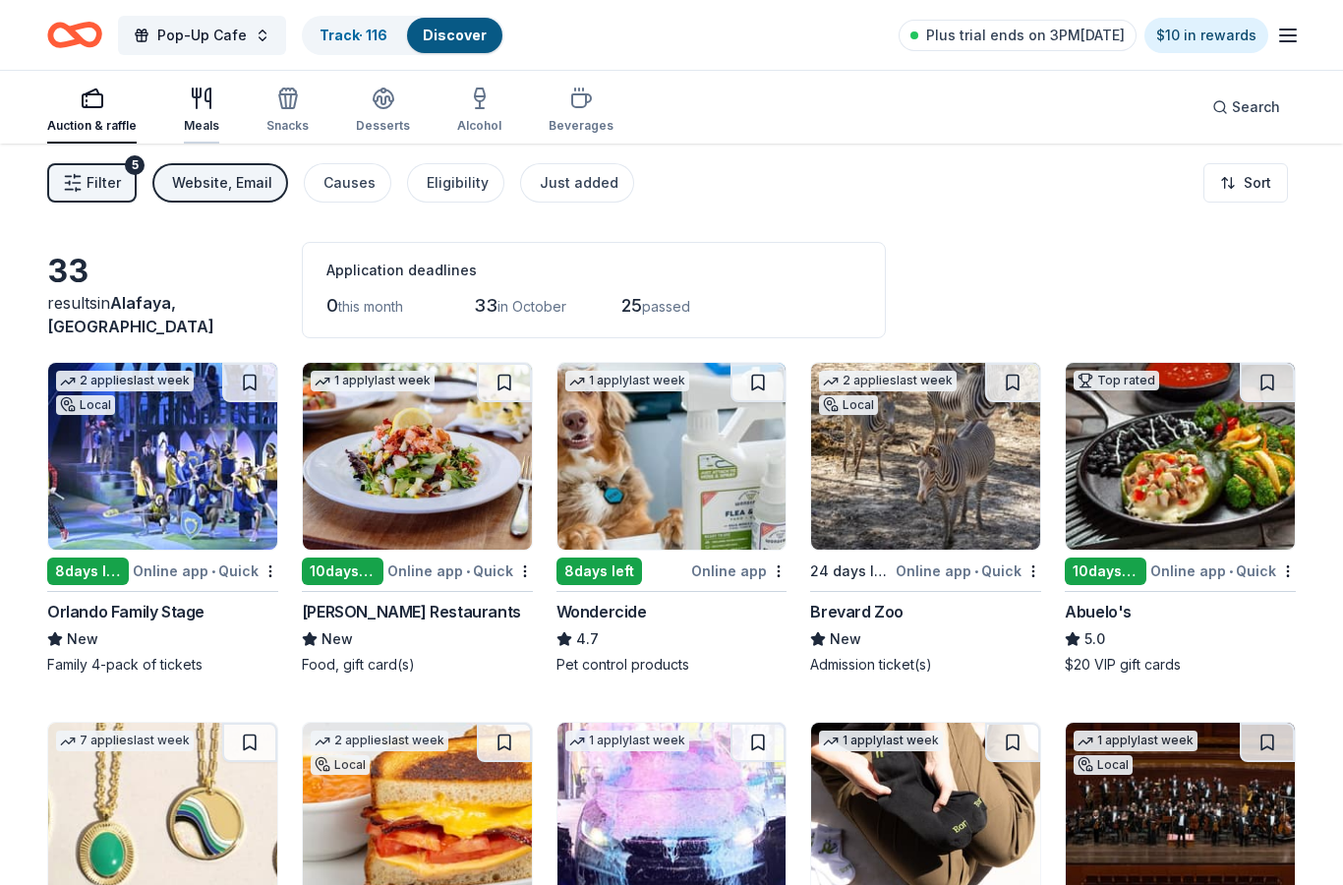
click at [200, 122] on div "Meals" at bounding box center [201, 126] width 35 height 16
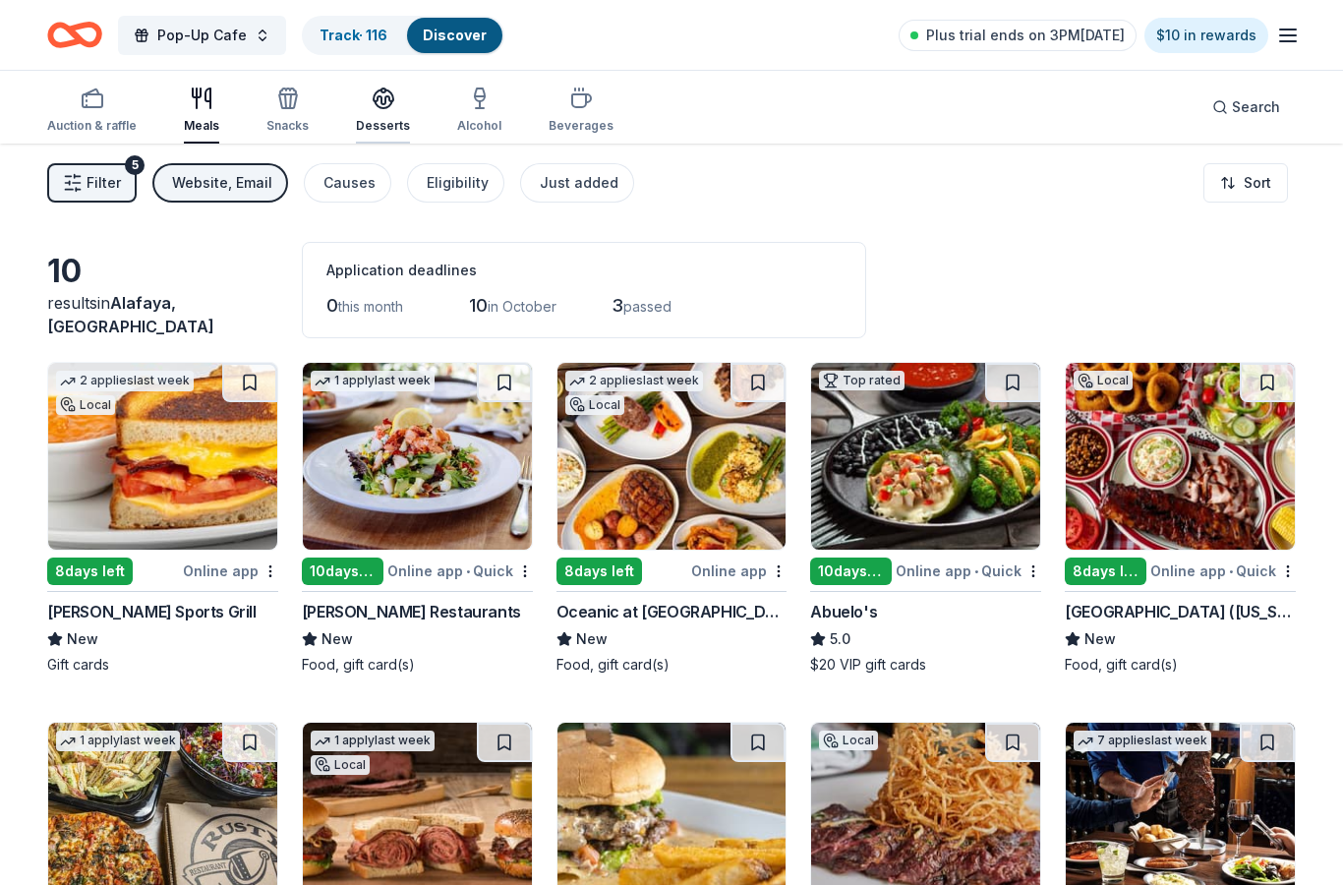
click at [403, 104] on div "button" at bounding box center [383, 99] width 54 height 24
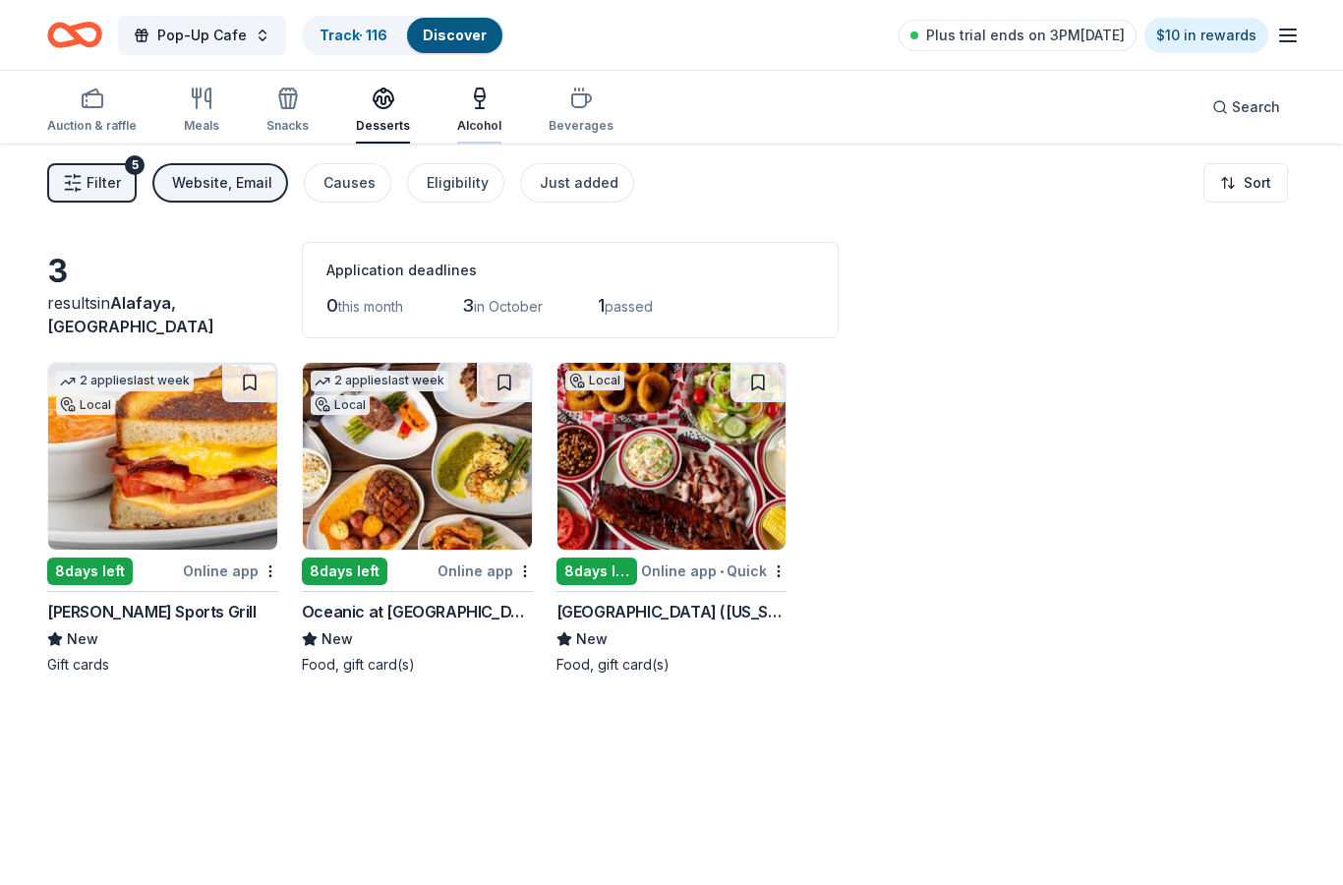
click at [484, 104] on icon "button" at bounding box center [480, 99] width 24 height 24
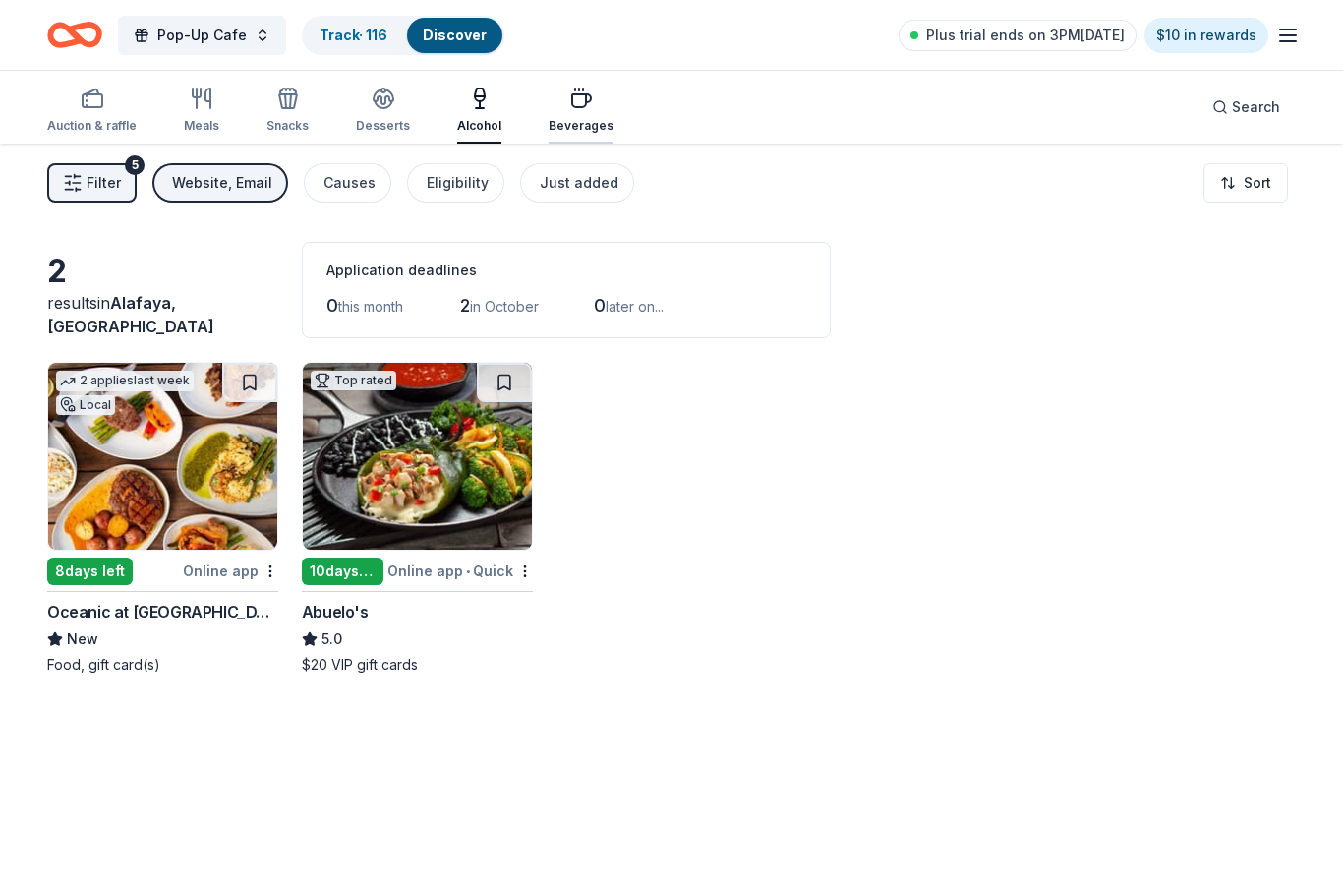
click at [598, 103] on div "button" at bounding box center [581, 99] width 65 height 24
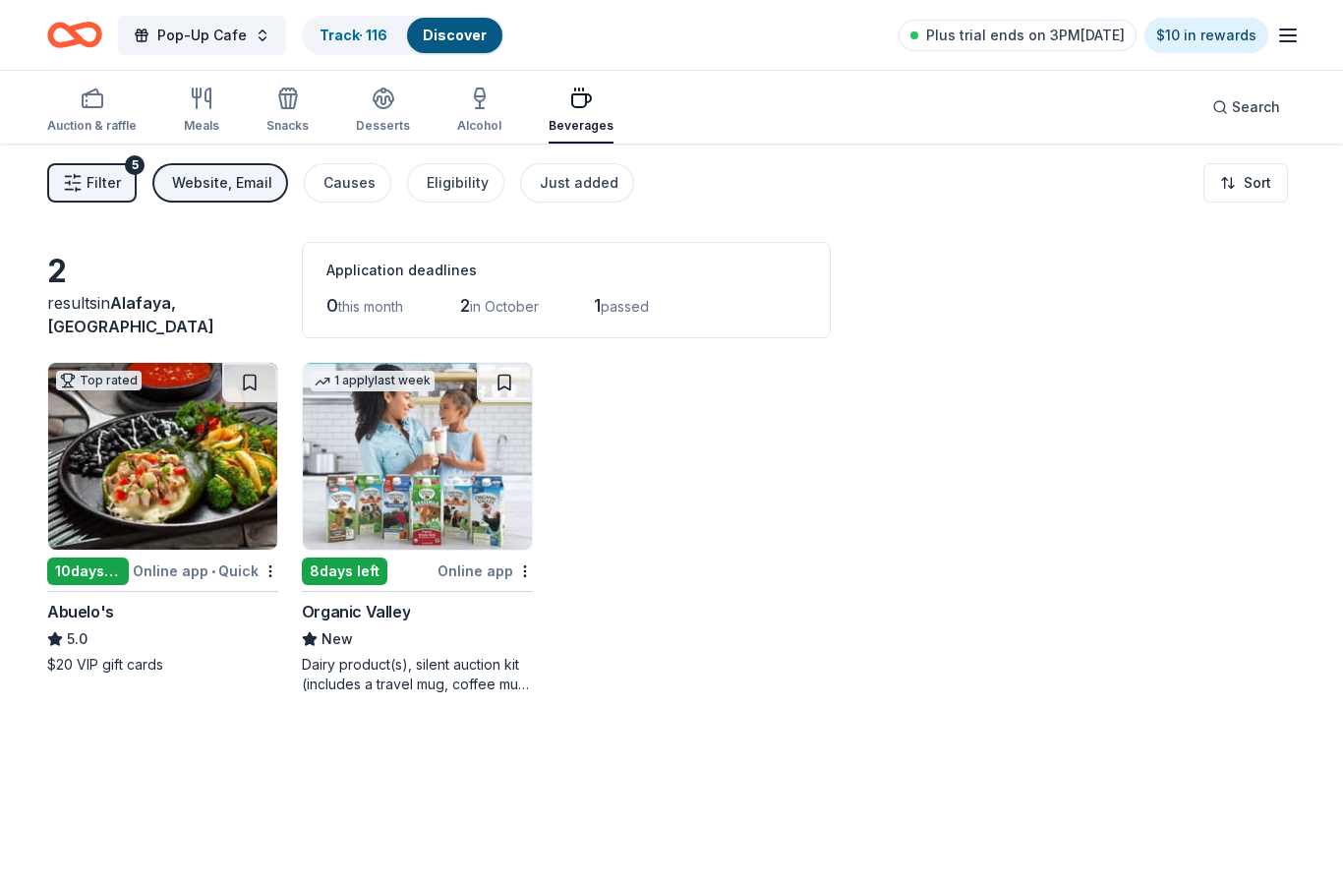
click at [230, 469] on img at bounding box center [162, 456] width 229 height 187
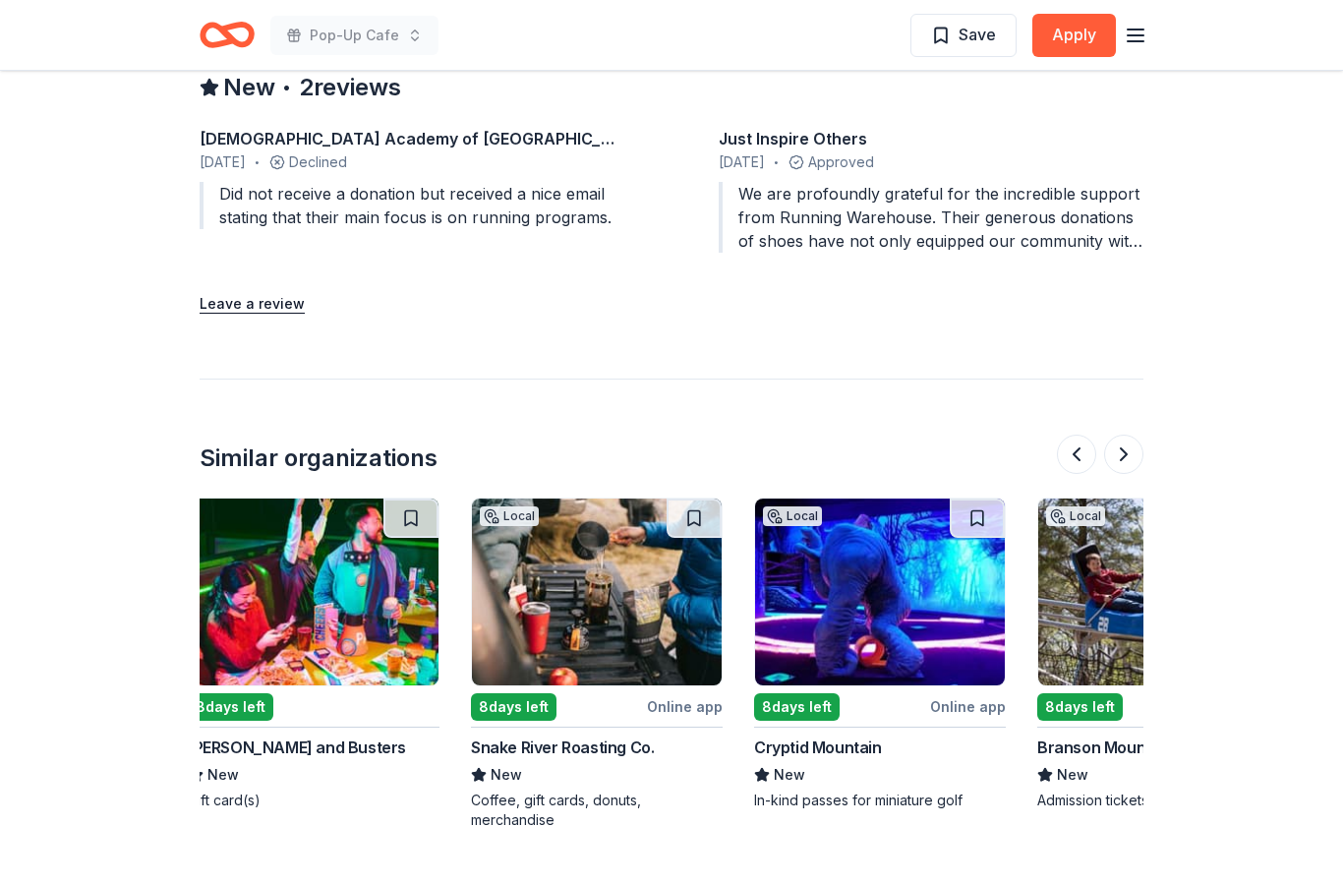
scroll to position [0, 296]
click at [974, 640] on img at bounding box center [879, 591] width 250 height 187
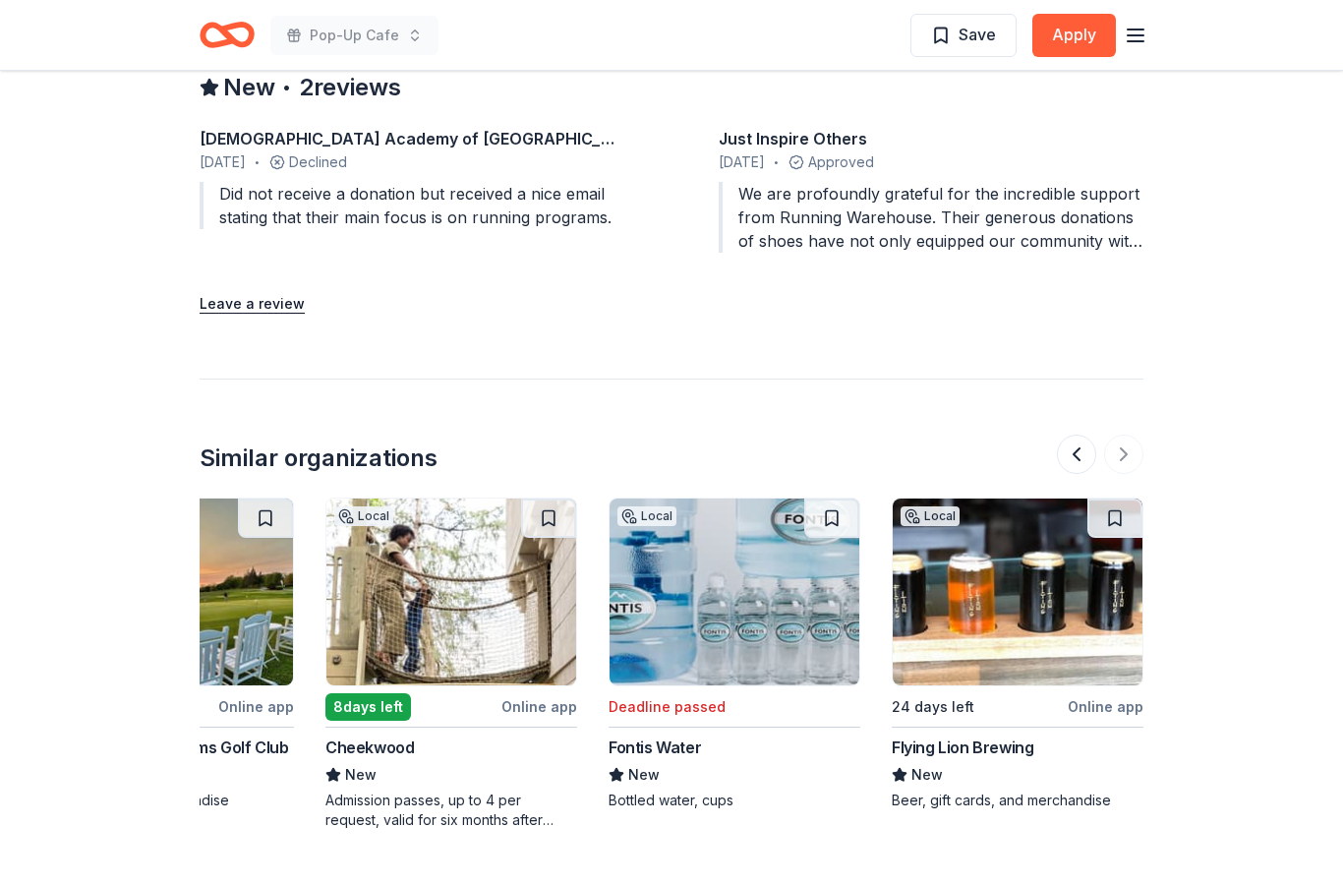
scroll to position [0, 1856]
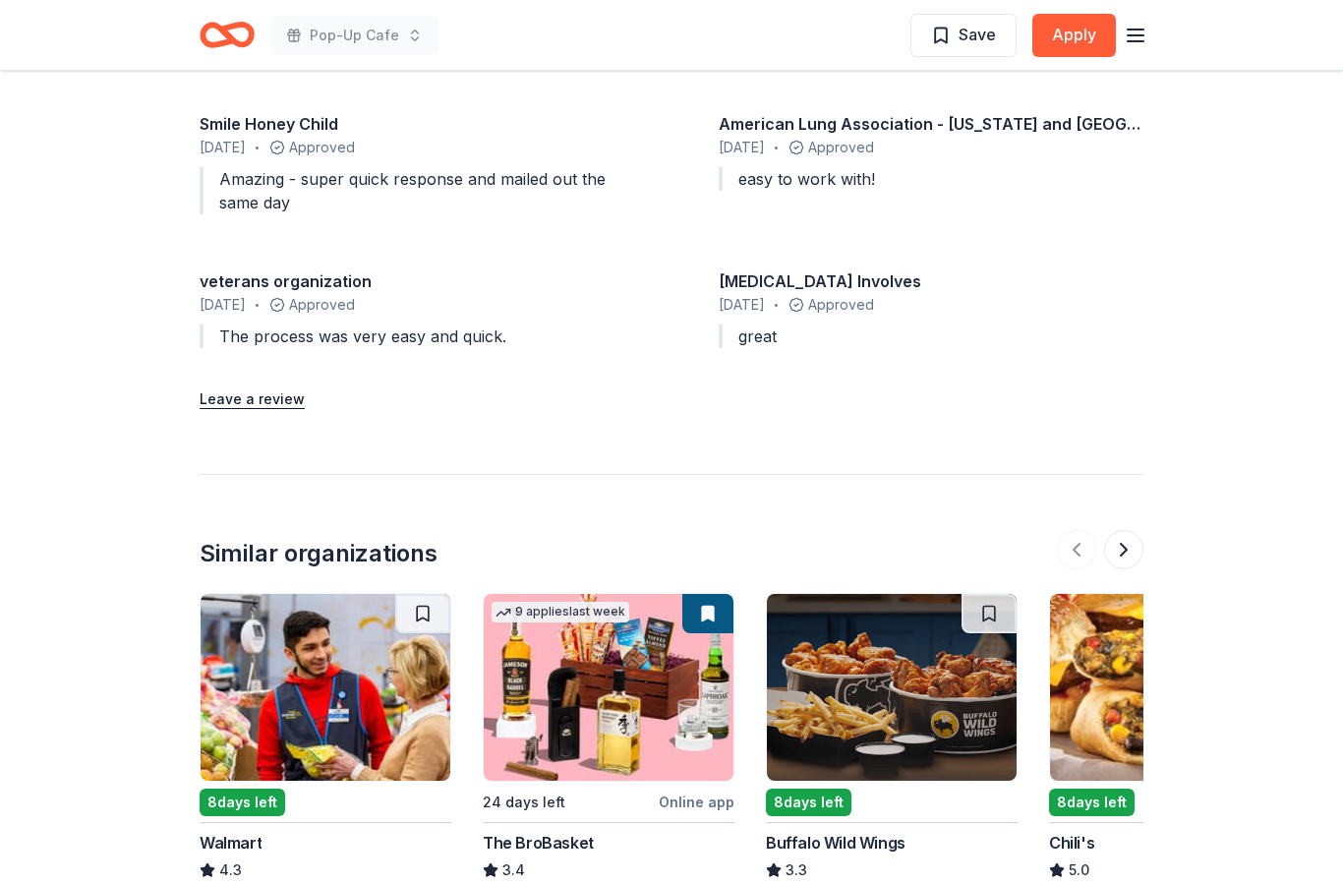
scroll to position [2115, 0]
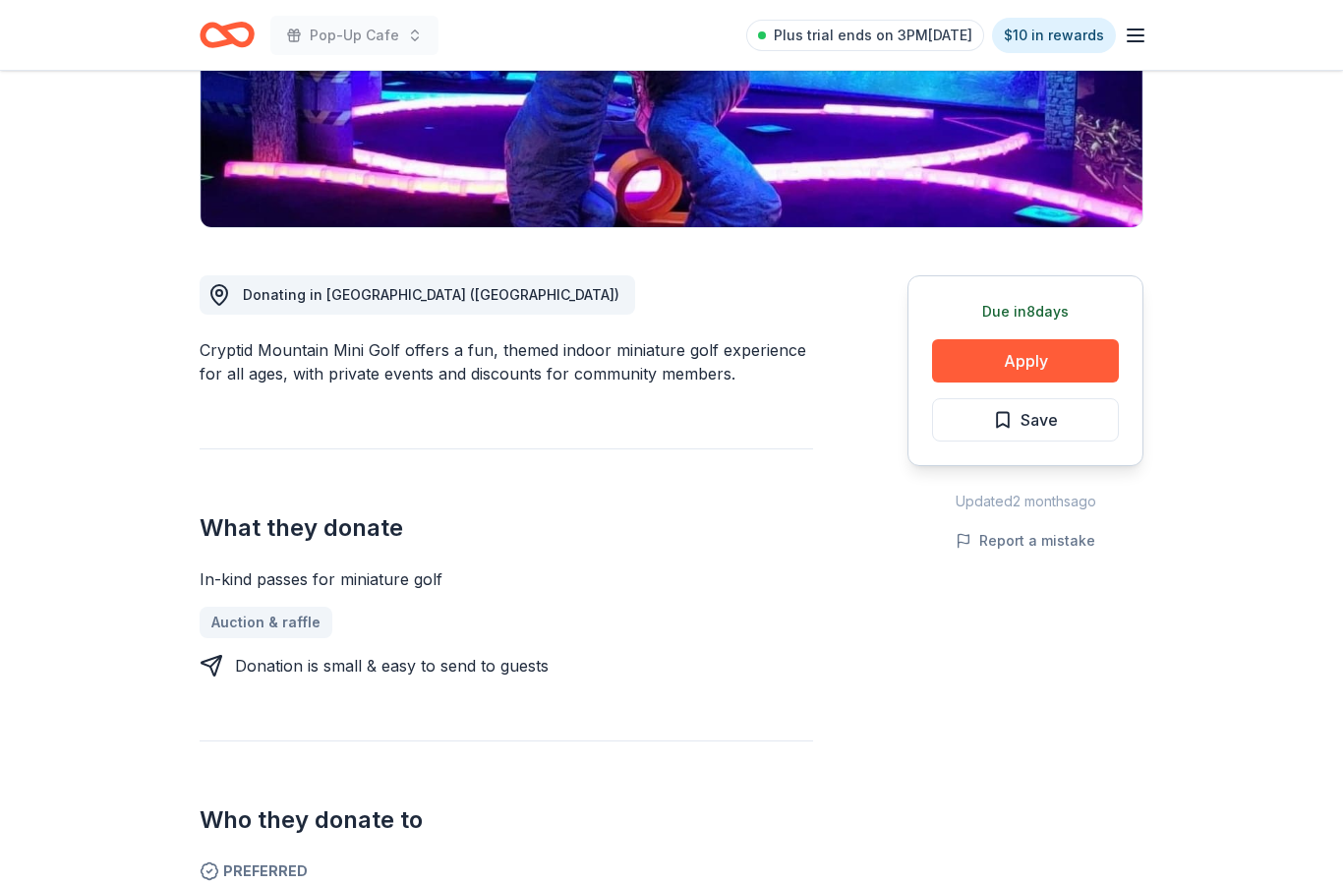
scroll to position [358, 0]
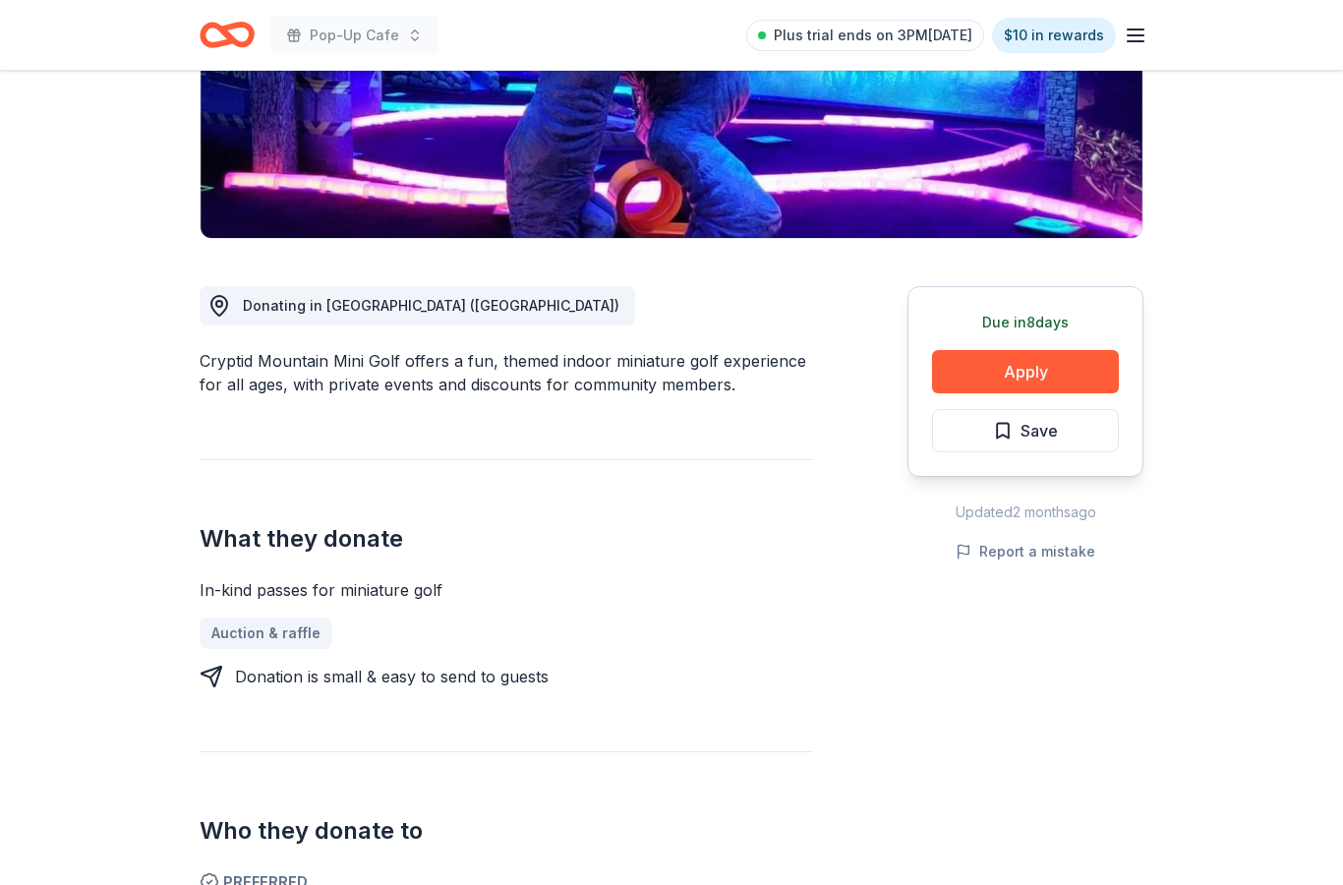
click at [206, 38] on icon "Home" at bounding box center [218, 35] width 30 height 20
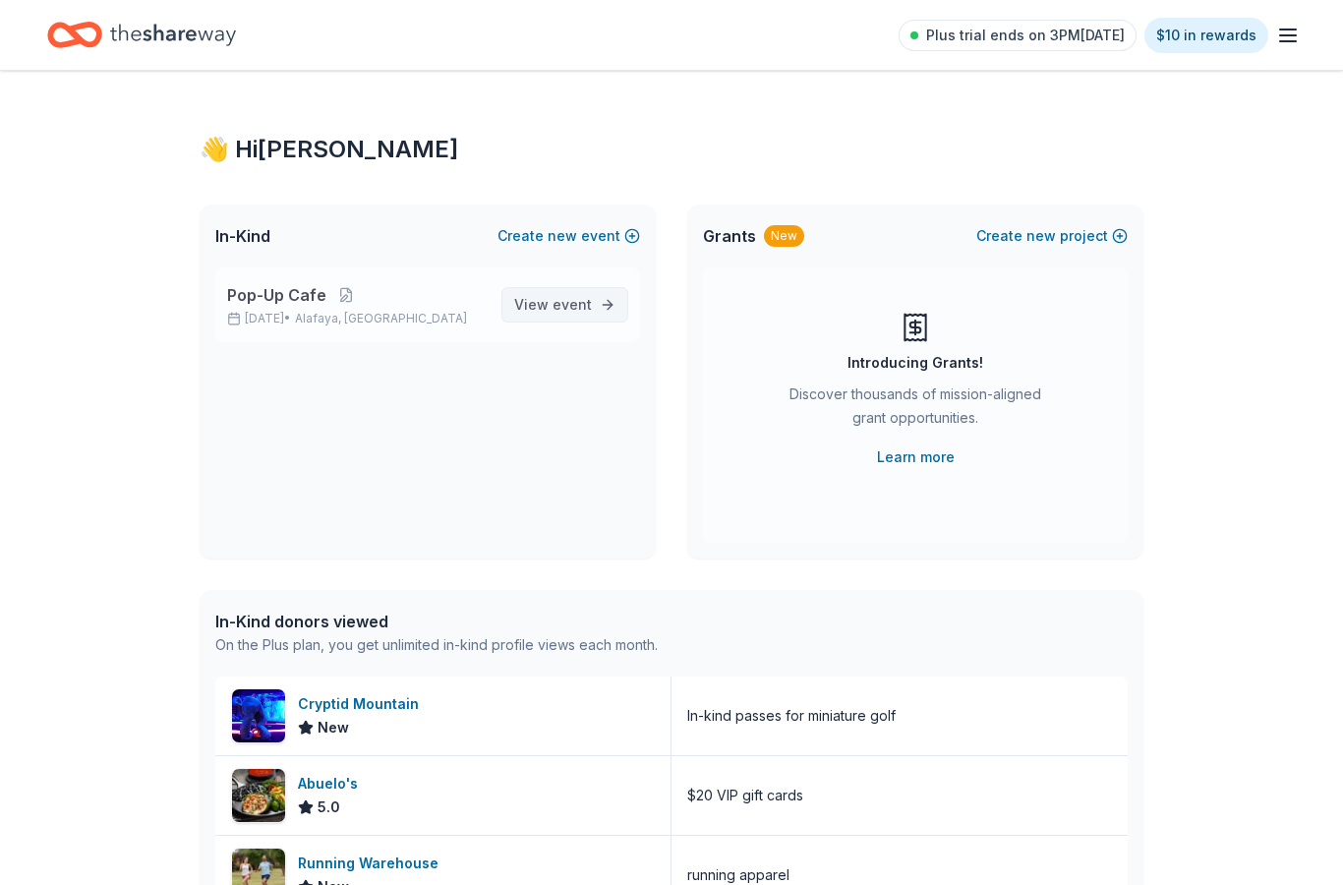
click at [615, 304] on link "View event" at bounding box center [564, 304] width 127 height 35
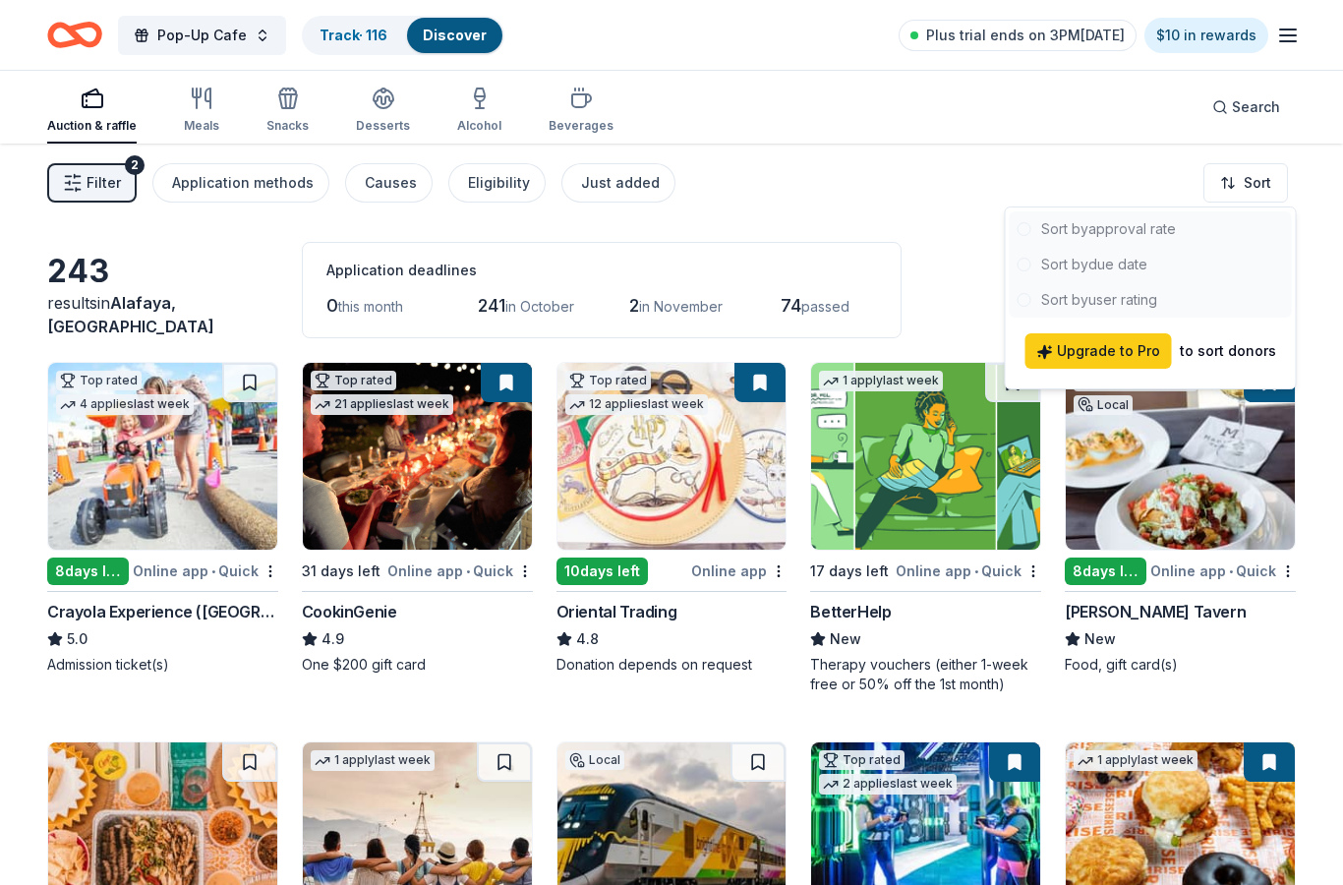
click at [1129, 148] on html "Pop-Up Cafe Track · 116 Discover Plus trial ends on 3PM[DATE] $10 in rewards Au…" at bounding box center [671, 442] width 1343 height 885
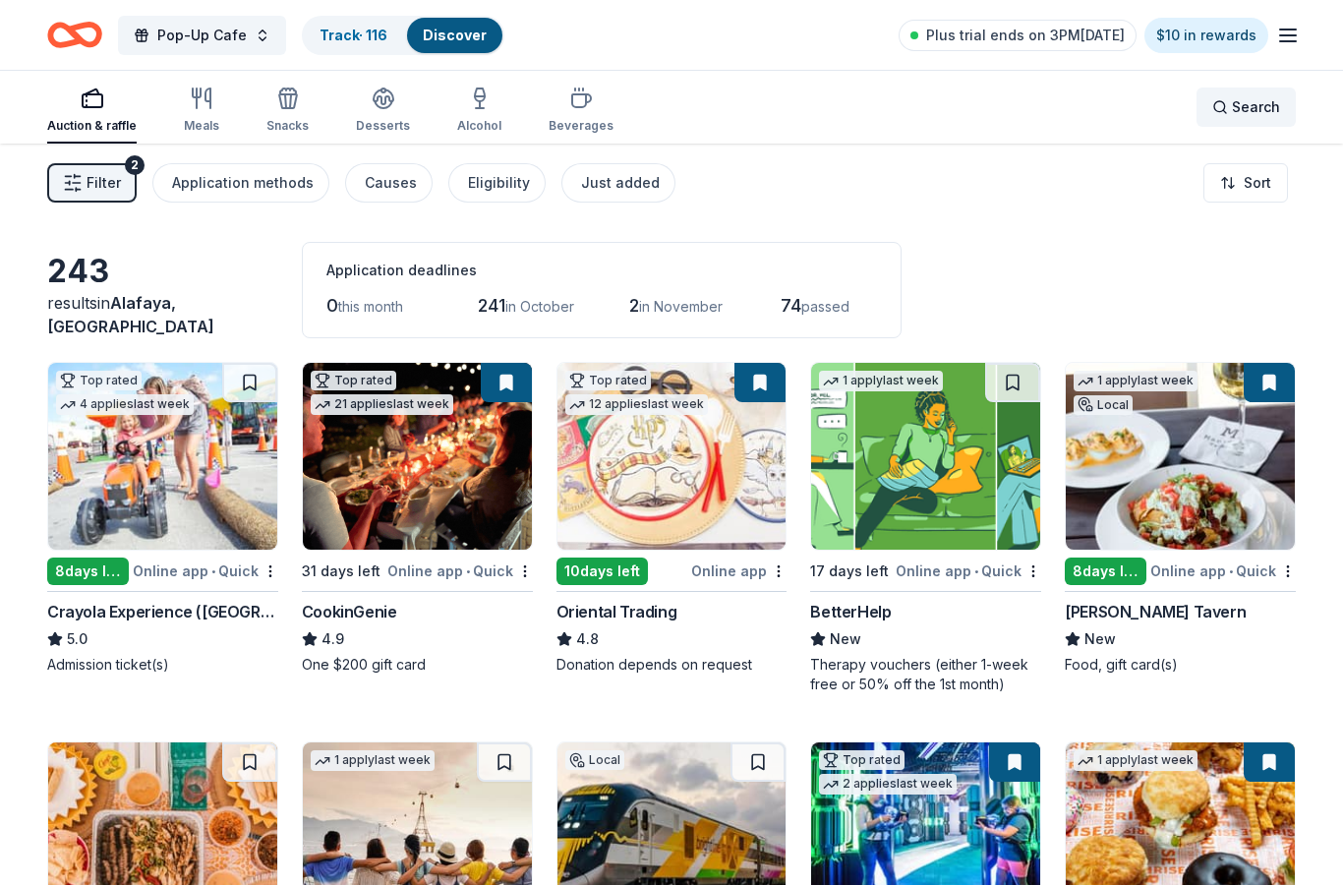
click at [1245, 105] on span "Search" at bounding box center [1256, 107] width 48 height 24
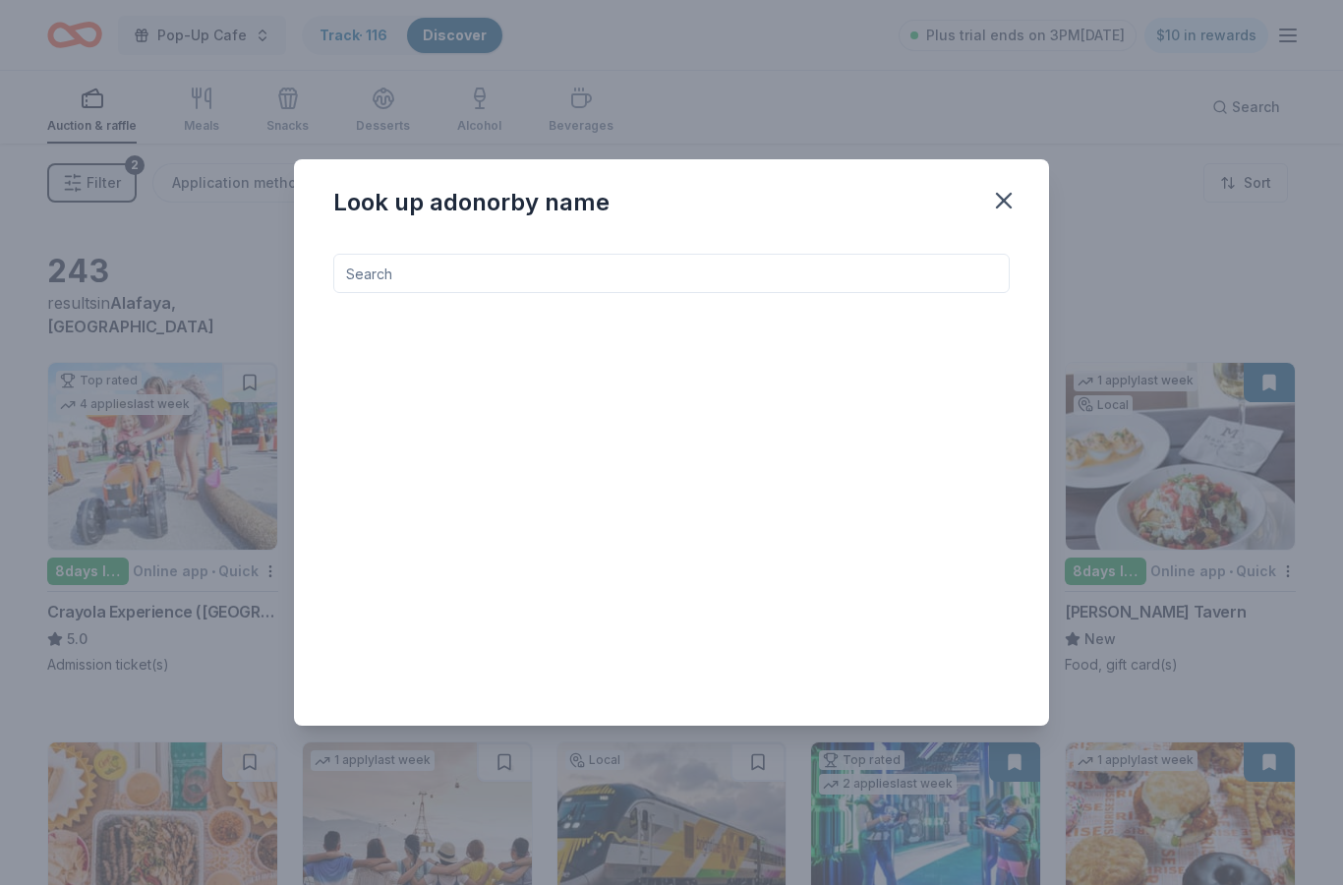
click at [714, 273] on input at bounding box center [671, 273] width 676 height 39
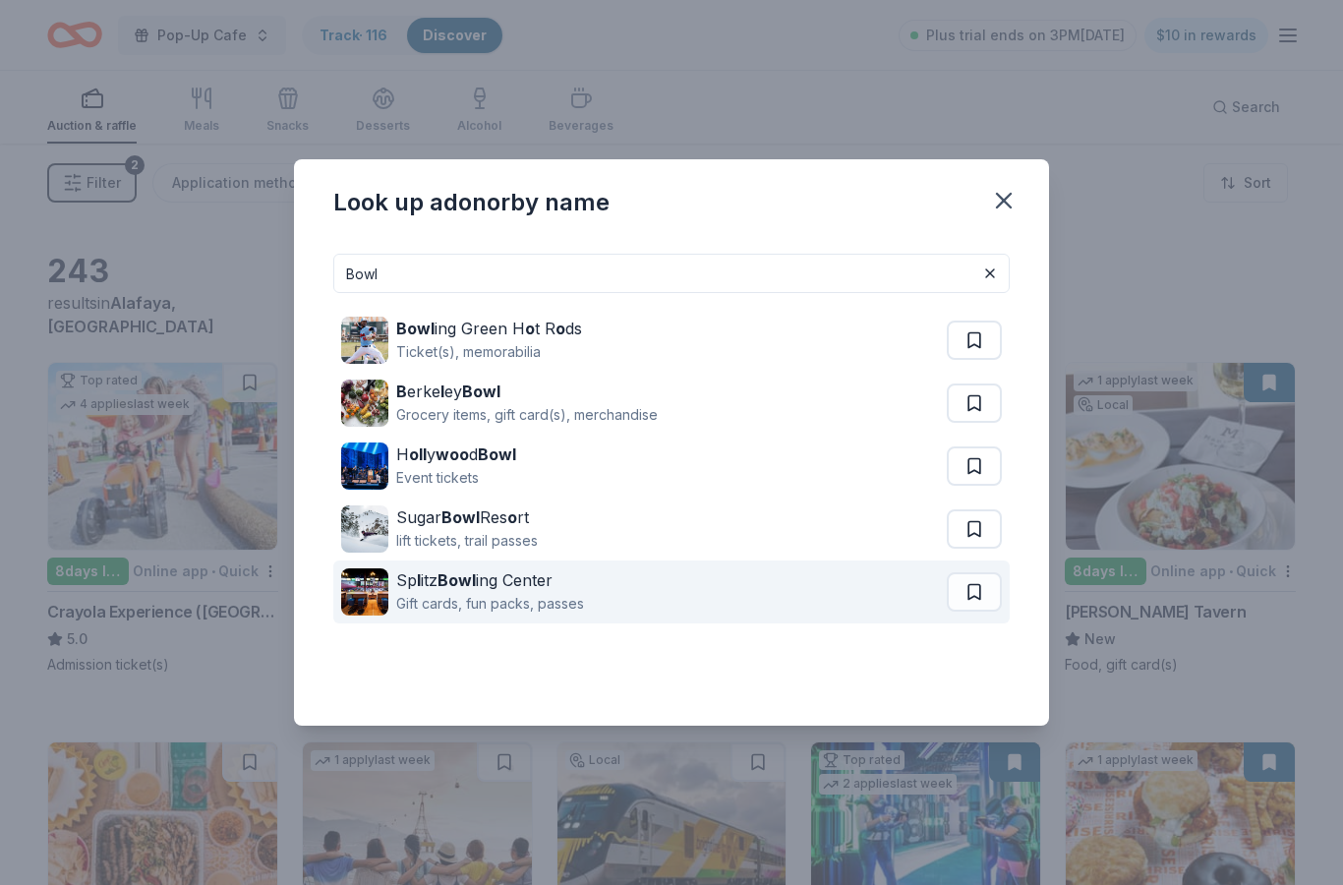
type input "Bowl"
click at [734, 619] on div "Sp l itz Bowl ing Center Gift cards, fun packs, passes" at bounding box center [644, 591] width 606 height 63
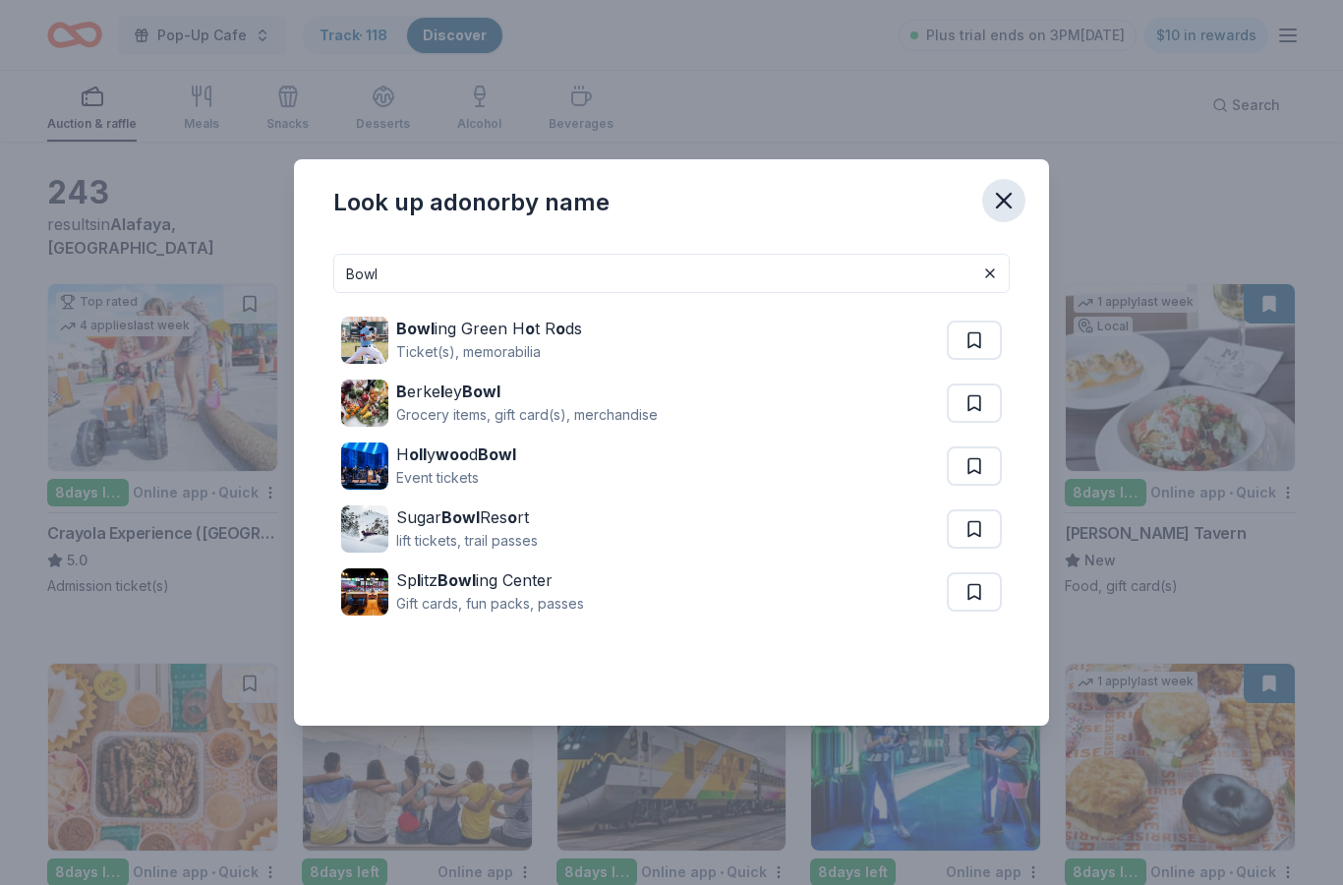
click at [1008, 208] on icon "button" at bounding box center [1004, 201] width 28 height 28
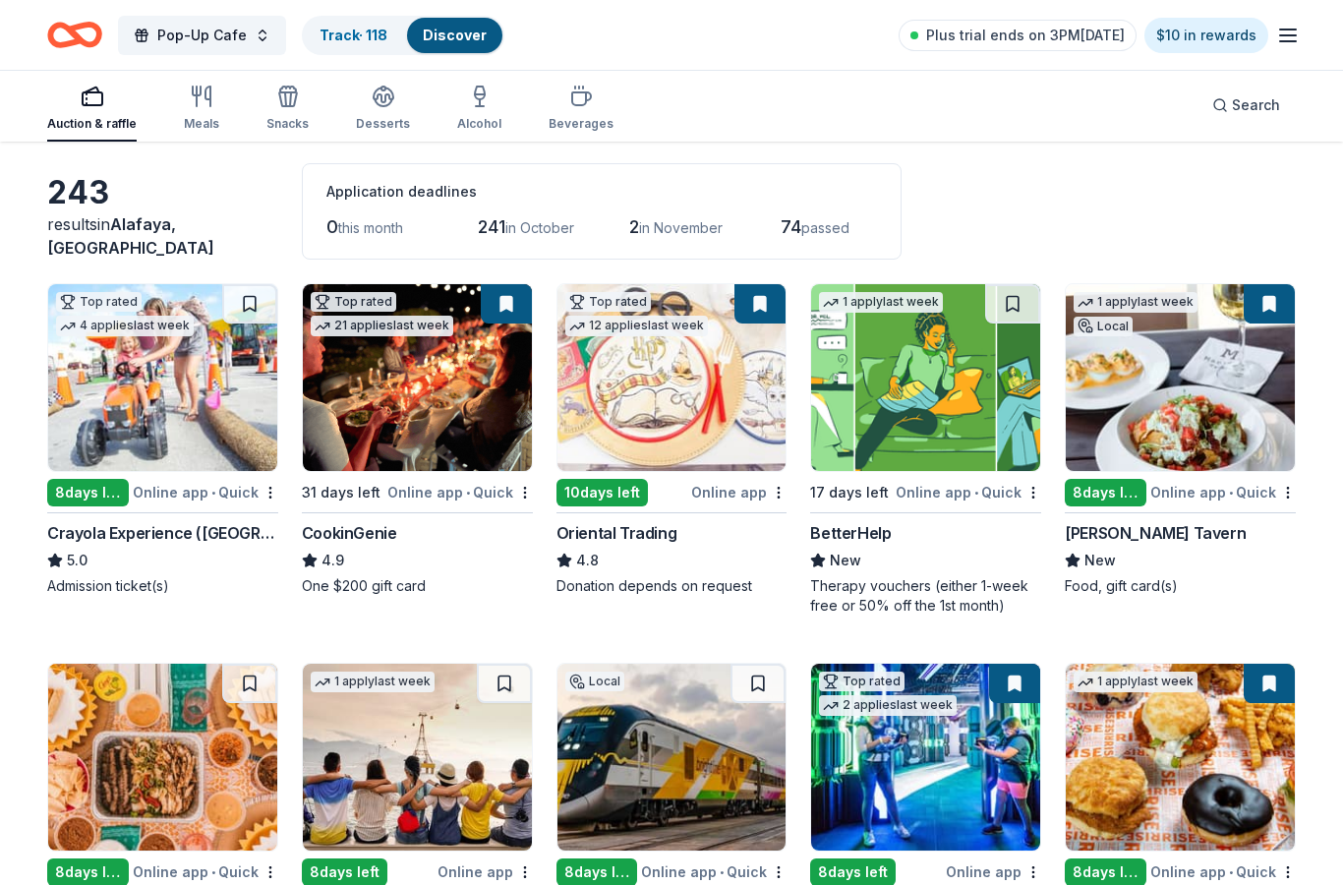
click at [467, 441] on img at bounding box center [417, 377] width 229 height 187
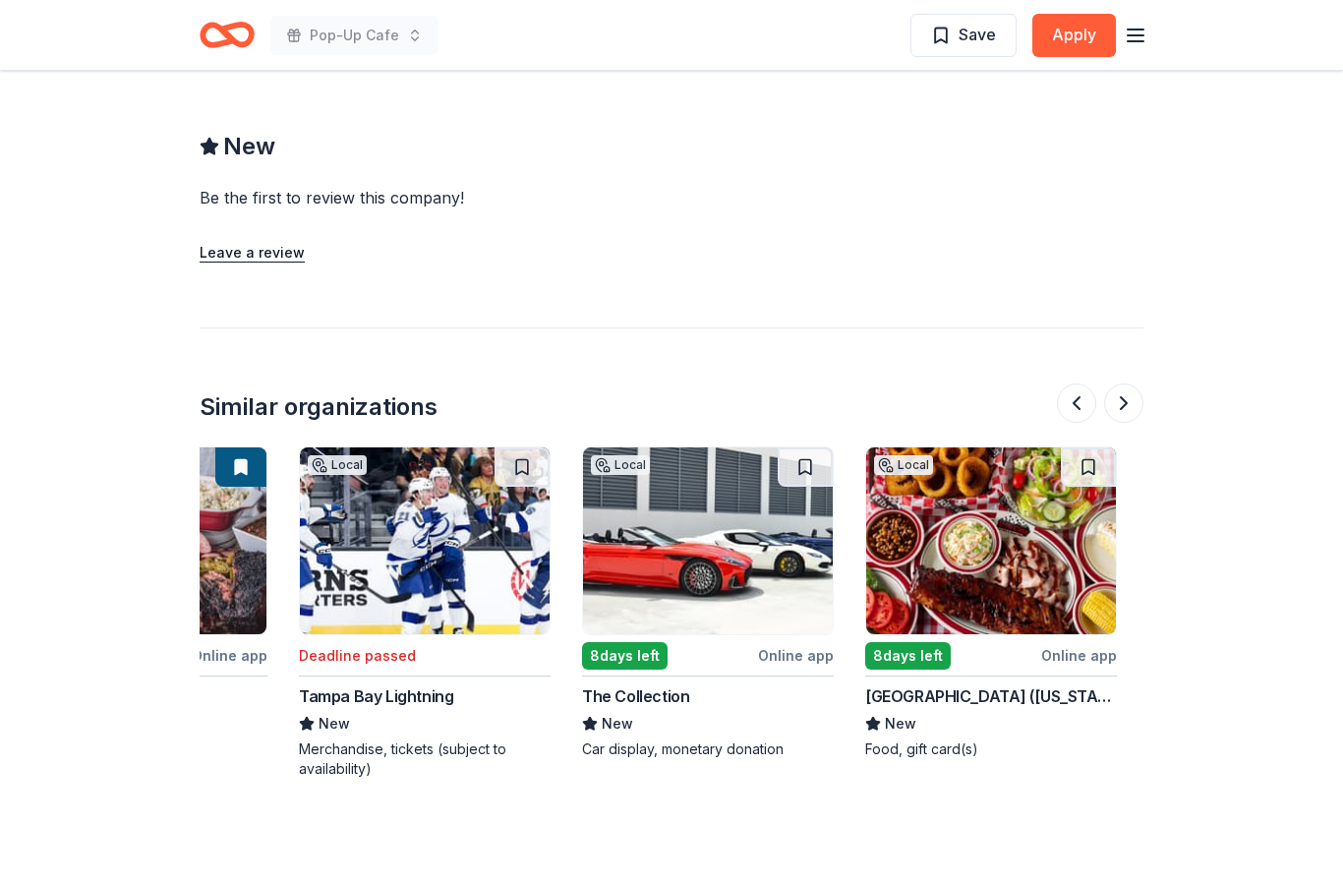
scroll to position [0, 1036]
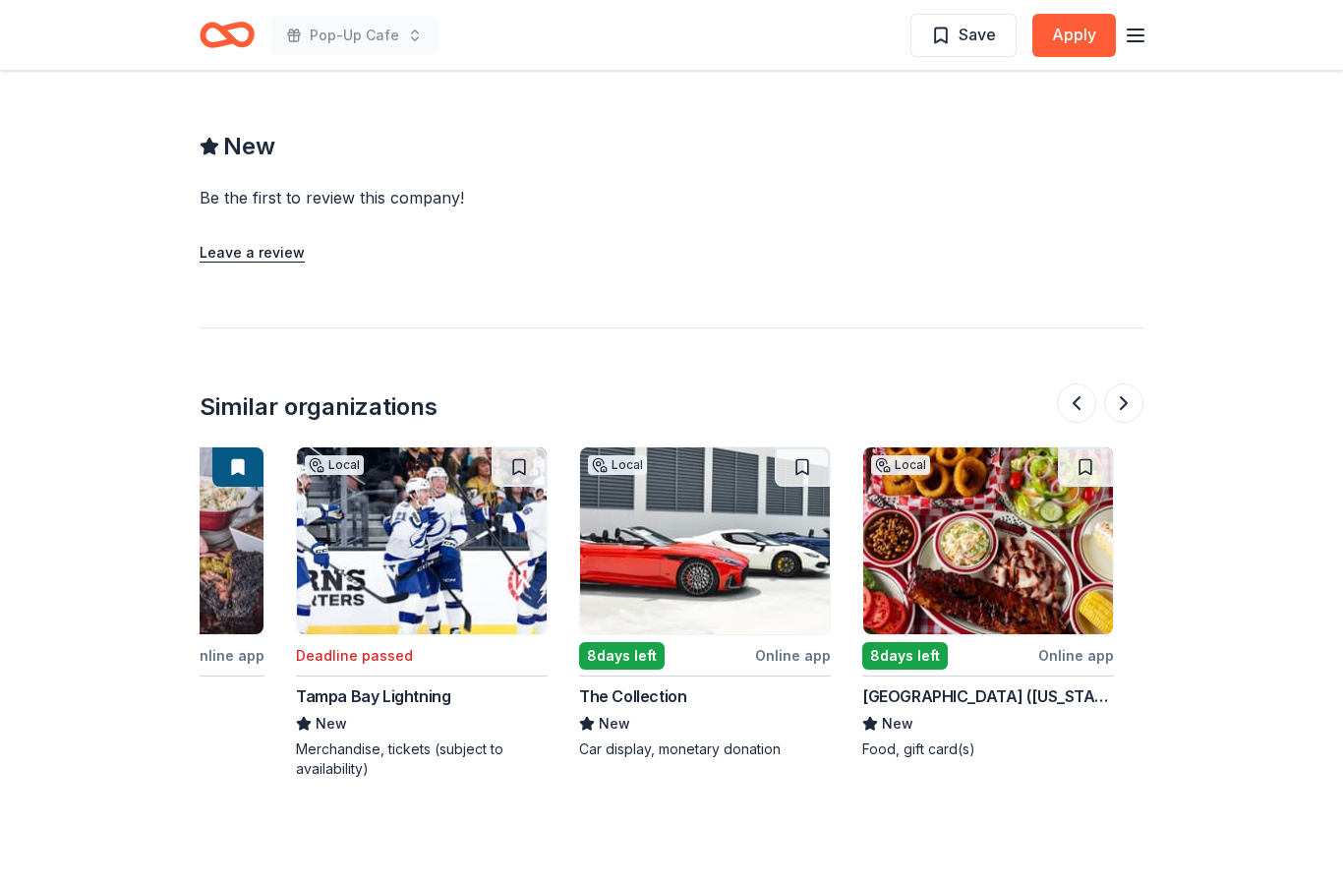
click at [800, 579] on img at bounding box center [705, 540] width 250 height 187
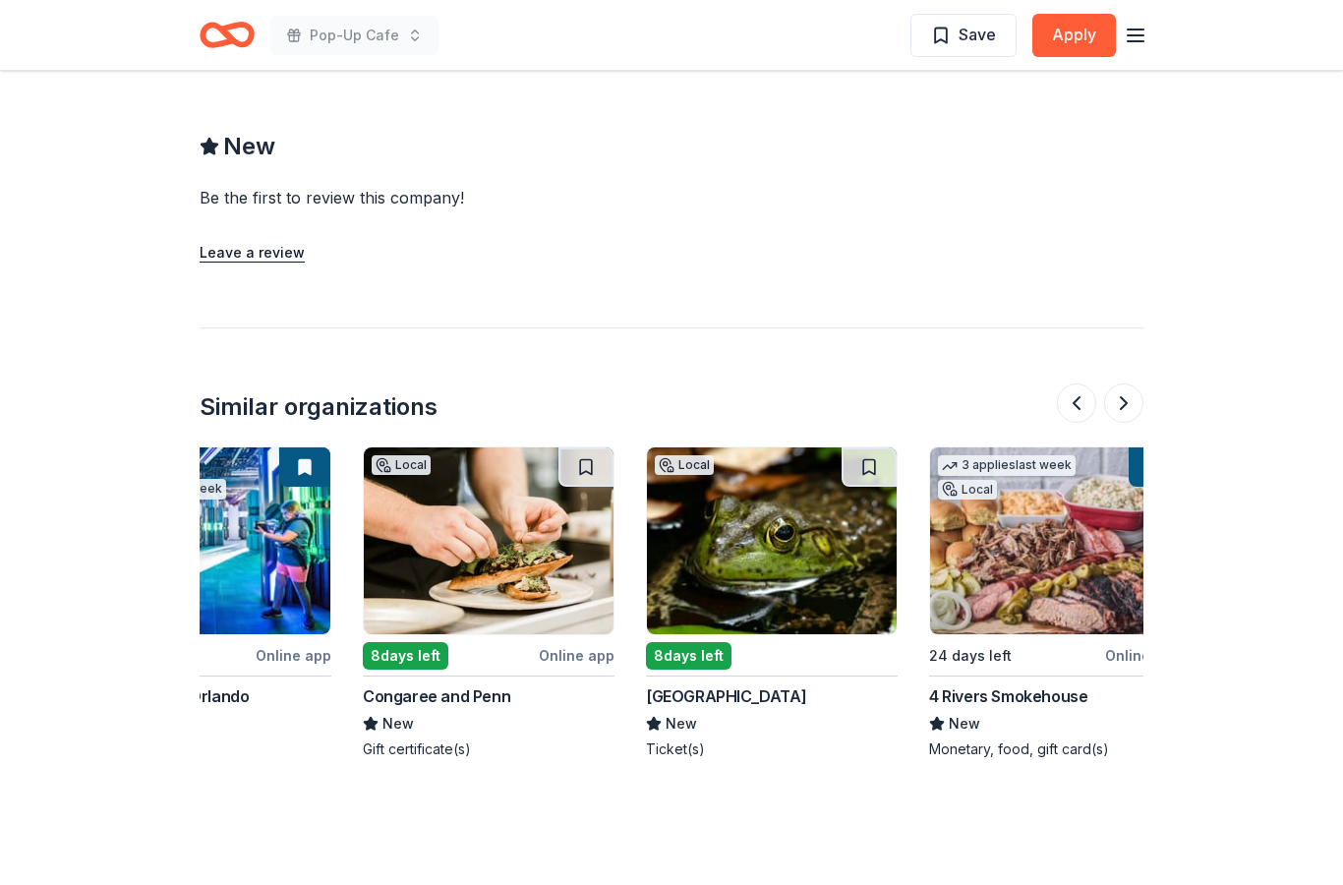
scroll to position [0, 72]
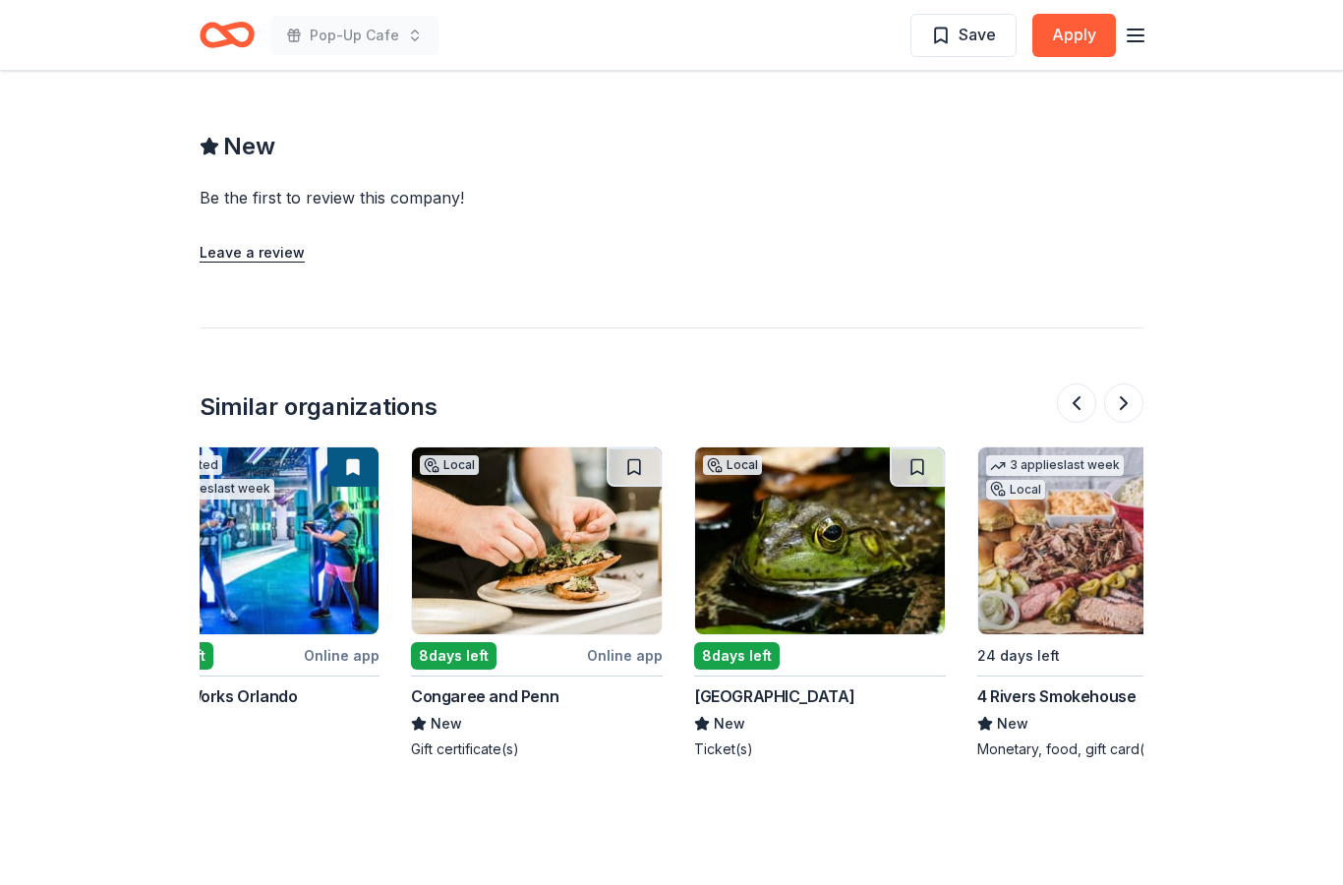
click at [885, 586] on img at bounding box center [820, 540] width 250 height 187
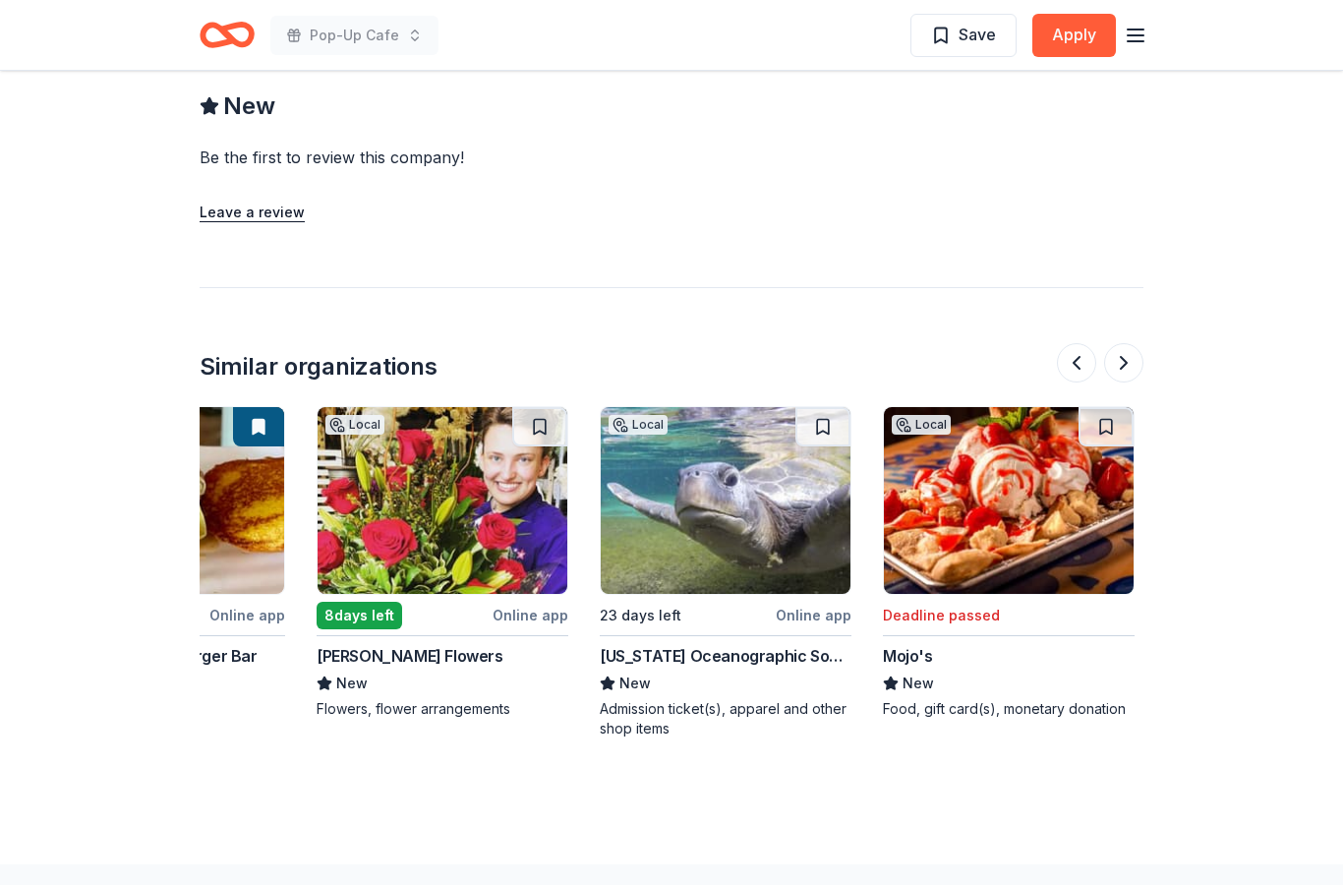
scroll to position [0, 1604]
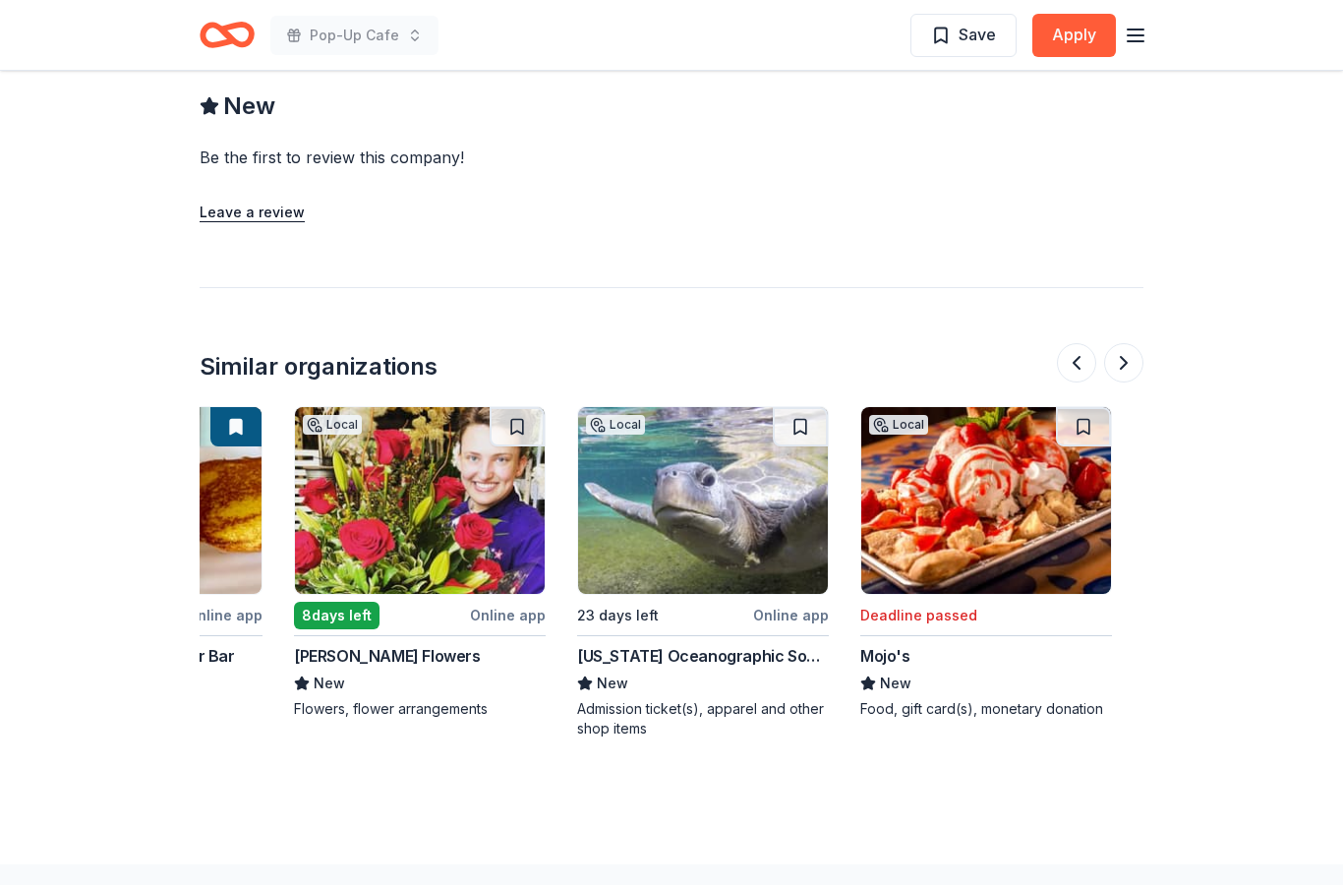
click at [486, 534] on img at bounding box center [420, 500] width 250 height 187
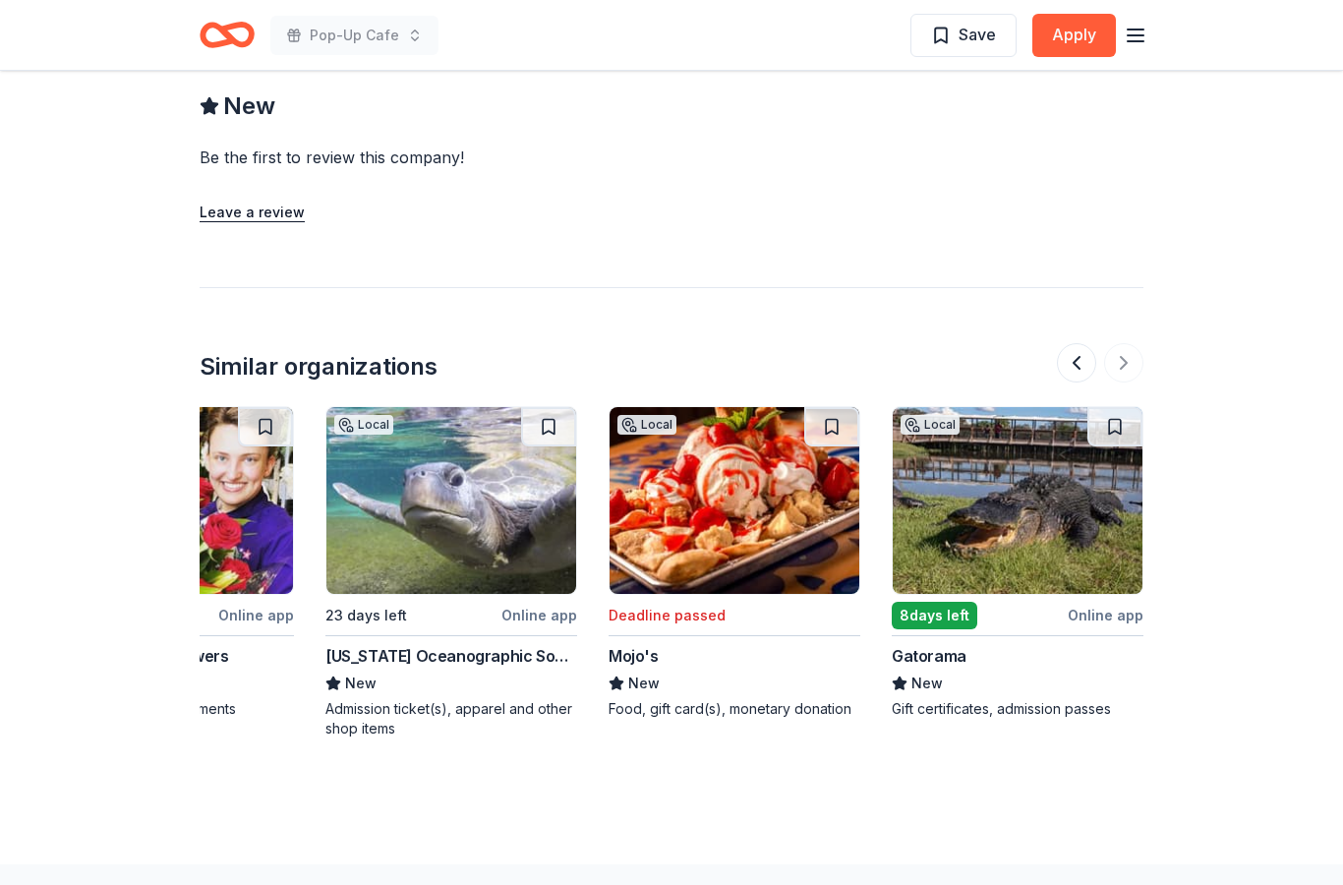
scroll to position [0, 1856]
click at [1044, 537] on img at bounding box center [1018, 500] width 250 height 187
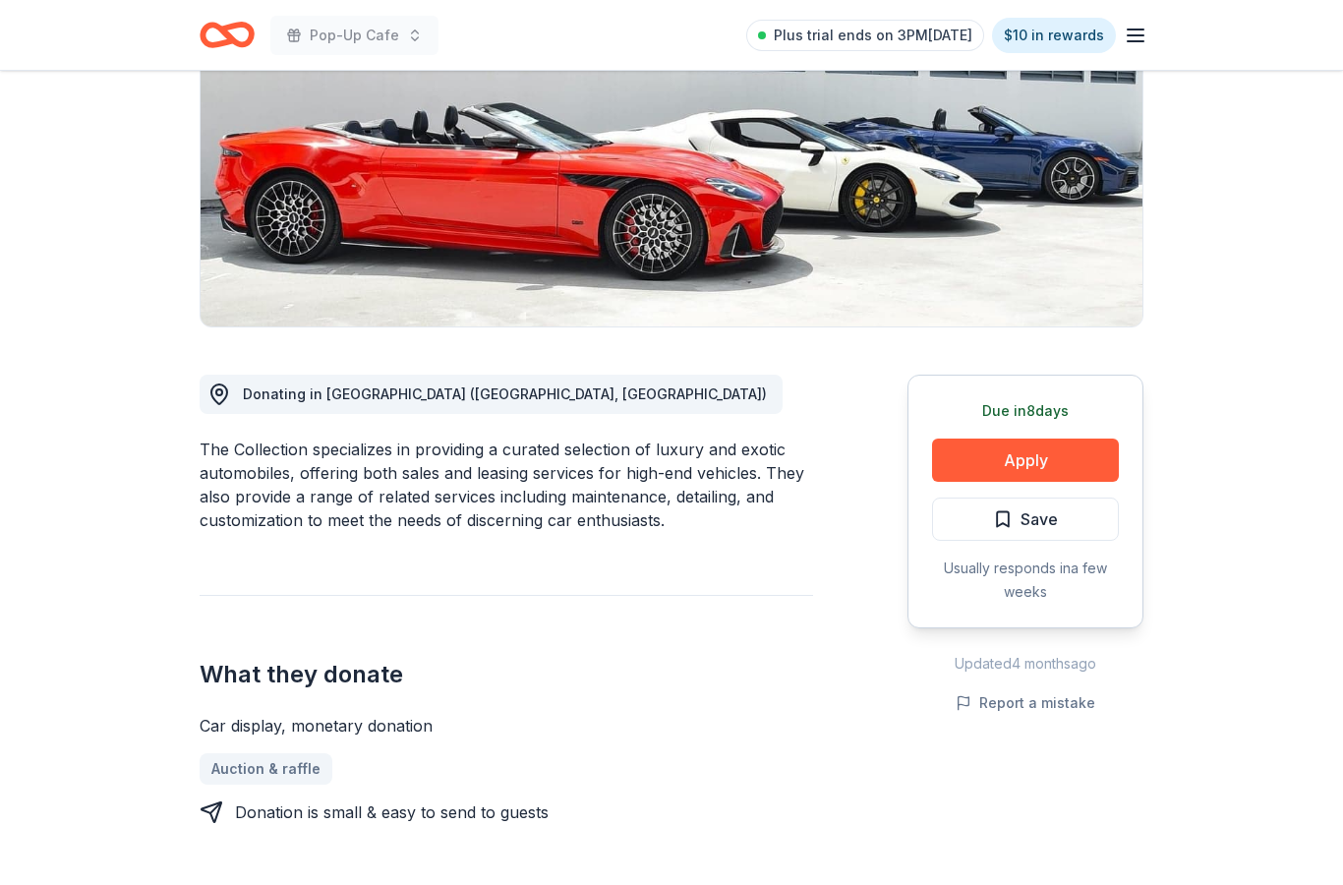
scroll to position [219, 0]
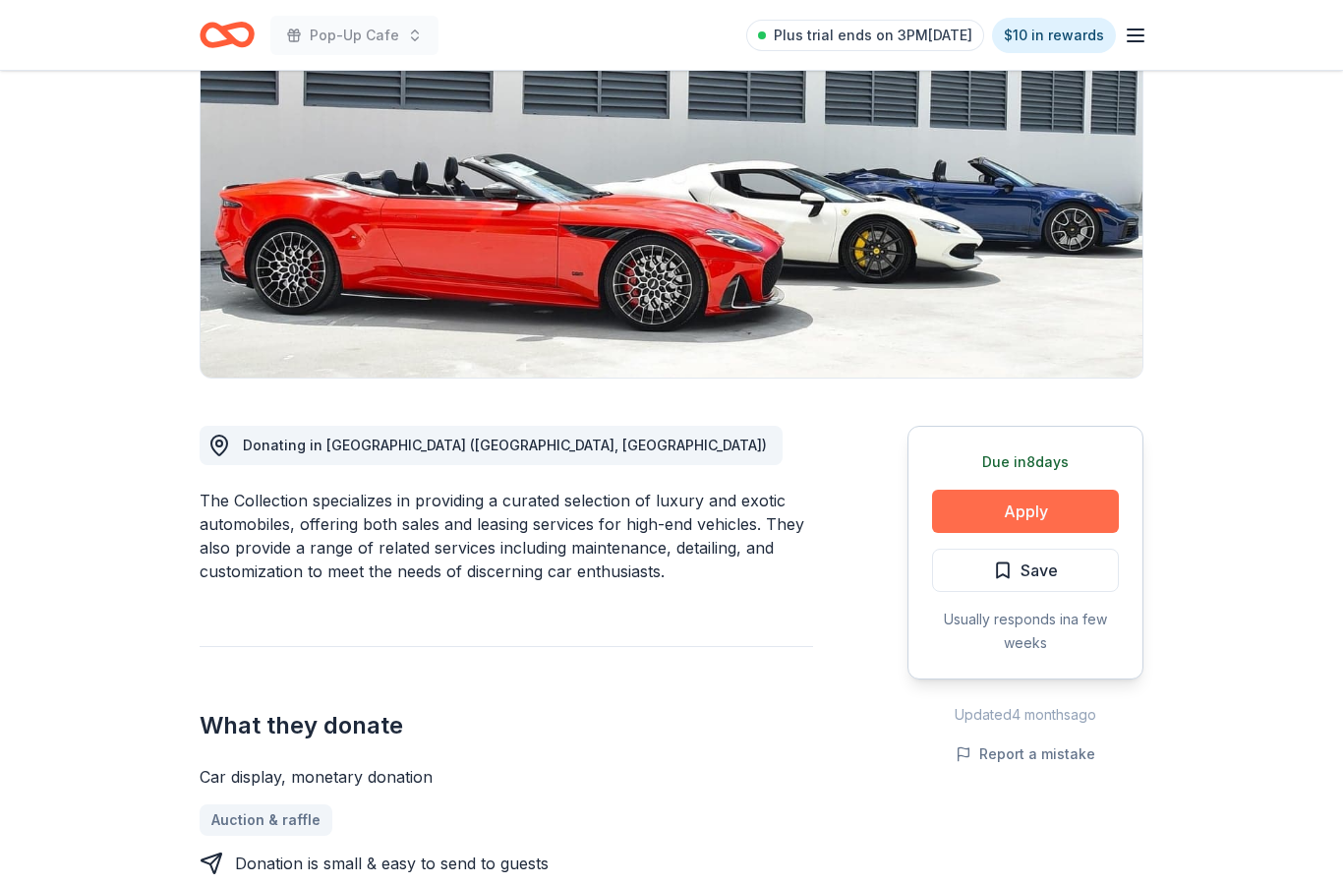
click at [1050, 514] on button "Apply" at bounding box center [1025, 511] width 187 height 43
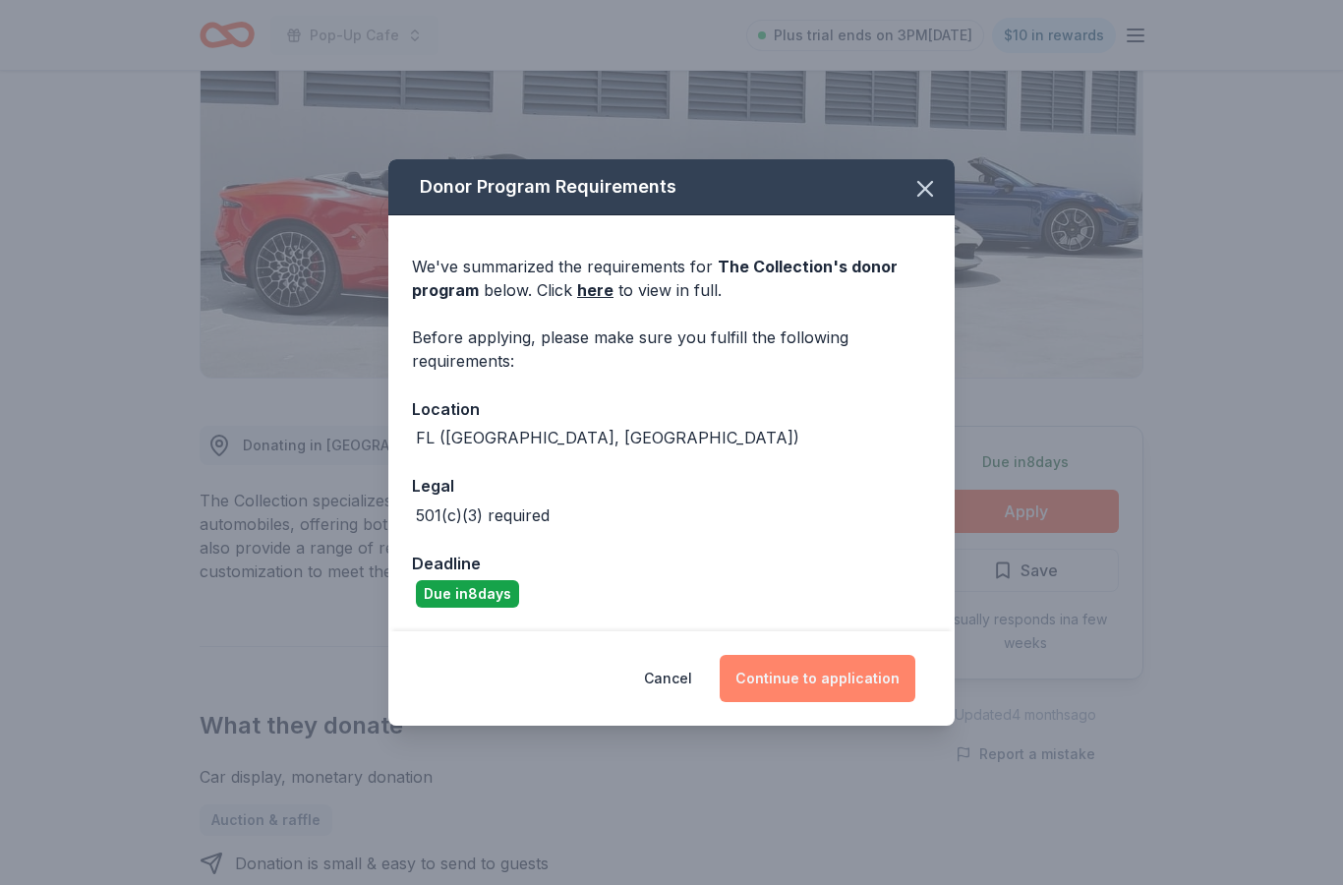
click at [894, 691] on button "Continue to application" at bounding box center [818, 678] width 196 height 47
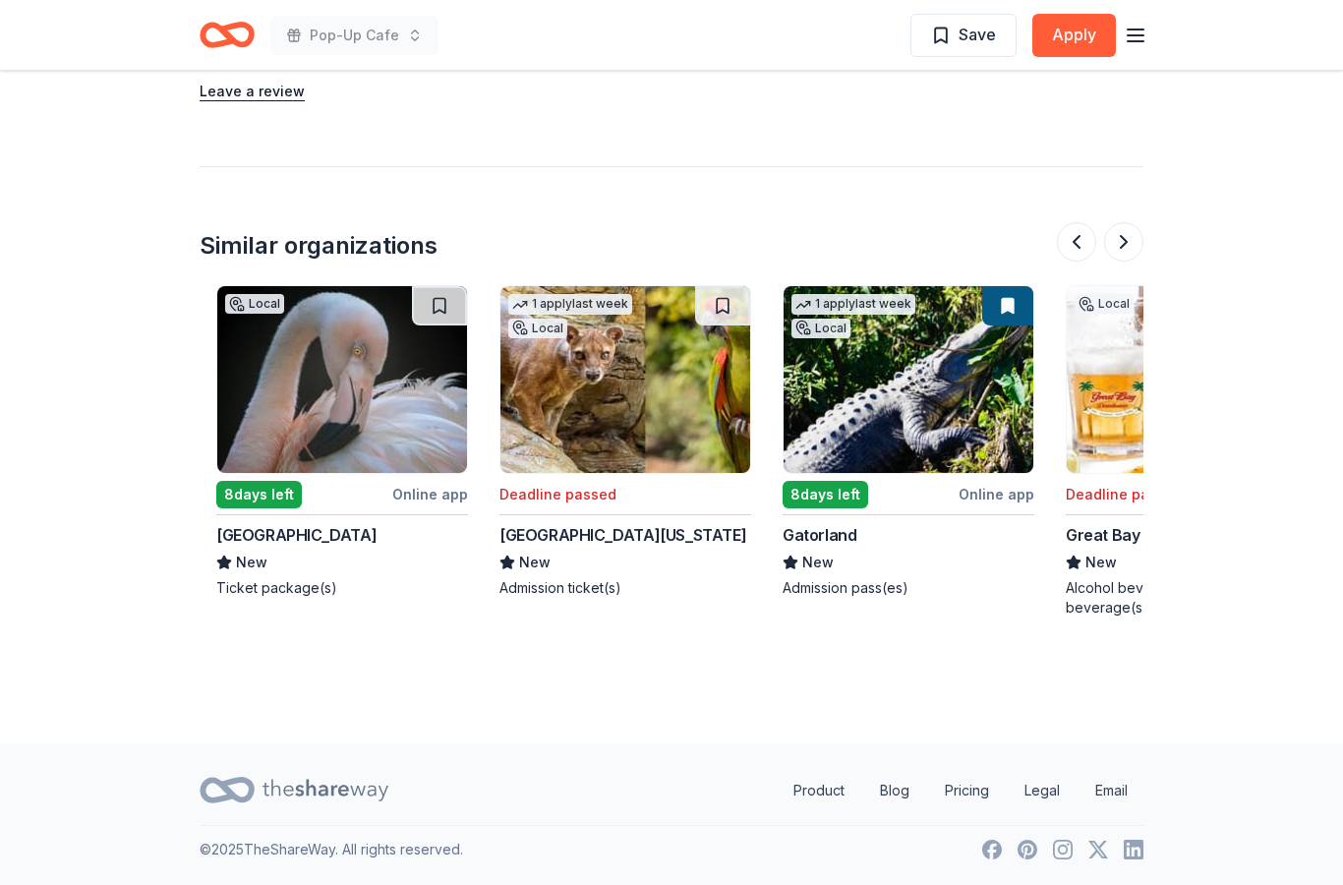
scroll to position [0, 544]
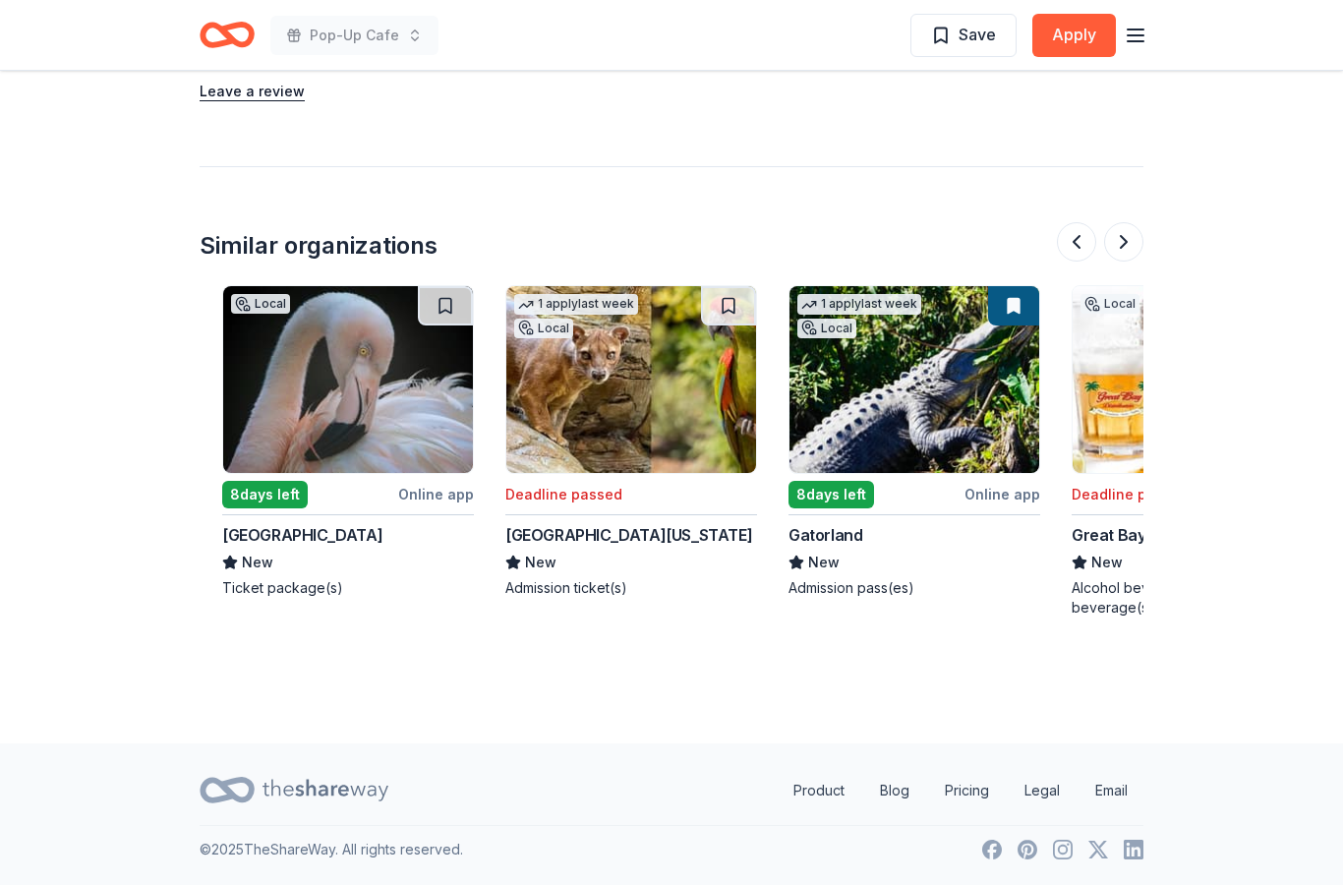
click at [420, 442] on img at bounding box center [348, 379] width 250 height 187
click at [698, 453] on img at bounding box center [631, 379] width 250 height 187
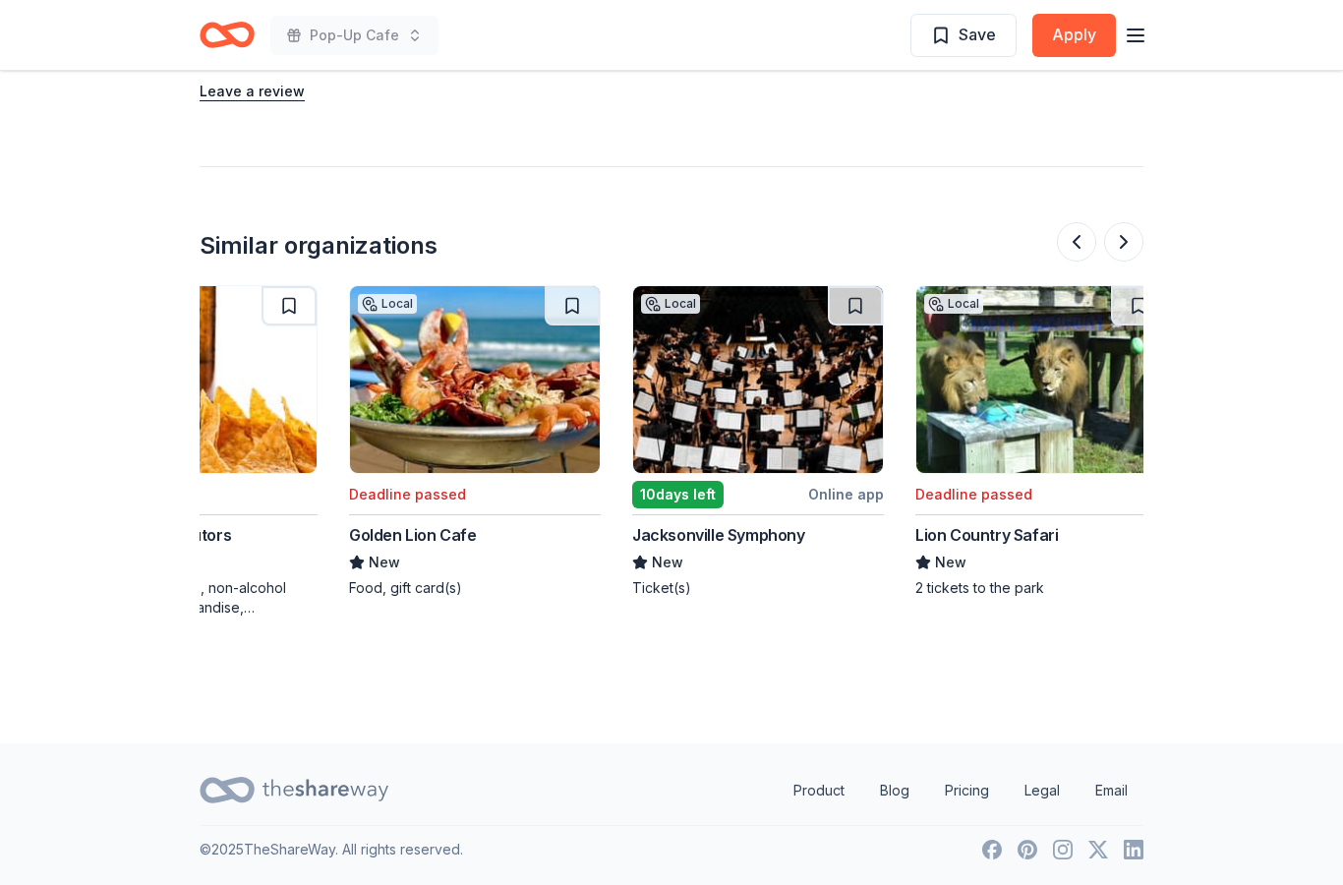
scroll to position [0, 1552]
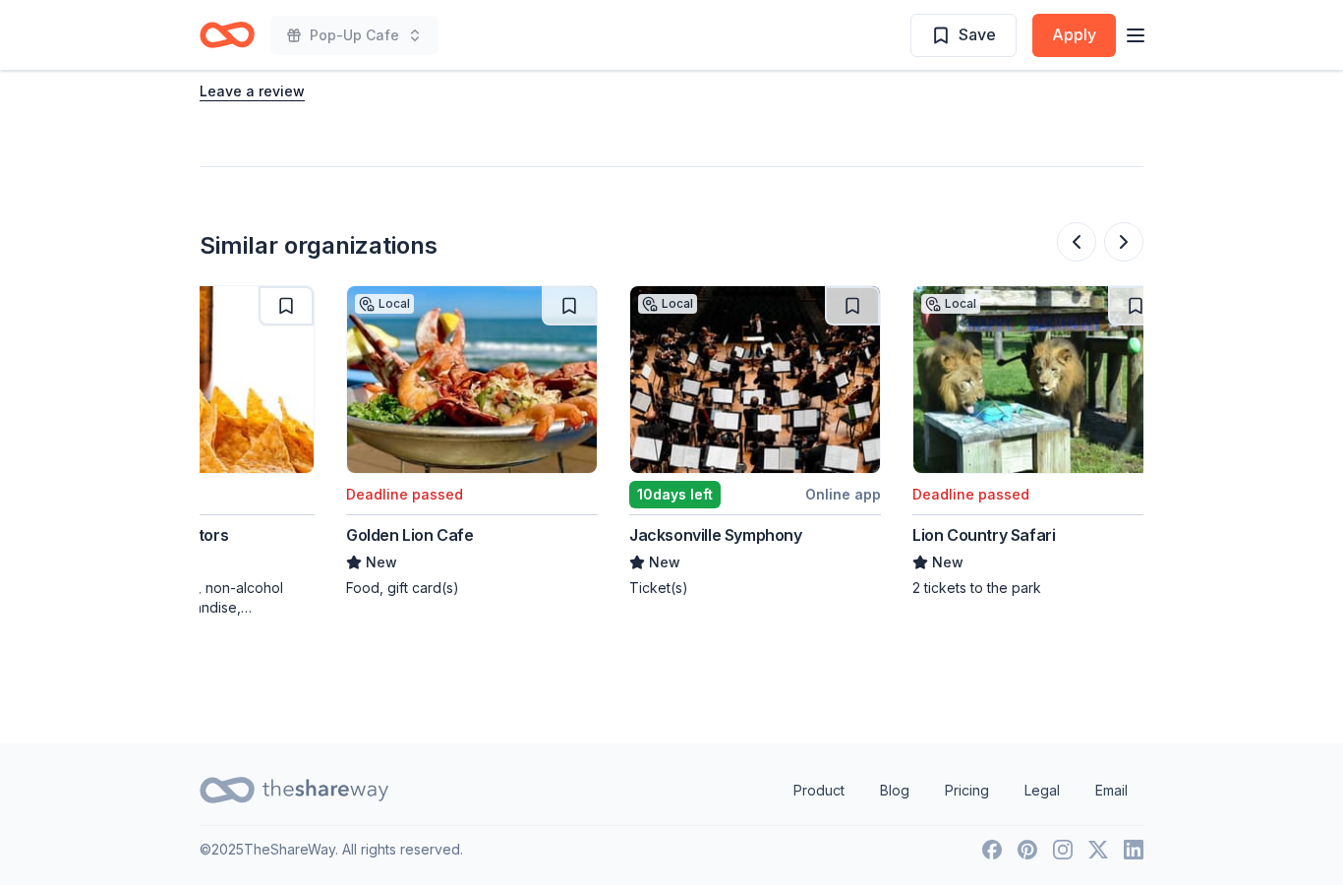
click at [530, 390] on img at bounding box center [472, 379] width 250 height 187
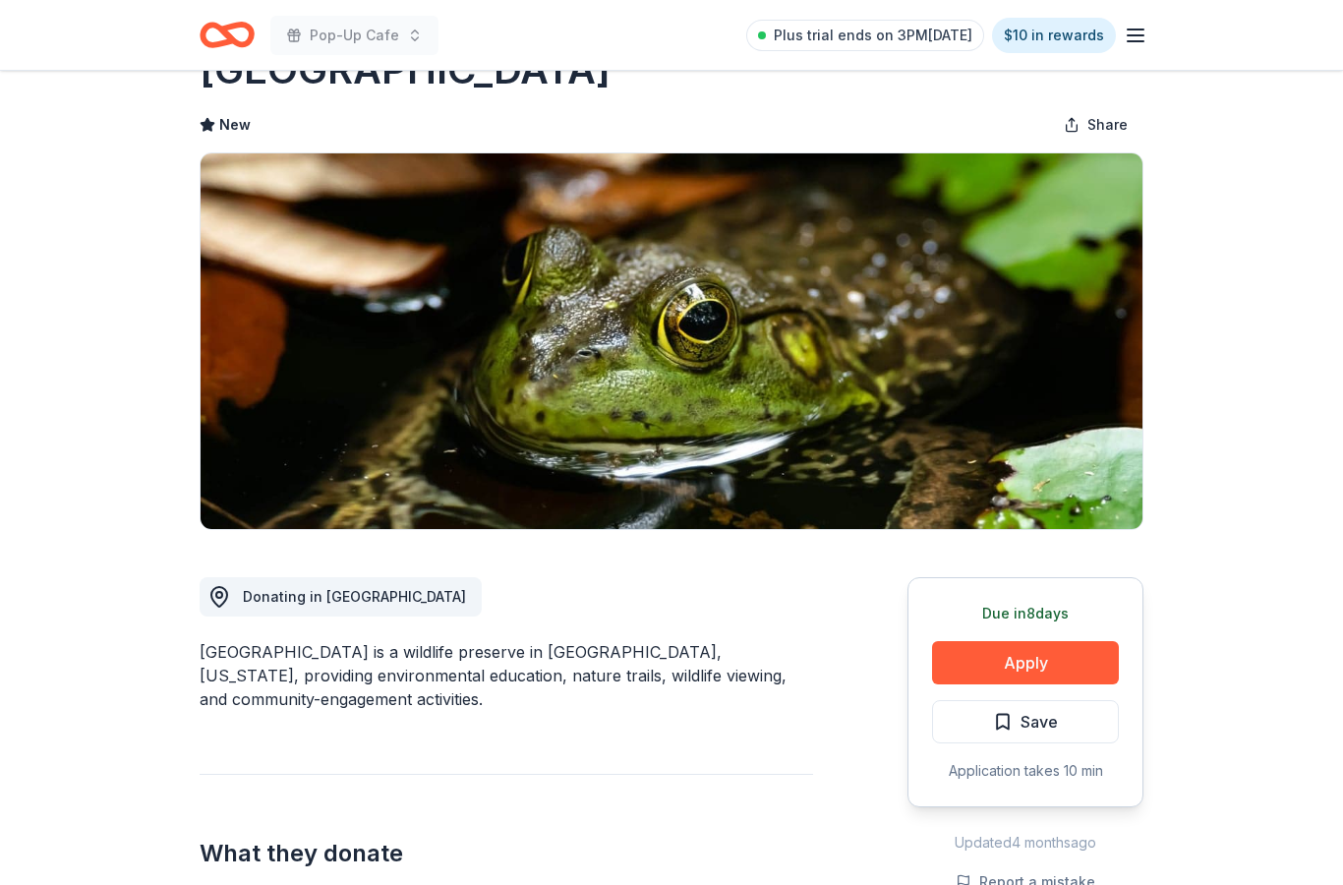
scroll to position [92, 0]
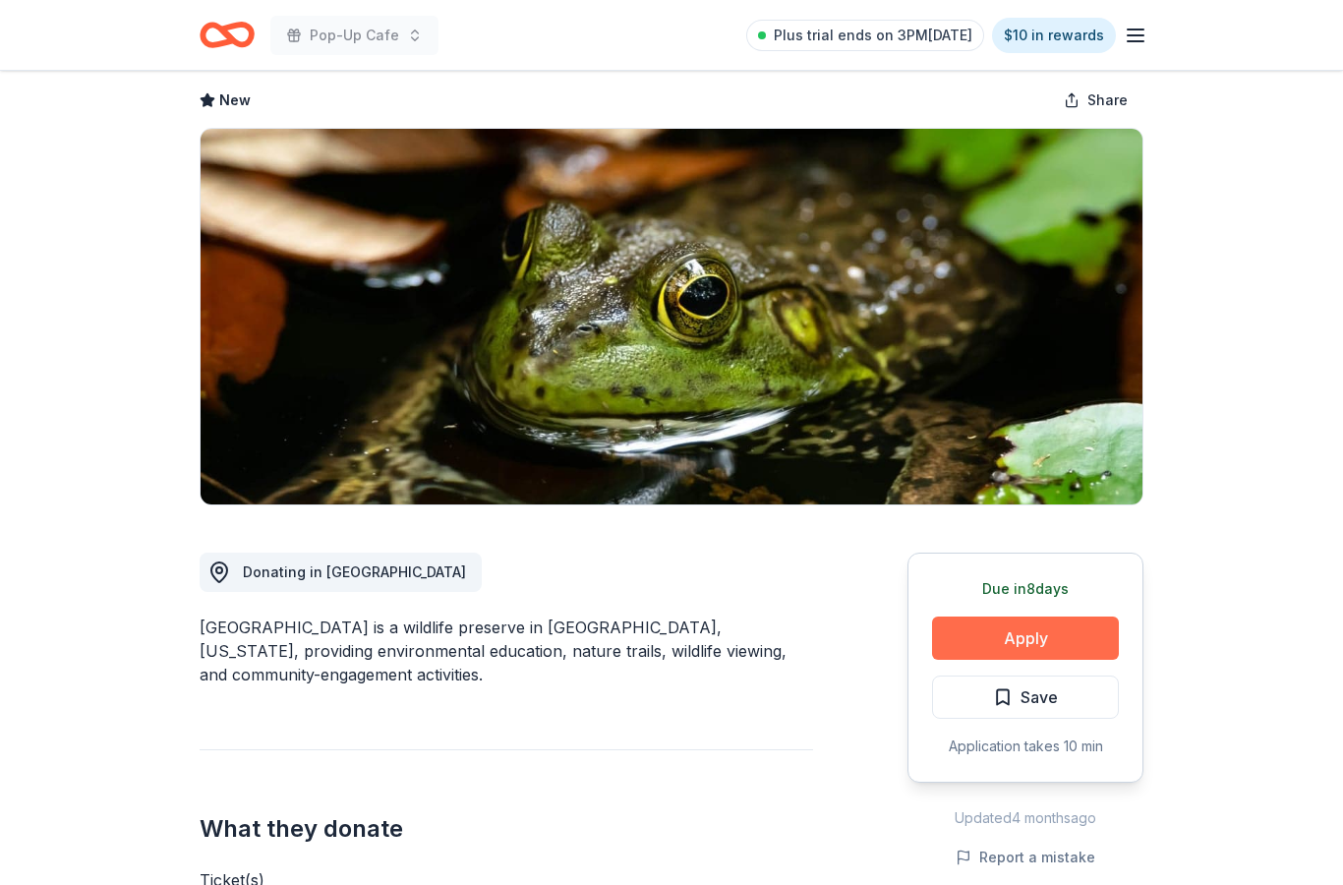
click at [1084, 625] on button "Apply" at bounding box center [1025, 637] width 187 height 43
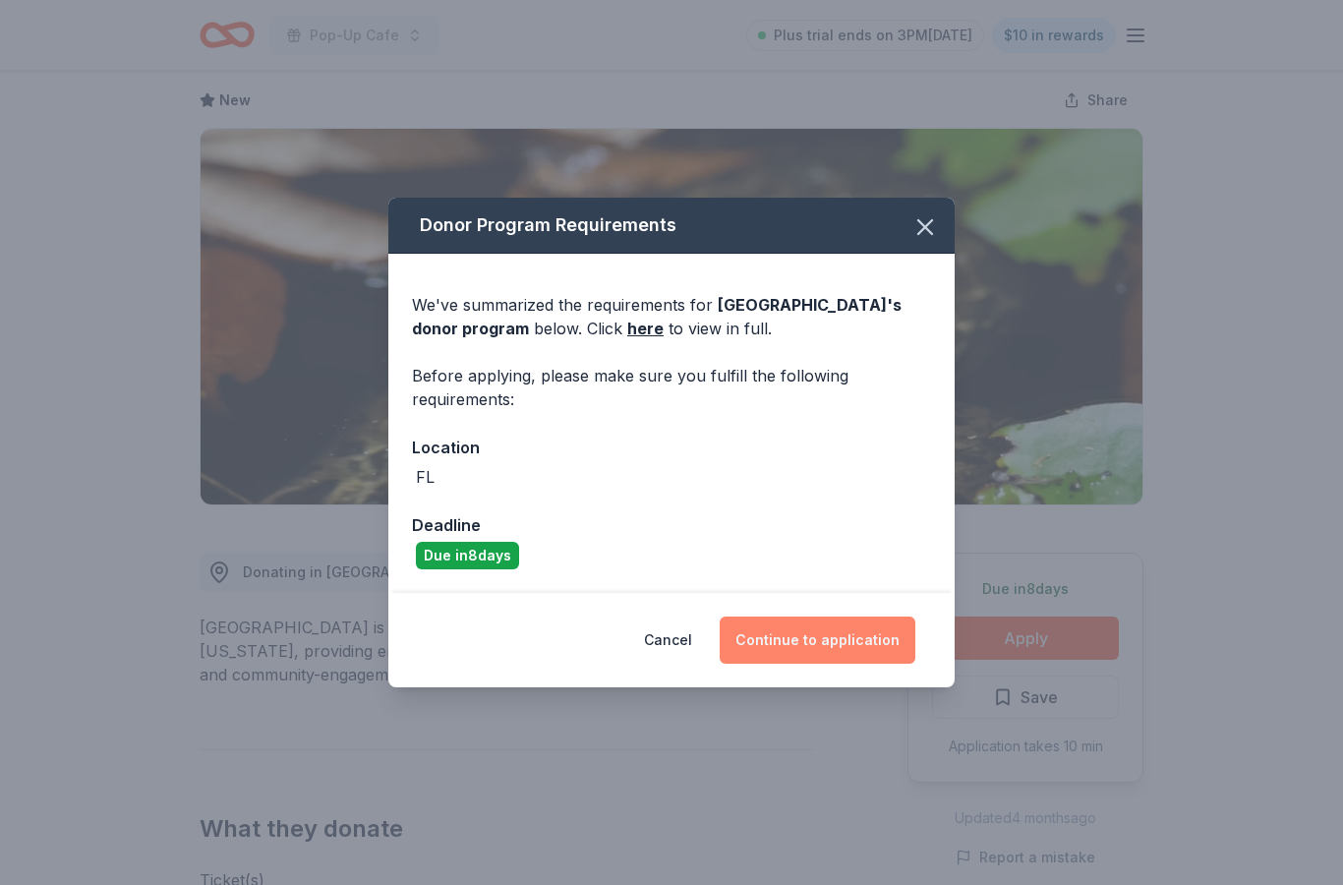
click at [840, 645] on button "Continue to application" at bounding box center [818, 639] width 196 height 47
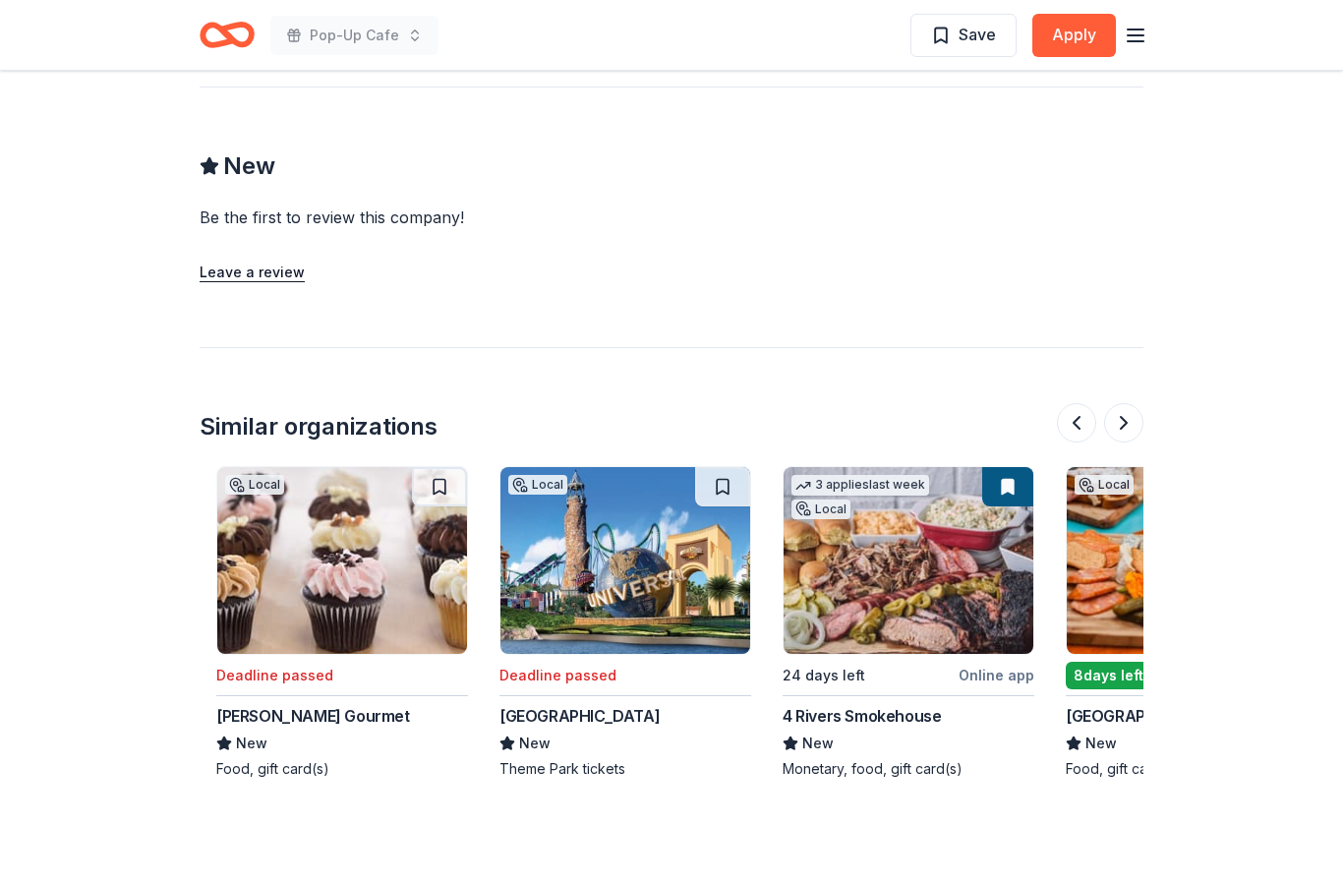
scroll to position [0, 542]
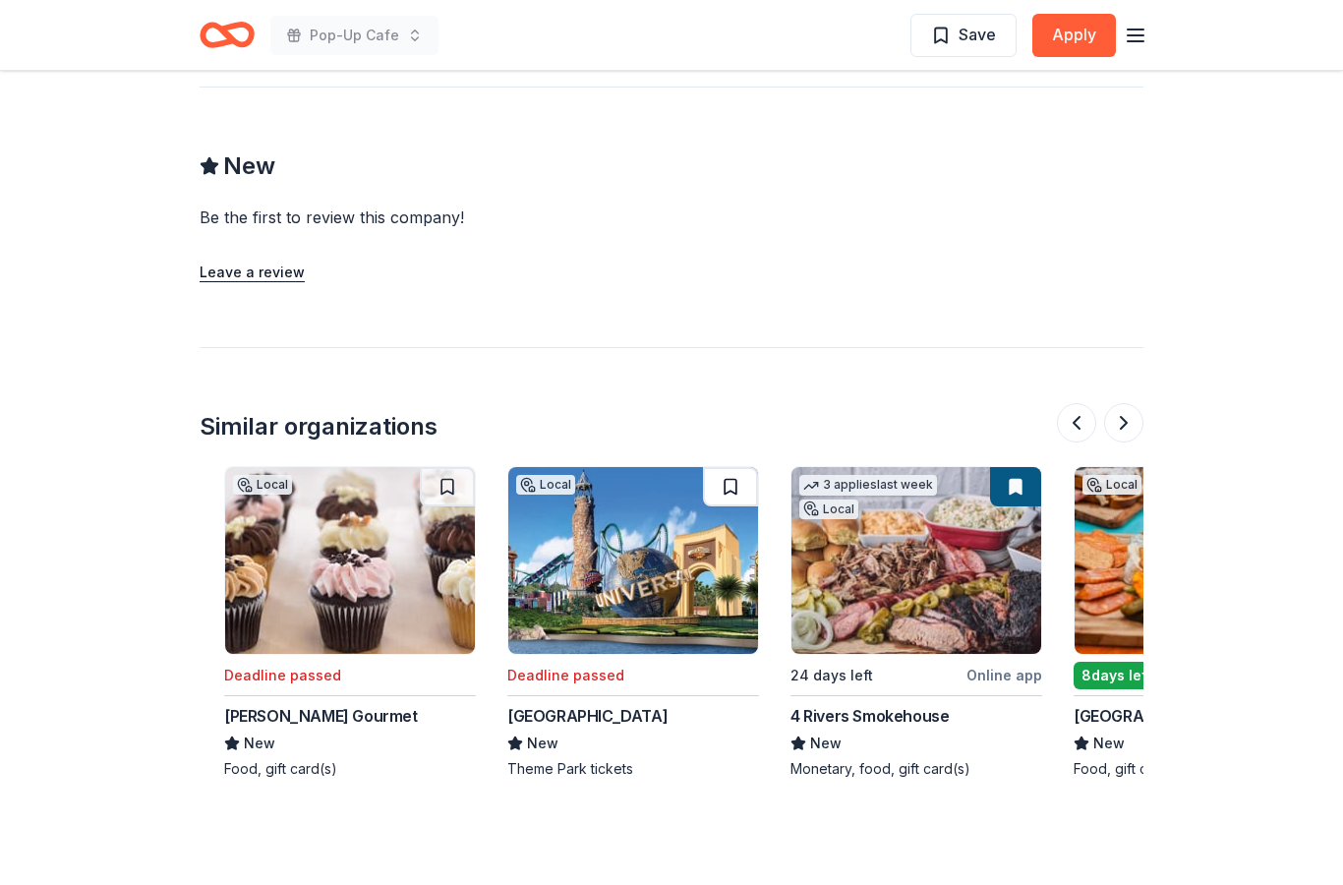
click at [736, 484] on button at bounding box center [730, 486] width 55 height 39
click at [736, 489] on button at bounding box center [732, 486] width 51 height 39
click at [718, 646] on img at bounding box center [633, 560] width 250 height 187
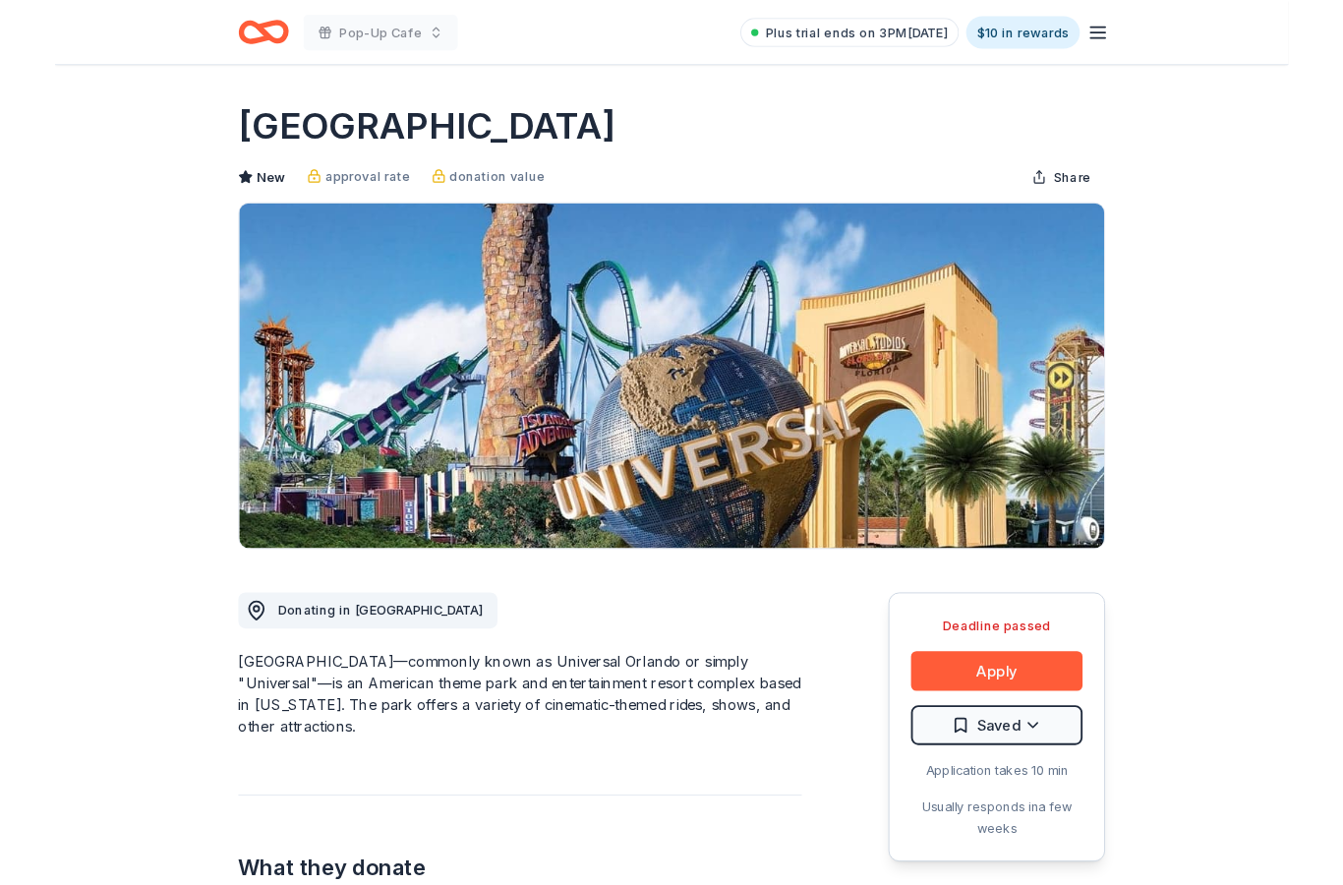
scroll to position [122, 0]
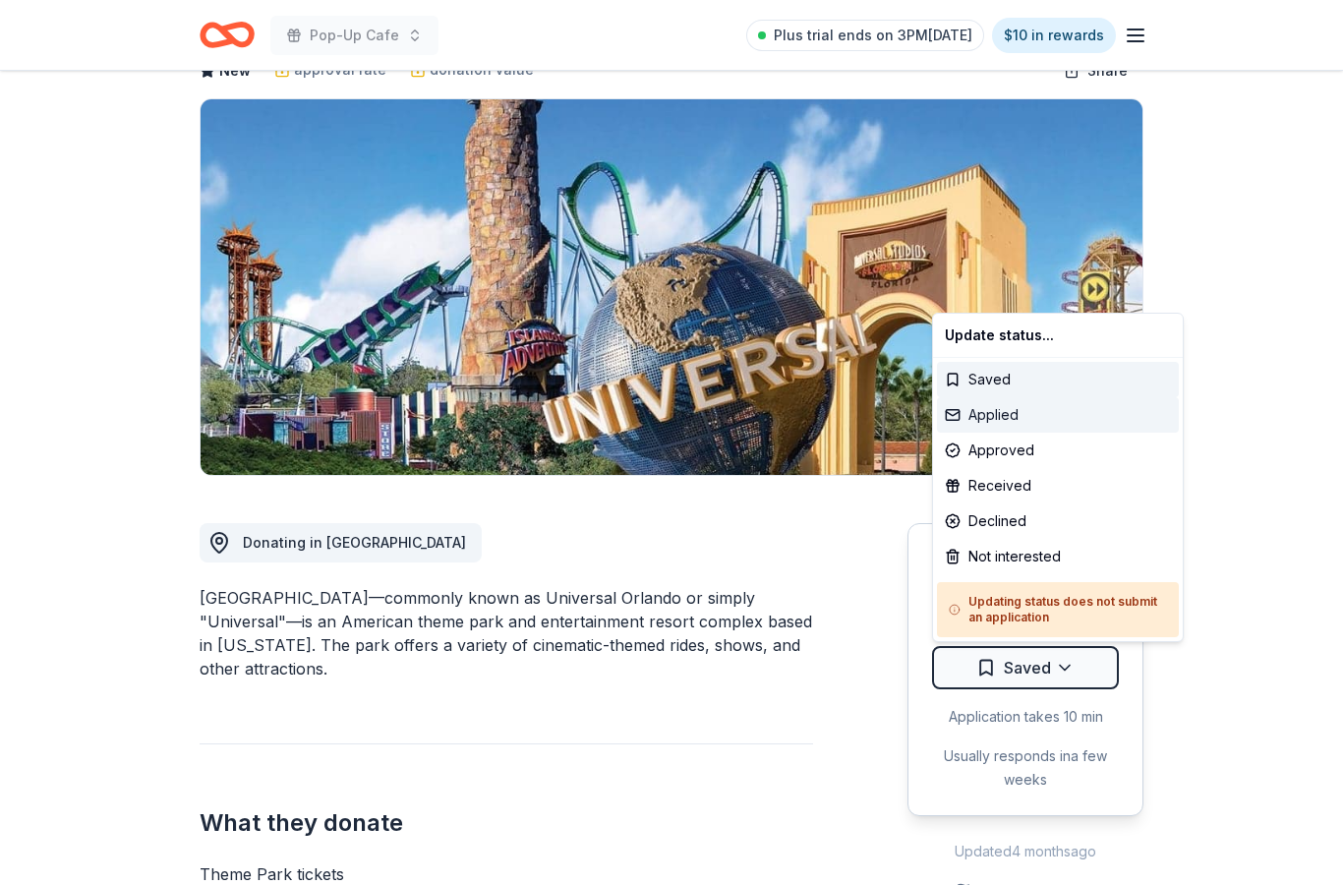
click at [1033, 423] on div "Applied" at bounding box center [1058, 414] width 242 height 35
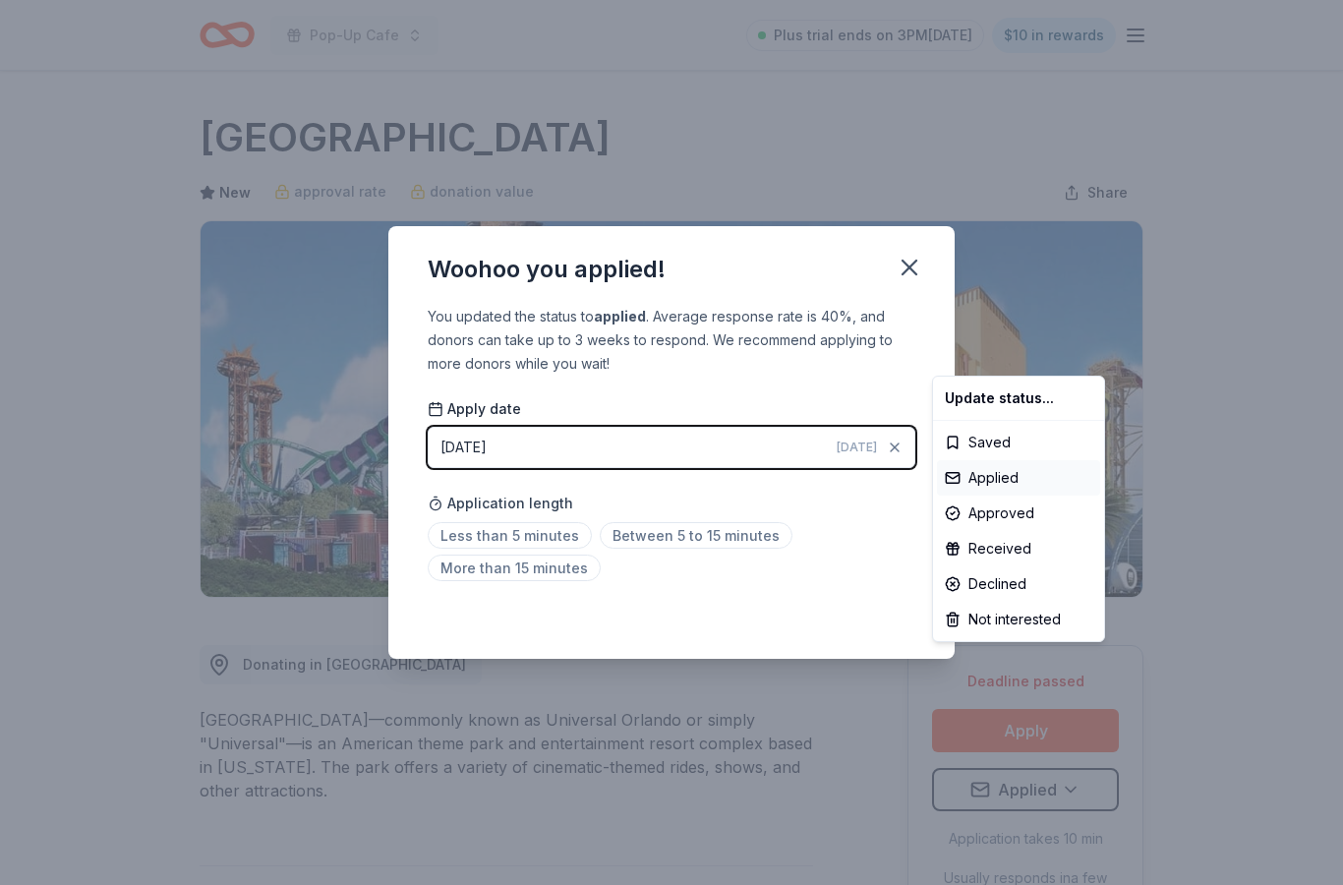
scroll to position [0, 0]
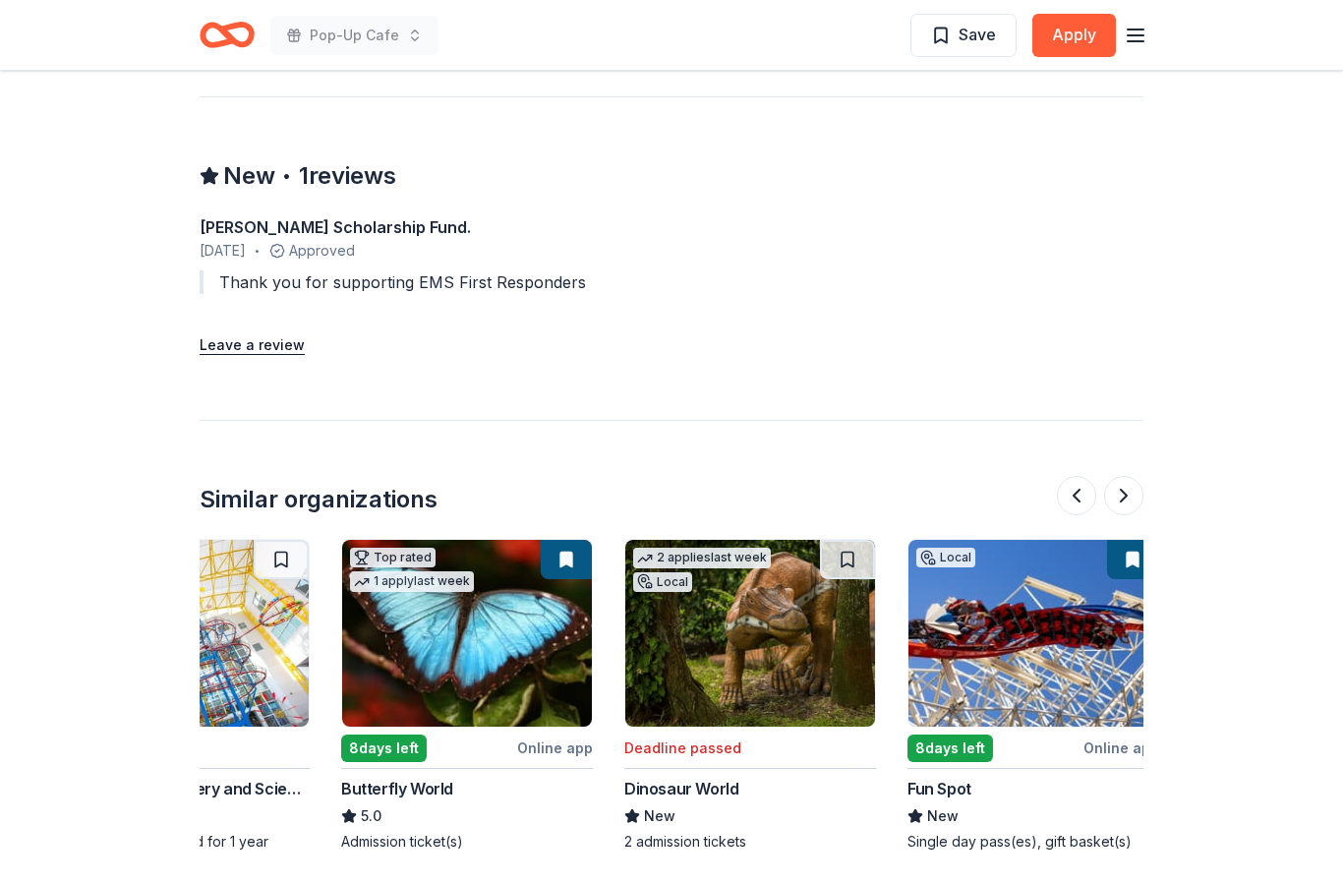
scroll to position [0, 427]
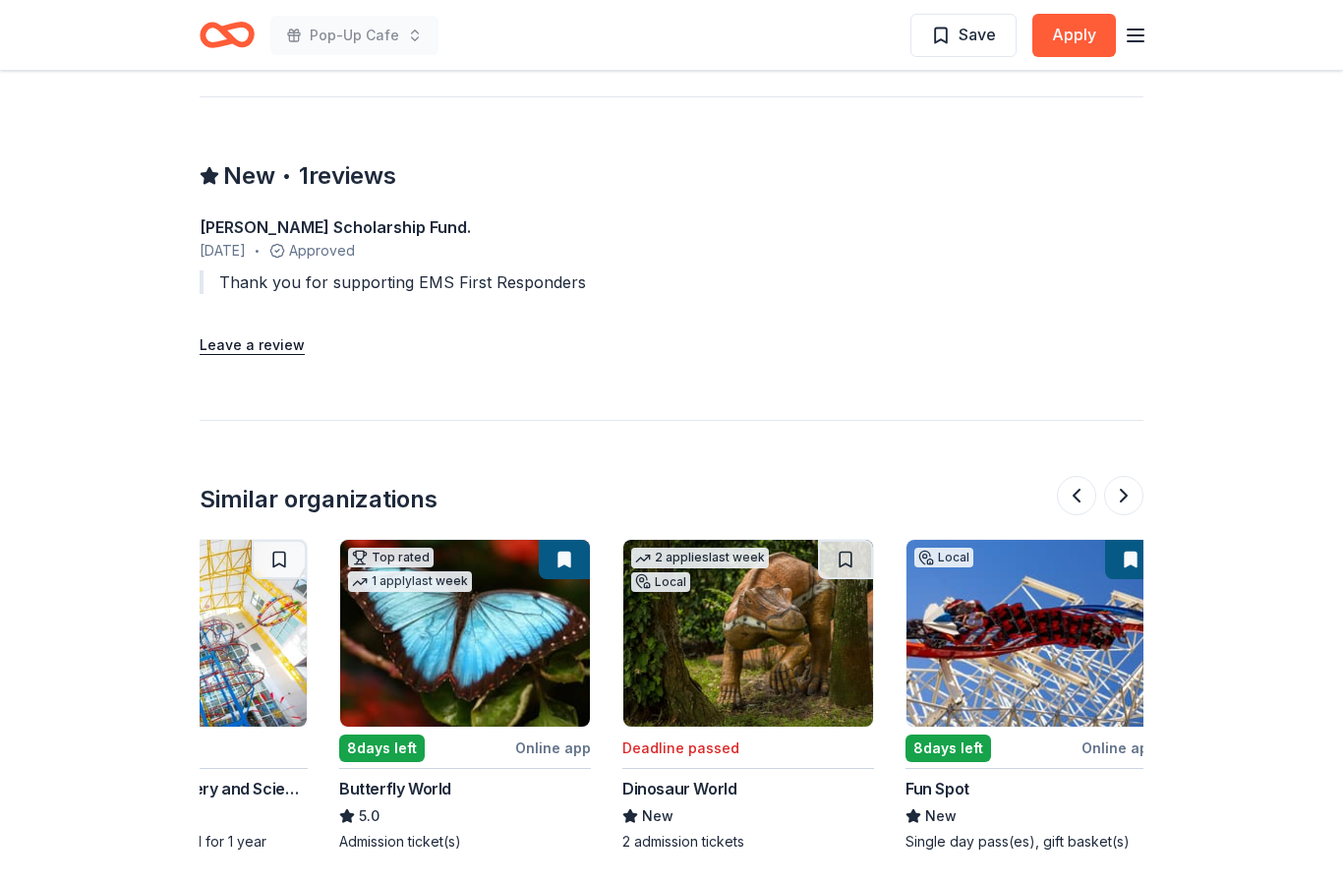
click at [833, 632] on img at bounding box center [748, 633] width 250 height 187
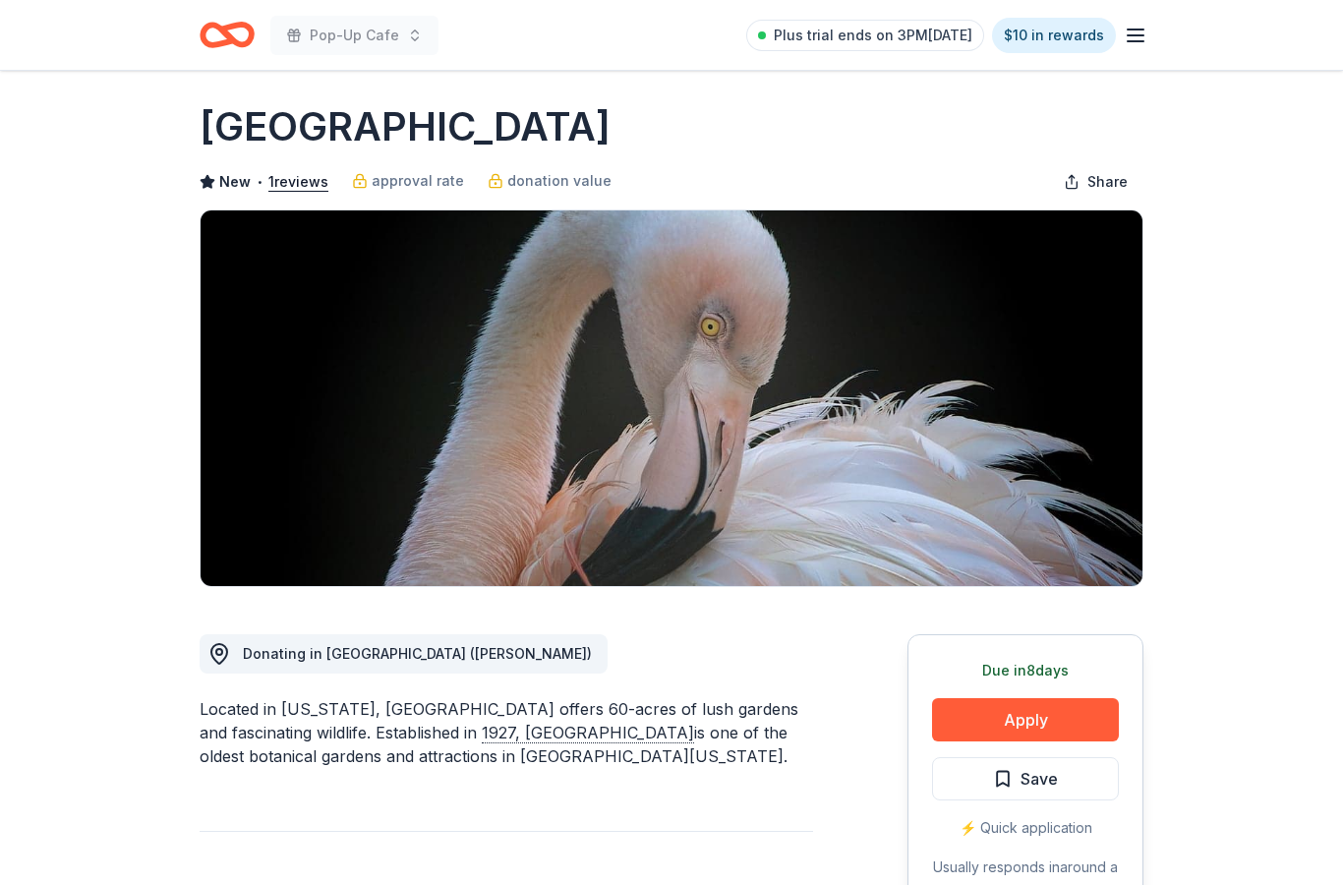
scroll to position [0, 0]
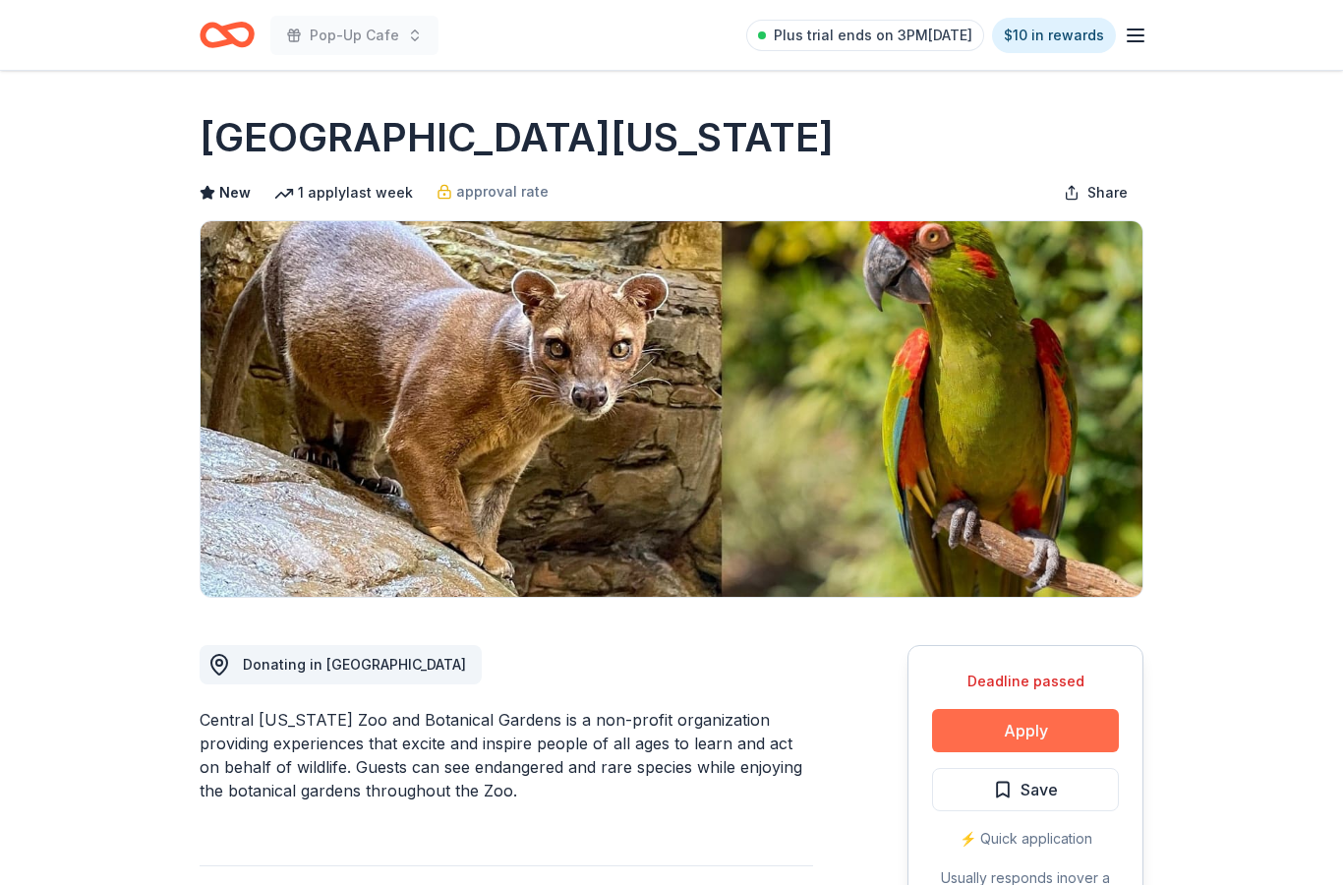
click at [1075, 732] on button "Apply" at bounding box center [1025, 730] width 187 height 43
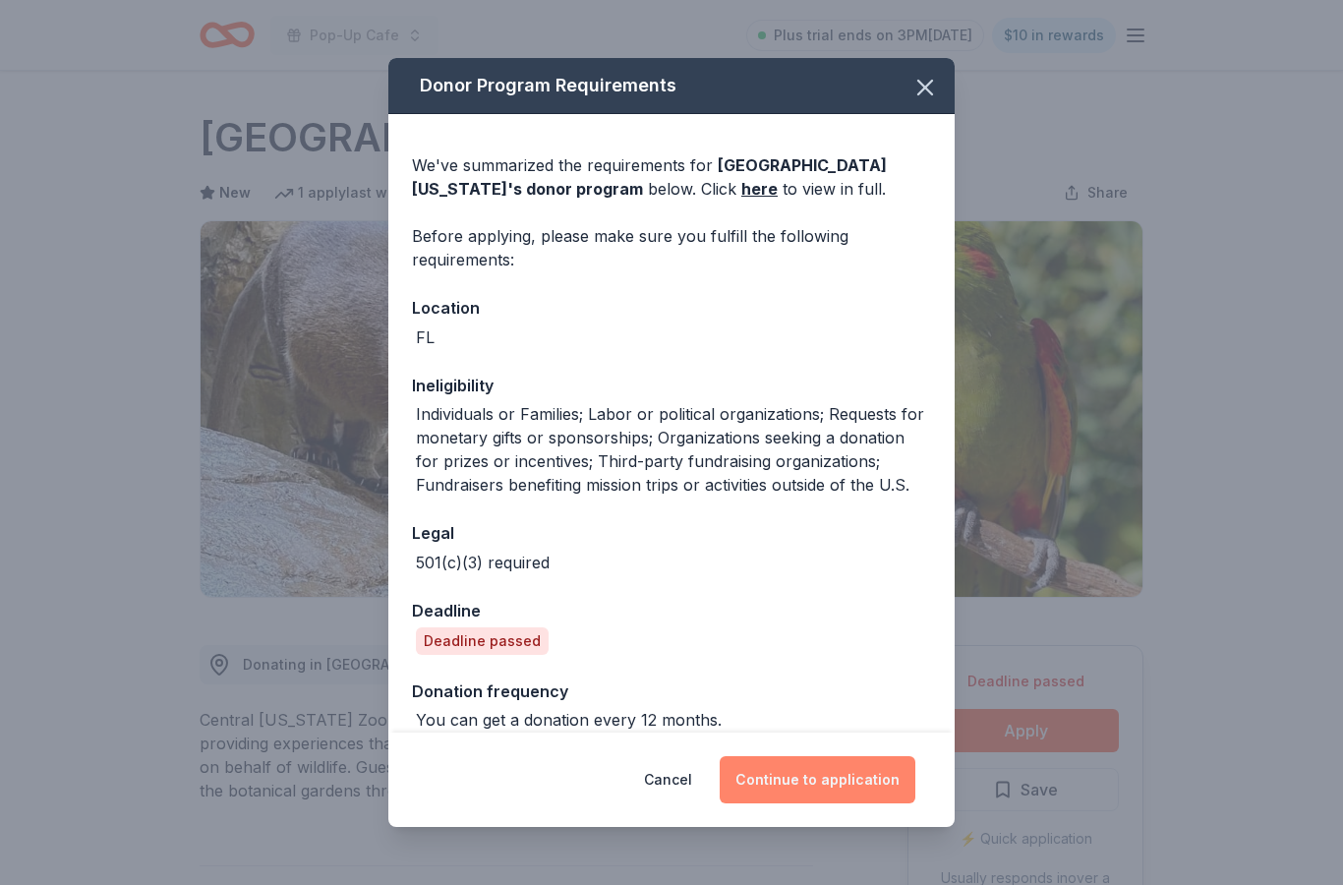
click at [862, 774] on button "Continue to application" at bounding box center [818, 779] width 196 height 47
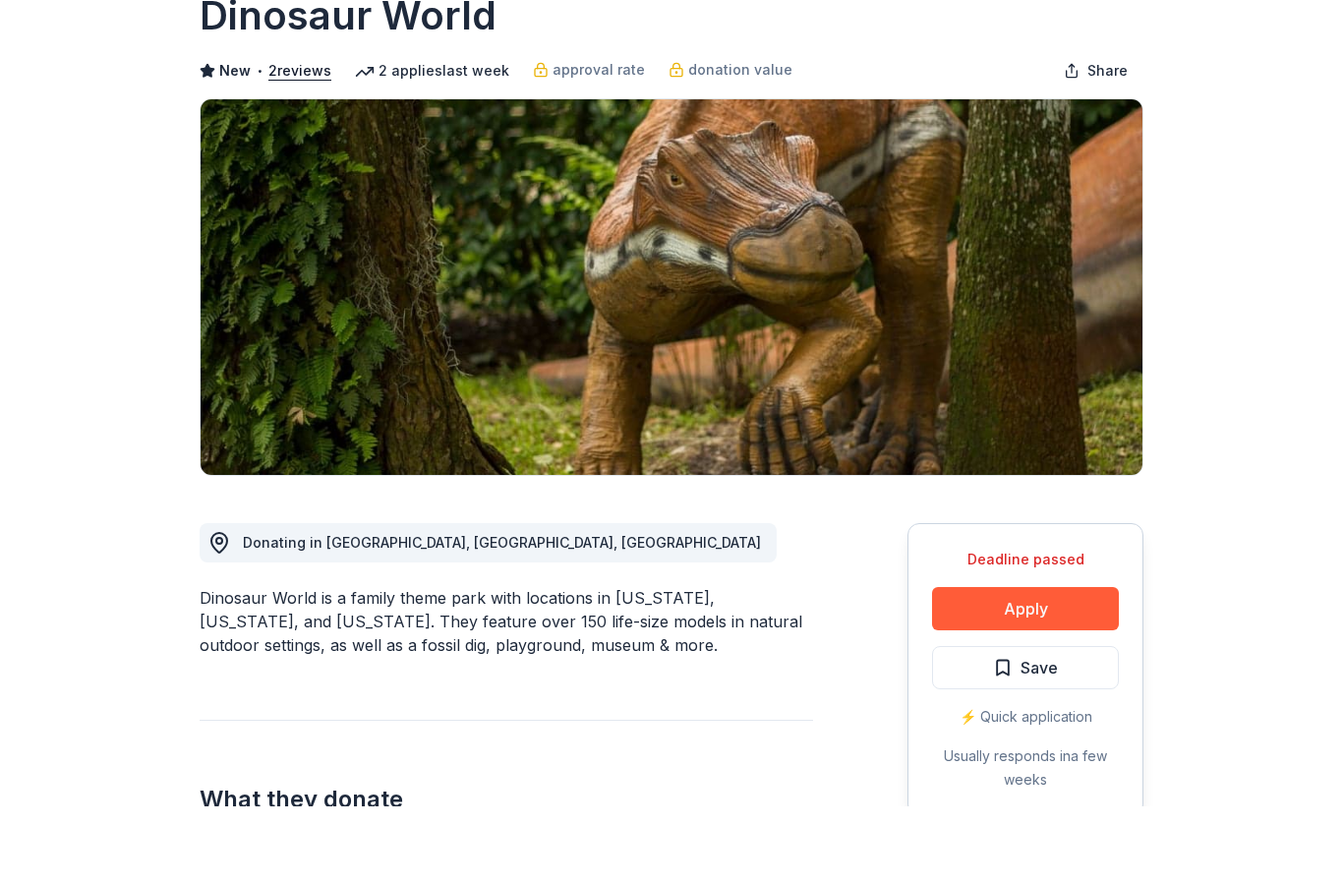
scroll to position [122, 0]
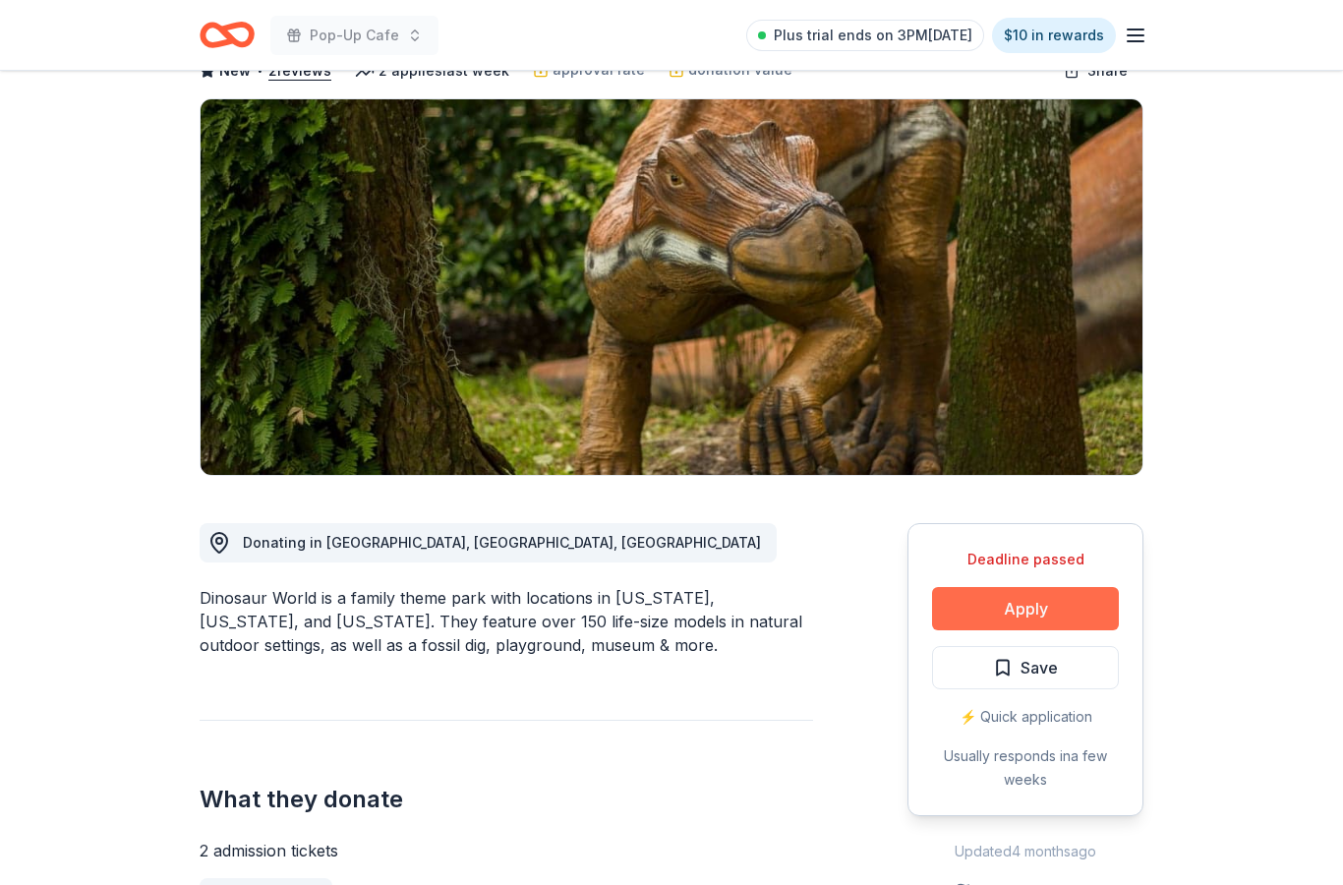
click at [1062, 610] on button "Apply" at bounding box center [1025, 608] width 187 height 43
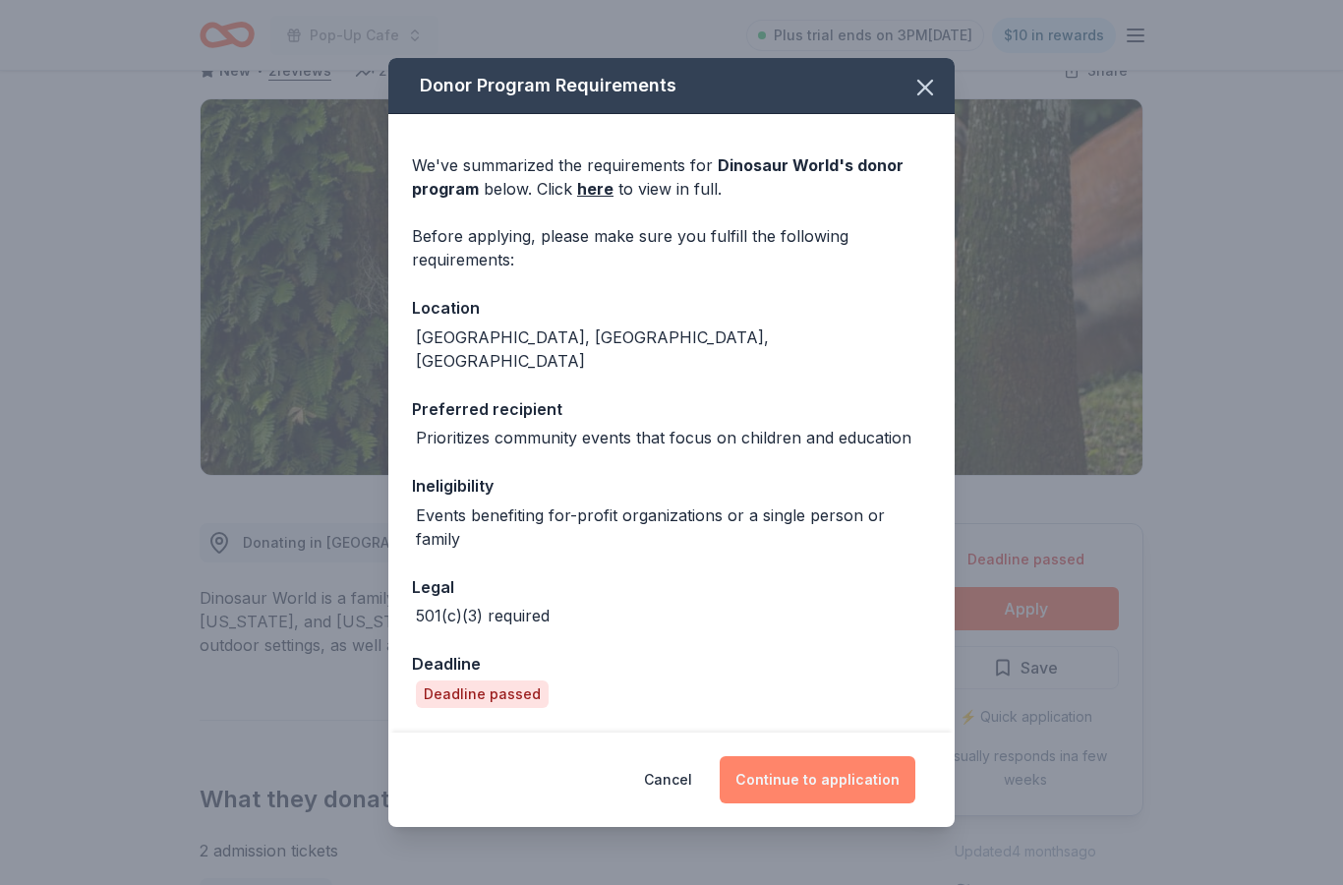
click at [866, 786] on button "Continue to application" at bounding box center [818, 779] width 196 height 47
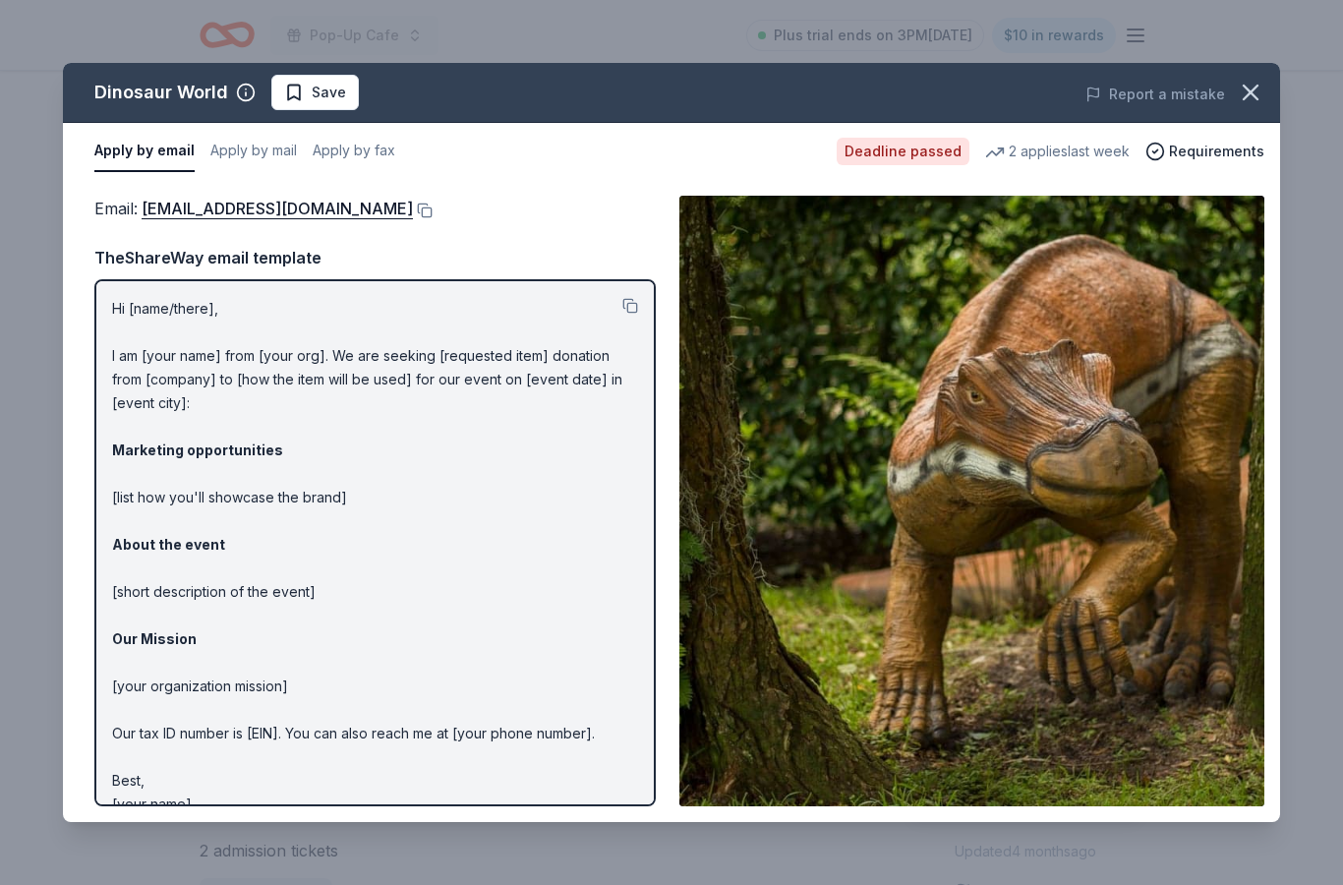
click at [355, 203] on div "Email : info@dinosaurworld.com" at bounding box center [374, 209] width 561 height 26
click at [413, 203] on button at bounding box center [423, 211] width 20 height 16
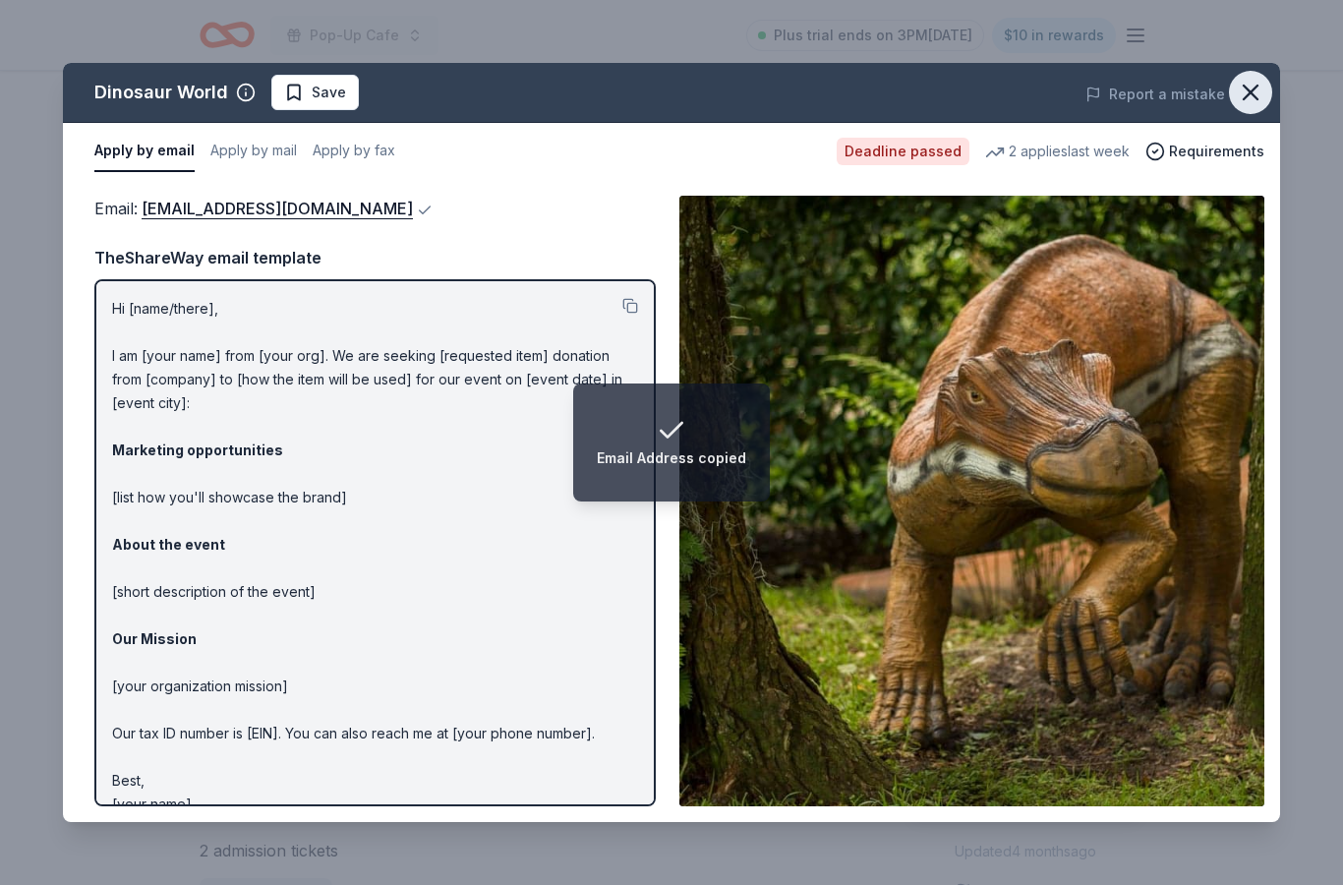
click at [1256, 90] on icon "button" at bounding box center [1251, 93] width 28 height 28
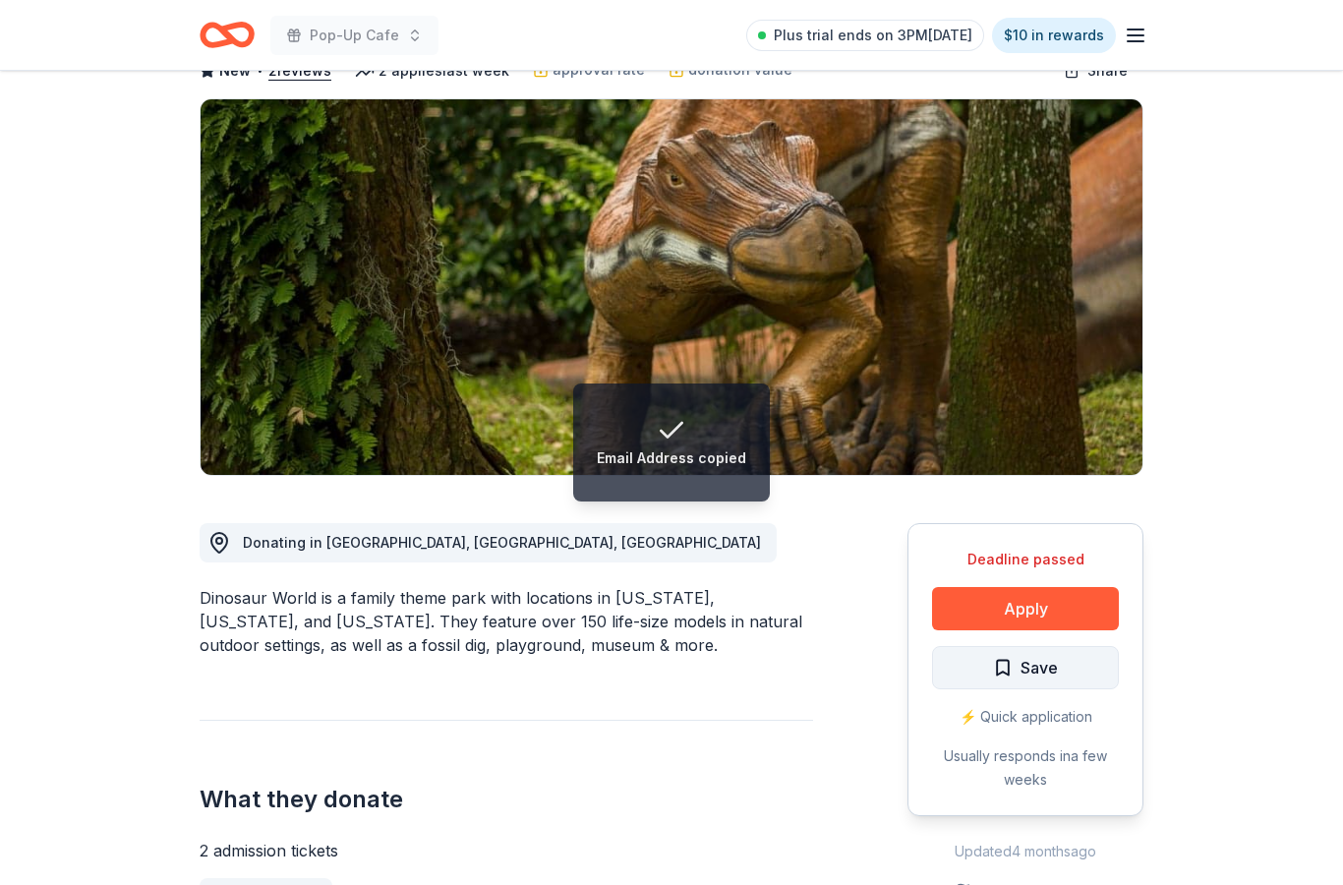
click at [1069, 680] on button "Save" at bounding box center [1025, 667] width 187 height 43
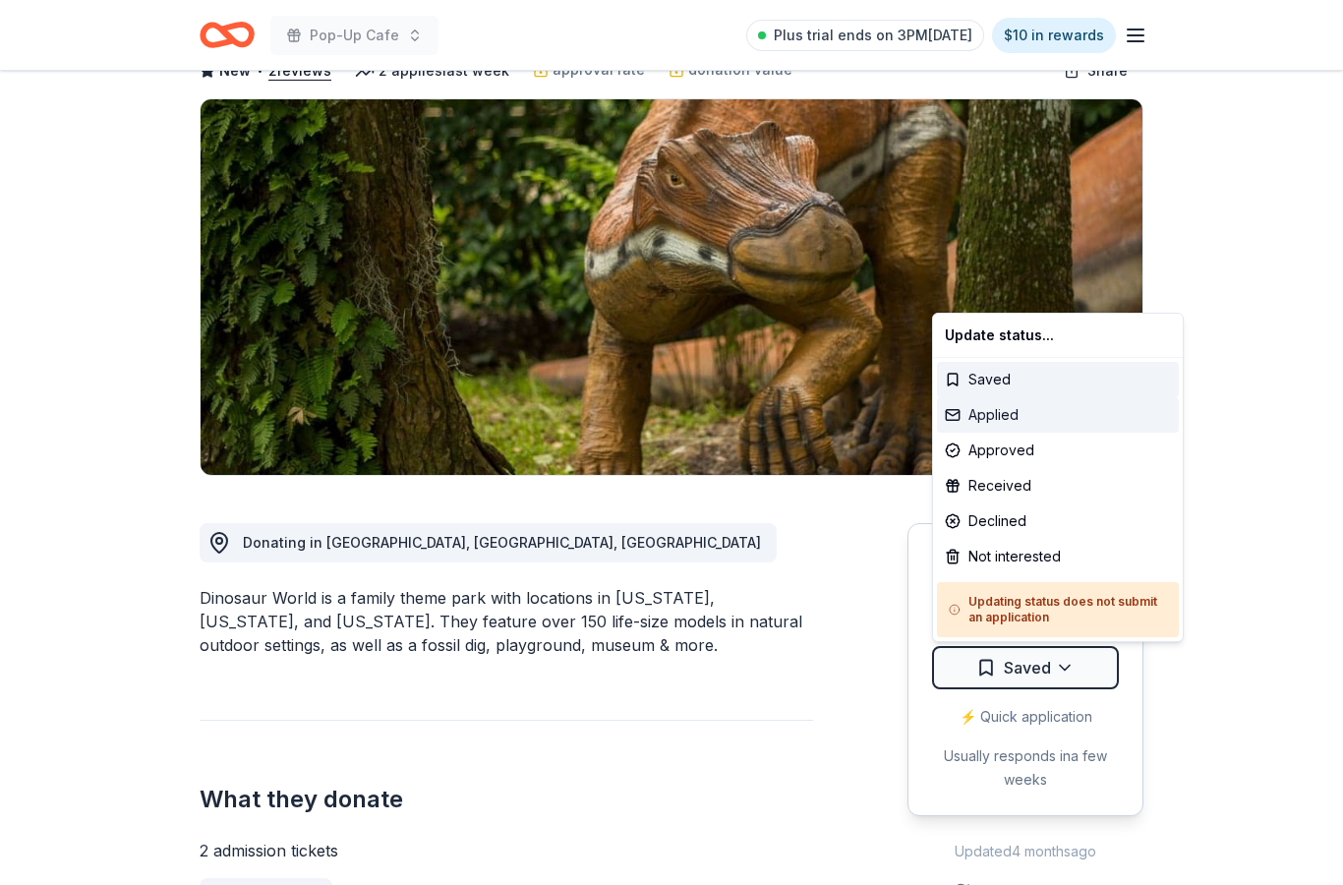
click at [1031, 420] on div "Applied" at bounding box center [1058, 414] width 242 height 35
